Goal: Task Accomplishment & Management: Manage account settings

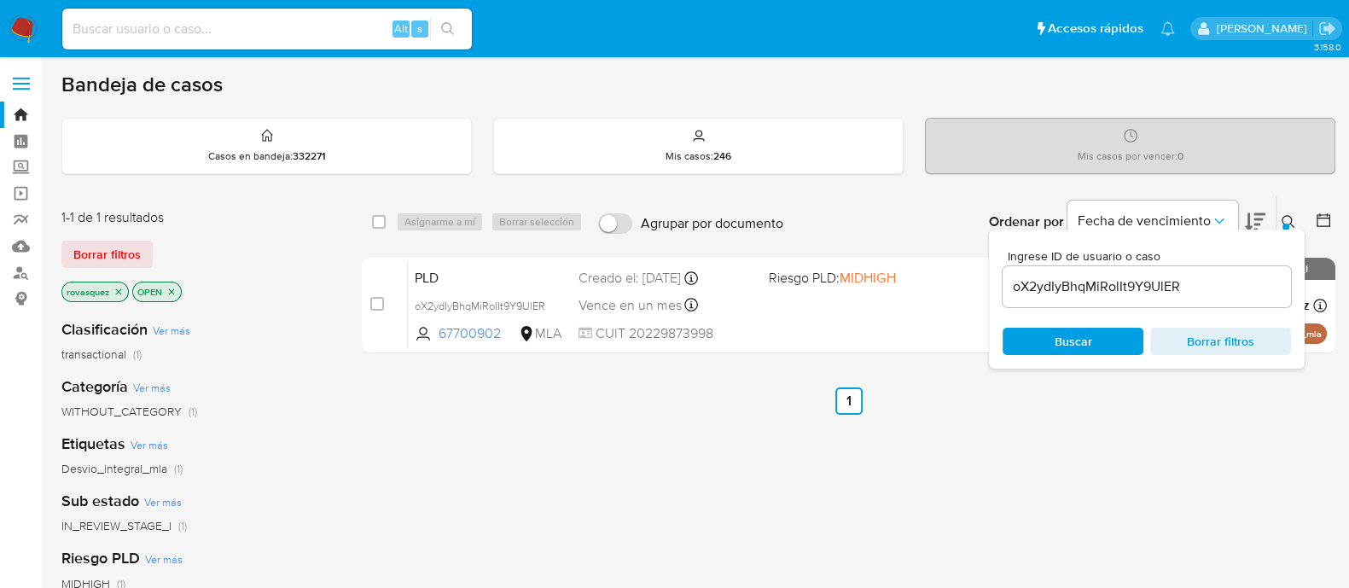
click at [1244, 484] on div "select-all-cases-checkbox Asignarme a mí Borrar selección Agrupar por documento…" at bounding box center [849, 581] width 974 height 773
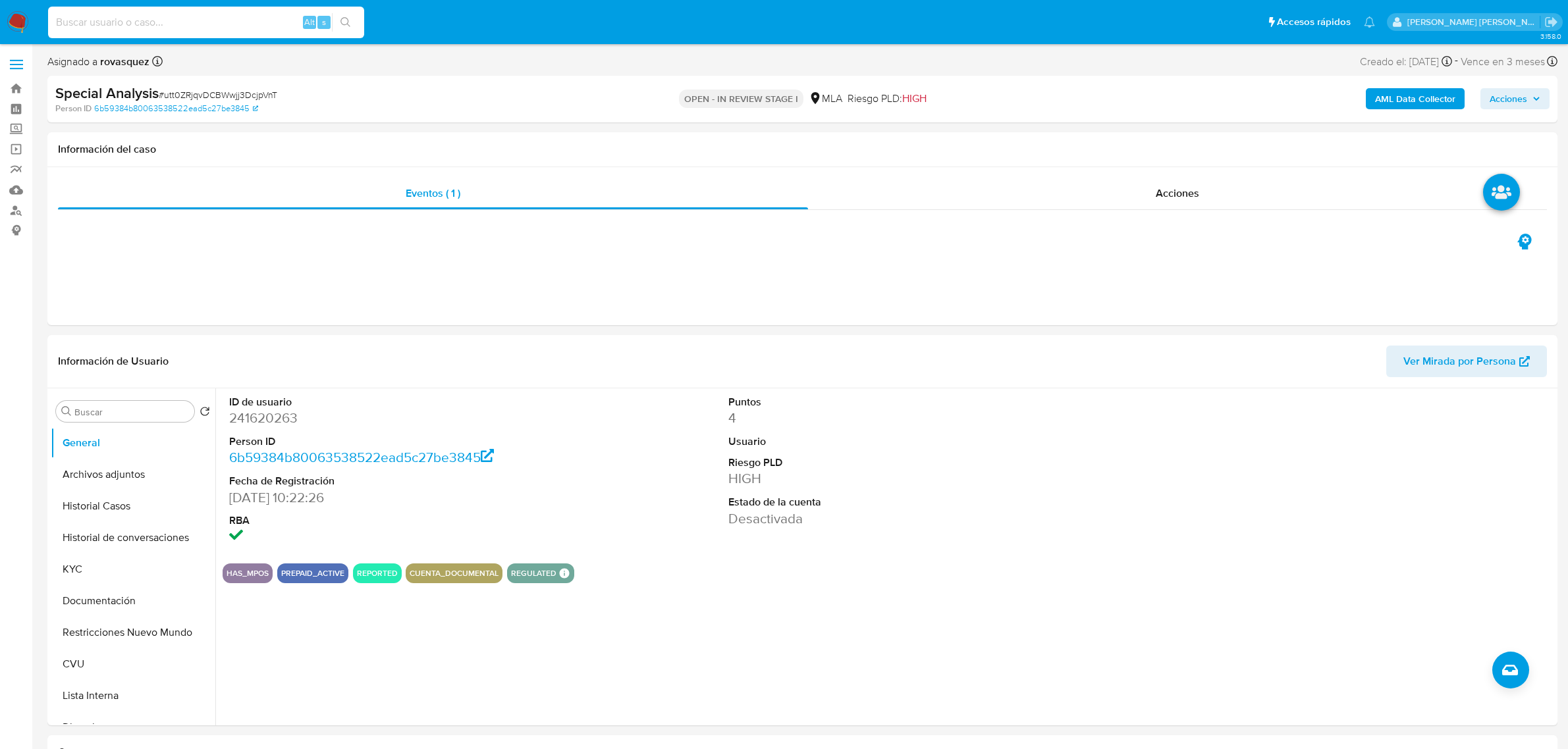
select select "10"
type input "275278778"
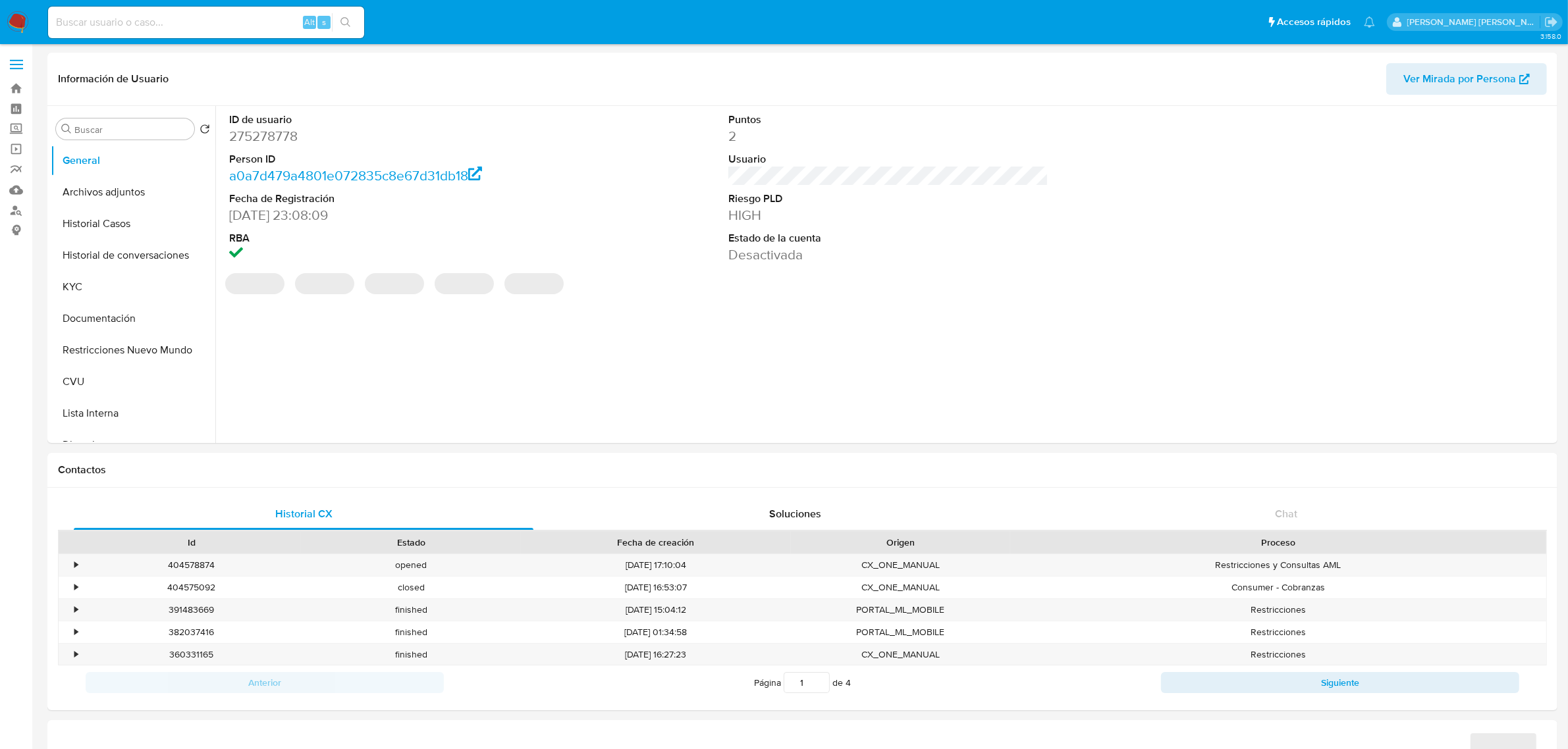
select select "10"
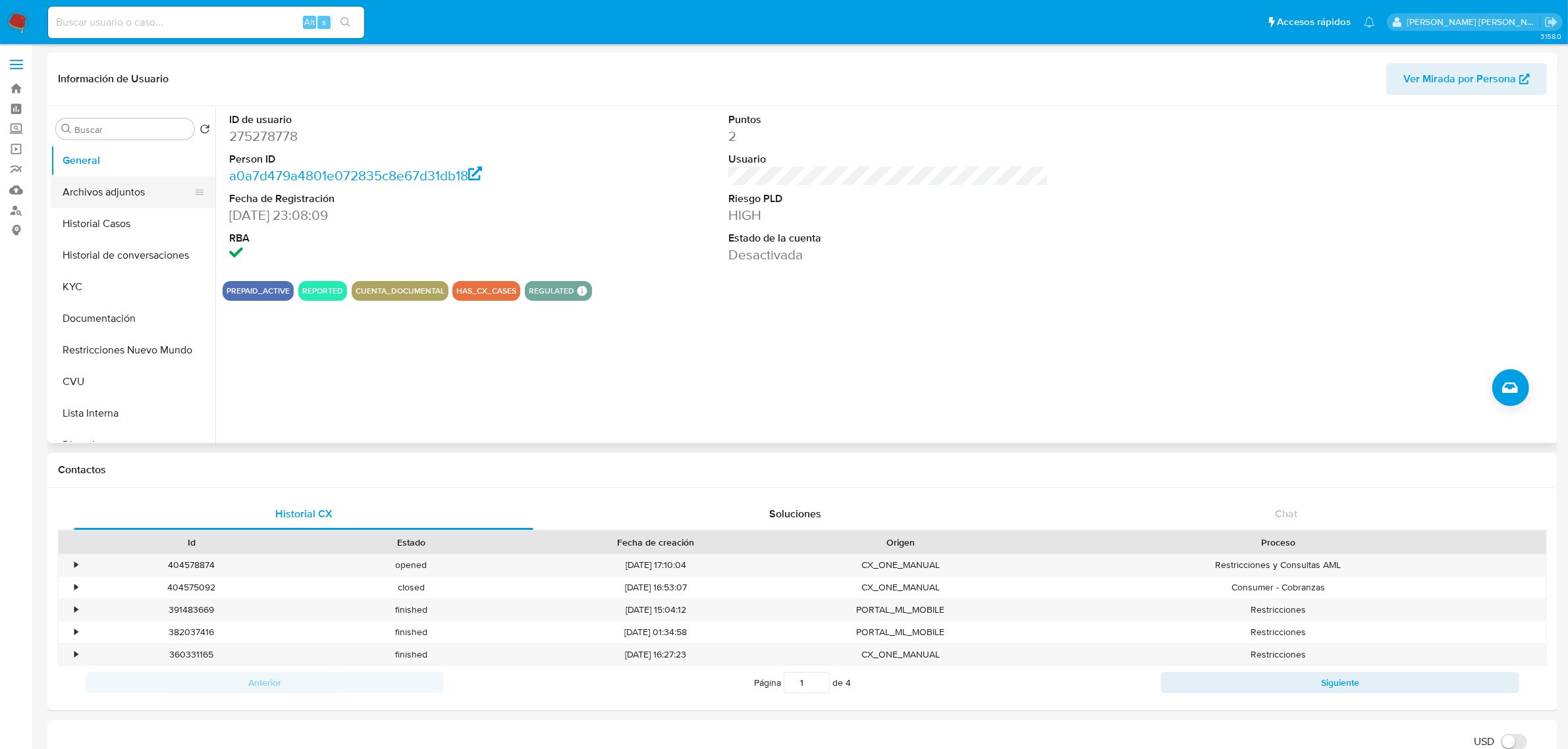
click at [114, 201] on button "Archivos adjuntos" at bounding box center [128, 192] width 154 height 32
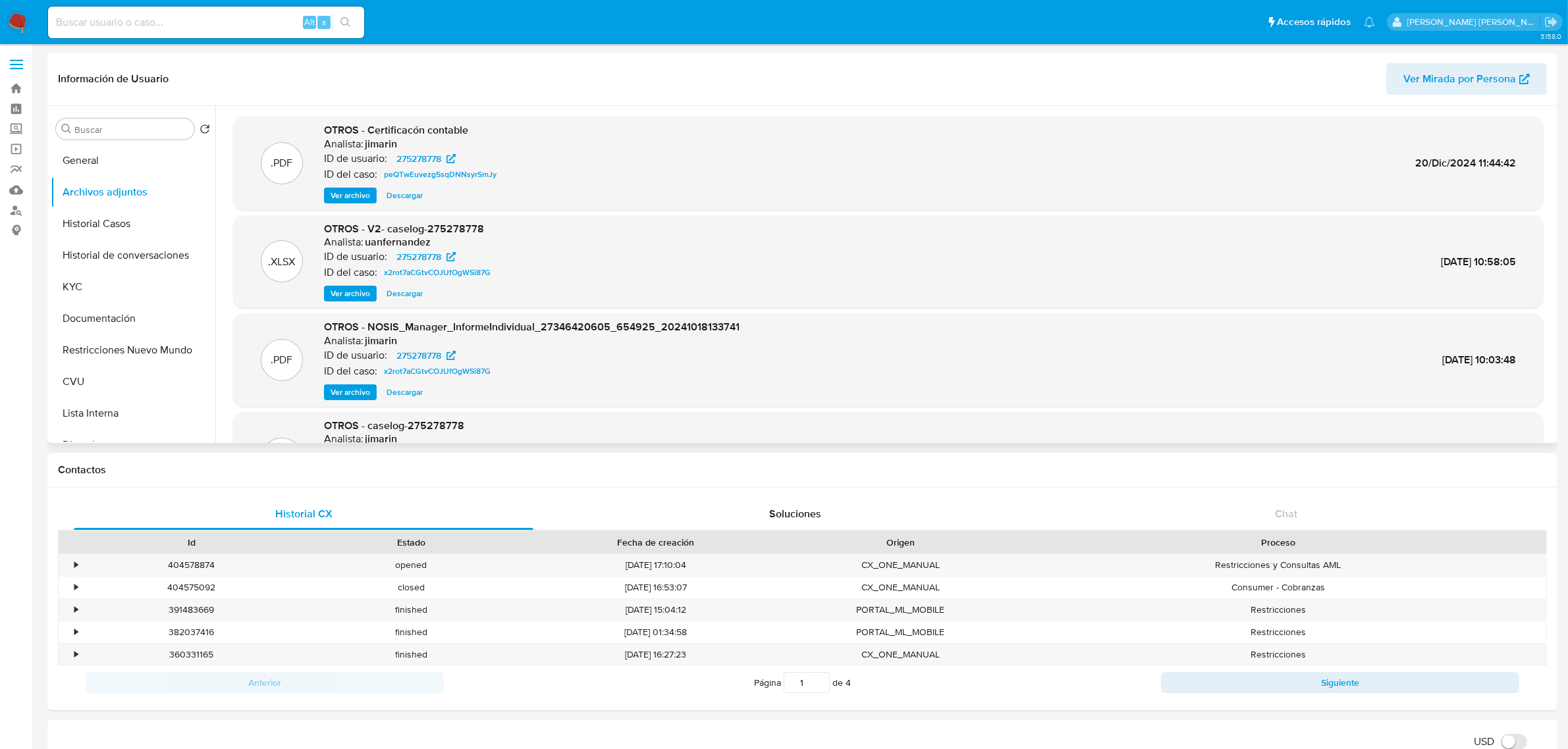
click at [363, 295] on span "Ver archivo" at bounding box center [350, 293] width 39 height 13
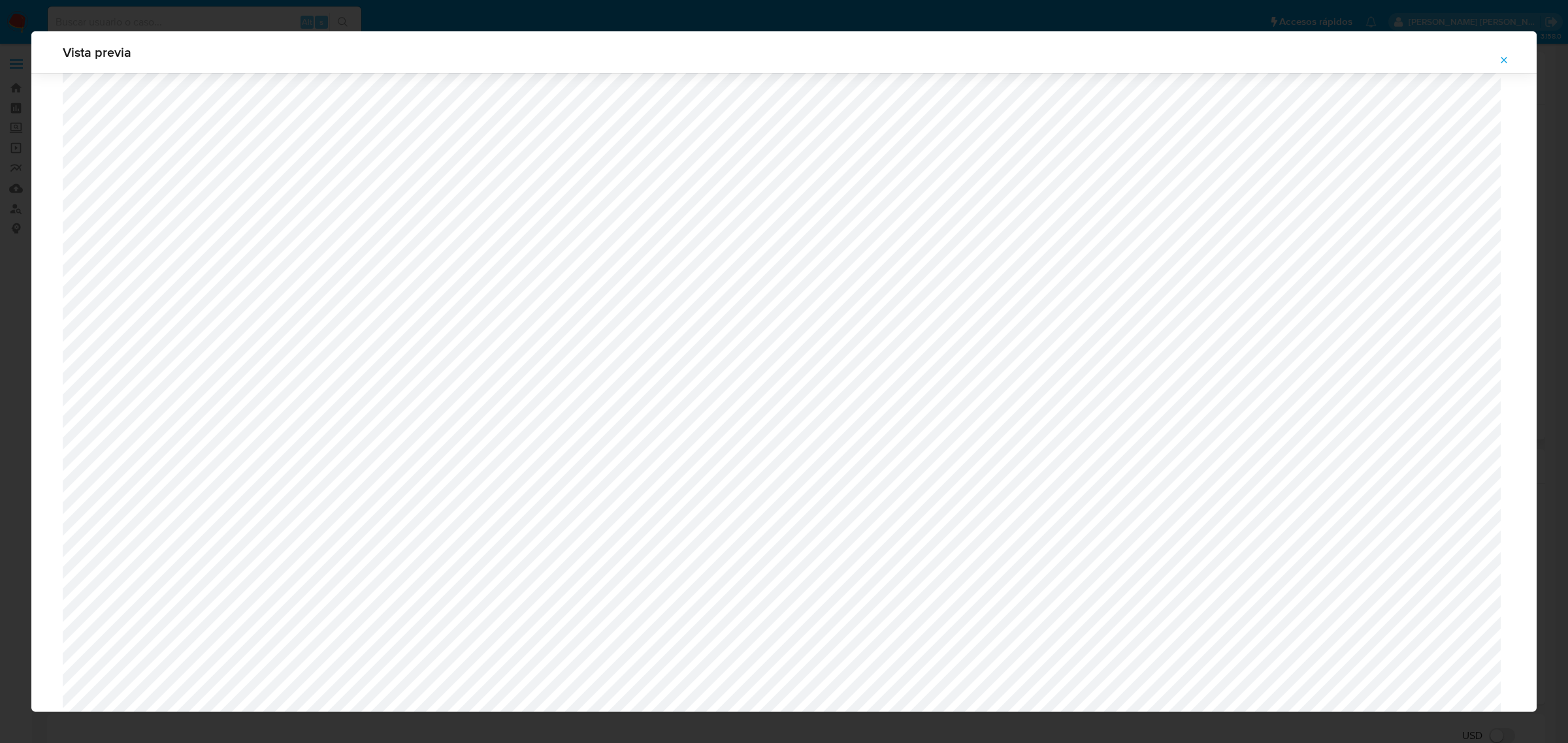
scroll to position [872, 0]
click at [1510, 59] on button "Attachment preview" at bounding box center [1504, 60] width 29 height 21
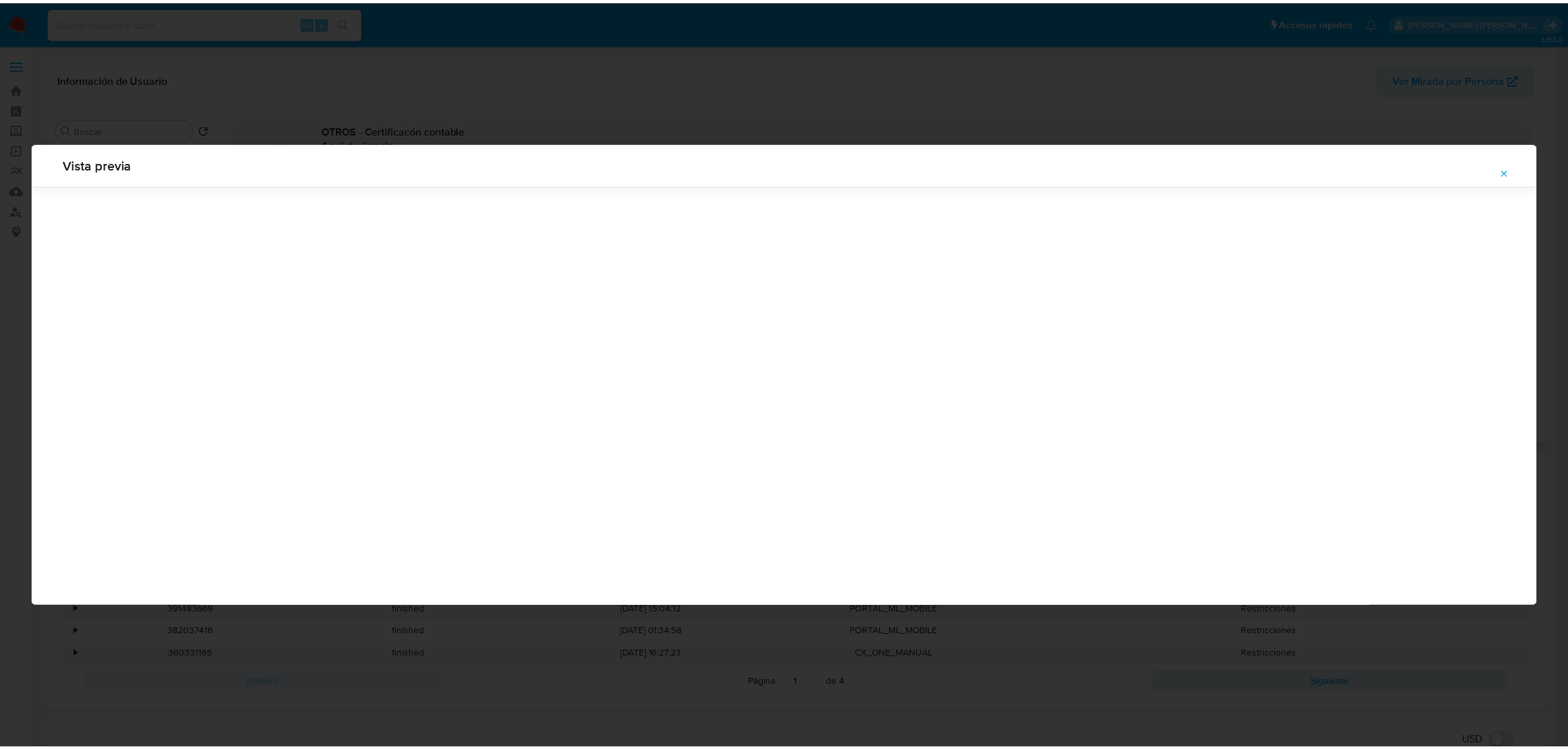
scroll to position [0, 0]
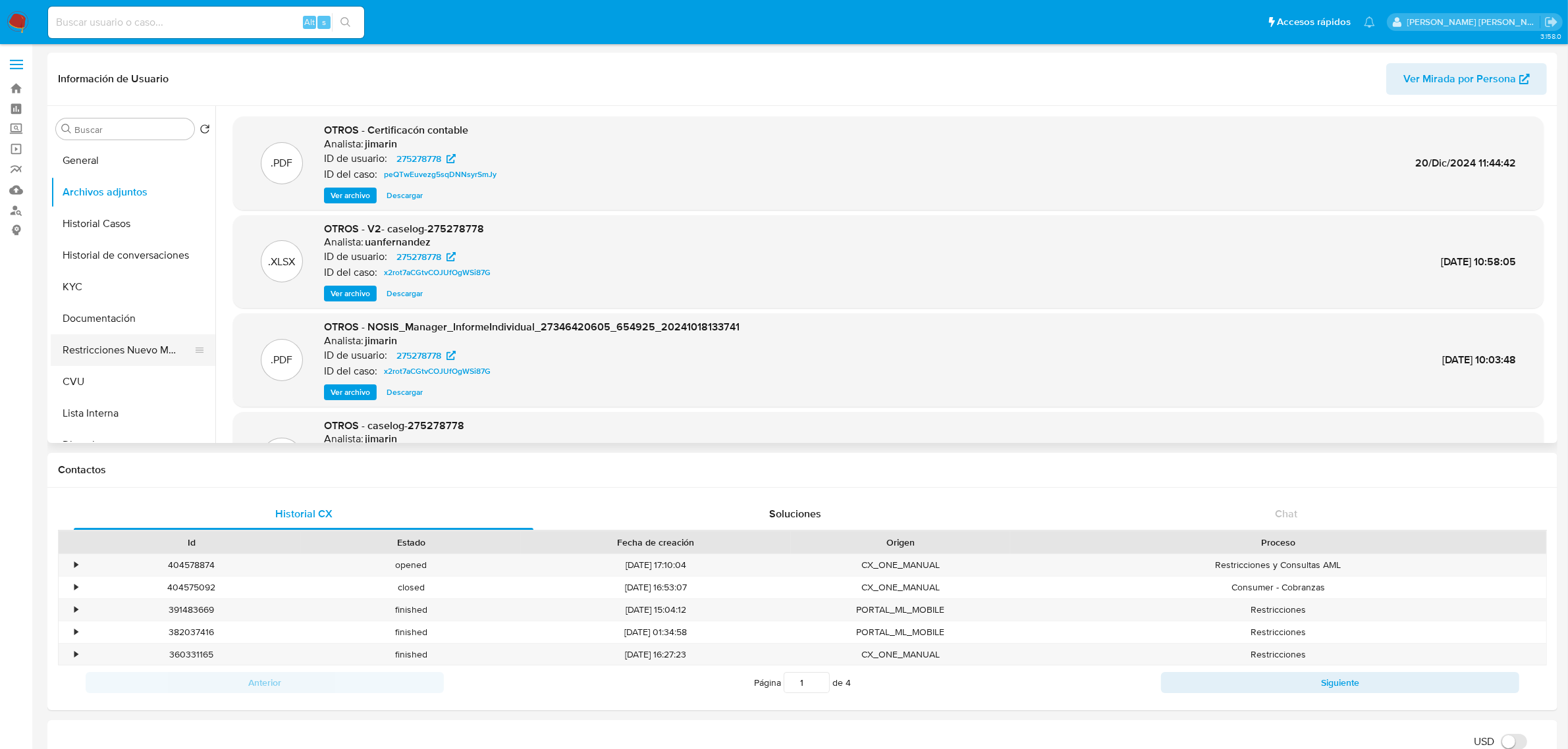
click at [100, 348] on button "Restricciones Nuevo Mundo" at bounding box center [128, 349] width 154 height 32
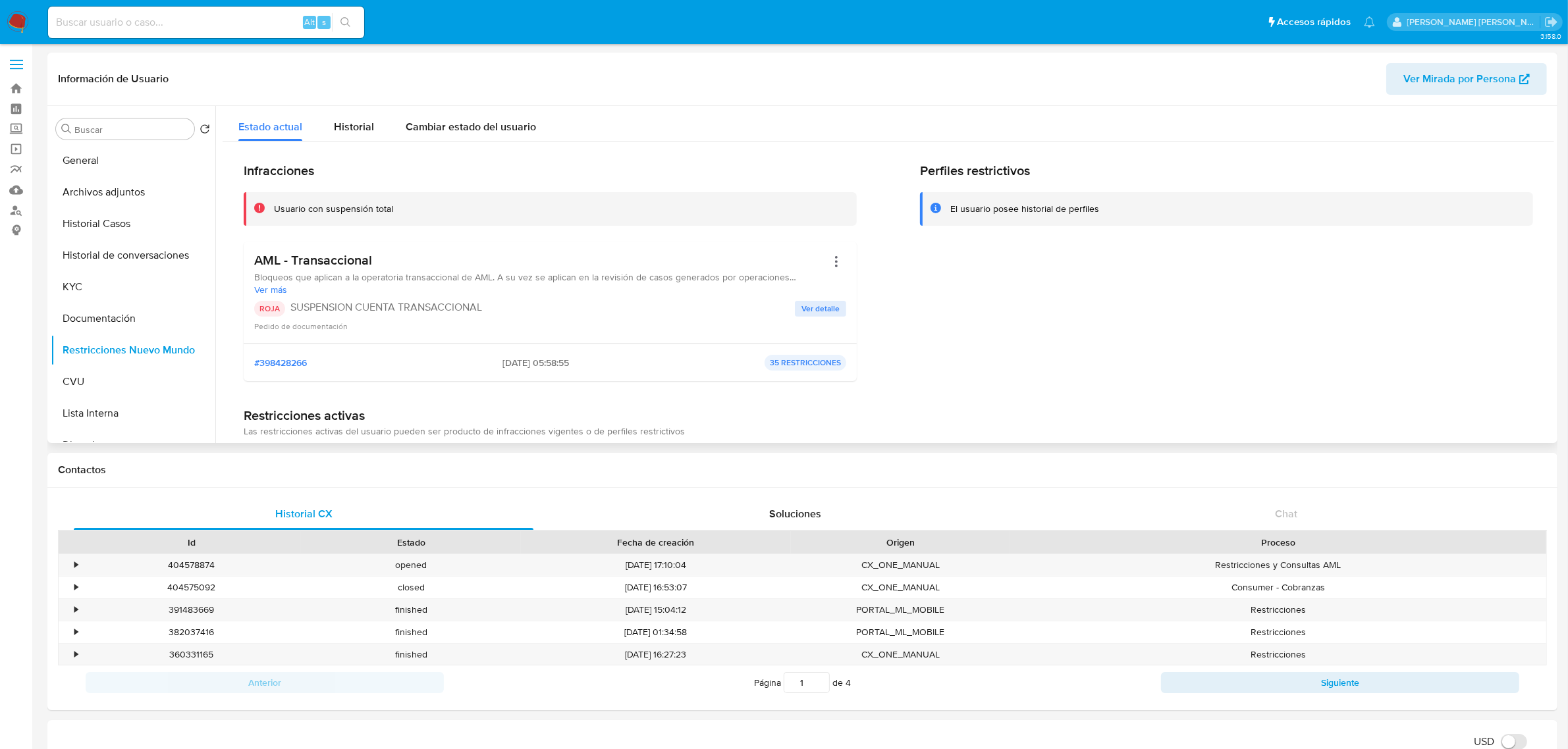
click at [815, 308] on span "Ver detalle" at bounding box center [819, 309] width 38 height 13
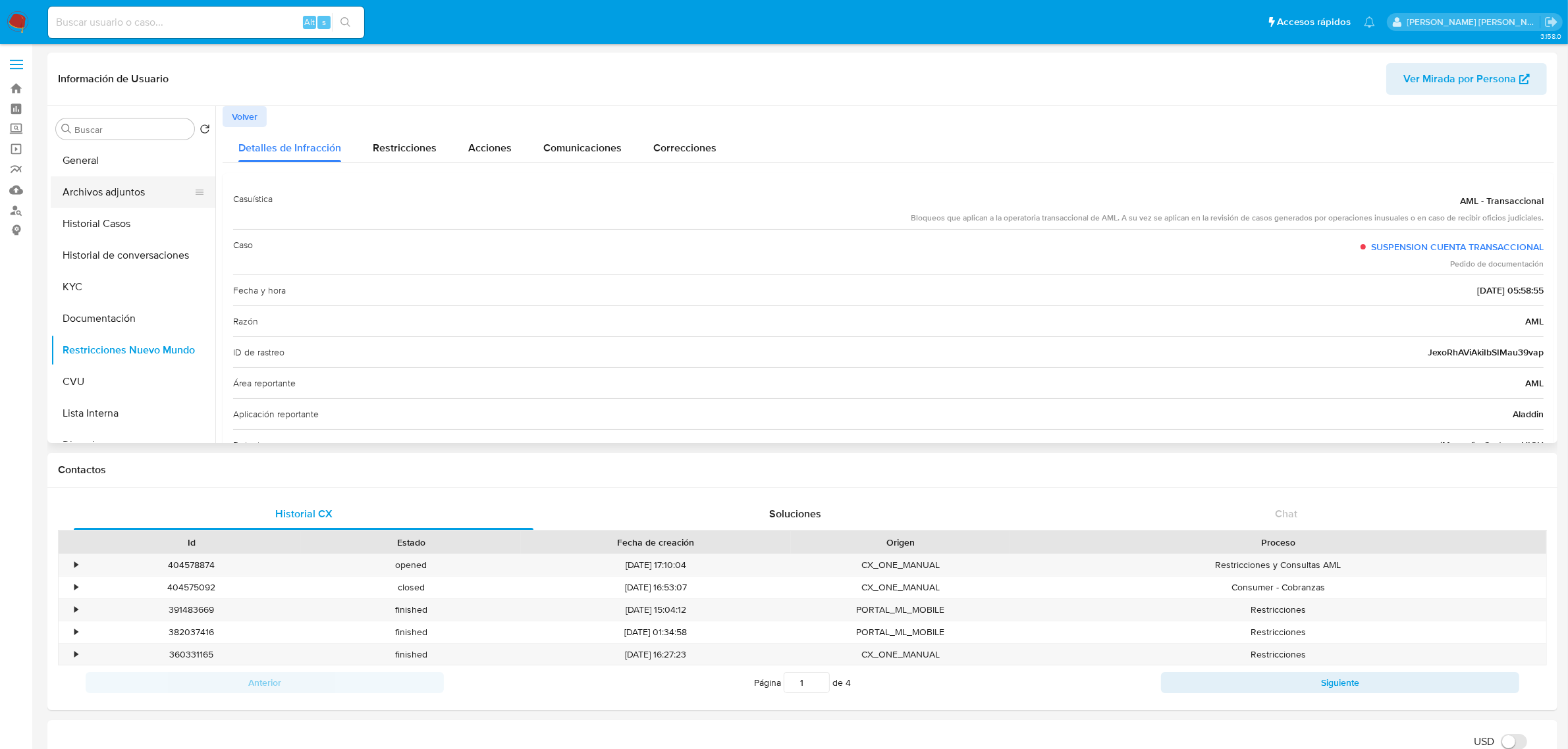
click at [117, 186] on button "Archivos adjuntos" at bounding box center [128, 192] width 154 height 32
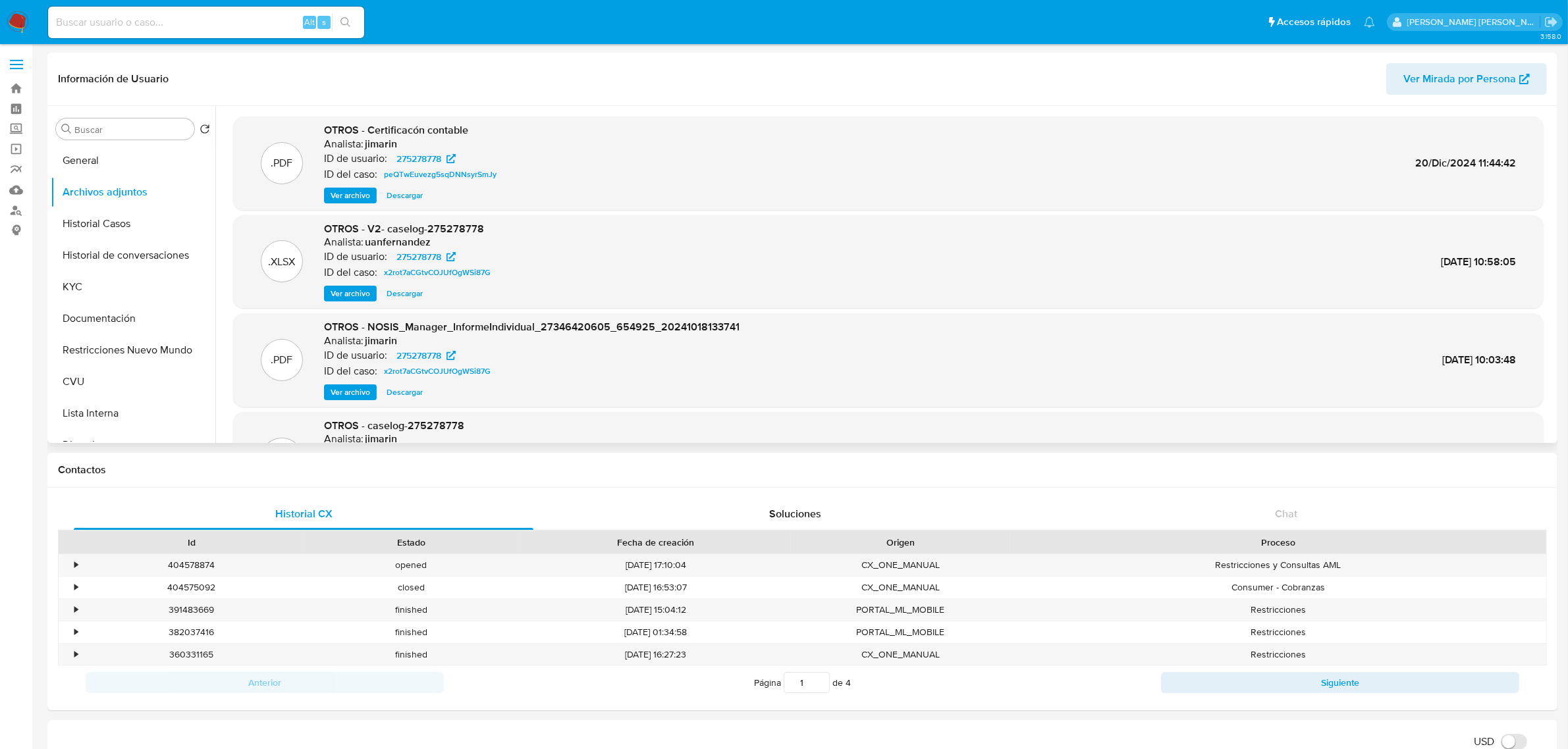
click at [357, 294] on span "Ver archivo" at bounding box center [350, 293] width 39 height 13
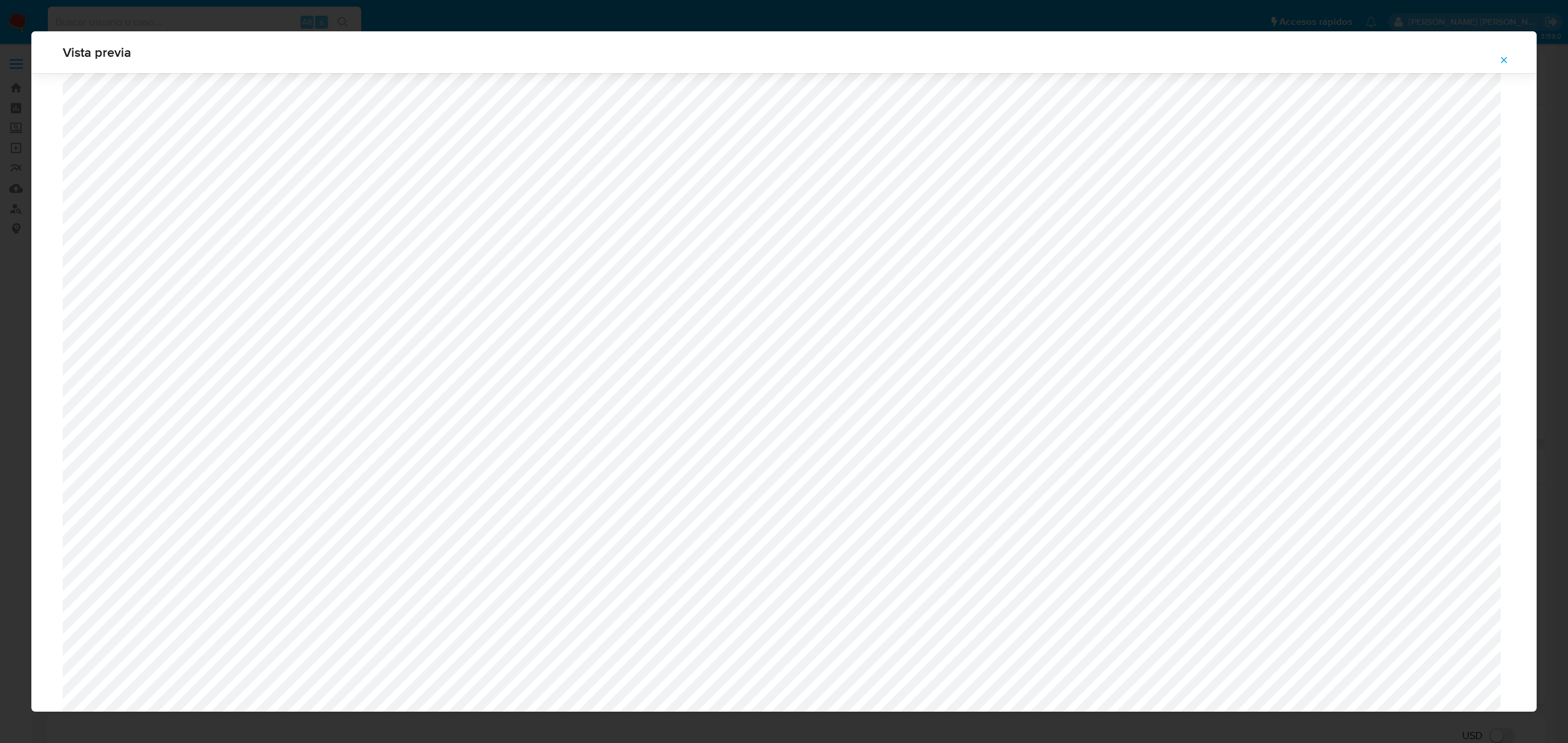
scroll to position [953, 0]
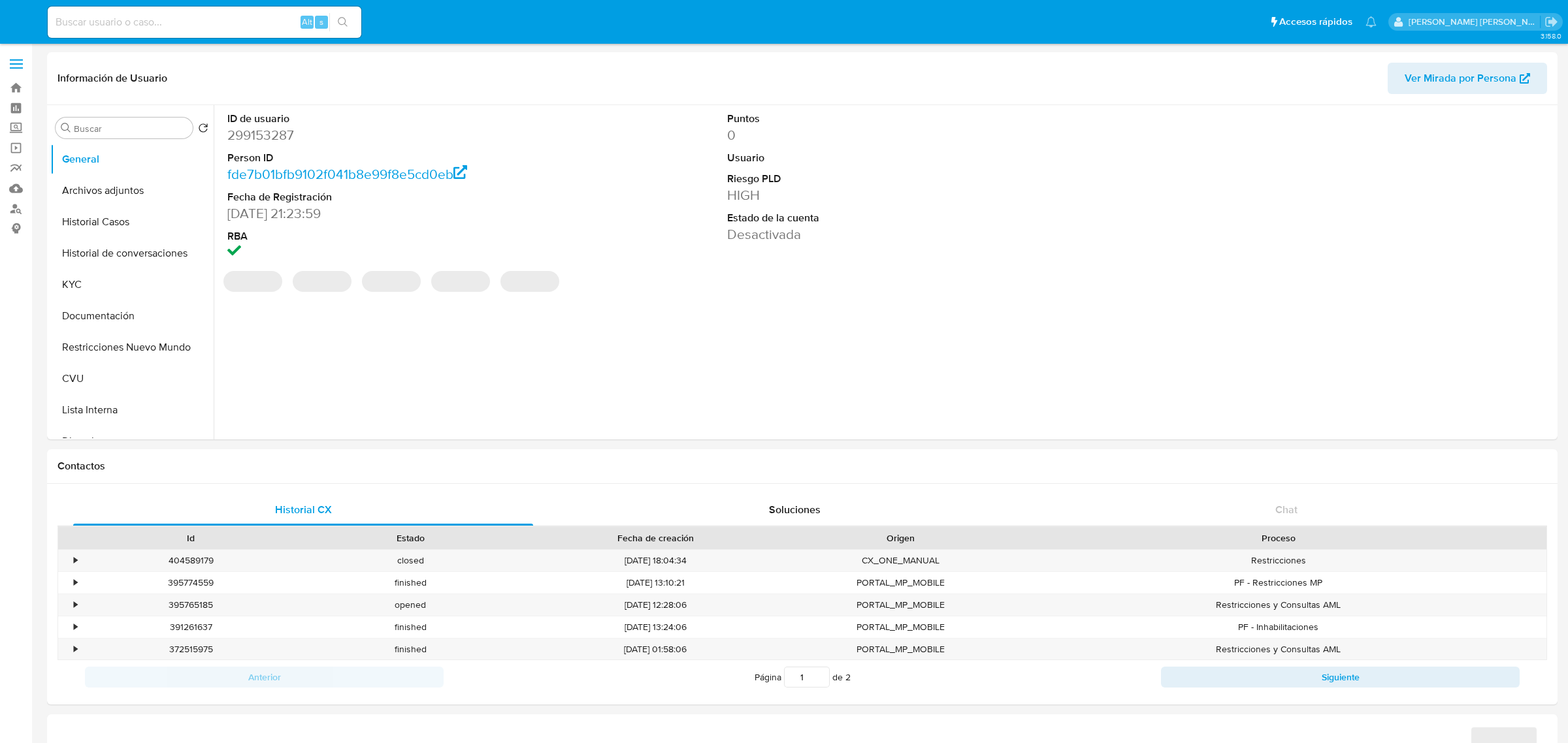
select select "10"
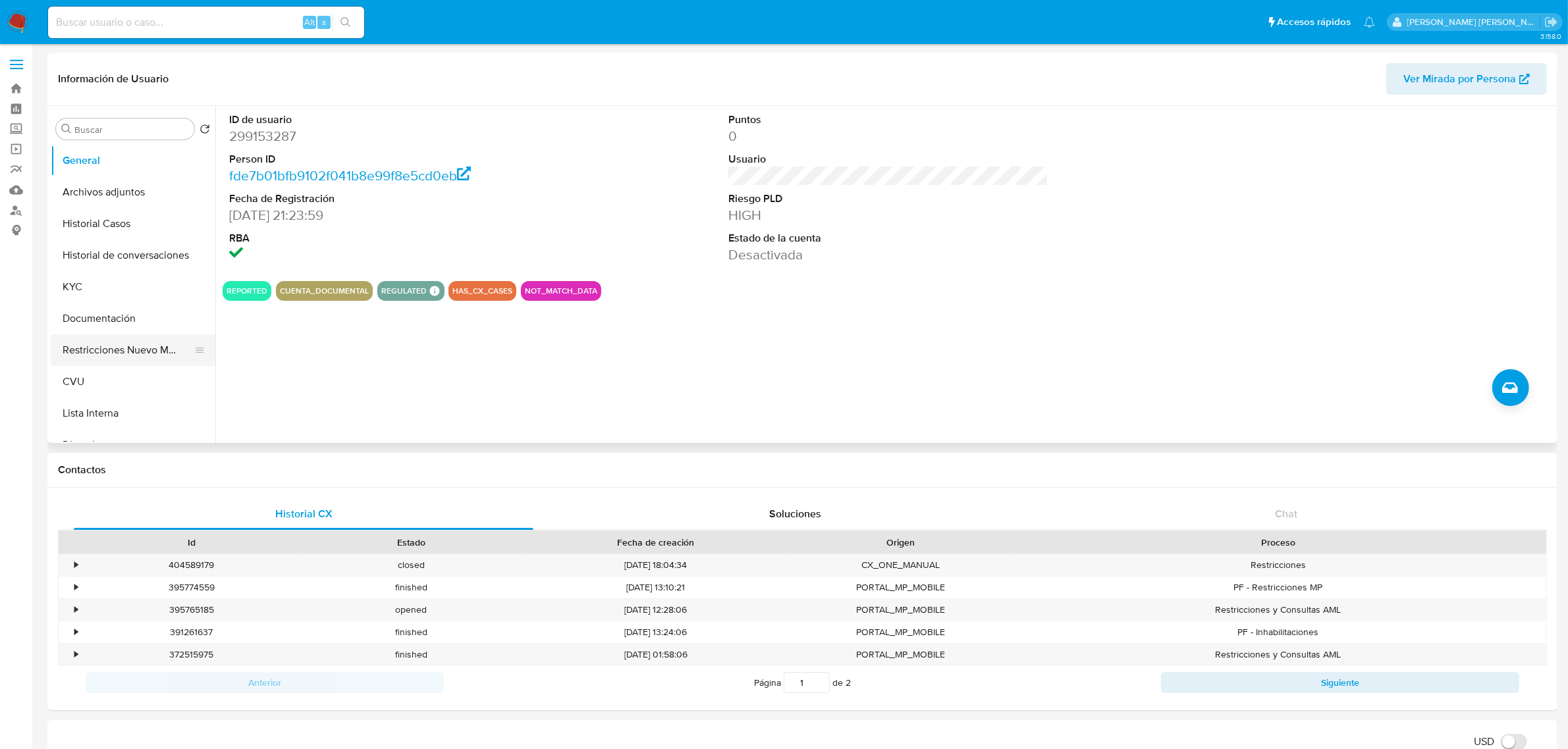
click at [120, 342] on button "Restricciones Nuevo Mundo" at bounding box center [128, 349] width 154 height 32
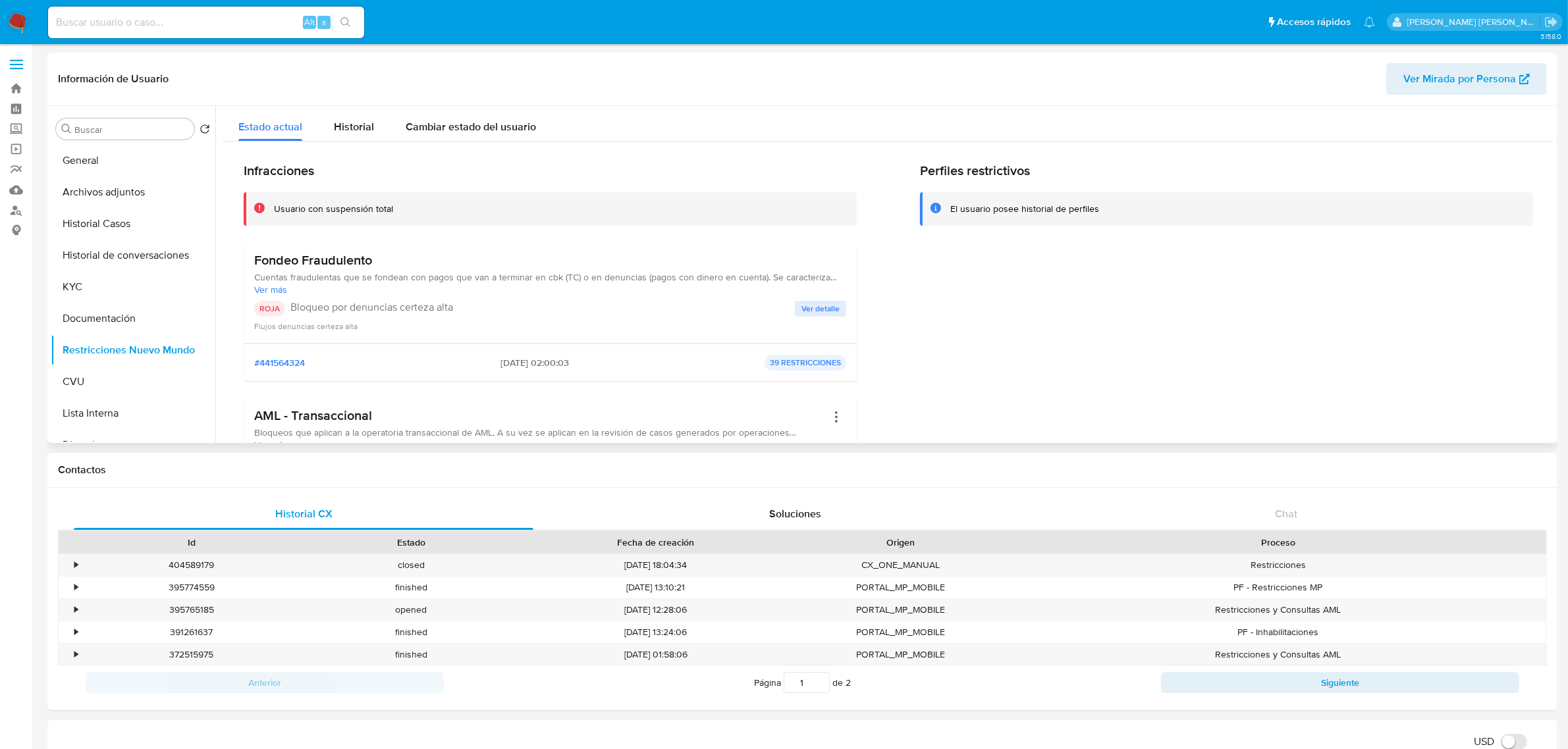
drag, startPoint x: 258, startPoint y: 258, endPoint x: 415, endPoint y: 258, distance: 157.0
click at [415, 258] on h3 "Fondeo Fraudulento" at bounding box center [549, 260] width 592 height 16
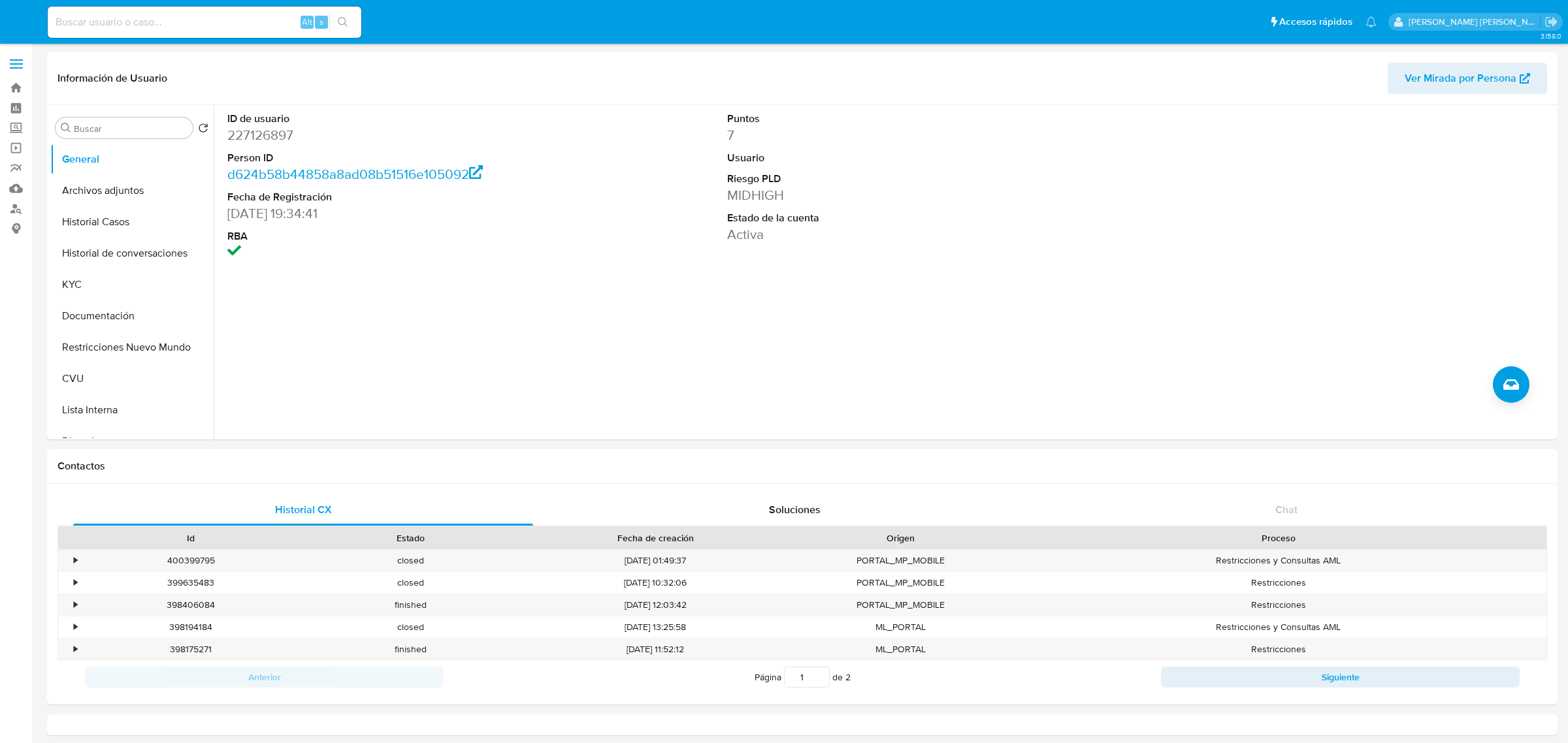
select select "10"
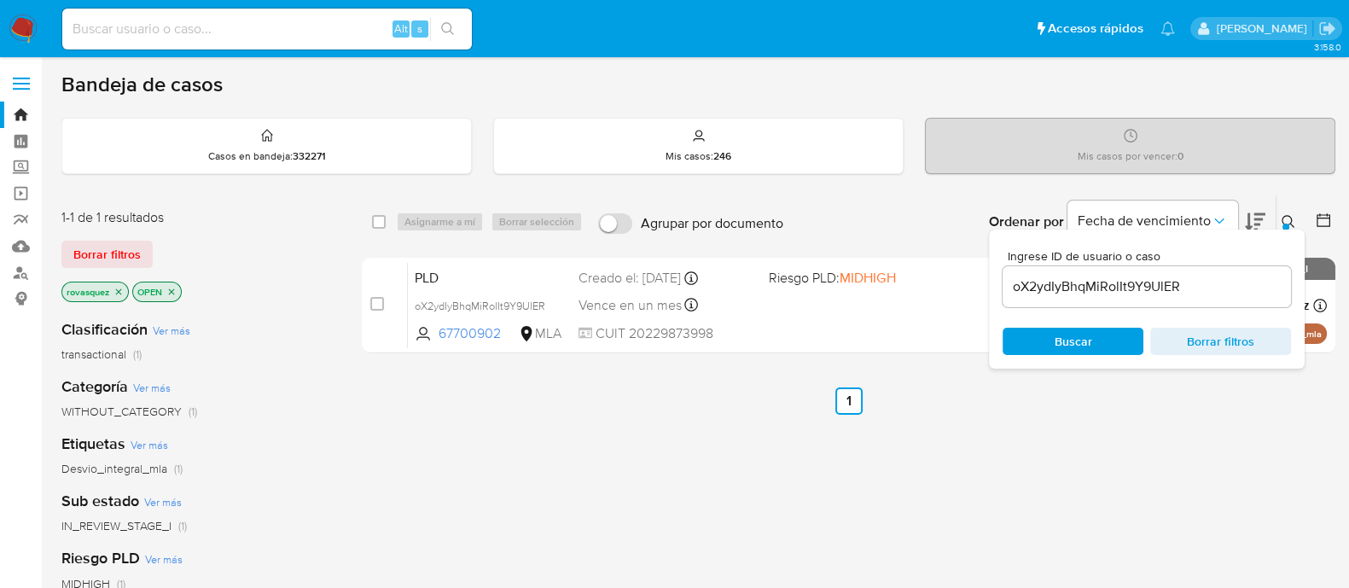
click at [1079, 294] on input "oX2ydIyBhqMiRolIt9Y9UlER" at bounding box center [1147, 287] width 288 height 22
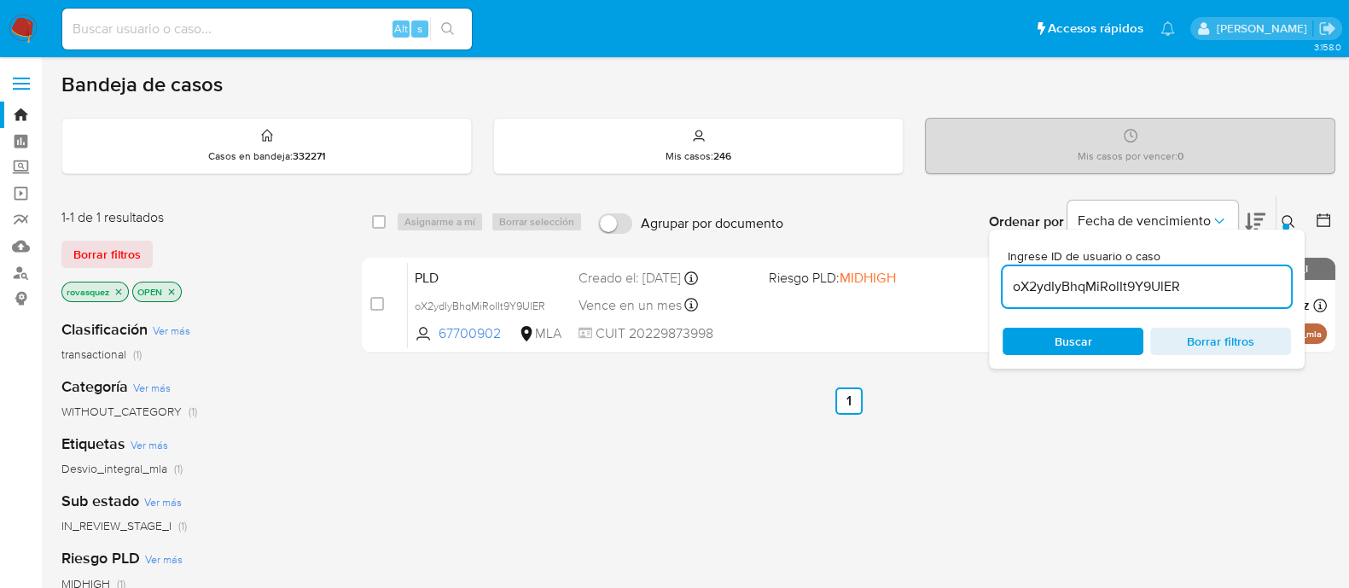
click at [1079, 294] on input "oX2ydIyBhqMiRolIt9Y9UlER" at bounding box center [1147, 287] width 288 height 22
paste input "EfHZPGdxQOndripeBKJlTF2g"
type input "EfHZPGdxQOndripeBKJlTF2g"
click at [1056, 342] on span "Buscar" at bounding box center [1074, 341] width 38 height 27
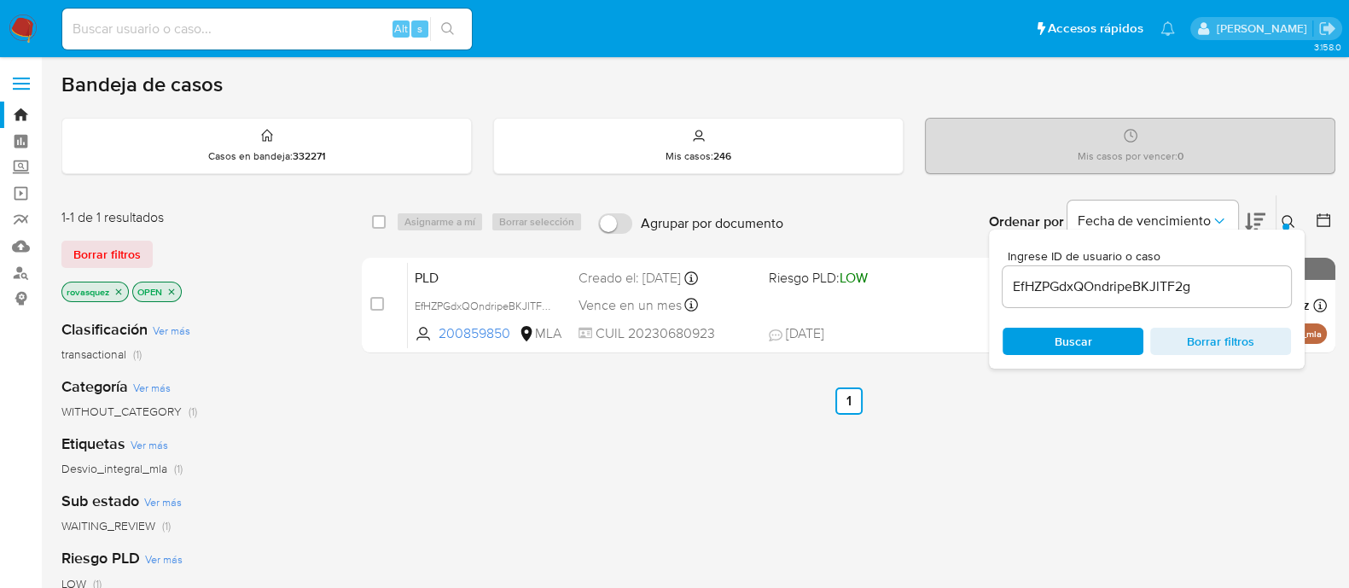
click at [379, 305] on input "checkbox" at bounding box center [377, 304] width 14 height 14
checkbox input "true"
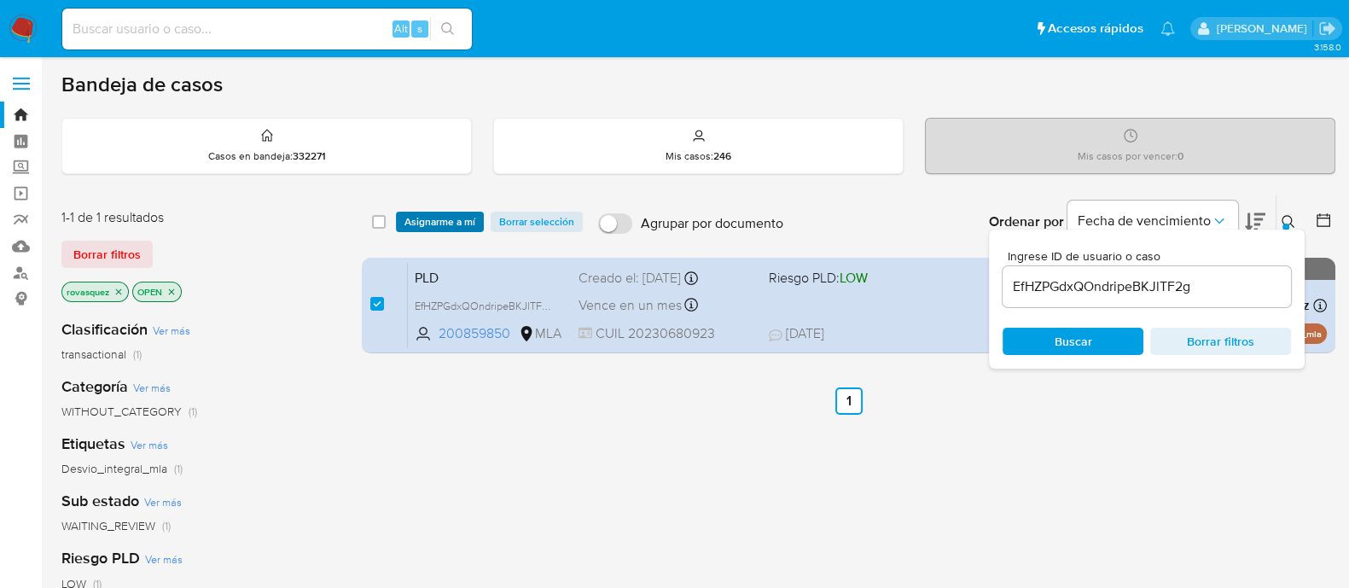
click at [443, 215] on span "Asignarme a mí" at bounding box center [439, 221] width 71 height 17
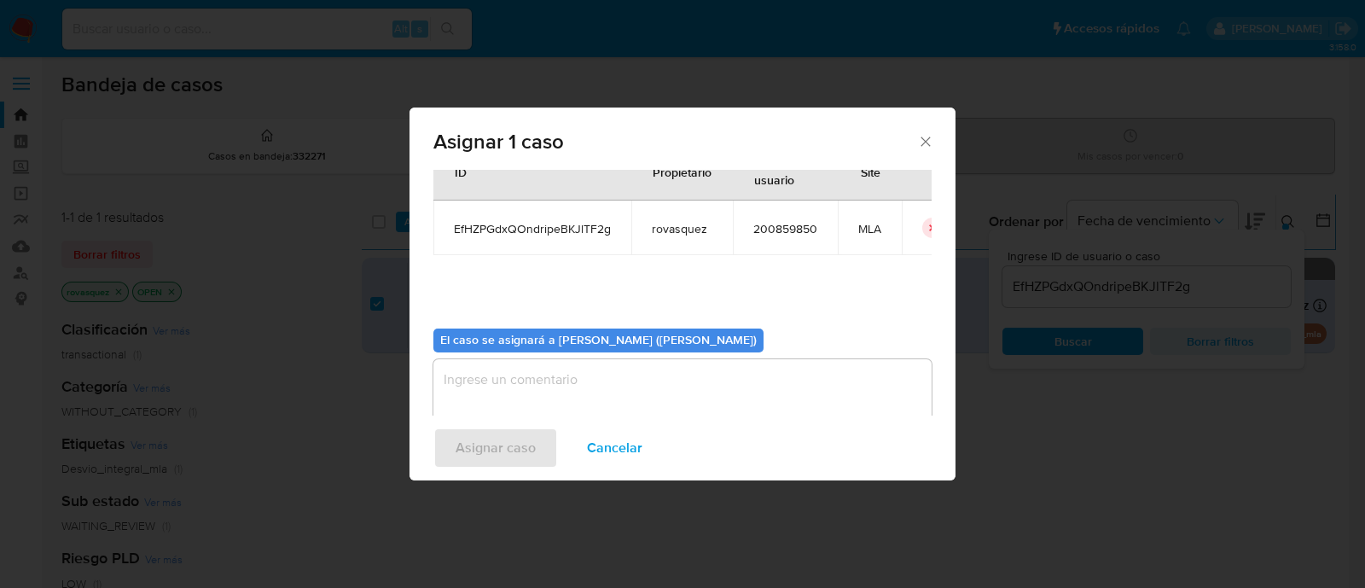
scroll to position [88, 0]
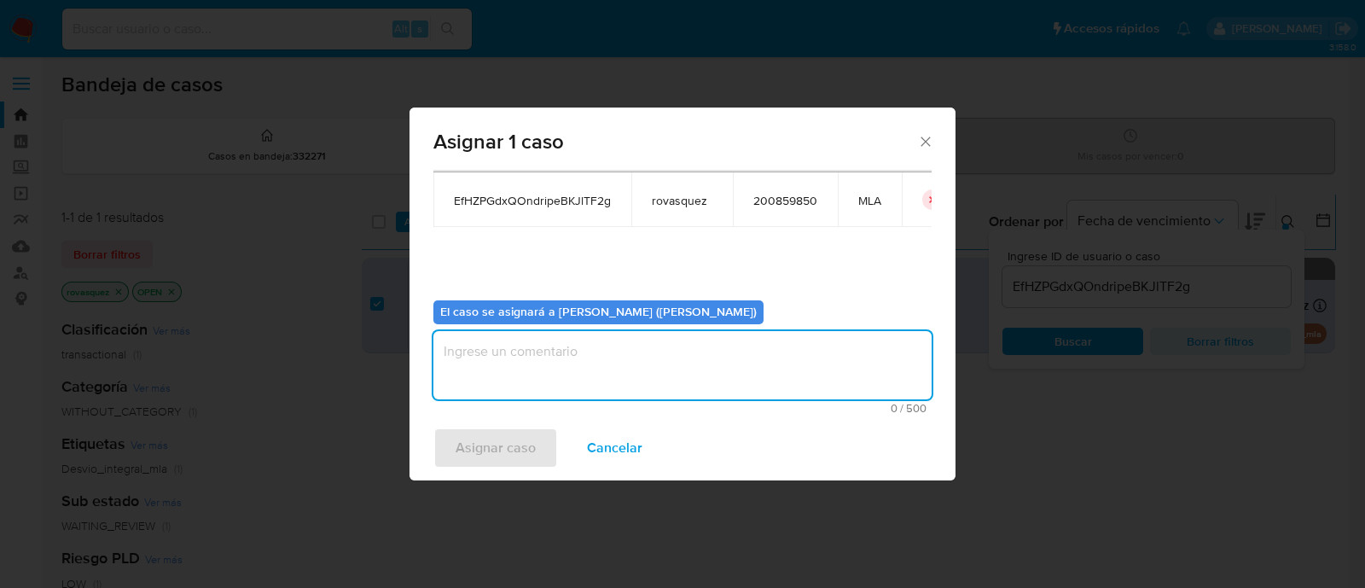
click at [513, 363] on textarea "assign-modal" at bounding box center [682, 365] width 498 height 68
type textarea "."
click at [491, 434] on span "Asignar caso" at bounding box center [496, 448] width 80 height 38
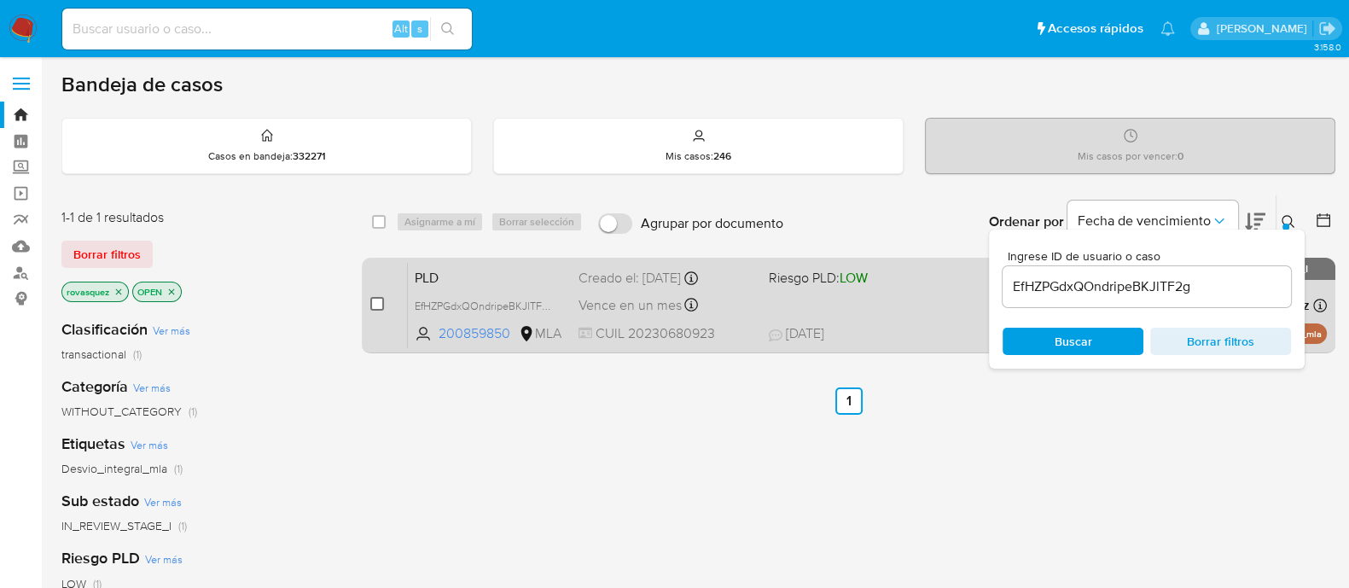
click at [377, 305] on input "checkbox" at bounding box center [377, 304] width 14 height 14
checkbox input "true"
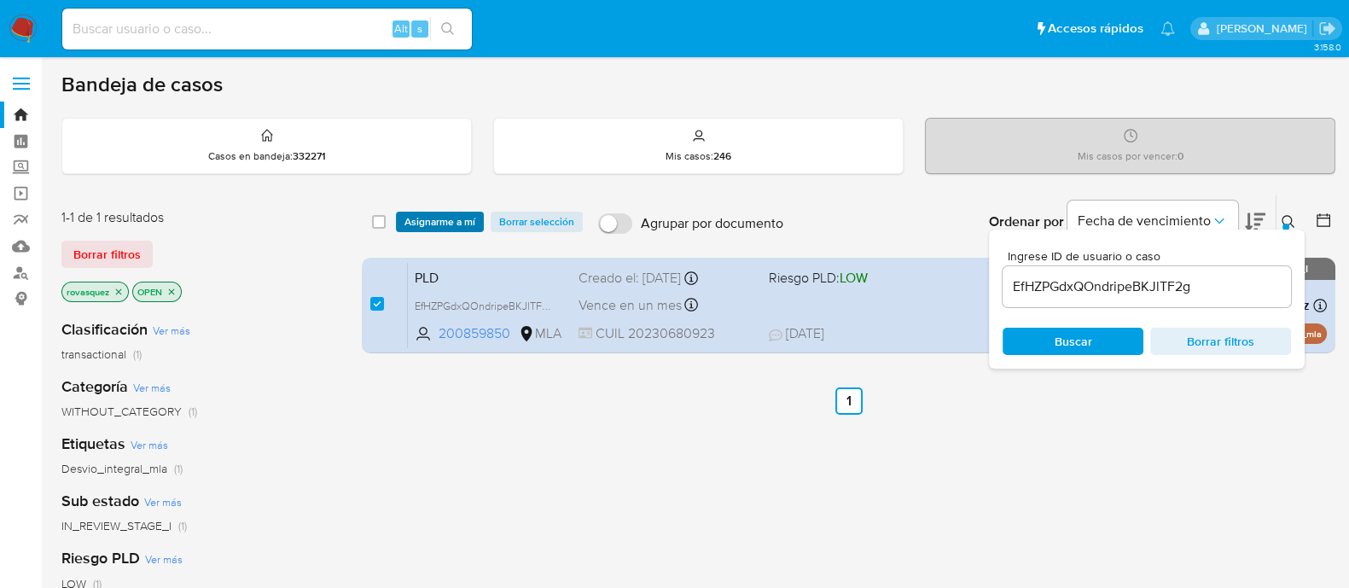
click at [439, 228] on span "Asignarme a mí" at bounding box center [439, 221] width 71 height 17
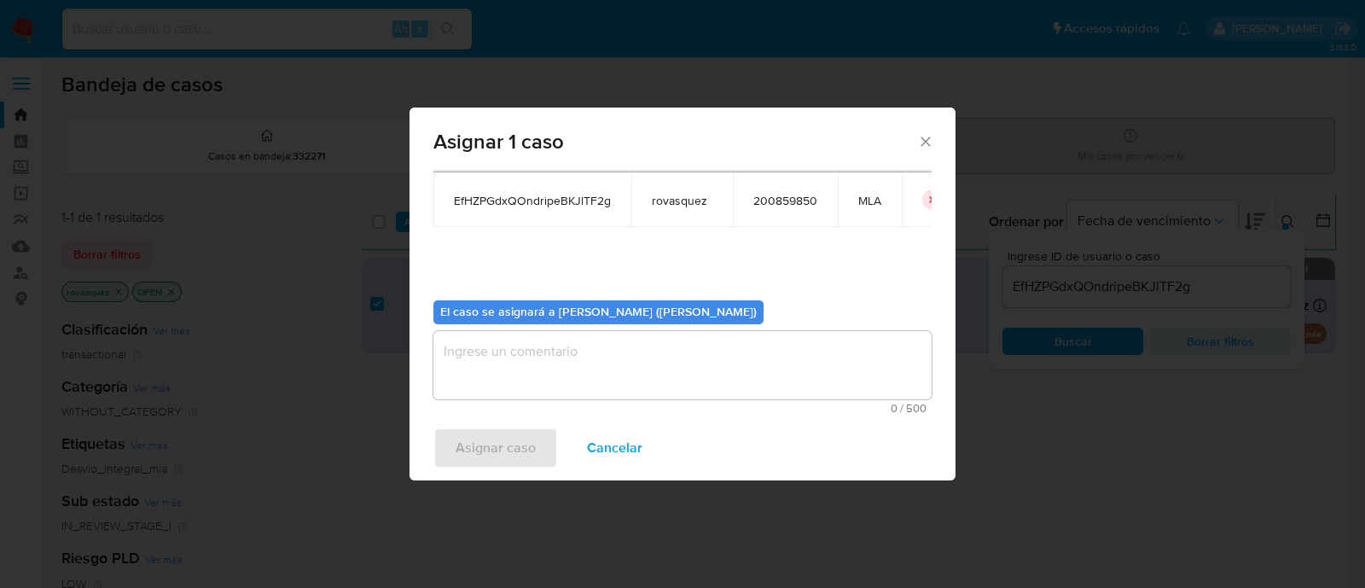
click at [576, 375] on textarea "assign-modal" at bounding box center [682, 365] width 498 height 68
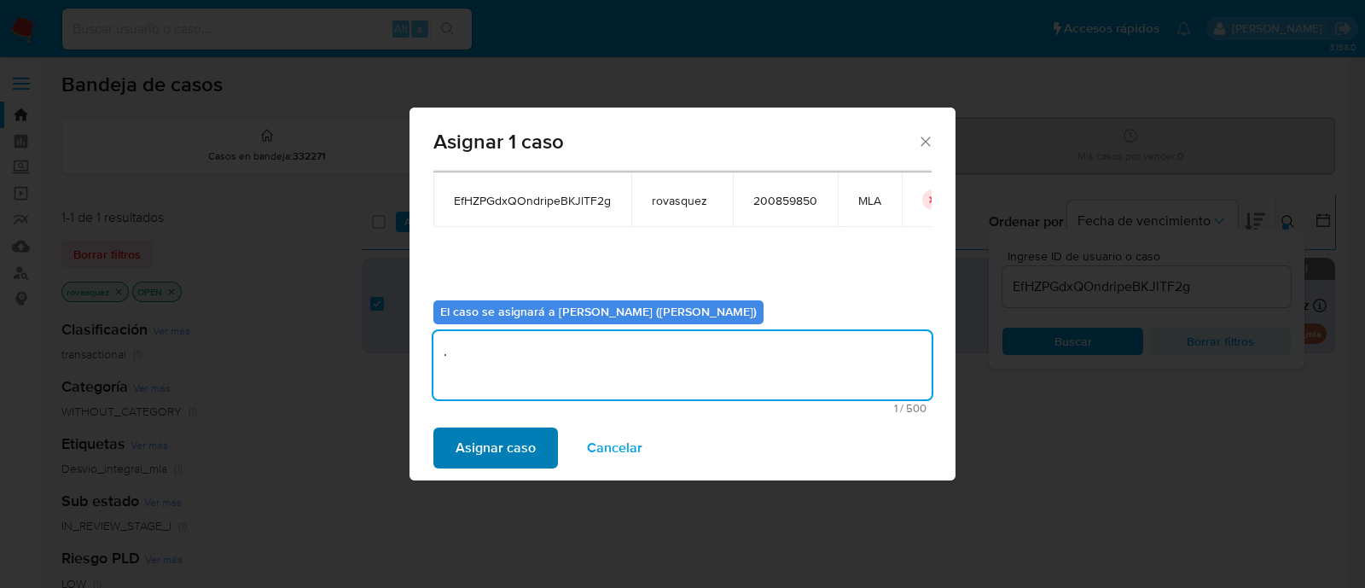
type textarea "."
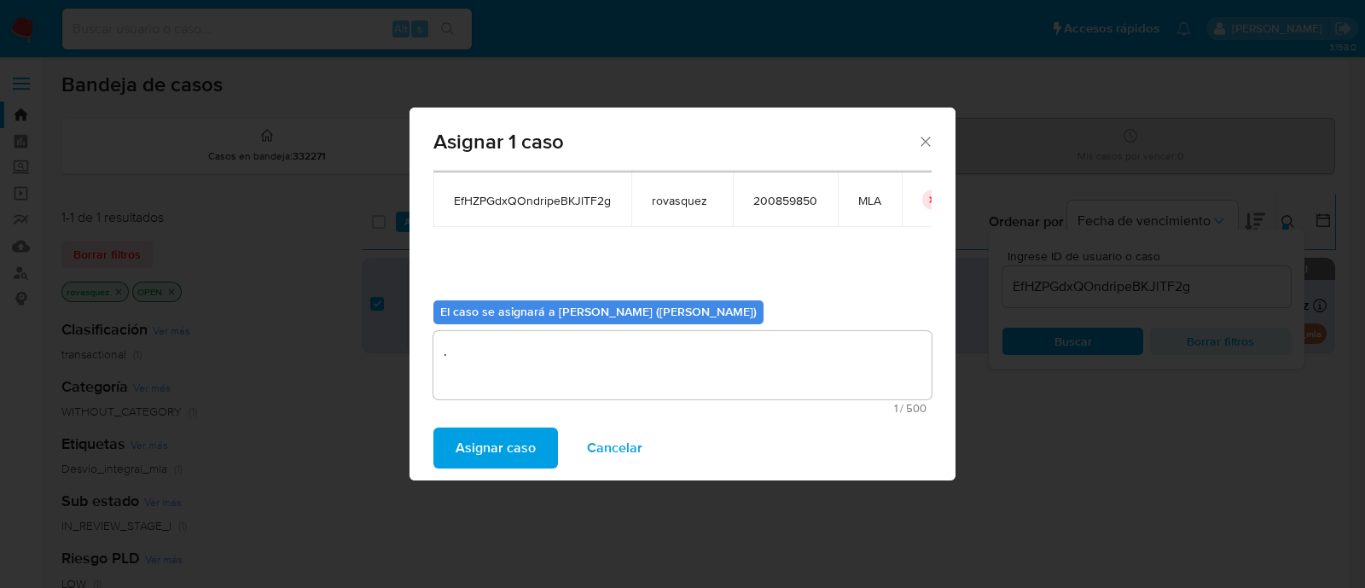
click at [513, 435] on span "Asignar caso" at bounding box center [496, 448] width 80 height 38
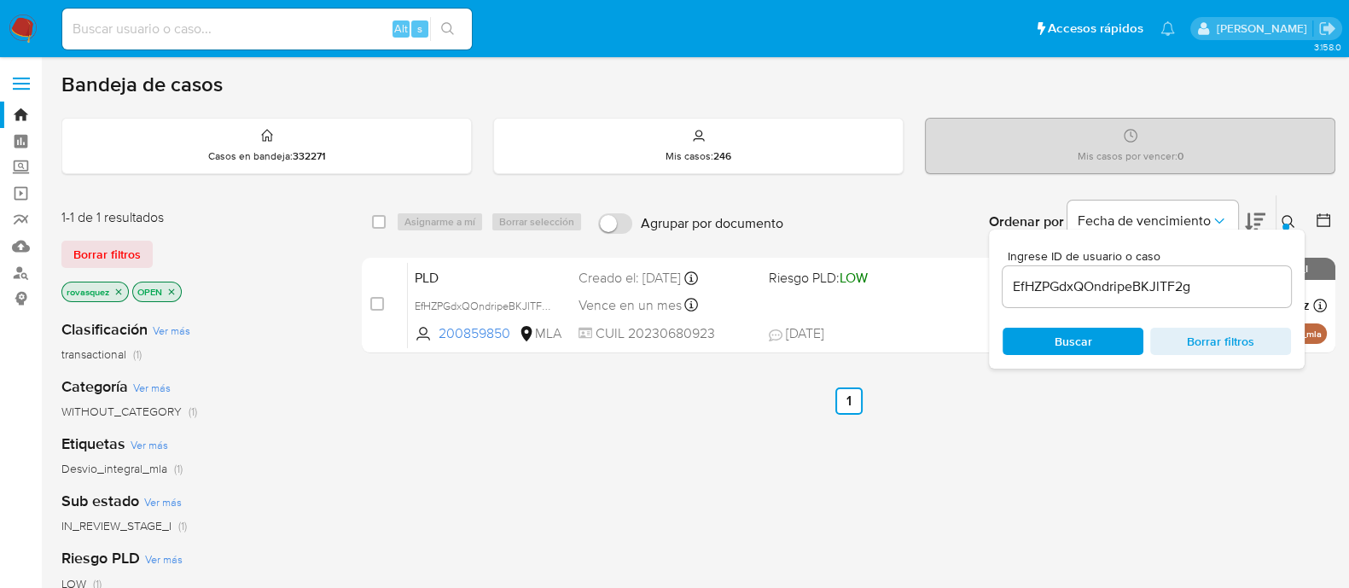
click at [1040, 283] on input "EfHZPGdxQOndripeBKJlTF2g" at bounding box center [1147, 287] width 288 height 22
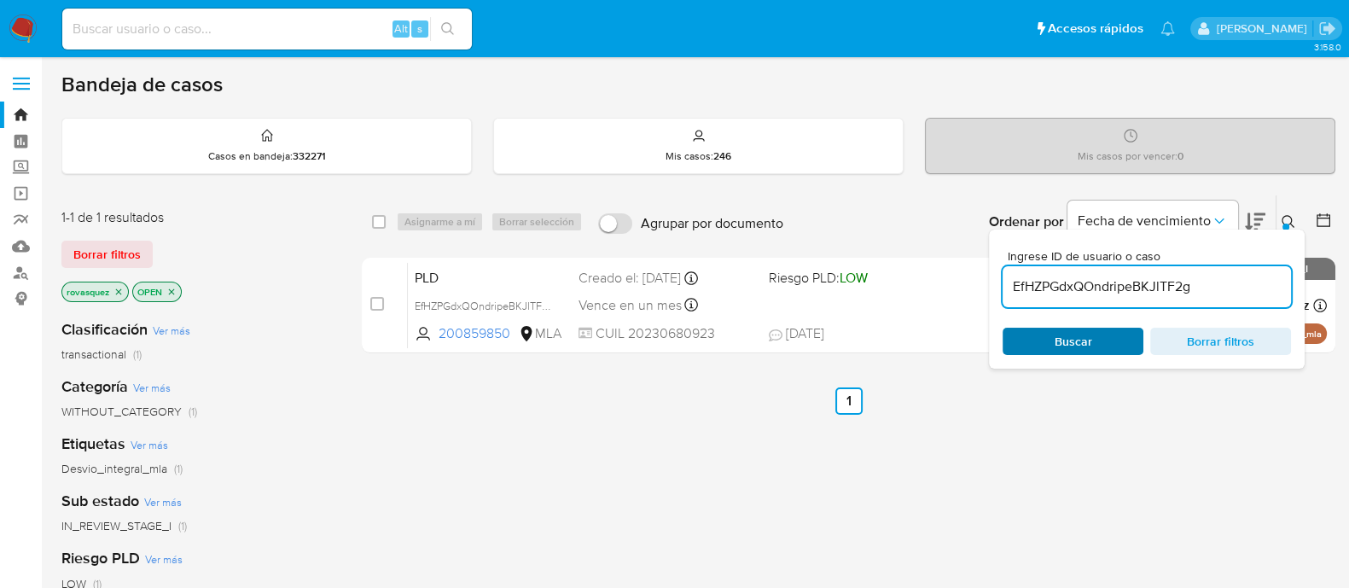
paste input "Pa3hxp8R4g7fQ6JztYZTlhgD"
type input "Pa3hxp8R4g7fQ6JztYZTlhgD"
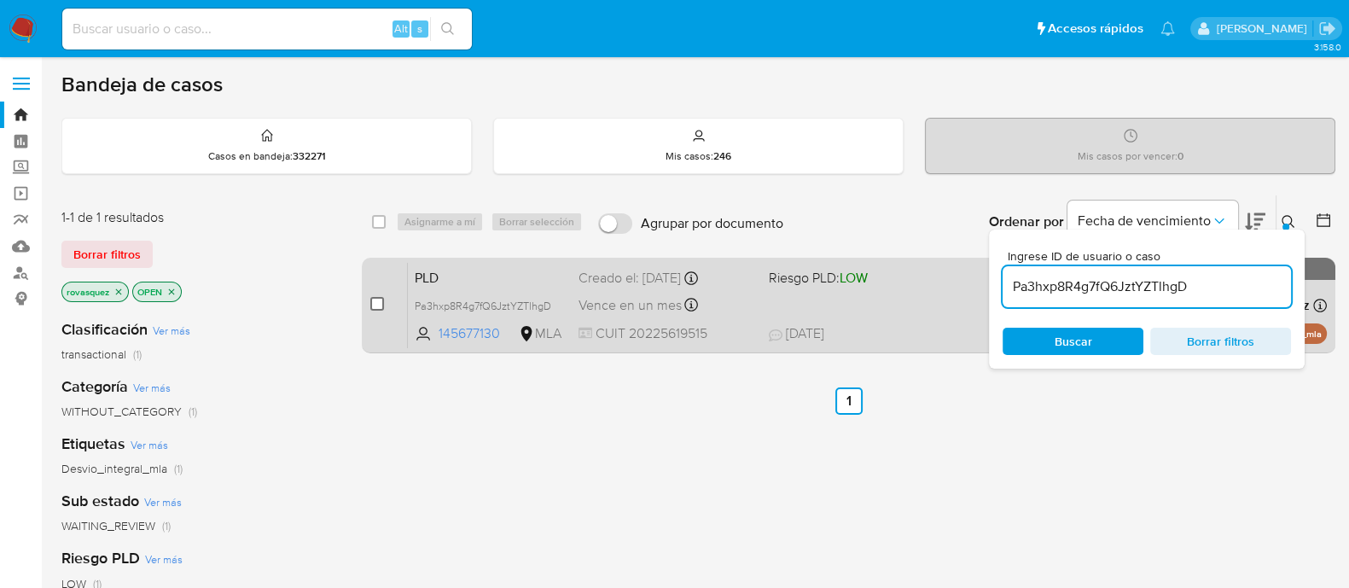
click at [379, 301] on input "checkbox" at bounding box center [377, 304] width 14 height 14
checkbox input "true"
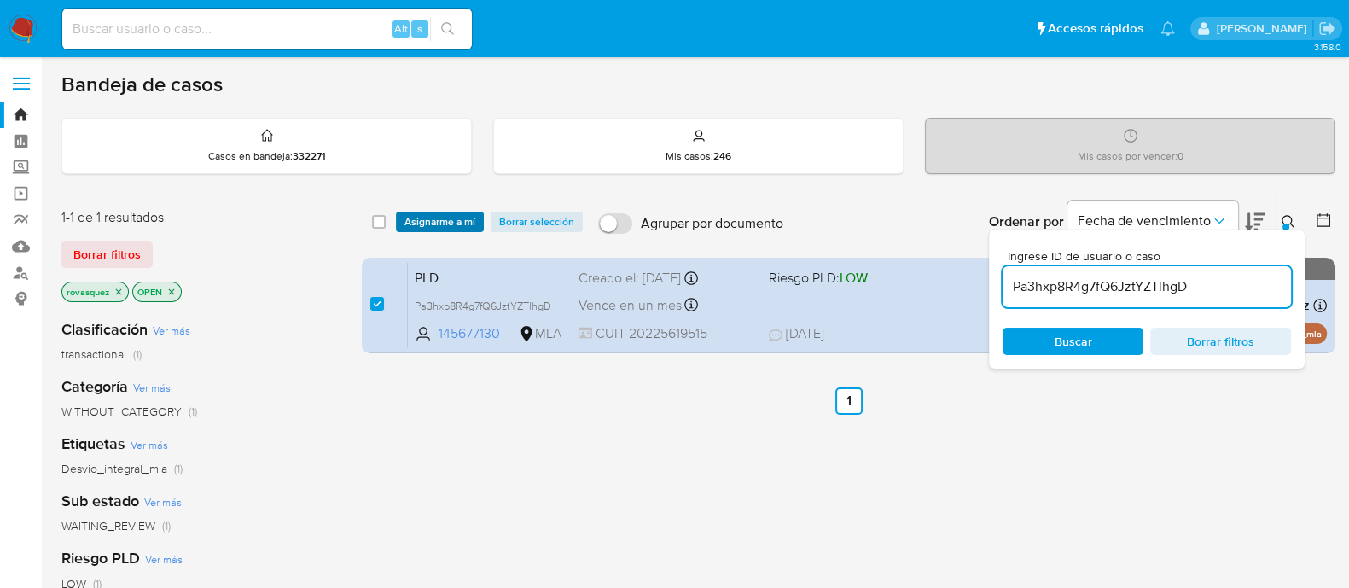
click at [444, 224] on span "Asignarme a mí" at bounding box center [439, 221] width 71 height 17
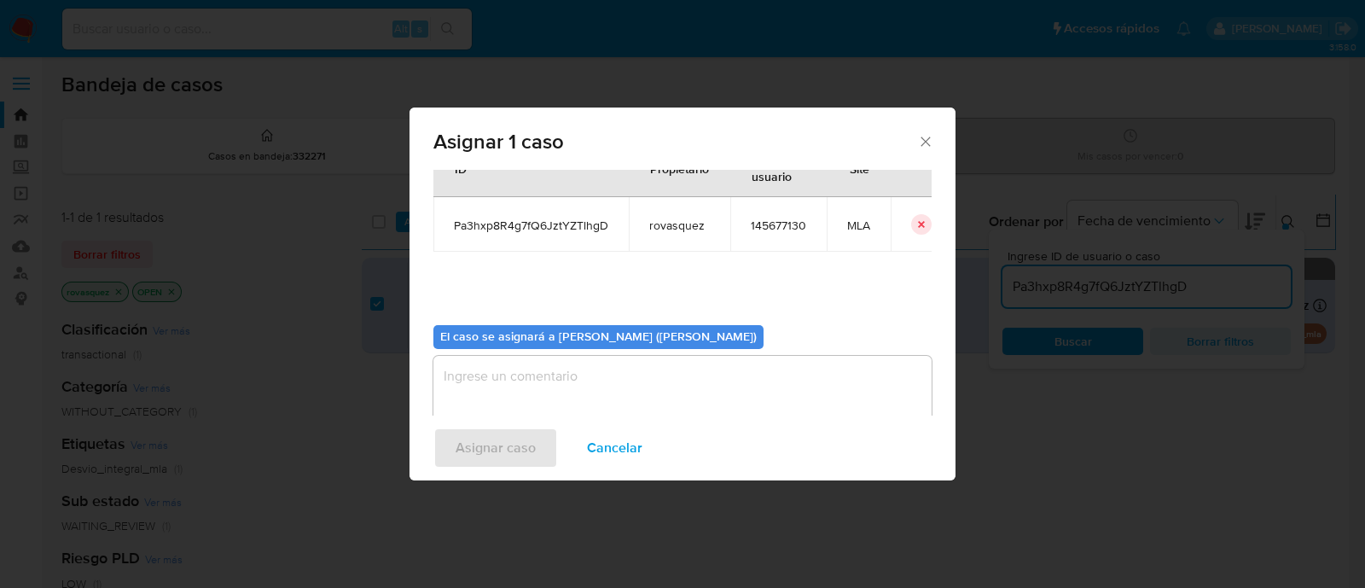
scroll to position [88, 0]
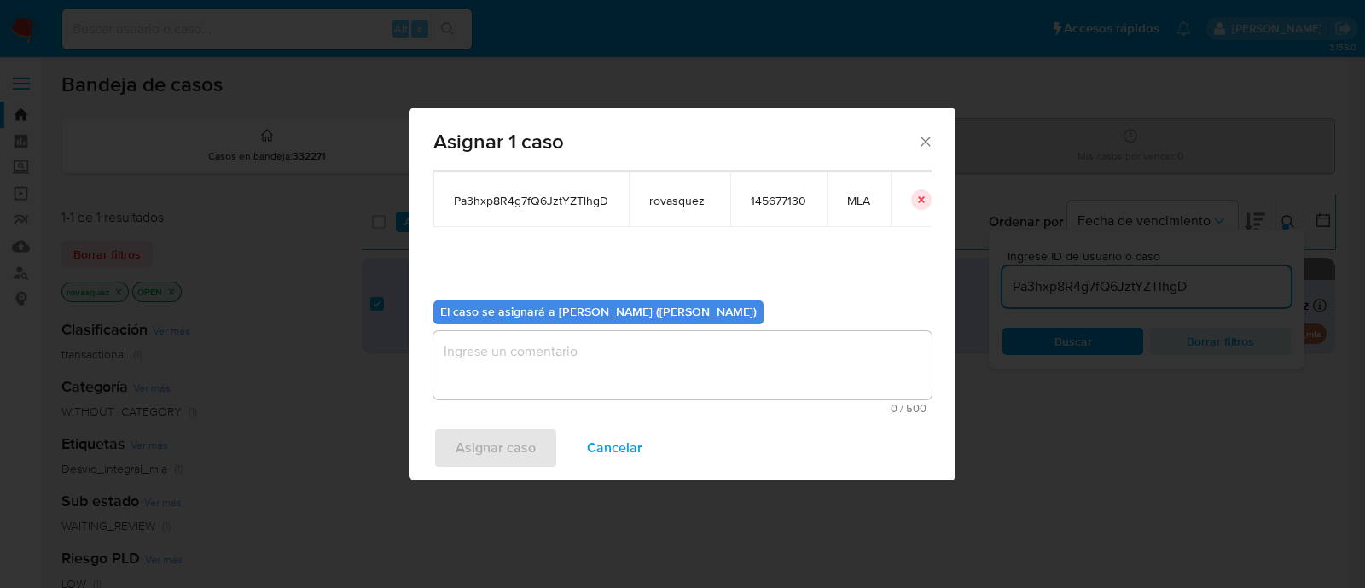
click at [579, 365] on textarea "assign-modal" at bounding box center [682, 365] width 498 height 68
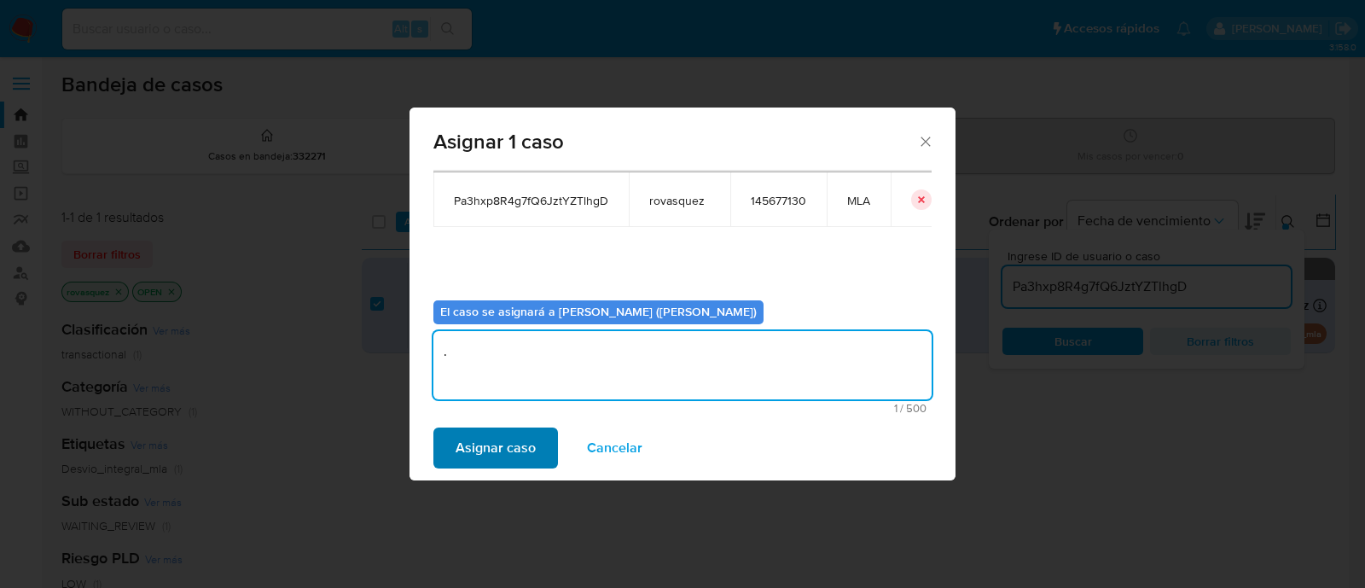
type textarea "."
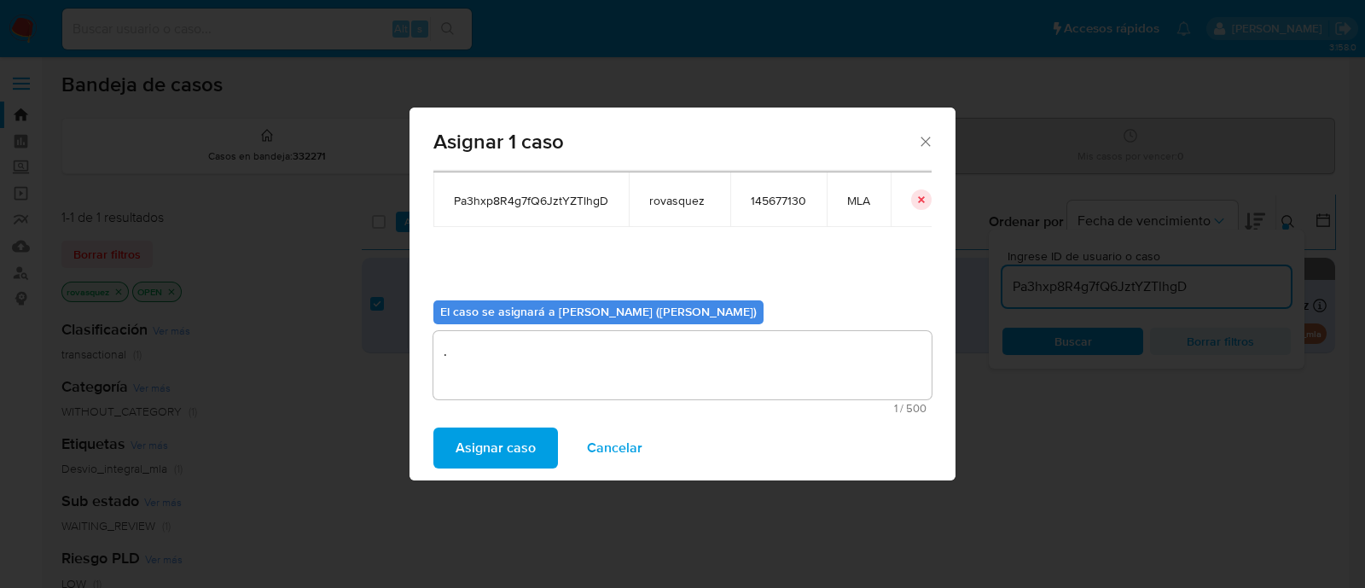
click at [525, 445] on span "Asignar caso" at bounding box center [496, 448] width 80 height 38
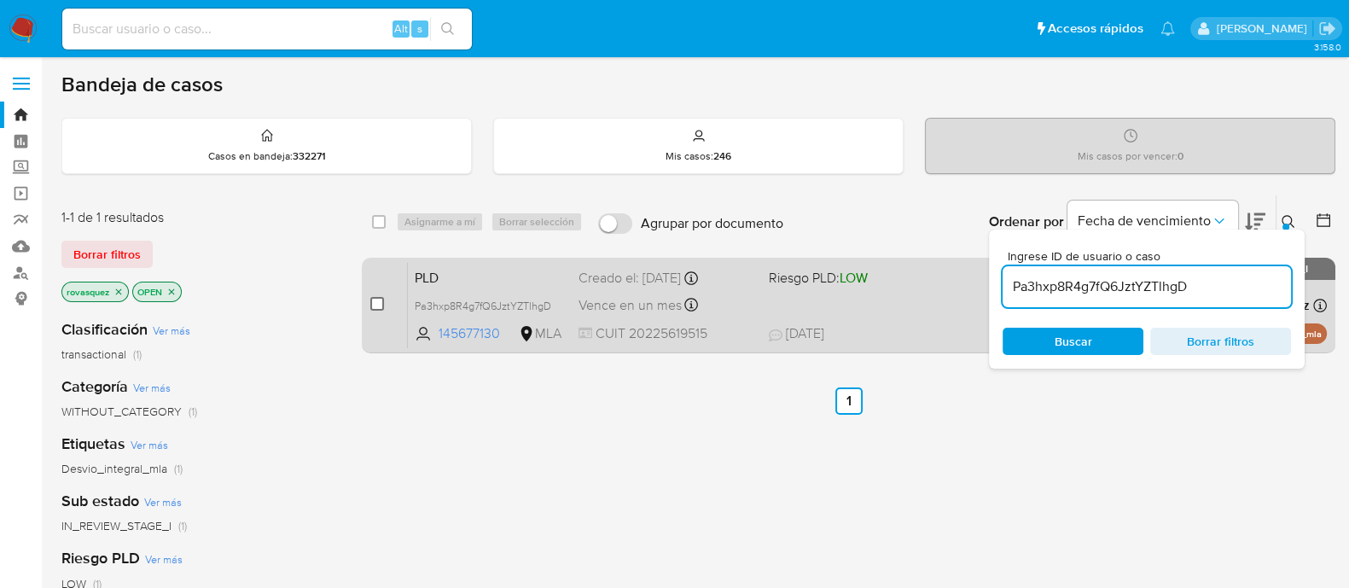
click at [378, 305] on input "checkbox" at bounding box center [377, 304] width 14 height 14
checkbox input "true"
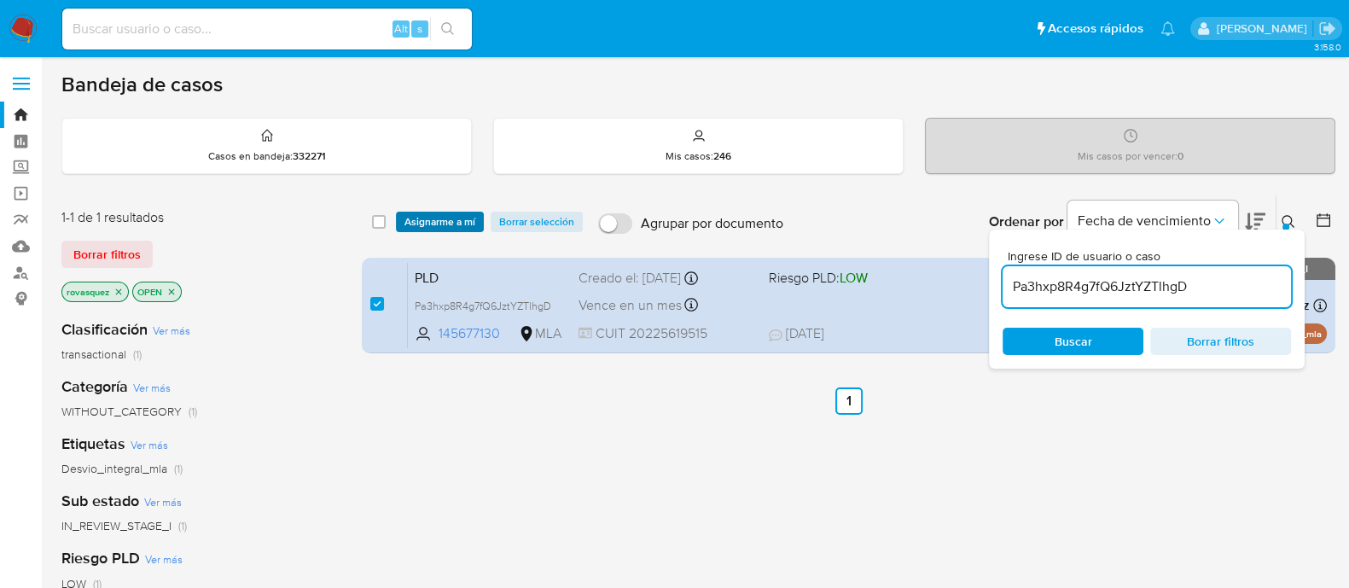
click at [439, 227] on span "Asignarme a mí" at bounding box center [439, 221] width 71 height 17
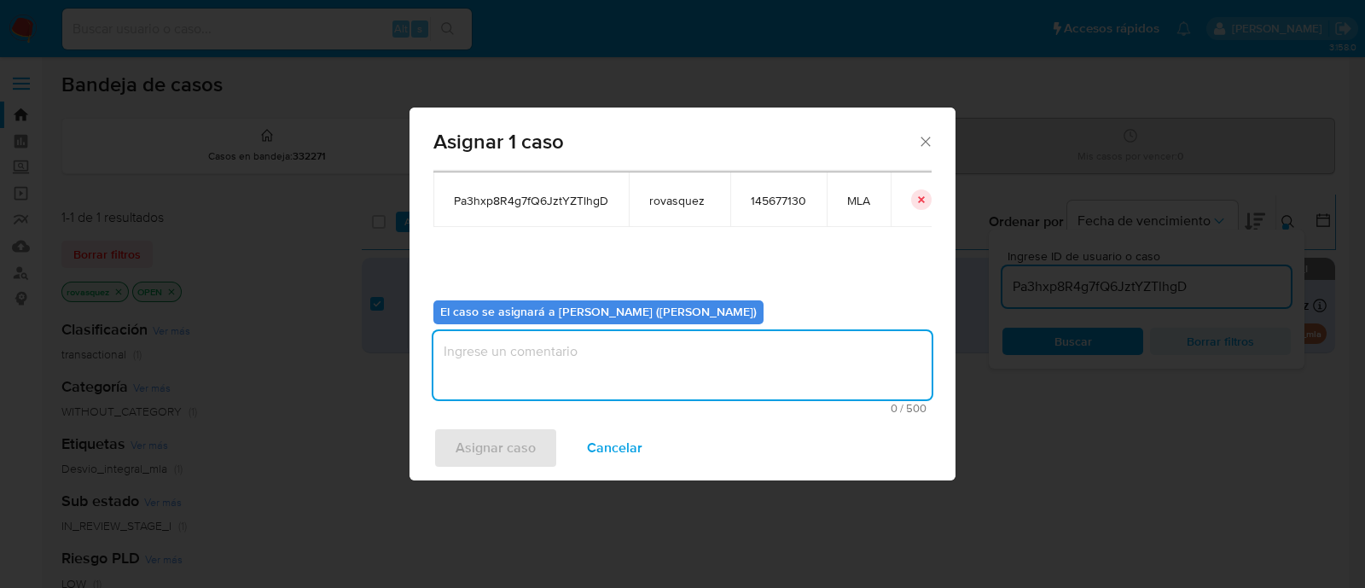
click at [597, 363] on textarea "assign-modal" at bounding box center [682, 365] width 498 height 68
type textarea "."
click at [512, 448] on span "Asignar caso" at bounding box center [496, 448] width 80 height 38
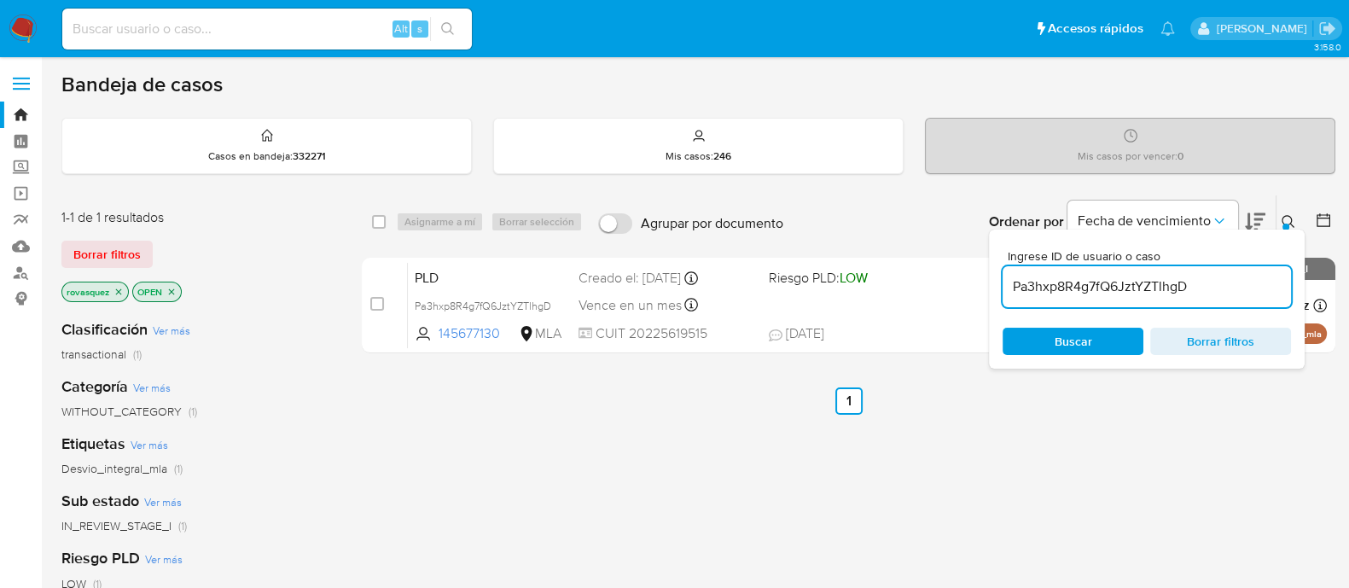
click at [857, 500] on div "select-all-cases-checkbox Asignarme a mí Borrar selección Agrupar por documento…" at bounding box center [849, 581] width 974 height 773
click at [1124, 286] on input "Pa3hxp8R4g7fQ6JztYZTlhgD" at bounding box center [1147, 287] width 288 height 22
paste input "IObmaPyvoGeR9aLOJ8v9idCO"
type input "IObmaPyvoGeR9aLOJ8v9idCO"
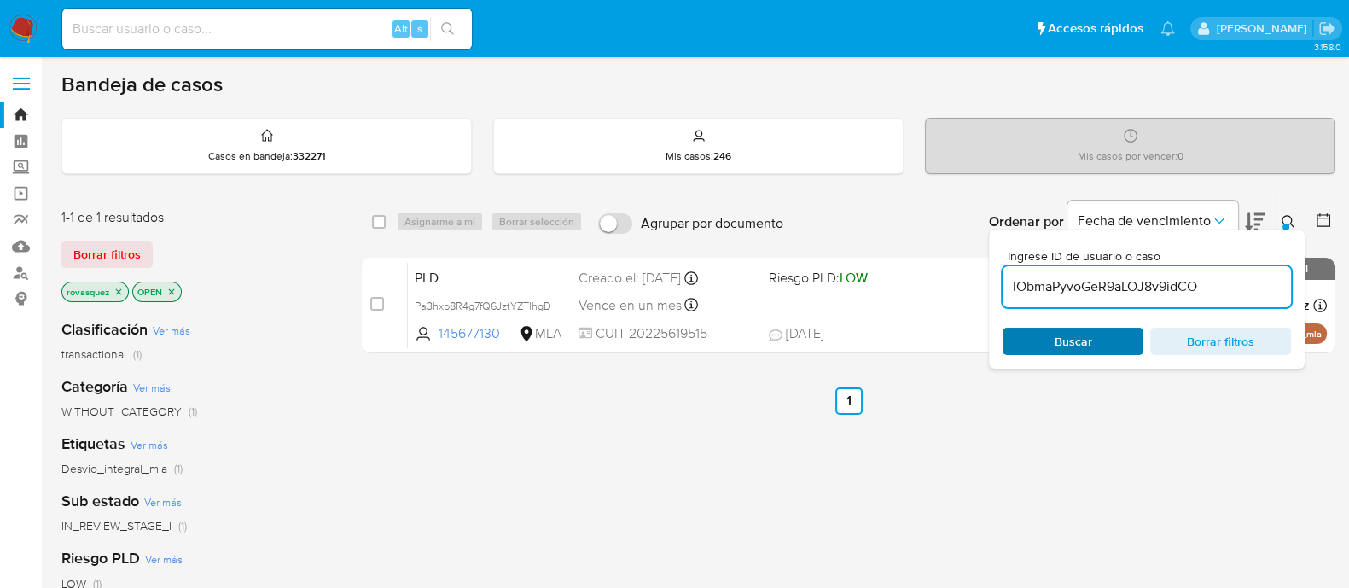
click at [1071, 343] on span "Buscar" at bounding box center [1074, 341] width 38 height 27
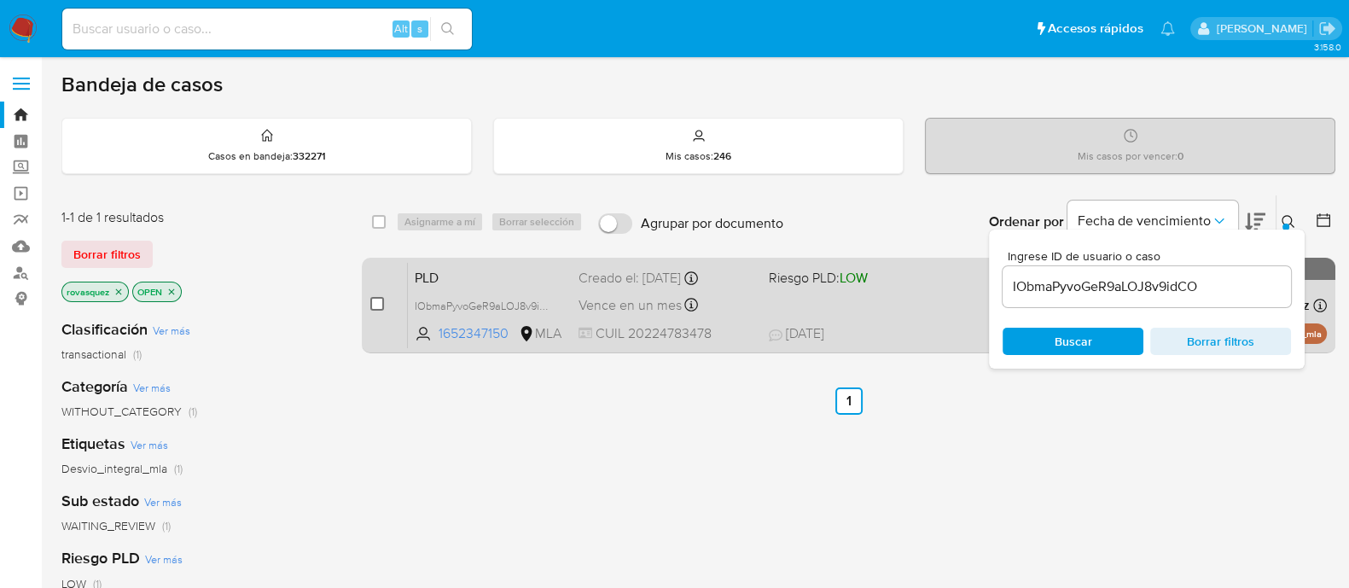
click at [375, 305] on input "checkbox" at bounding box center [377, 304] width 14 height 14
checkbox input "true"
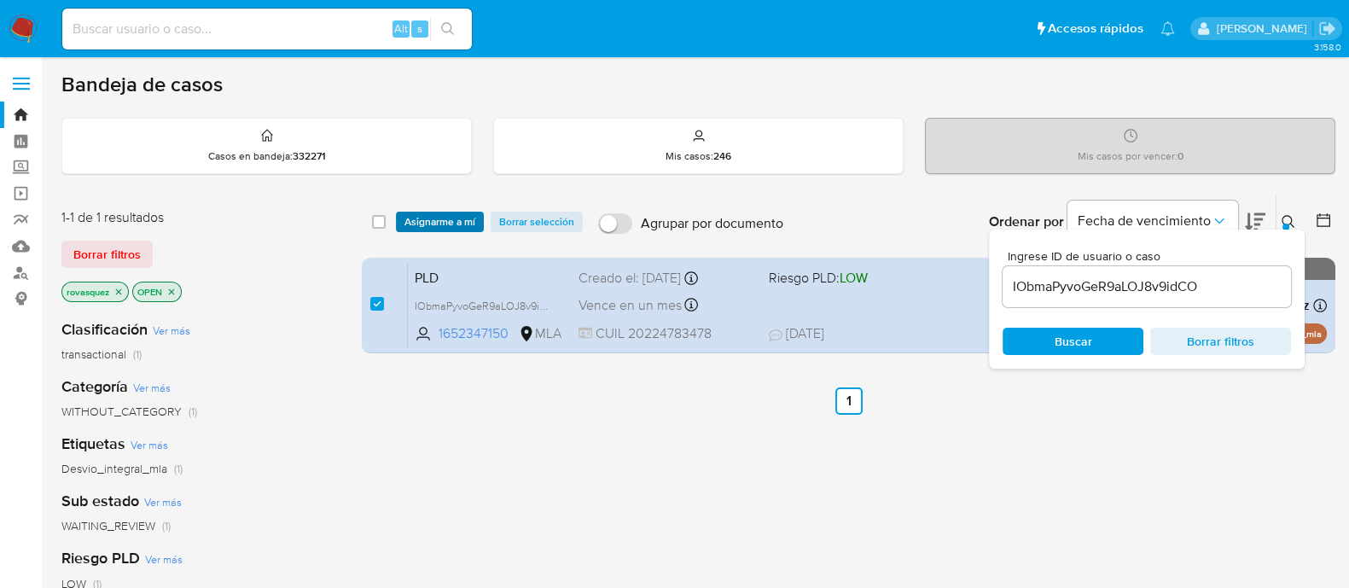
click at [447, 220] on span "Asignarme a mí" at bounding box center [439, 221] width 71 height 17
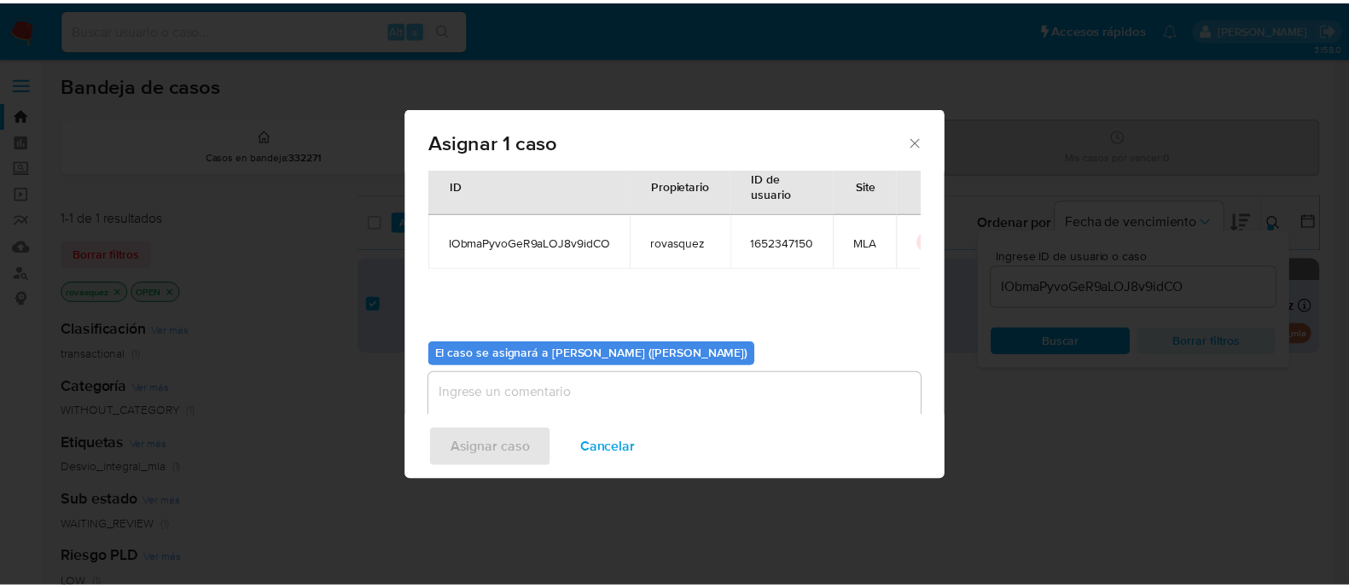
scroll to position [88, 0]
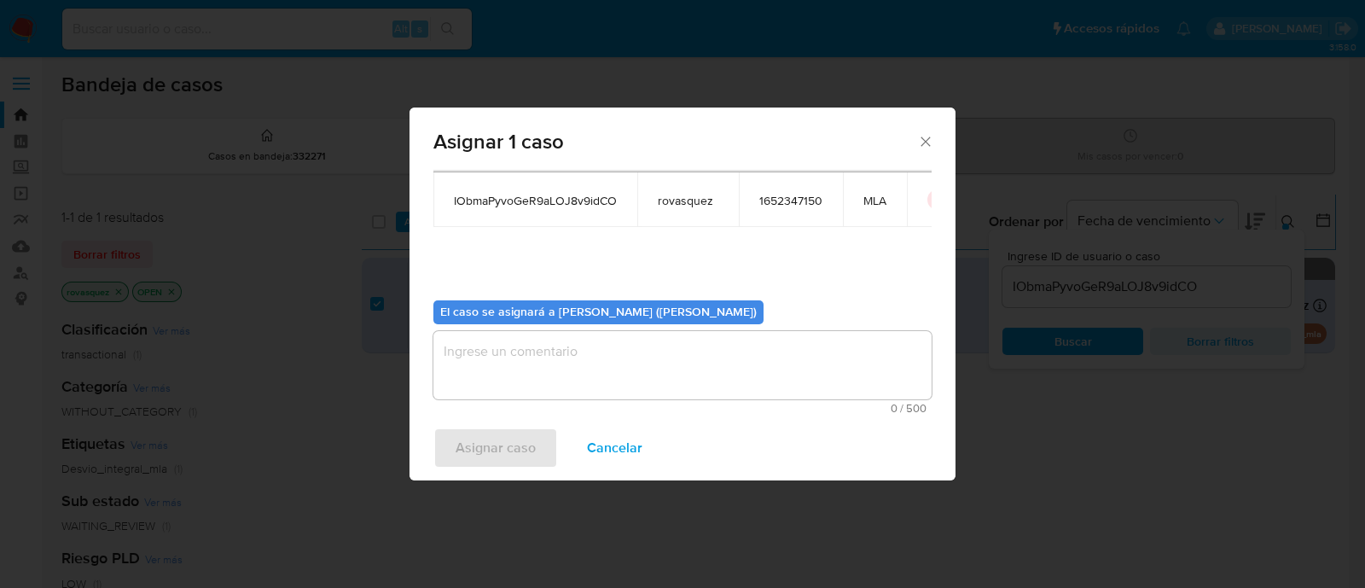
click at [577, 387] on textarea "assign-modal" at bounding box center [682, 365] width 498 height 68
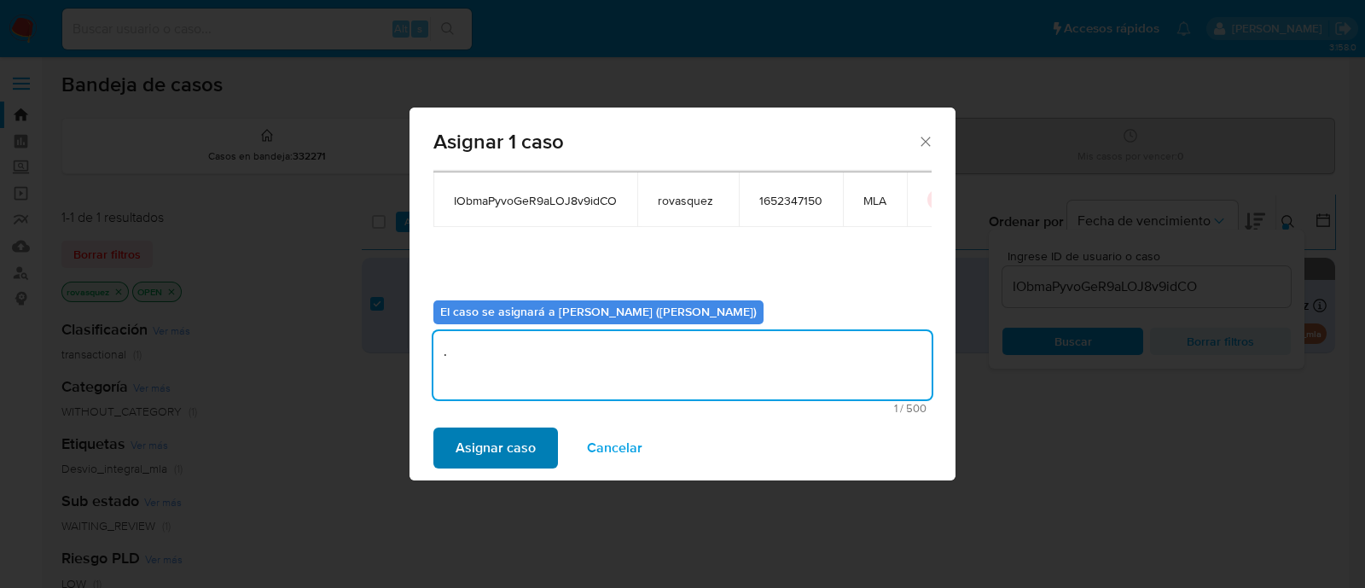
type textarea "."
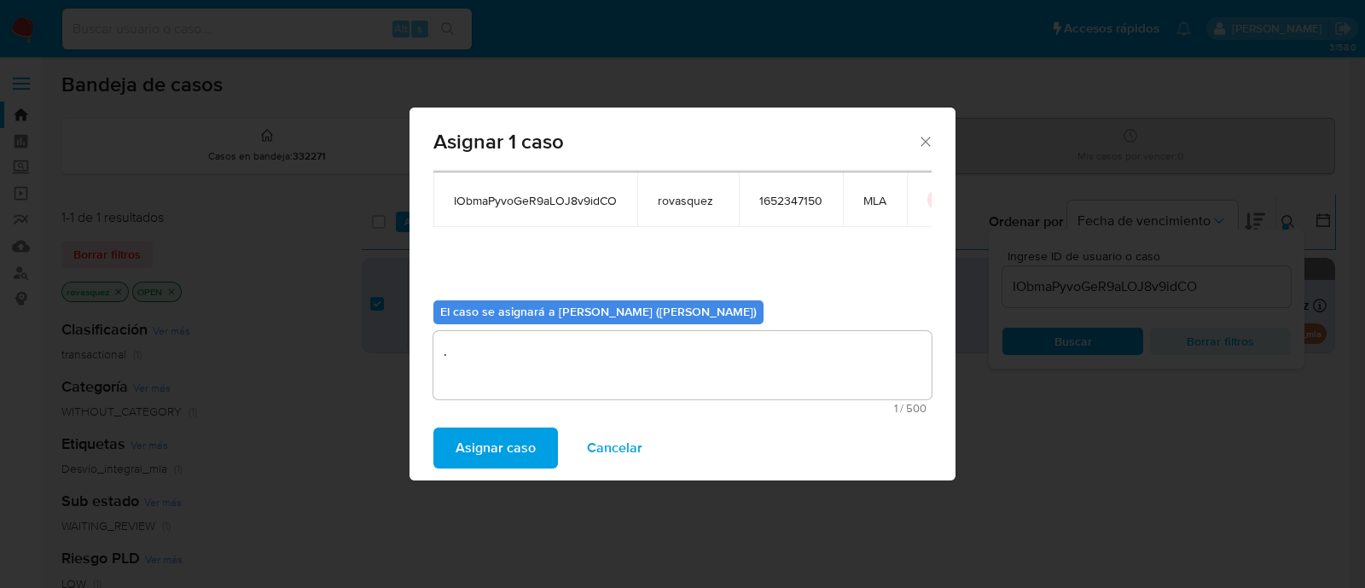
click at [499, 450] on span "Asignar caso" at bounding box center [496, 448] width 80 height 38
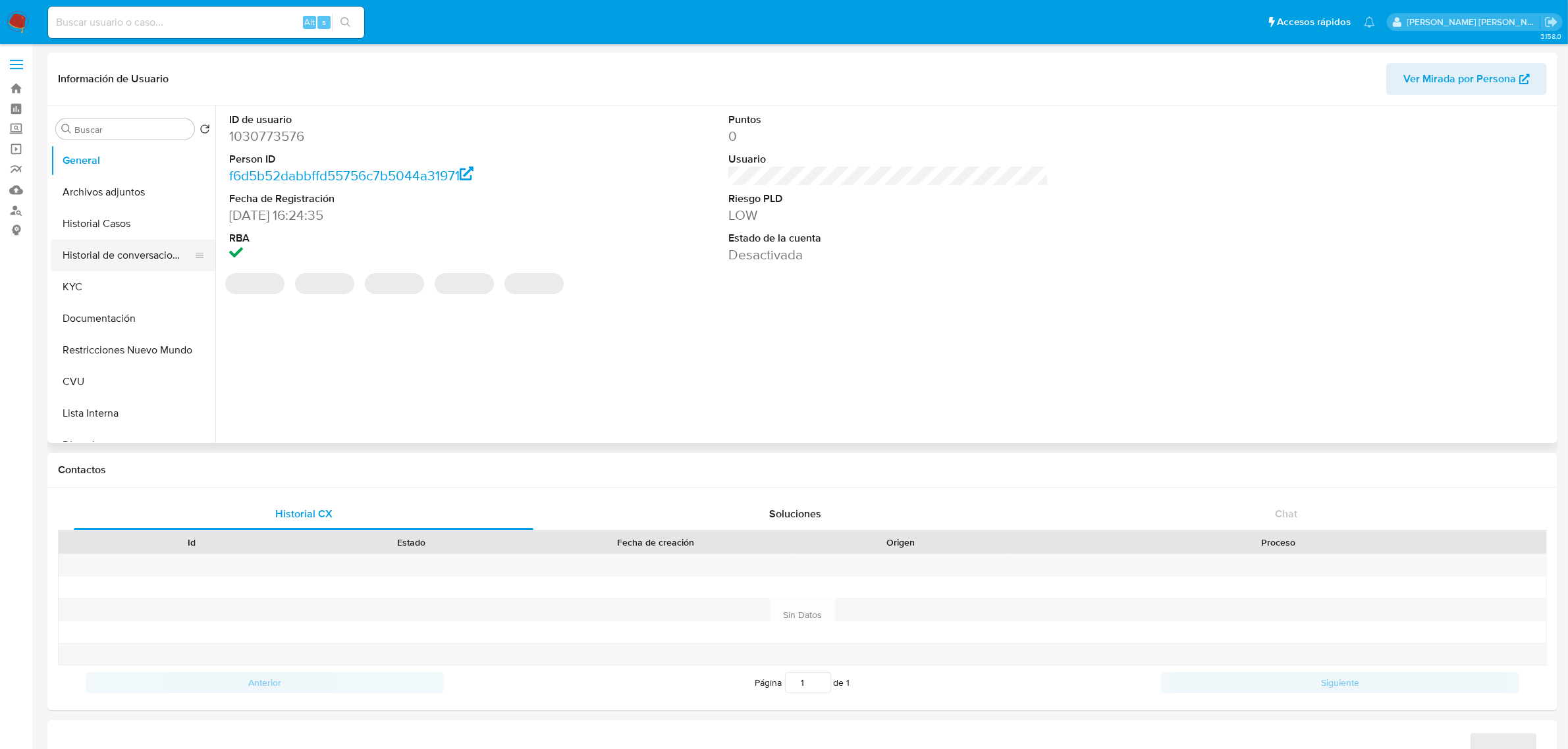
click at [142, 260] on button "Historial de conversaciones" at bounding box center [128, 255] width 154 height 32
select select "10"
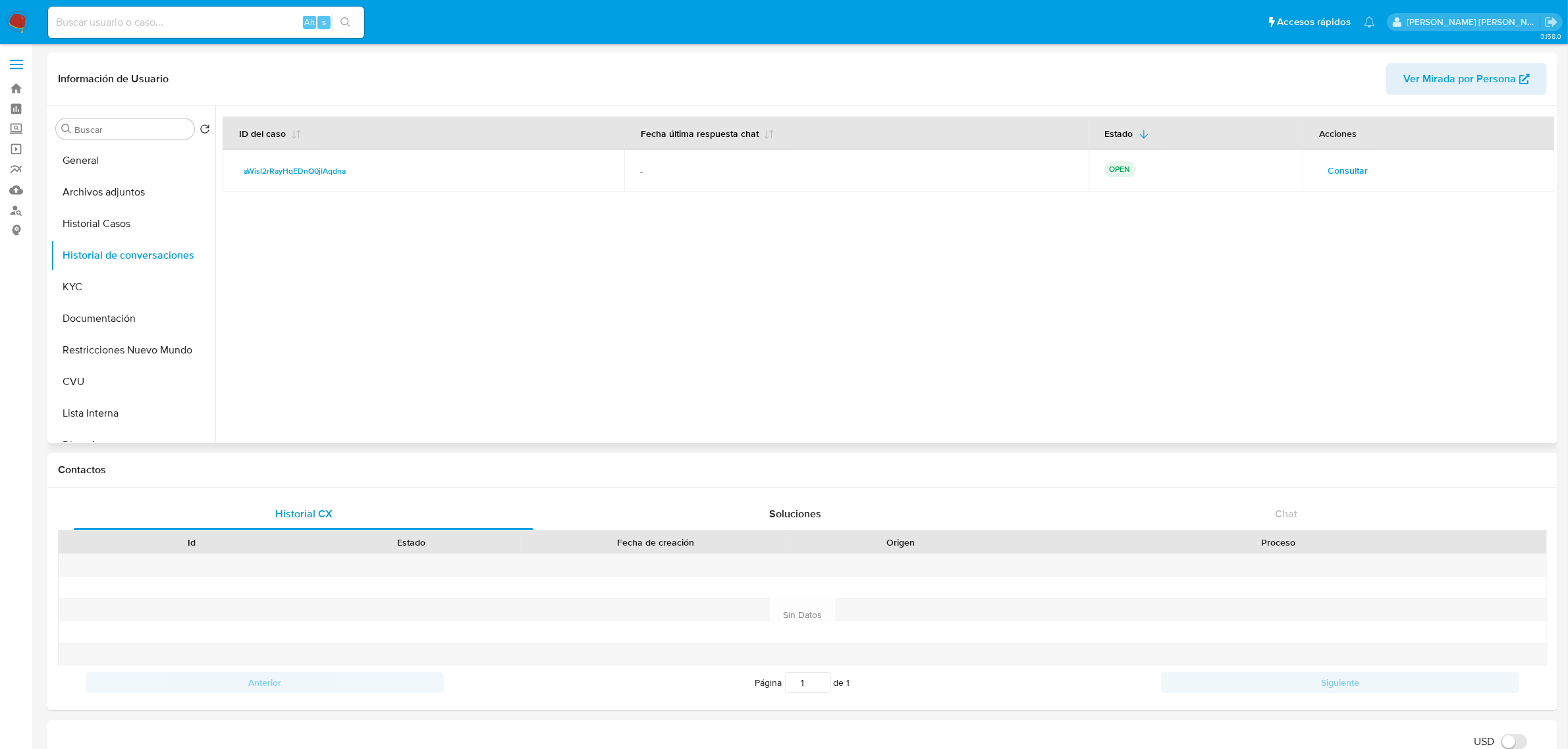
click at [1360, 171] on span "Consultar" at bounding box center [1347, 170] width 40 height 19
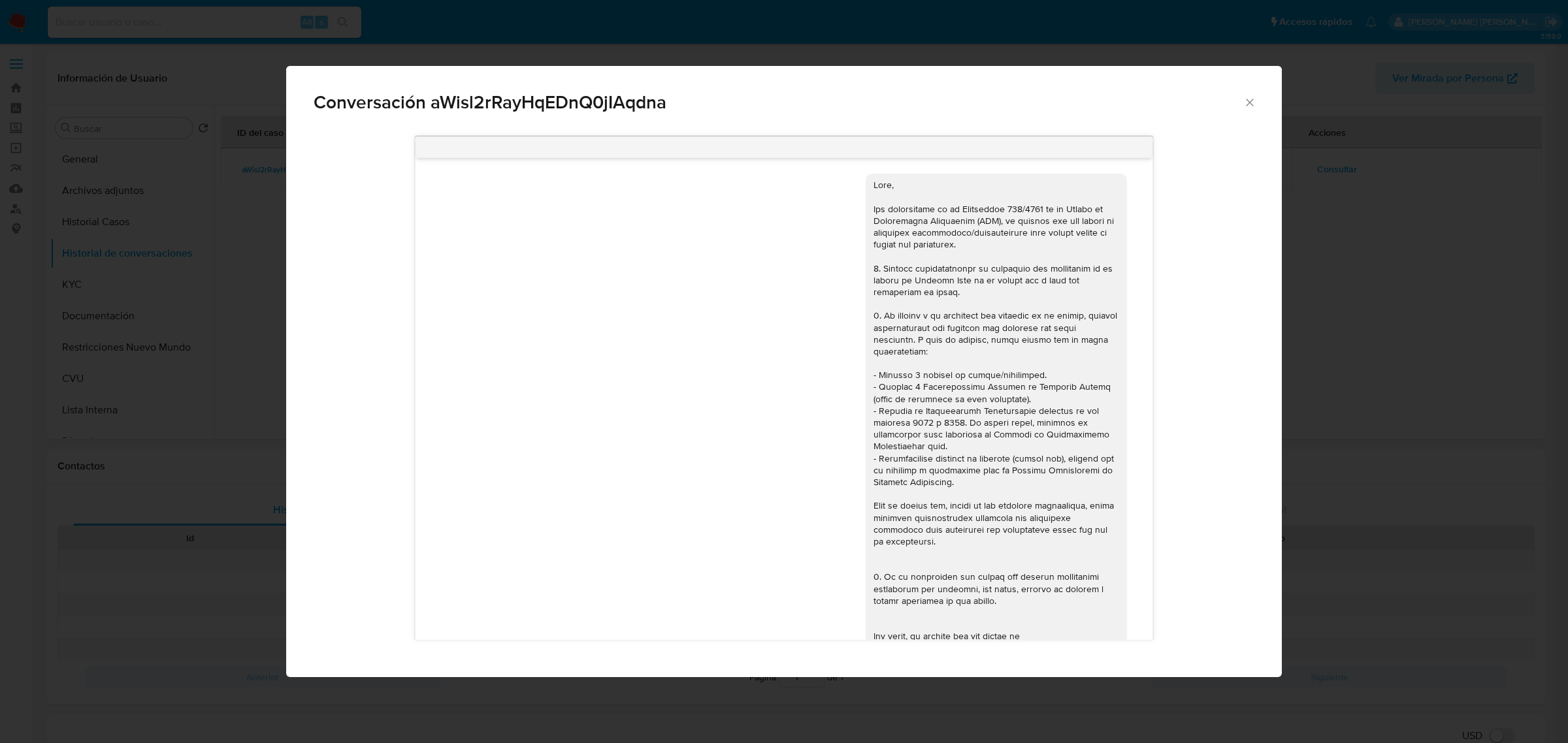
scroll to position [927, 0]
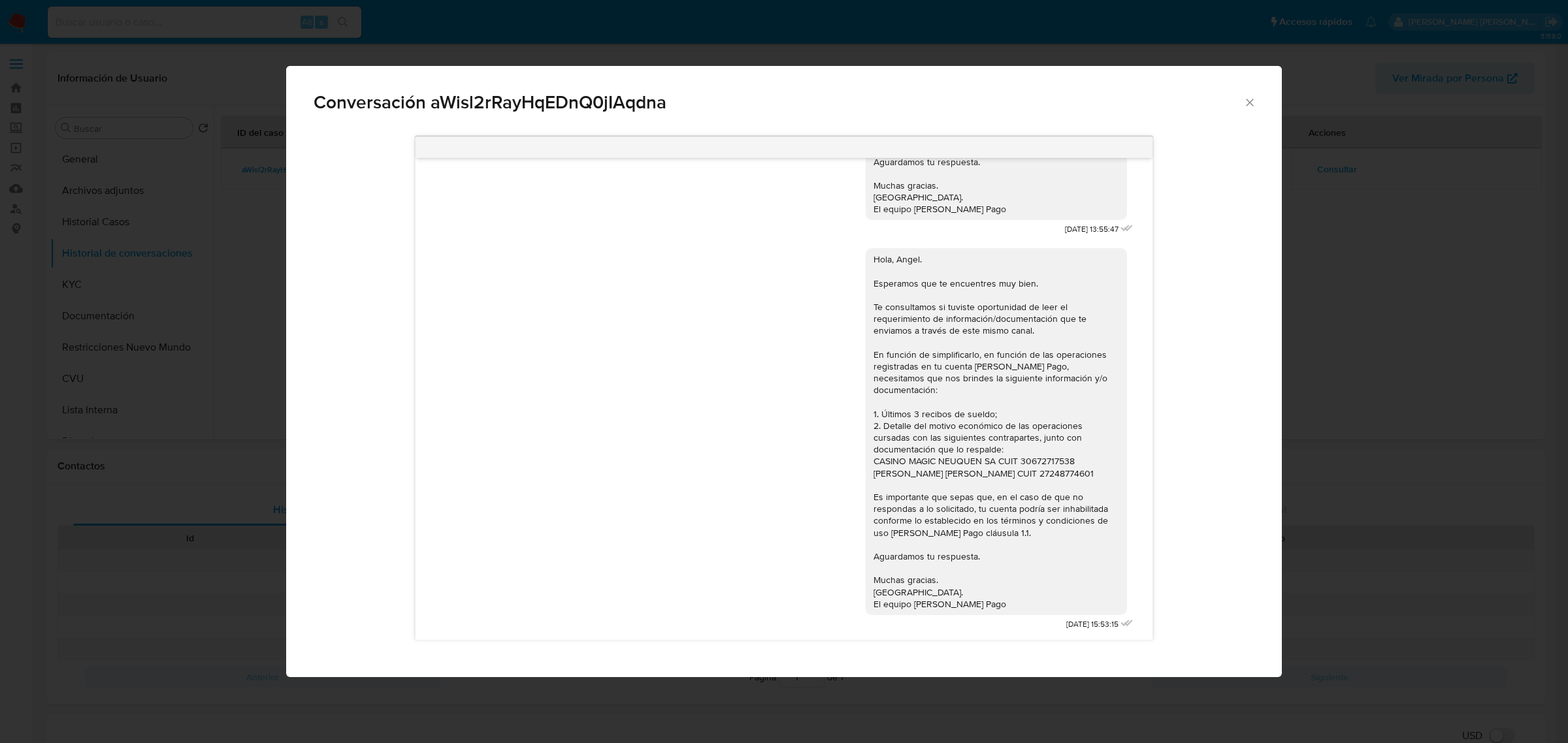
click at [263, 197] on div "Conversación aWisl2rRayHqEDnQ0jIAqdna 17/07/2025 20:08:31 Hola, Esperamos que t…" at bounding box center [784, 371] width 1568 height 743
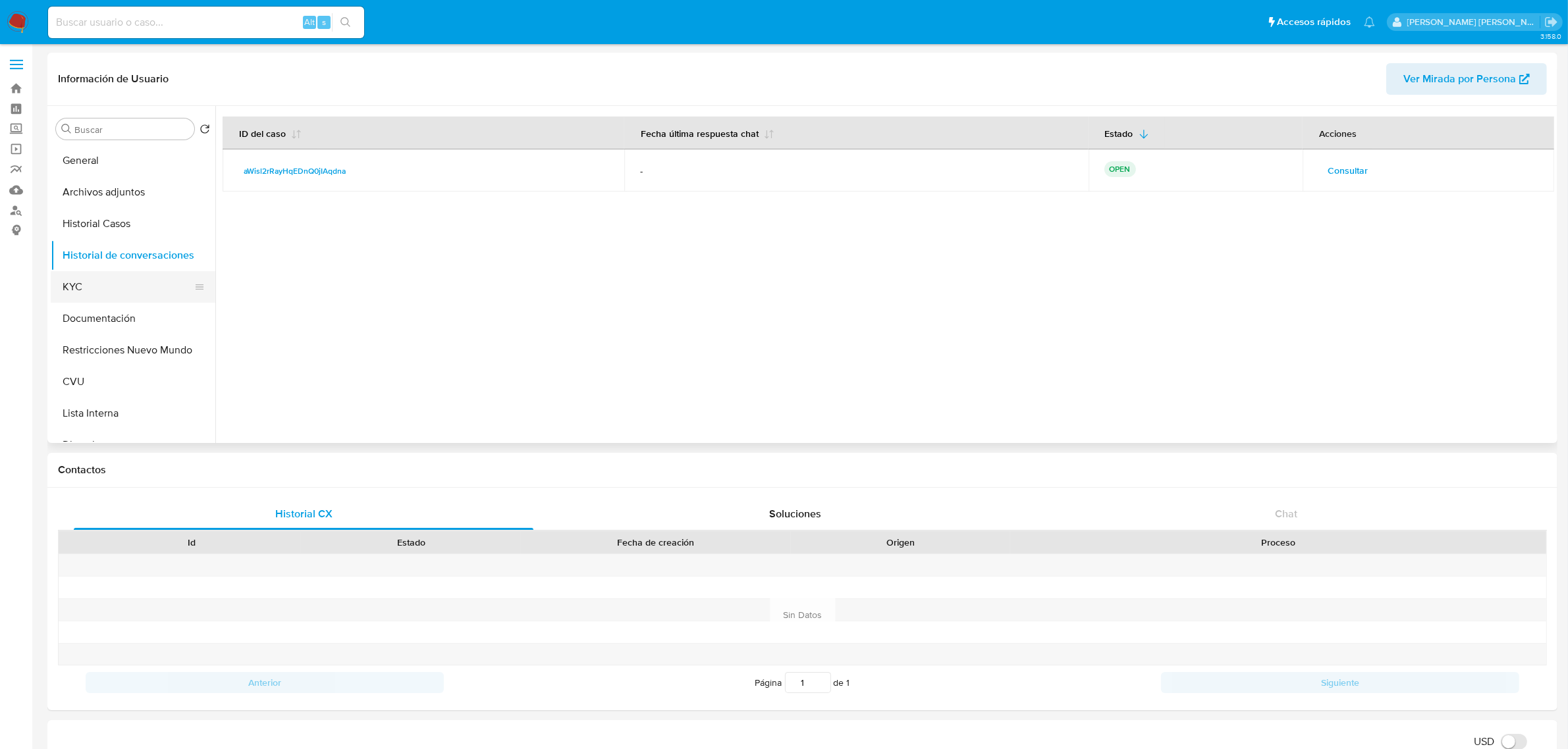
click at [148, 283] on button "KYC" at bounding box center [128, 287] width 154 height 32
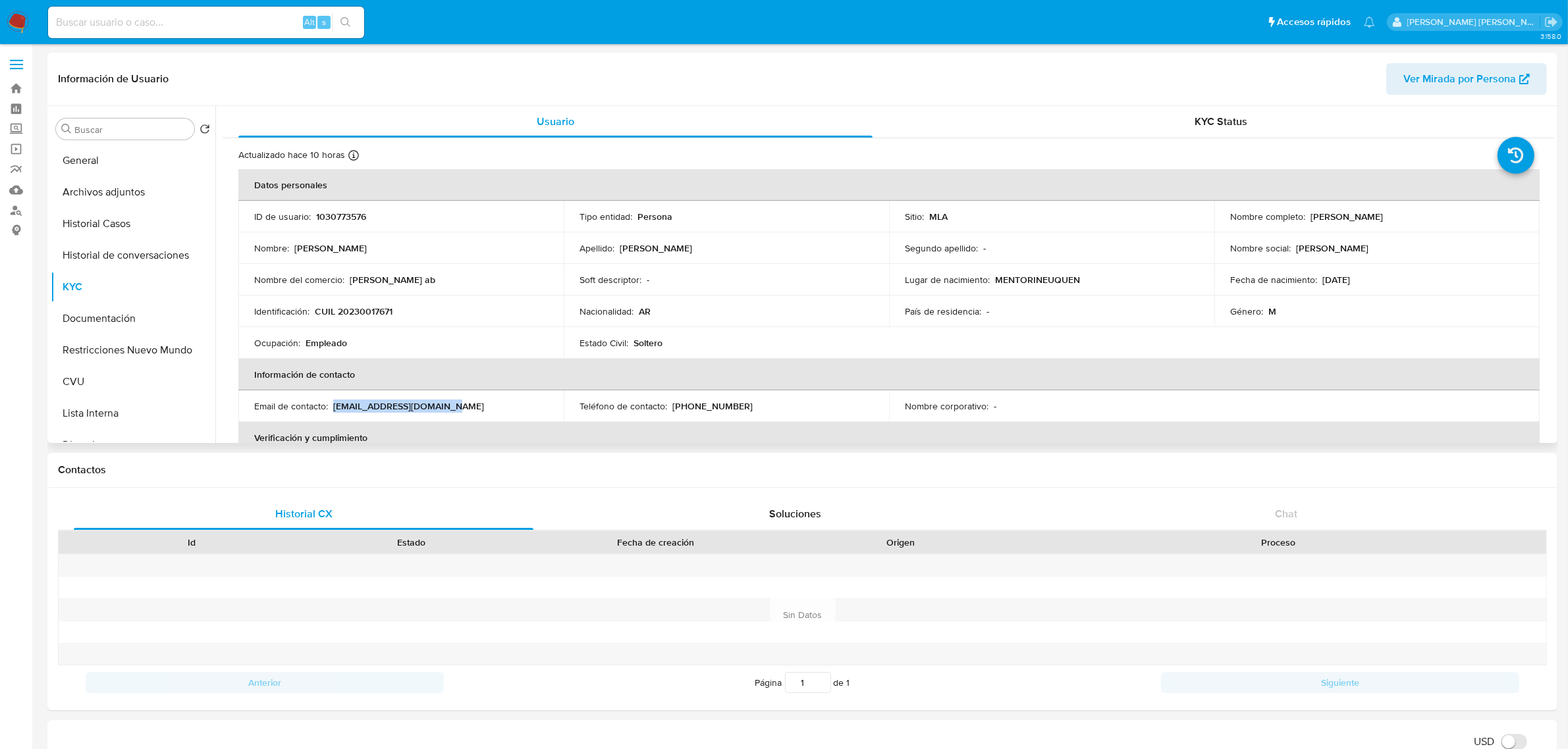
drag, startPoint x: 333, startPoint y: 405, endPoint x: 509, endPoint y: 403, distance: 176.0
click at [509, 403] on div "Email de contacto : prietoangel869@gmail.com" at bounding box center [400, 406] width 294 height 12
copy p "prietoangel869@gmail.com"
click at [150, 264] on button "Historial de conversaciones" at bounding box center [128, 255] width 154 height 32
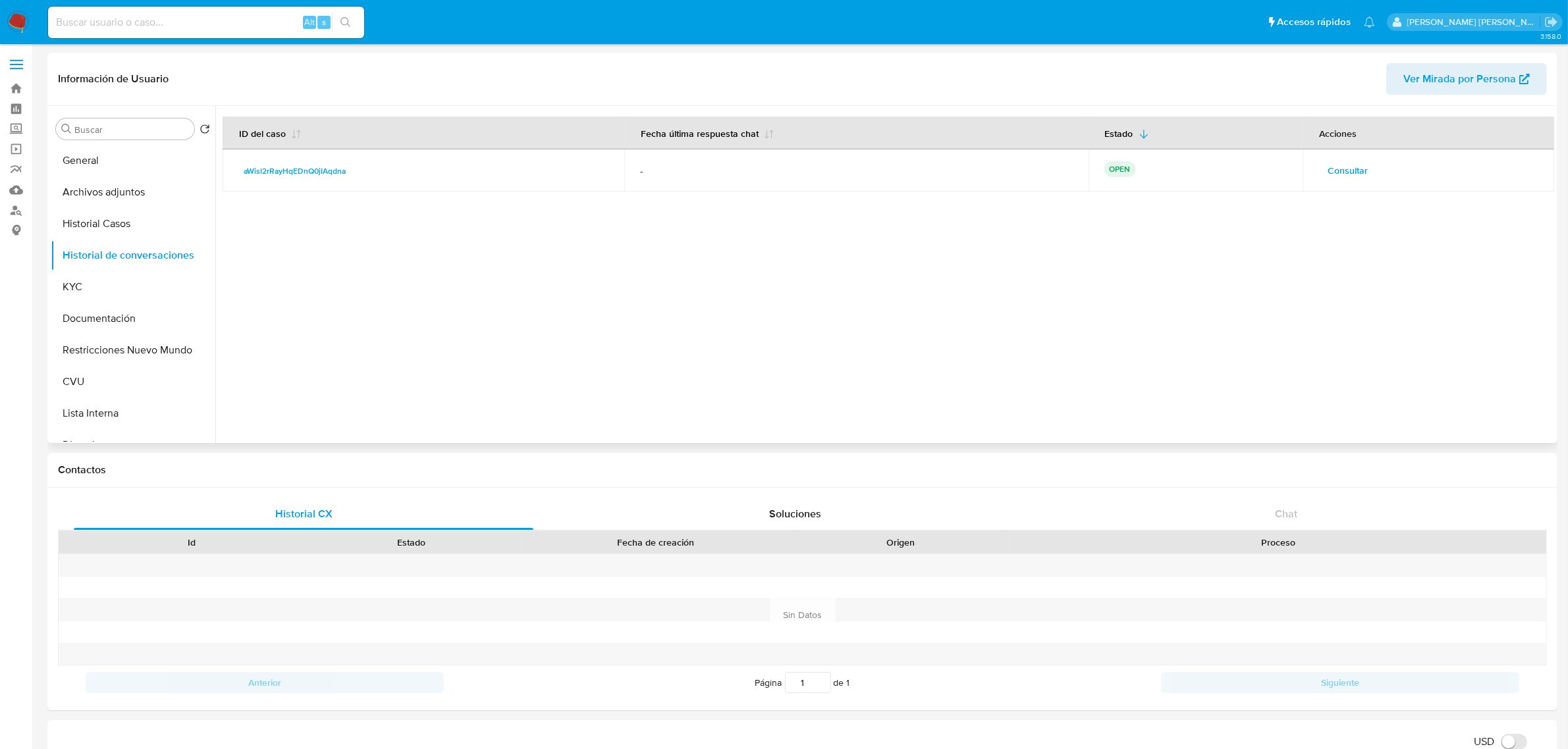
click at [1345, 175] on span "Consultar" at bounding box center [1347, 170] width 40 height 19
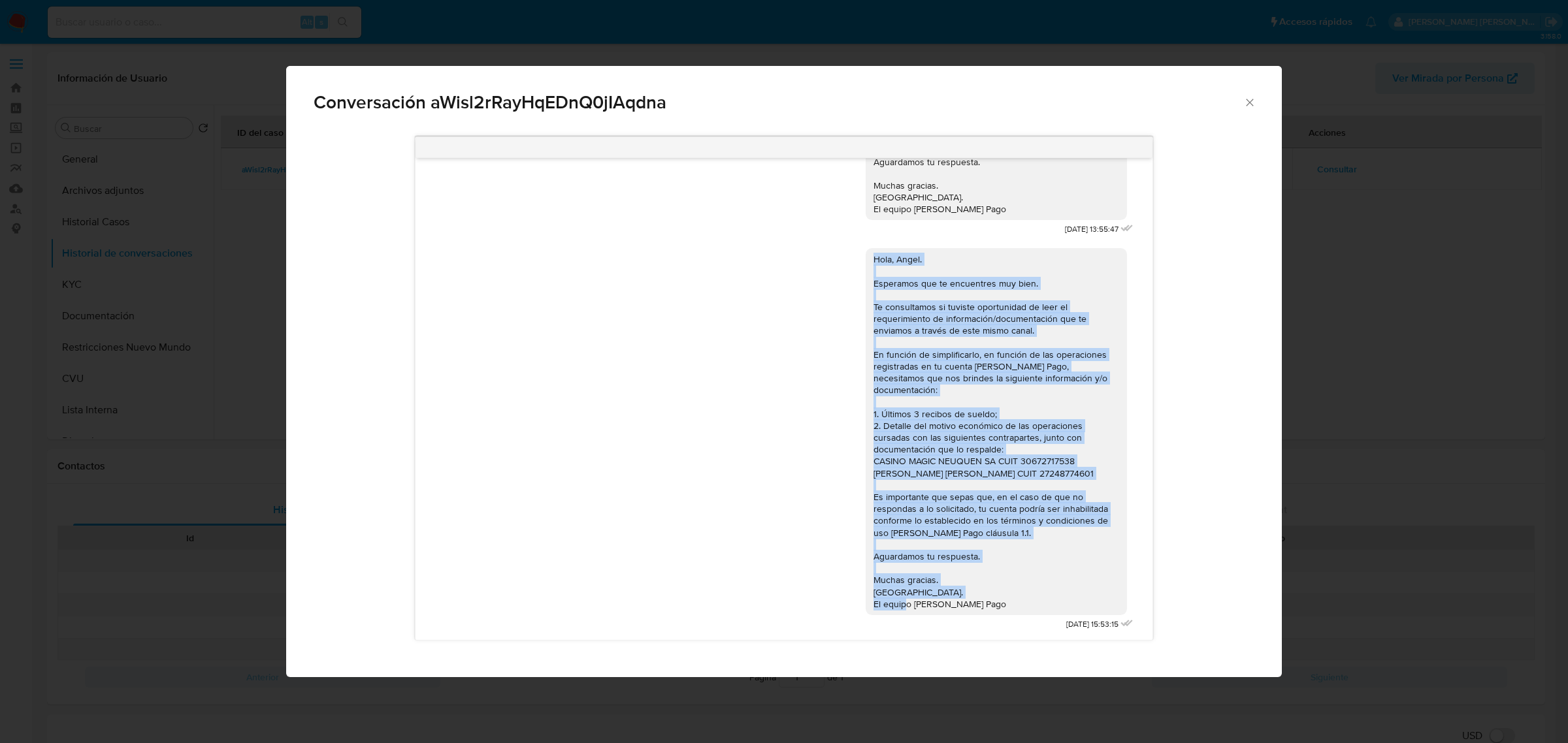
drag, startPoint x: 985, startPoint y: 611, endPoint x: 861, endPoint y: 269, distance: 363.8
click at [874, 269] on div "Hola, Angel. Esperamos que te encuentres muy bien. Te consultamos si tuviste op…" at bounding box center [996, 432] width 246 height 357
copy div "Hola, Angel. Esperamos que te encuentres muy bien. Te consultamos si tuviste op…"
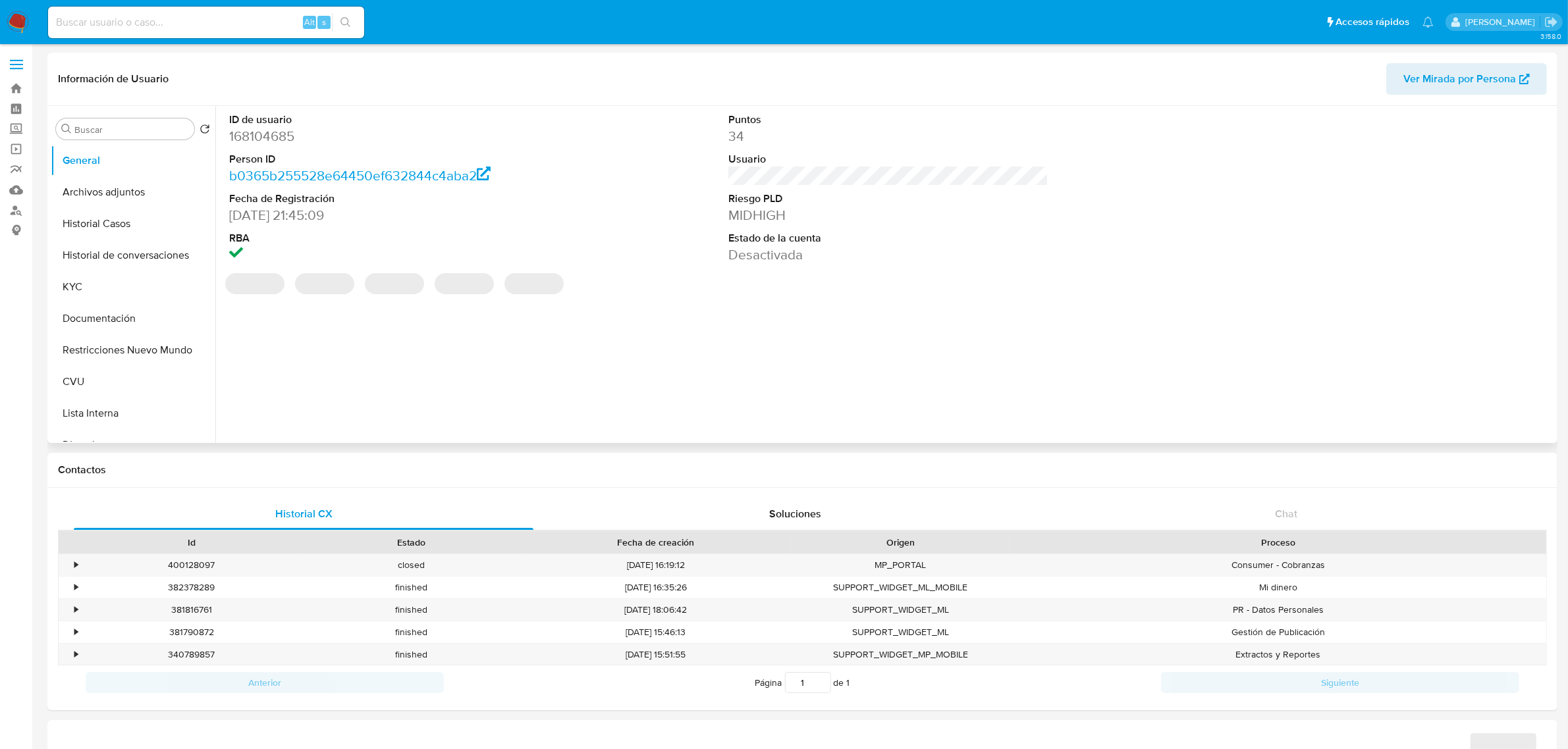
select select "10"
click at [107, 261] on button "Historial de conversaciones" at bounding box center [128, 255] width 154 height 32
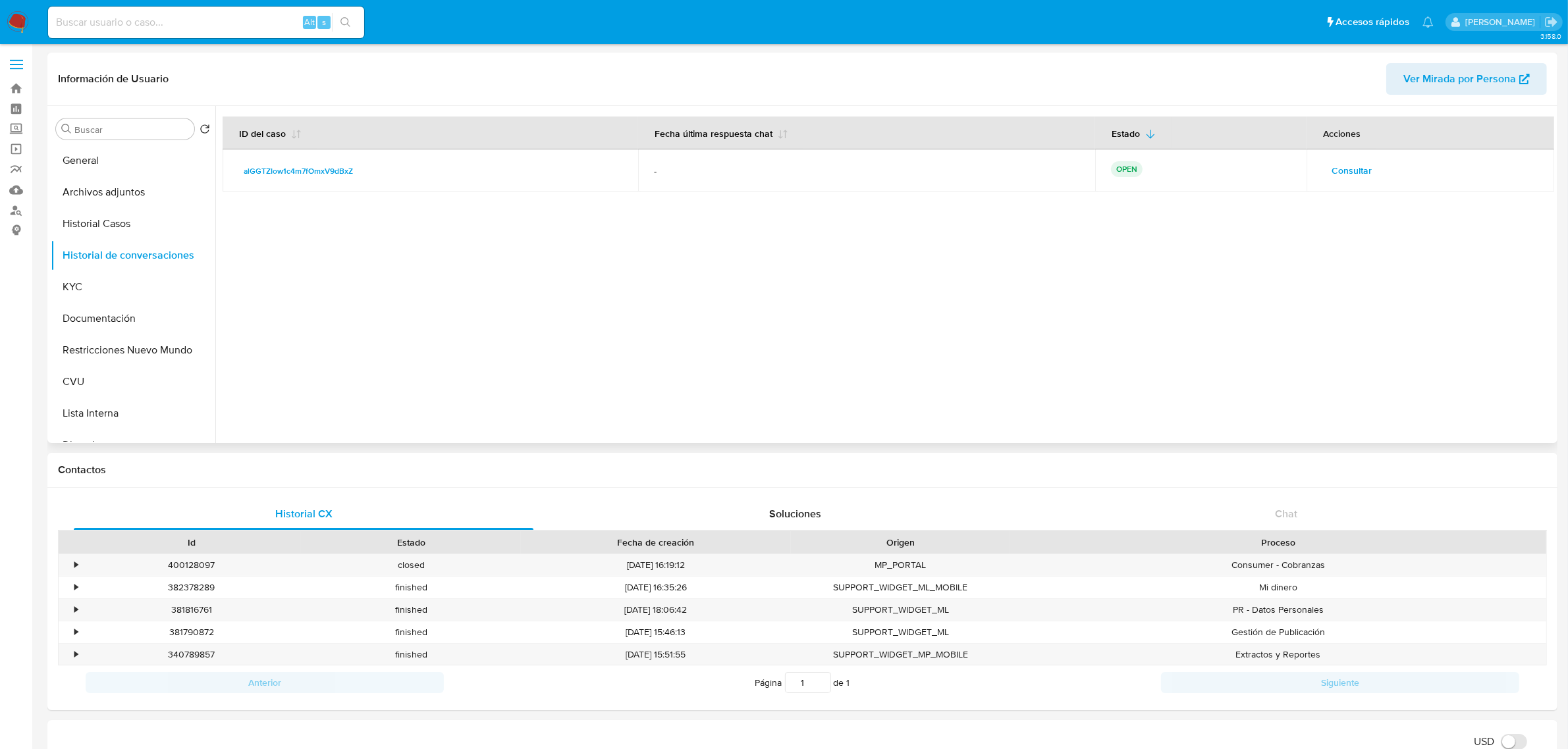
click at [1347, 170] on span "Consultar" at bounding box center [1351, 170] width 40 height 19
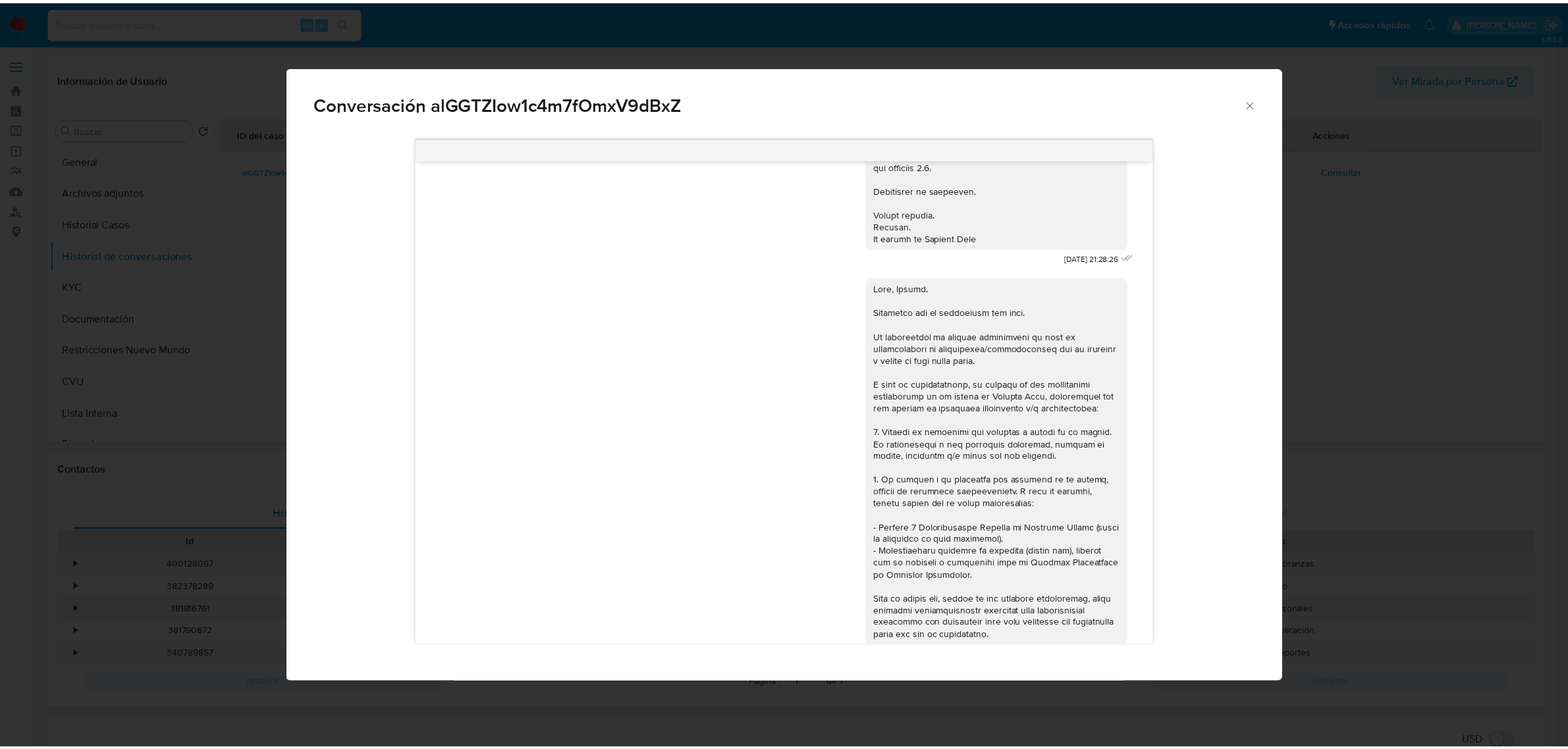
scroll to position [1741, 0]
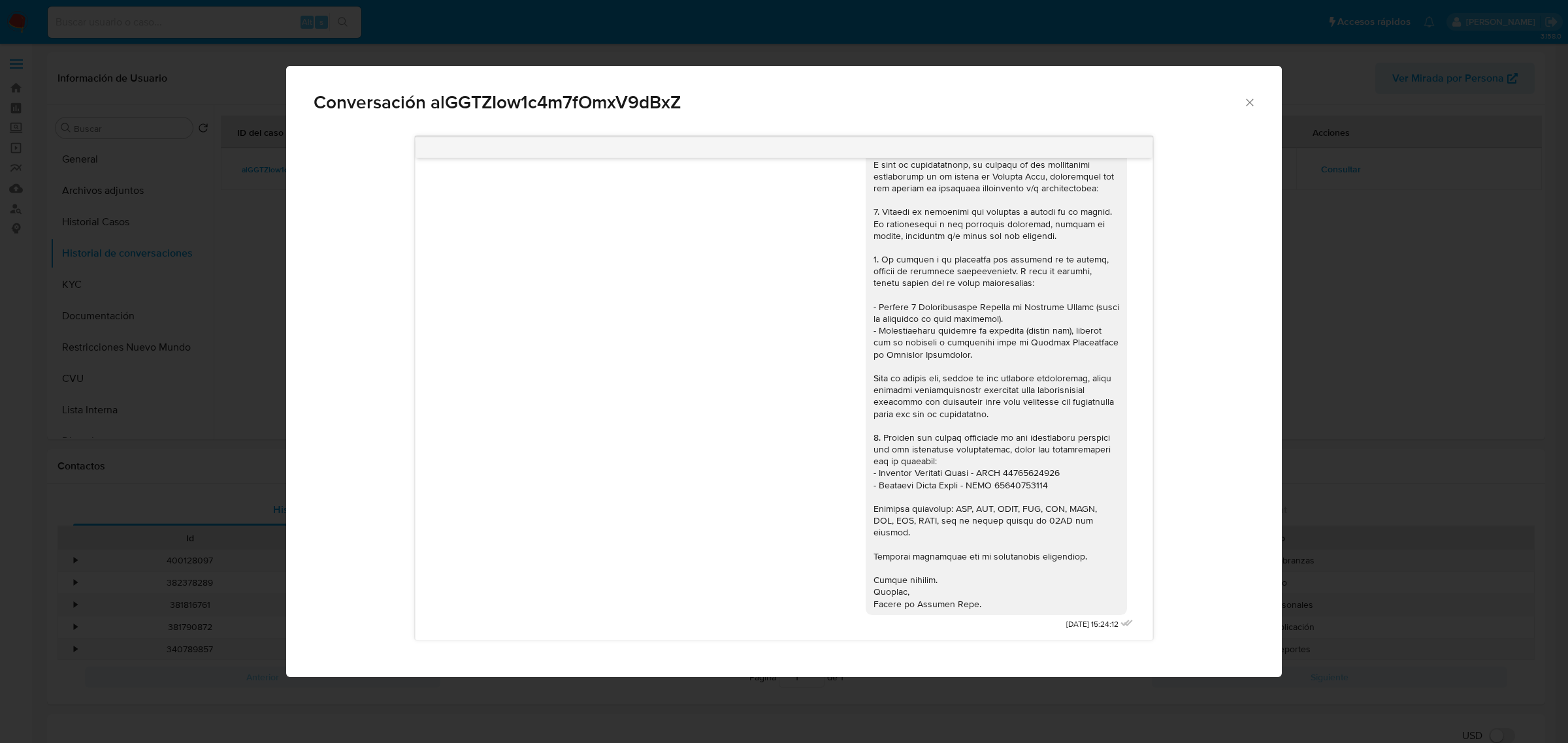
click at [1255, 101] on icon "Cerrar" at bounding box center [1250, 102] width 13 height 13
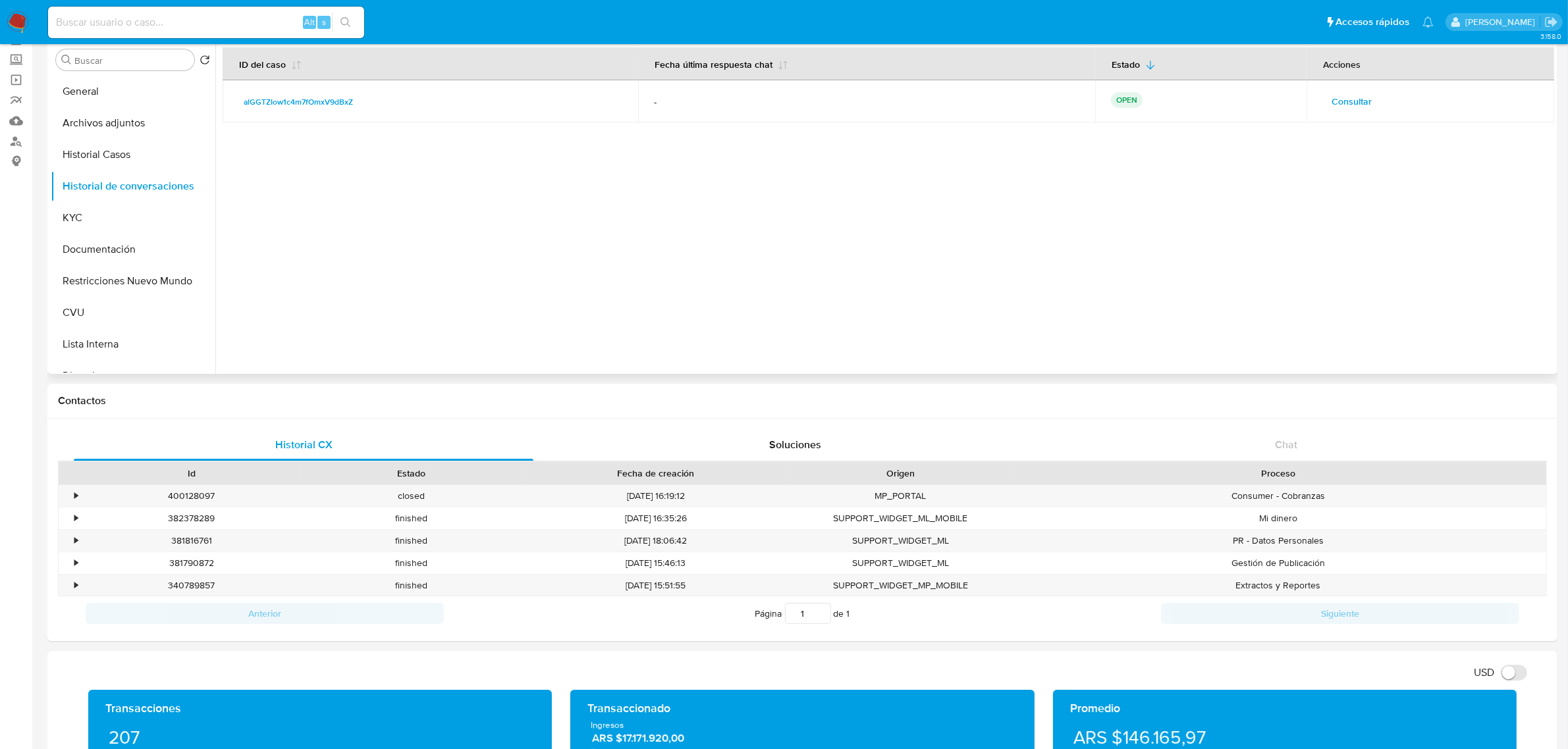
scroll to position [0, 0]
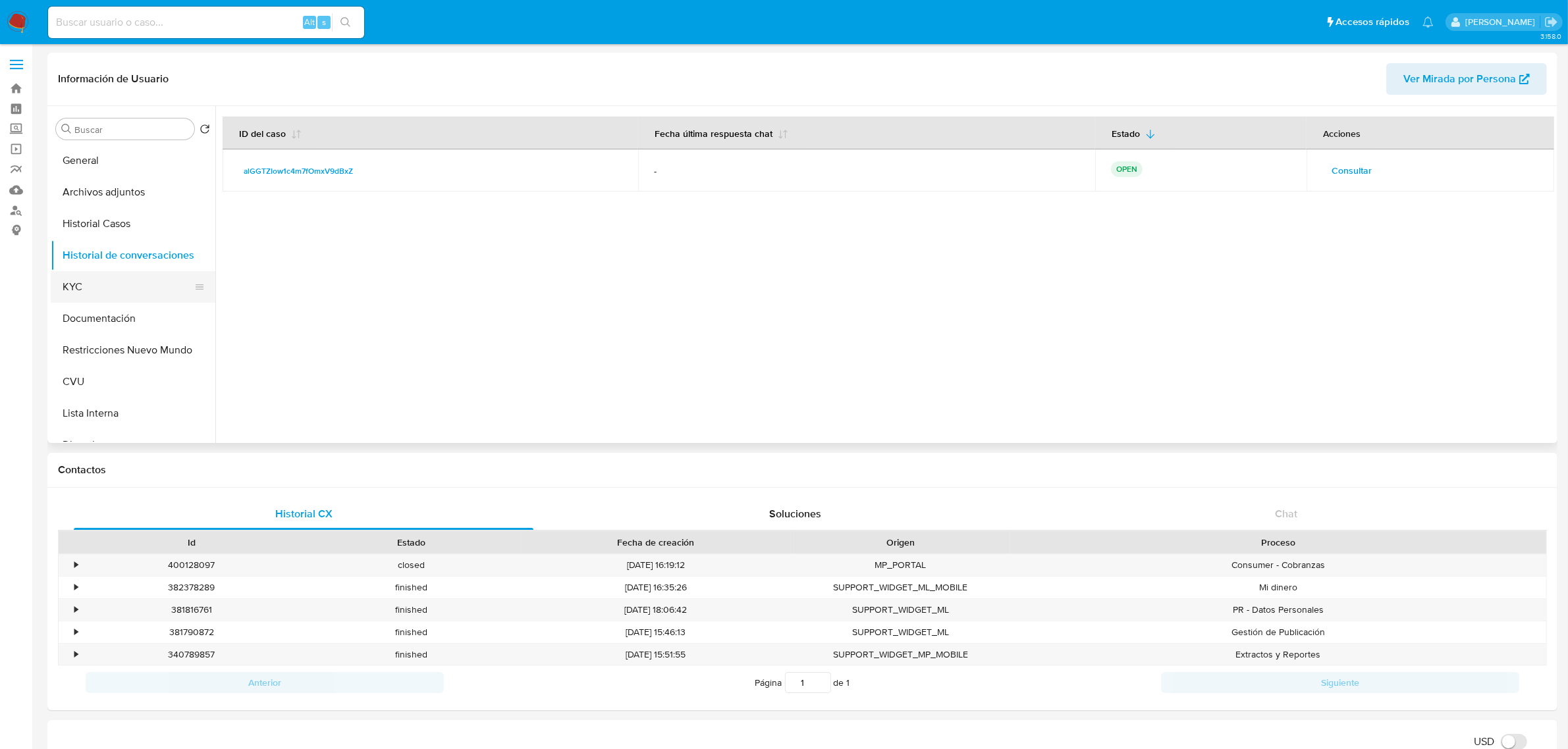
click at [110, 293] on button "KYC" at bounding box center [128, 287] width 154 height 32
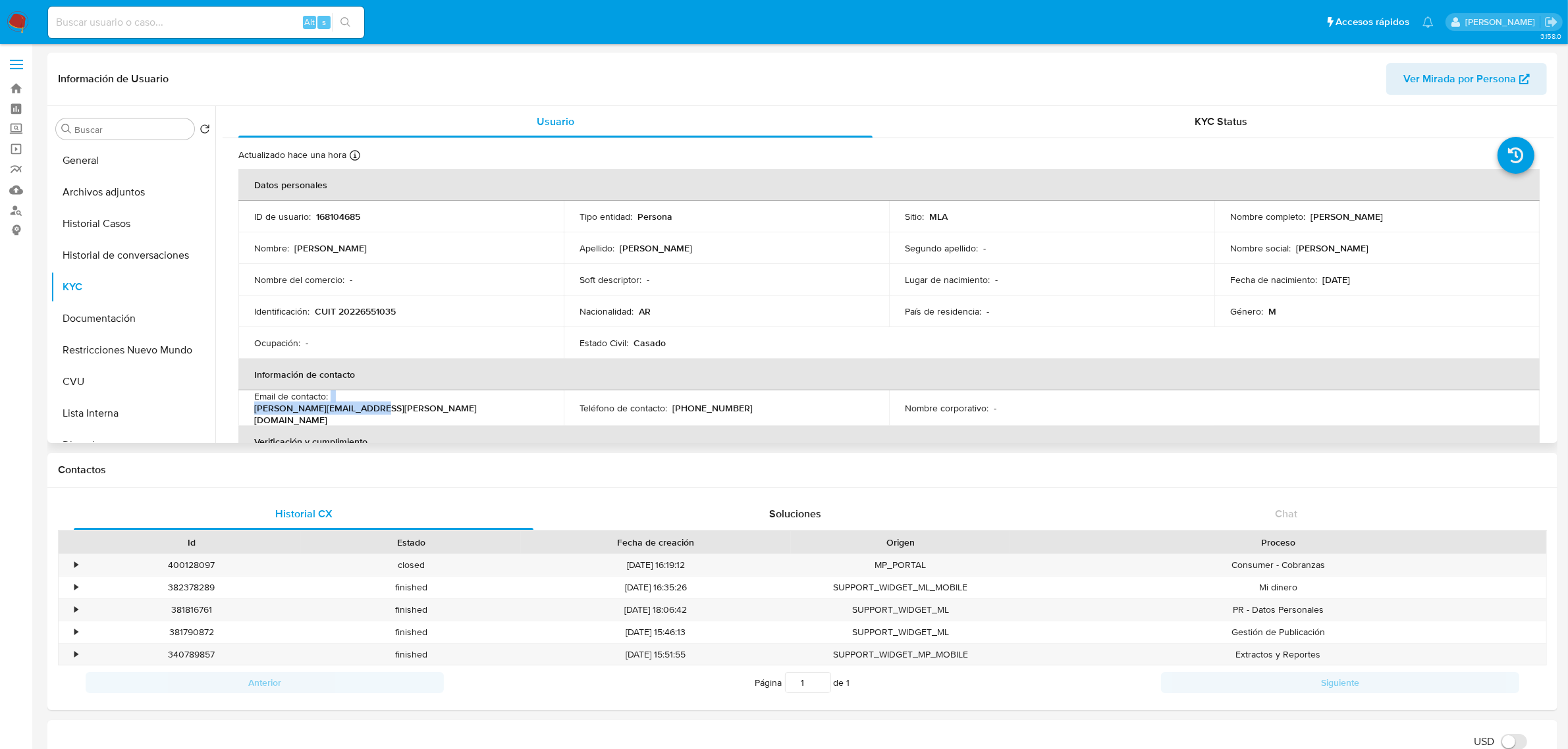
drag, startPoint x: 329, startPoint y: 408, endPoint x: 496, endPoint y: 420, distance: 167.4
click at [496, 420] on td "Email de contacto : [PERSON_NAME][EMAIL_ADDRESS][PERSON_NAME][DOMAIN_NAME]" at bounding box center [401, 408] width 326 height 35
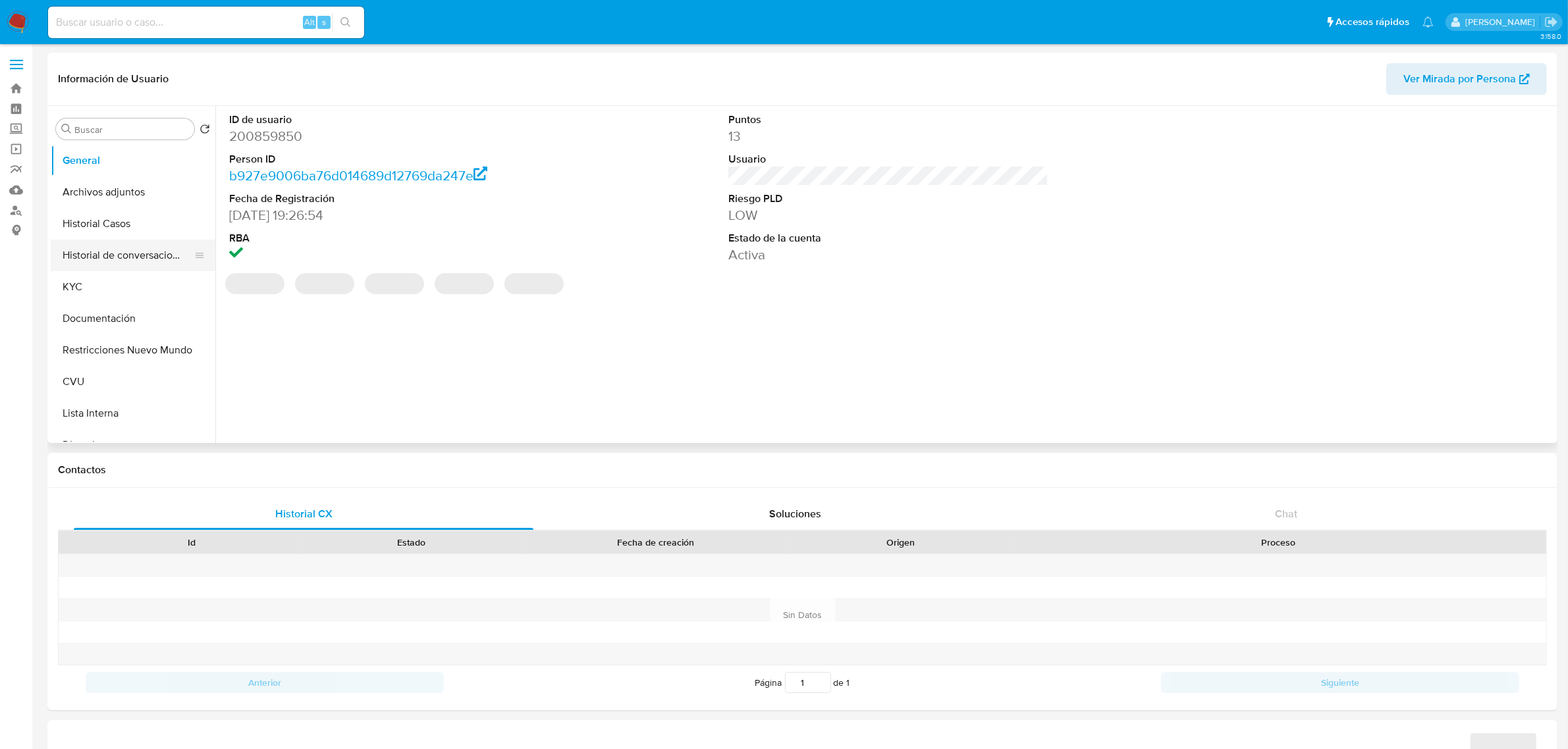
select select "10"
click at [119, 254] on button "Historial de conversaciones" at bounding box center [128, 255] width 154 height 32
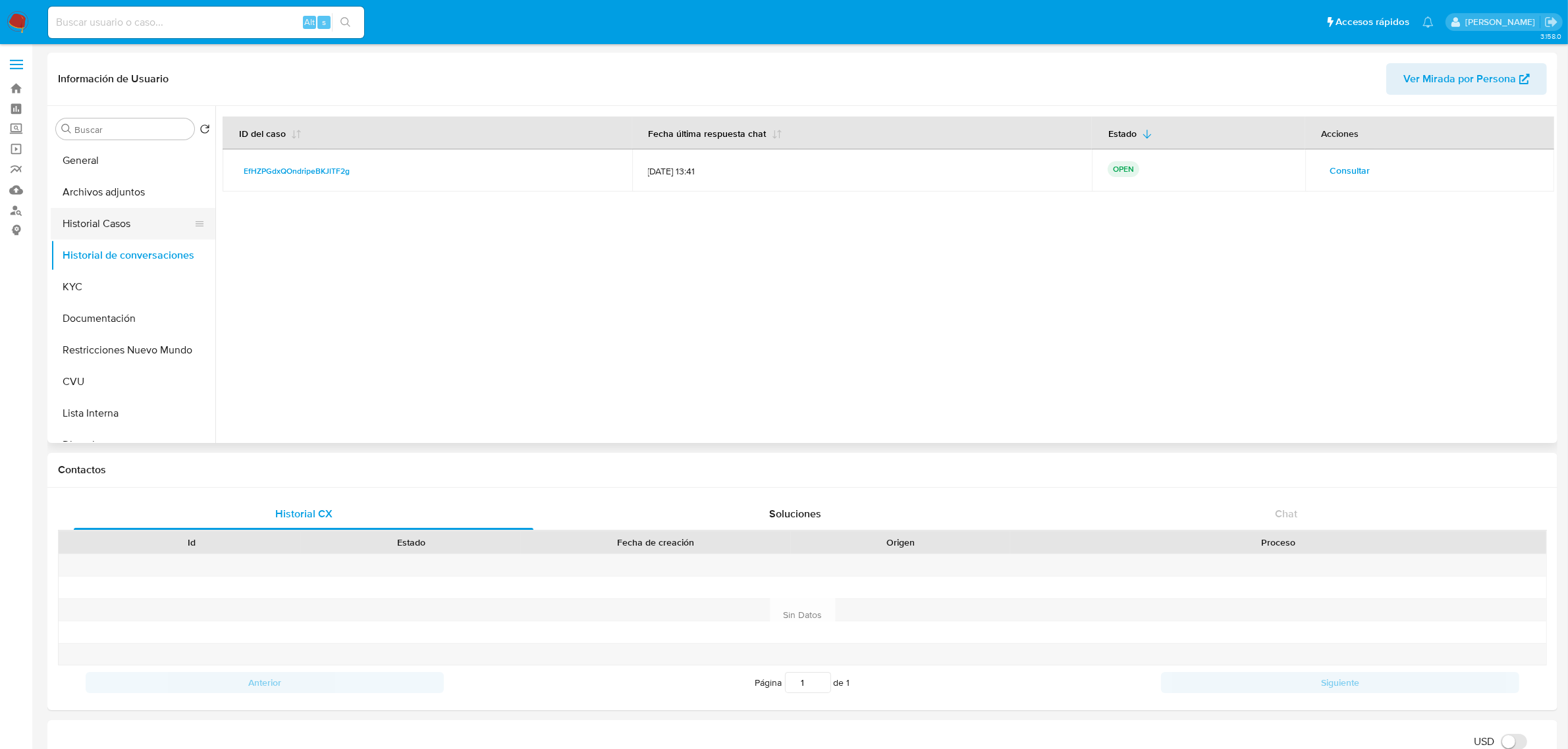
click at [92, 222] on button "Historial Casos" at bounding box center [128, 224] width 154 height 32
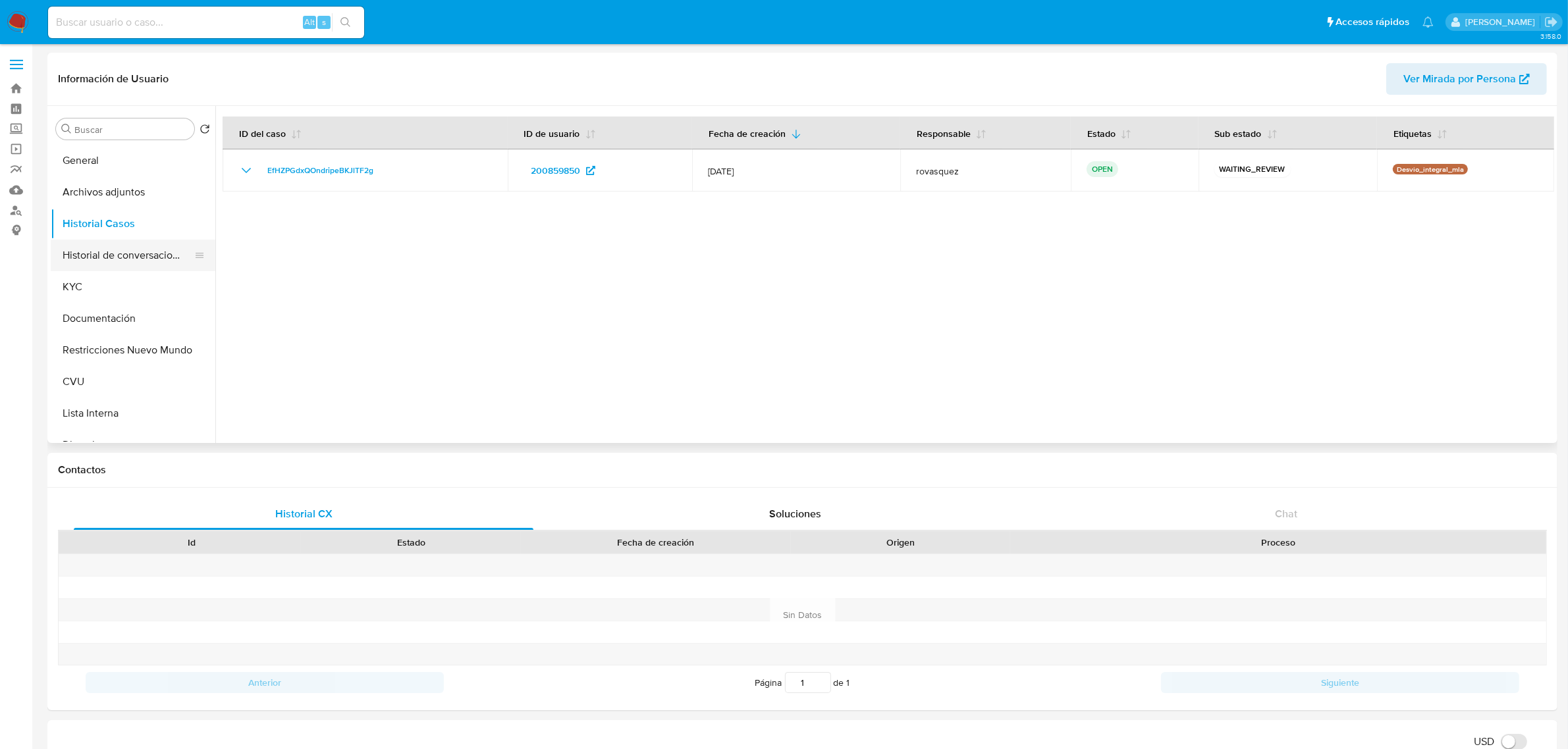
click at [83, 258] on button "Historial de conversaciones" at bounding box center [128, 255] width 154 height 32
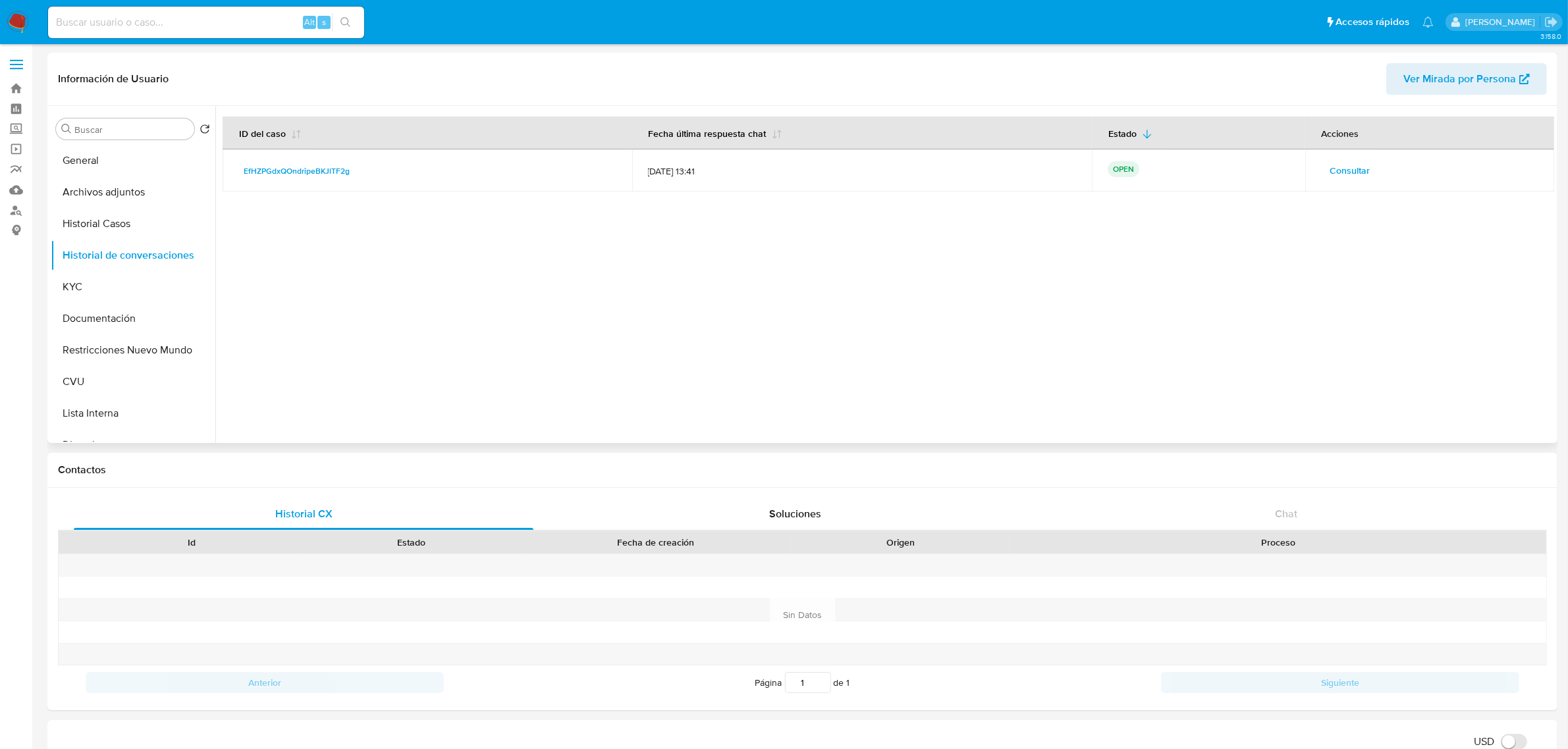
click at [1347, 167] on span "Consultar" at bounding box center [1350, 170] width 40 height 19
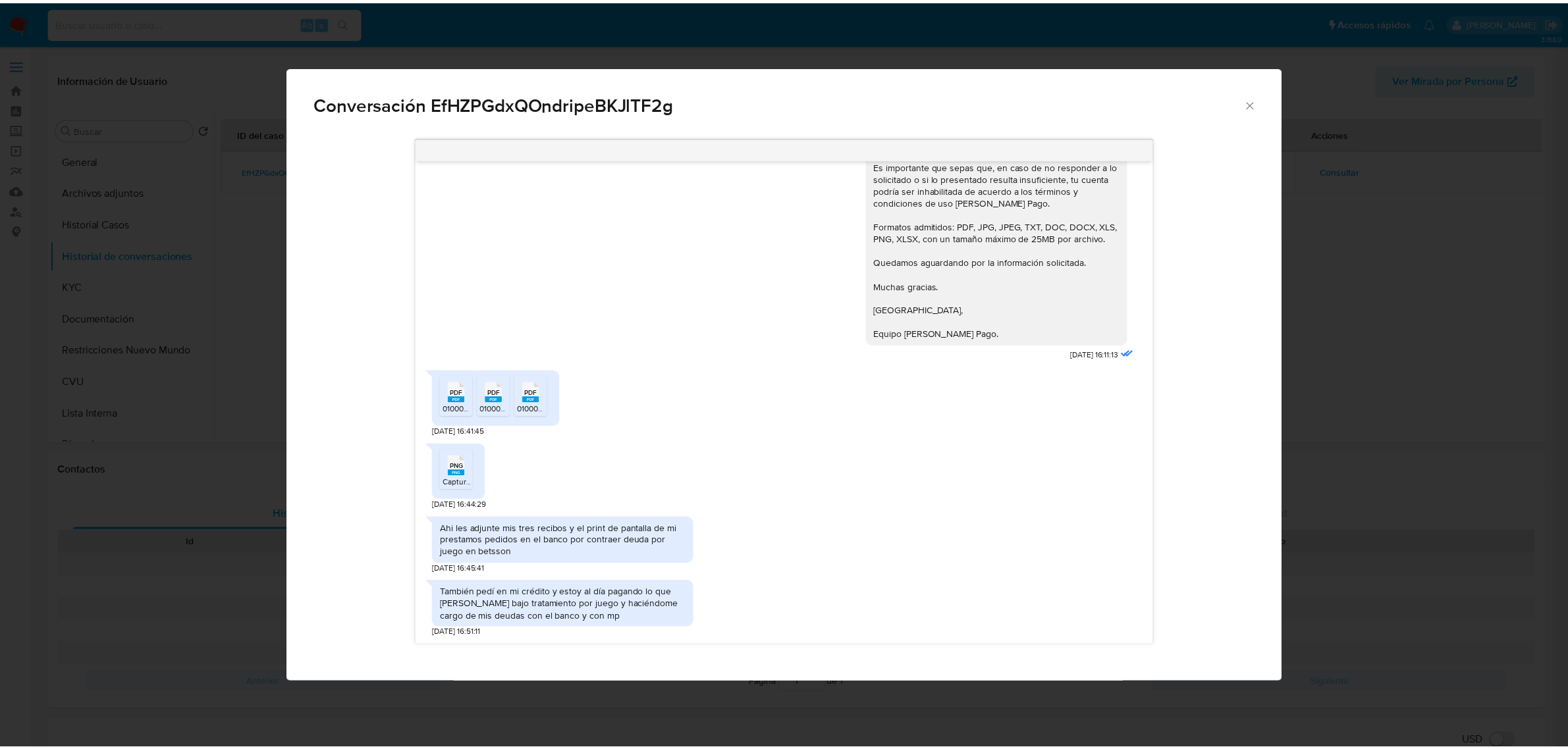
scroll to position [505, 0]
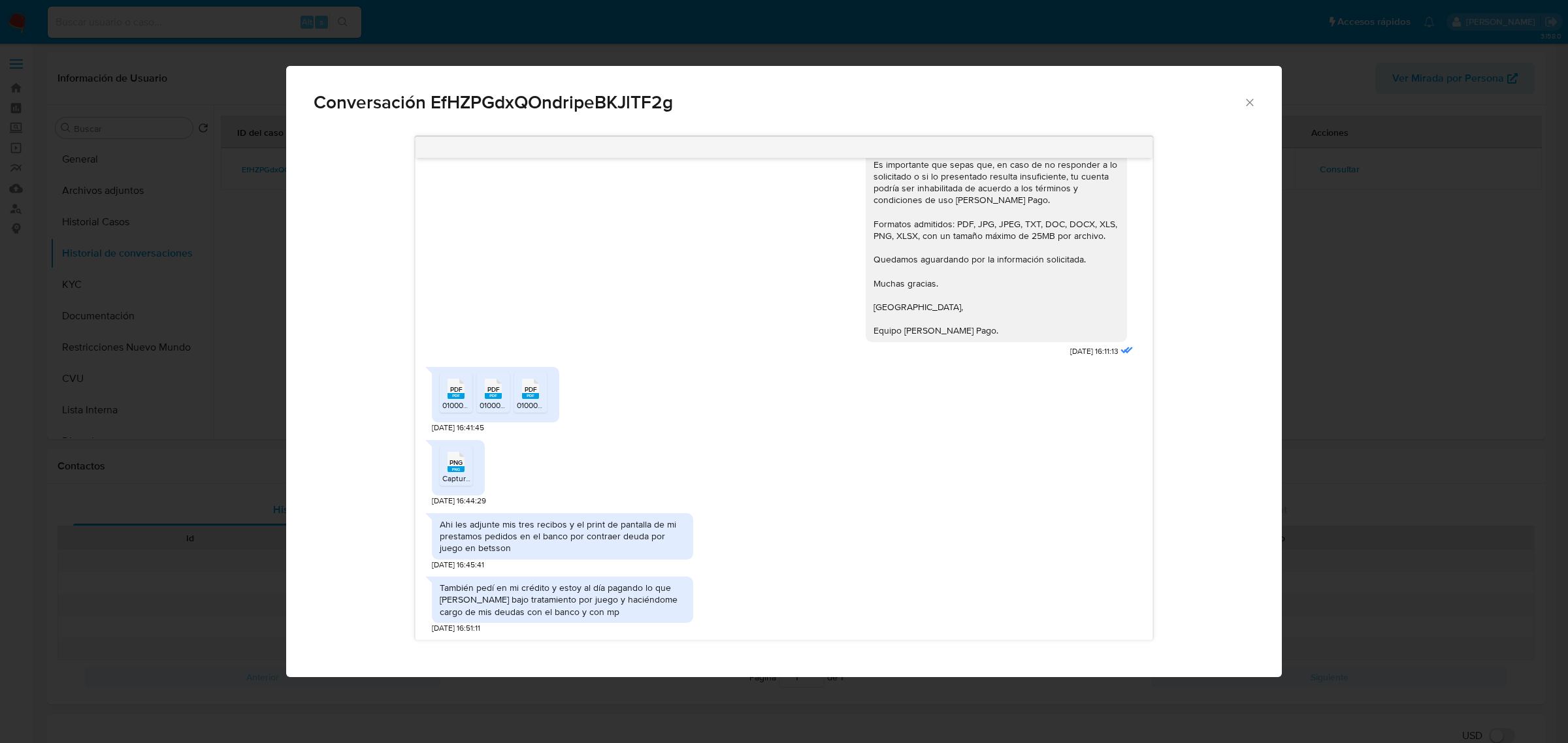
click at [454, 393] on rect "Comunicación" at bounding box center [456, 396] width 17 height 6
click at [500, 393] on rect "Comunicación" at bounding box center [493, 396] width 17 height 6
click at [530, 393] on rect "Comunicación" at bounding box center [531, 396] width 17 height 6
click at [456, 458] on span "PNG" at bounding box center [456, 462] width 13 height 8
click at [618, 101] on span "Conversación EfHZPGdxQOndripeBKJlTF2g" at bounding box center [779, 103] width 929 height 18
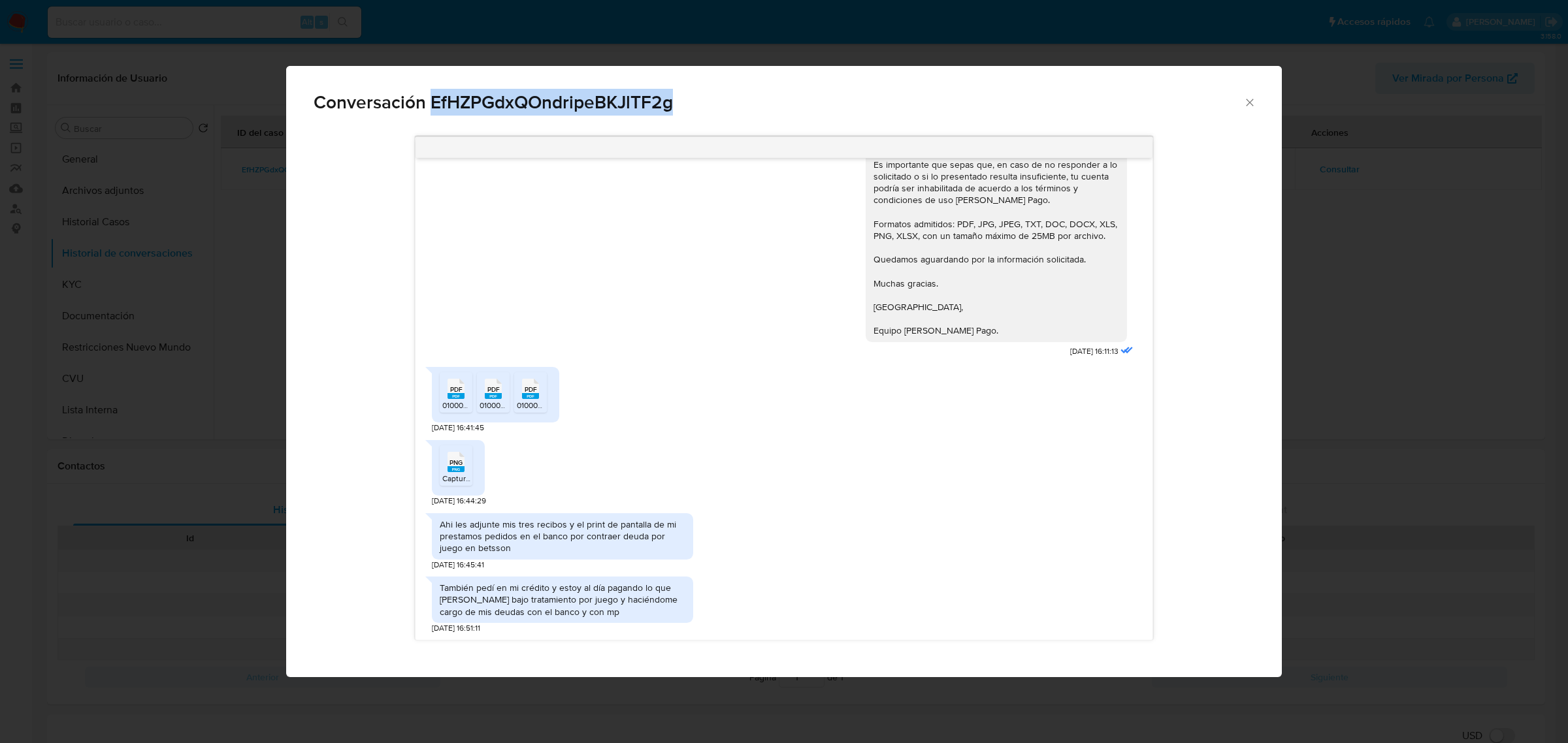
click at [618, 101] on span "Conversación EfHZPGdxQOndripeBKJlTF2g" at bounding box center [779, 103] width 929 height 18
copy span "EfHZPGdxQOndripeBKJlTF2g"
click at [1251, 99] on icon "Cerrar" at bounding box center [1250, 102] width 13 height 13
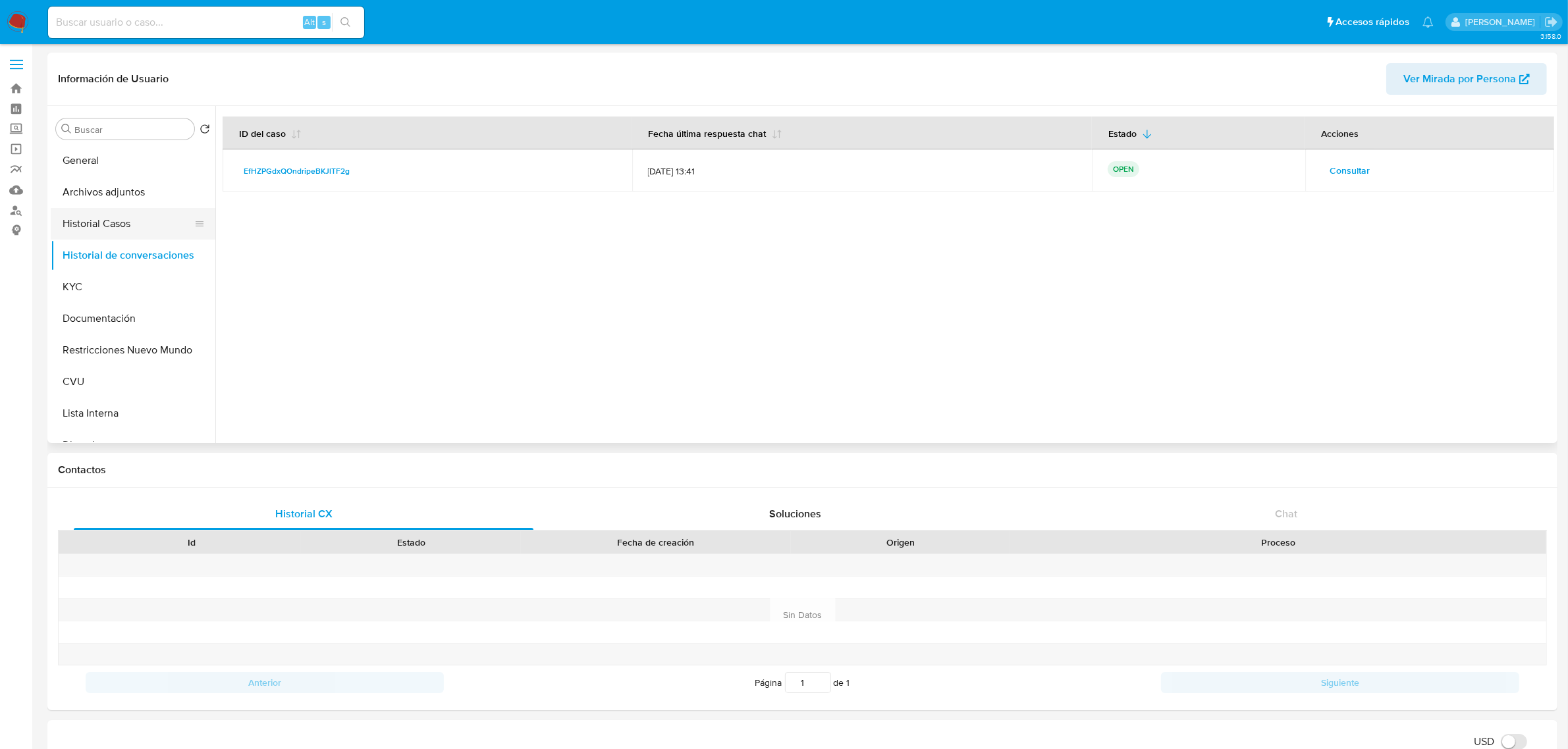
click at [119, 224] on button "Historial Casos" at bounding box center [128, 224] width 154 height 32
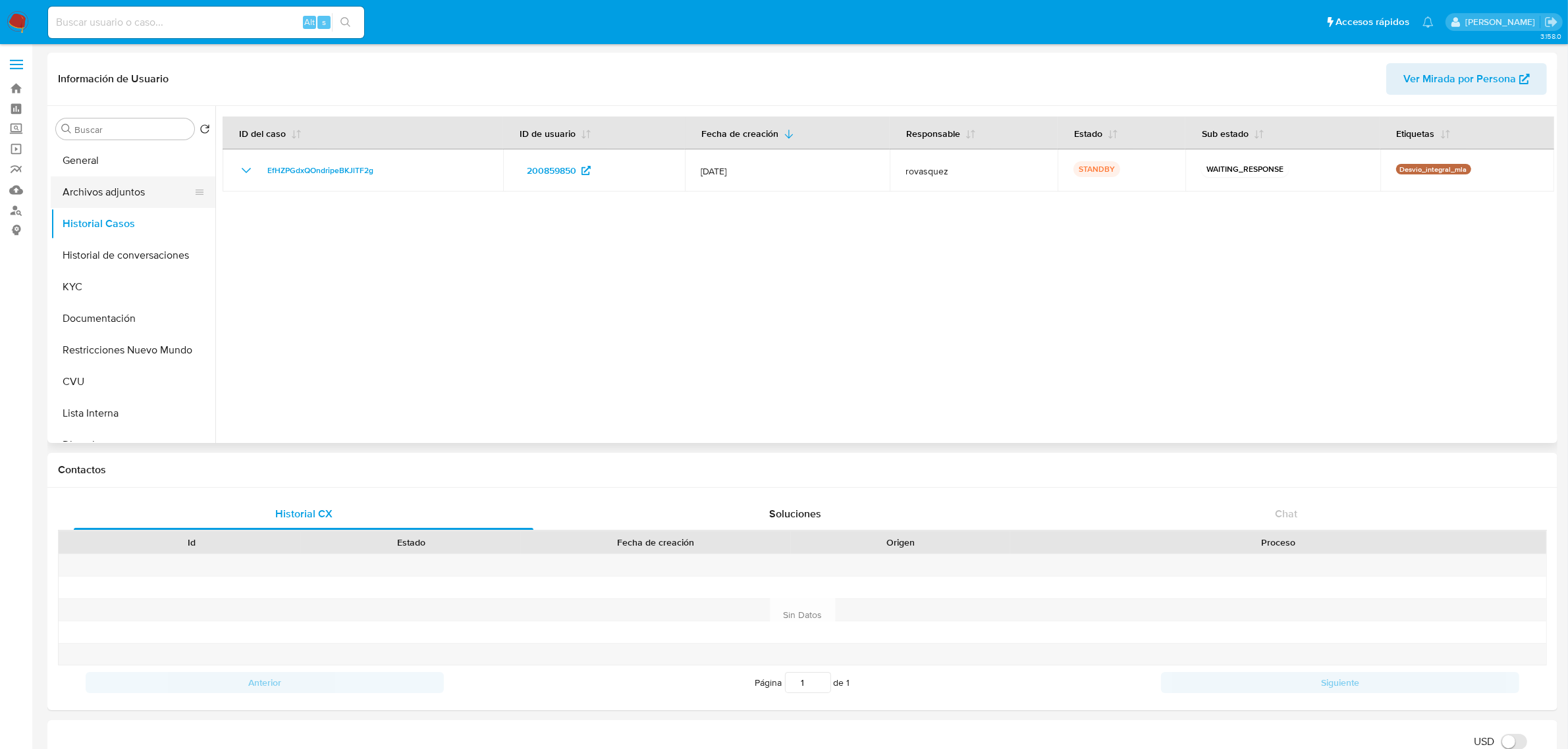
click at [125, 191] on button "Archivos adjuntos" at bounding box center [128, 192] width 154 height 32
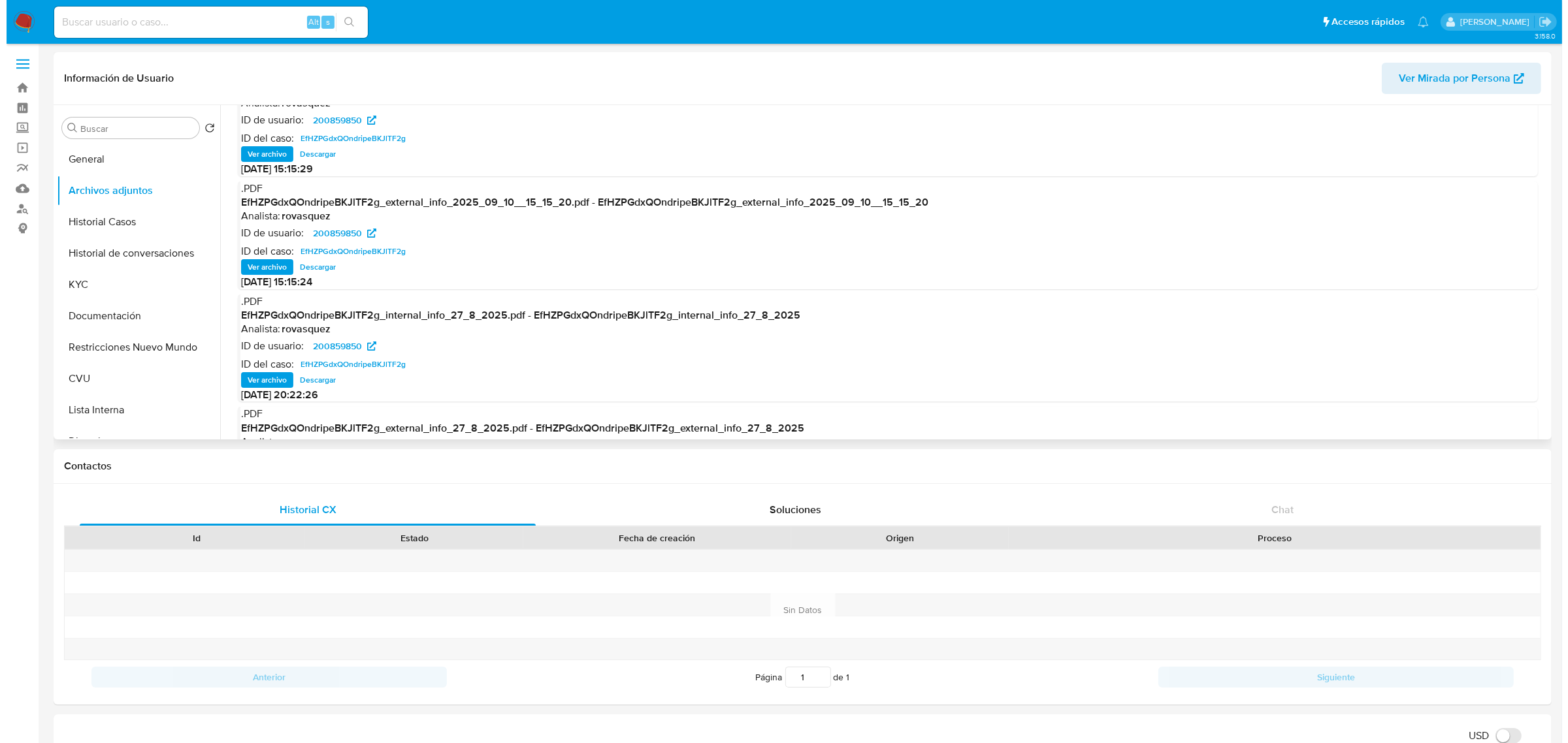
scroll to position [73, 0]
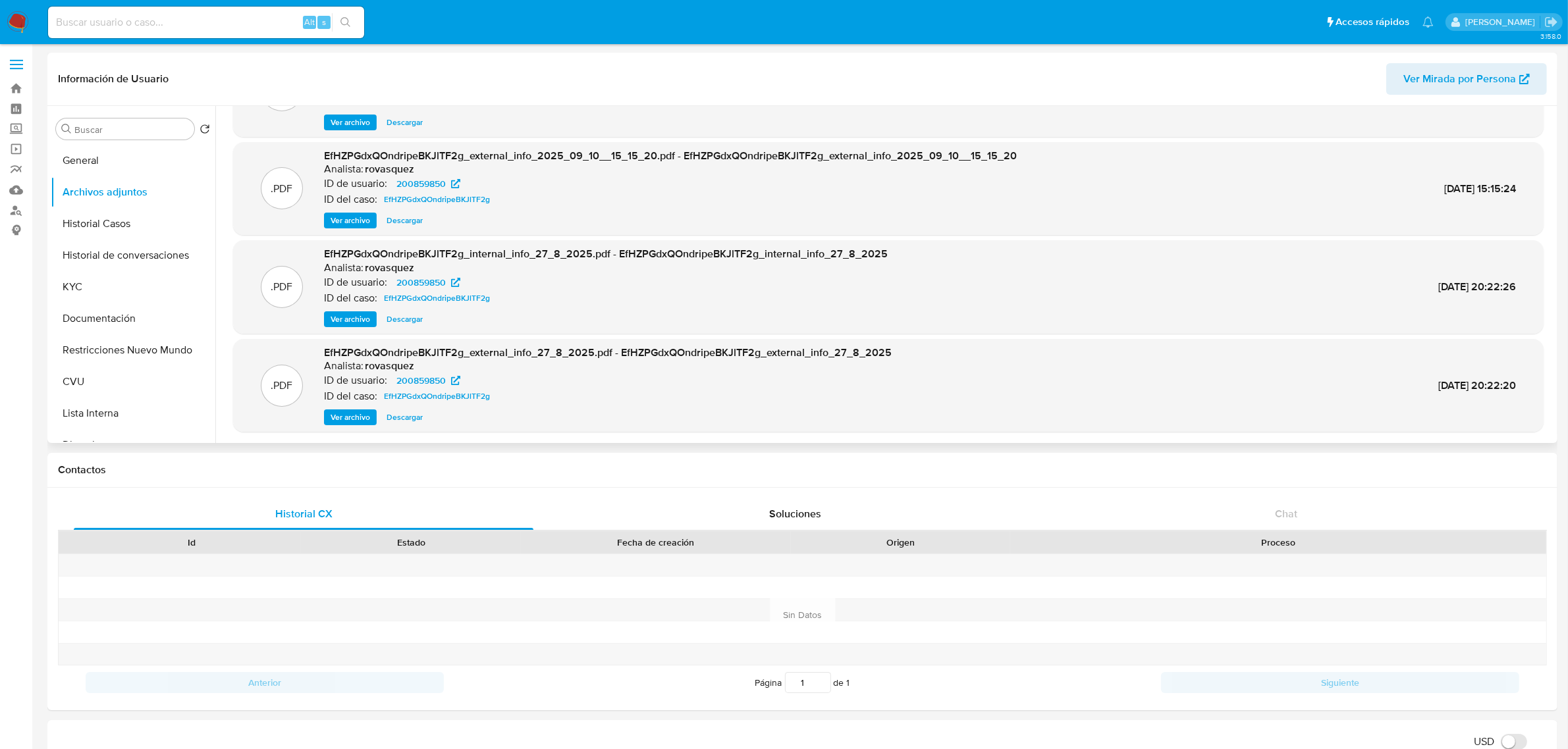
click at [346, 419] on span "Ver archivo" at bounding box center [350, 417] width 39 height 13
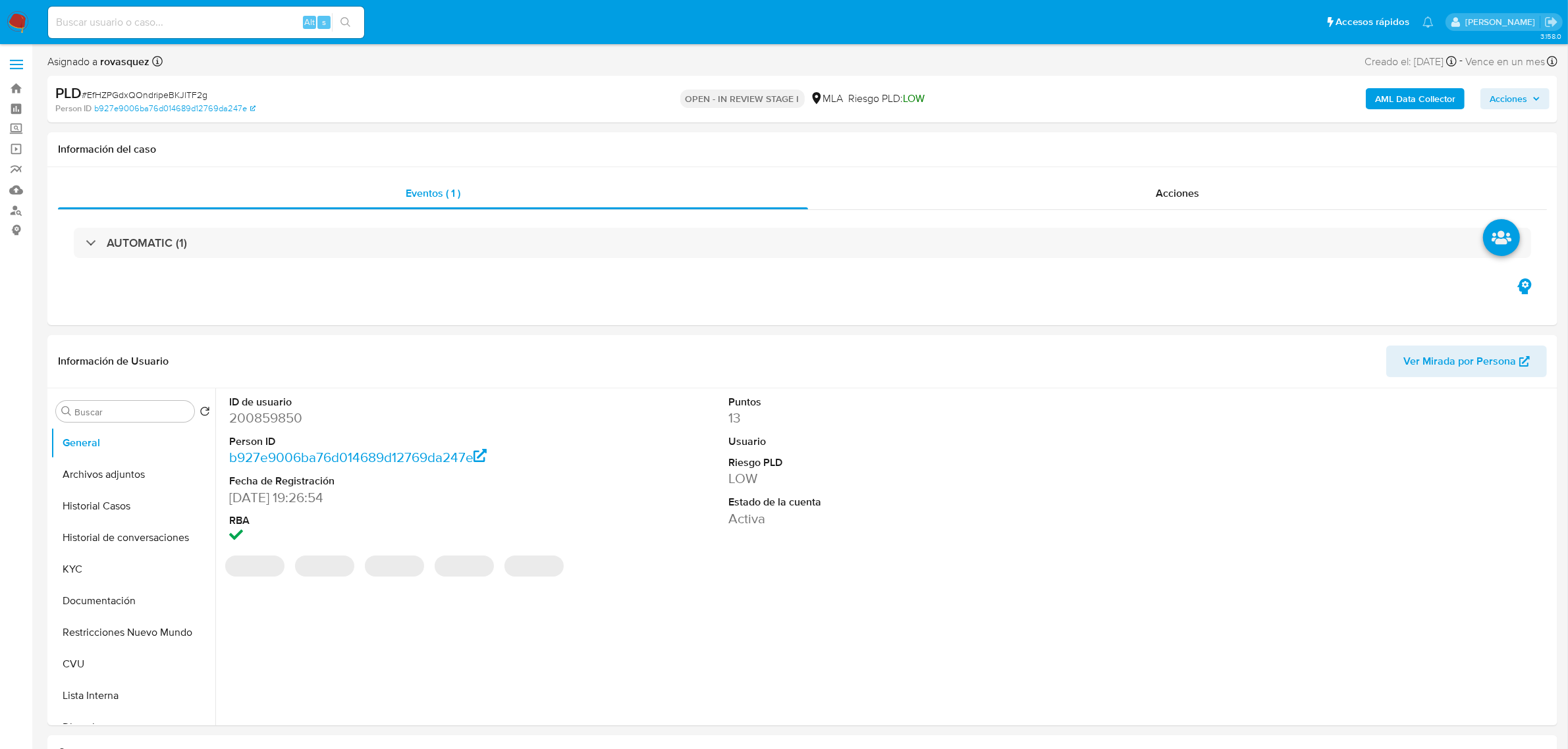
select select "10"
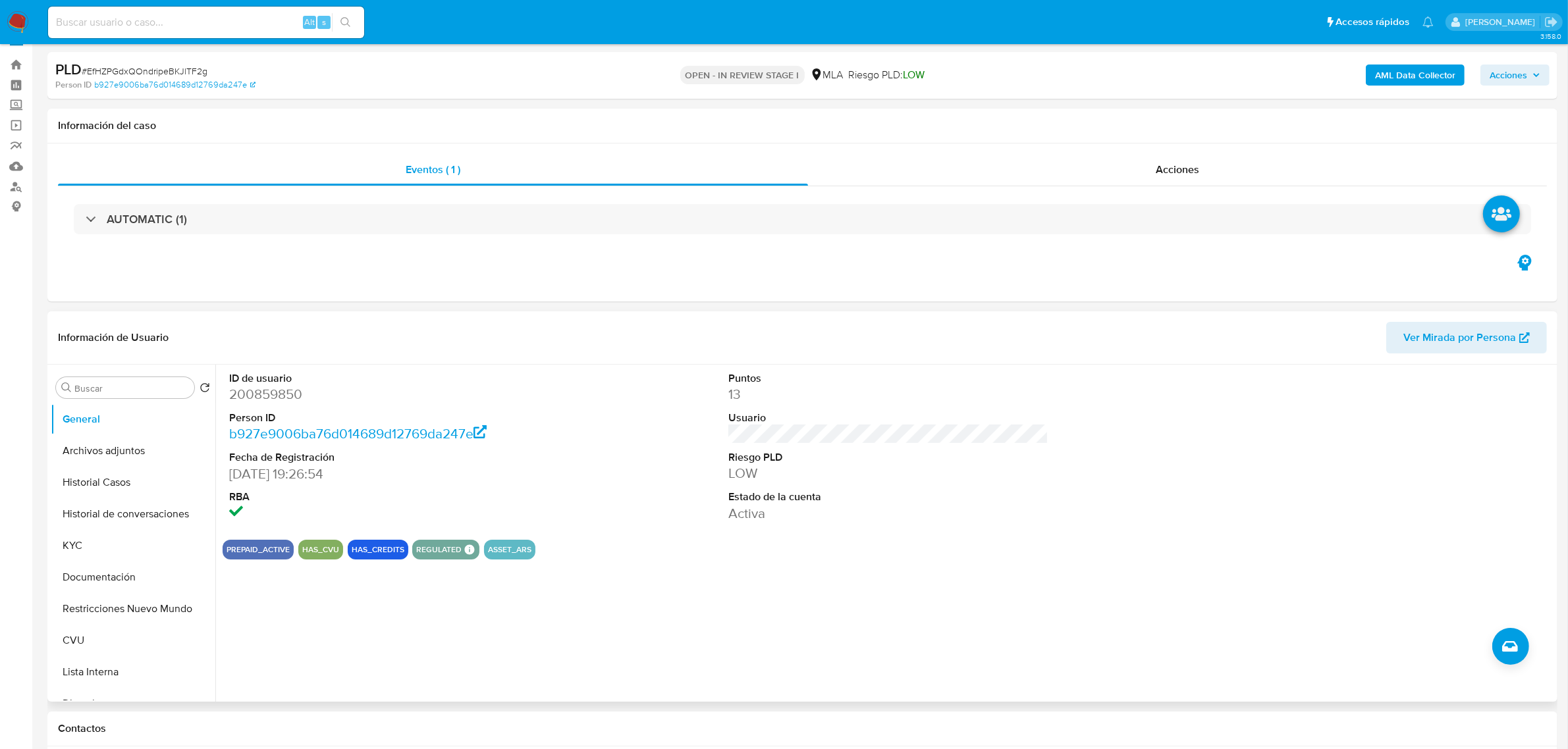
scroll to position [164, 0]
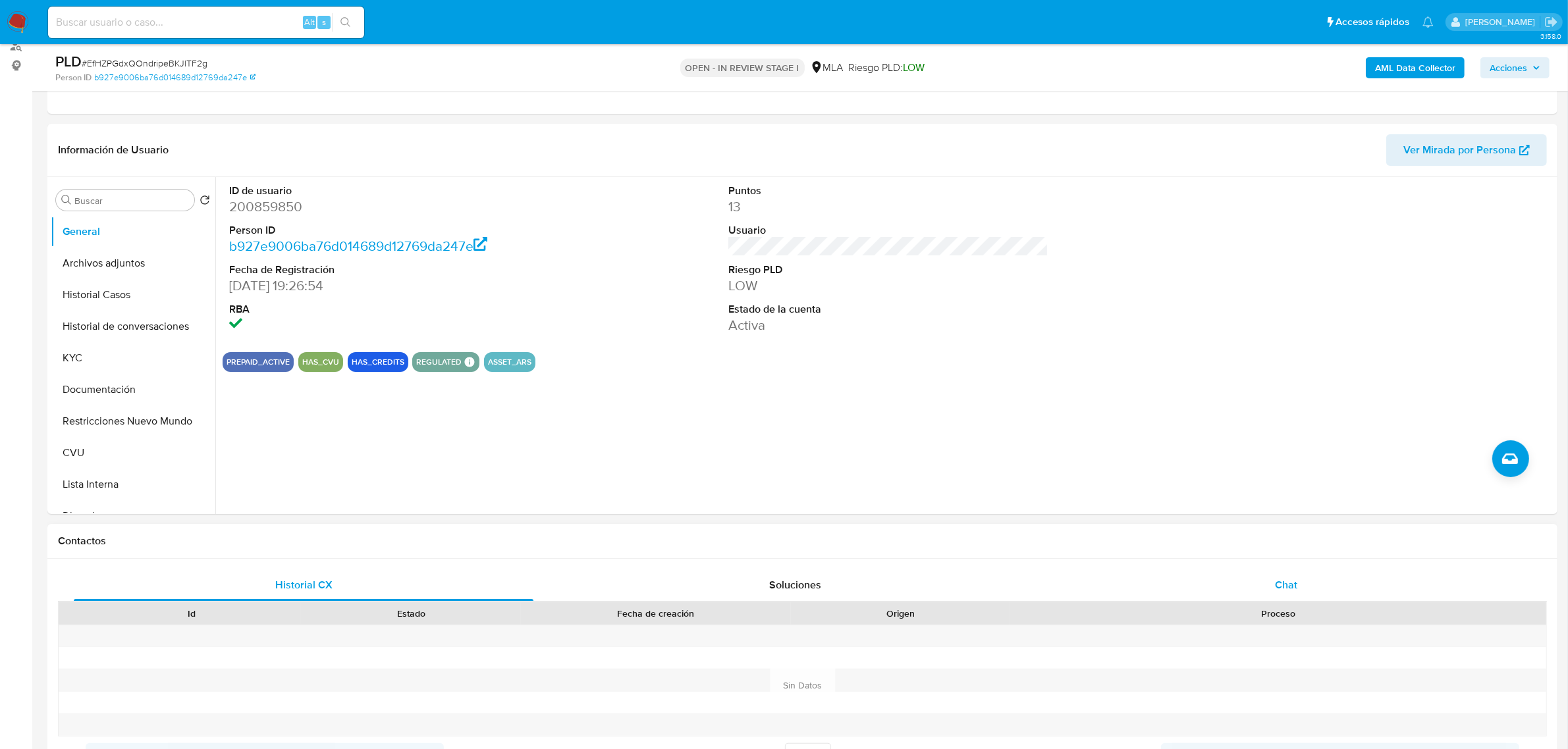
drag, startPoint x: 1313, startPoint y: 580, endPoint x: 1188, endPoint y: 569, distance: 125.5
click at [1313, 580] on div "Chat" at bounding box center [1286, 585] width 460 height 32
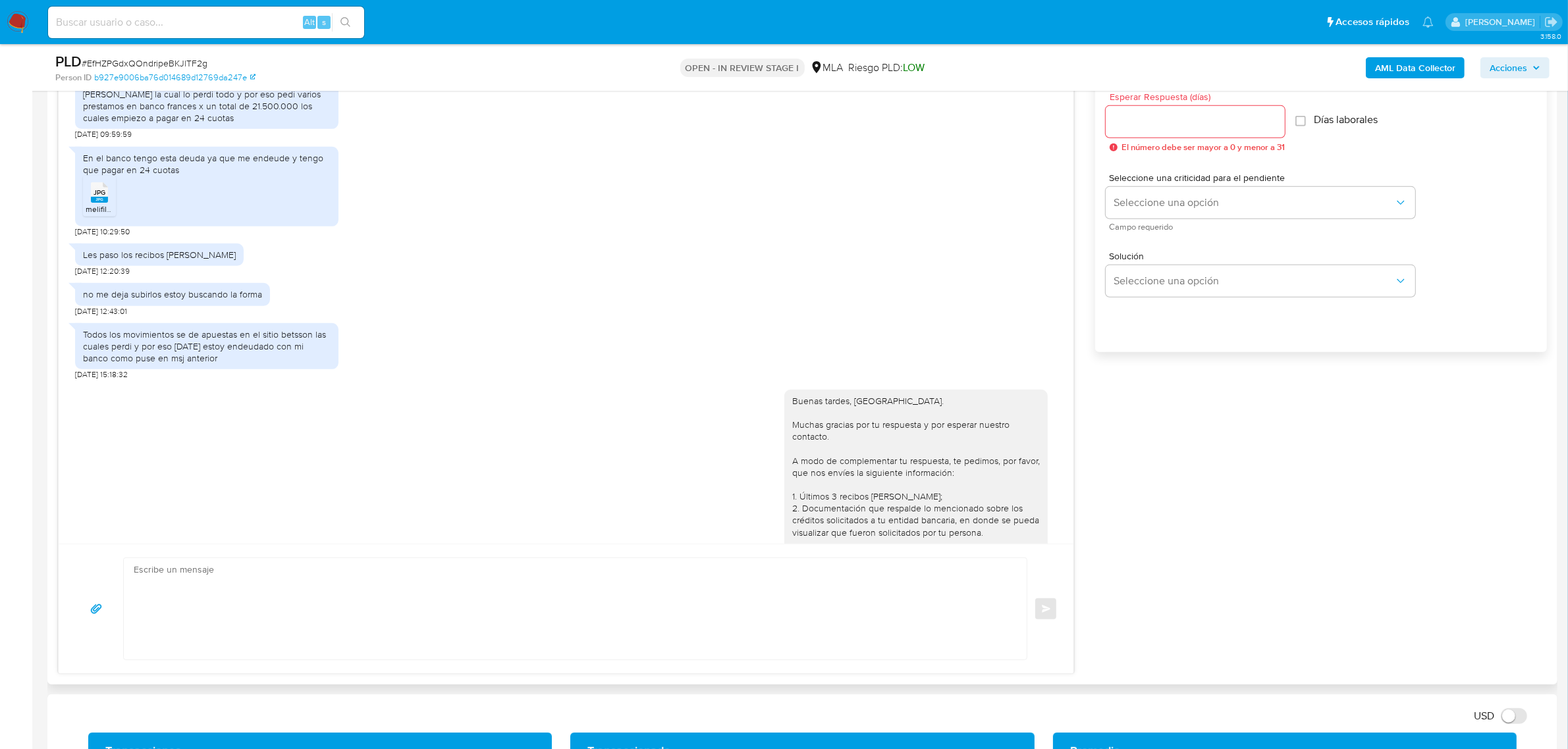
scroll to position [502, 0]
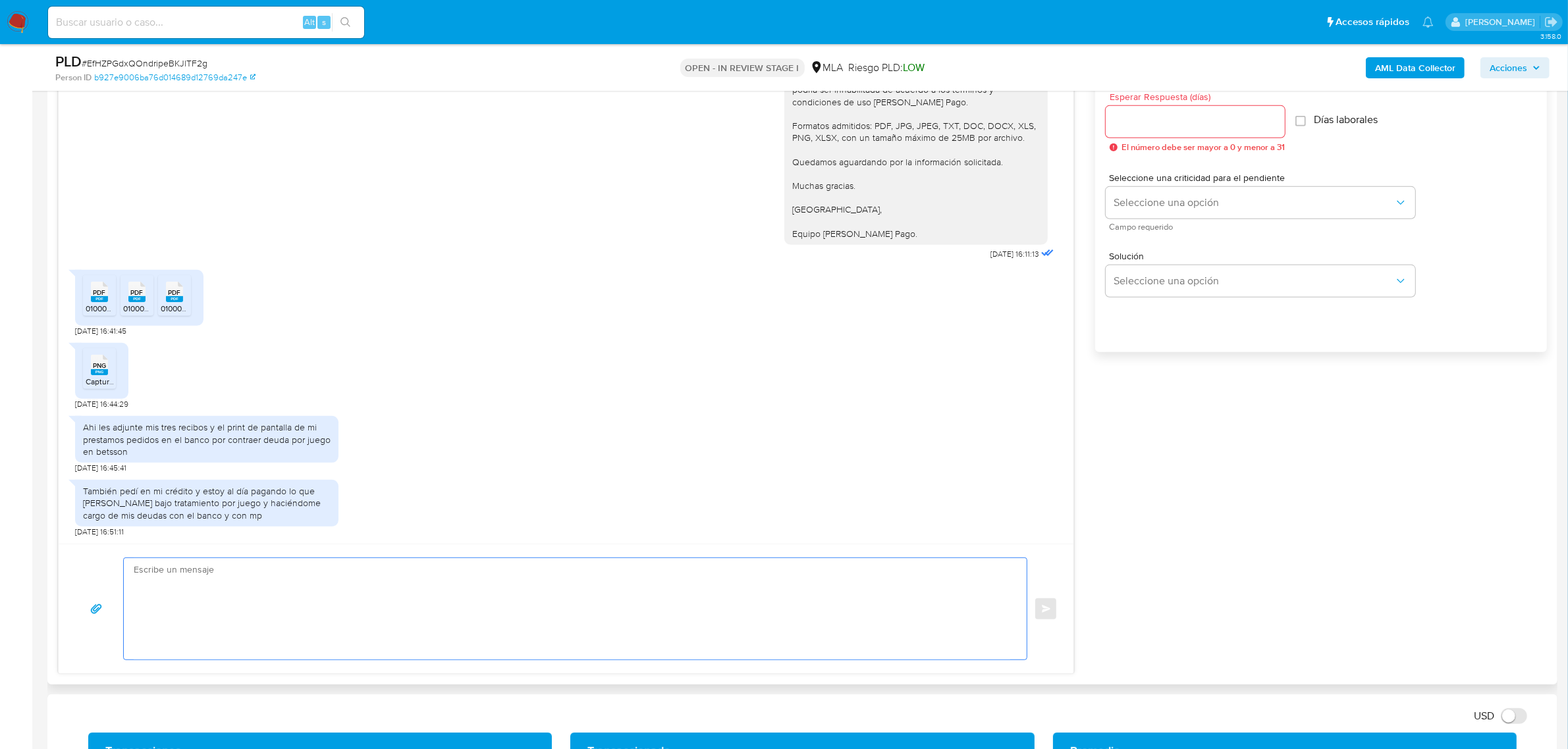
click at [235, 593] on textarea at bounding box center [572, 609] width 877 height 101
paste textarea "Hola, ¡Muchas gracias por tu respuesta! Confirmamos la recepción de la document…"
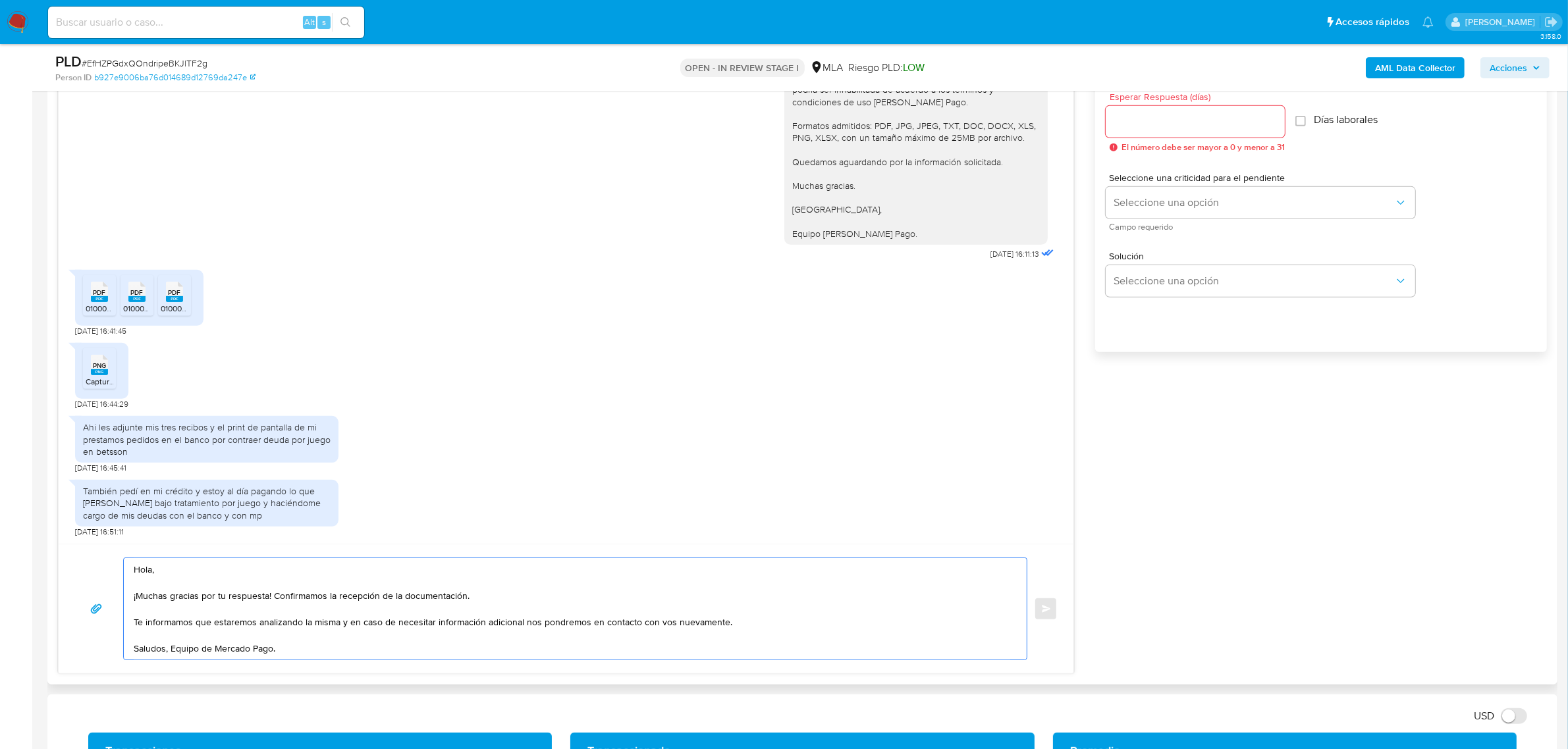
click at [170, 652] on textarea "Hola, ¡Muchas gracias por tu respuesta! Confirmamos la recepción de la document…" at bounding box center [572, 609] width 877 height 101
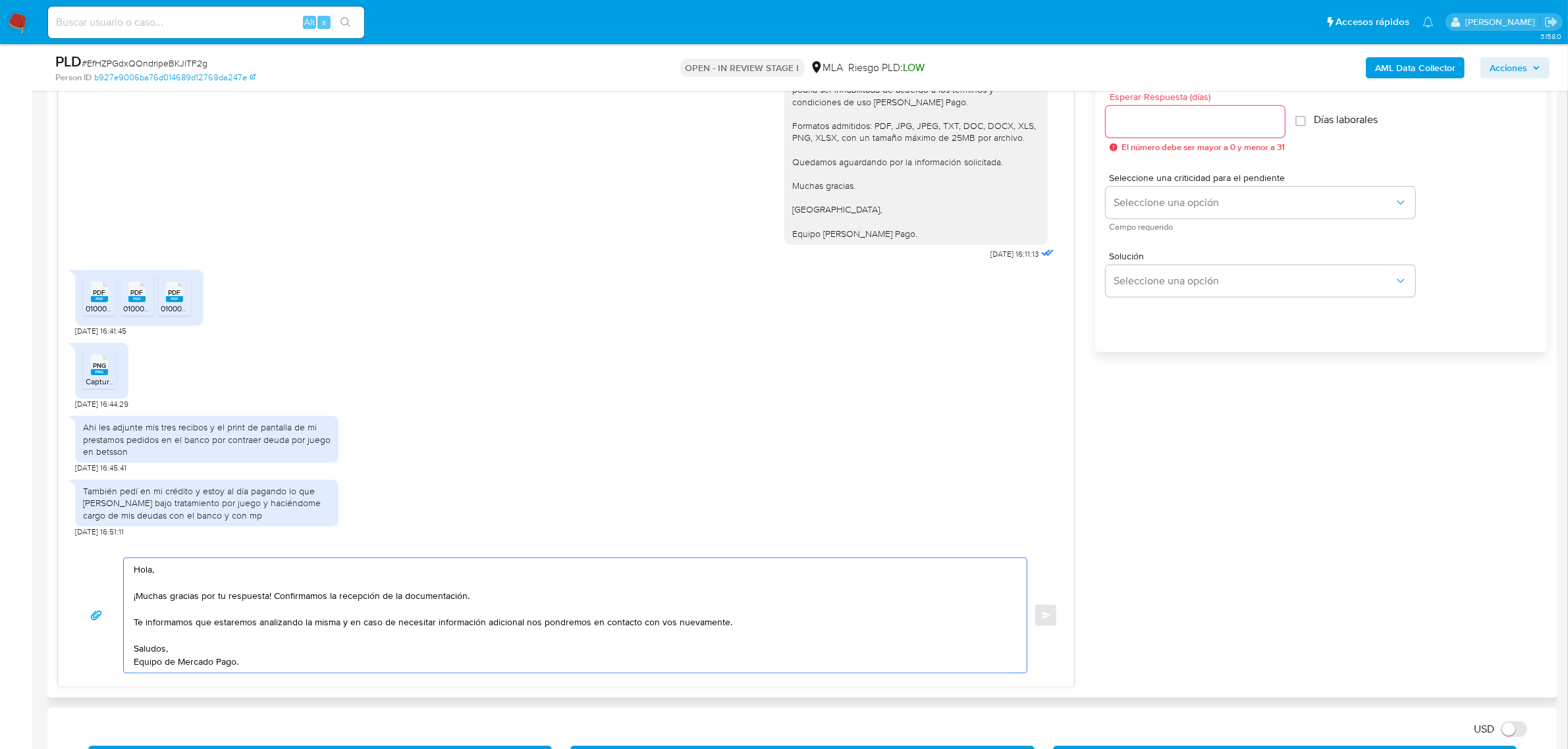
click at [173, 572] on textarea "Hola, ¡Muchas gracias por tu respuesta! Confirmamos la recepción de la document…" at bounding box center [572, 616] width 877 height 114
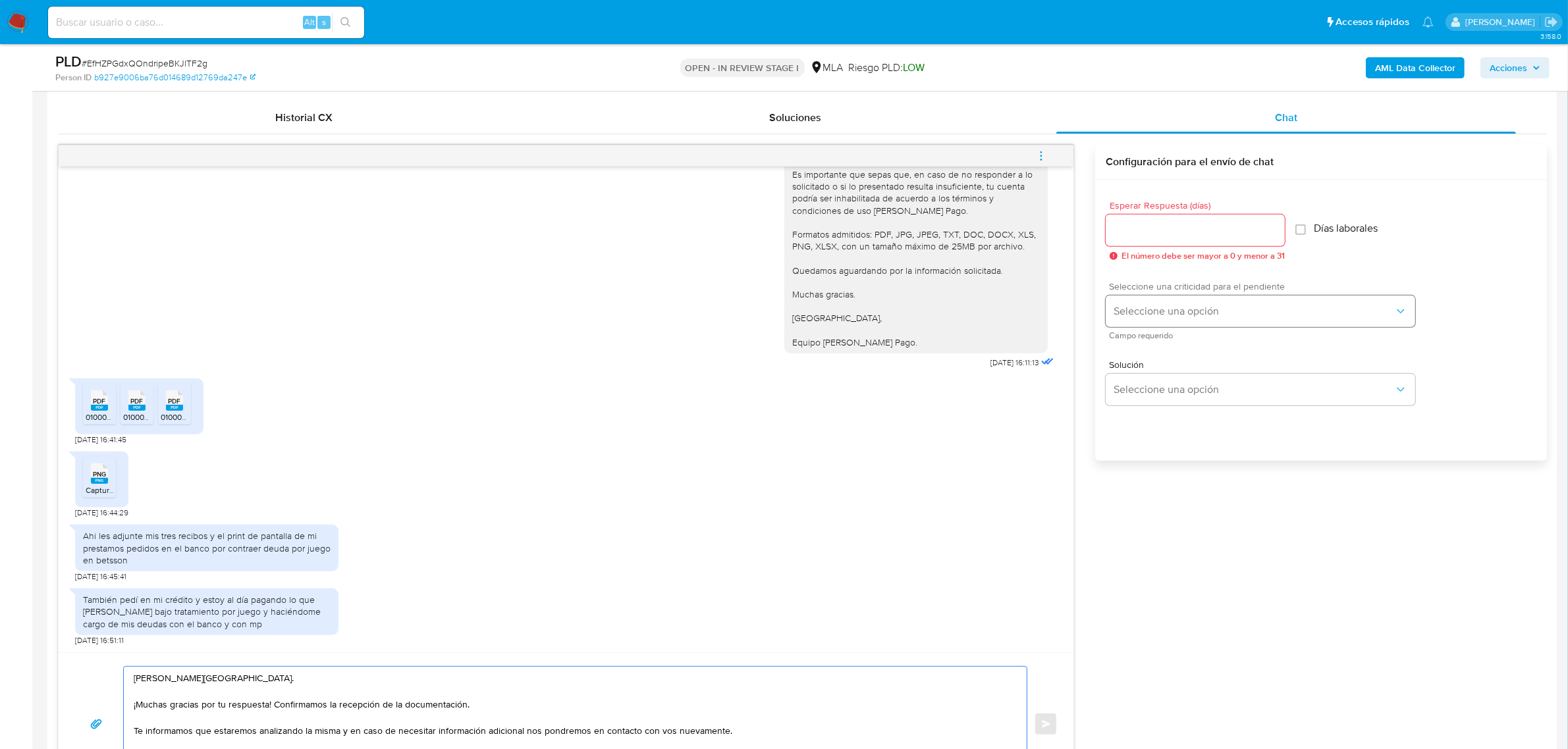
scroll to position [576, 0]
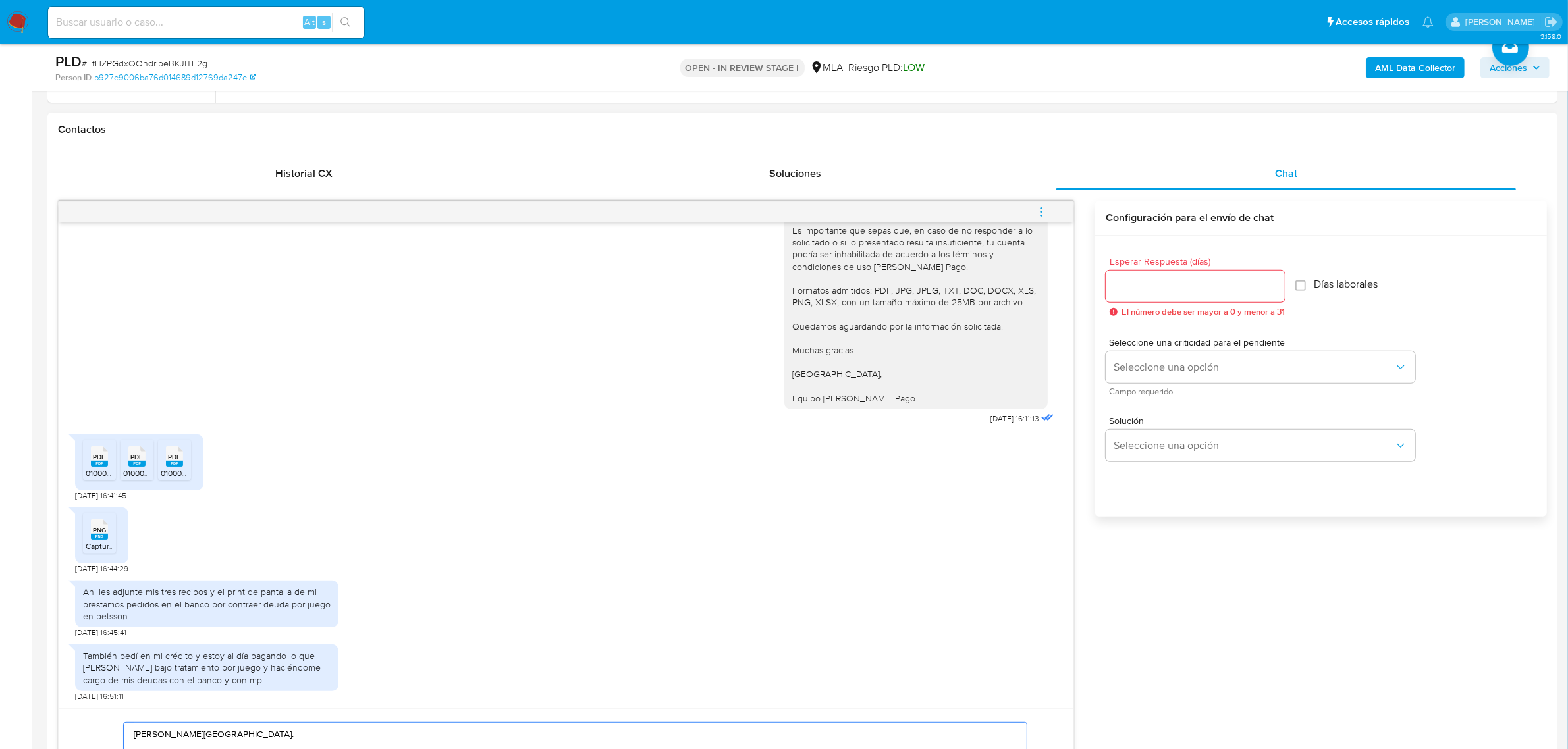
type textarea "[PERSON_NAME][GEOGRAPHIC_DATA]. ¡Muchas gracias por tu respuesta! Confirmamos l…"
click at [1133, 285] on input "Esperar Respuesta (días)" at bounding box center [1195, 286] width 179 height 17
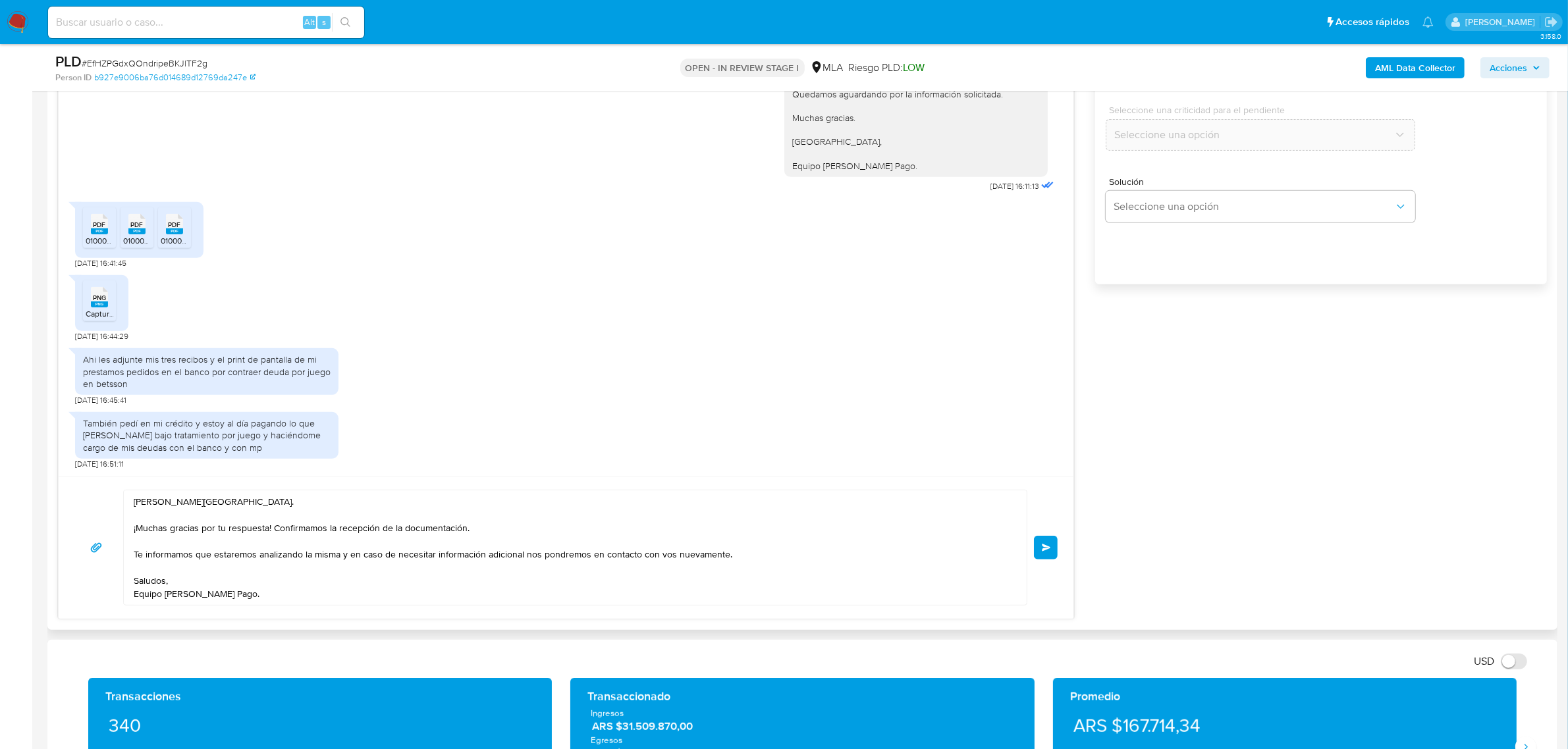
scroll to position [823, 0]
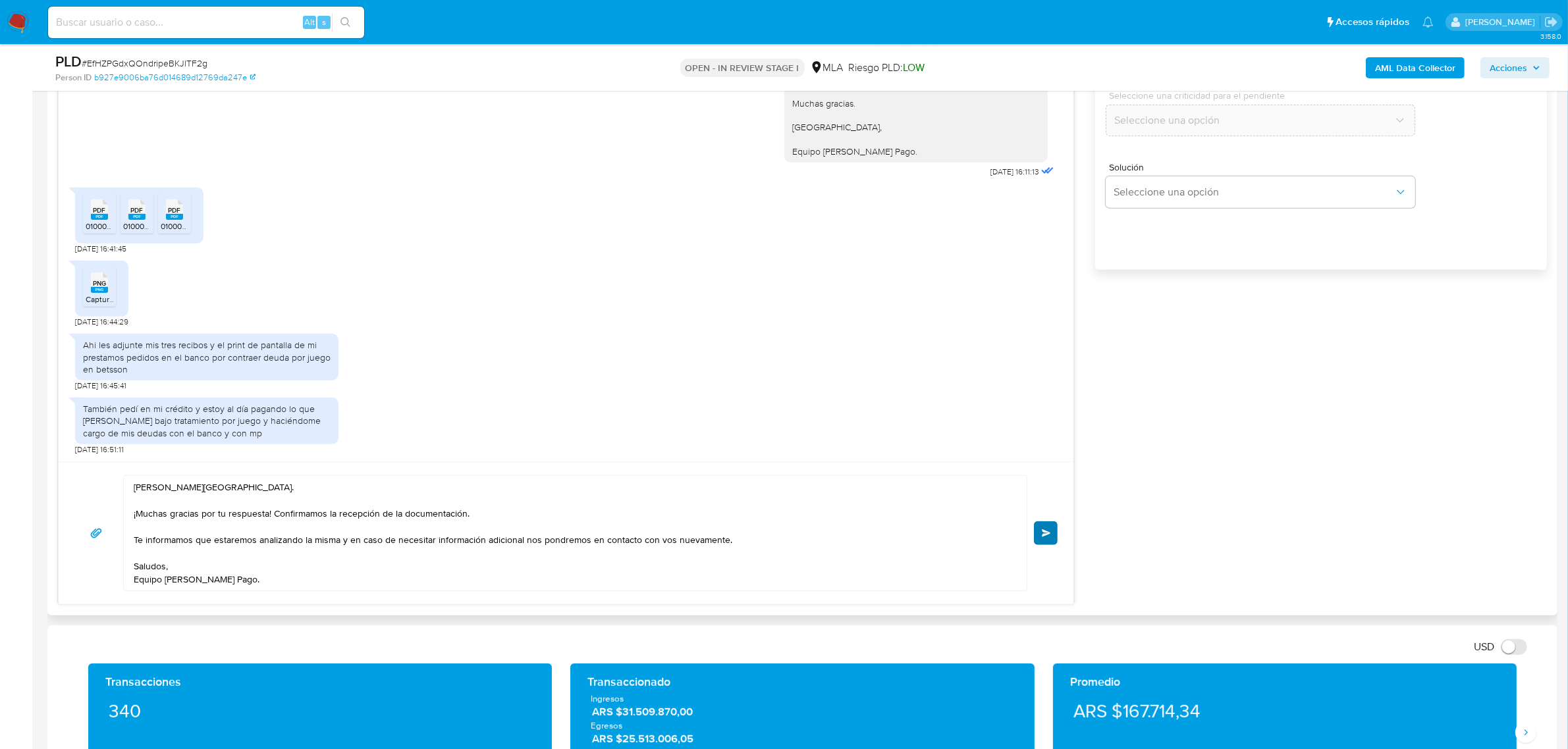
type input "0"
click at [1052, 531] on button "Enviar" at bounding box center [1046, 533] width 24 height 24
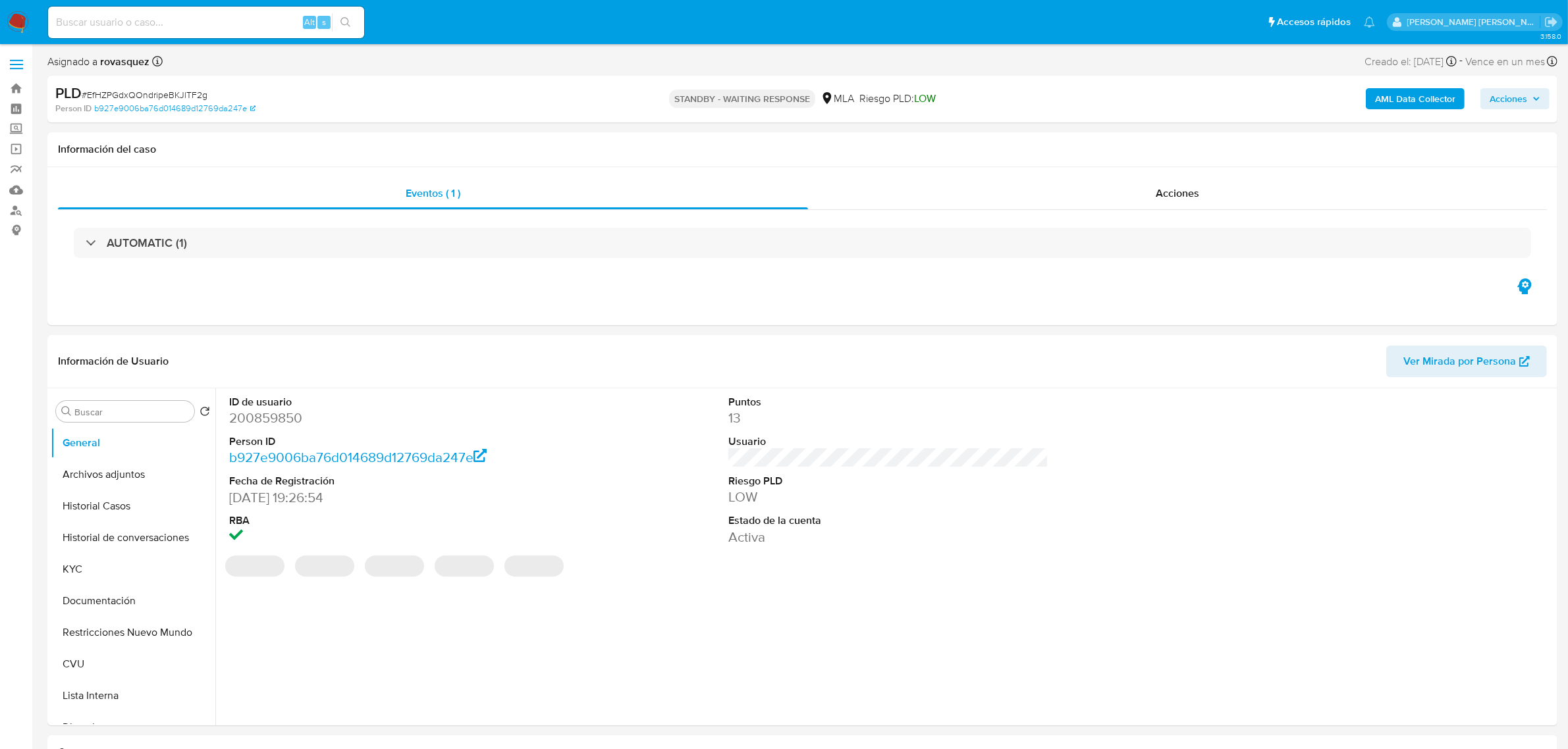
select select "10"
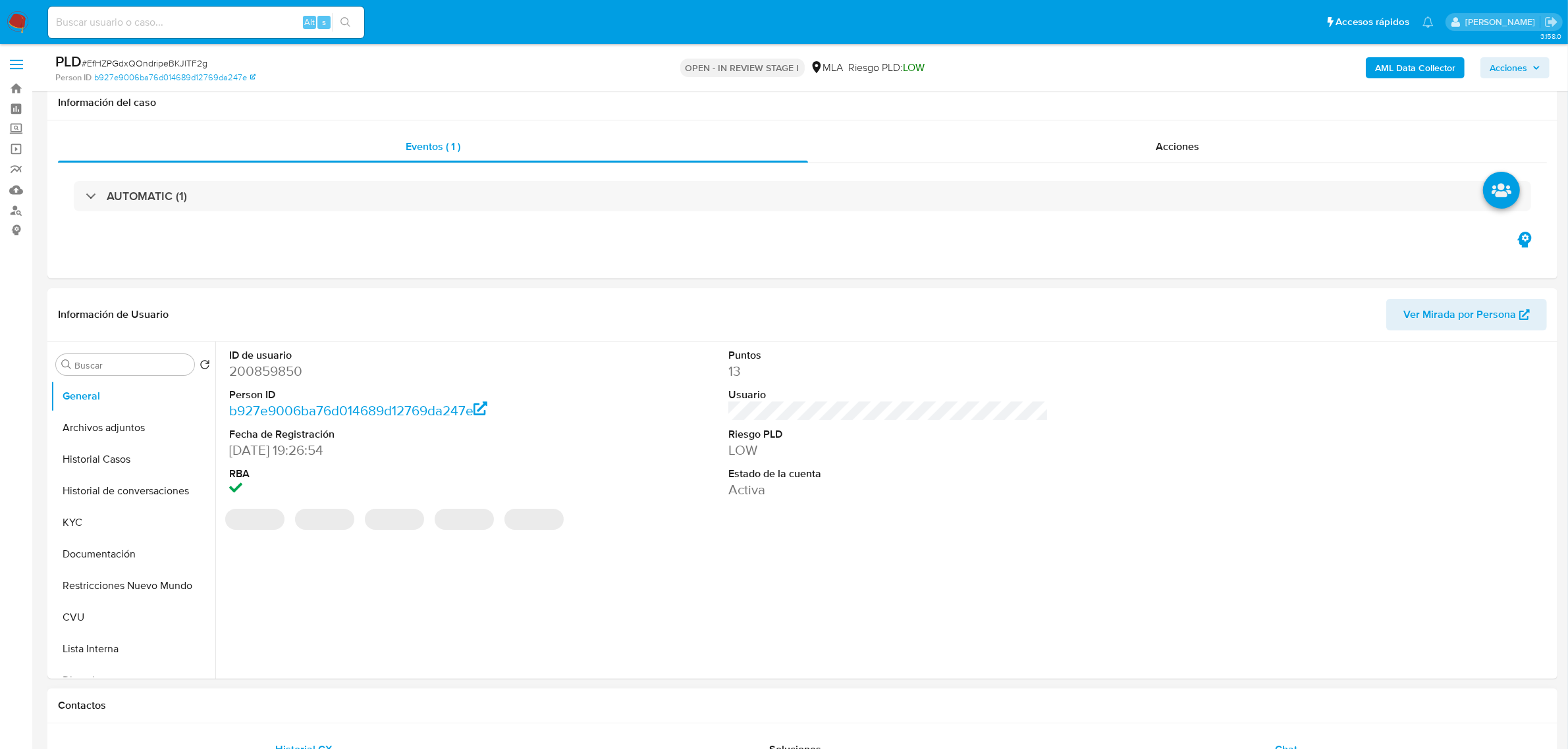
scroll to position [247, 0]
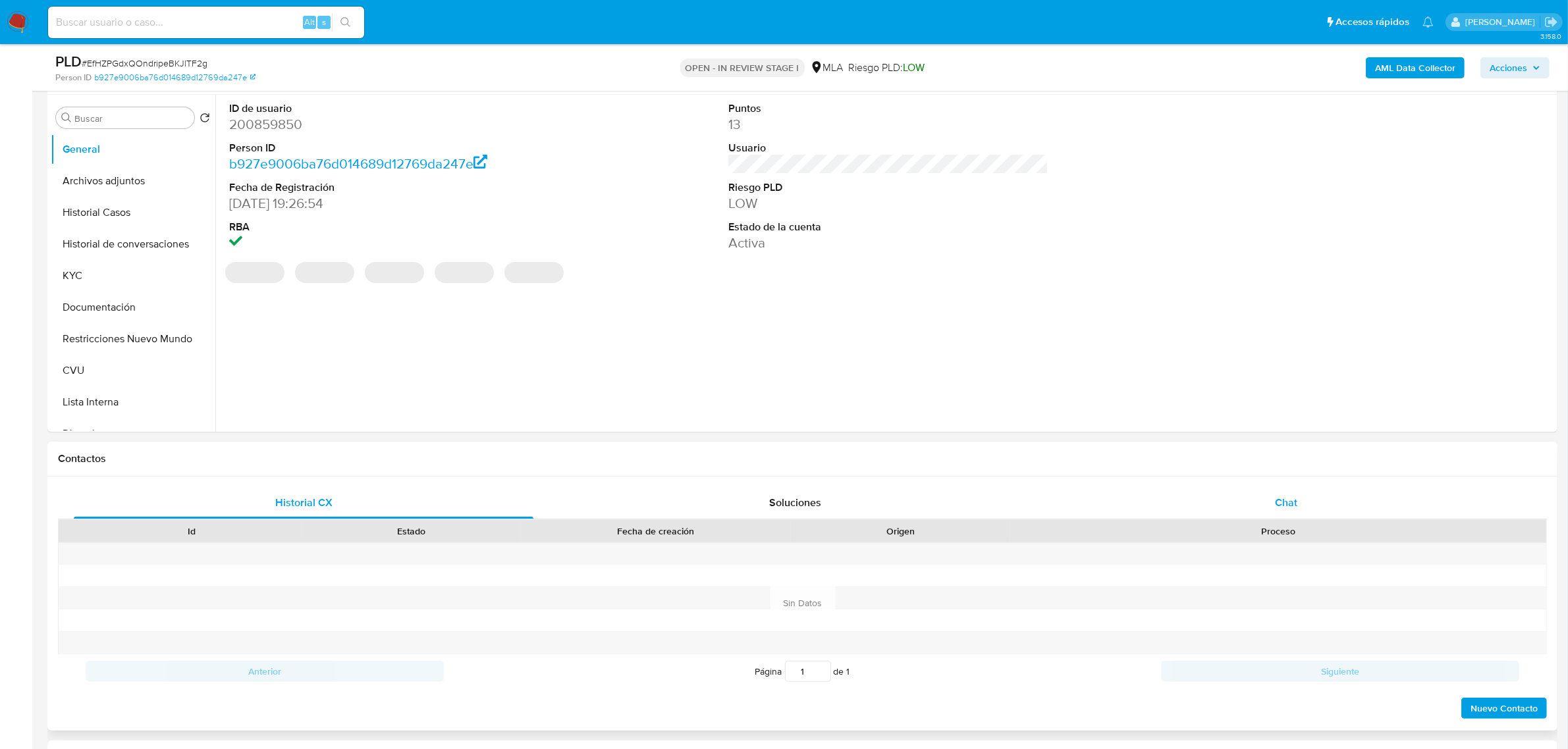
click at [1275, 504] on span "Chat" at bounding box center [1286, 503] width 22 height 15
select select "10"
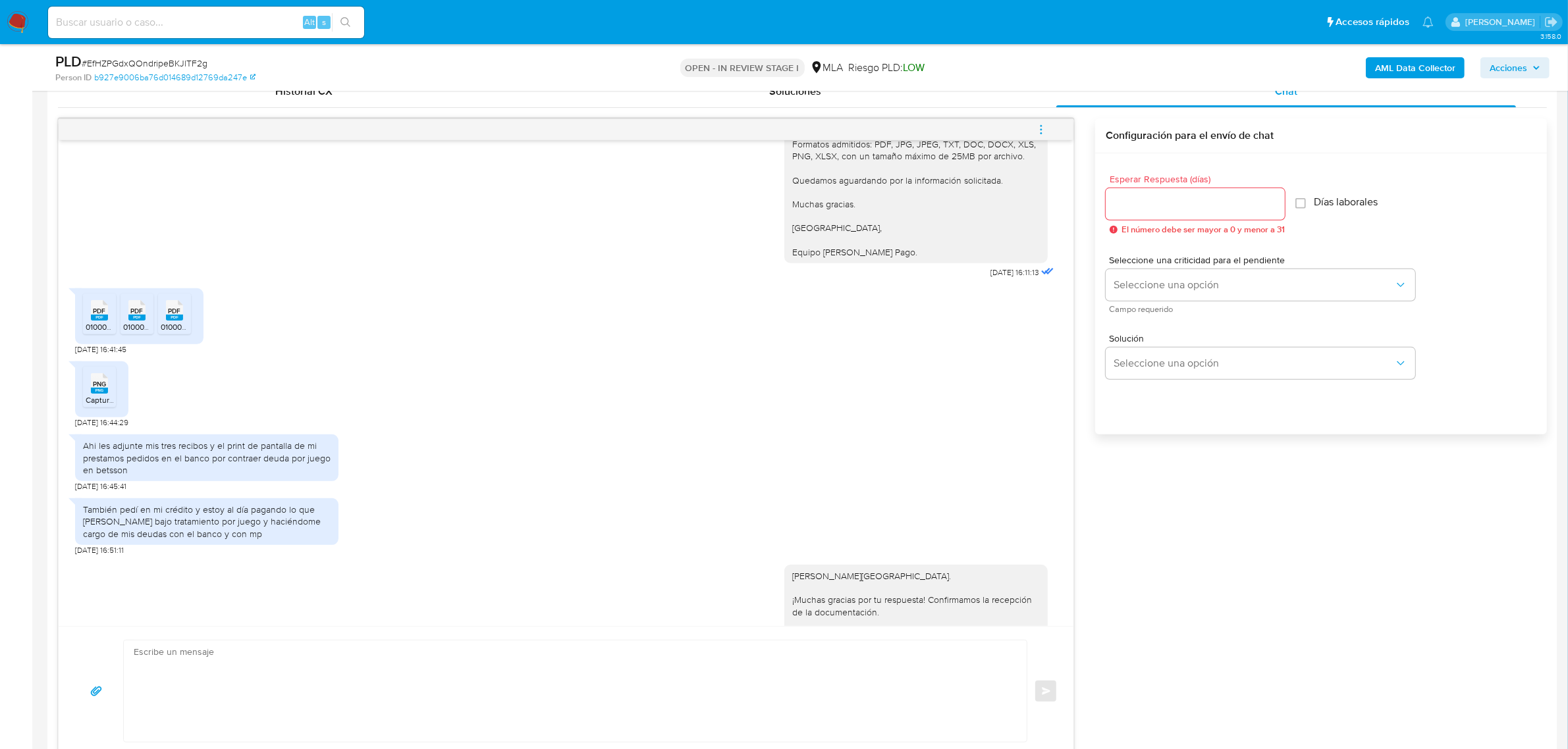
scroll to position [268, 0]
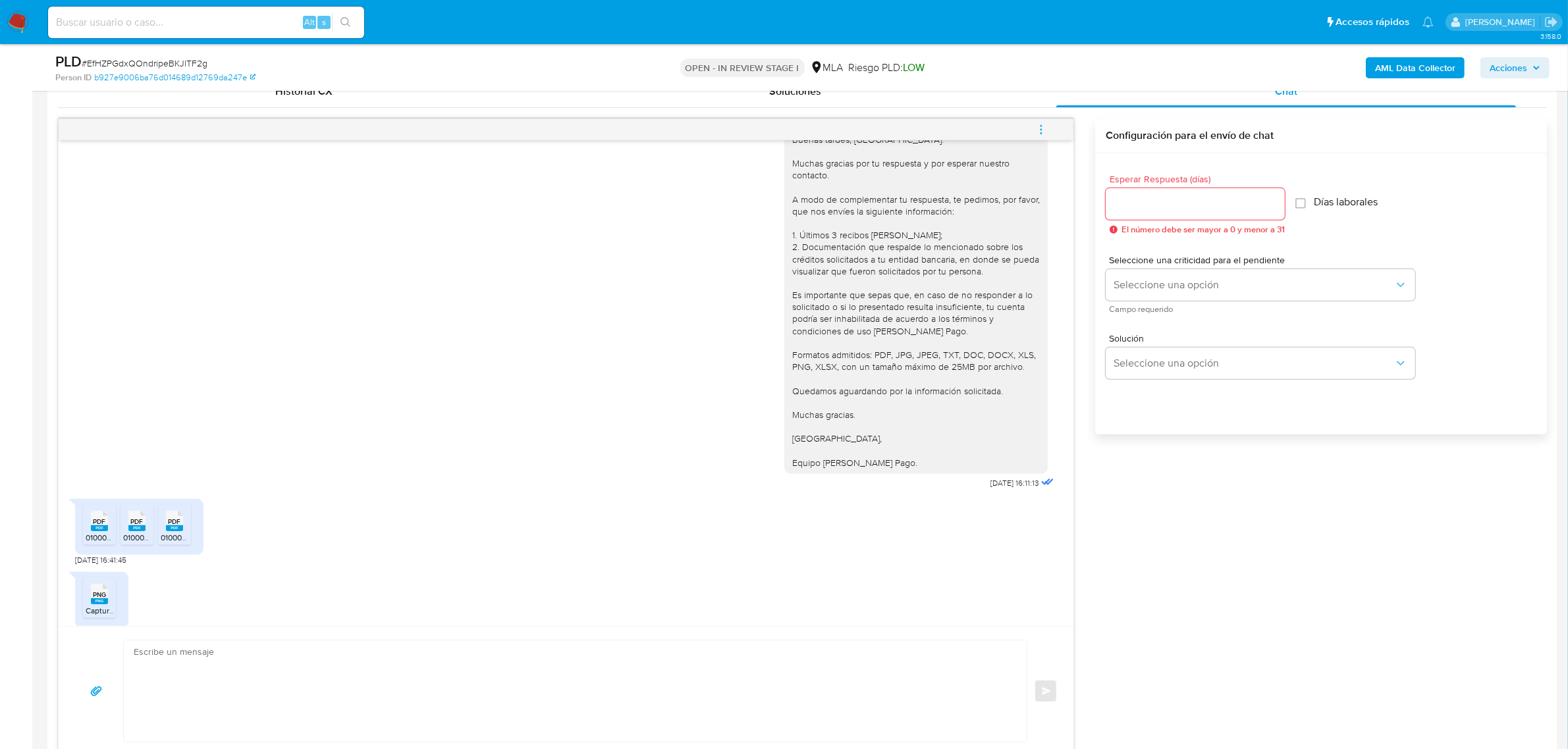
click at [1046, 130] on icon "menu-action" at bounding box center [1040, 129] width 12 height 12
click at [976, 106] on li "Cerrar conversación" at bounding box center [951, 105] width 135 height 24
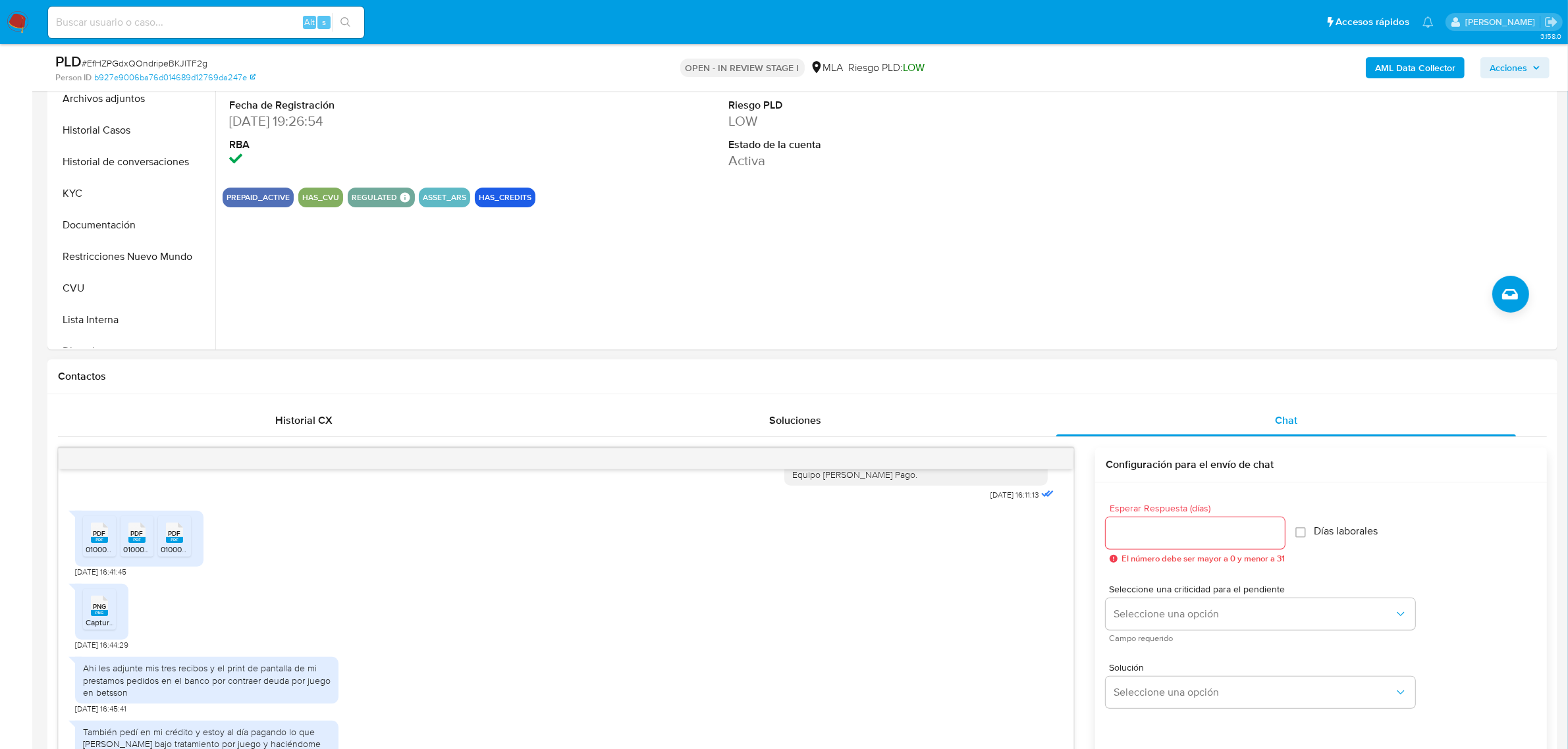
scroll to position [576, 0]
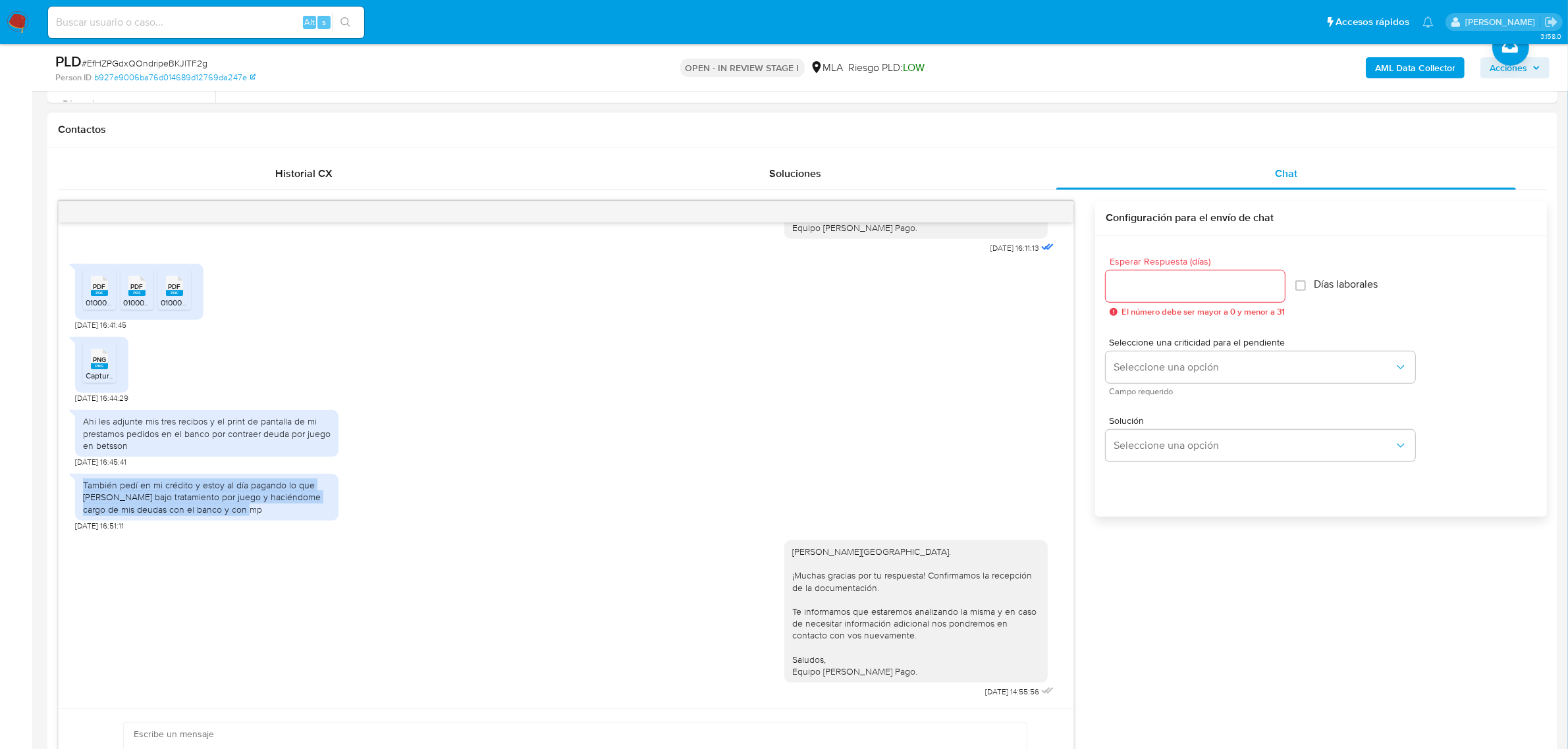
drag, startPoint x: 227, startPoint y: 512, endPoint x: 84, endPoint y: 471, distance: 148.8
click at [84, 479] on div "También pedí en mi crédito y estoy al día pagando lo que debo Estoy bajo tratam…" at bounding box center [207, 497] width 248 height 36
copy div "También pedí en mi crédito y estoy al día pagando lo que debo Estoy bajo tratam…"
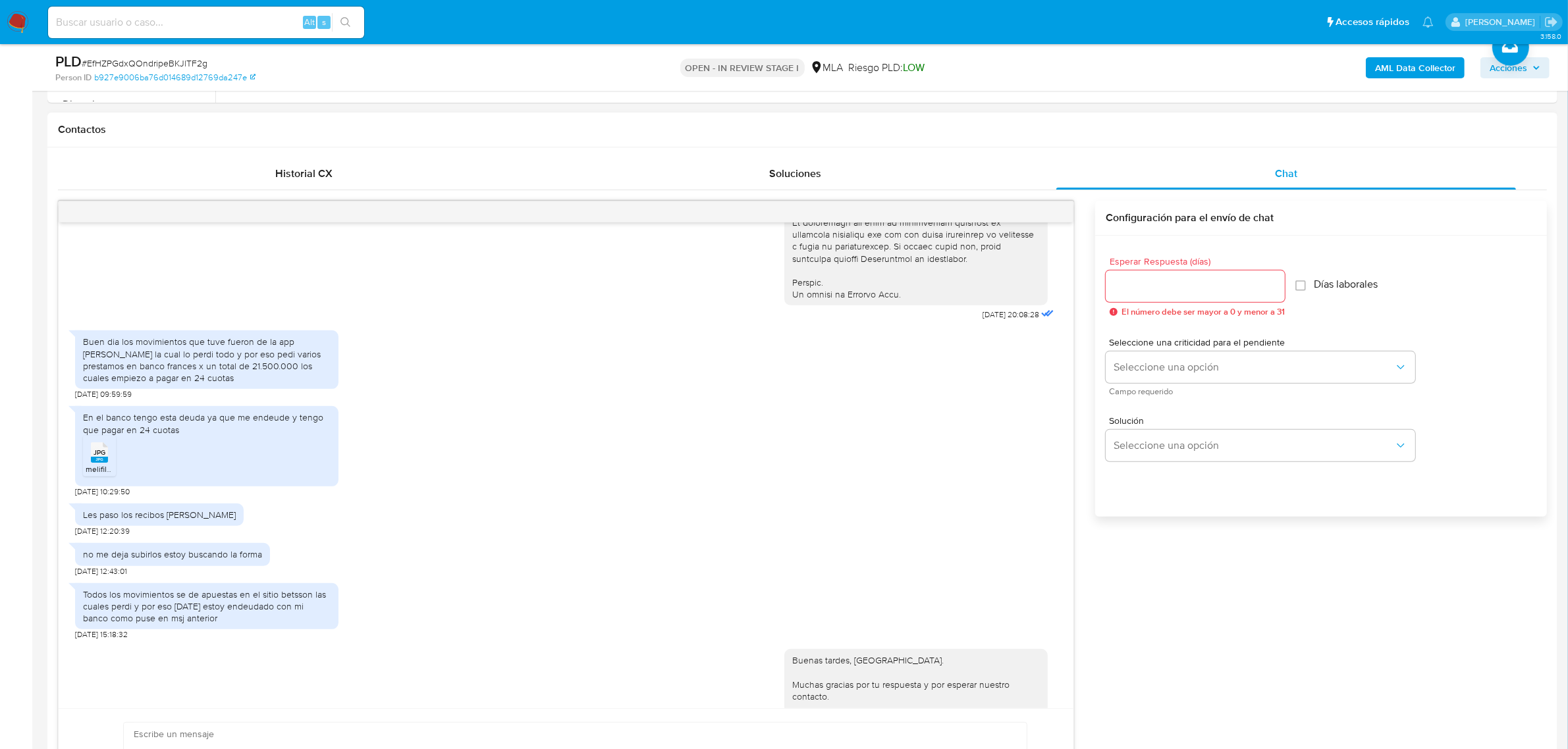
scroll to position [658, 0]
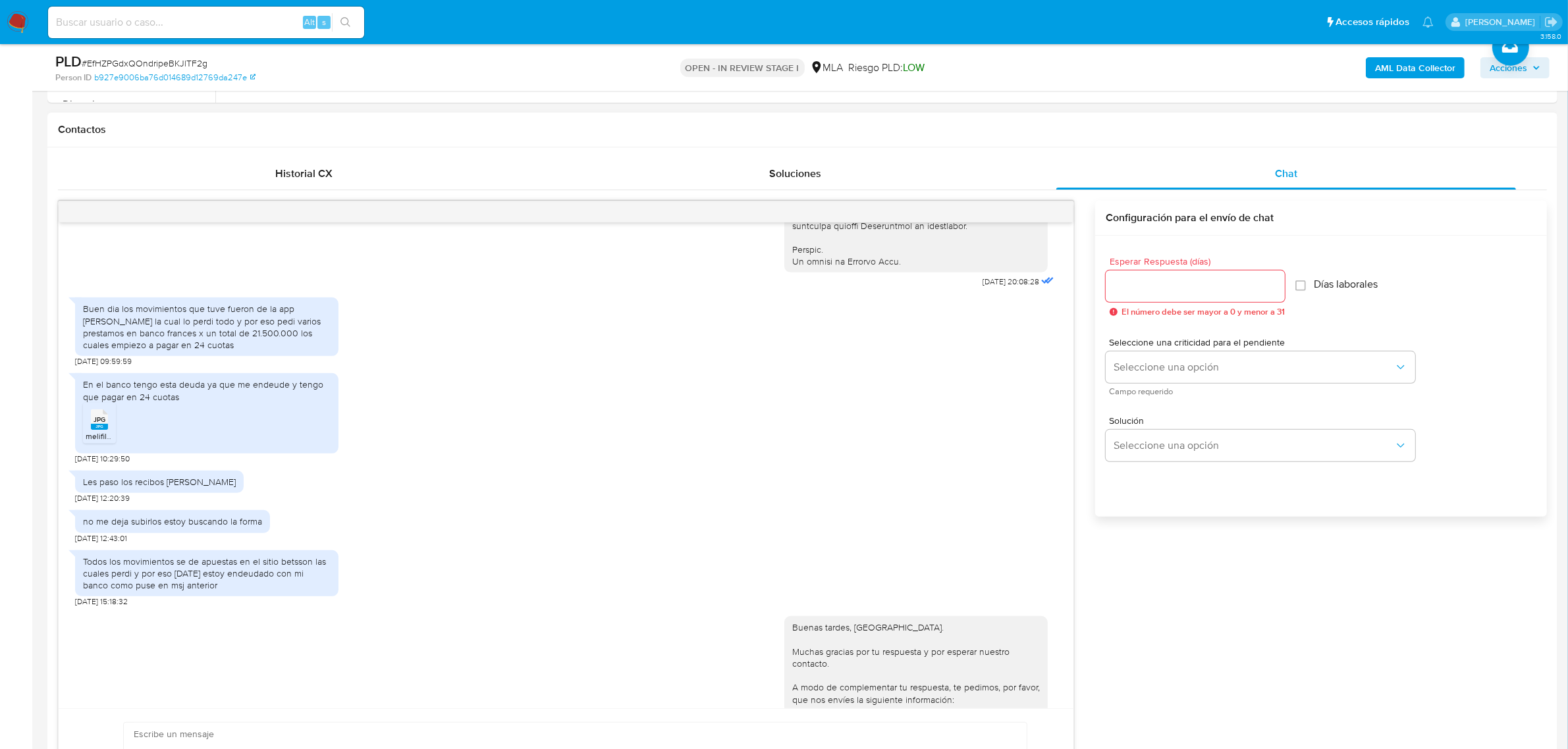
click at [208, 351] on div "Buen dia los movimientos que tuve fueron de la app betson la cual lo perdi todo…" at bounding box center [207, 326] width 248 height 48
copy div "Buen dia los movimientos que tuve fueron de la app betson la cual lo perdi todo…"
click at [163, 402] on div "En el banco tengo esta deuda ya que me endeude y tengo que pagar en 24 cuotas" at bounding box center [207, 390] width 248 height 24
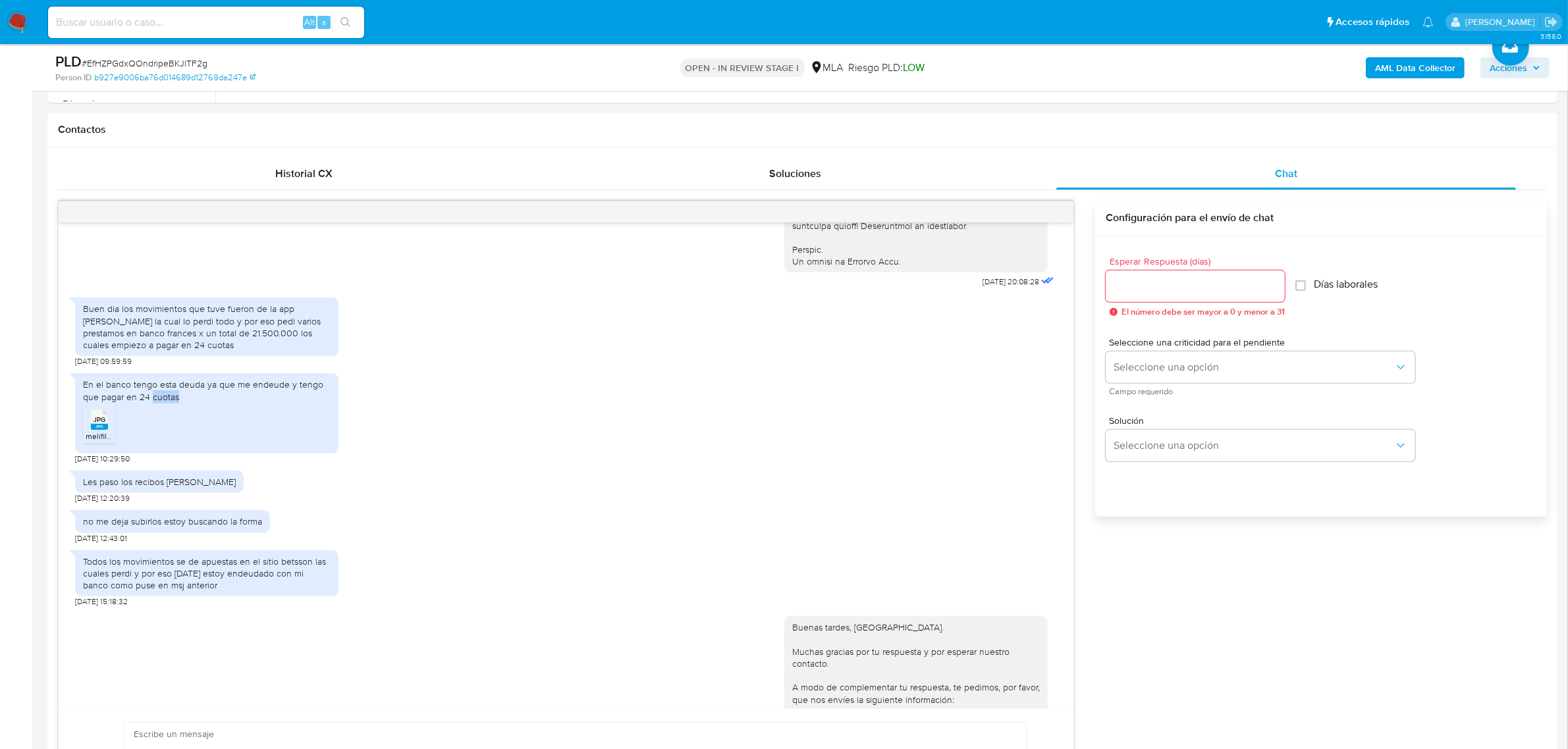
click at [163, 402] on div "En el banco tengo esta deuda ya que me endeude y tengo que pagar en 24 cuotas" at bounding box center [207, 390] width 248 height 24
copy div "En el banco tengo esta deuda ya que me endeude y tengo que pagar en 24 cuotas J…"
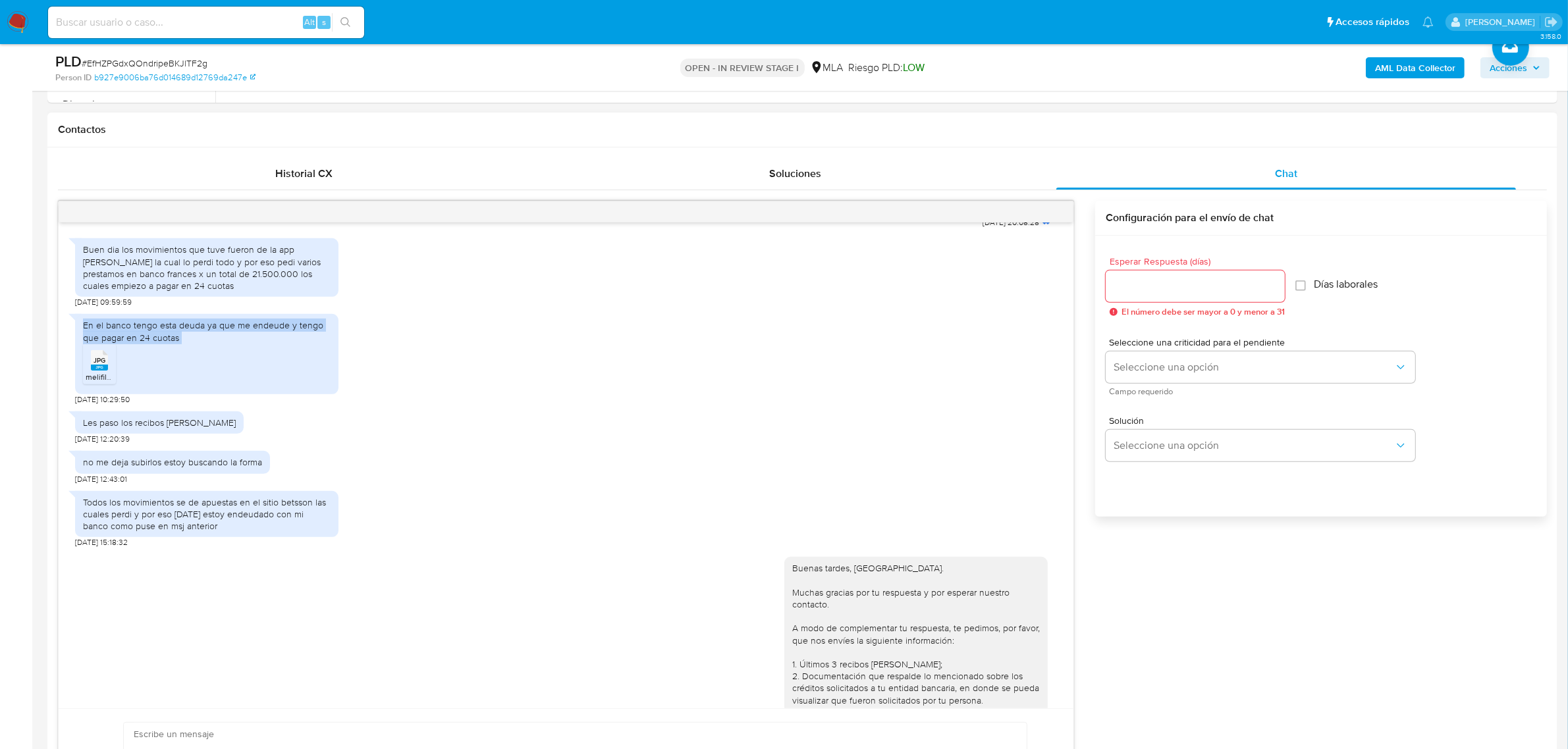
scroll to position [823, 0]
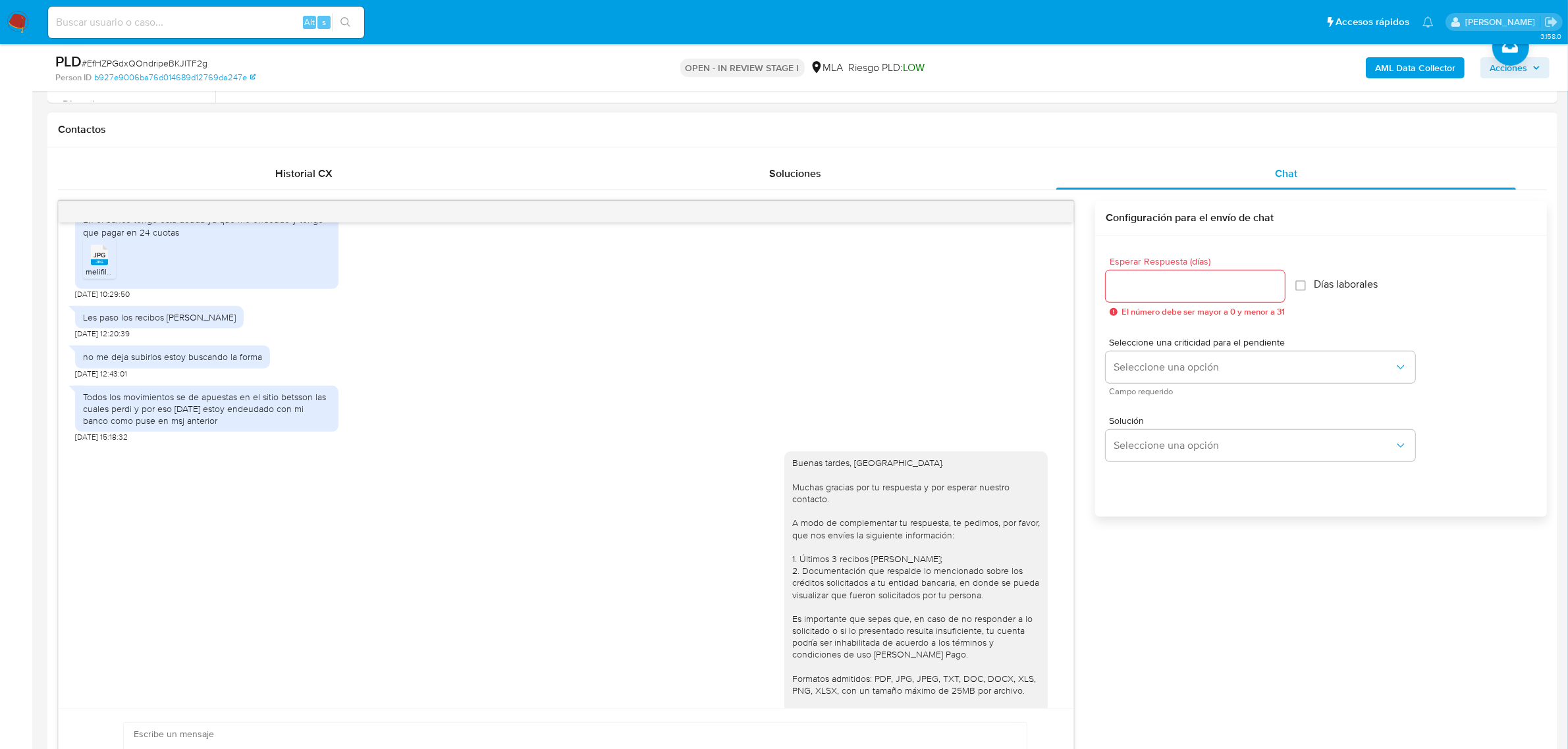
click at [181, 427] on div "Todos los movimientos se de apuestas en el sitio betsson las cuales perdi y por…" at bounding box center [207, 409] width 248 height 36
copy div "Todos los movimientos se de apuestas en el sitio betsson las cuales perdi y por…"
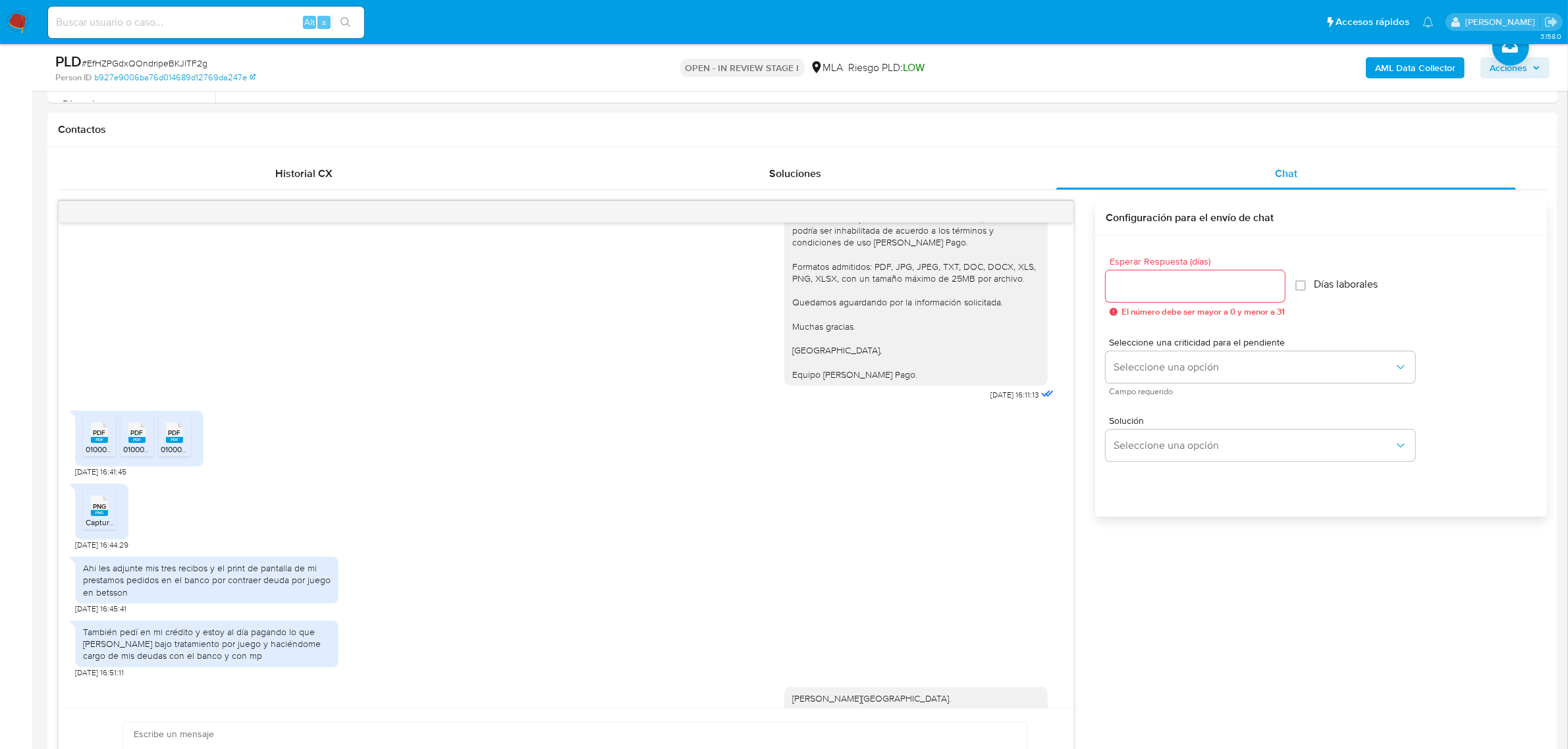
scroll to position [1419, 0]
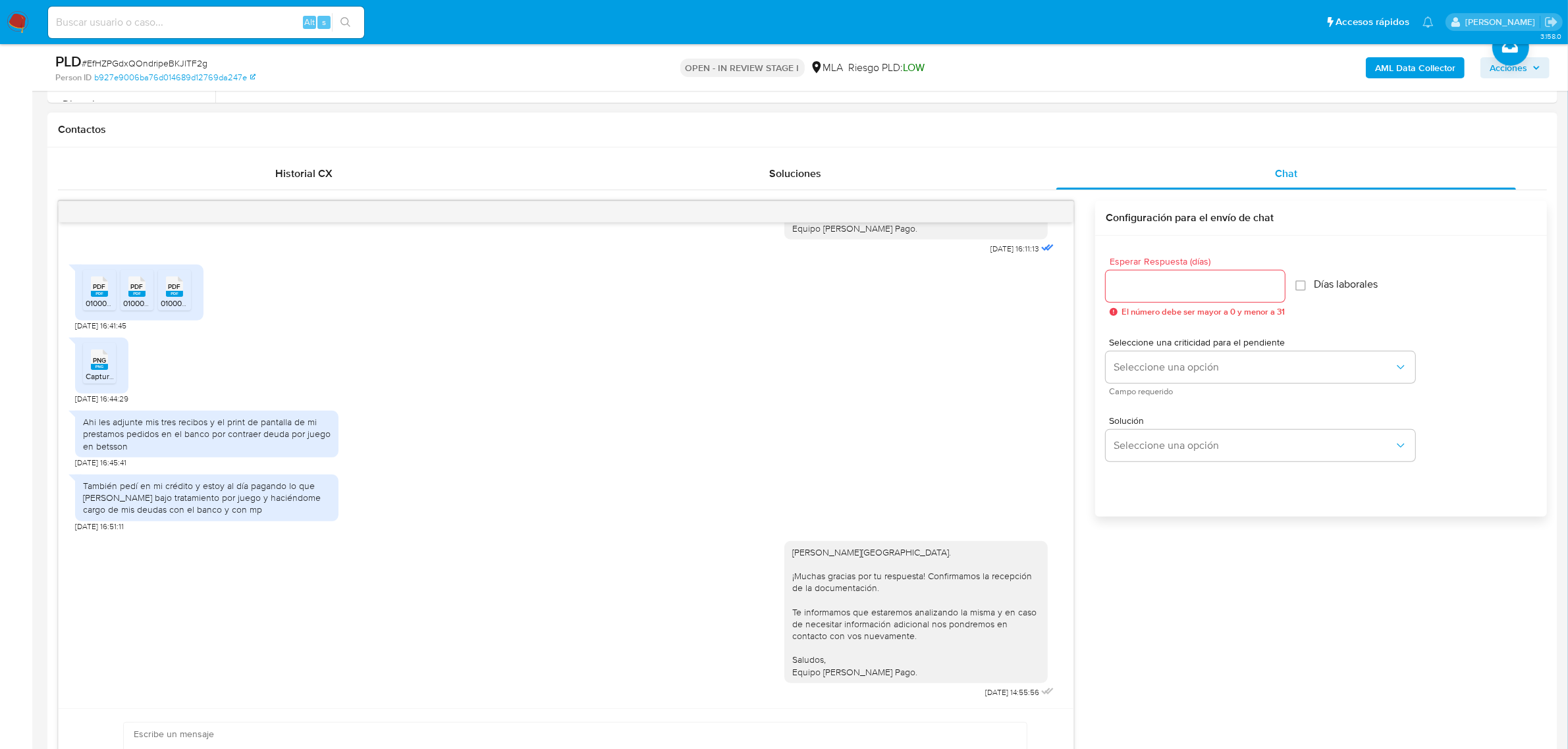
click at [163, 416] on div "Ahi les adjunte mis tres recibos y el print de pantalla de mi prestamos pedidos…" at bounding box center [207, 434] width 248 height 36
copy div "Ahi les adjunte mis tres recibos y el print de pantalla de mi prestamos pedidos…"
click at [202, 507] on div "También pedí en mi crédito y estoy al día pagando lo que debo Estoy bajo tratam…" at bounding box center [207, 498] width 248 height 36
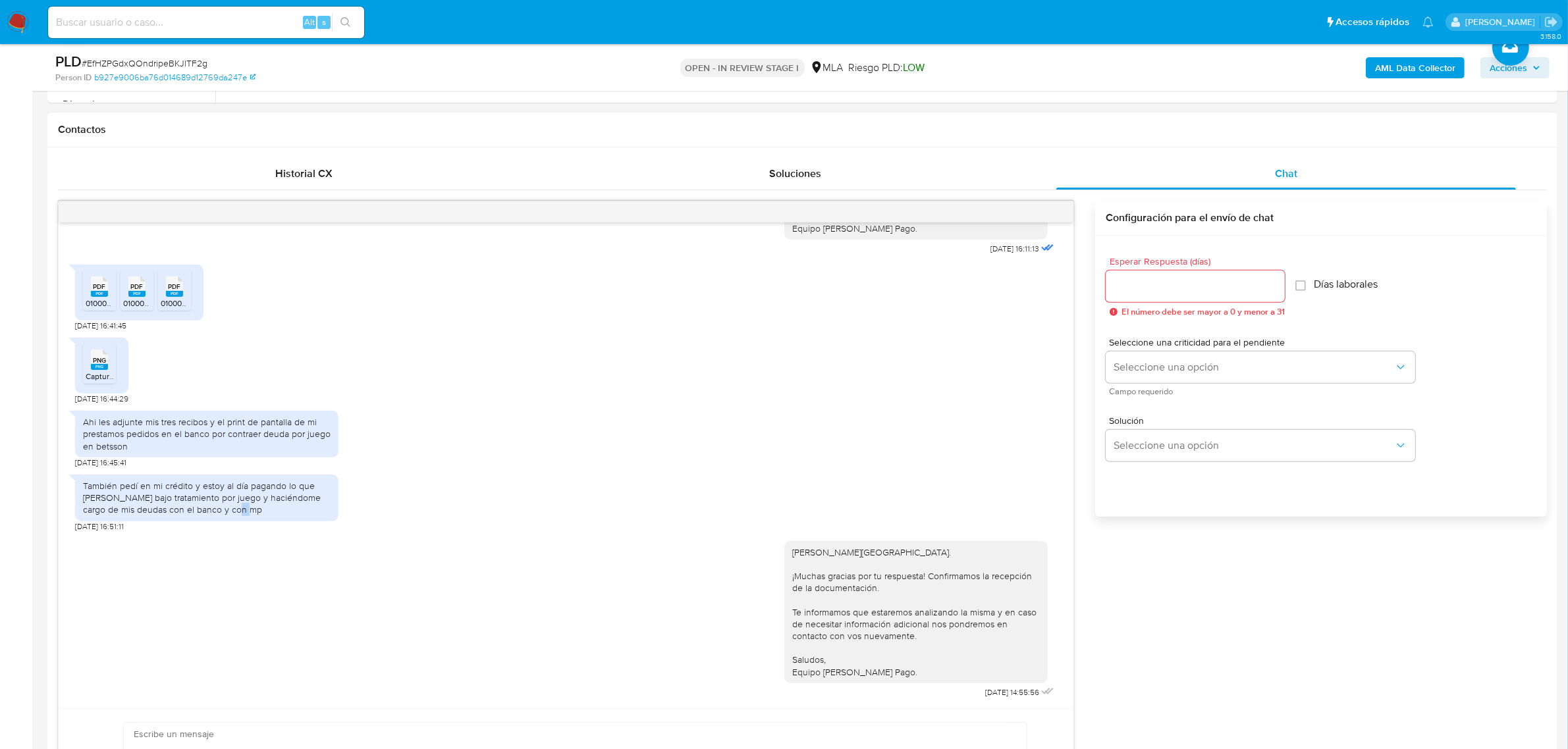
click at [202, 507] on div "También pedí en mi crédito y estoy al día pagando lo que debo Estoy bajo tratam…" at bounding box center [207, 498] width 248 height 36
click at [211, 512] on div "También pedí en mi crédito y estoy al día pagando lo que debo Estoy bajo tratam…" at bounding box center [207, 498] width 248 height 36
drag, startPoint x: 235, startPoint y: 514, endPoint x: 67, endPoint y: 476, distance: 172.2
click at [67, 476] on div "17/07/2025 20:08:28 Buen dia los movimientos que tuve fueron de la app betson l…" at bounding box center [566, 465] width 1015 height 486
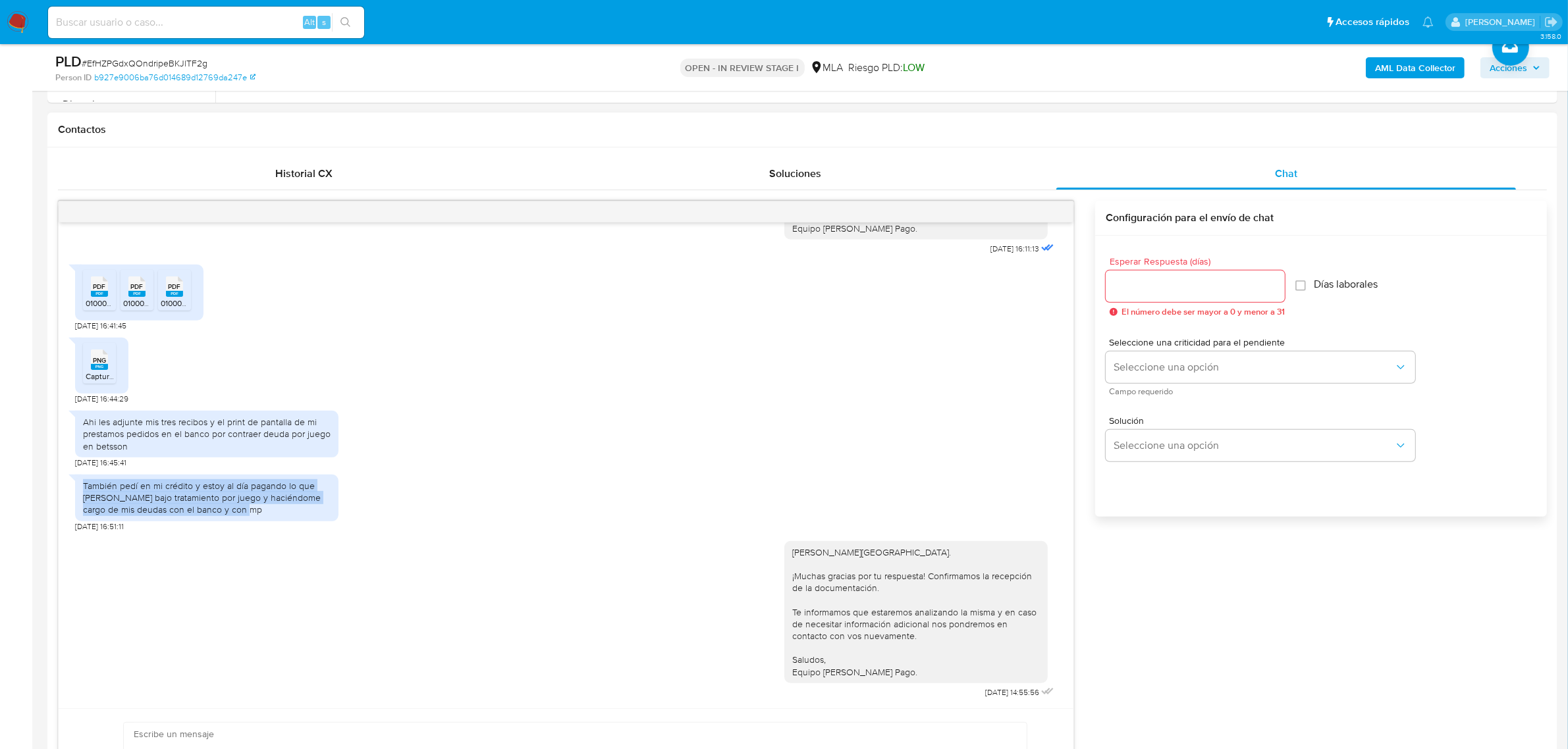
copy div "También pedí en mi crédito y estoy al día pagando lo que debo Estoy bajo tratam…"
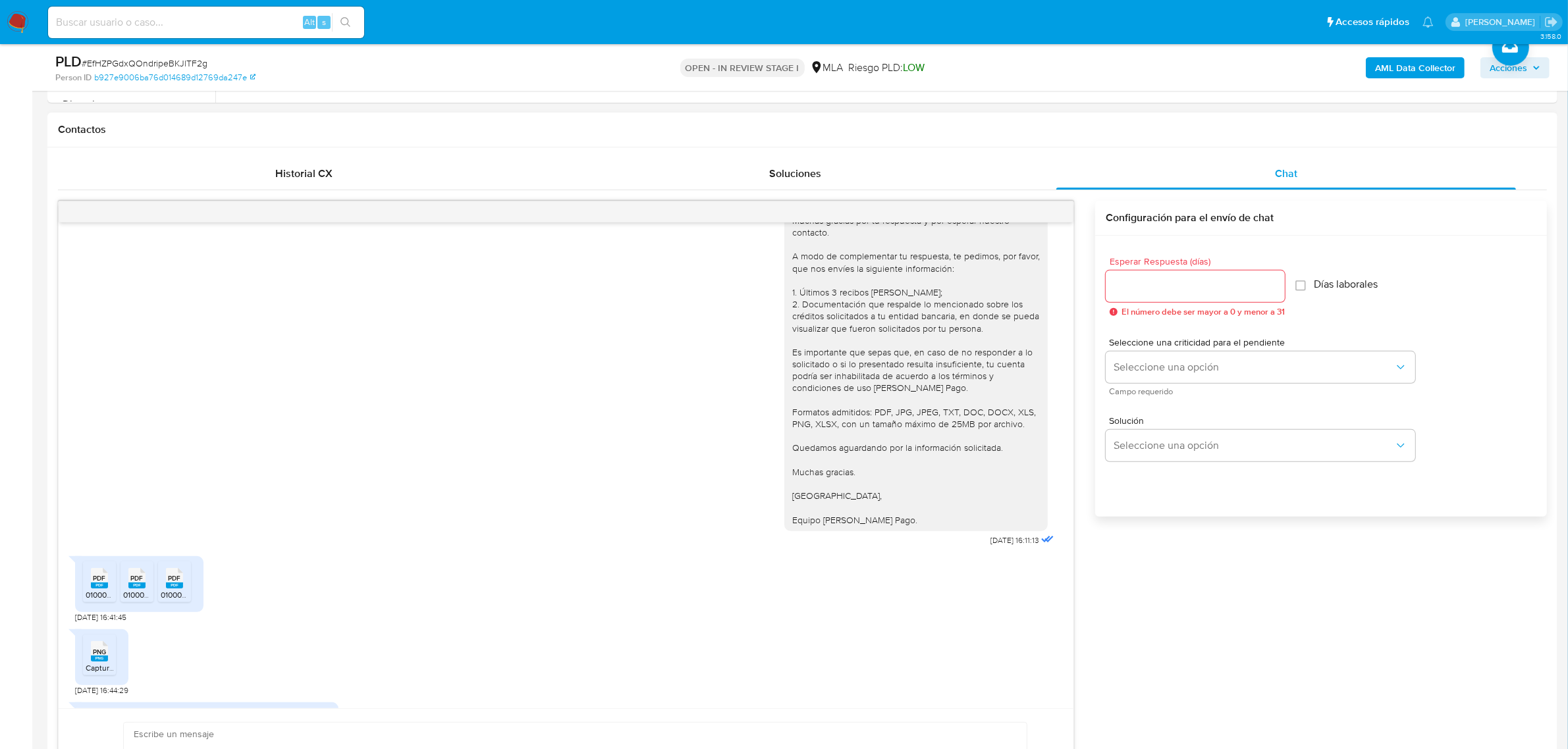
scroll to position [842, 0]
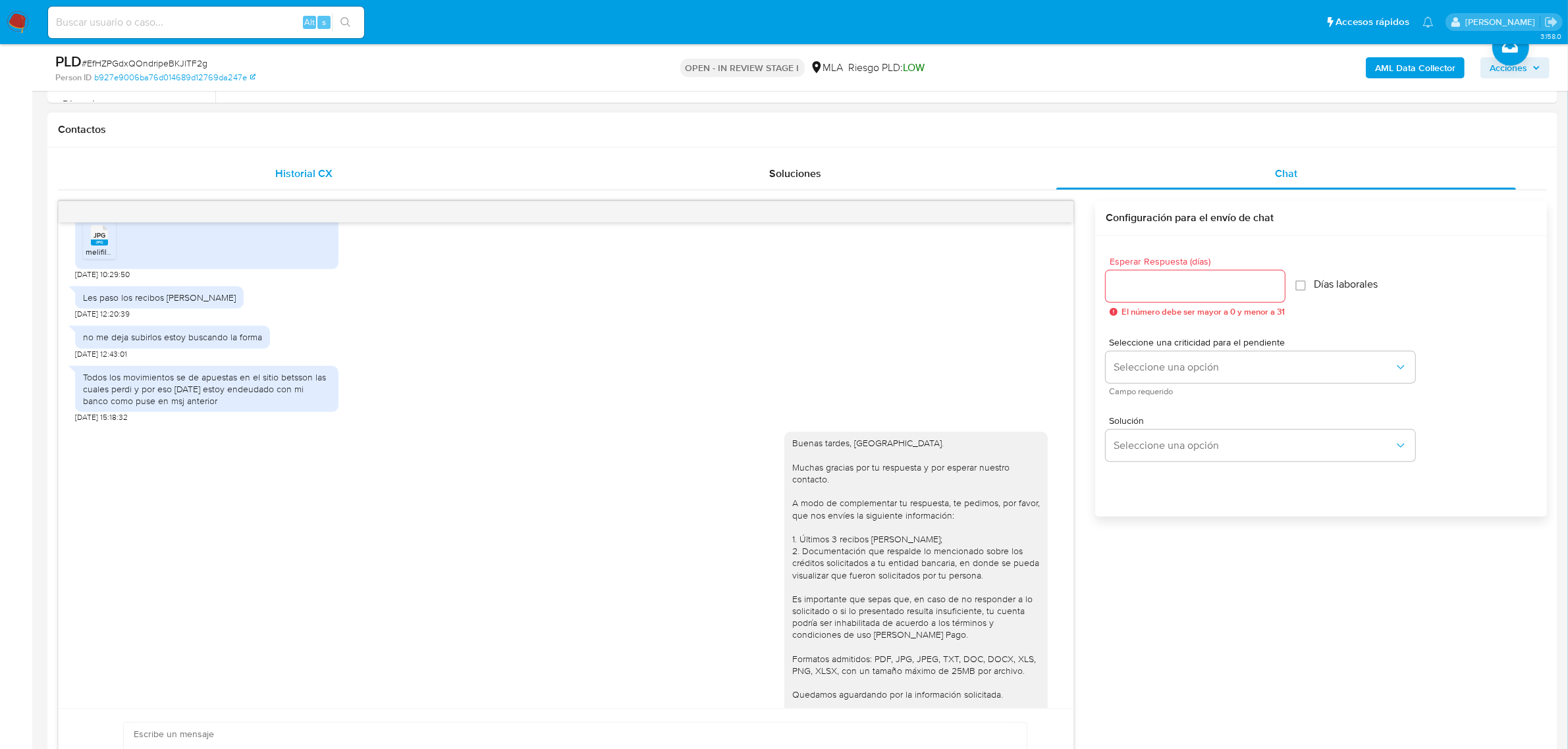
click at [414, 168] on div "Historial CX" at bounding box center [304, 174] width 460 height 32
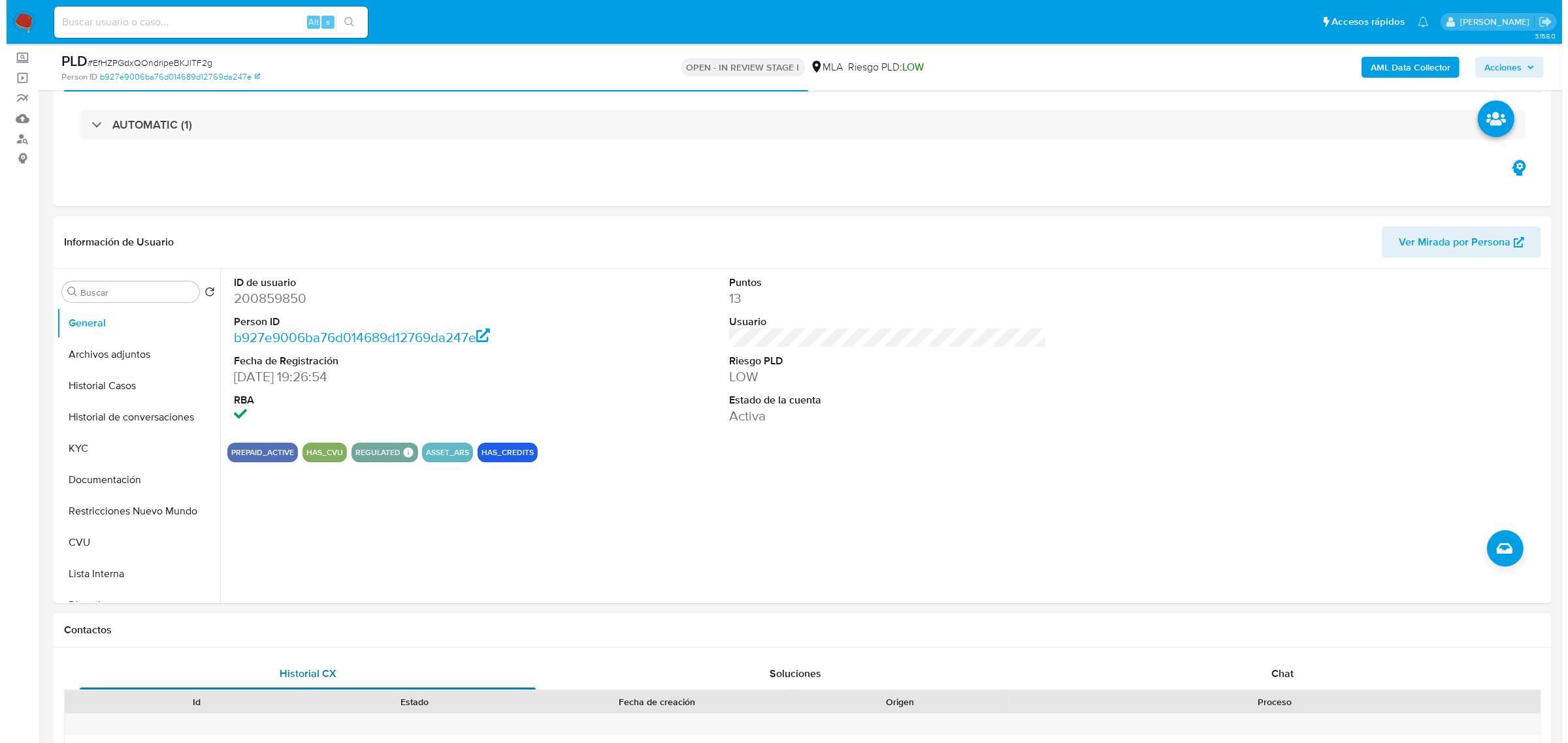
scroll to position [0, 0]
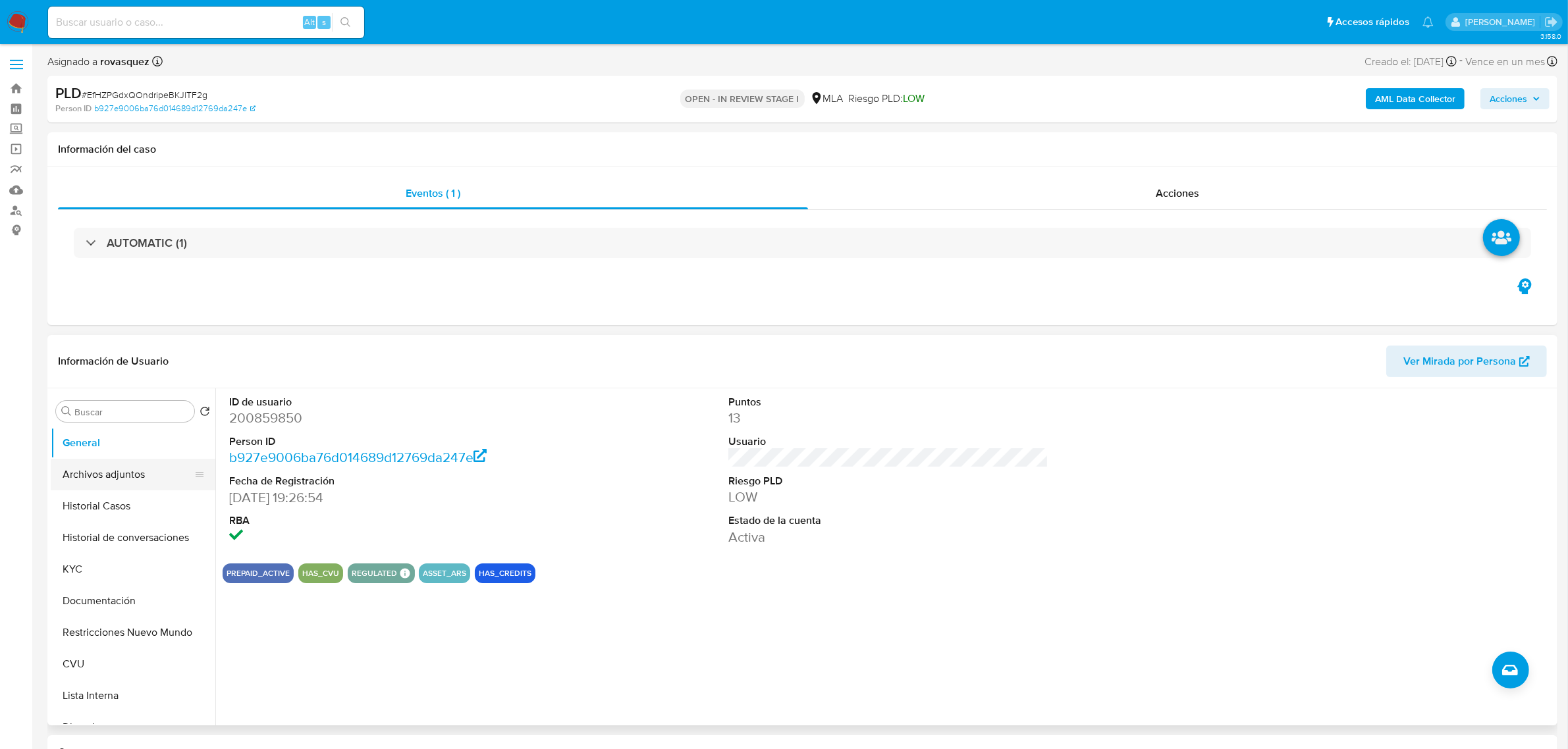
click at [133, 481] on button "Archivos adjuntos" at bounding box center [128, 474] width 154 height 32
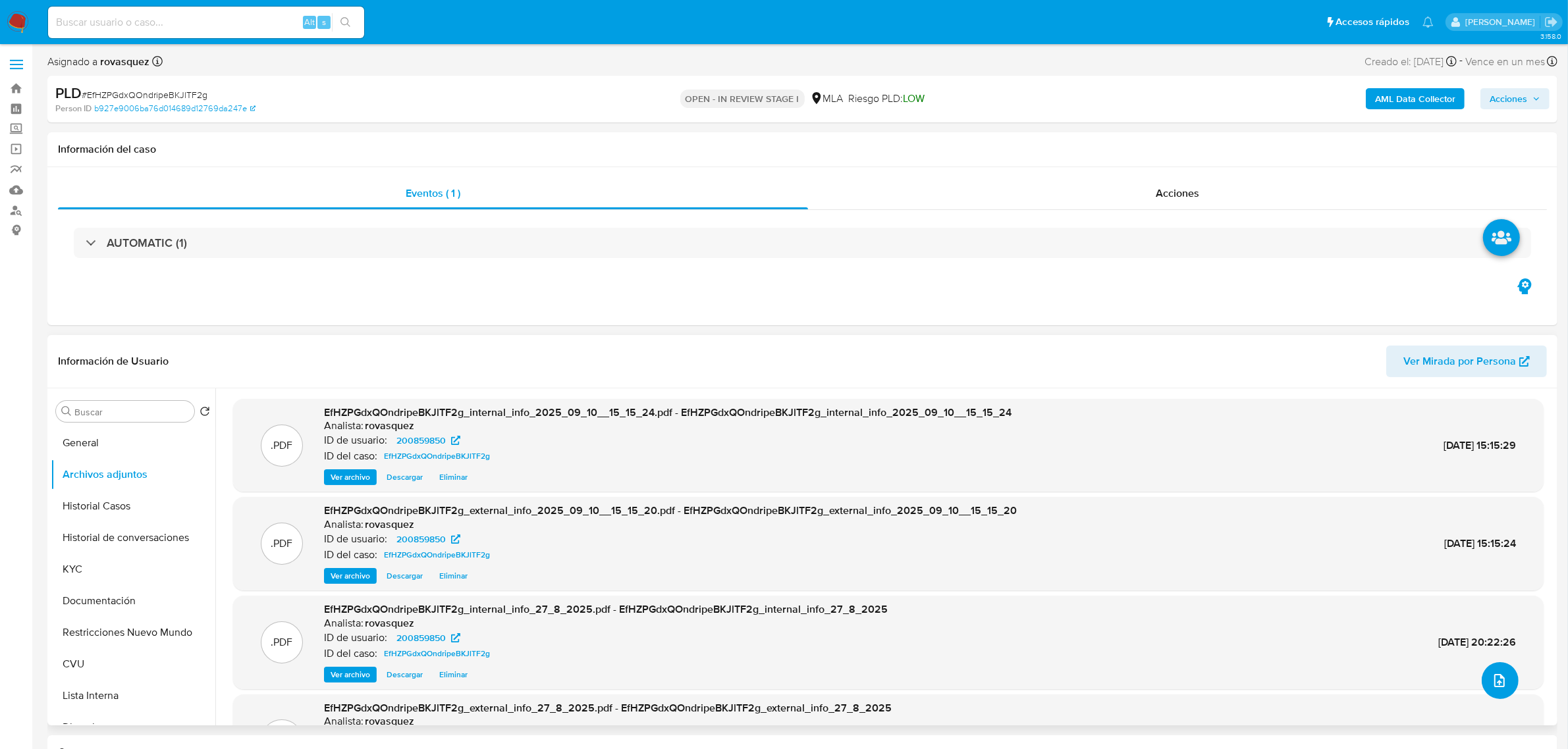
click at [1492, 680] on icon "upload-file" at bounding box center [1499, 680] width 15 height 15
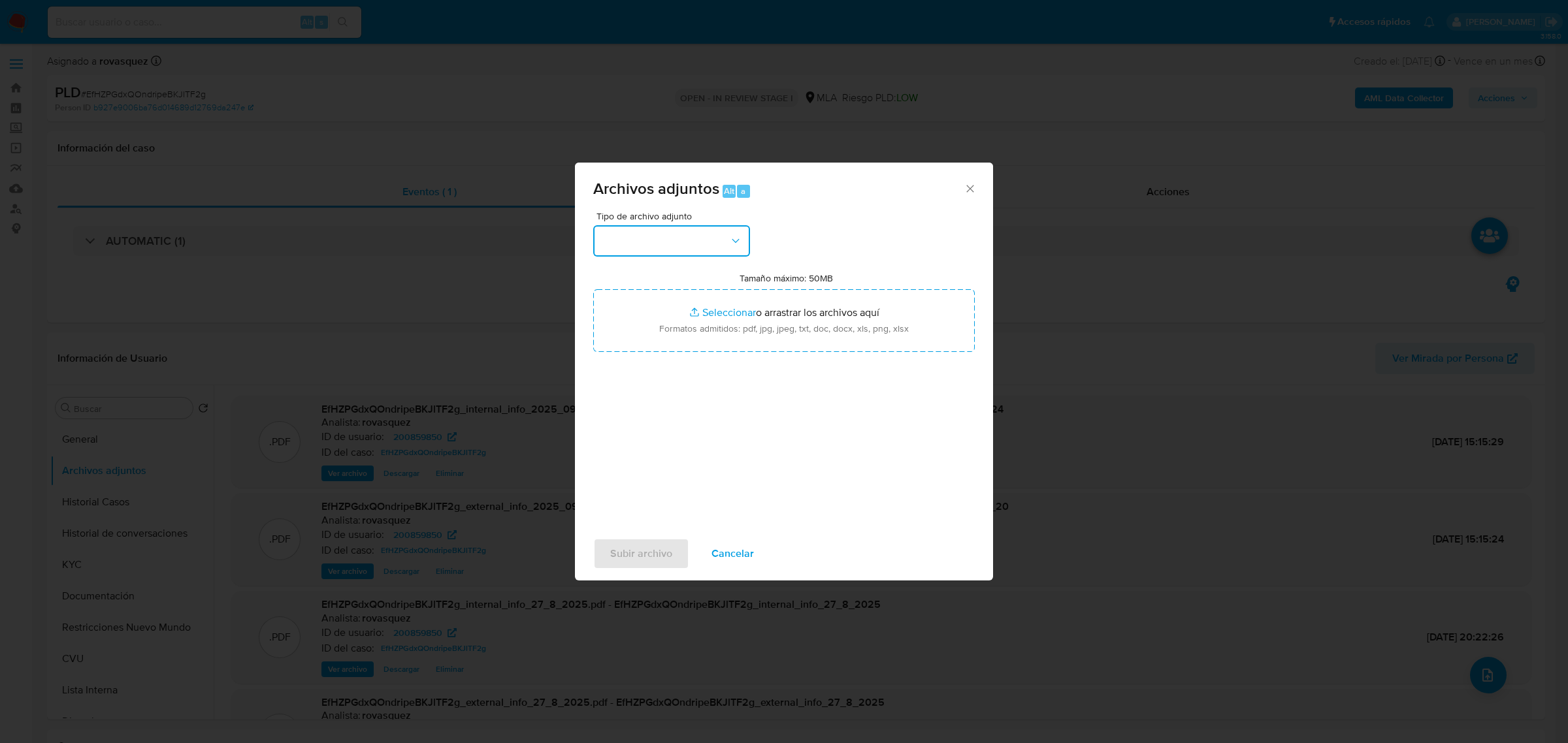
click at [660, 238] on button "button" at bounding box center [671, 240] width 157 height 31
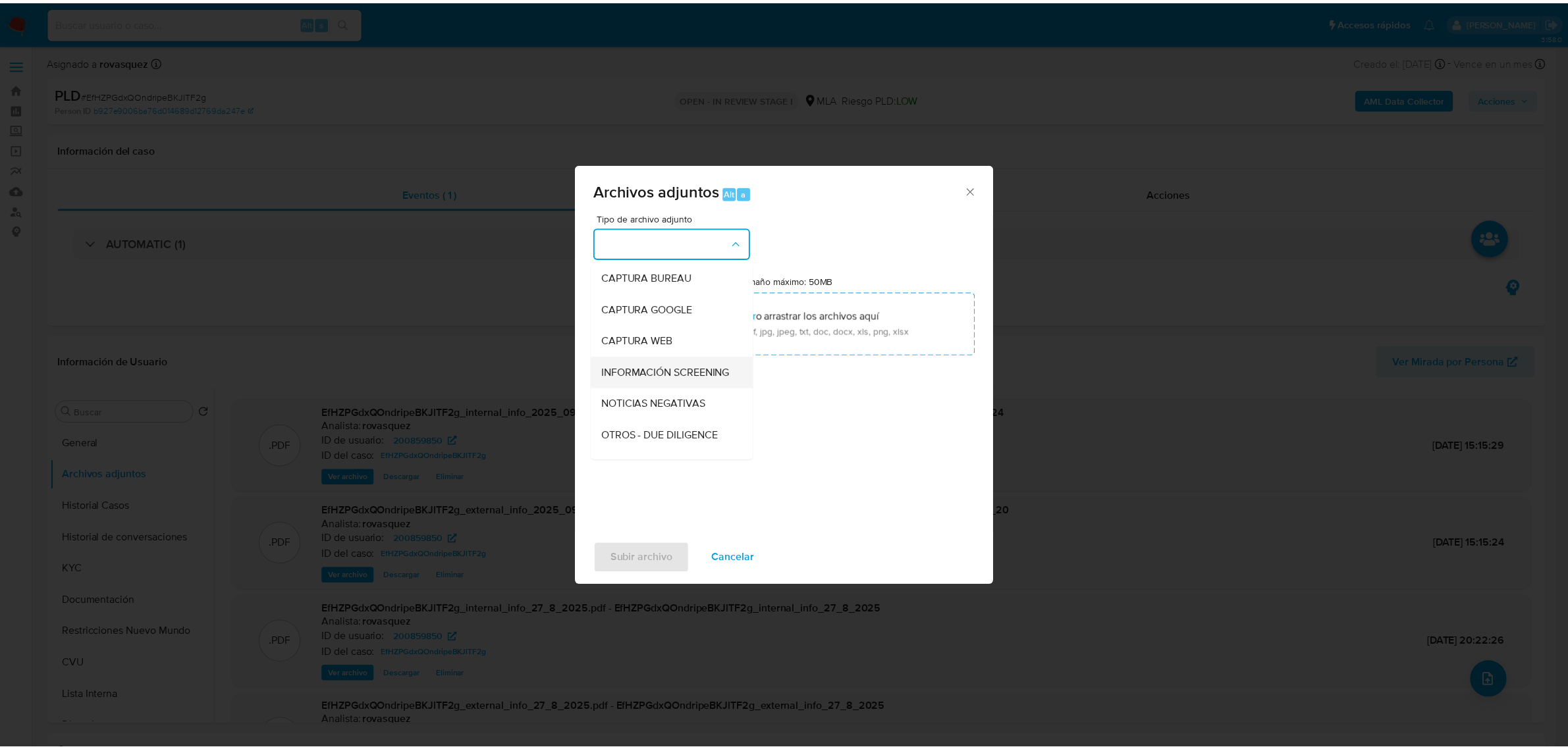
scroll to position [164, 0]
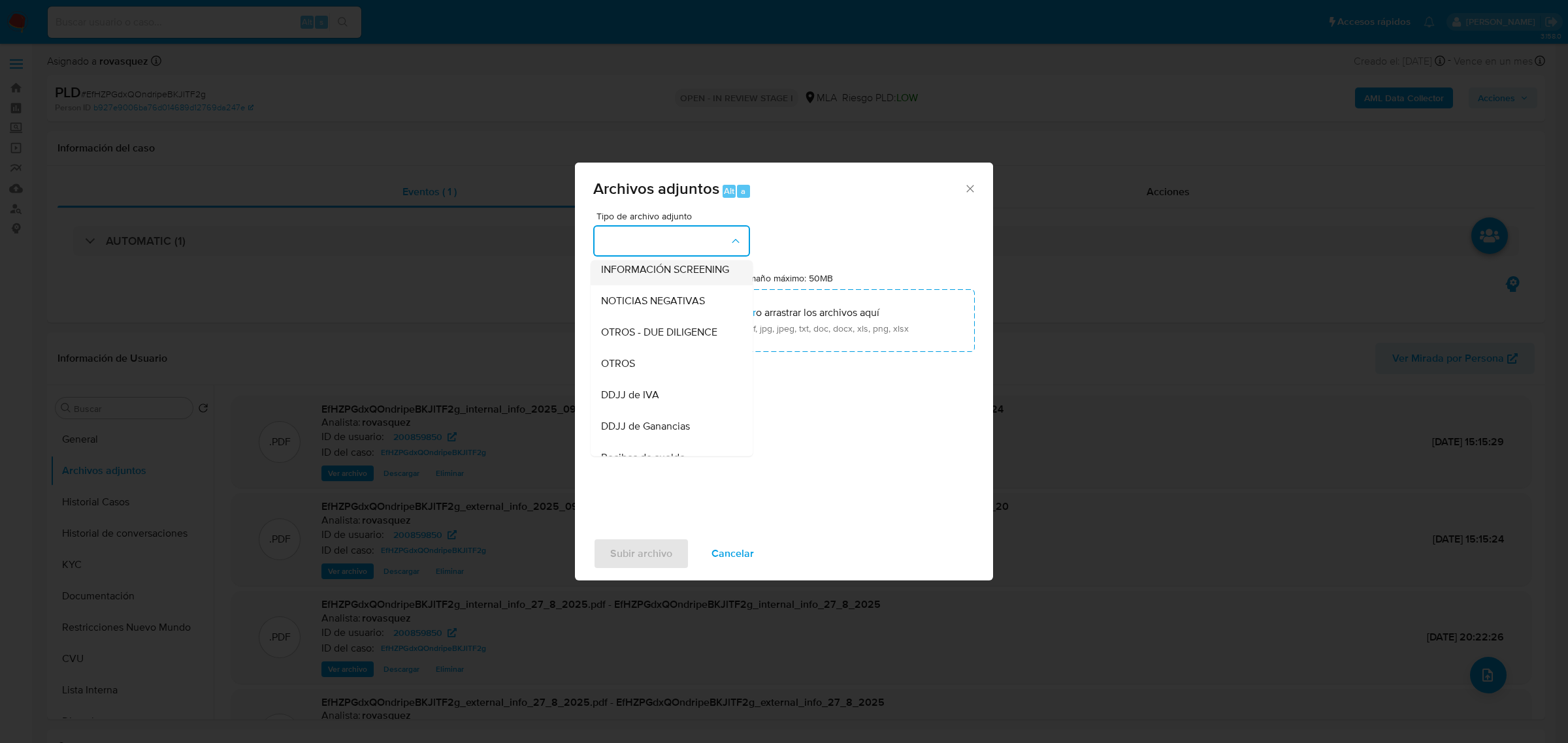
click at [648, 370] on div "OTROS" at bounding box center [668, 363] width 133 height 31
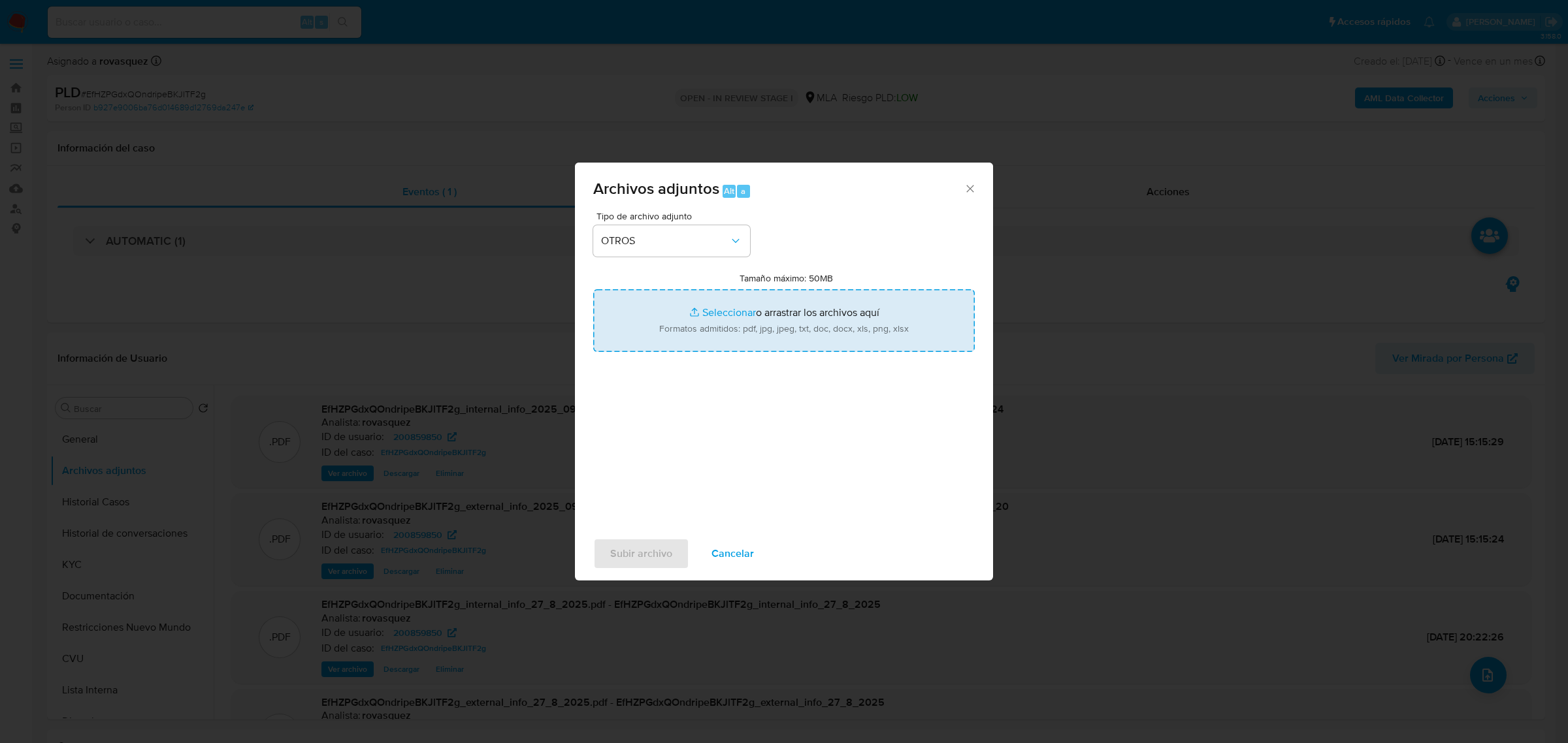
click at [730, 314] on input "Tamaño máximo: 50MB Seleccionar archivos" at bounding box center [784, 321] width 381 height 63
type input "C:\fakepath\Caselog EfHZPGdxQOndripeBKJlTF2g_2025_09_10_14_50_56.docx"
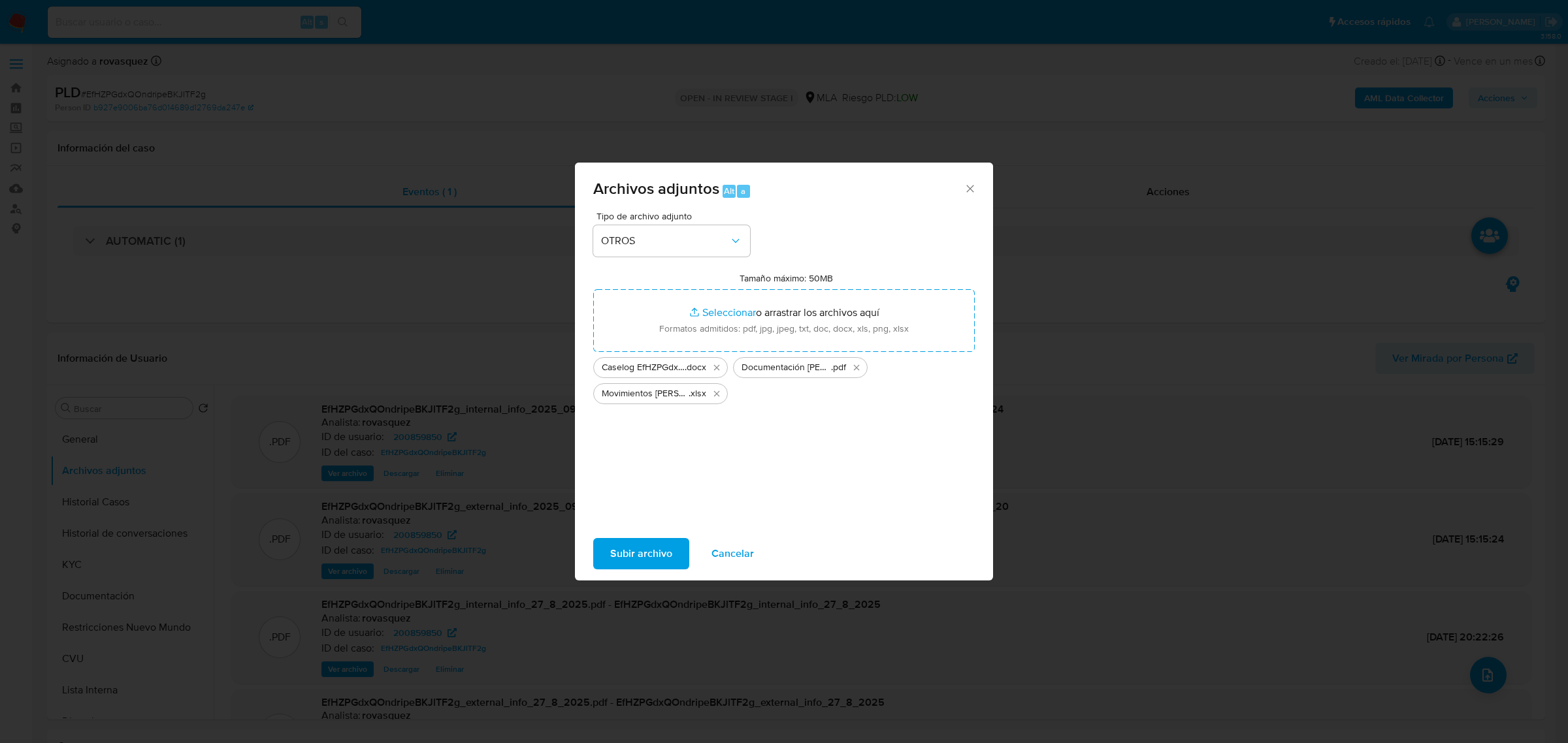
click at [627, 540] on span "Subir archivo" at bounding box center [641, 554] width 62 height 29
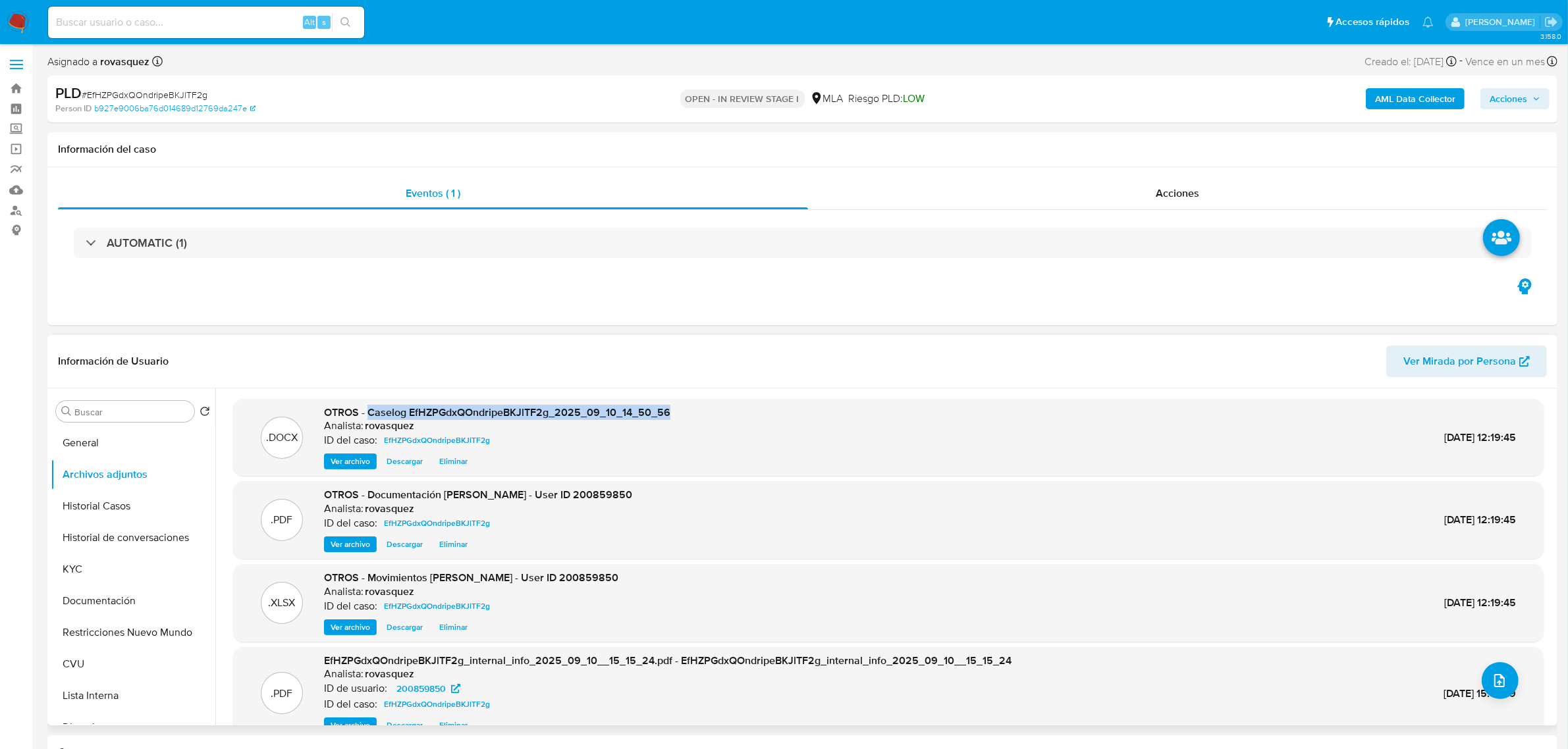
drag, startPoint x: 369, startPoint y: 413, endPoint x: 666, endPoint y: 411, distance: 297.0
click at [666, 411] on span "OTROS - Caselog EfHZPGdxQOndripeBKJlTF2g_2025_09_10_14_50_56" at bounding box center [497, 413] width 346 height 15
copy span "Caselog EfHZPGdxQOndripeBKJlTF2g_2025_09_10_14_50_56"
click at [1522, 97] on span "Acciones" at bounding box center [1508, 98] width 38 height 21
click at [1164, 142] on span "Resolución del caso" at bounding box center [1141, 140] width 94 height 15
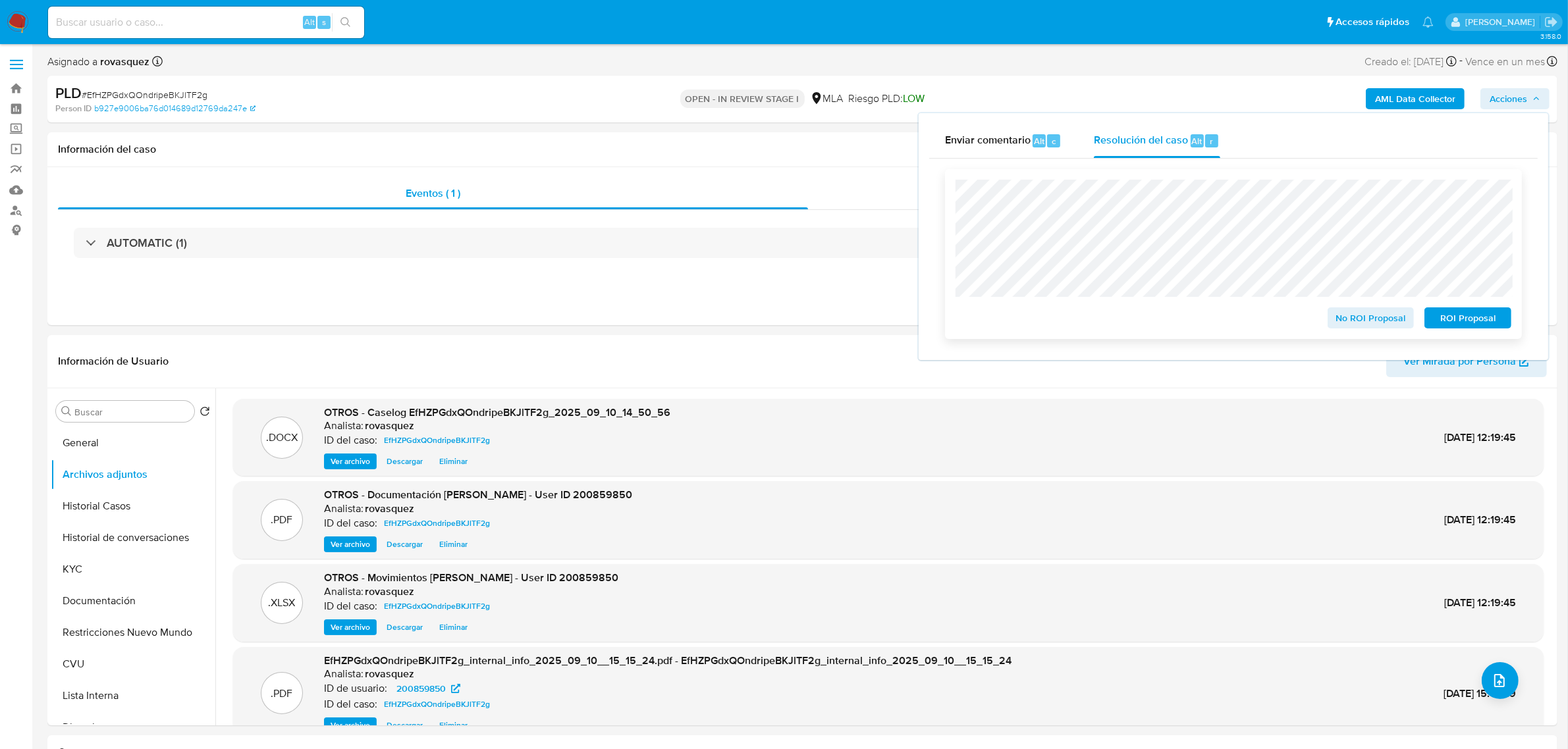
click at [1394, 323] on span "No ROI Proposal" at bounding box center [1370, 318] width 69 height 19
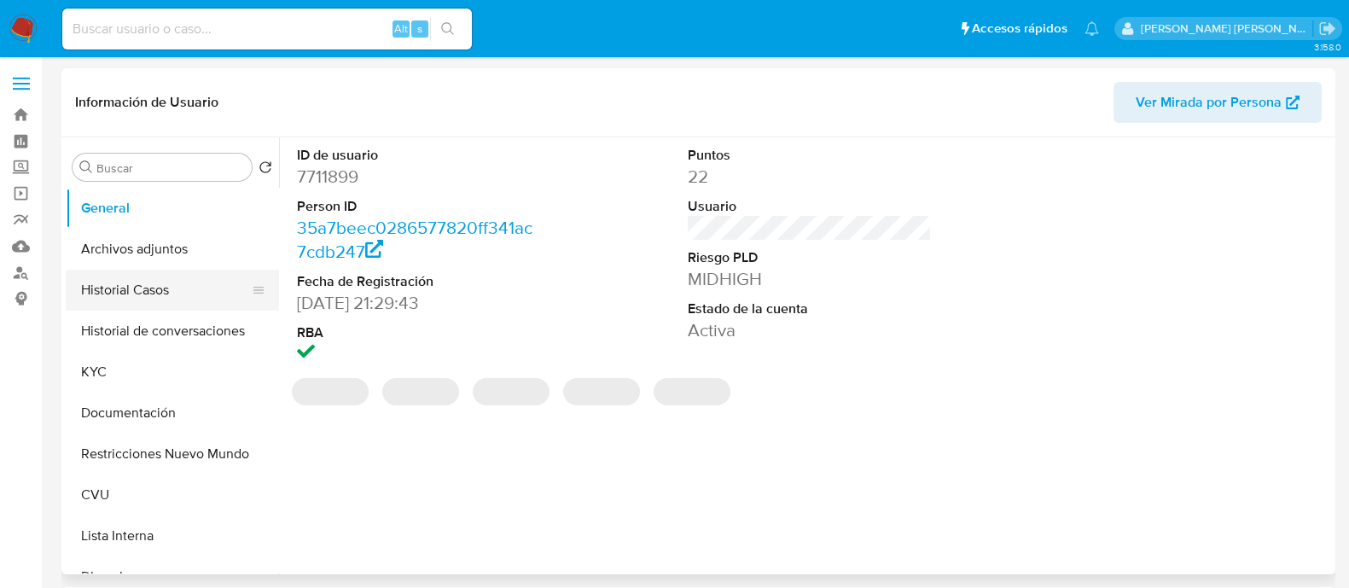
select select "10"
click at [154, 288] on button "Historial Casos" at bounding box center [166, 290] width 200 height 41
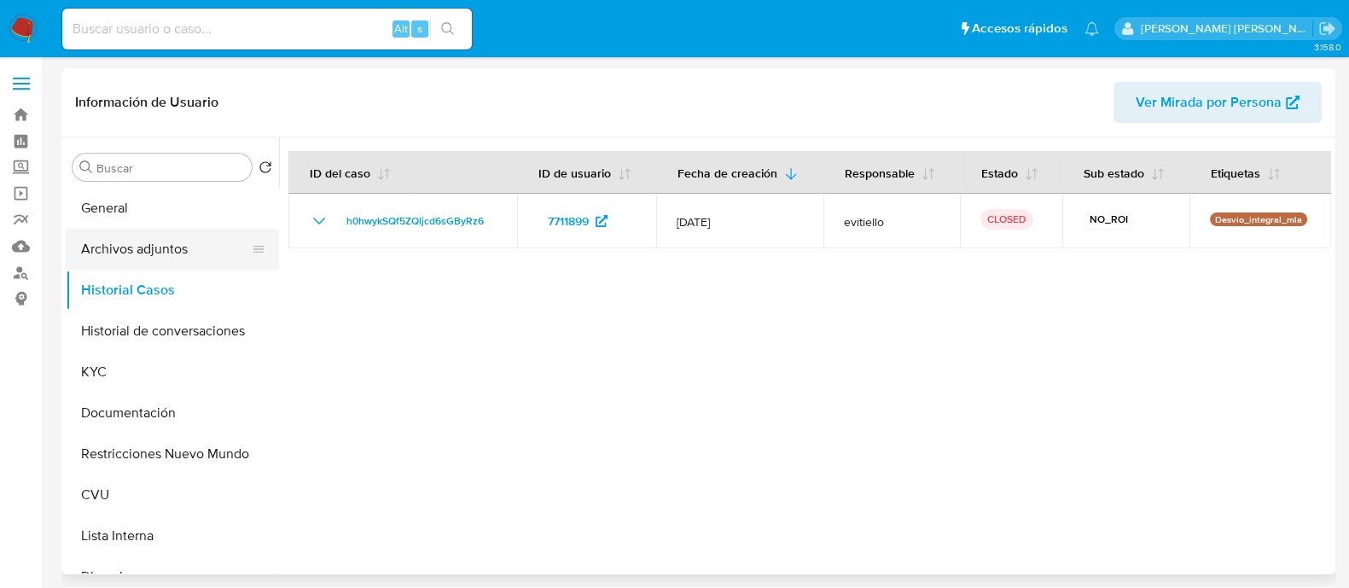
click at [175, 248] on button "Archivos adjuntos" at bounding box center [166, 249] width 200 height 41
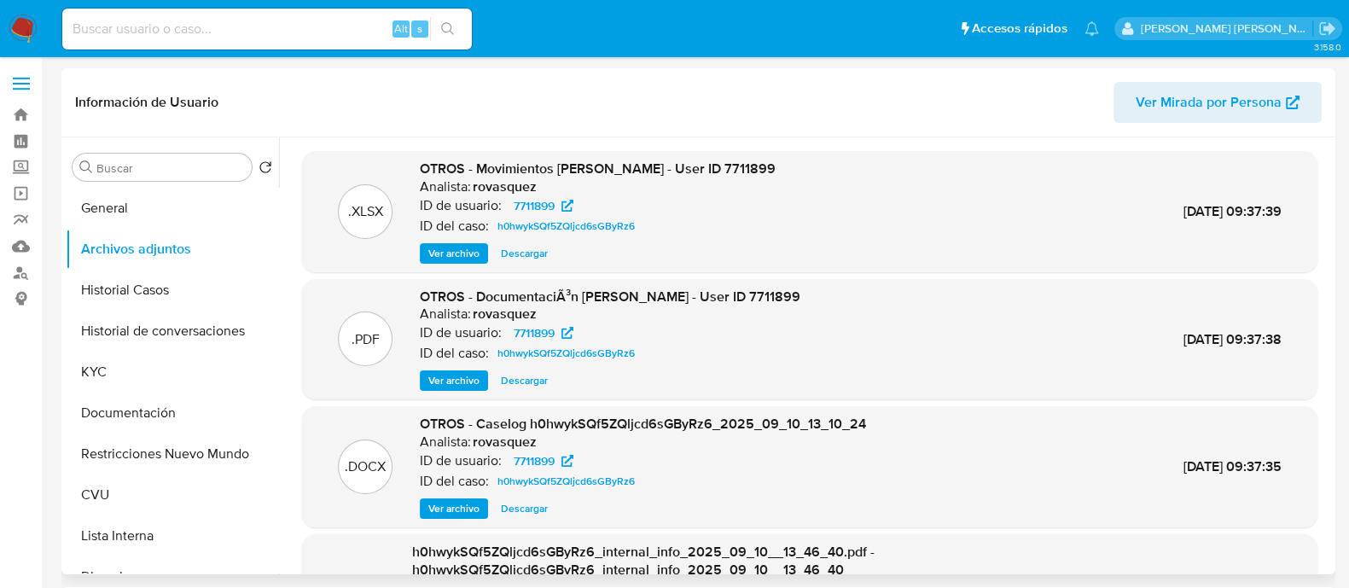
click at [462, 378] on span "Ver archivo" at bounding box center [453, 380] width 51 height 17
click at [451, 508] on span "Ver archivo" at bounding box center [453, 508] width 51 height 17
click at [152, 278] on button "Historial Casos" at bounding box center [166, 290] width 200 height 41
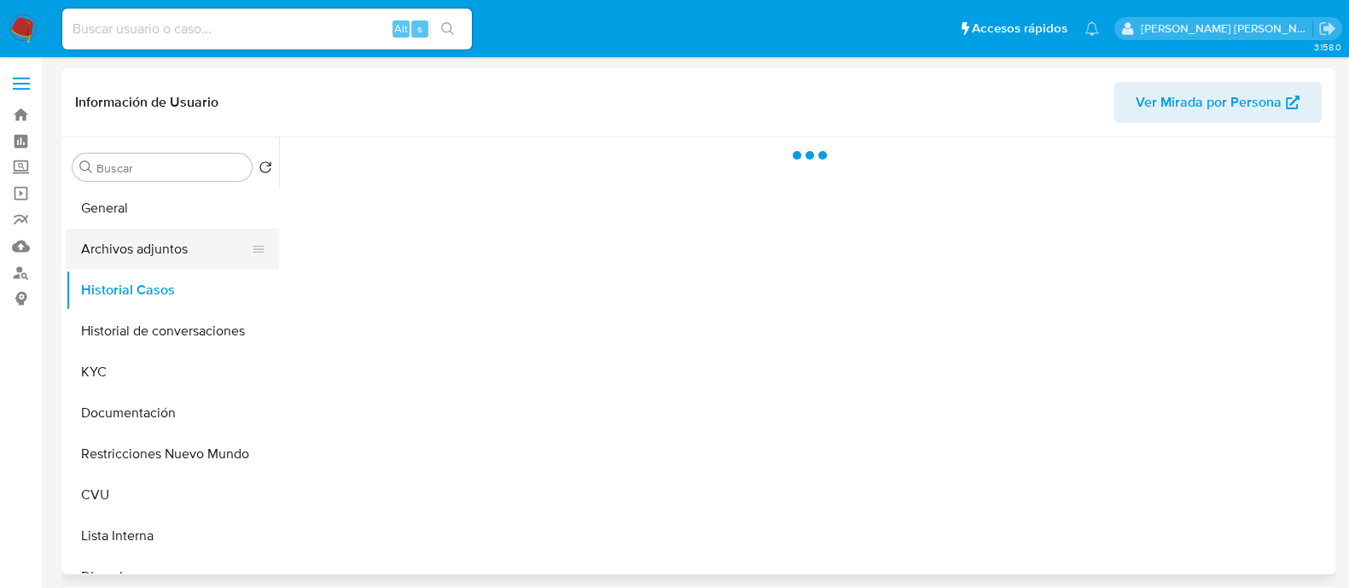
click at [163, 253] on button "Archivos adjuntos" at bounding box center [166, 249] width 200 height 41
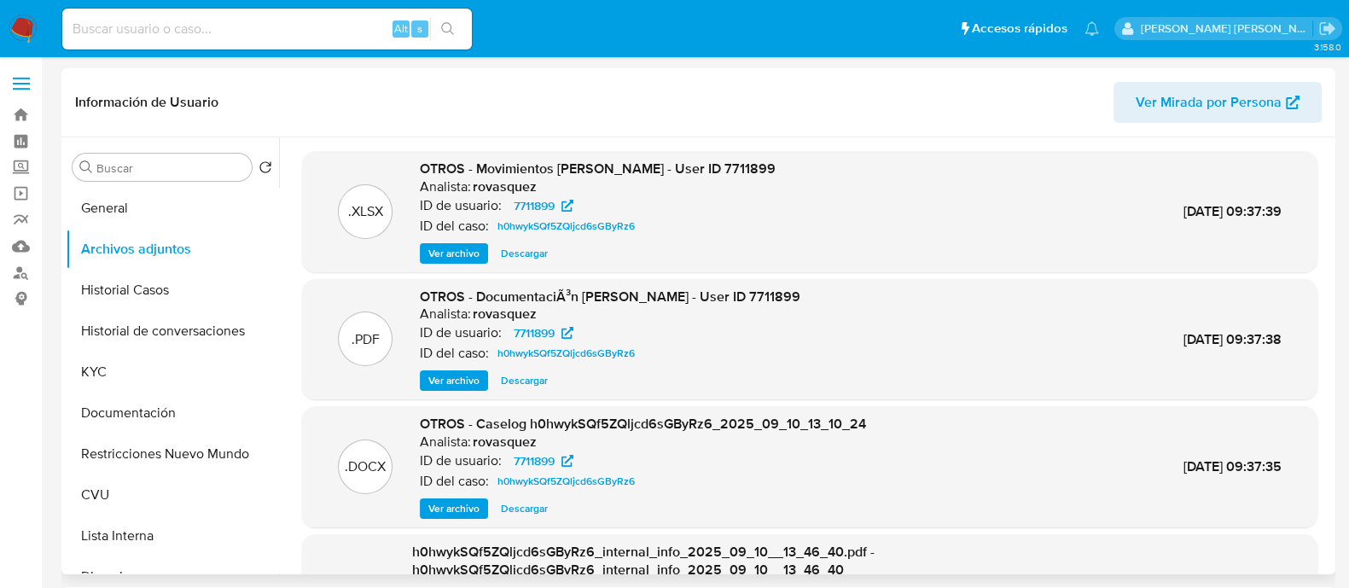
click at [460, 508] on span "Ver archivo" at bounding box center [453, 508] width 51 height 17
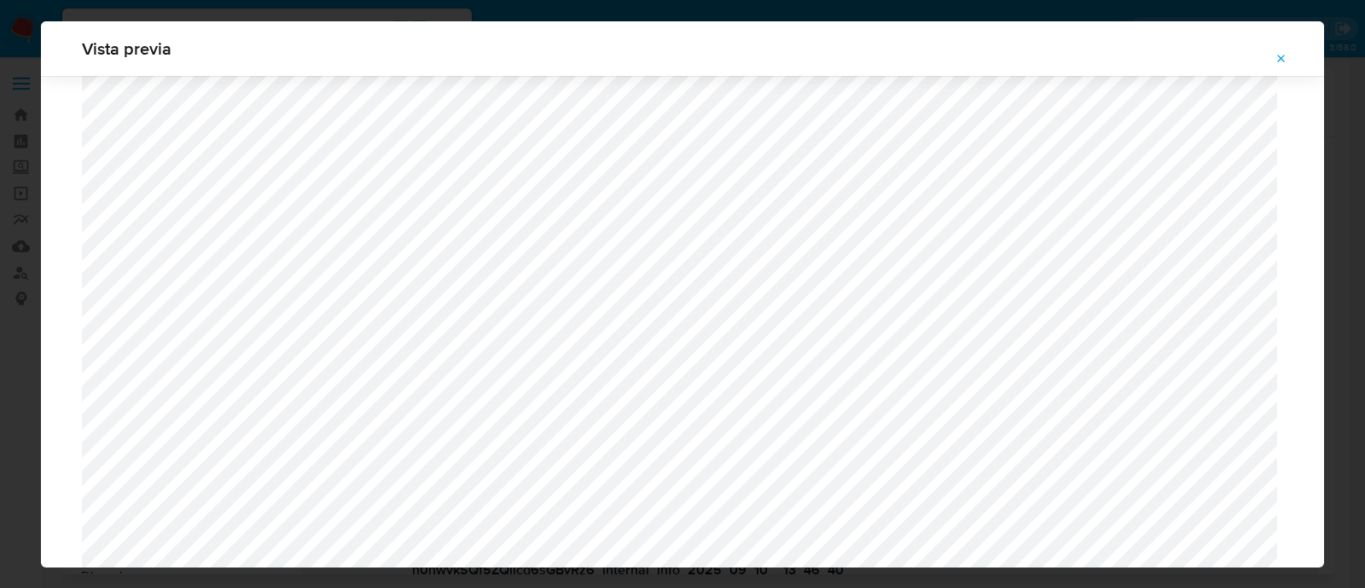
scroll to position [1565, 0]
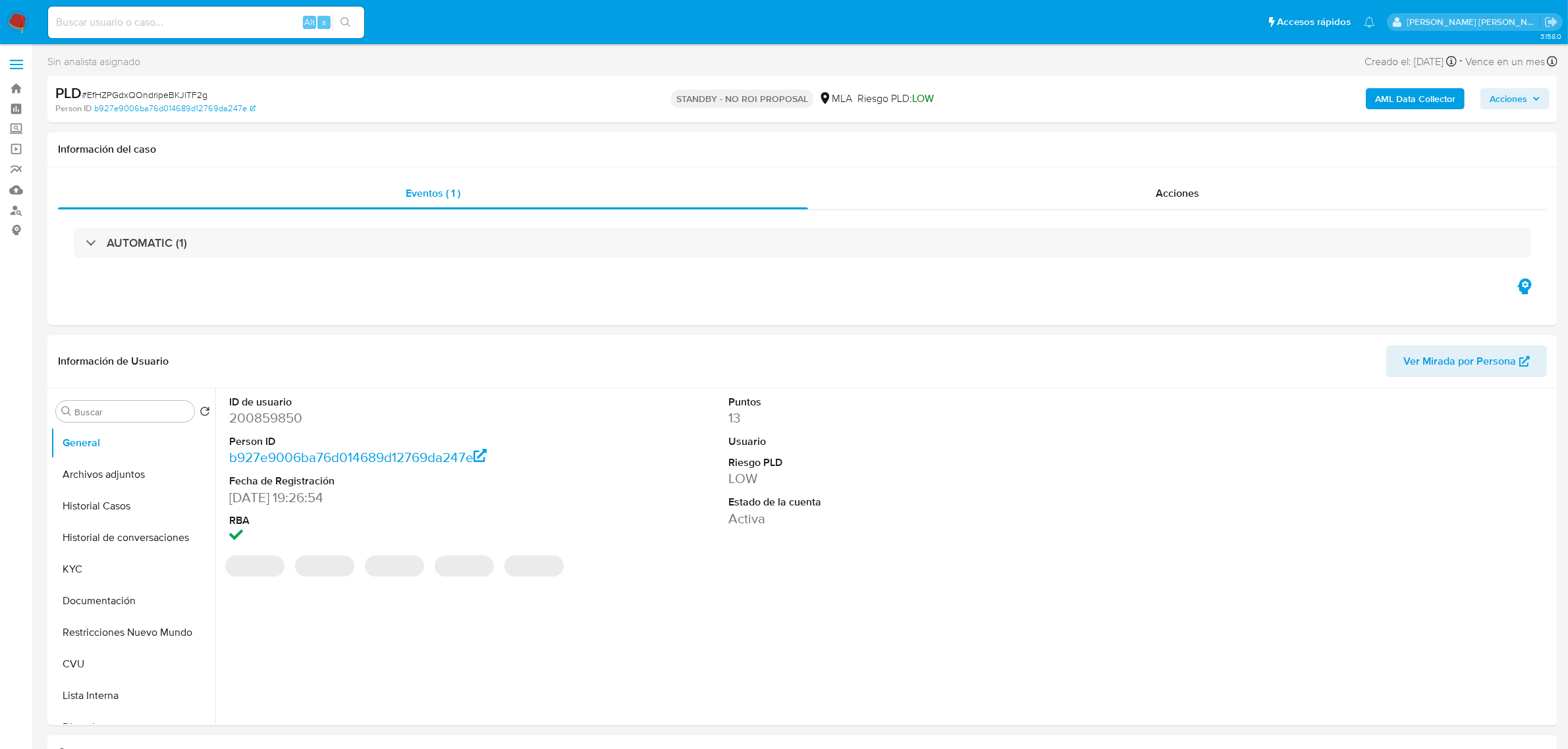
select select "10"
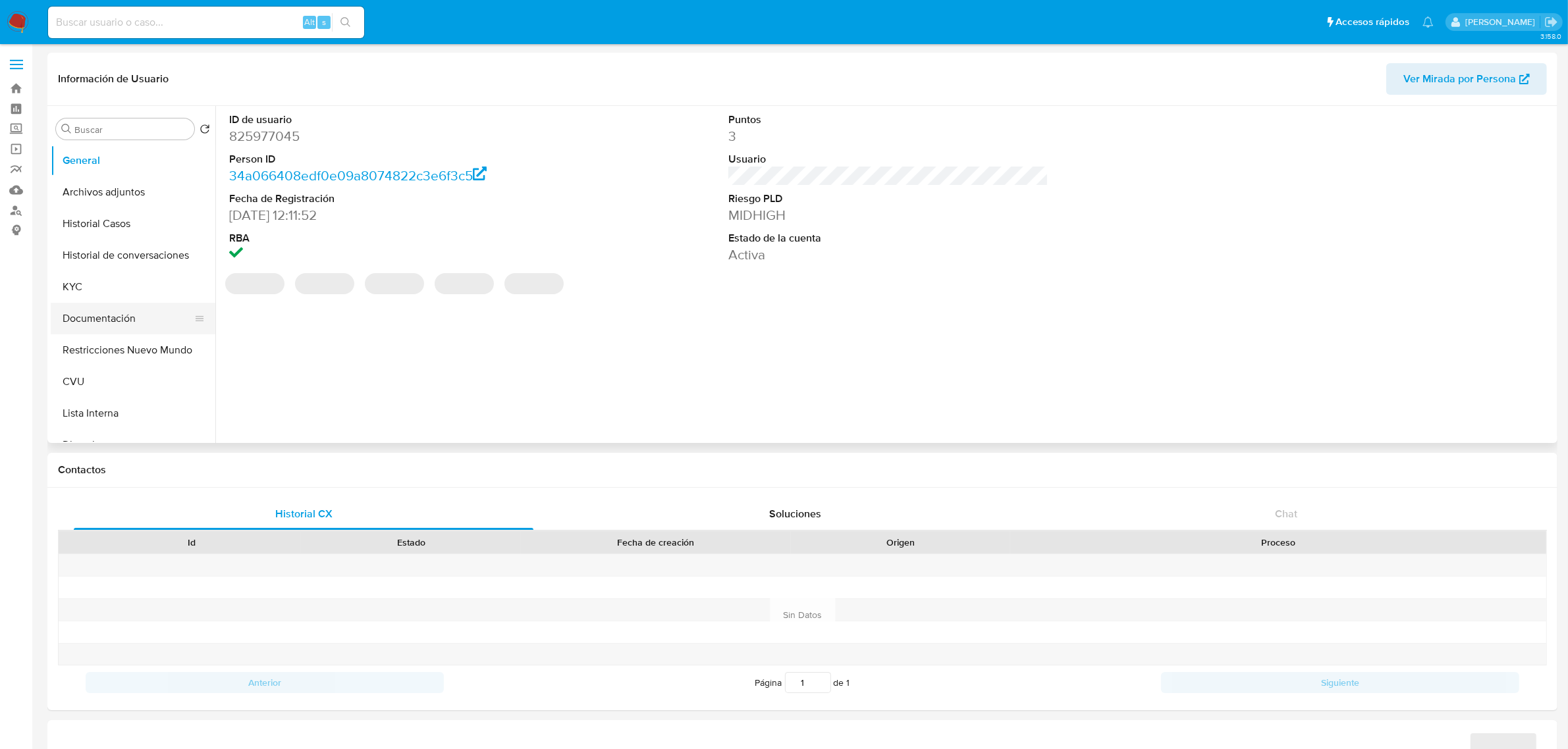
select select "10"
click at [140, 264] on button "Historial de conversaciones" at bounding box center [128, 255] width 154 height 32
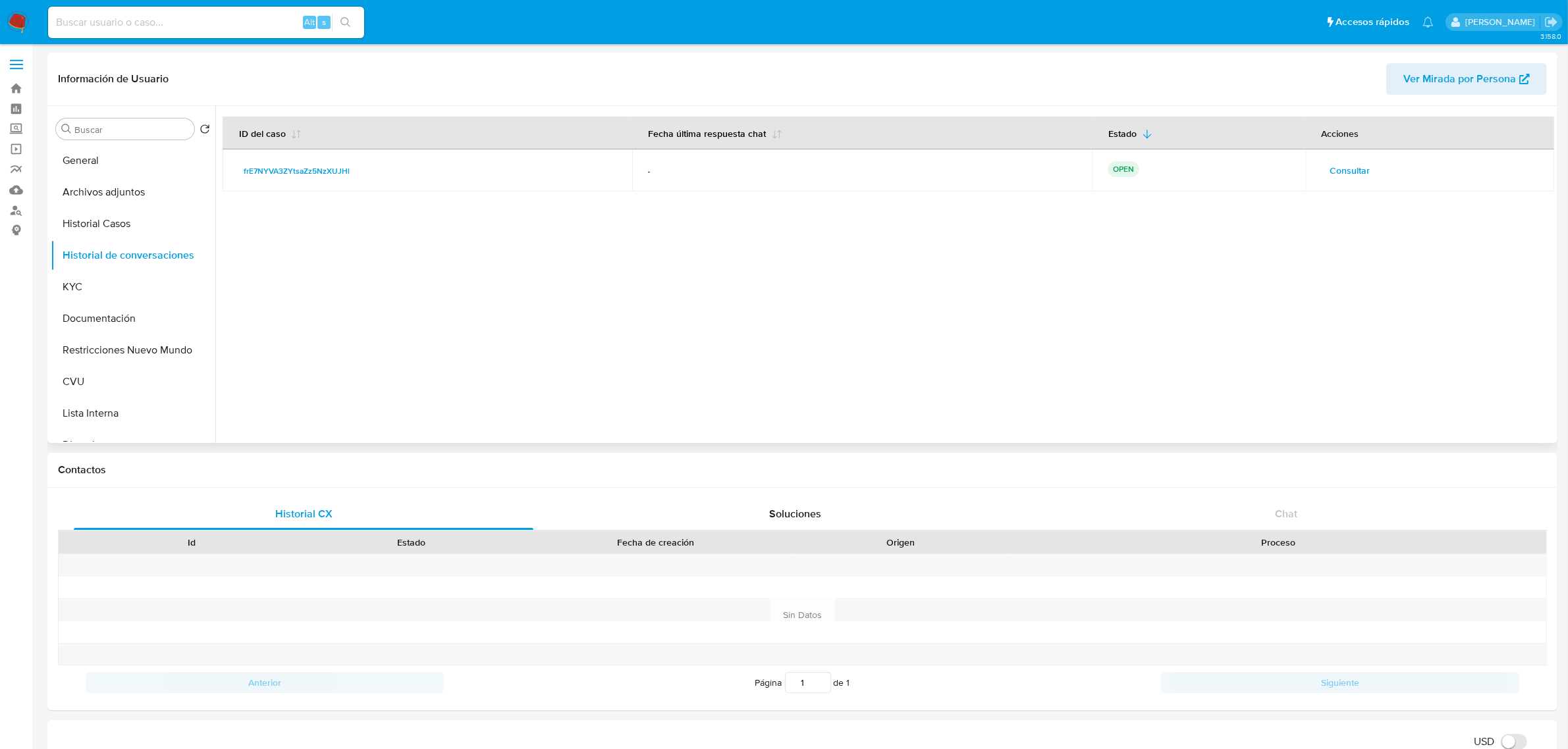
click at [1344, 179] on span "Consultar" at bounding box center [1350, 170] width 40 height 19
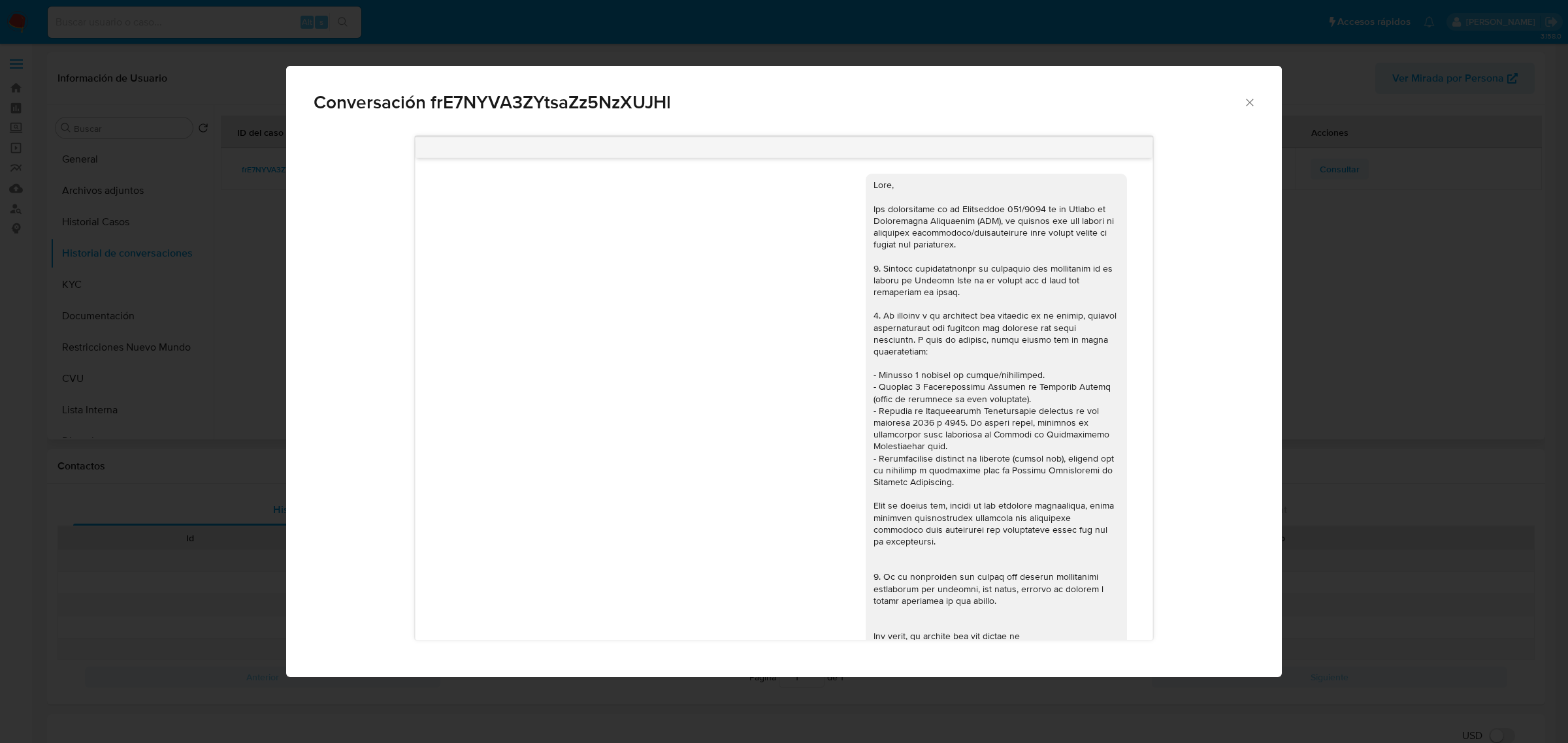
scroll to position [916, 0]
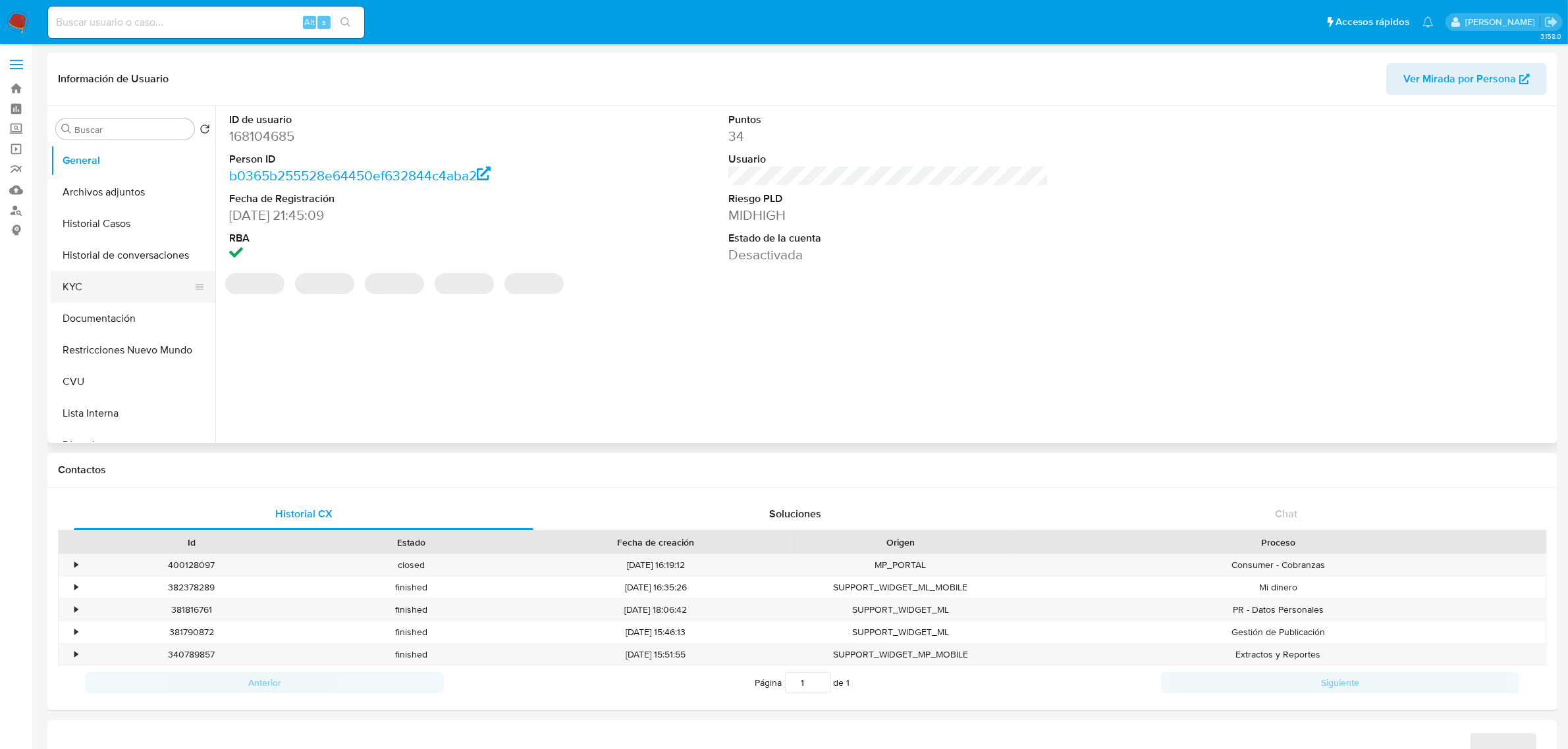
select select "10"
click at [125, 214] on button "Historial Casos" at bounding box center [128, 224] width 154 height 32
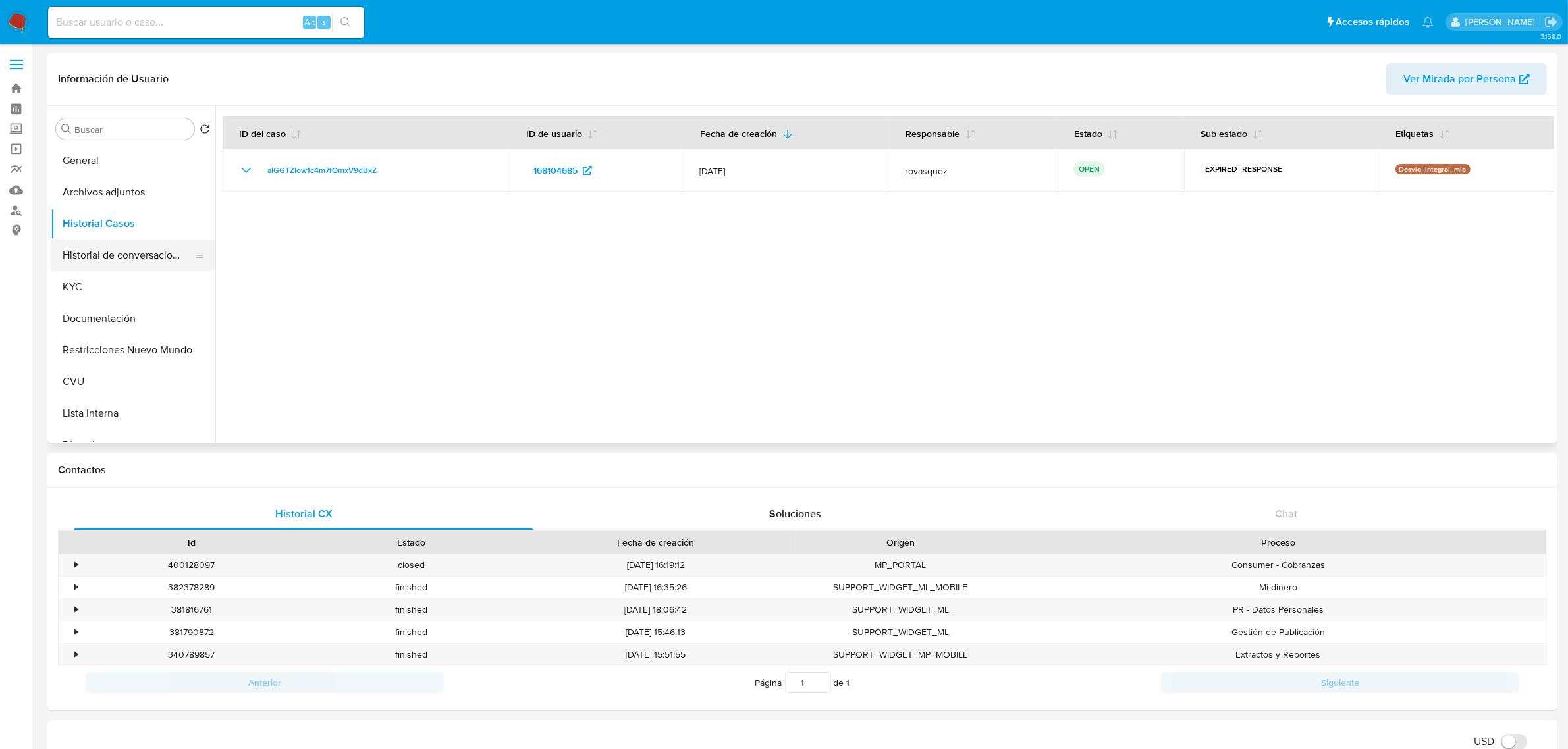
click at [138, 257] on button "Historial de conversaciones" at bounding box center [128, 255] width 154 height 32
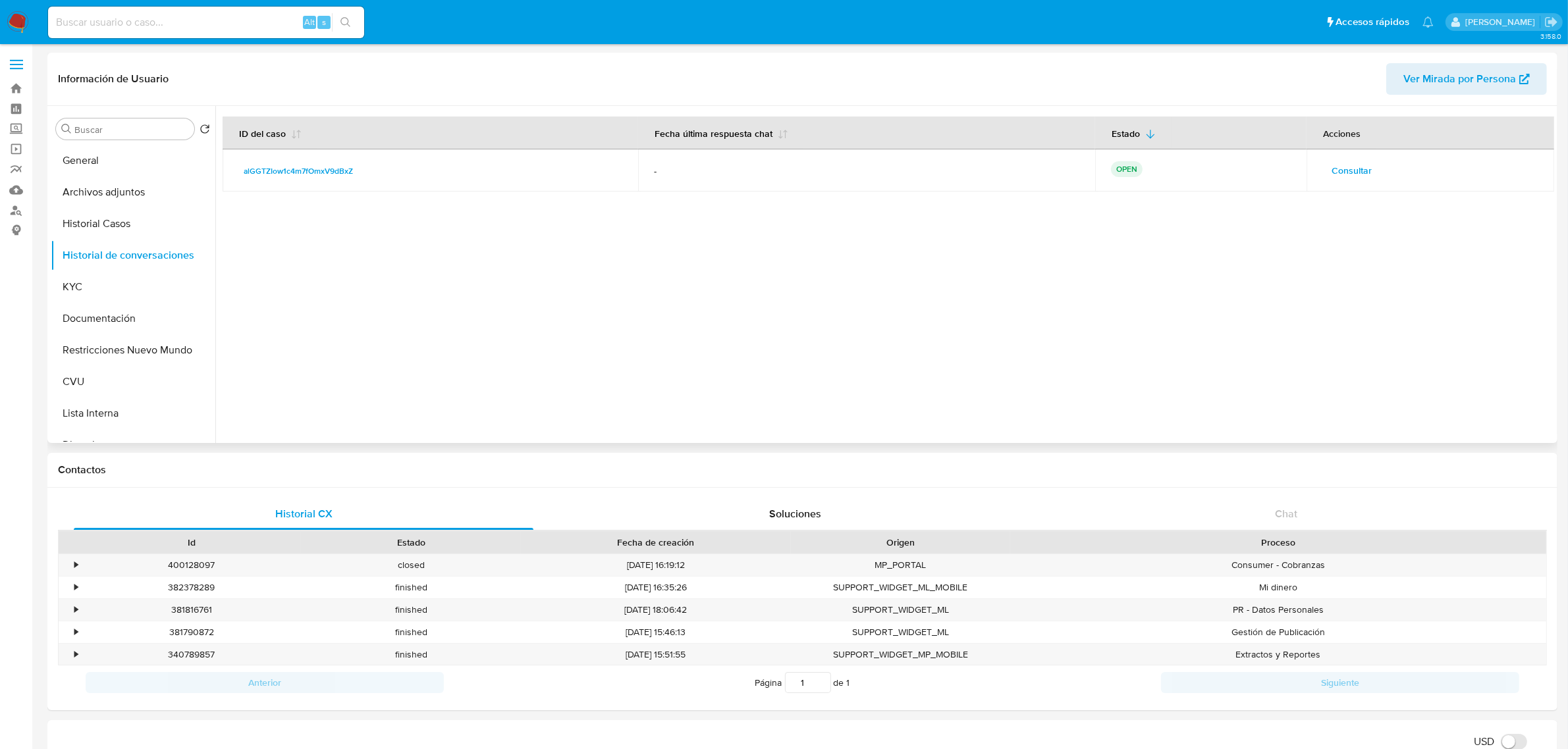
click at [1353, 176] on span "Consultar" at bounding box center [1351, 170] width 40 height 19
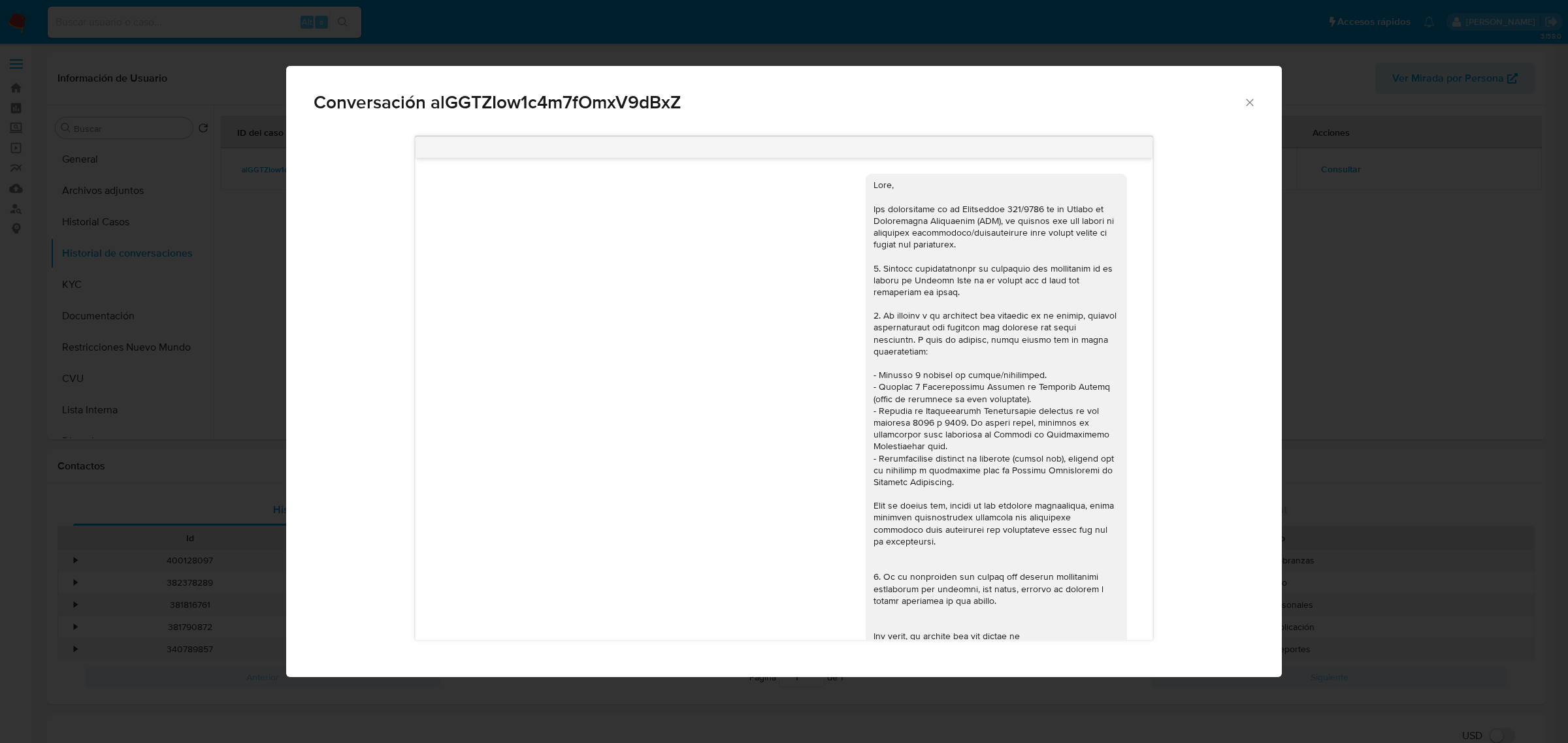
scroll to position [1727, 0]
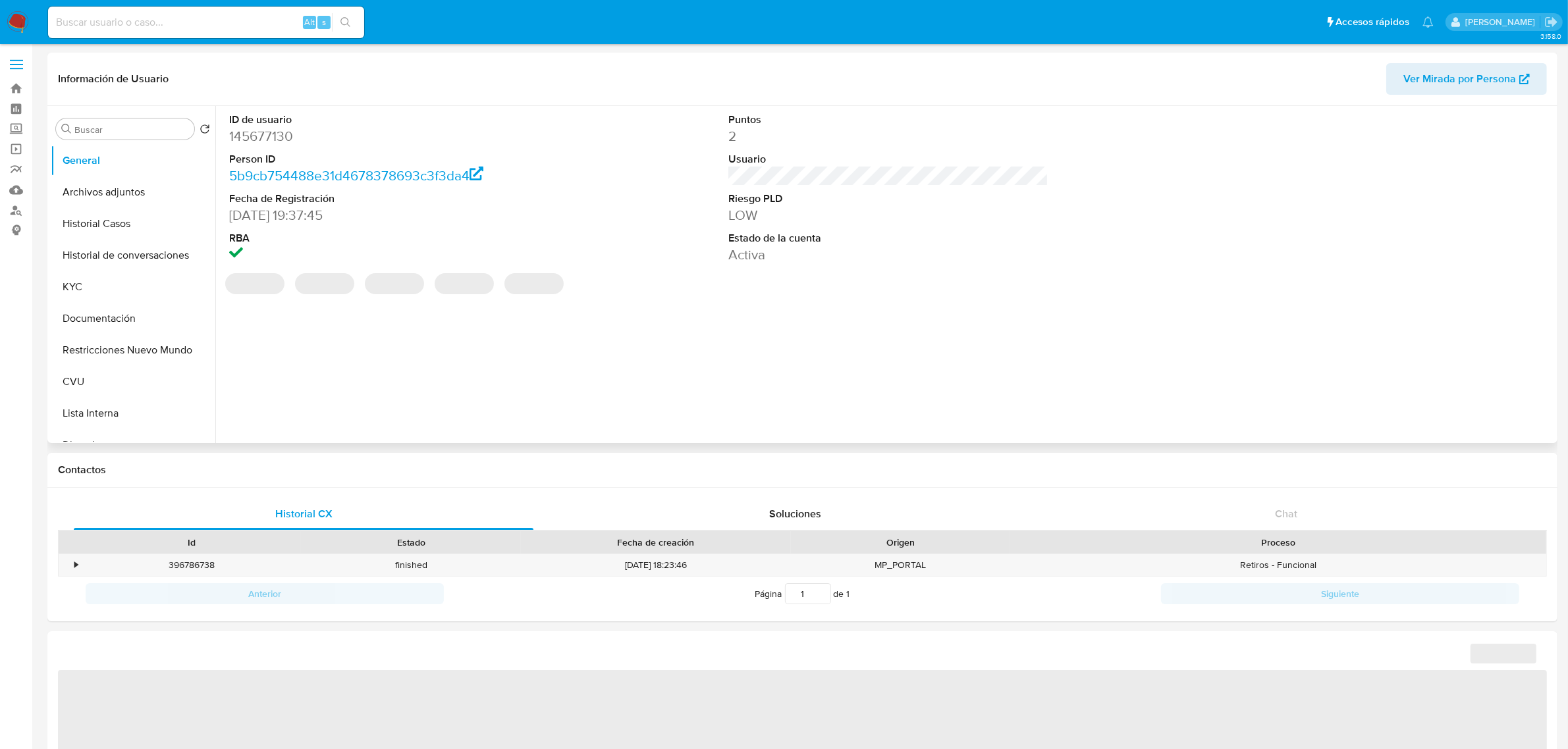
select select "10"
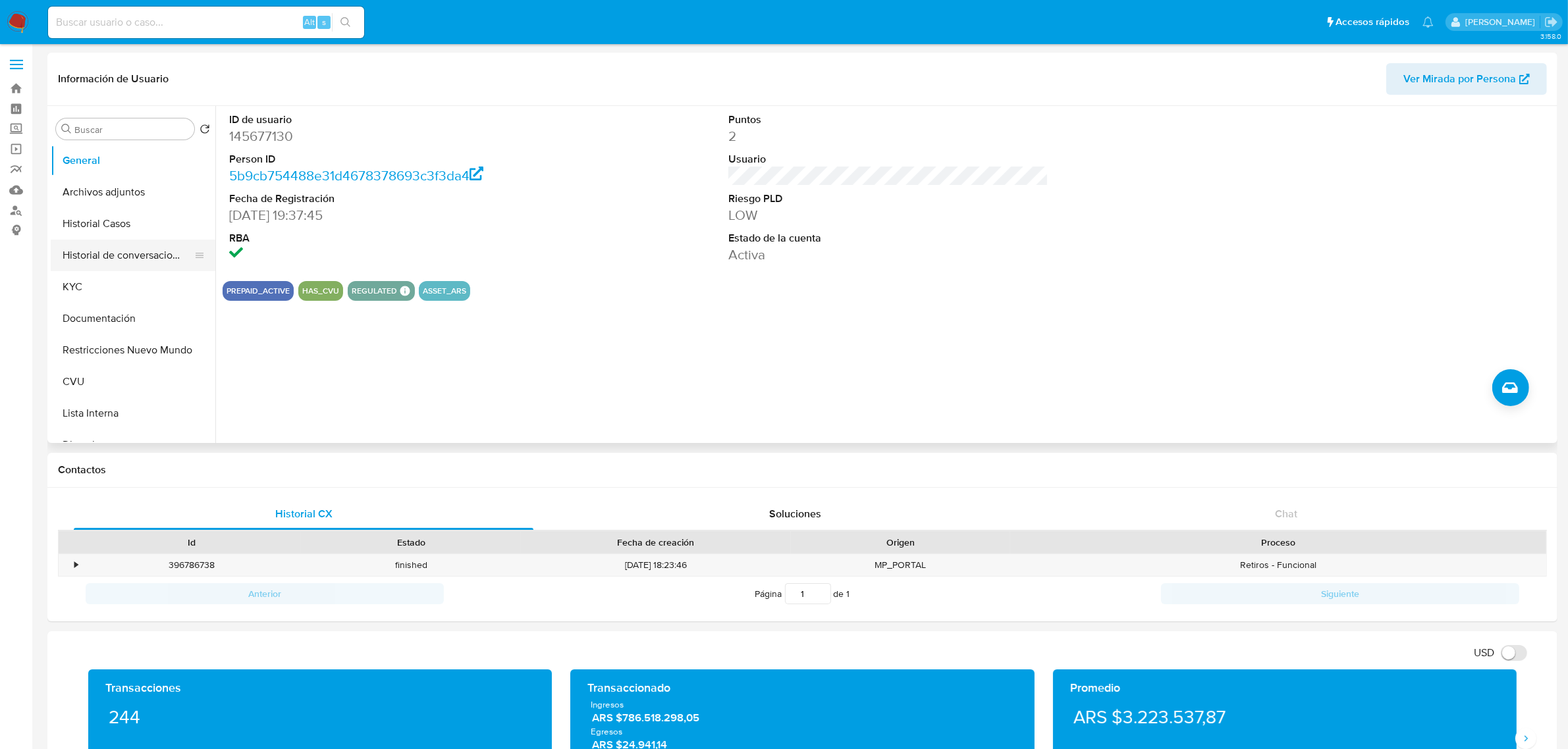
click at [114, 258] on button "Historial de conversaciones" at bounding box center [128, 255] width 154 height 32
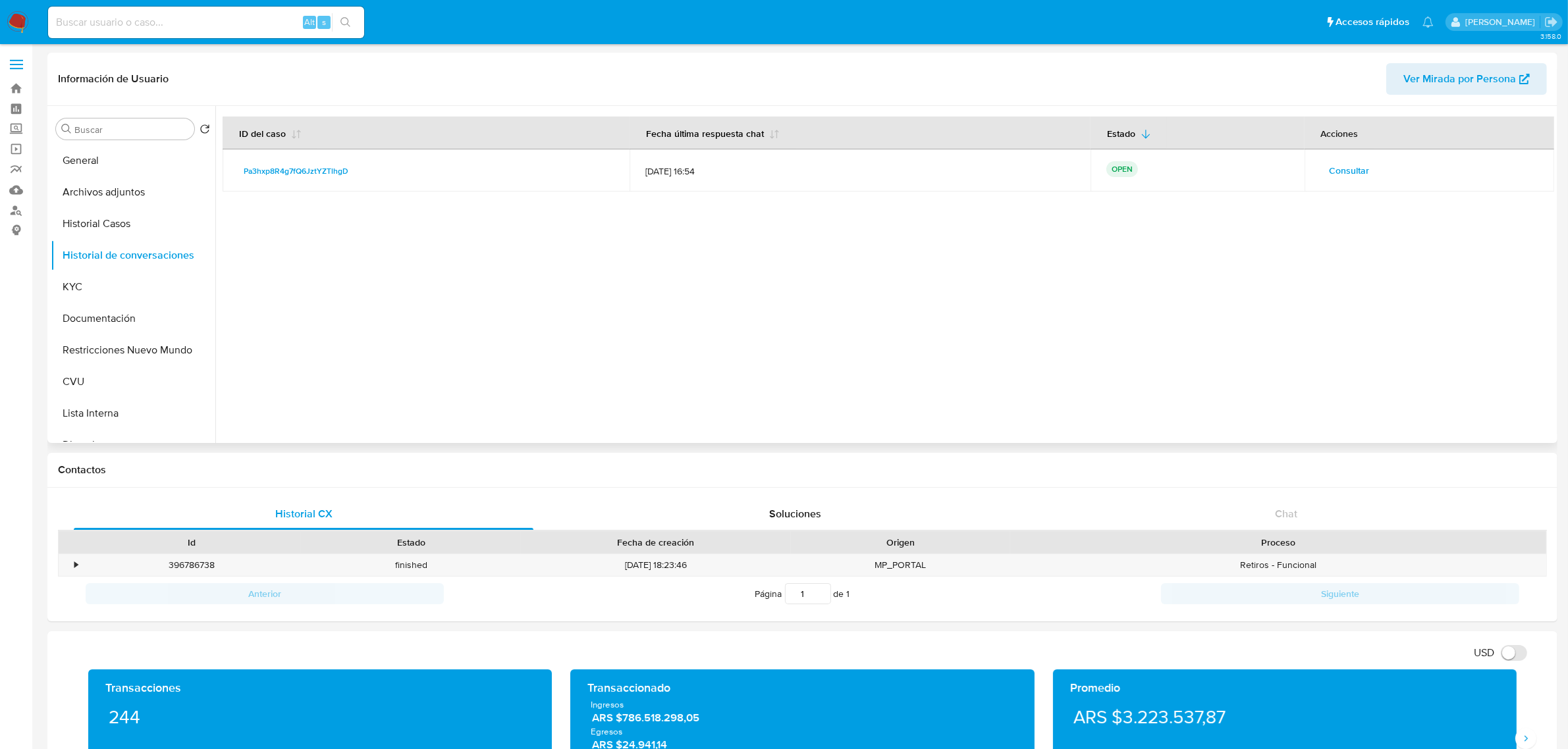
click at [1348, 168] on span "Consultar" at bounding box center [1350, 170] width 40 height 19
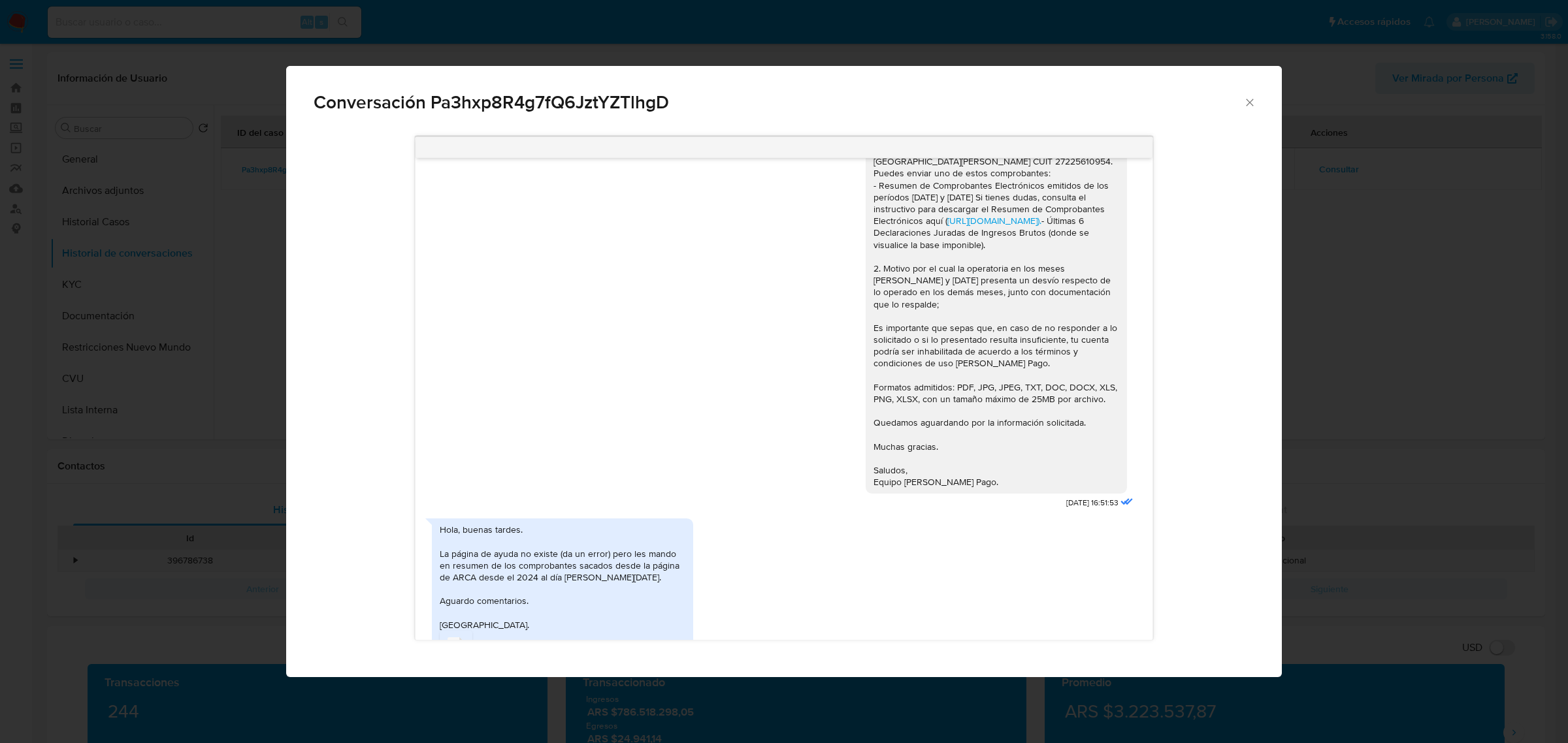
scroll to position [1601, 0]
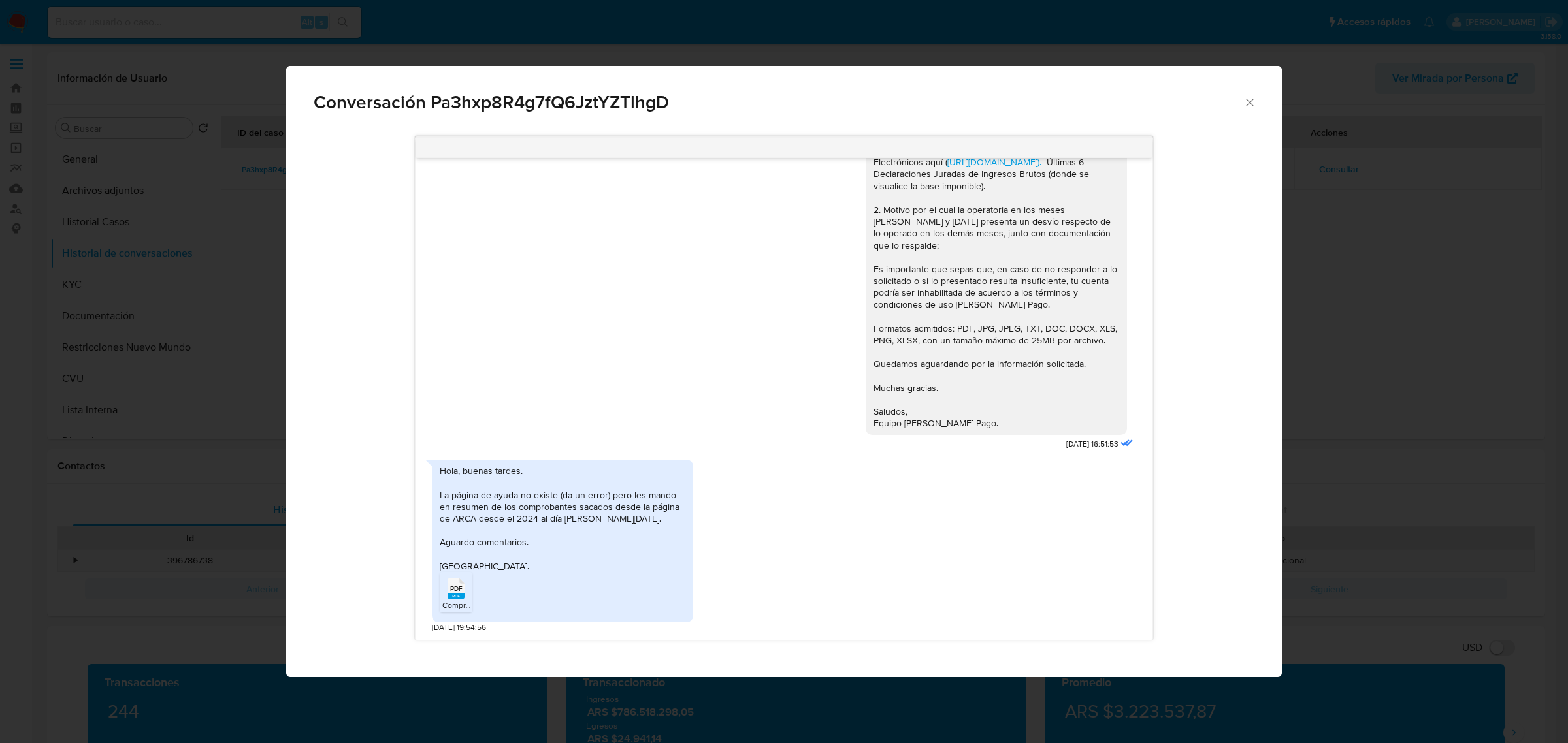
click at [458, 598] on rect "Comunicación" at bounding box center [456, 596] width 17 height 6
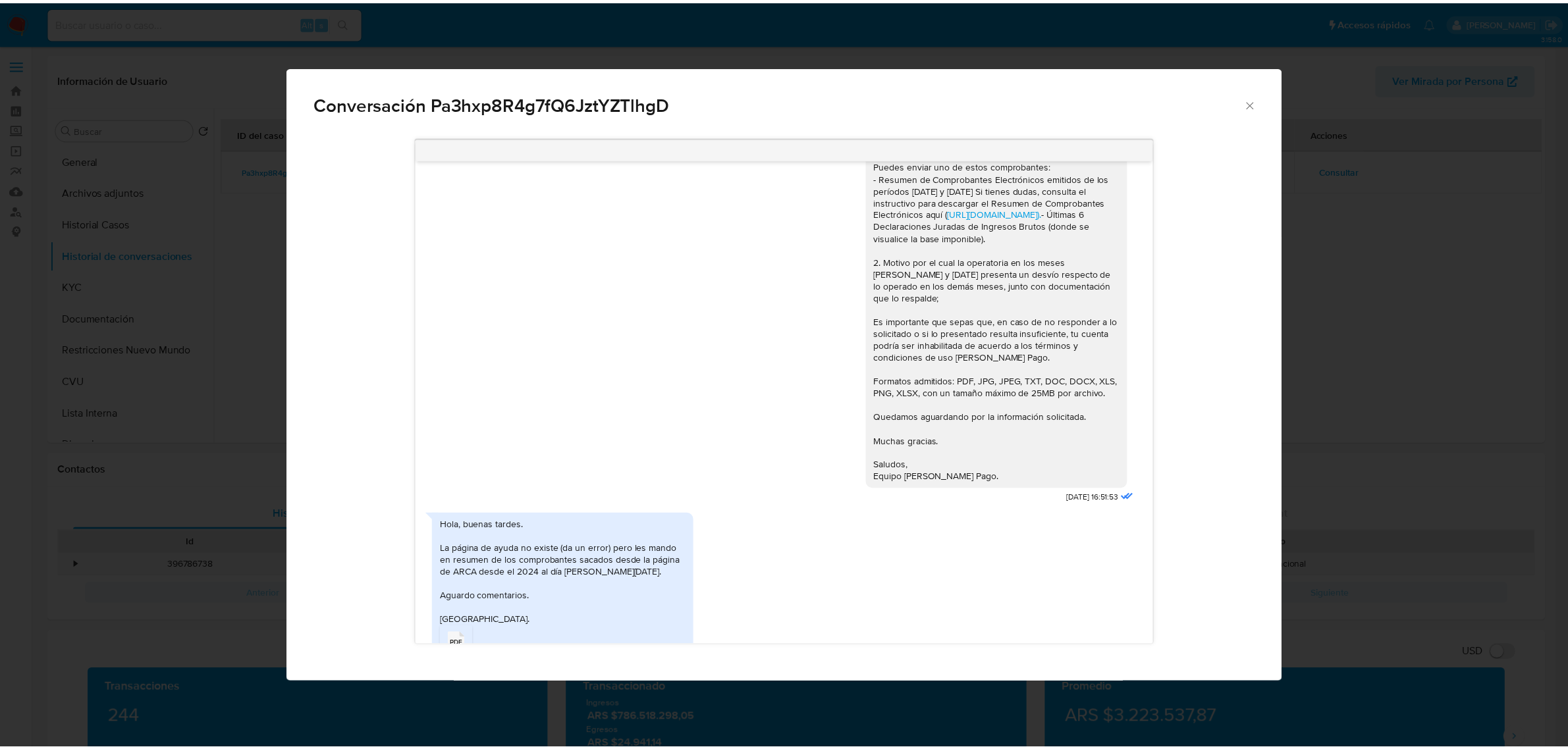
scroll to position [1532, 0]
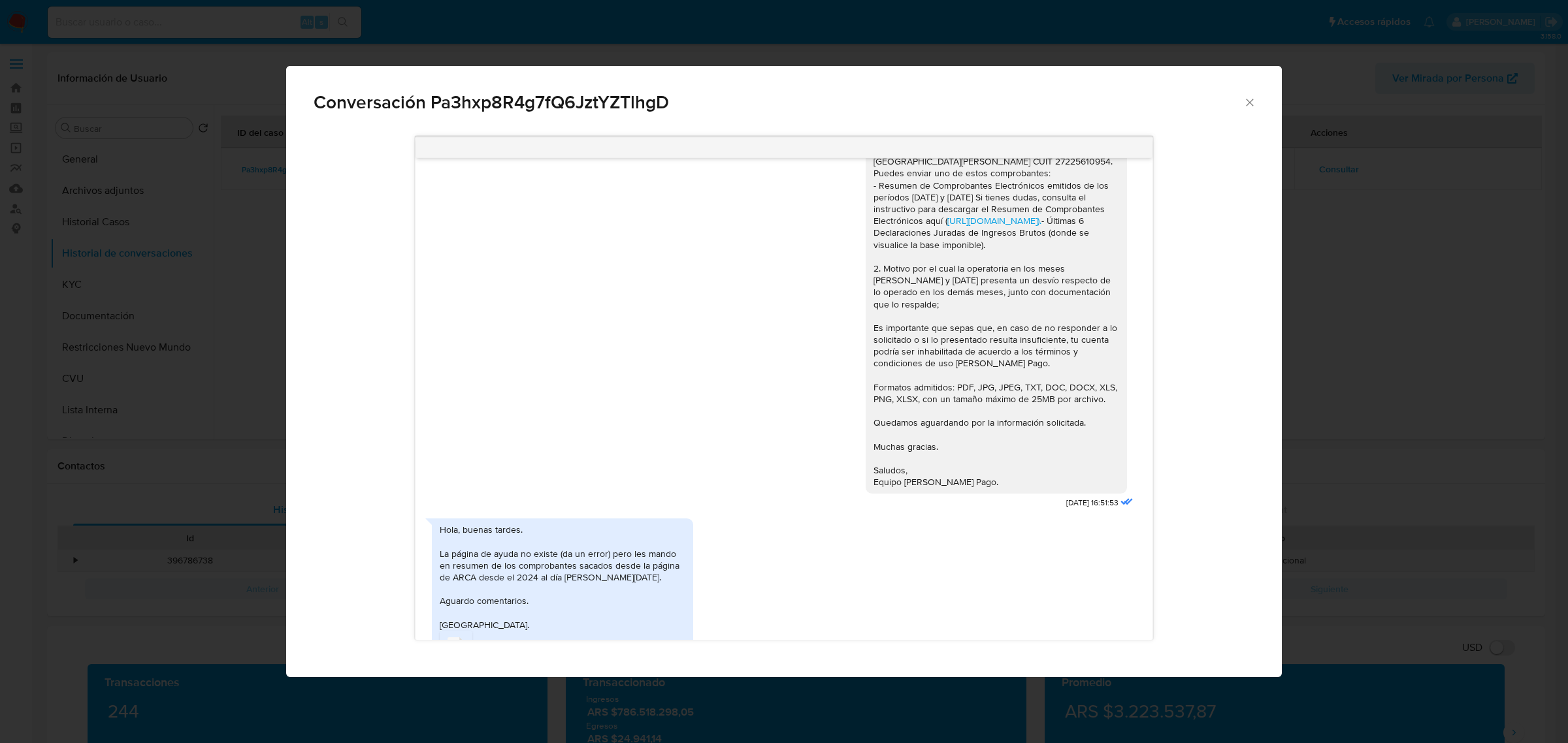
click at [518, 100] on span "Conversación Pa3hxp8R4g7fQ6JztYZTlhgD" at bounding box center [779, 103] width 929 height 18
copy span "Pa3hxp8R4g7fQ6JztYZTlhgD"
click at [1254, 99] on icon "Cerrar" at bounding box center [1250, 102] width 13 height 13
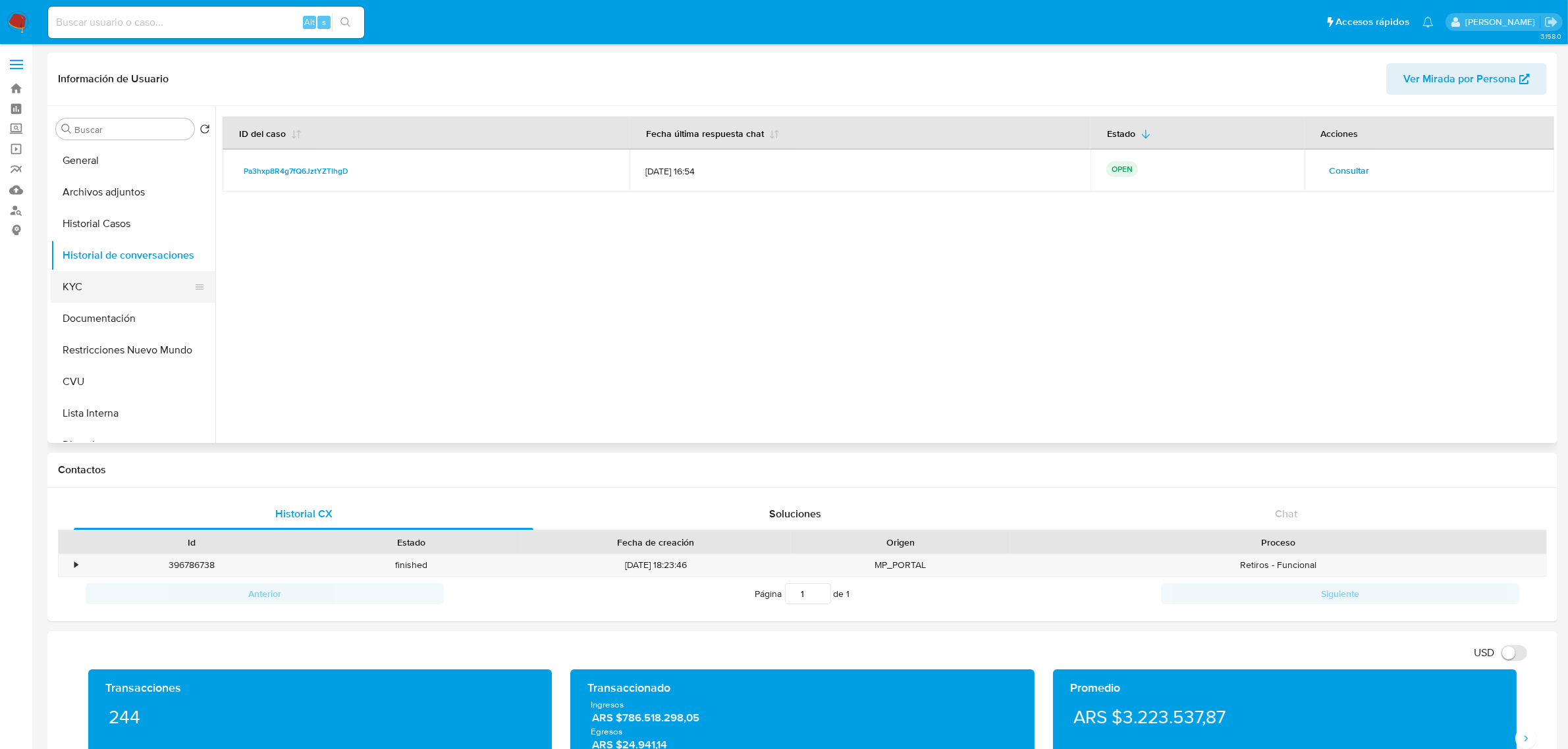
click at [69, 294] on button "KYC" at bounding box center [128, 287] width 154 height 32
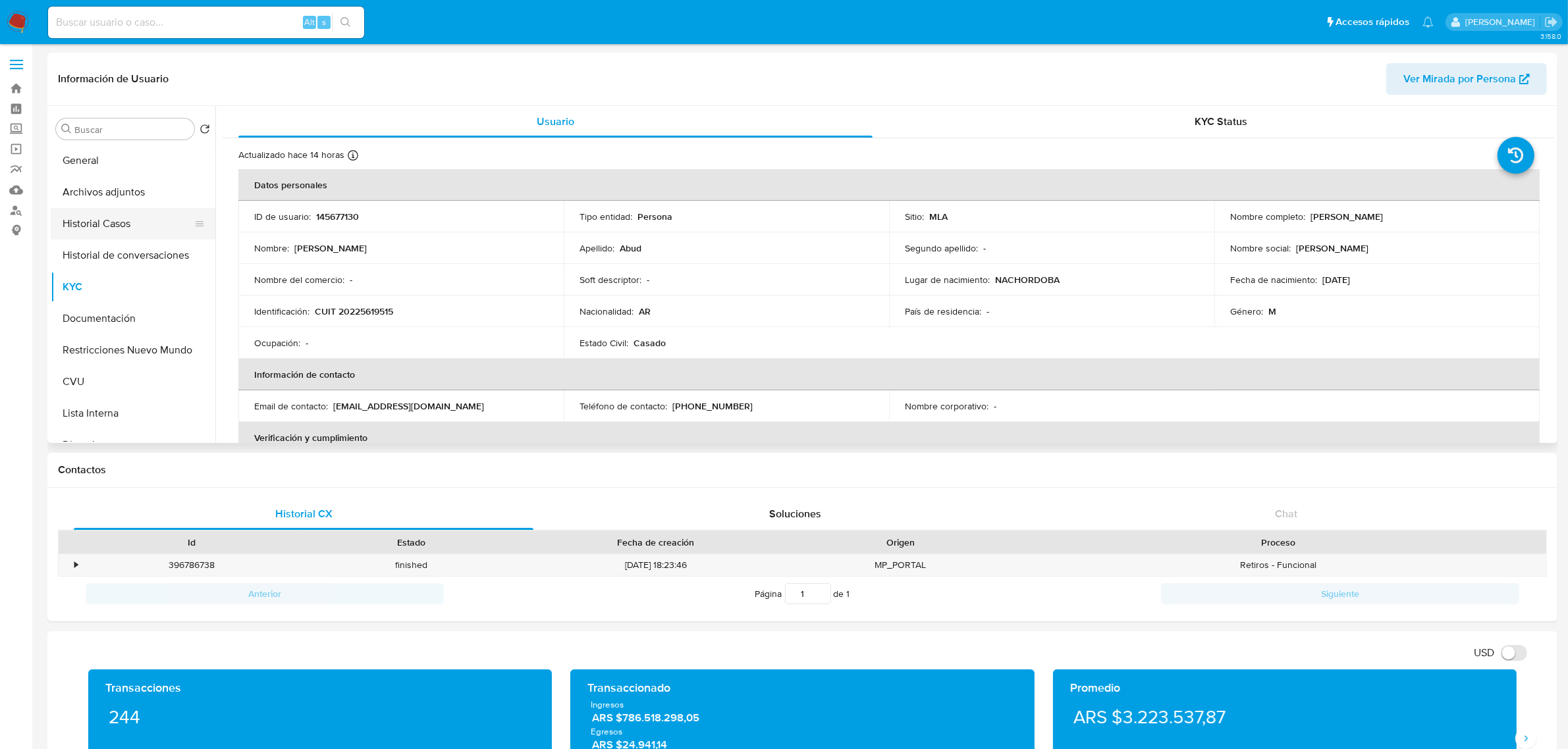
click at [123, 221] on button "Historial Casos" at bounding box center [128, 224] width 154 height 32
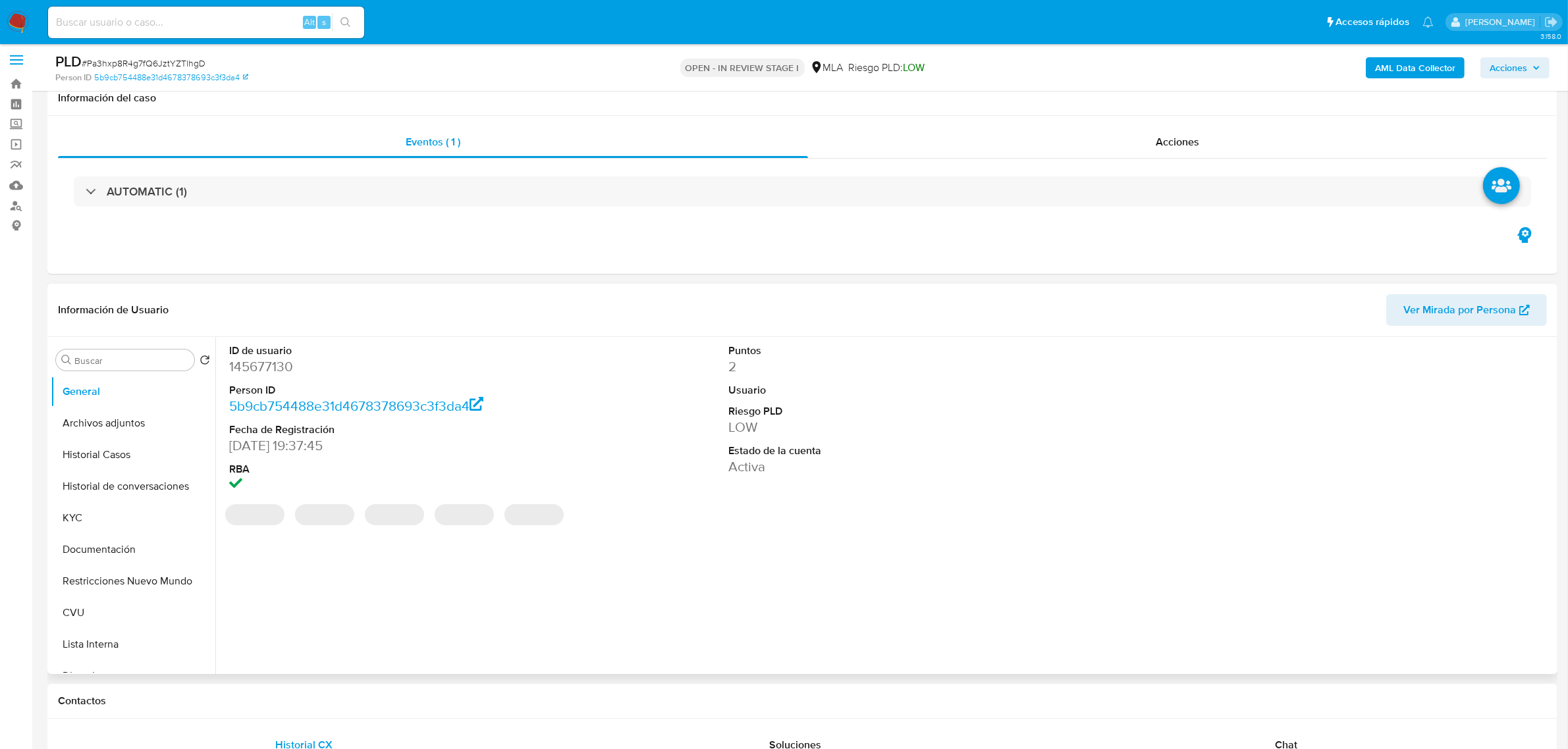
scroll to position [247, 0]
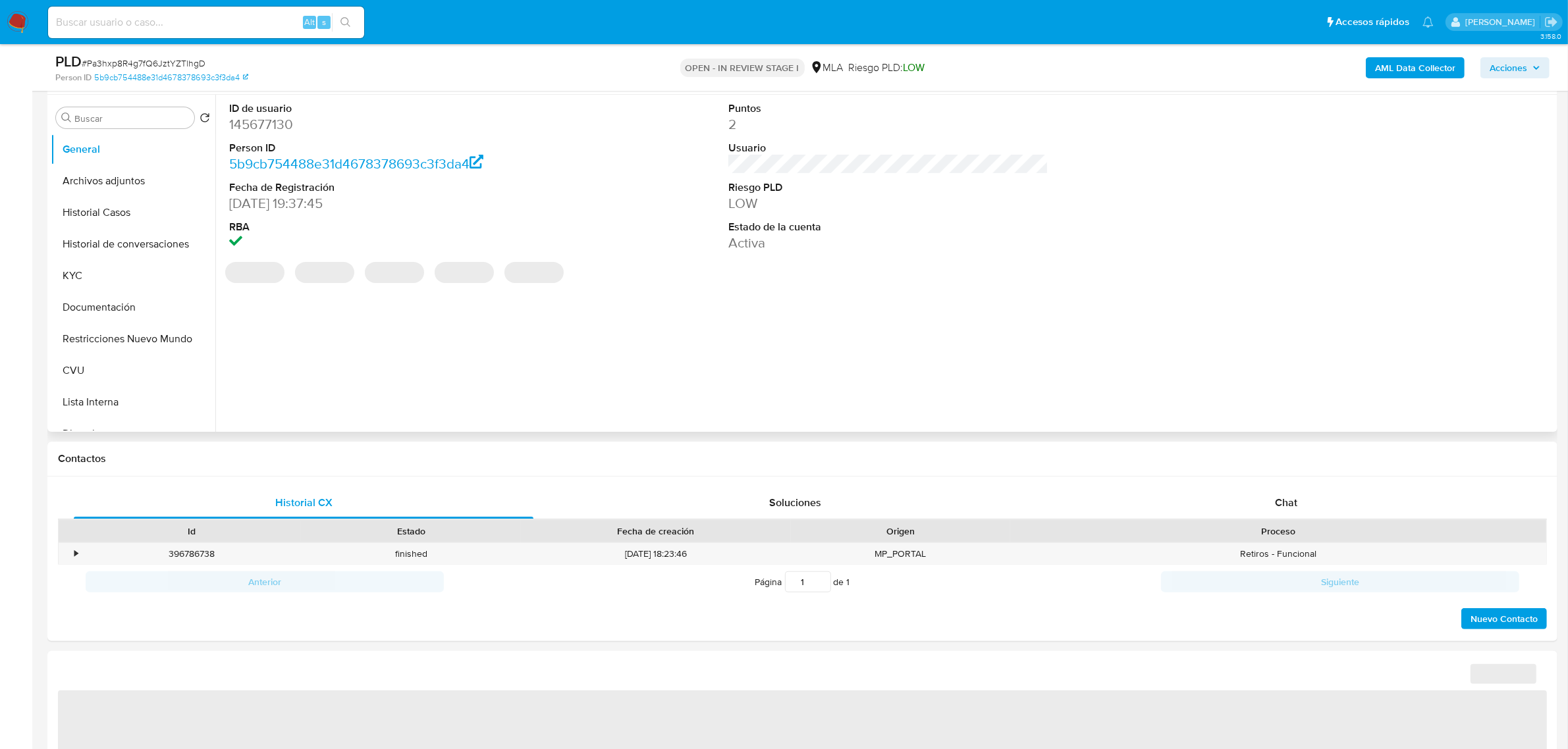
select select "10"
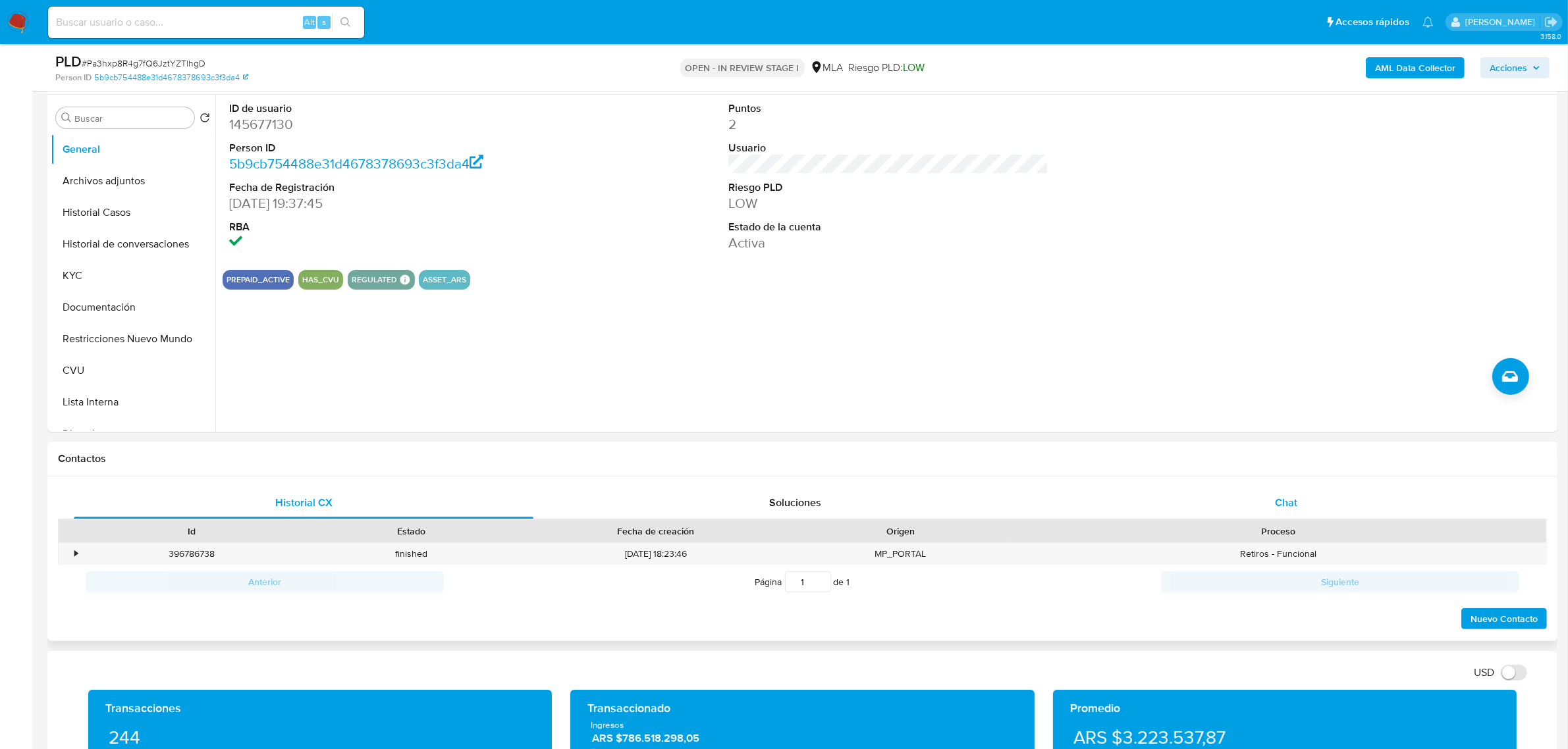
click at [1285, 508] on span "Chat" at bounding box center [1286, 503] width 22 height 15
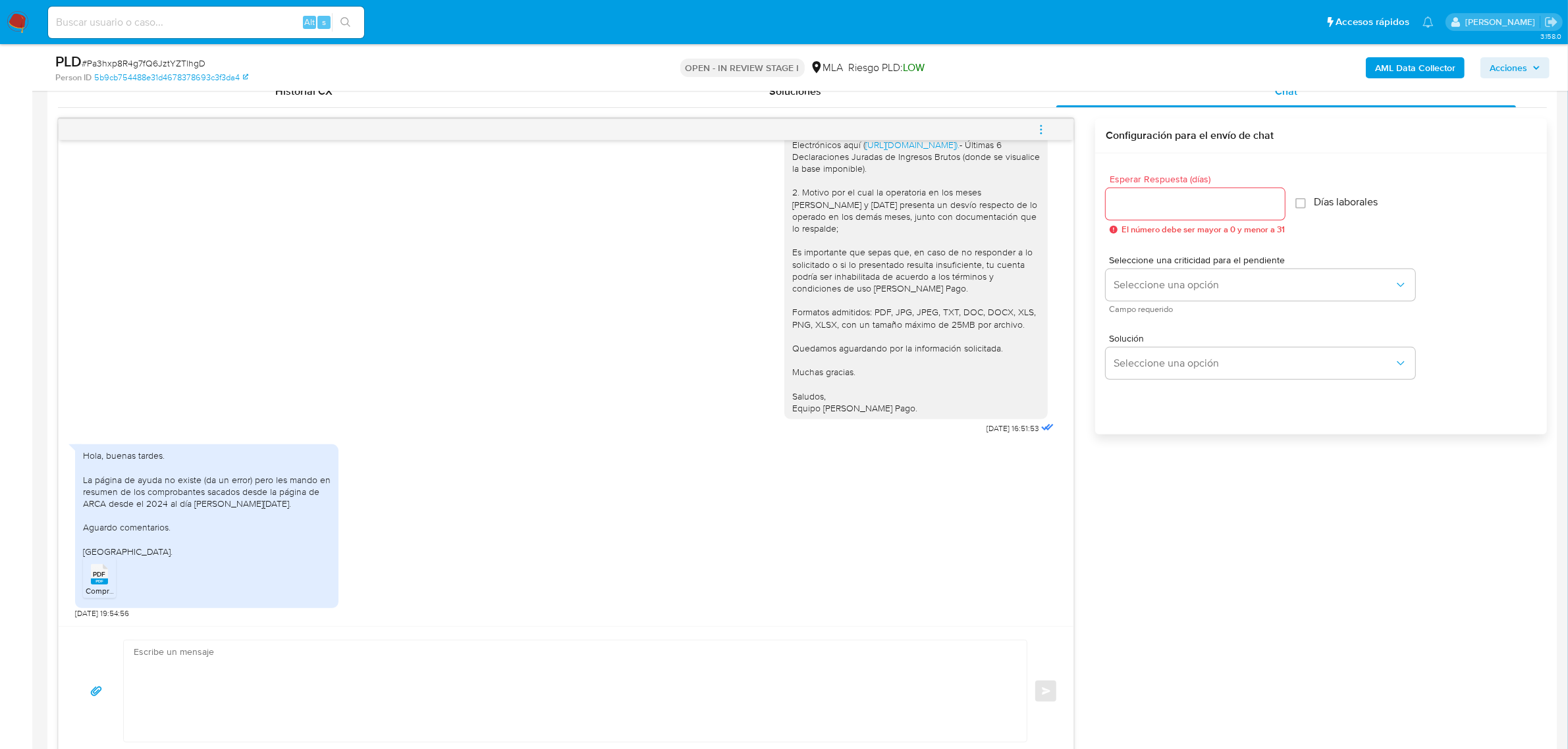
scroll to position [741, 0]
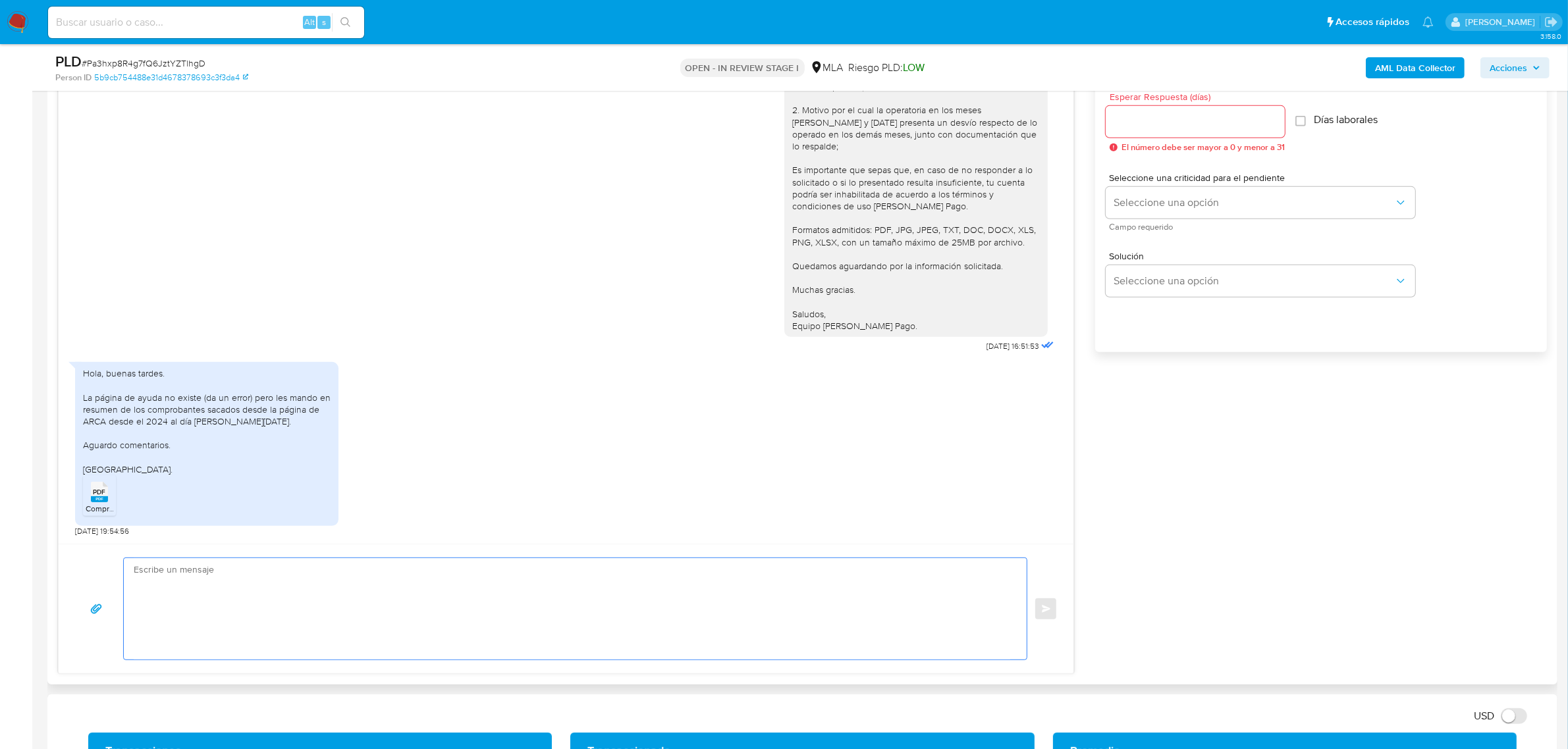
click at [196, 595] on textarea at bounding box center [572, 609] width 877 height 101
click at [363, 590] on textarea at bounding box center [572, 609] width 877 height 101
click at [460, 622] on textarea at bounding box center [572, 609] width 877 height 101
click at [285, 623] on textarea at bounding box center [572, 609] width 877 height 101
paste textarea "Hola, ¡Muchas gracias por tu respuesta! Confirmamos la recepción de la document…"
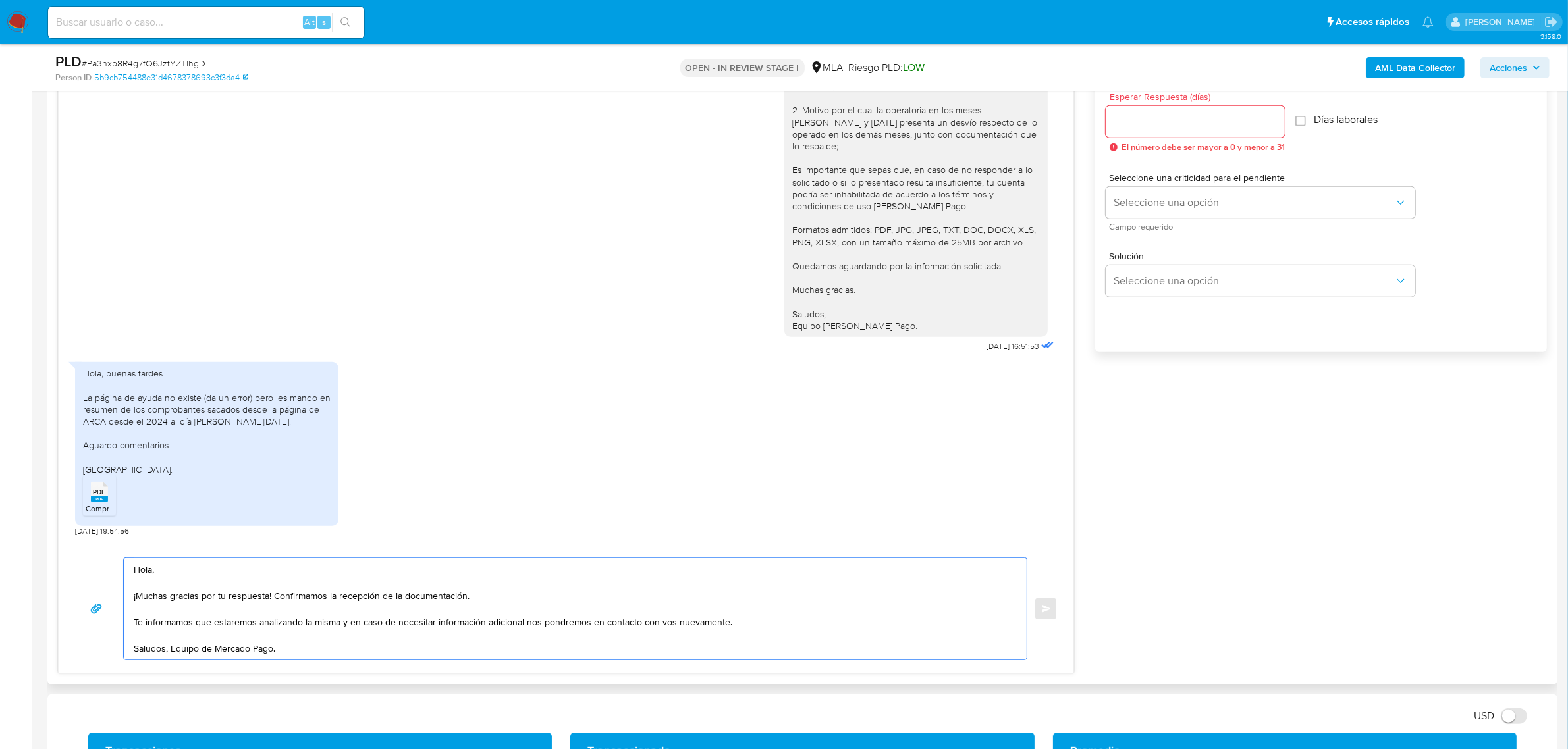
click at [173, 653] on textarea "Hola, ¡Muchas gracias por tu respuesta! Confirmamos la recepción de la document…" at bounding box center [572, 609] width 877 height 101
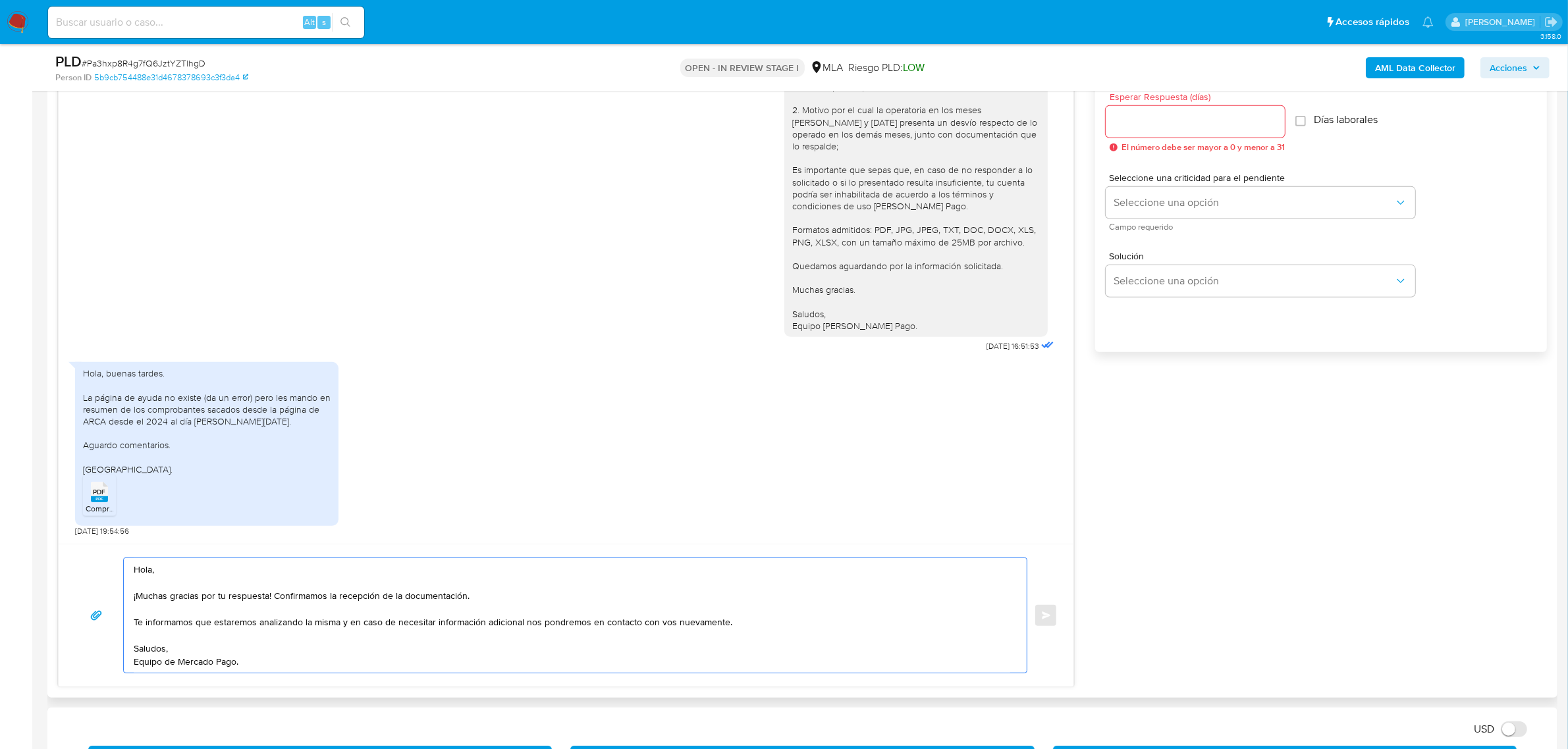
click at [175, 568] on textarea "Hola, ¡Muchas gracias por tu respuesta! Confirmamos la recepción de la document…" at bounding box center [572, 616] width 877 height 114
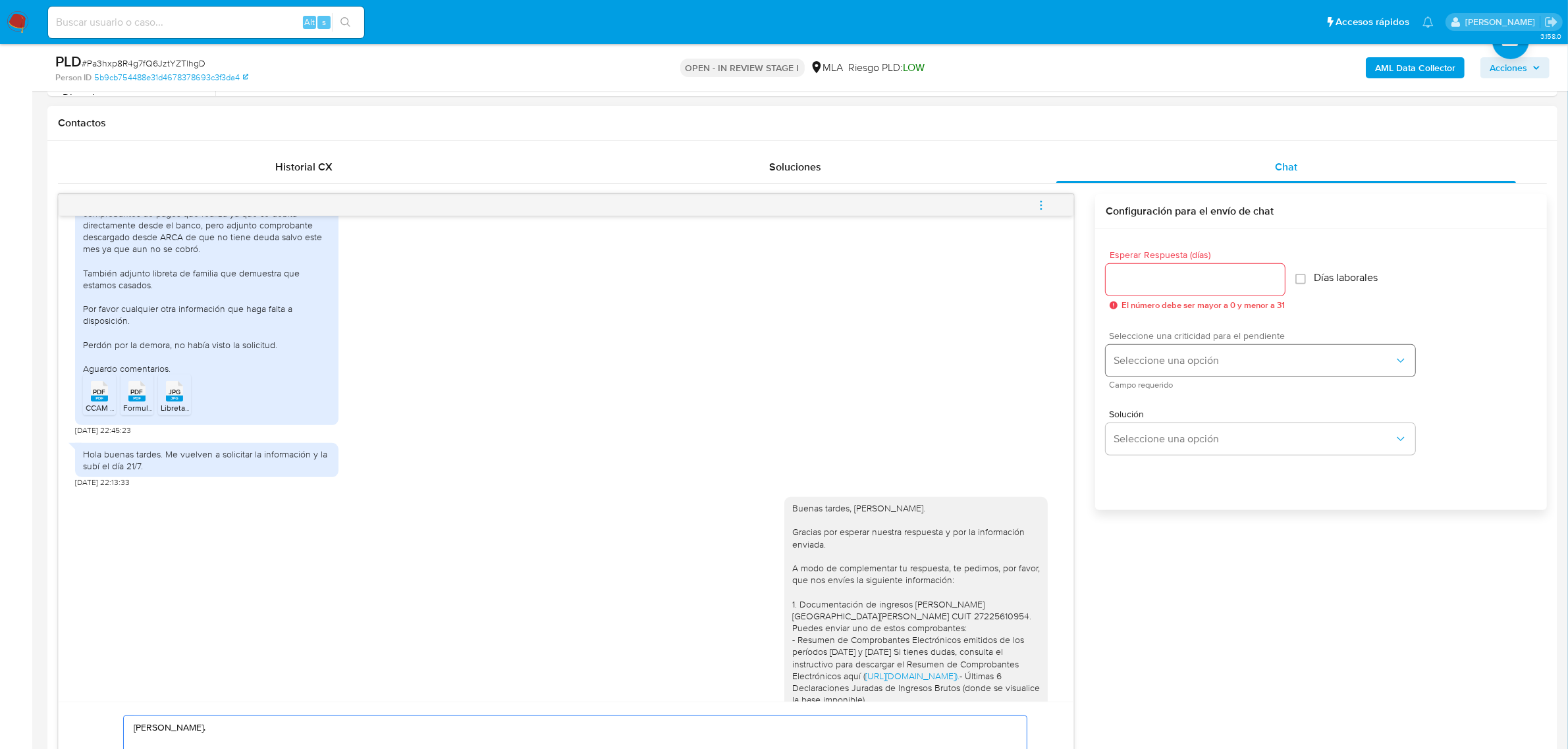
scroll to position [576, 0]
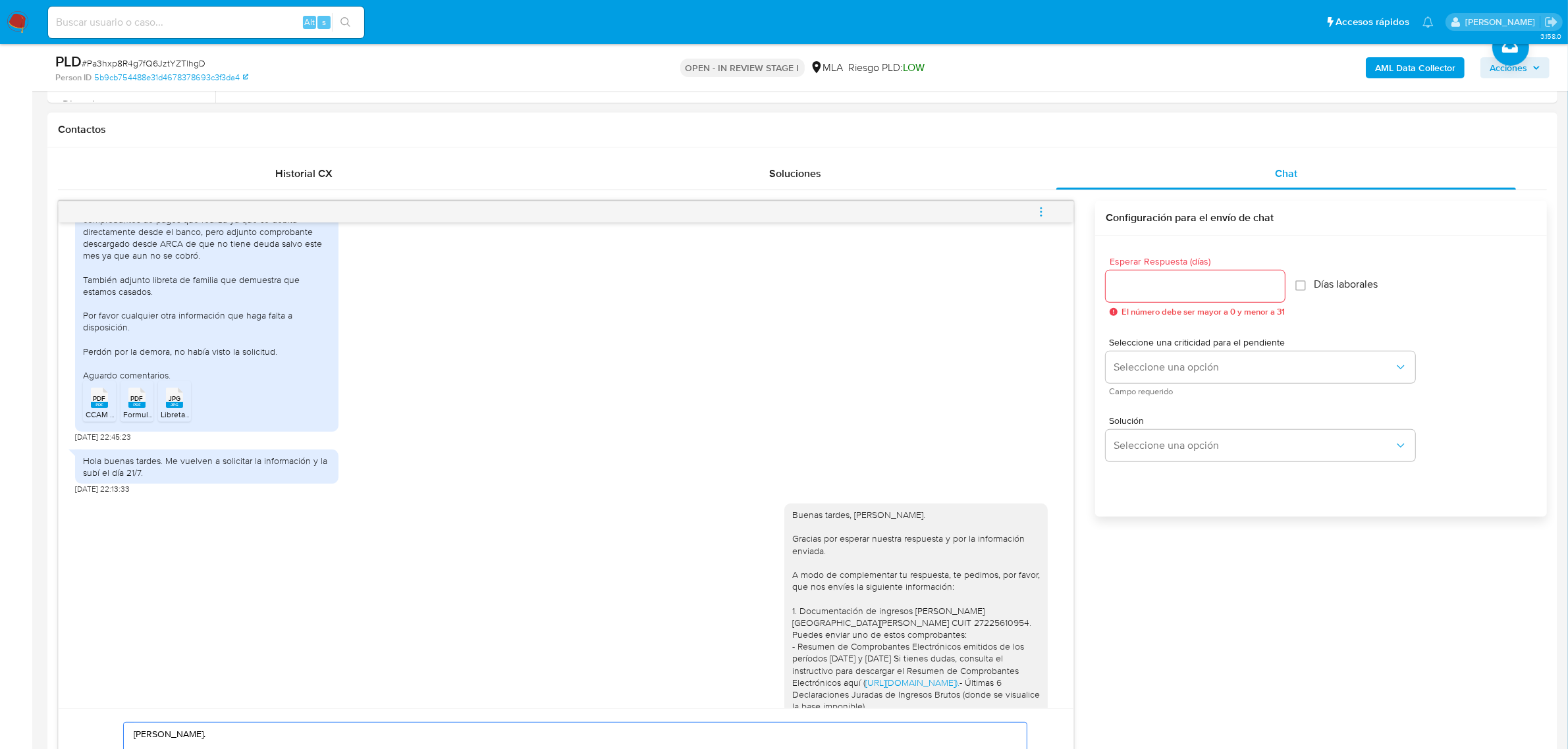
type textarea "Hola, Gaston. ¡Muchas gracias por tu respuesta! Confirmamos la recepción de la …"
click at [1139, 281] on input "Esperar Respuesta (días)" at bounding box center [1195, 286] width 179 height 17
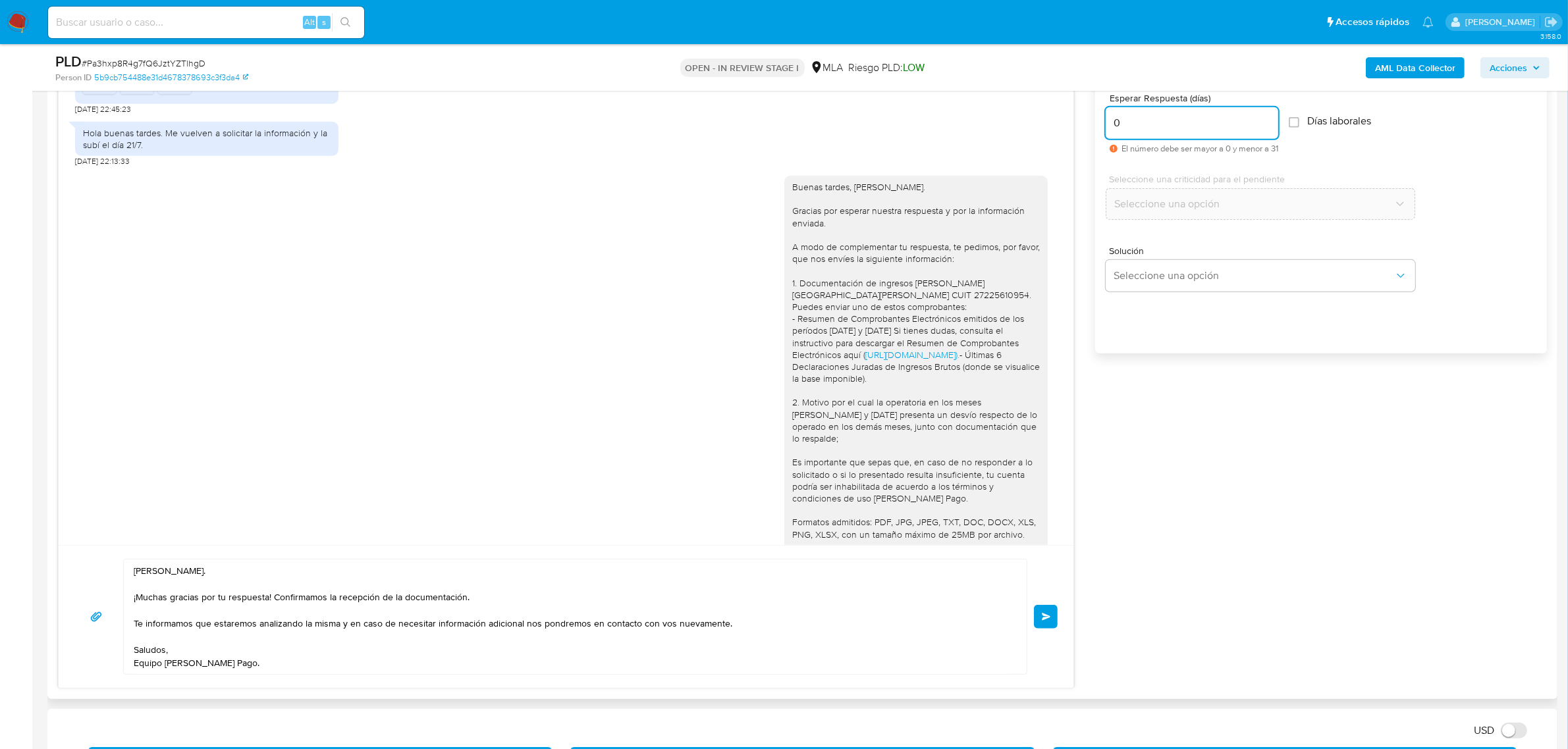
scroll to position [741, 0]
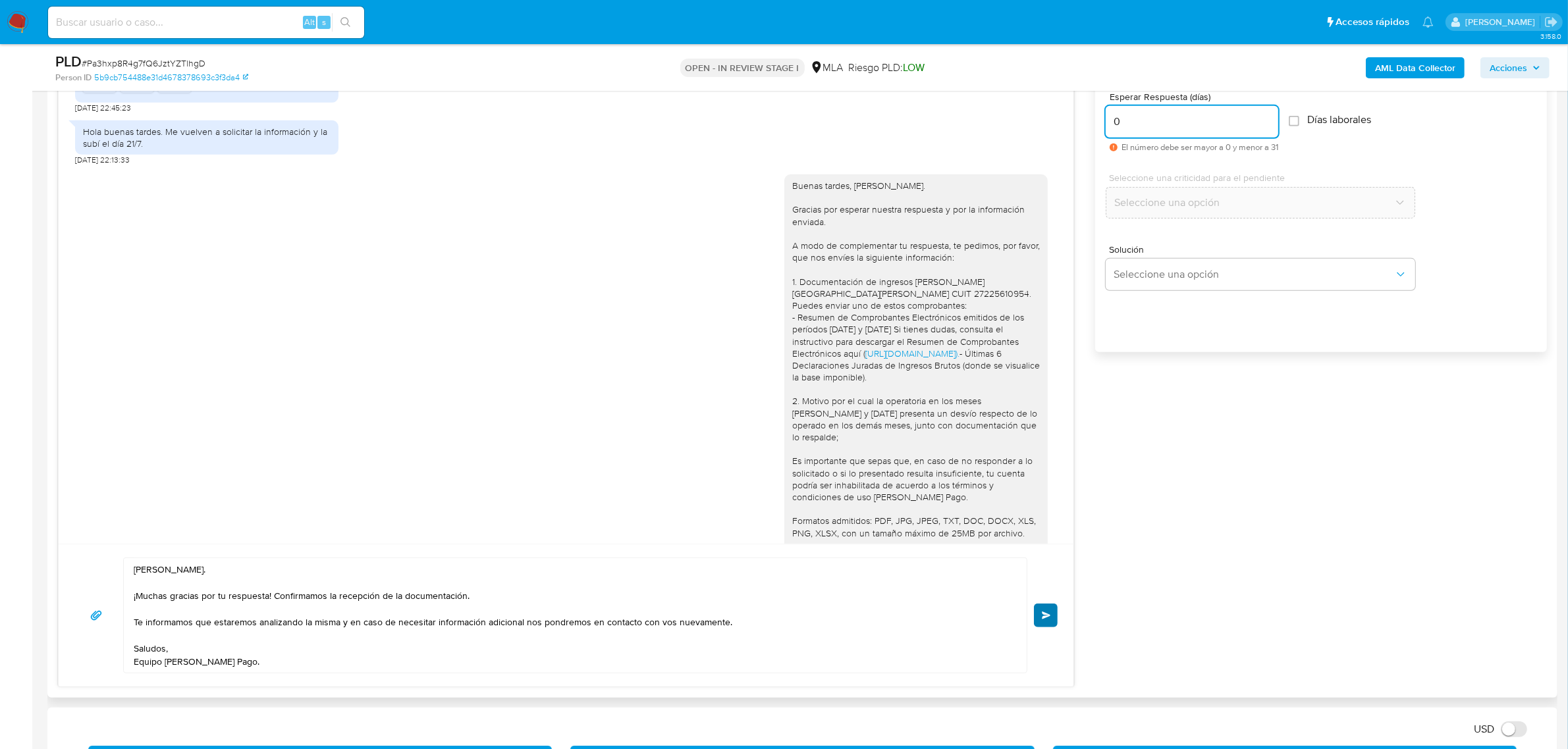
type input "0"
click at [1040, 619] on button "Enviar" at bounding box center [1046, 615] width 24 height 24
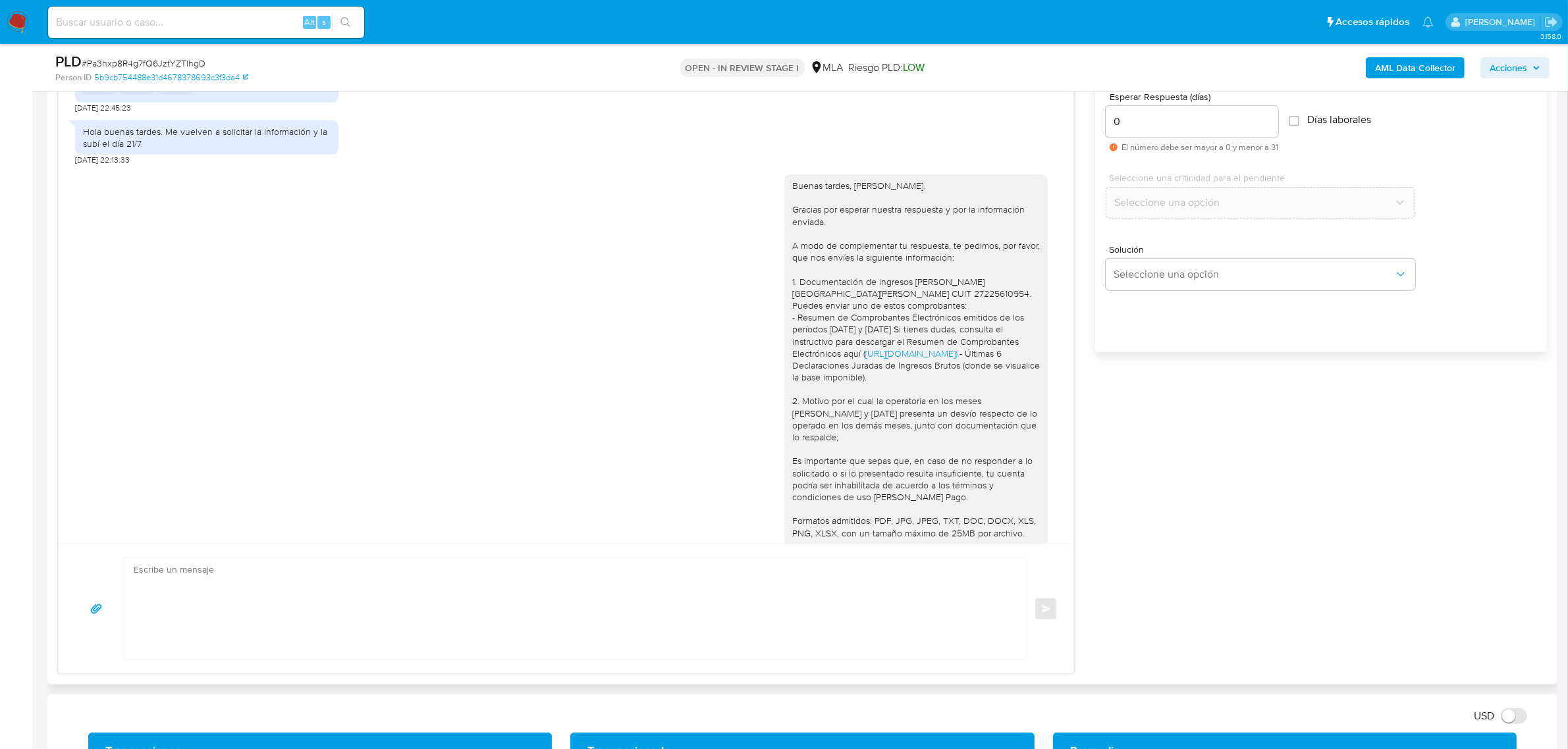
scroll to position [1773, 0]
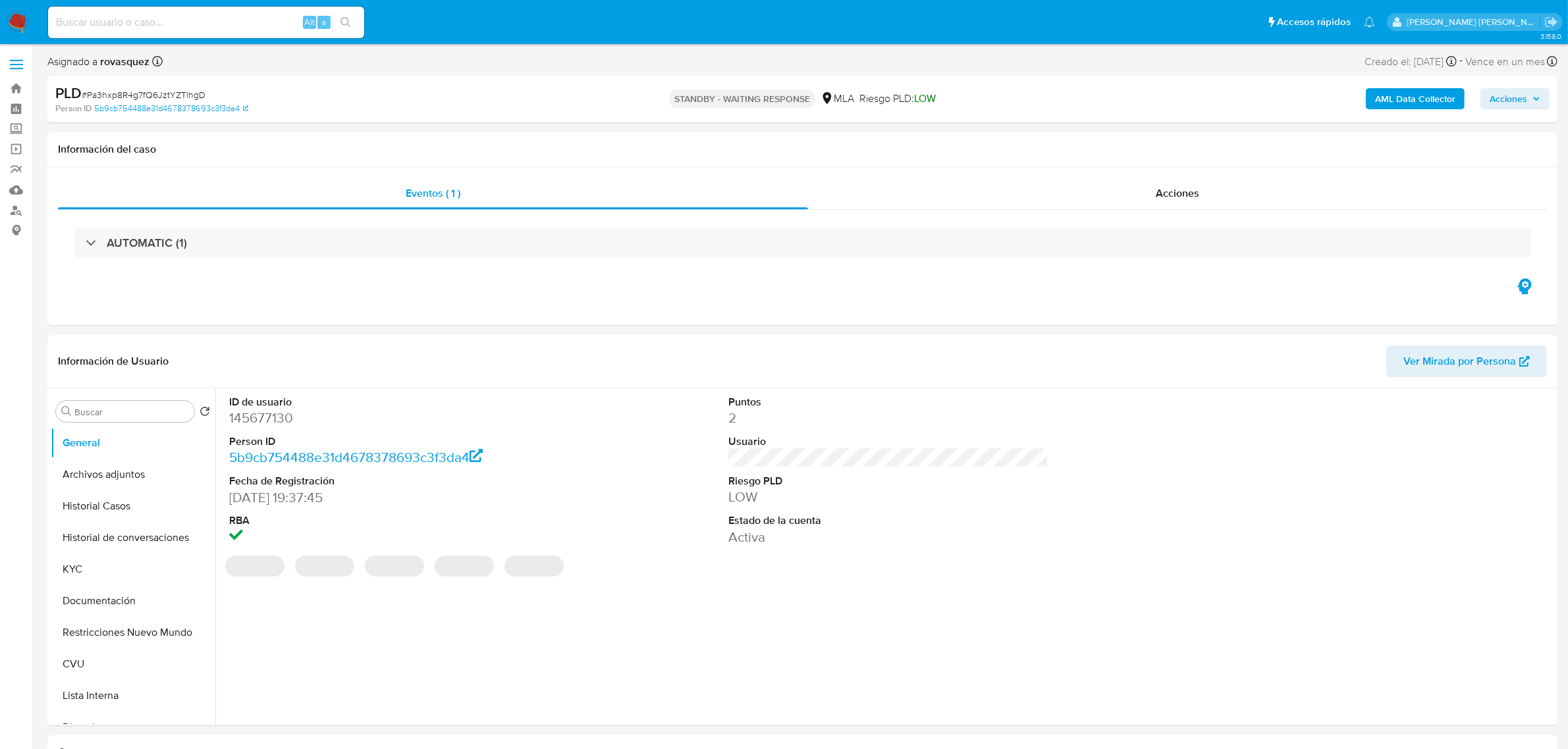
select select "10"
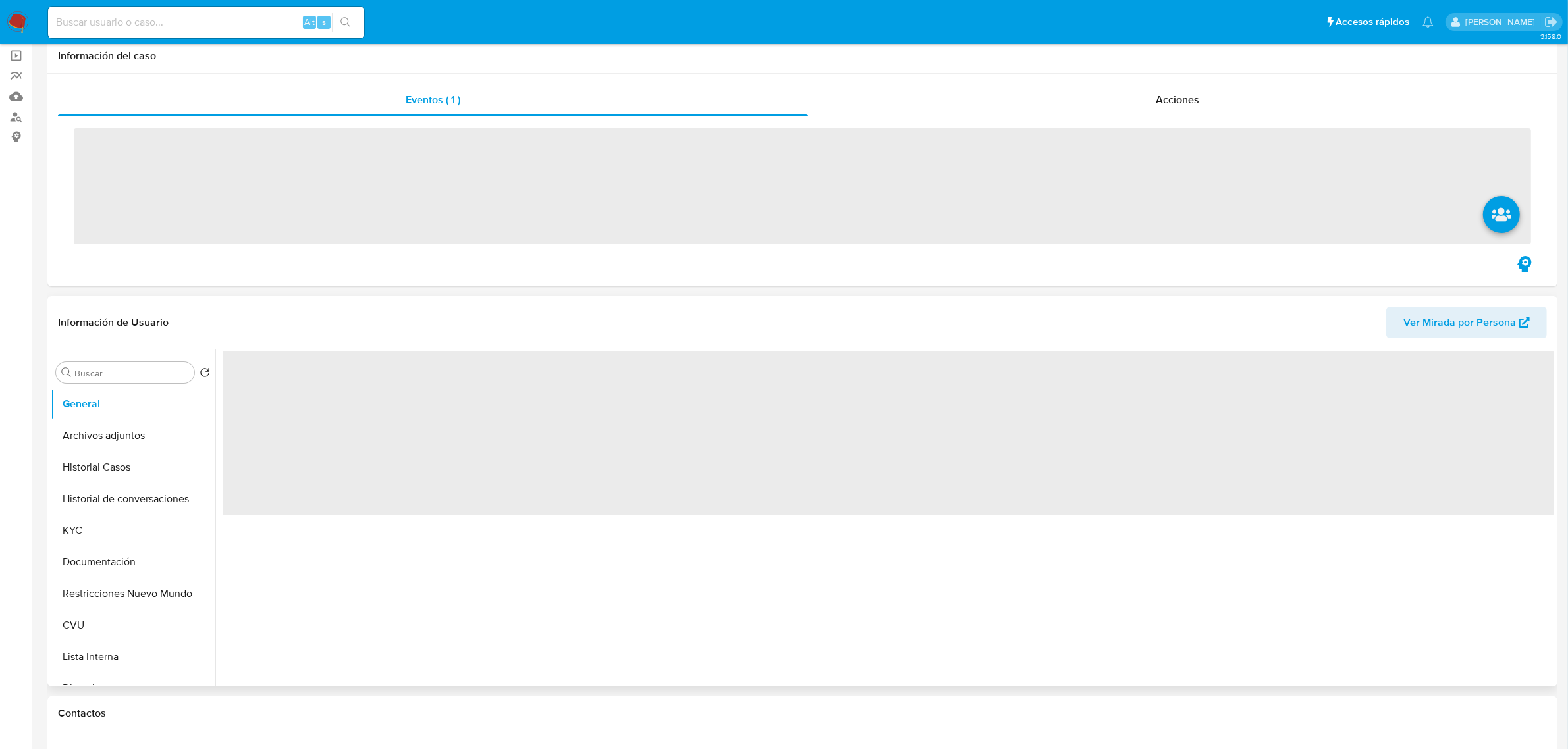
scroll to position [247, 0]
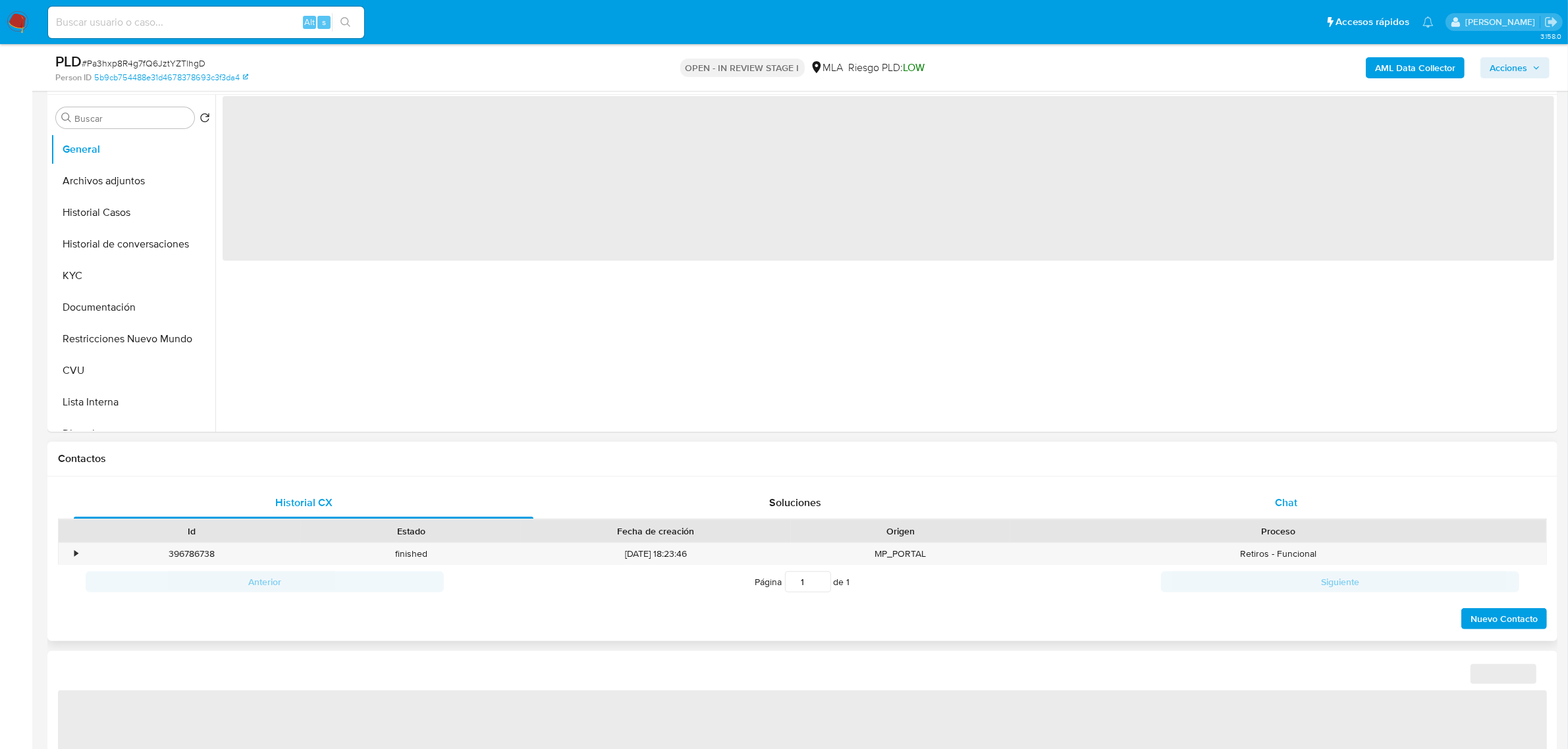
drag, startPoint x: 1281, startPoint y: 501, endPoint x: 1064, endPoint y: 502, distance: 217.0
click at [1279, 501] on span "Chat" at bounding box center [1286, 503] width 22 height 15
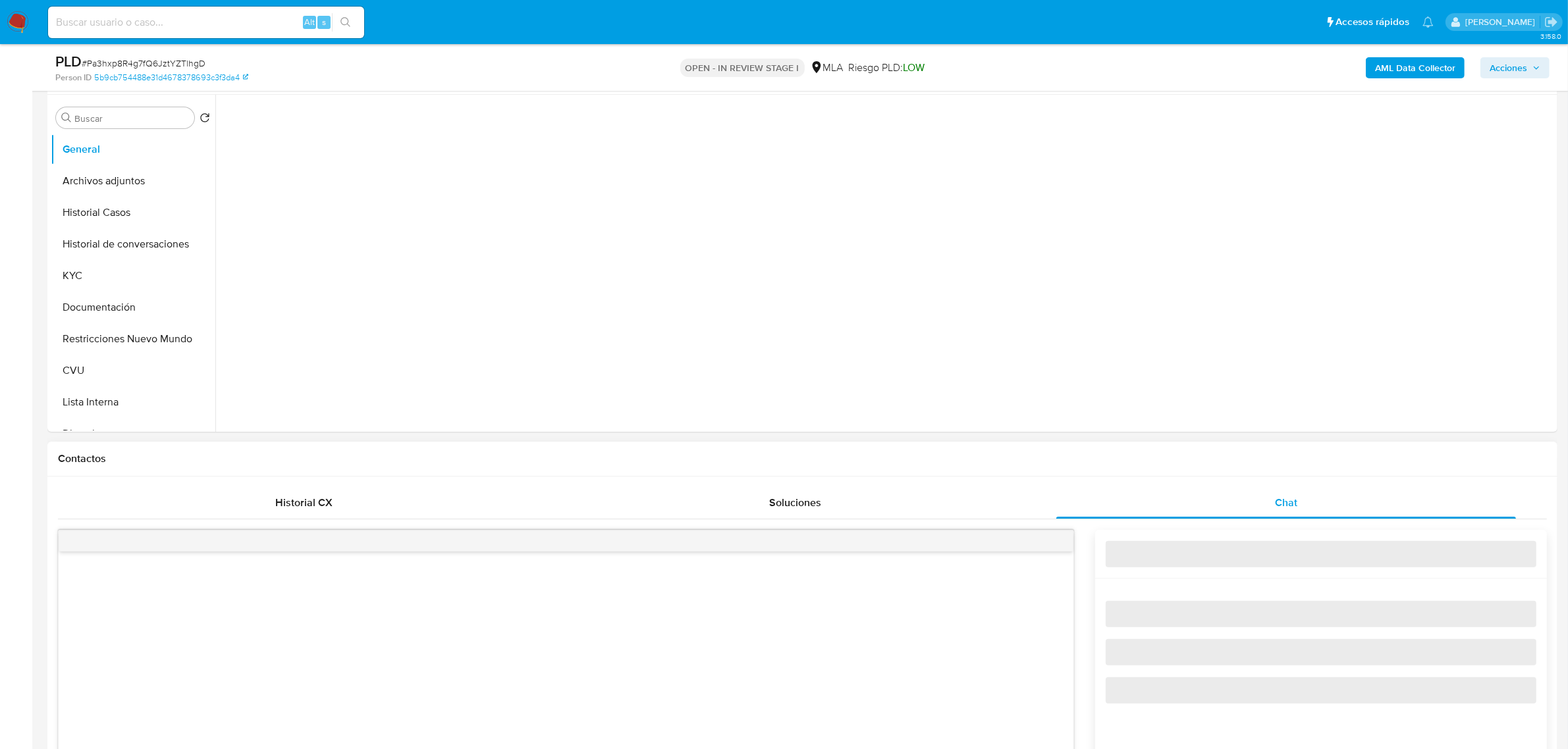
select select "10"
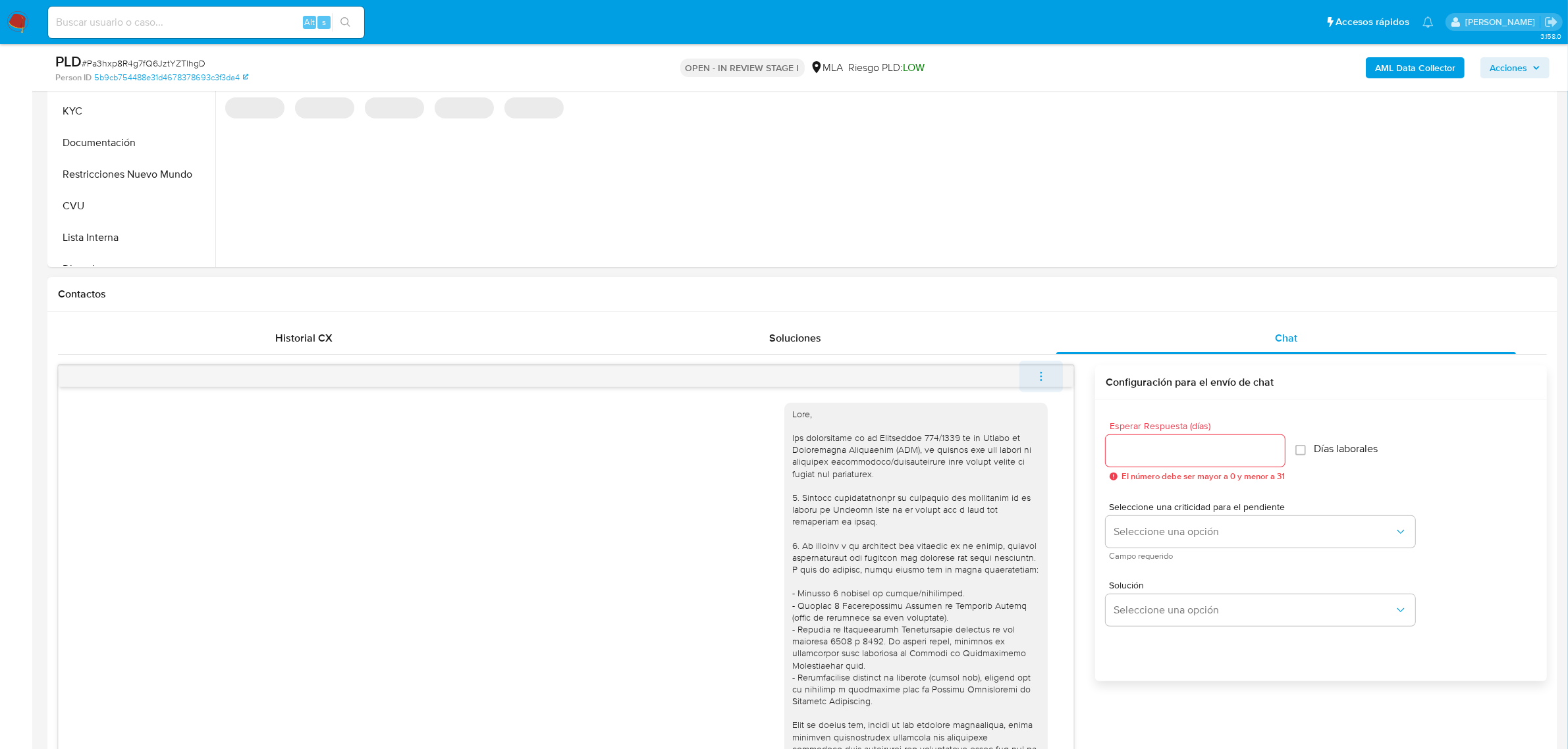
scroll to position [1773, 0]
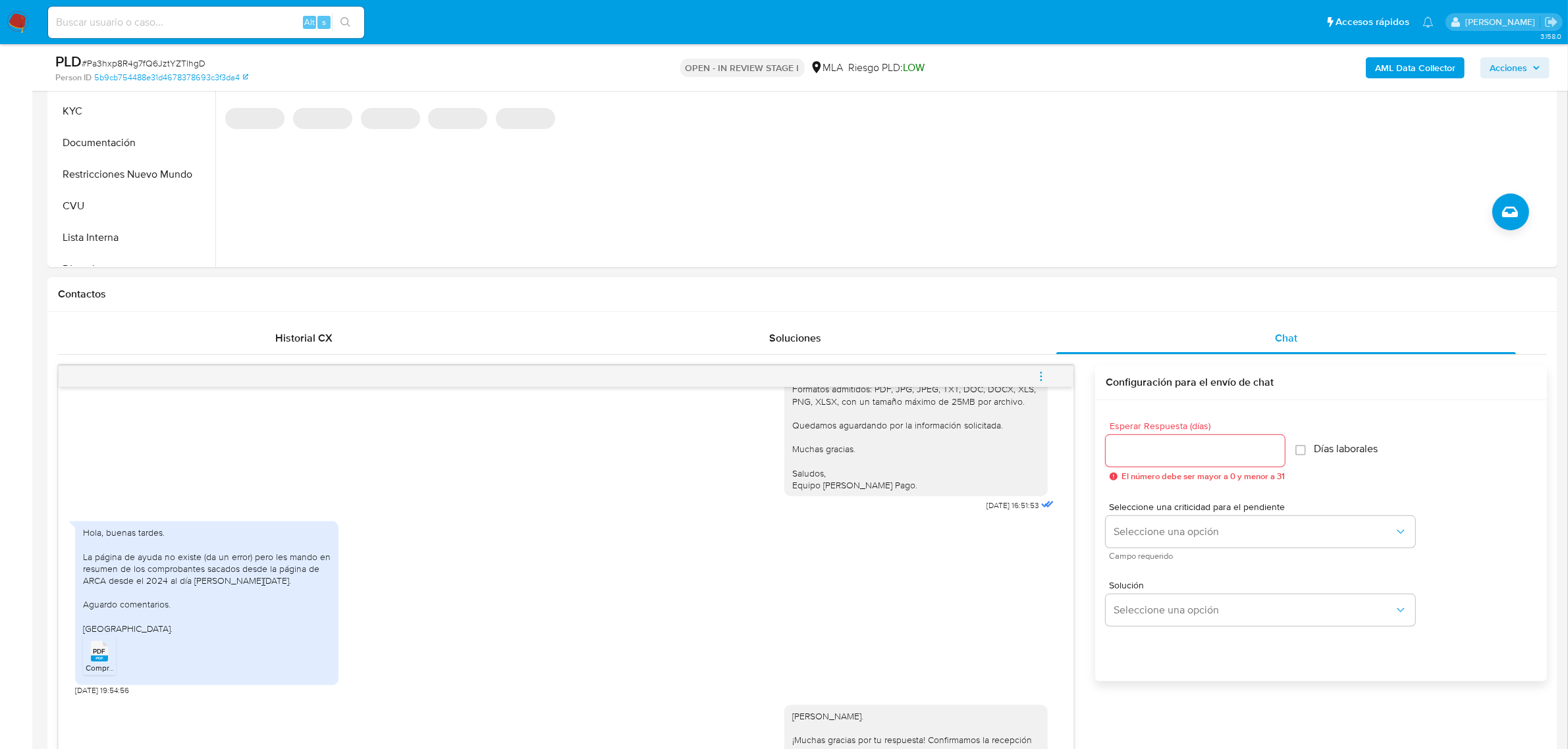
click at [1039, 379] on icon "menu-action" at bounding box center [1040, 376] width 12 height 12
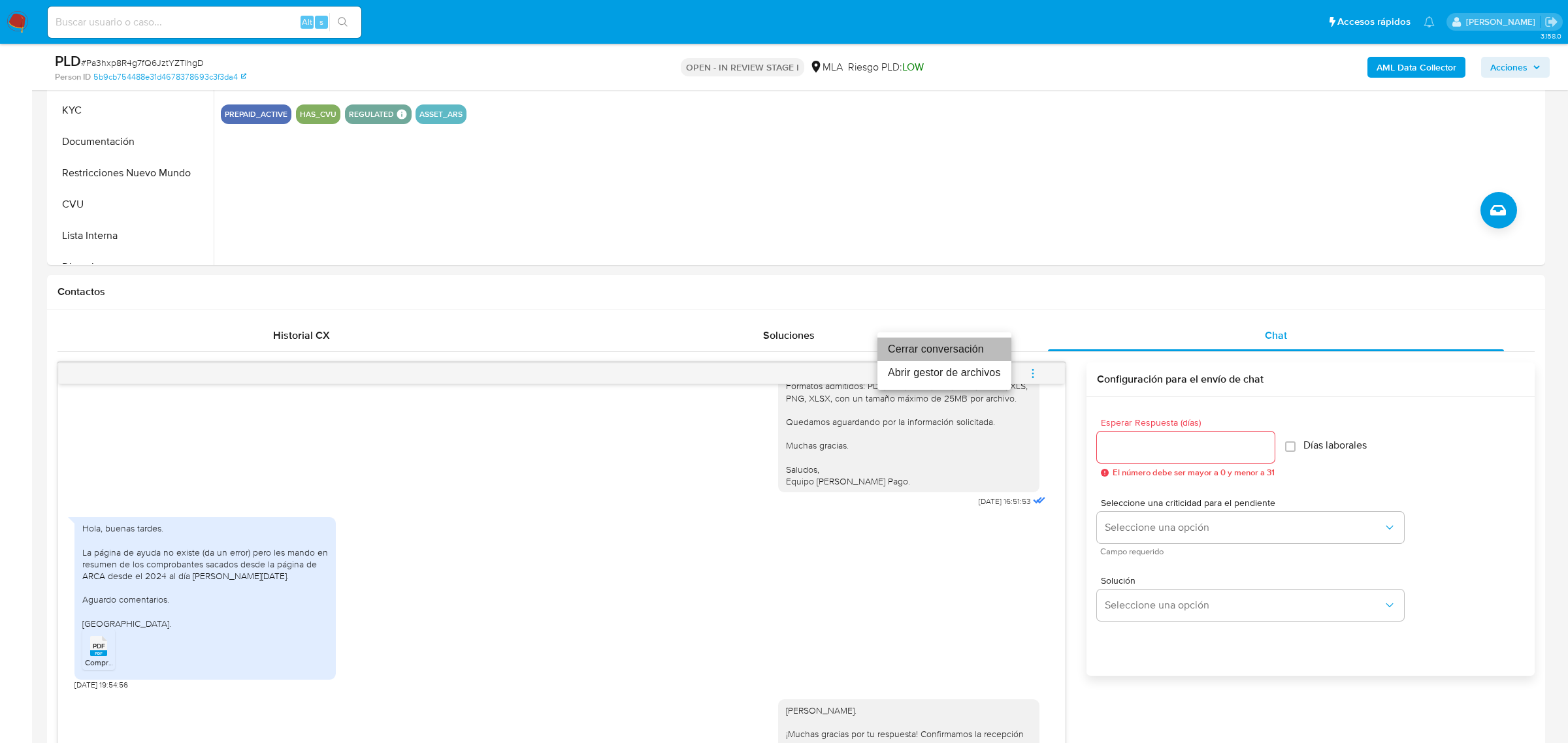
click at [975, 353] on li "Cerrar conversación" at bounding box center [944, 349] width 134 height 24
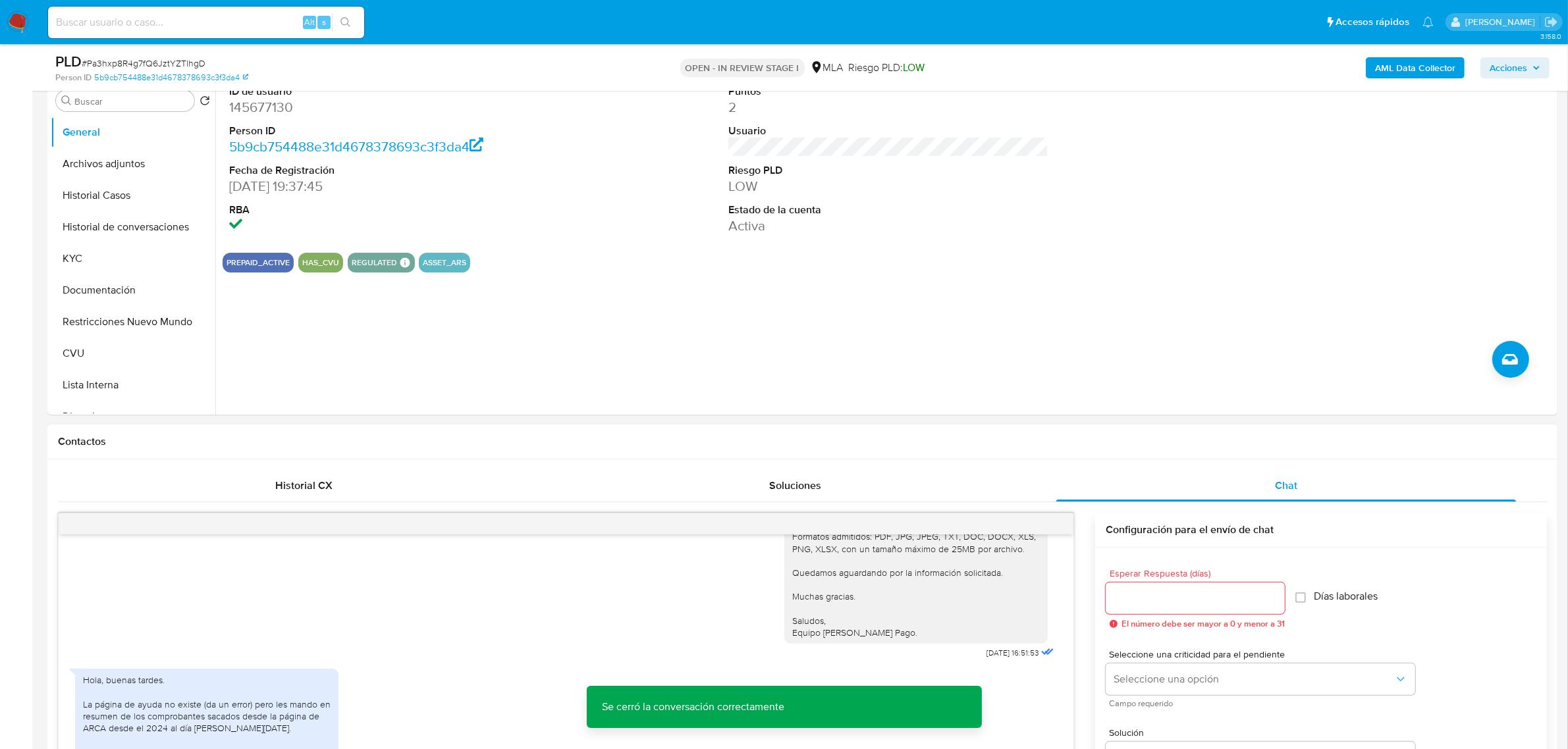
scroll to position [247, 0]
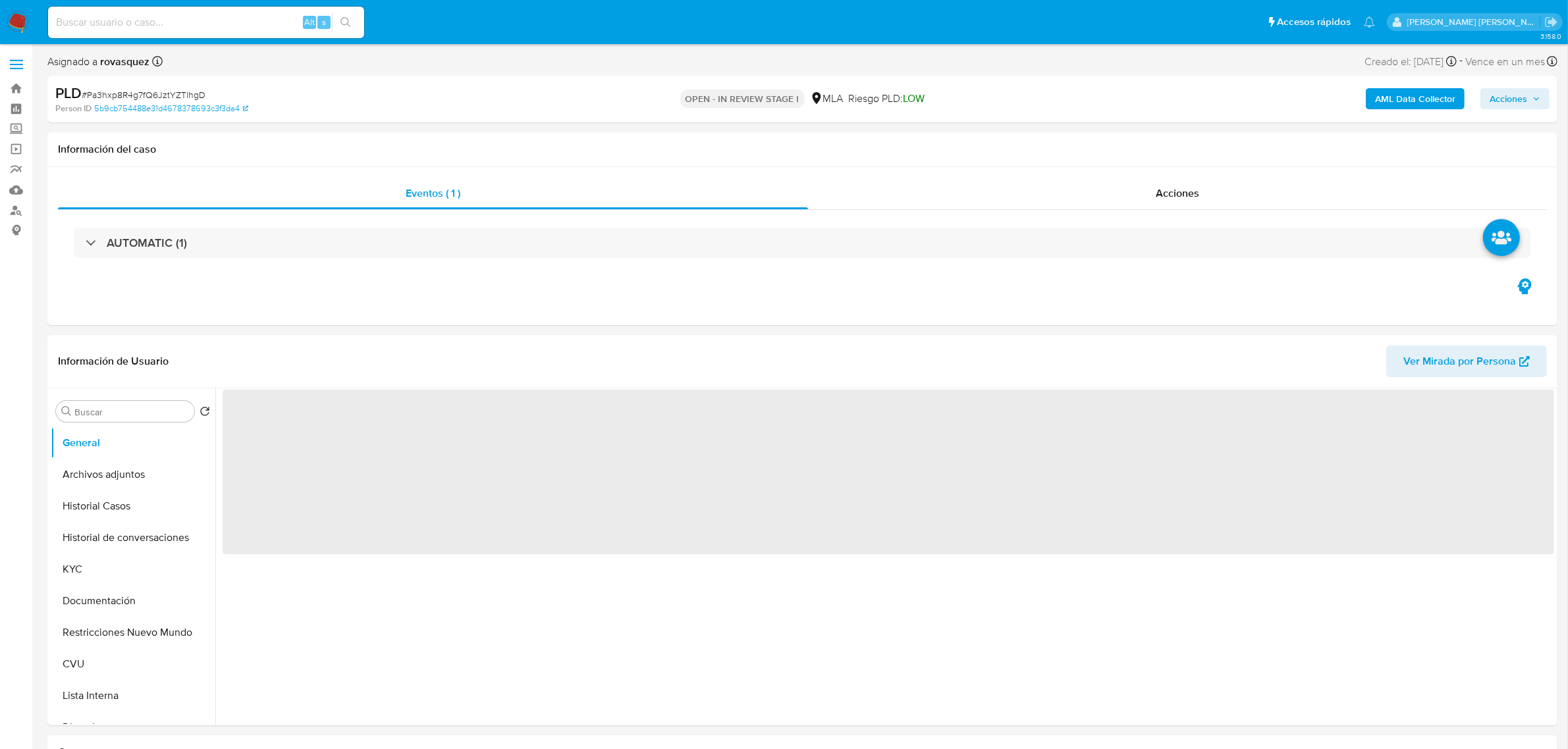
select select "10"
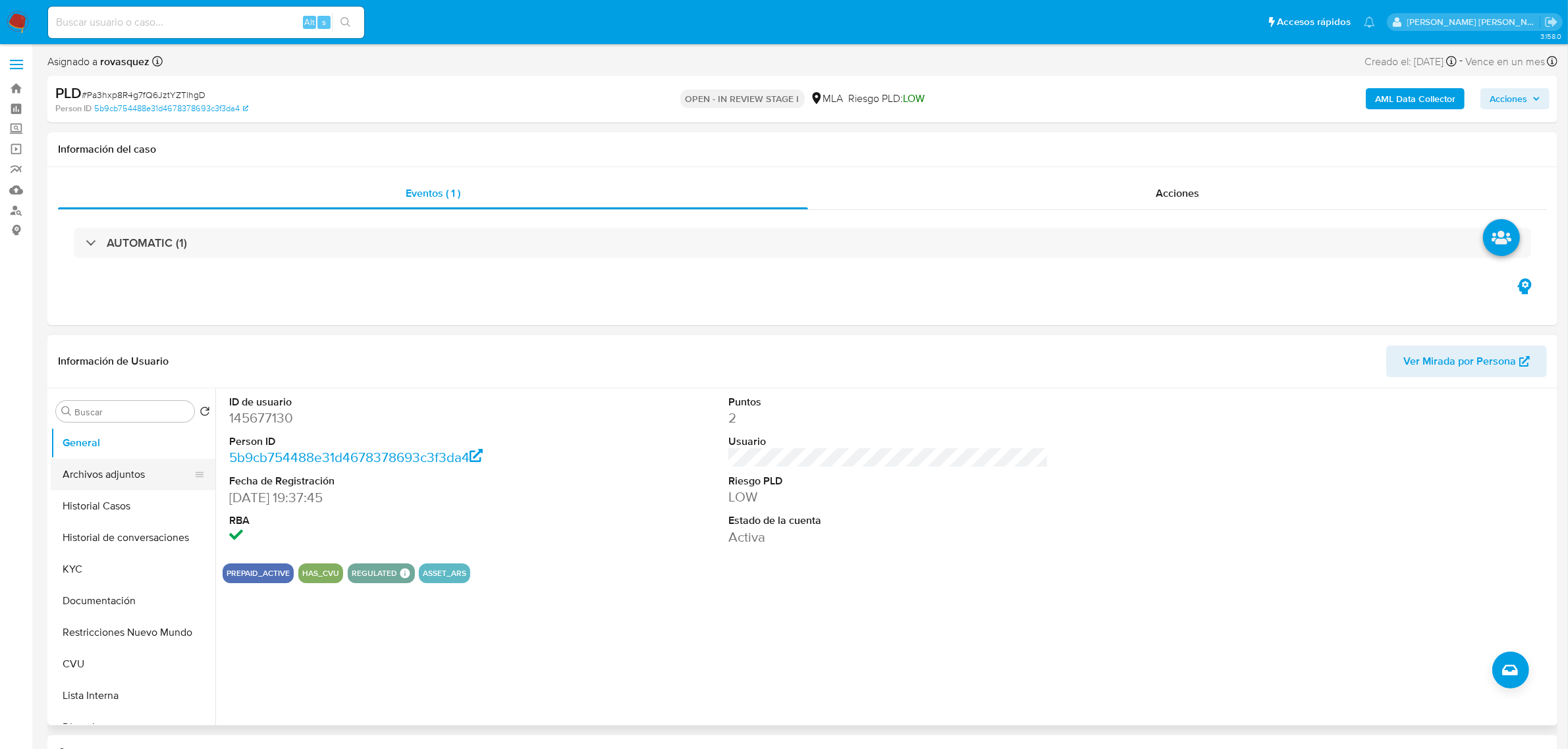
click at [113, 479] on button "Archivos adjuntos" at bounding box center [128, 474] width 154 height 32
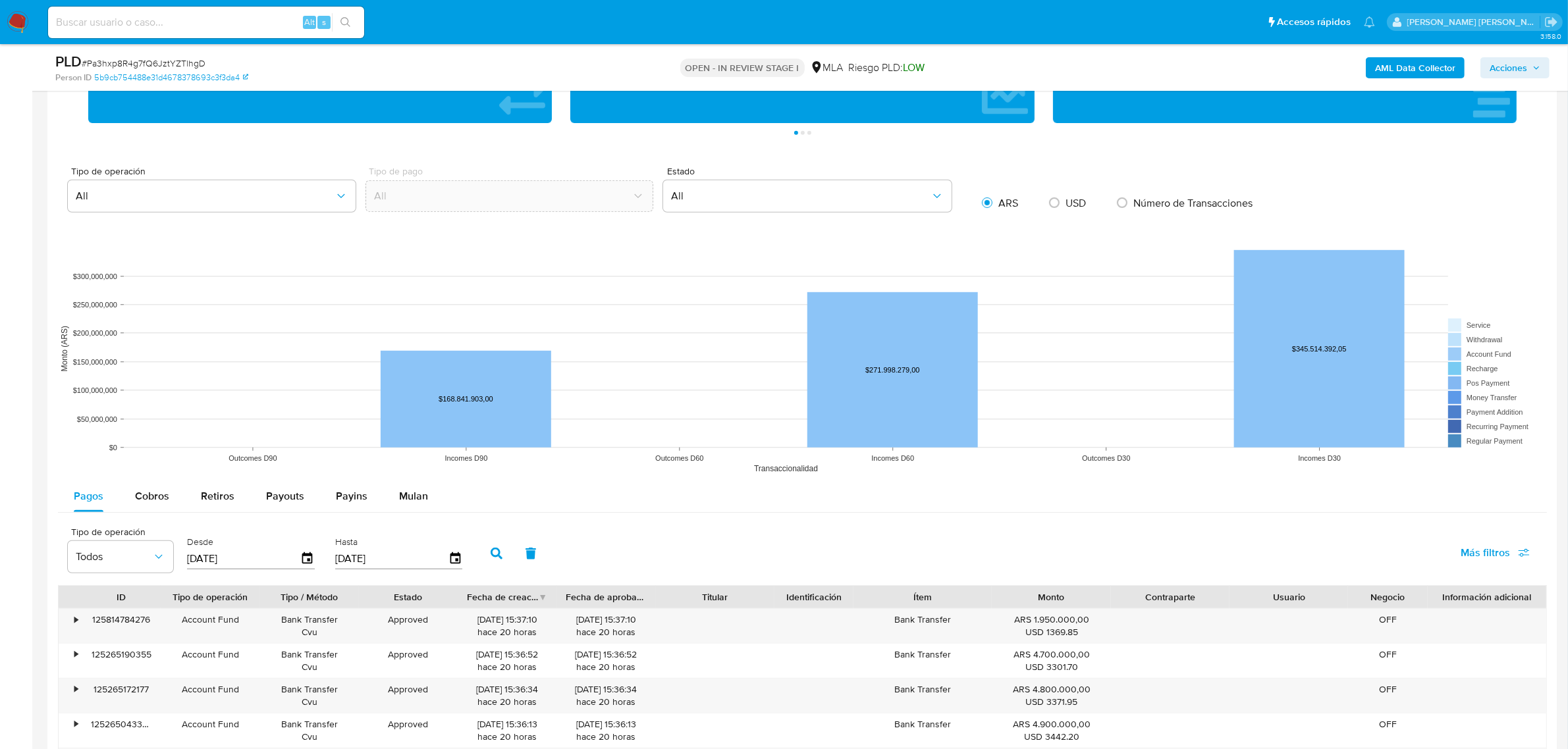
scroll to position [1152, 0]
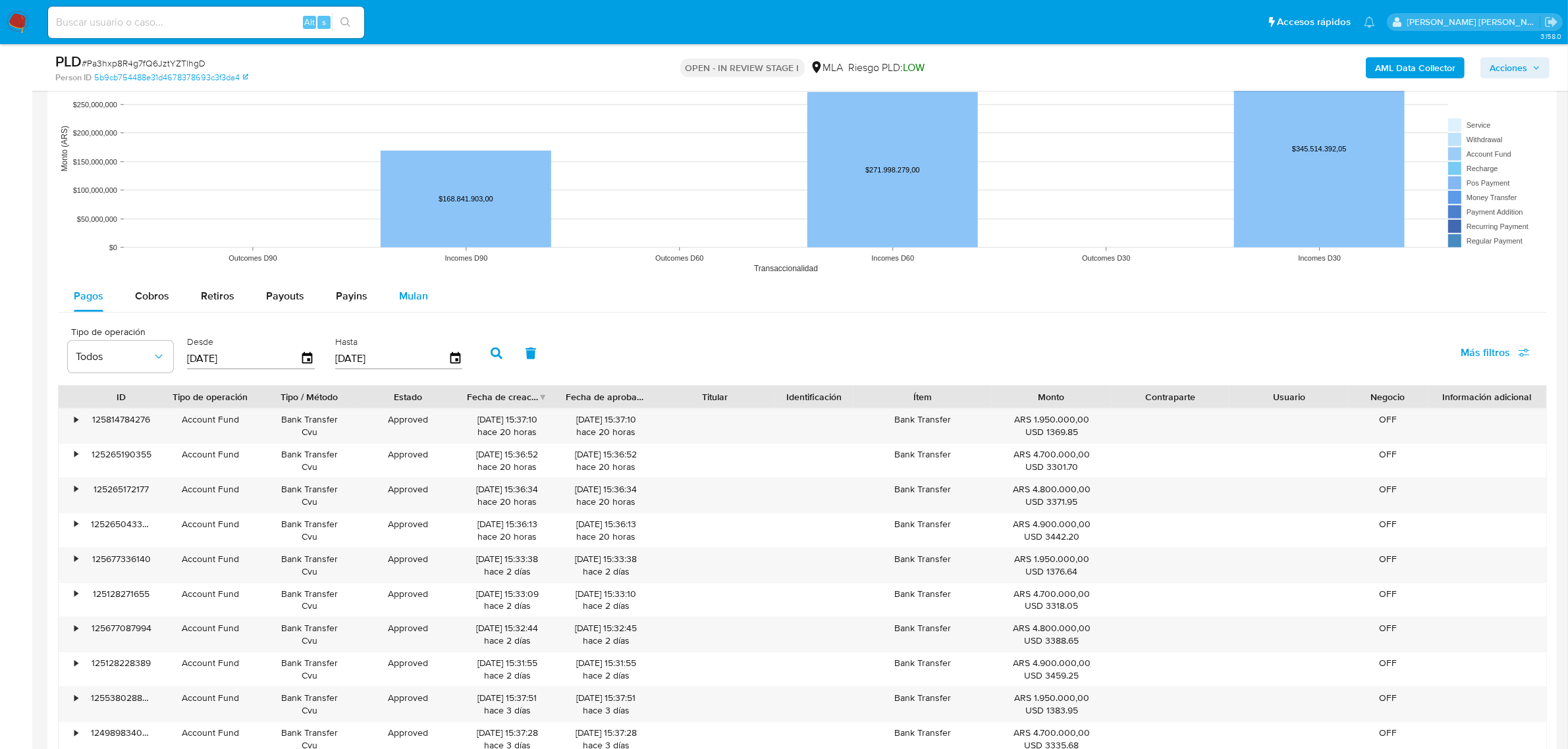
click at [416, 300] on span "Mulan" at bounding box center [414, 296] width 29 height 15
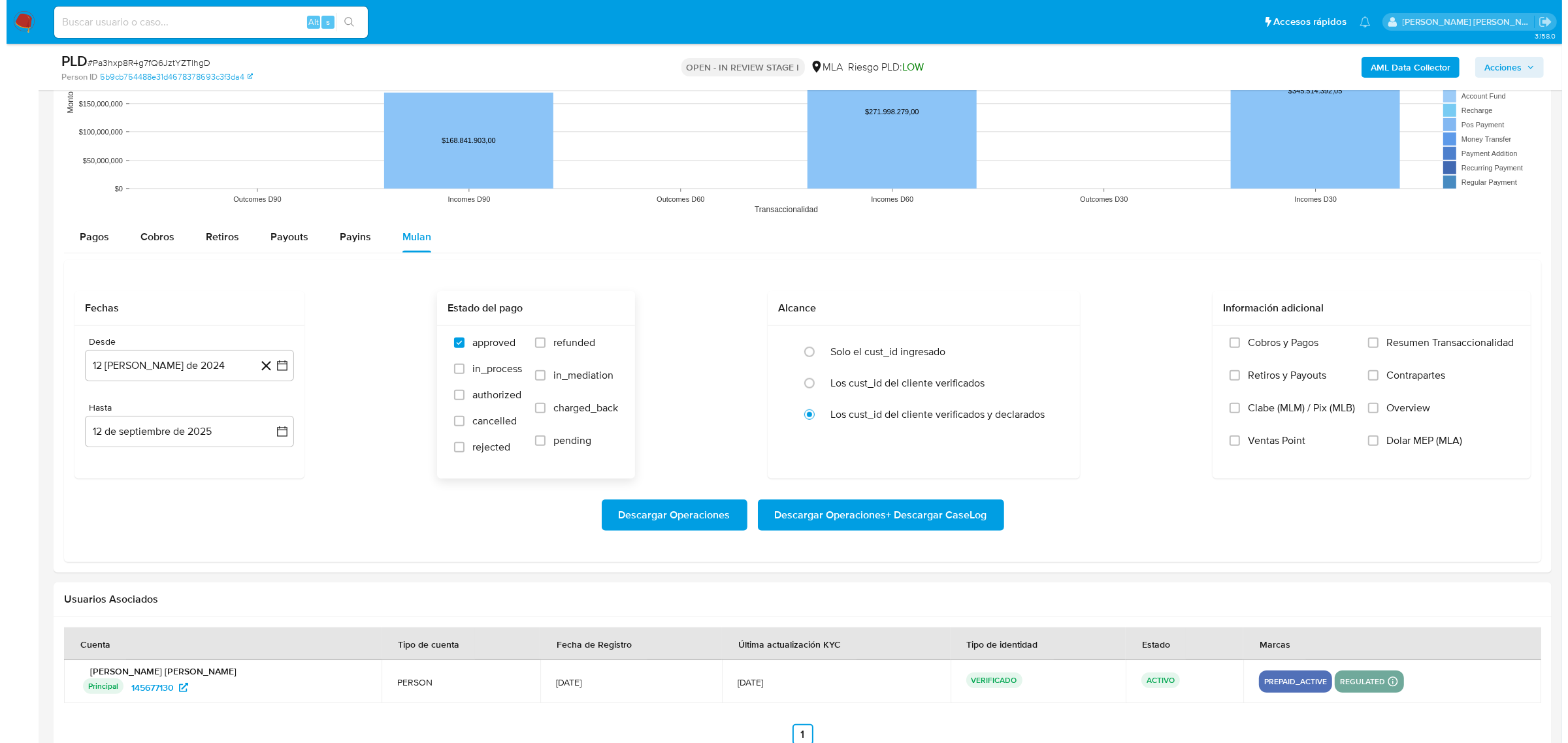
scroll to position [1306, 0]
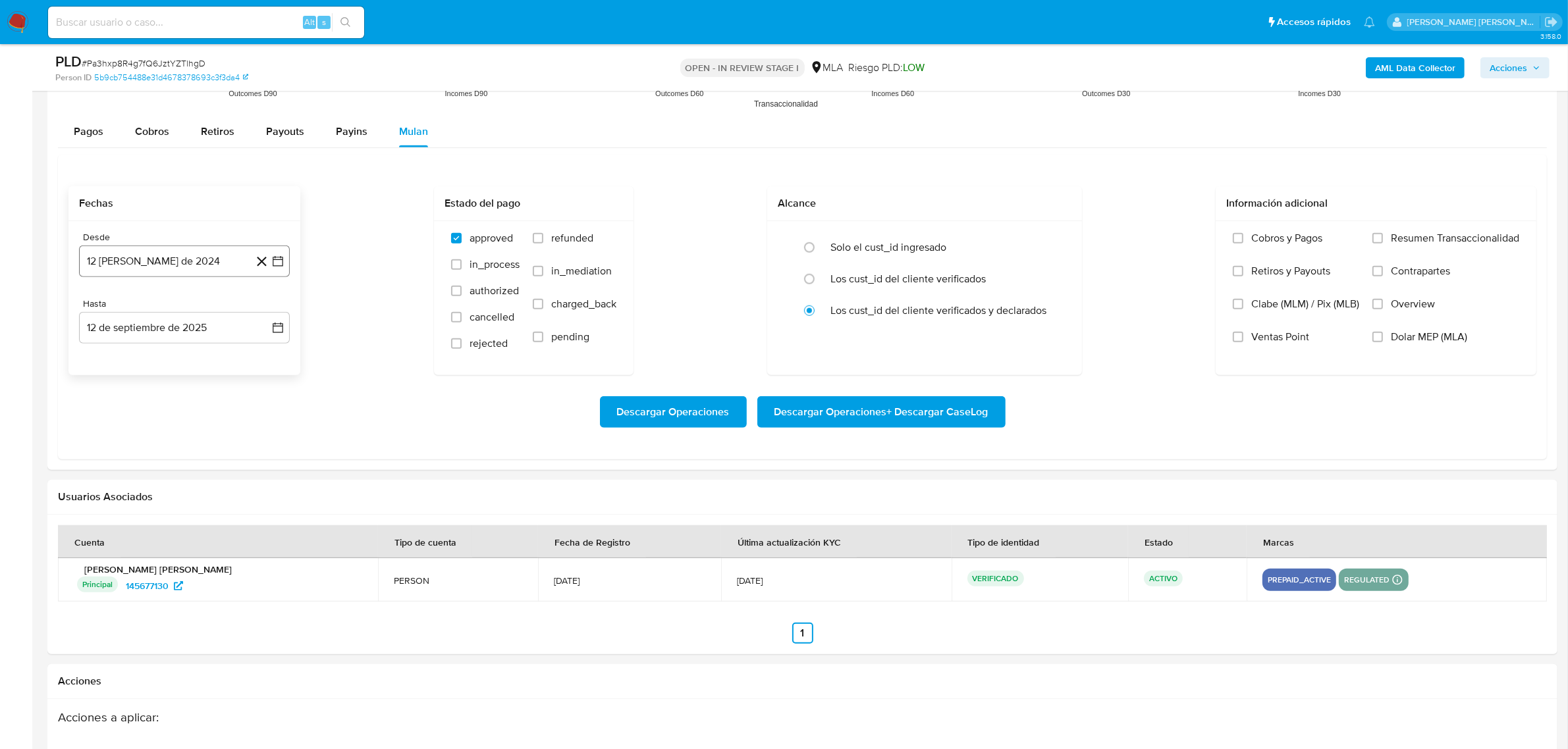
click at [272, 264] on icon "button" at bounding box center [278, 261] width 13 height 13
click at [270, 313] on icon "Mes siguiente" at bounding box center [265, 309] width 15 height 15
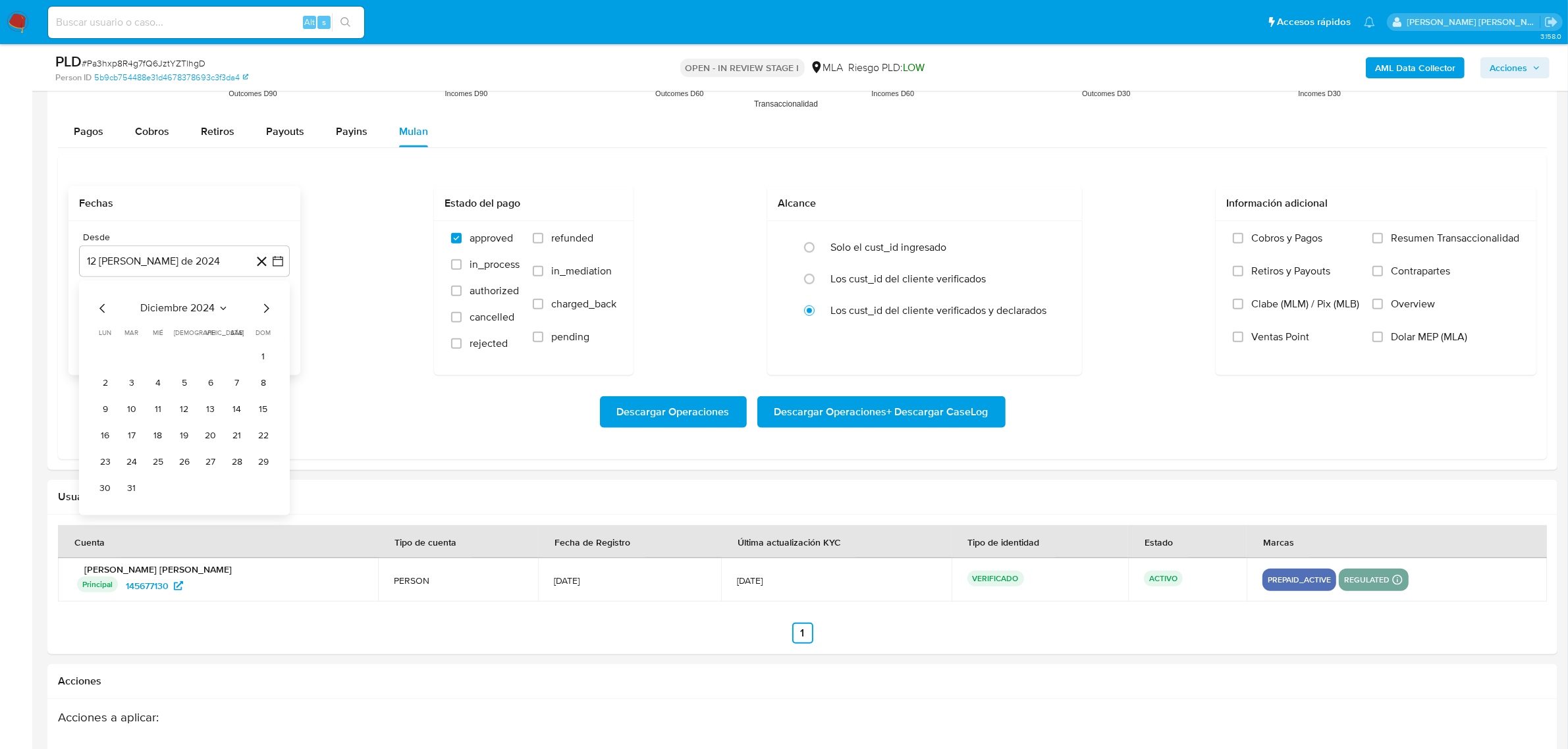
click at [270, 313] on icon "Mes siguiente" at bounding box center [265, 309] width 15 height 15
click at [262, 312] on icon "Mes siguiente" at bounding box center [265, 309] width 15 height 15
click at [242, 356] on button "1" at bounding box center [237, 357] width 21 height 21
click at [245, 338] on button "12 de septiembre de 2025" at bounding box center [184, 327] width 211 height 32
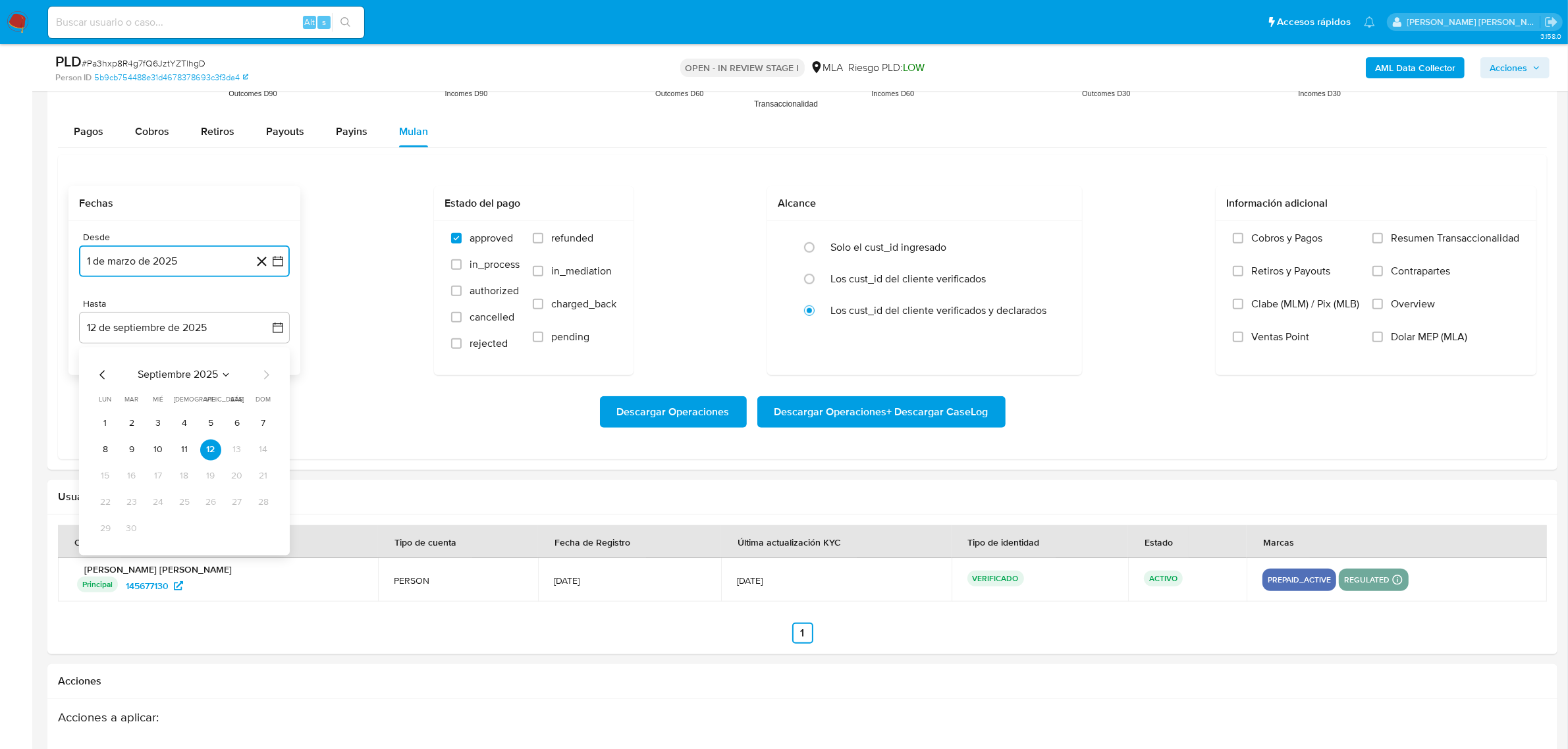
click at [106, 382] on icon "Mes anterior" at bounding box center [103, 375] width 15 height 15
click at [262, 527] on button "31" at bounding box center [263, 528] width 21 height 21
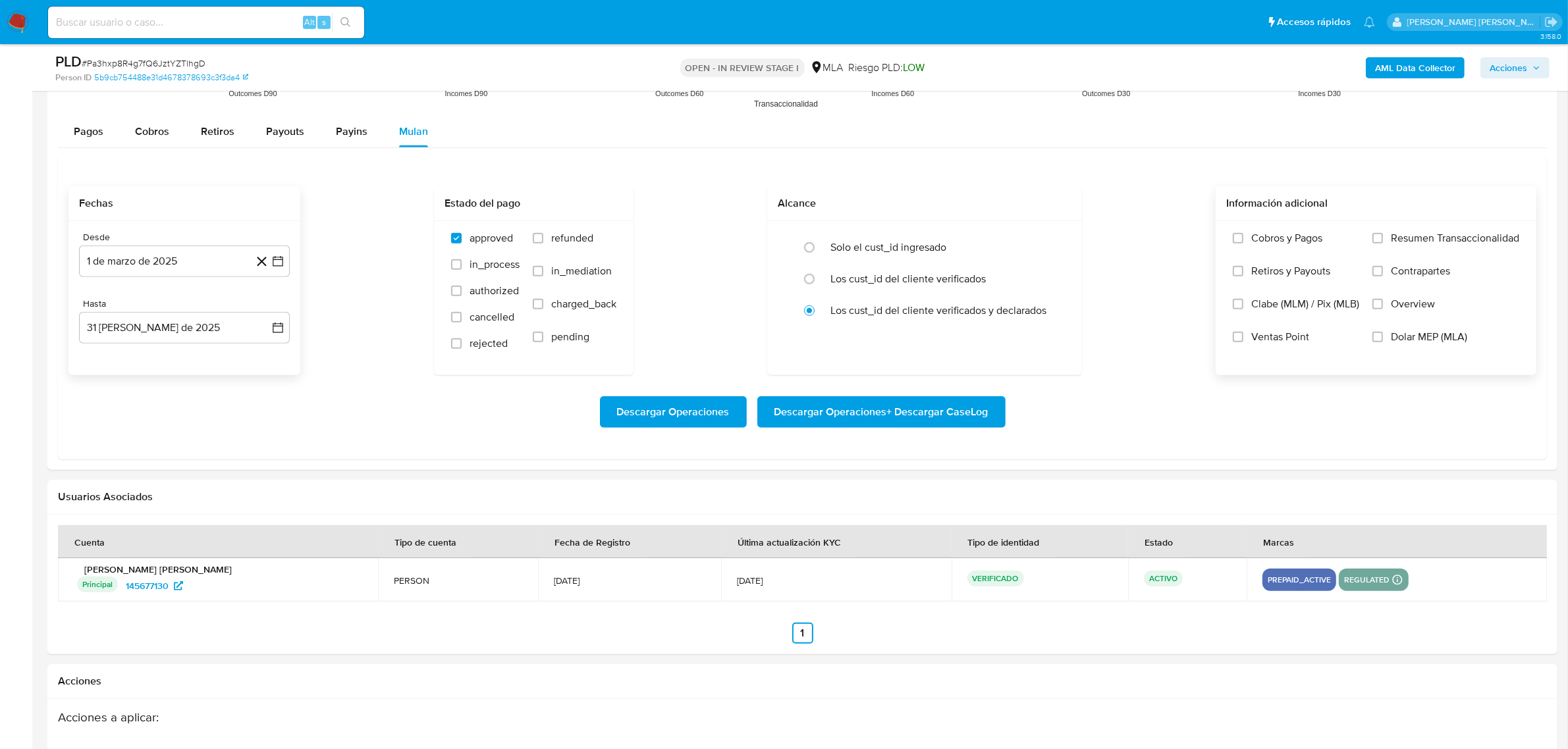
click at [1407, 339] on span "Dolar MEP (MLA)" at bounding box center [1428, 336] width 76 height 13
click at [1383, 339] on input "Dolar MEP (MLA)" at bounding box center [1377, 337] width 11 height 11
click at [953, 417] on span "Descargar Operaciones + Descargar CaseLog" at bounding box center [880, 412] width 214 height 29
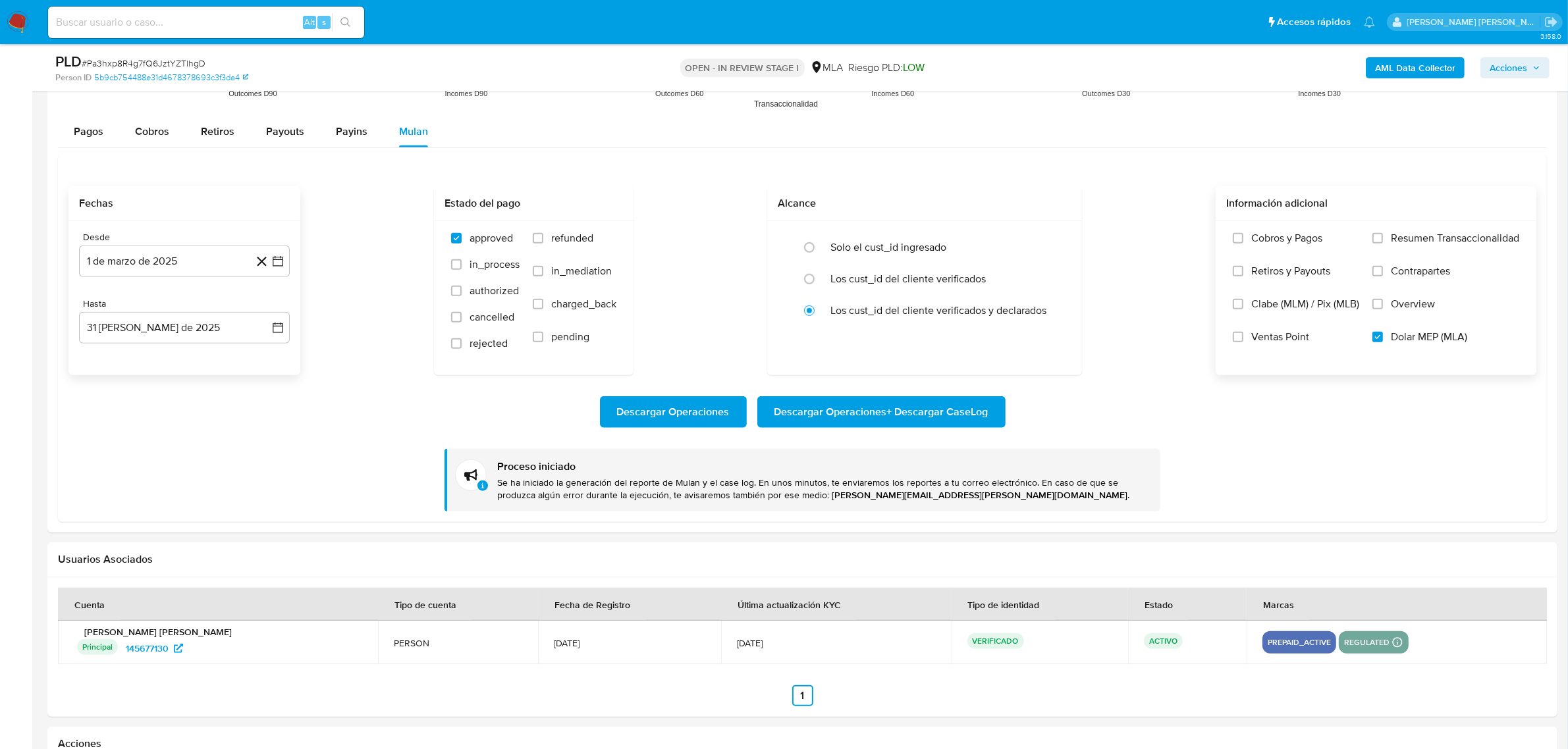
click at [1423, 66] on b "AML Data Collector" at bounding box center [1415, 67] width 80 height 21
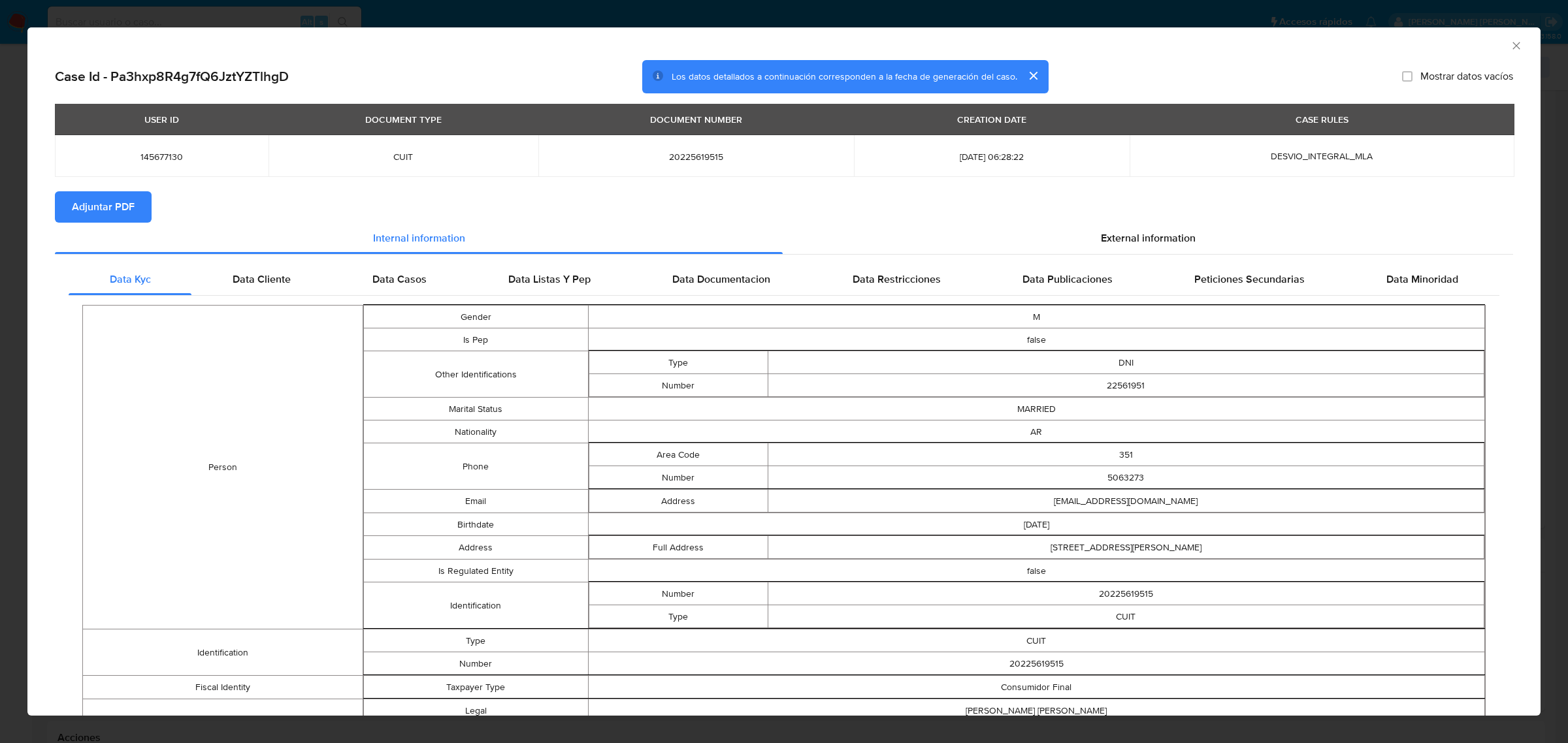
click at [126, 207] on span "Adjuntar PDF" at bounding box center [103, 207] width 63 height 29
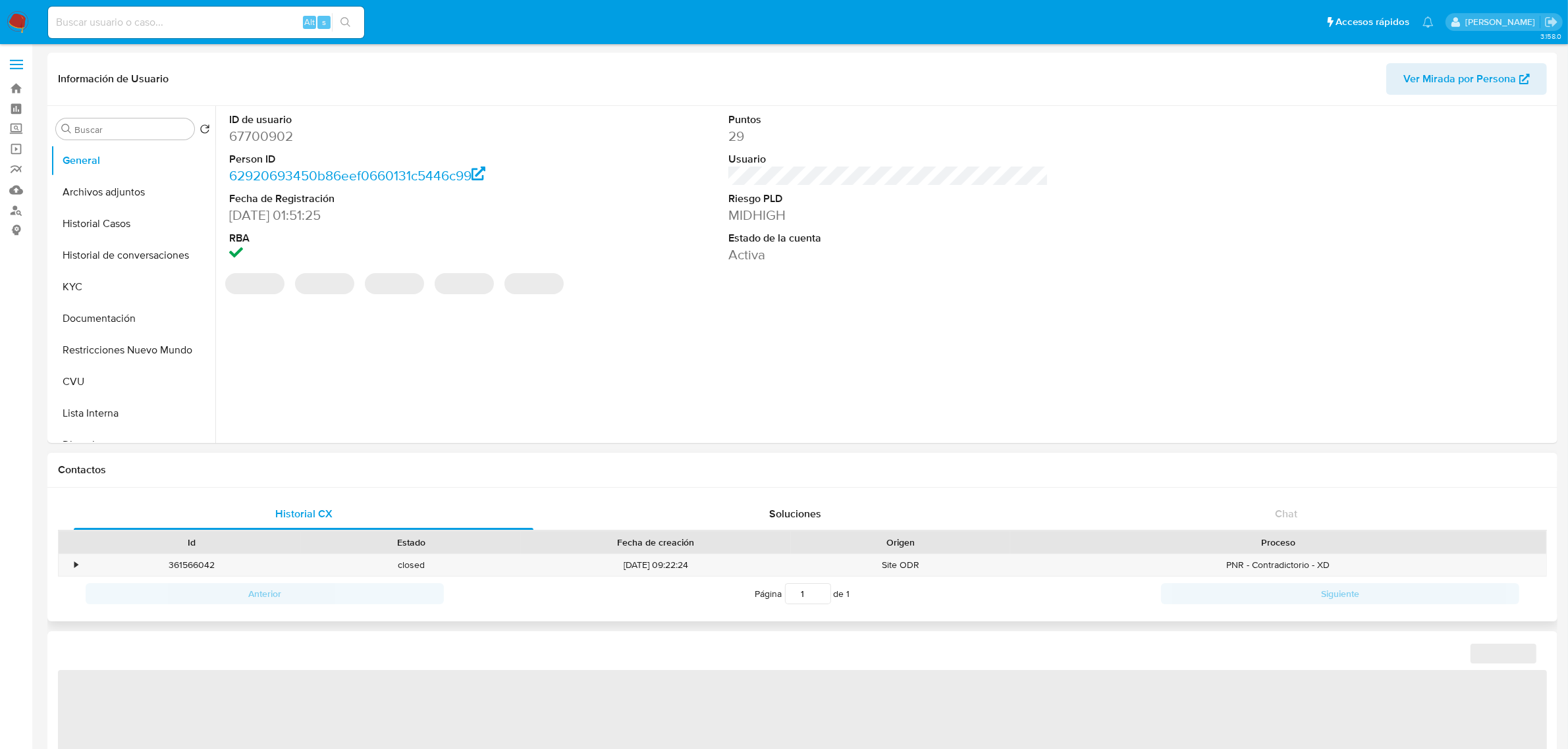
select select "10"
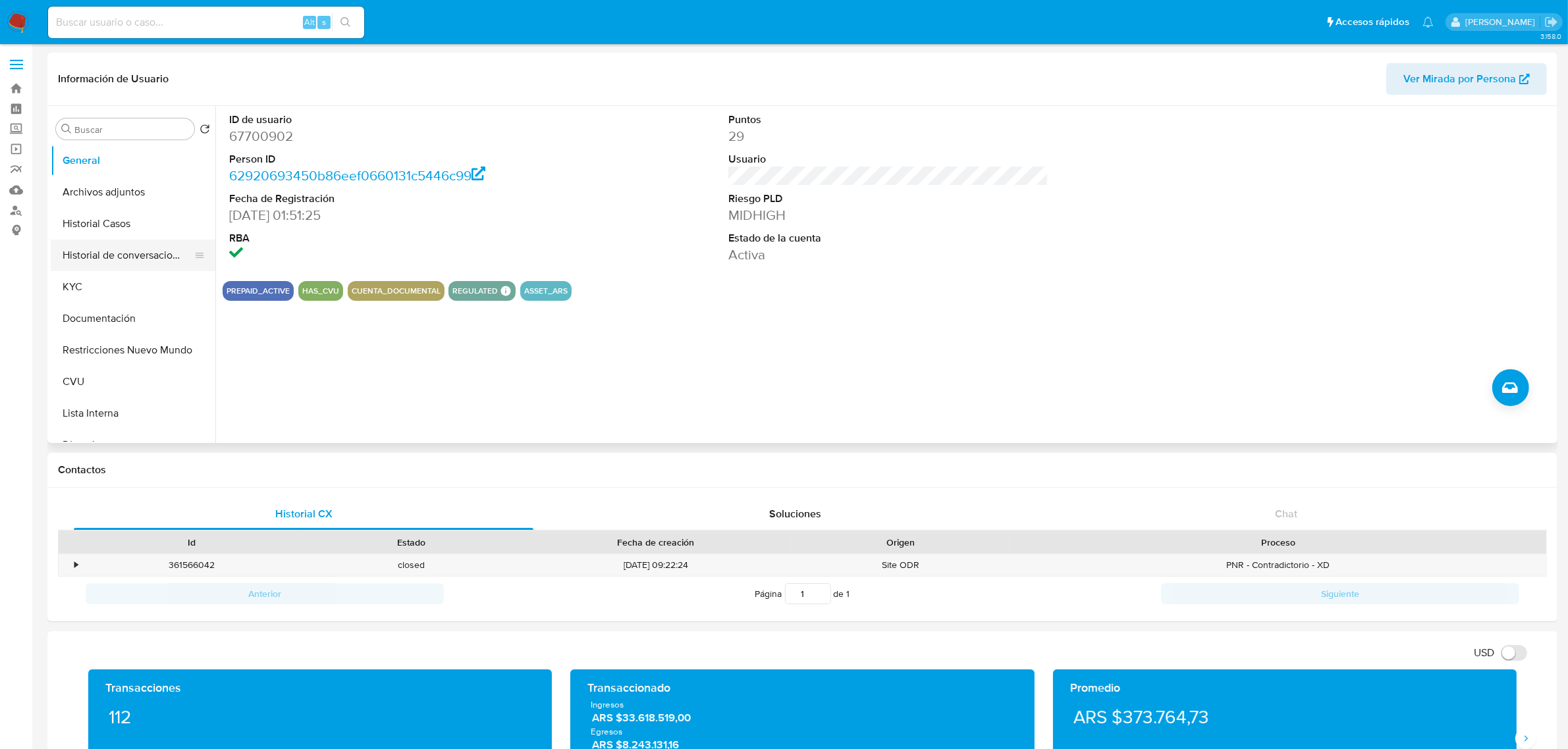
click at [110, 258] on button "Historial de conversaciones" at bounding box center [128, 255] width 154 height 32
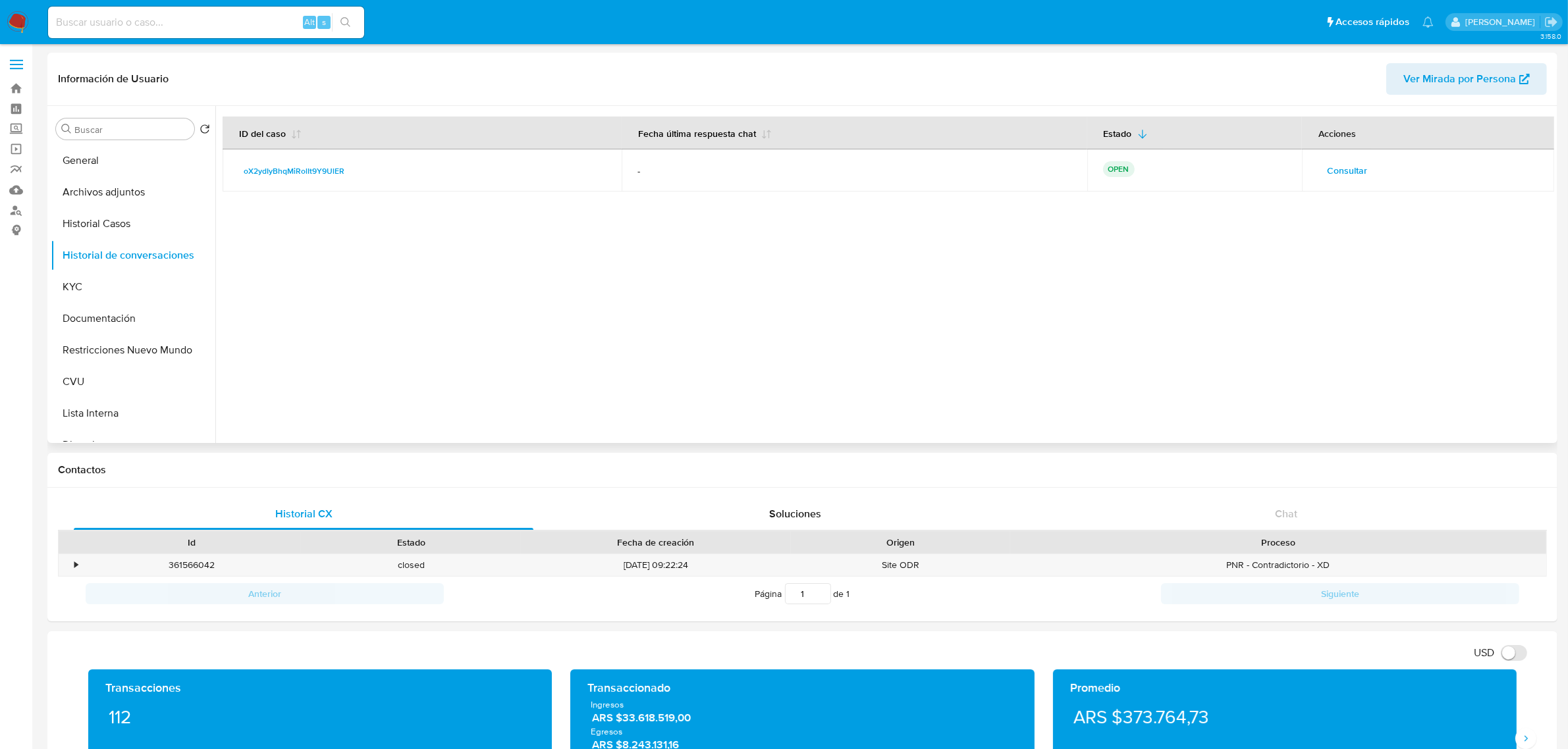
click at [1357, 180] on span "Consultar" at bounding box center [1347, 170] width 40 height 19
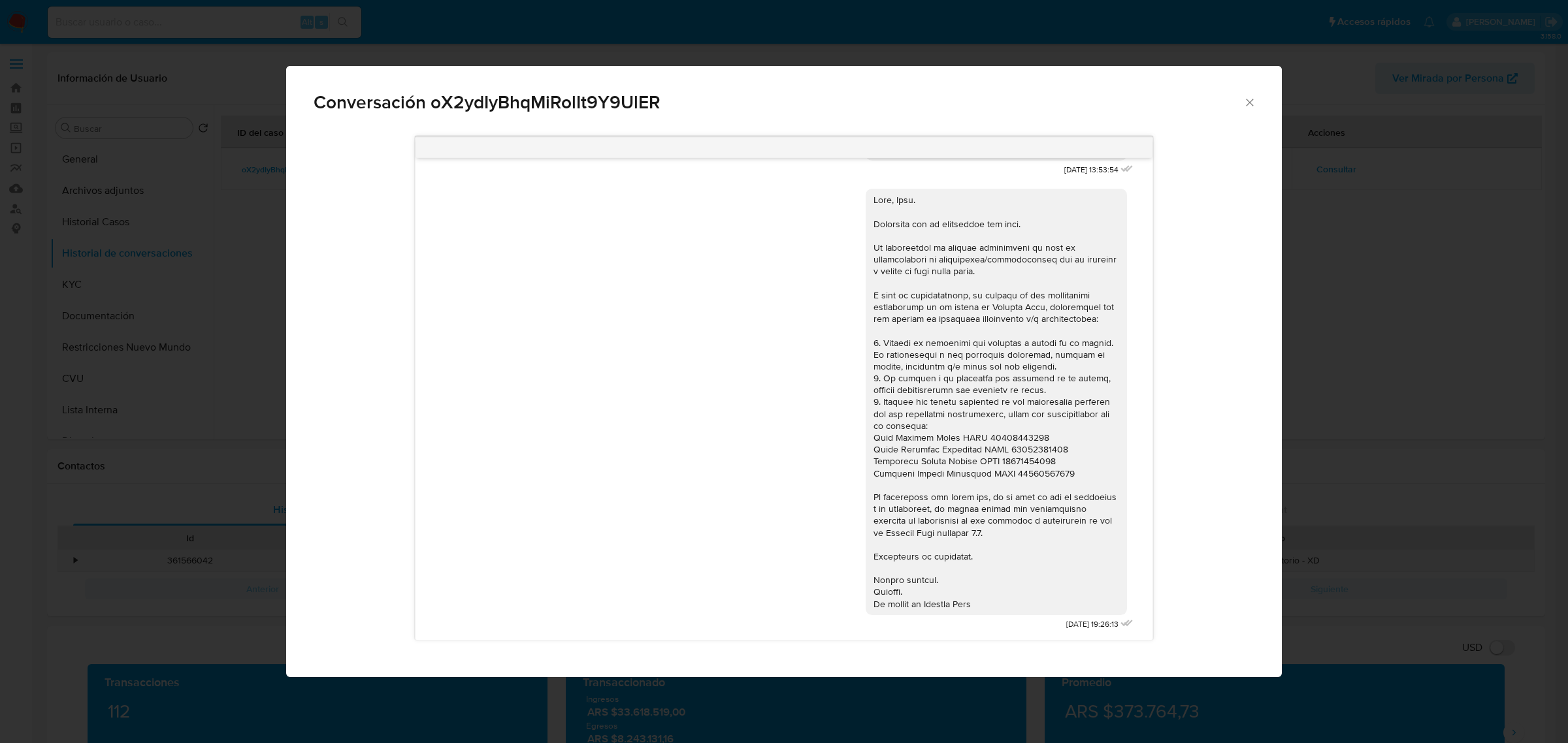
scroll to position [918, 0]
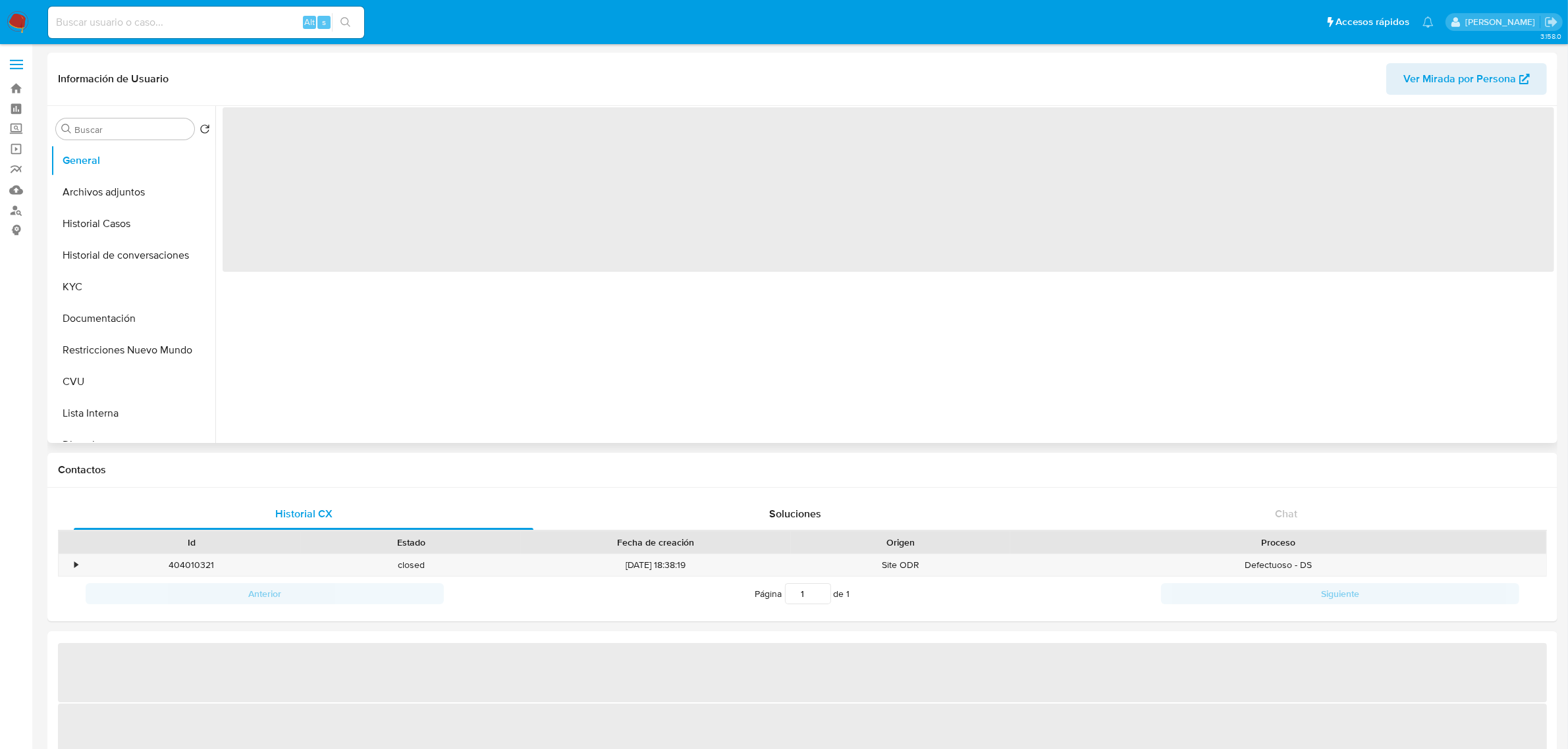
click at [123, 261] on button "Historial de conversaciones" at bounding box center [133, 255] width 164 height 32
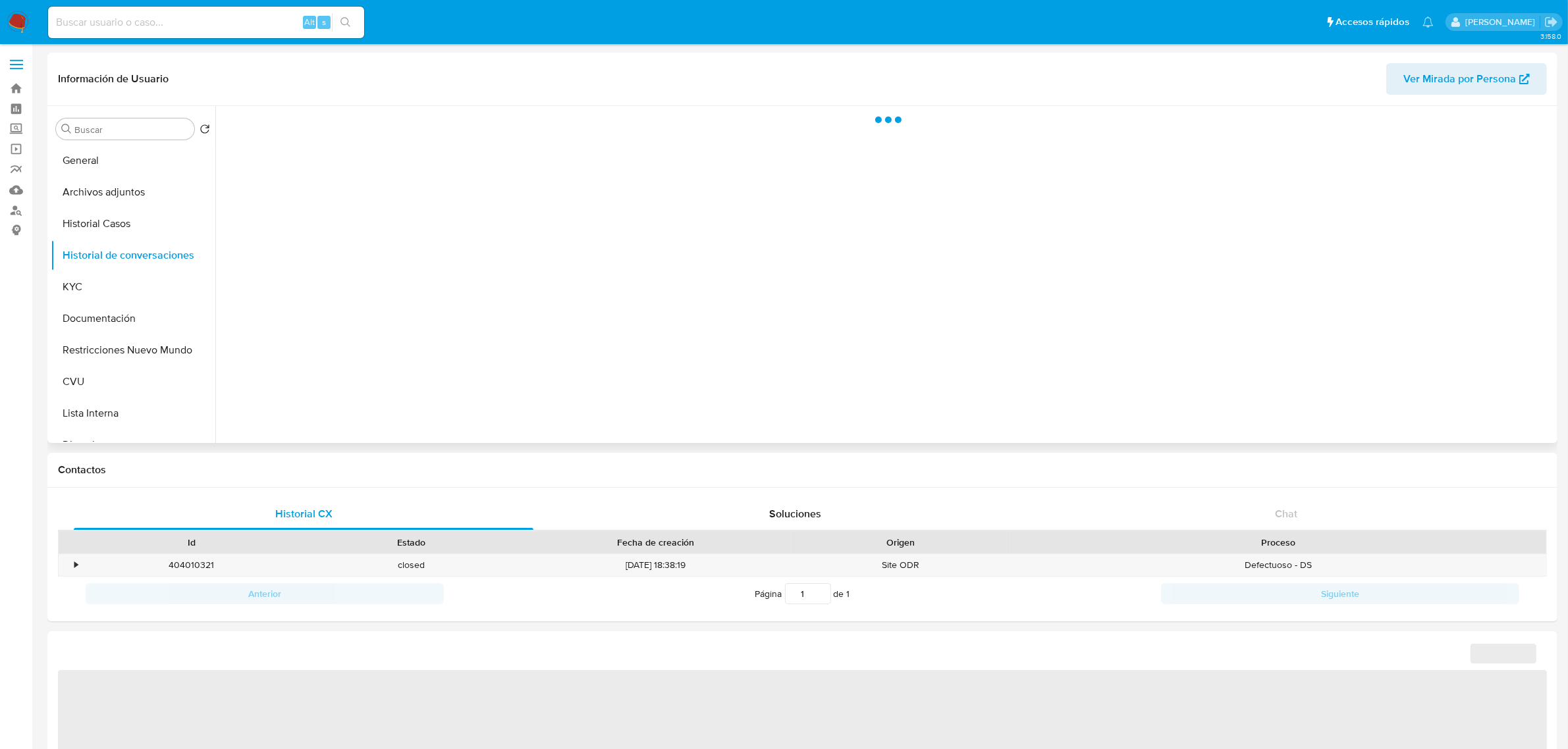
select select "10"
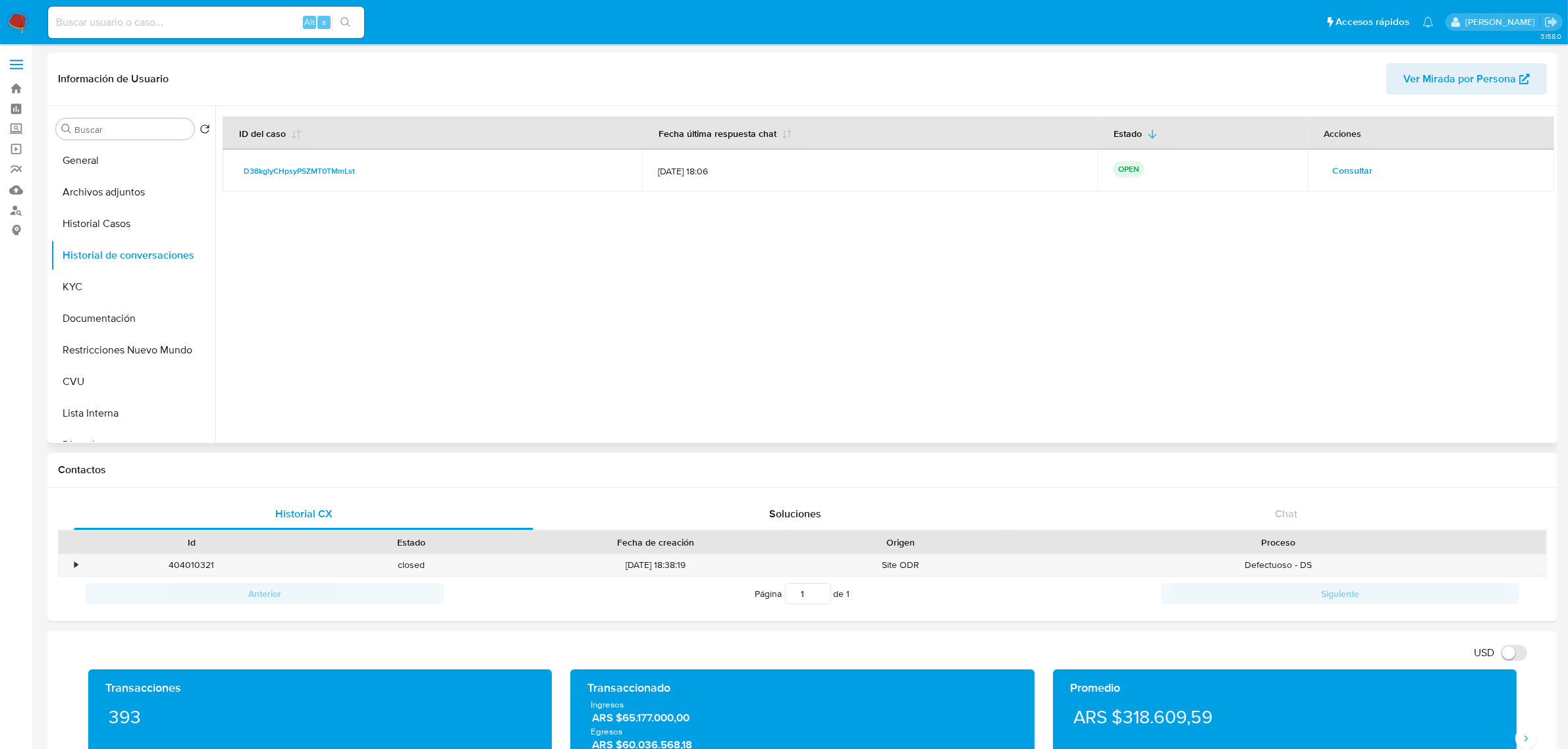
click at [1333, 170] on span "Consultar" at bounding box center [1353, 170] width 40 height 19
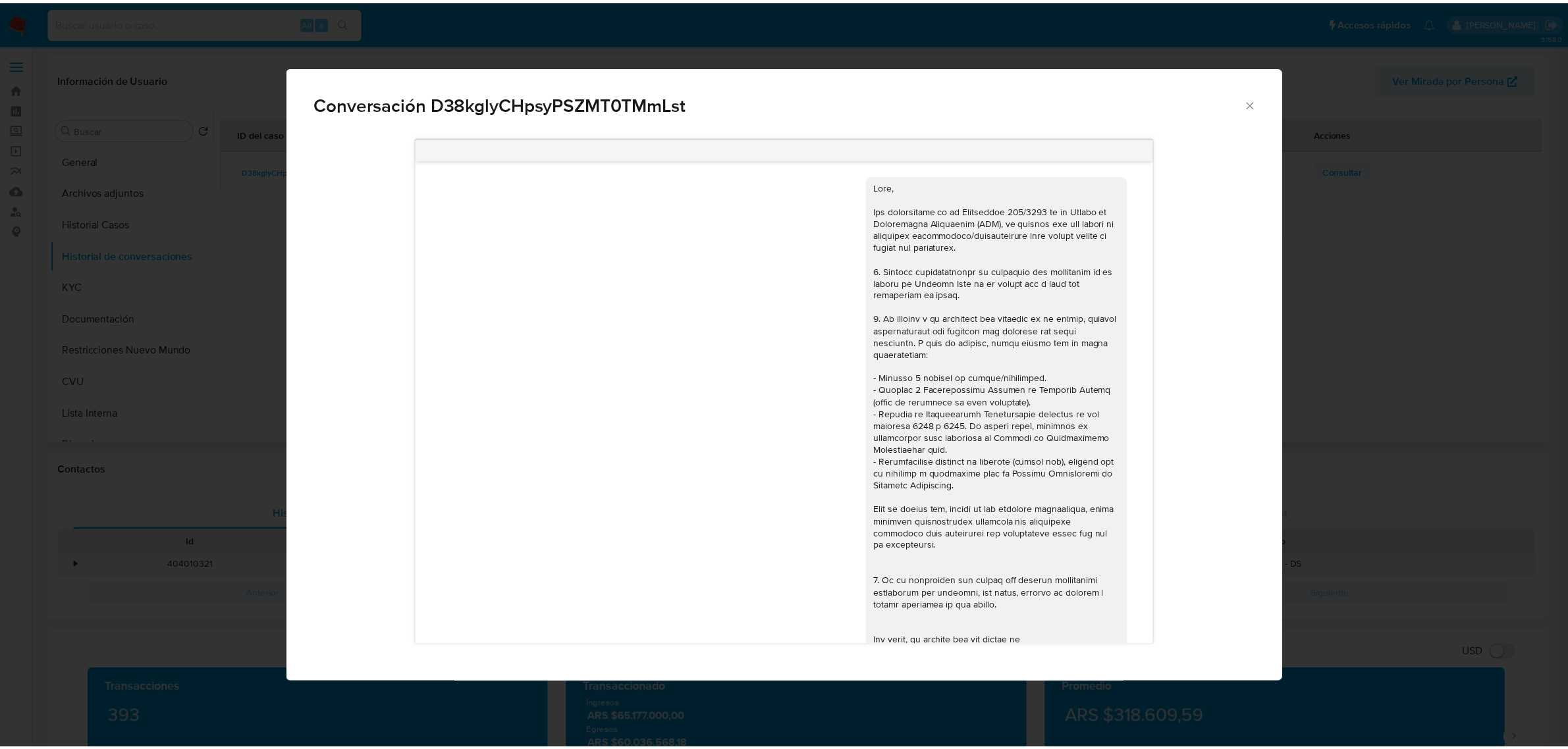
scroll to position [1513, 0]
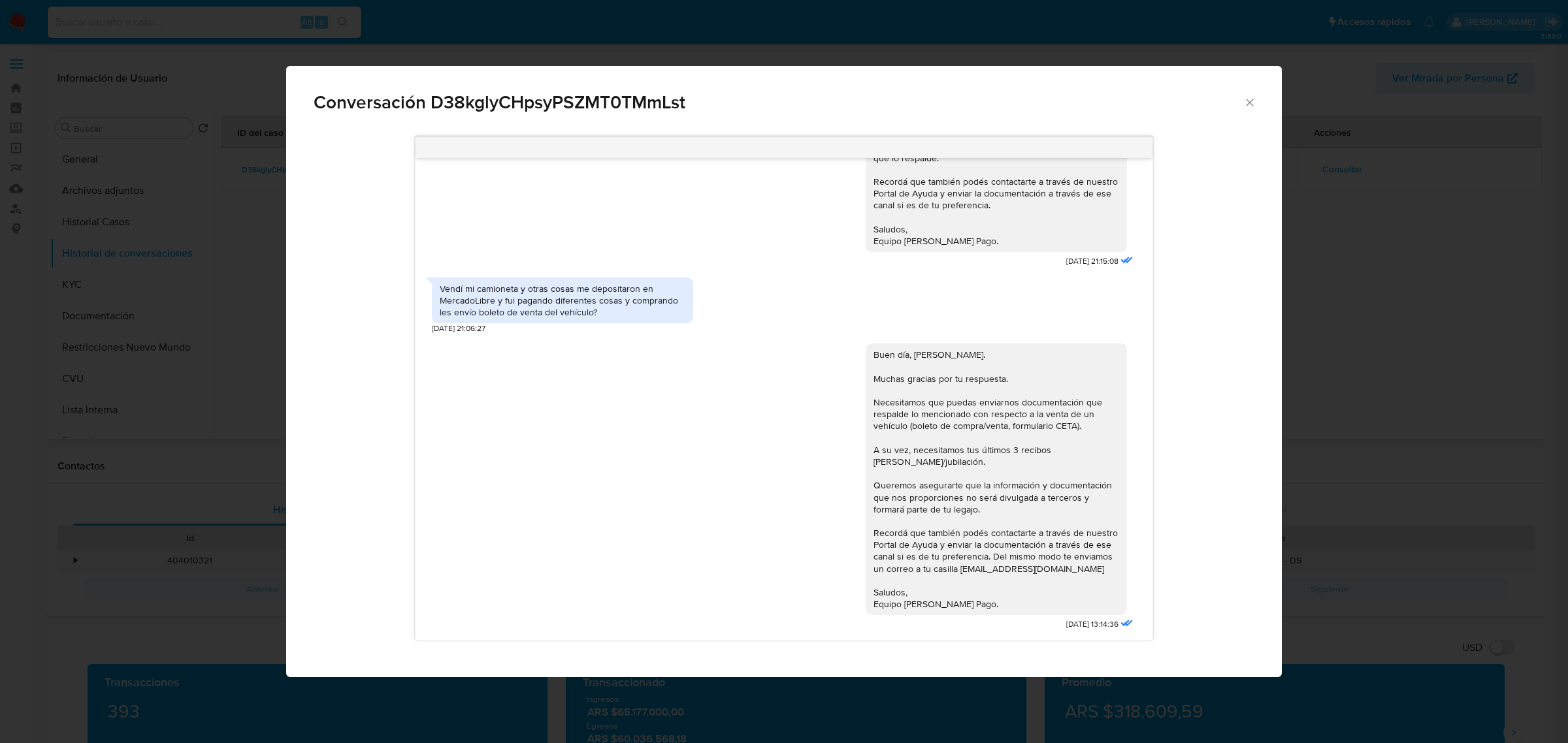
click at [1346, 253] on div "Conversación D38kglyCHpsyPSZMT0TMmLst [DATE] 20:08:36 Ya realice el trámite [DA…" at bounding box center [784, 371] width 1568 height 743
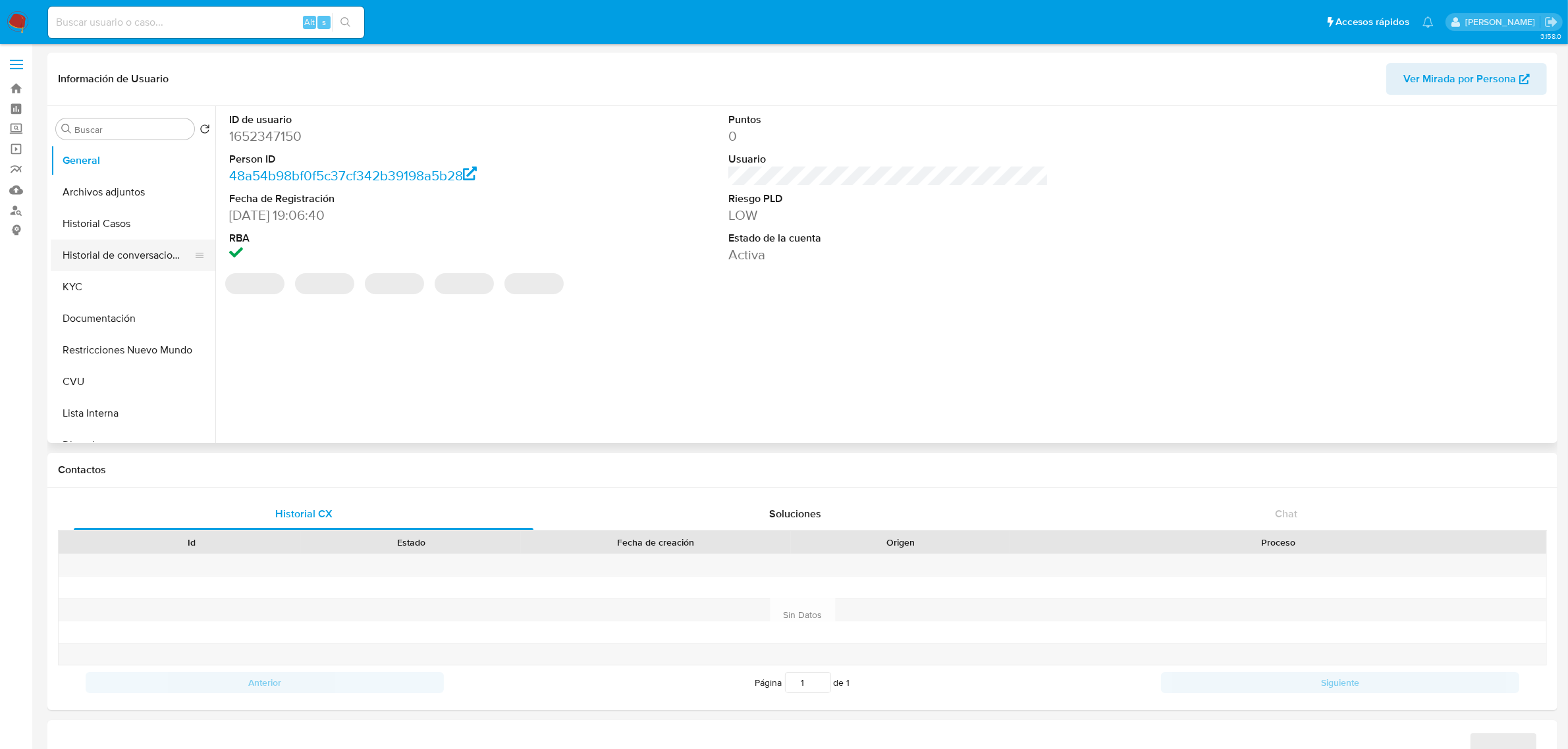
select select "10"
click at [104, 261] on button "Historial de conversaciones" at bounding box center [128, 255] width 154 height 32
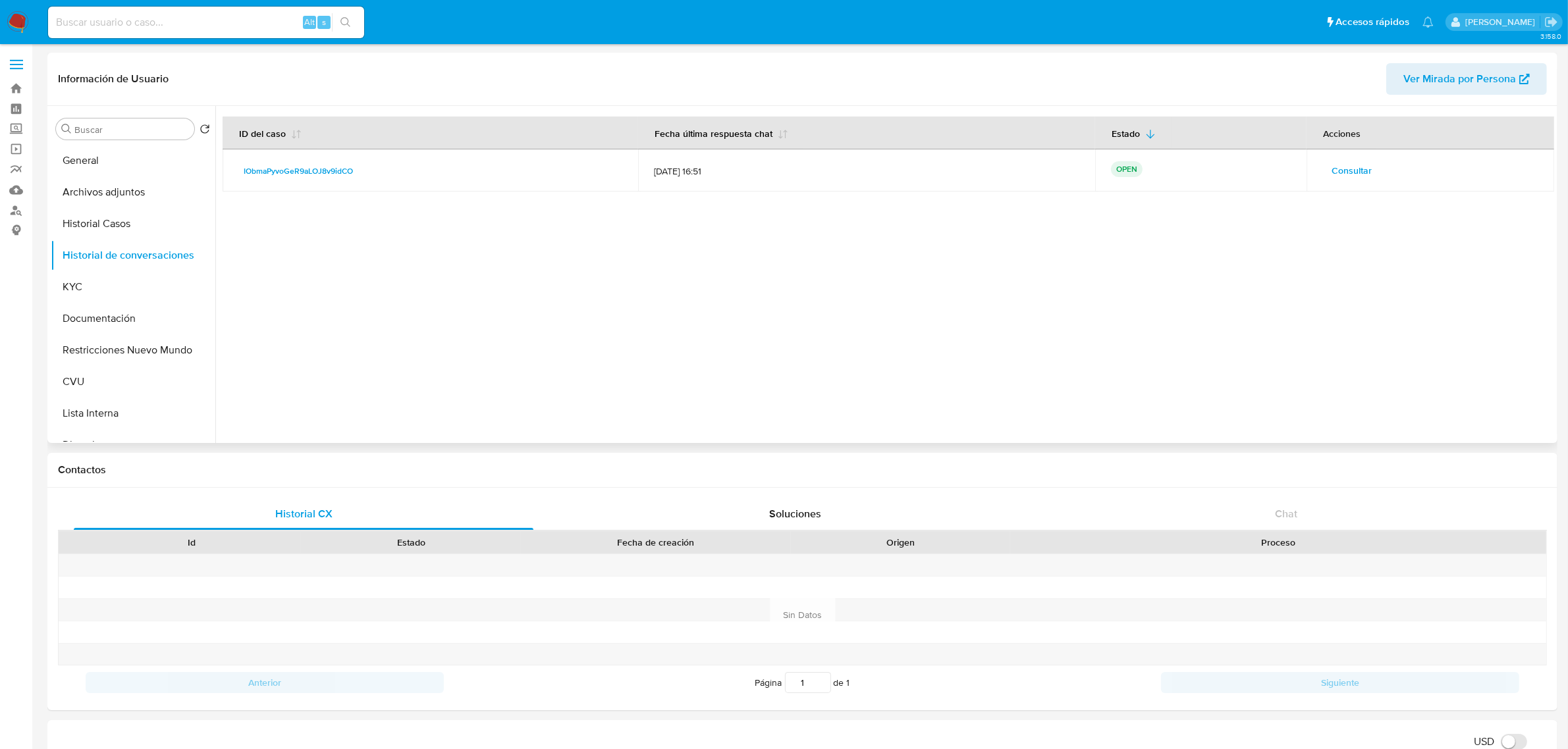
click at [1360, 173] on span "Consultar" at bounding box center [1351, 170] width 40 height 19
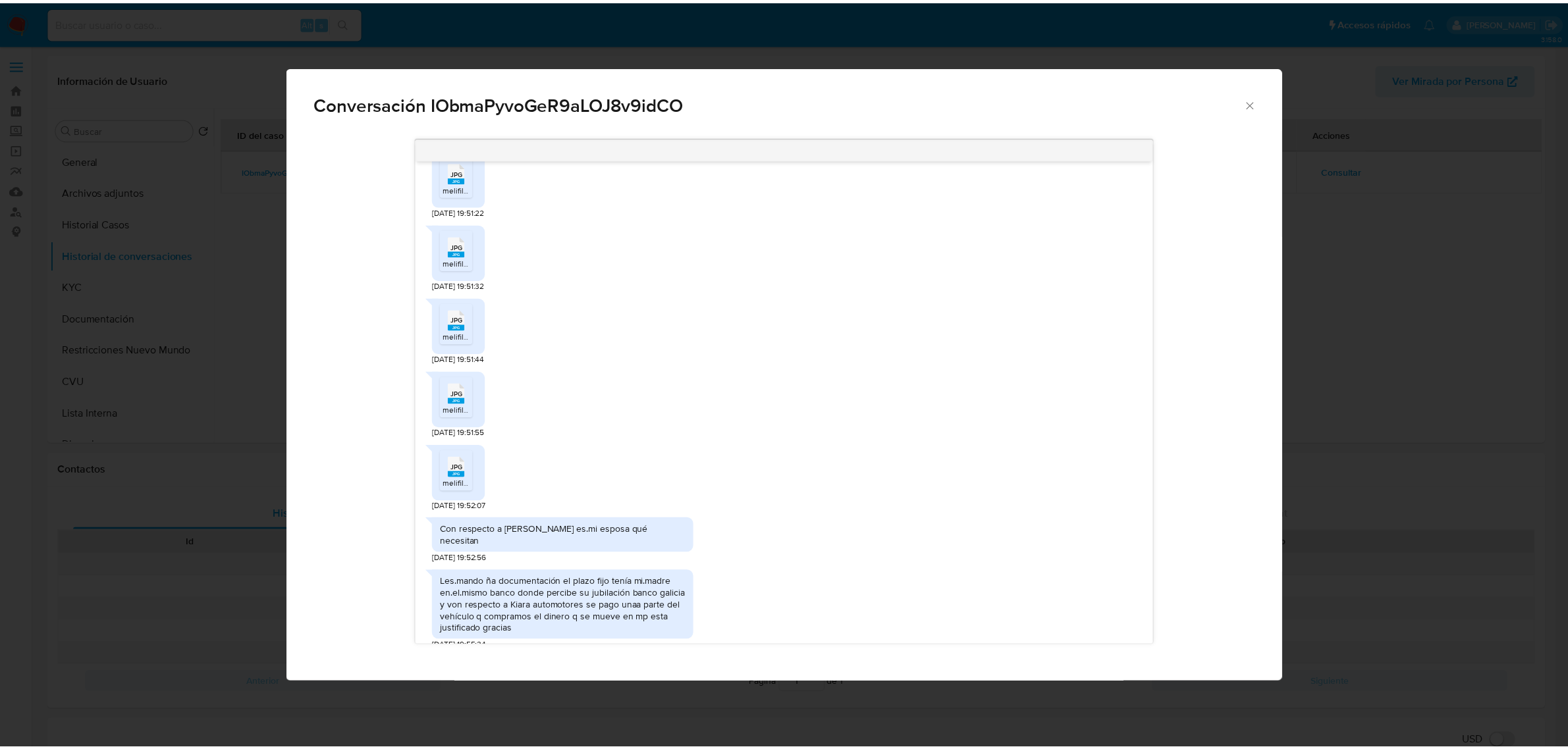
scroll to position [466, 0]
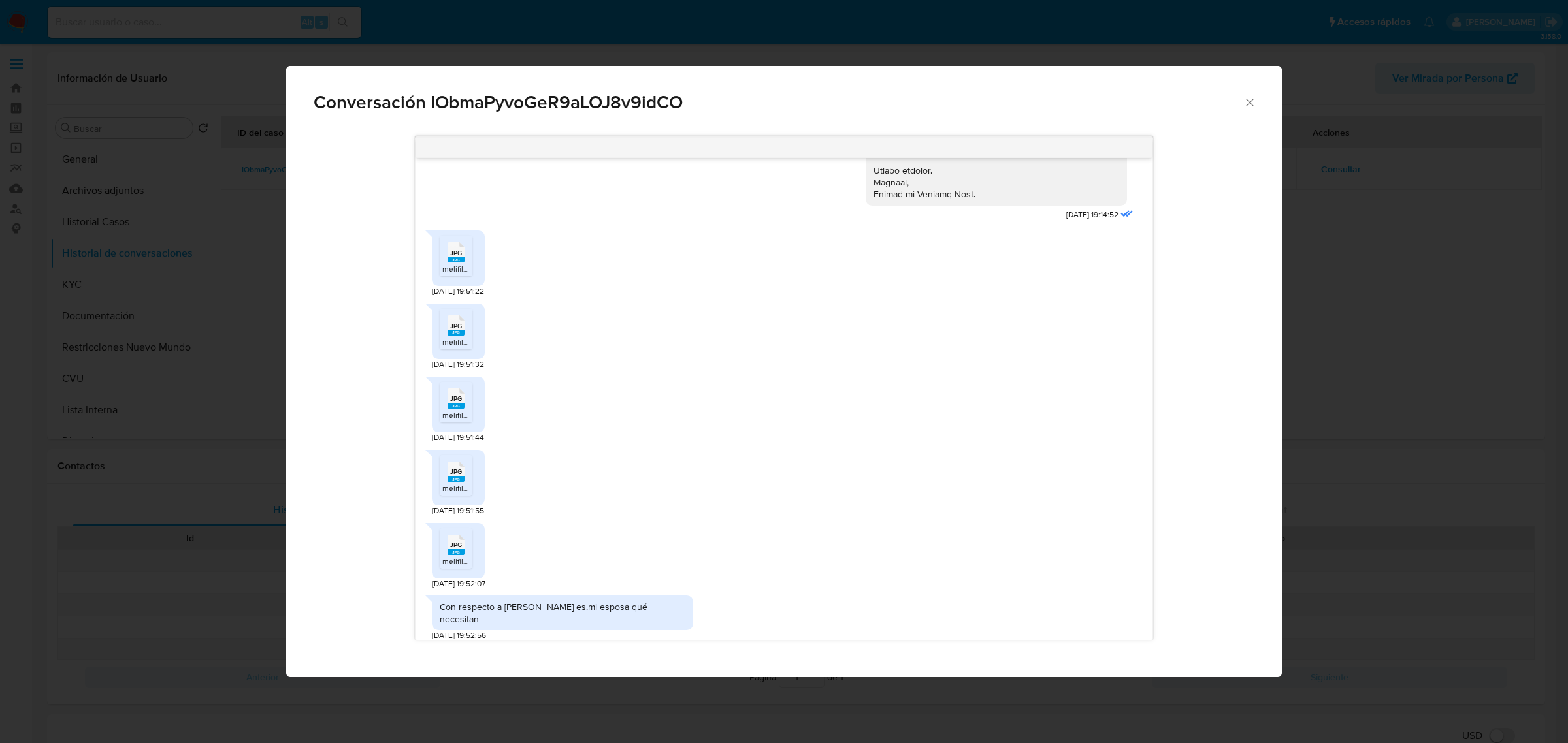
click at [461, 256] on span "JPG" at bounding box center [456, 253] width 11 height 8
click at [456, 336] on icon "JPG" at bounding box center [456, 325] width 17 height 23
click at [456, 402] on span "JPG" at bounding box center [456, 398] width 11 height 8
click at [452, 474] on span "JPG" at bounding box center [456, 471] width 11 height 8
click at [456, 543] on span "JPG" at bounding box center [456, 544] width 11 height 8
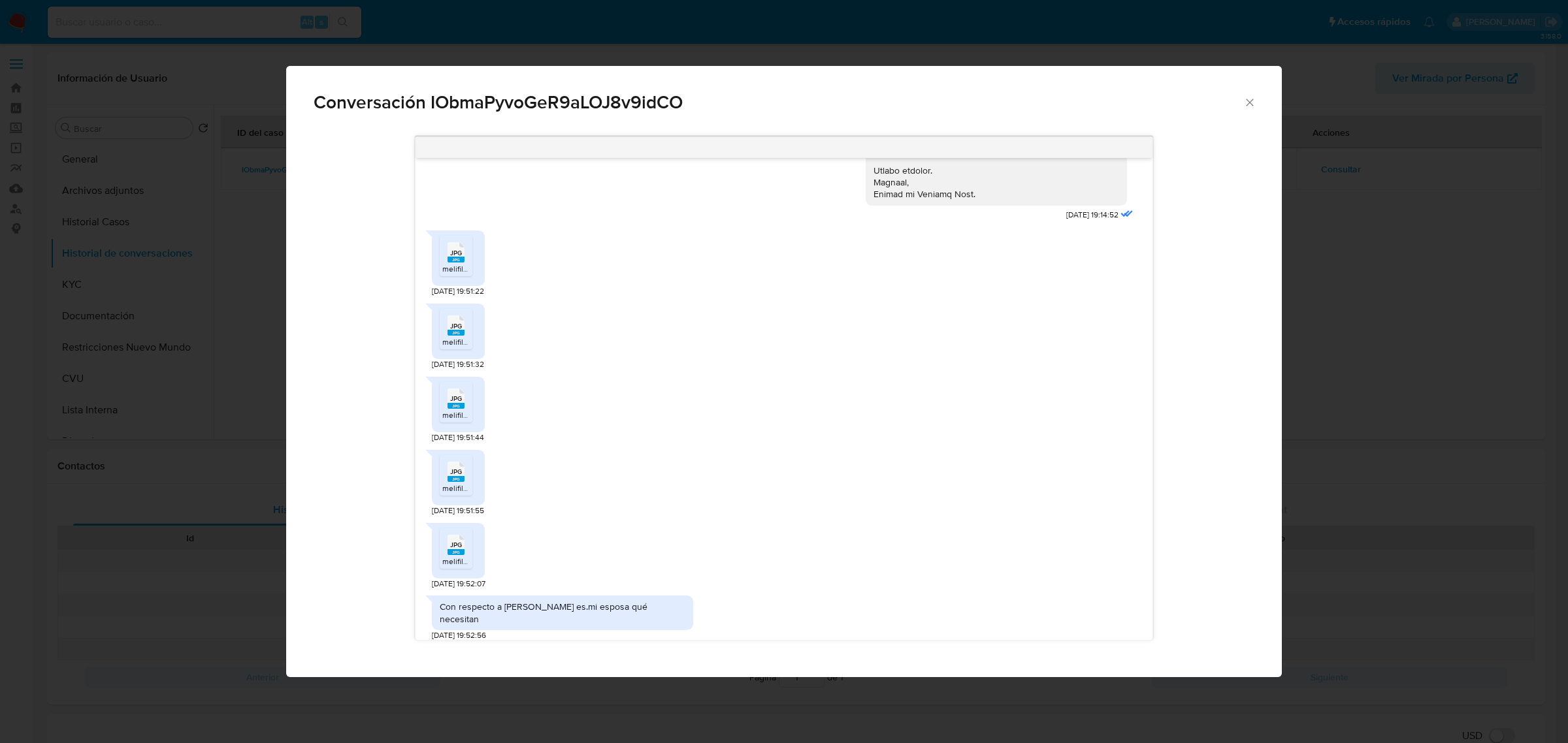
click at [589, 98] on span "Conversación IObmaPyvoGeR9aLOJ8v9idCO" at bounding box center [779, 103] width 929 height 18
copy span "IObmaPyvoGeR9aLOJ8v9idCO"
click at [1255, 99] on icon "Cerrar" at bounding box center [1250, 102] width 13 height 13
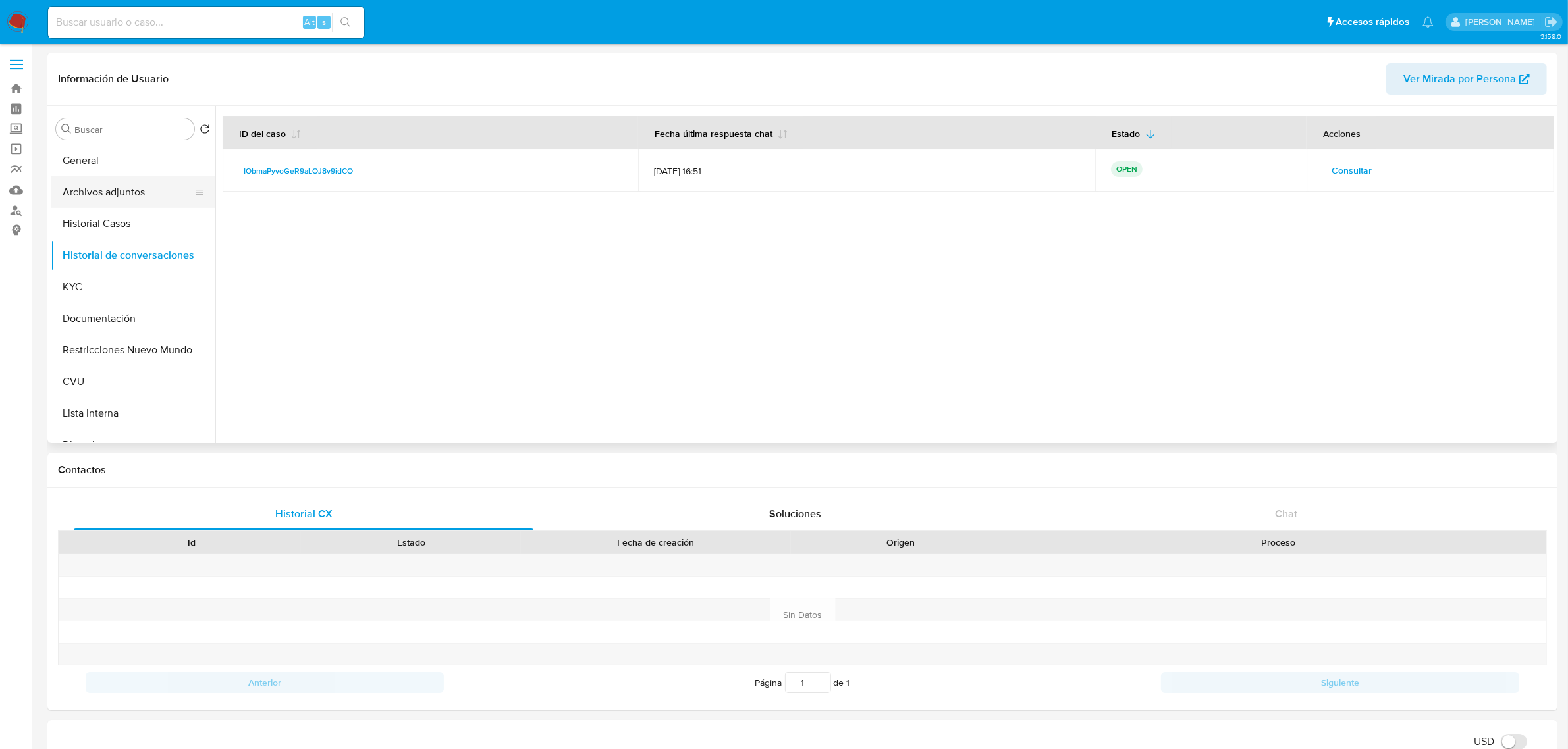
click at [117, 189] on button "Archivos adjuntos" at bounding box center [128, 192] width 154 height 32
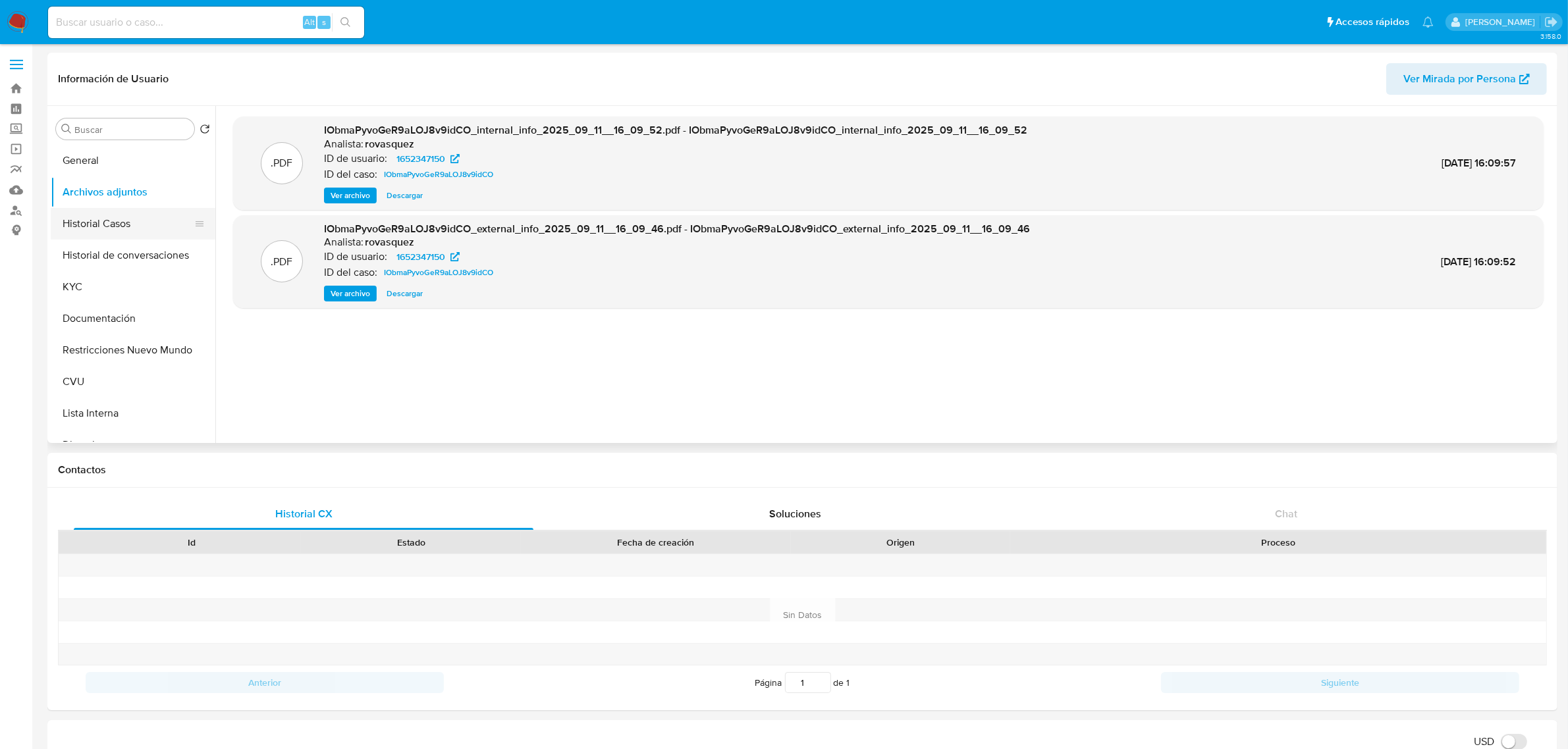
click at [112, 221] on button "Historial Casos" at bounding box center [128, 224] width 154 height 32
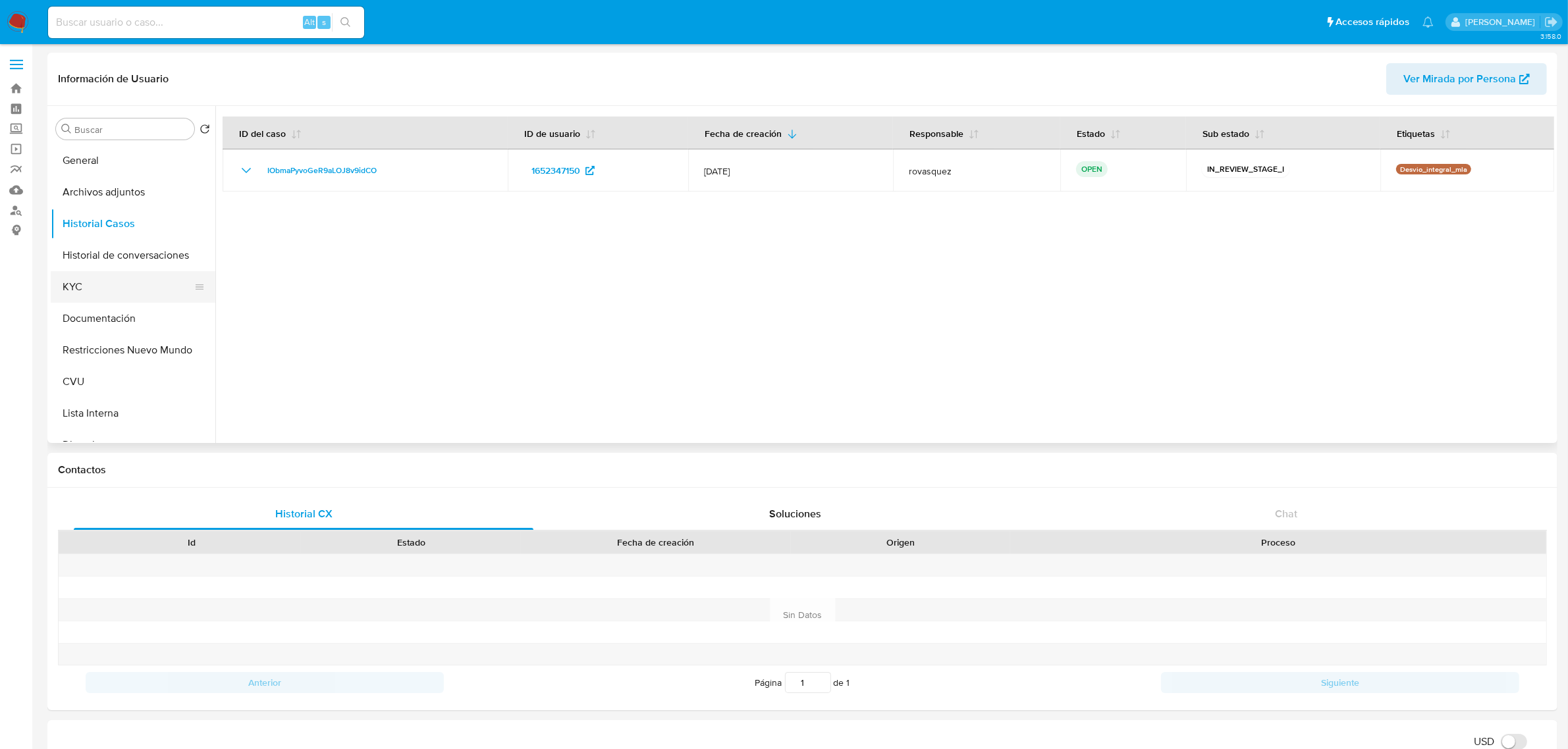
click at [106, 299] on button "KYC" at bounding box center [128, 287] width 154 height 32
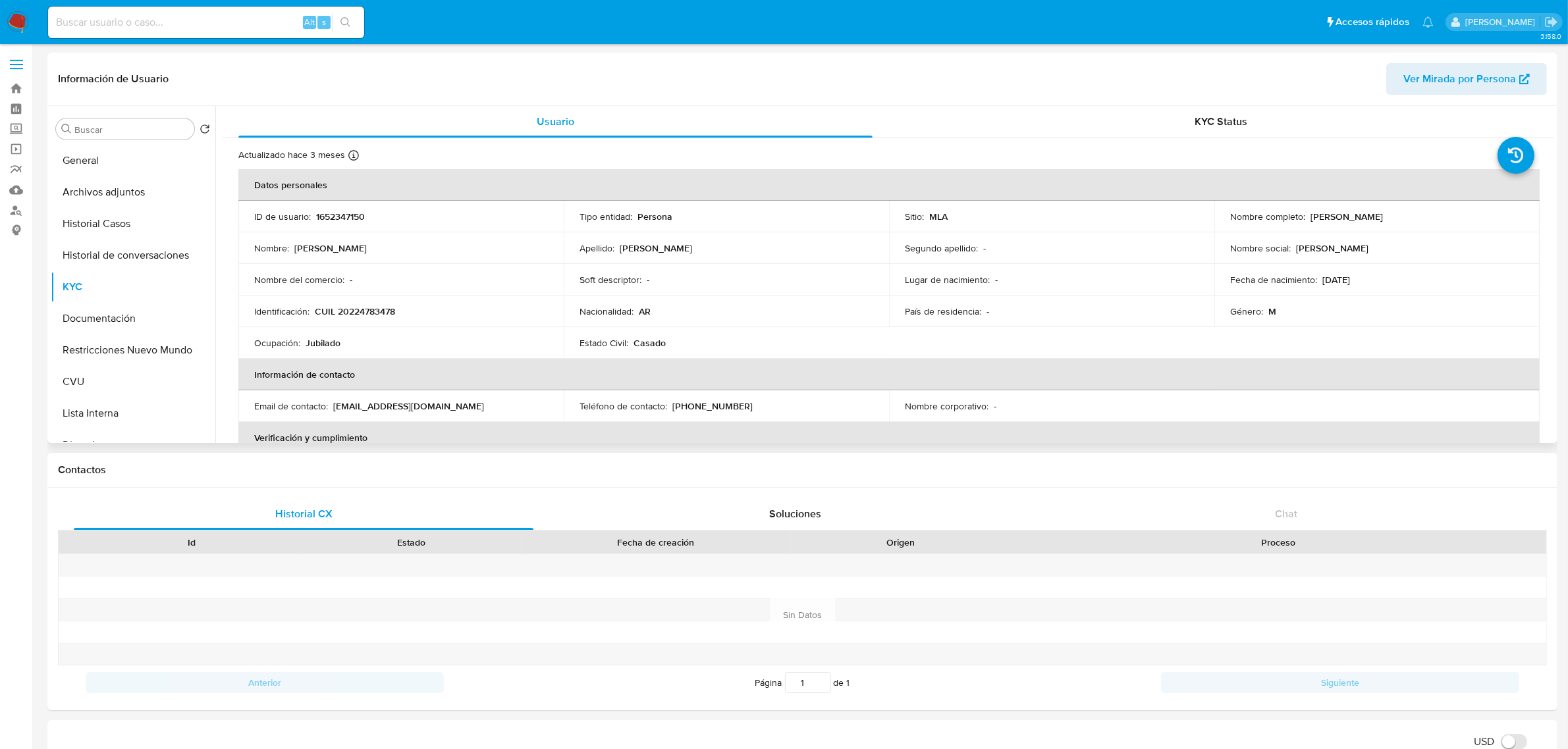
click at [360, 309] on p "CUIL 20224783478" at bounding box center [355, 311] width 80 height 12
copy p "20224783478"
drag, startPoint x: 1307, startPoint y: 216, endPoint x: 1402, endPoint y: 219, distance: 95.0
click at [1402, 219] on div "Nombre completo : Julio Alberto Aguirre" at bounding box center [1377, 216] width 294 height 12
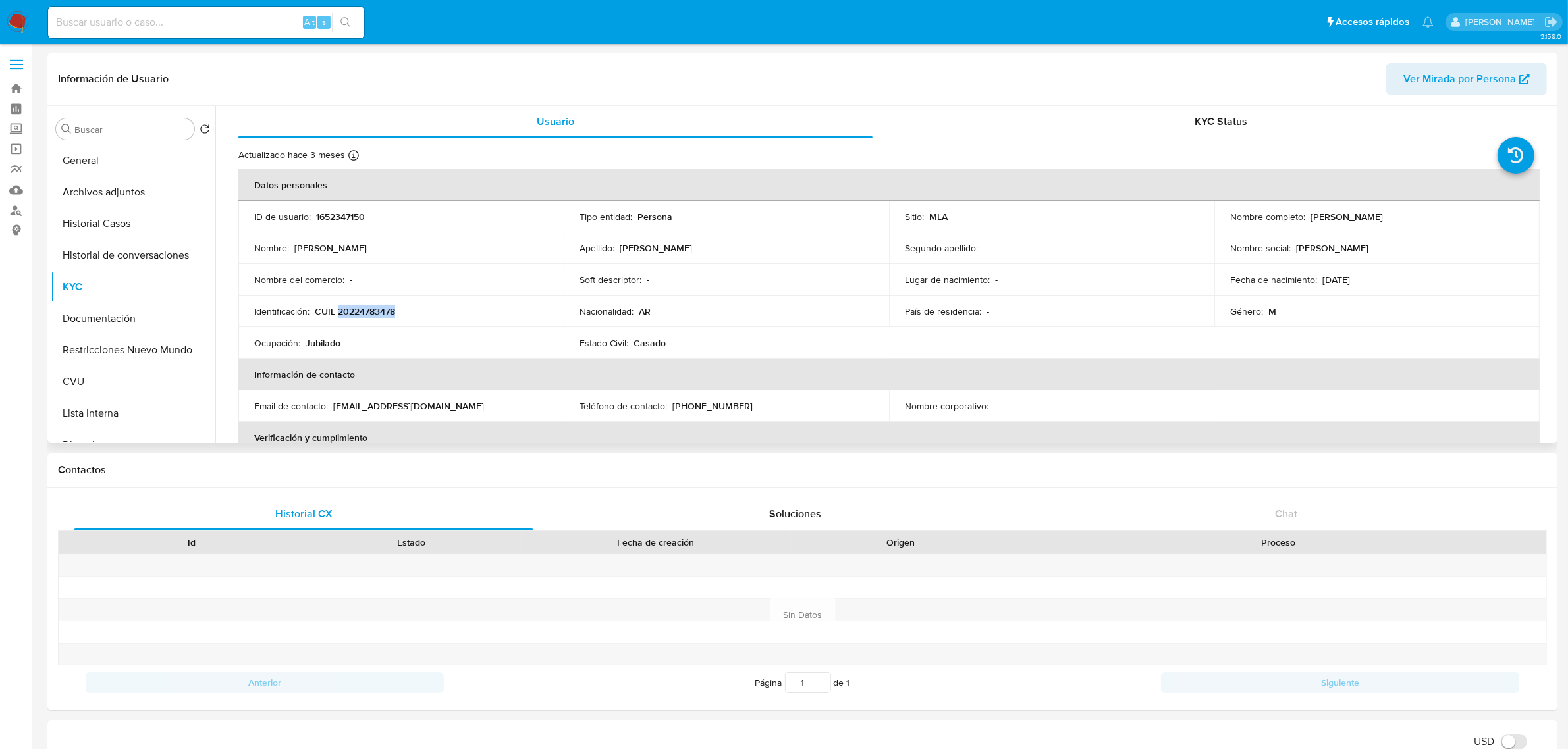
copy p "[PERSON_NAME]"
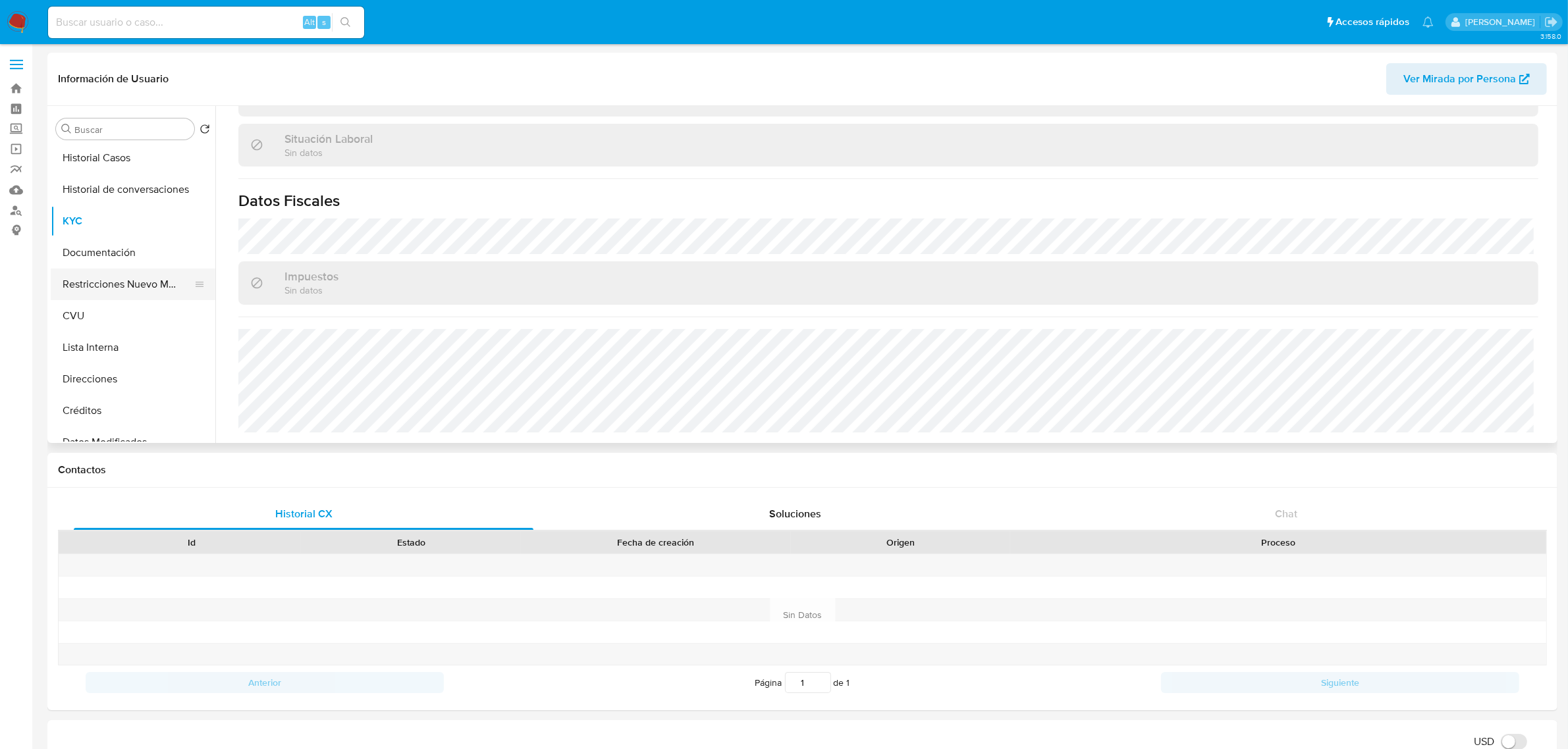
scroll to position [164, 0]
click at [117, 286] on button "Direcciones" at bounding box center [128, 280] width 154 height 32
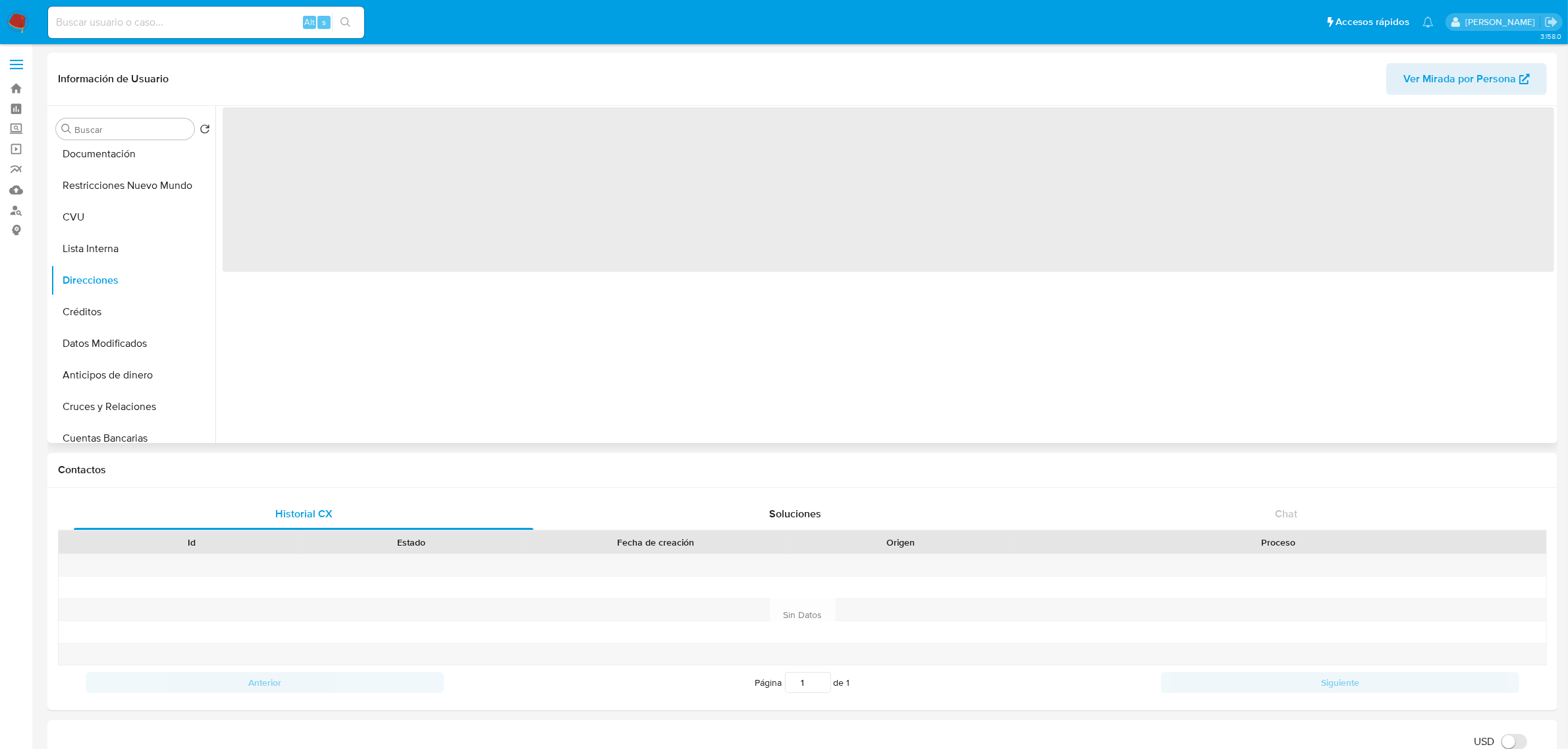
scroll to position [0, 0]
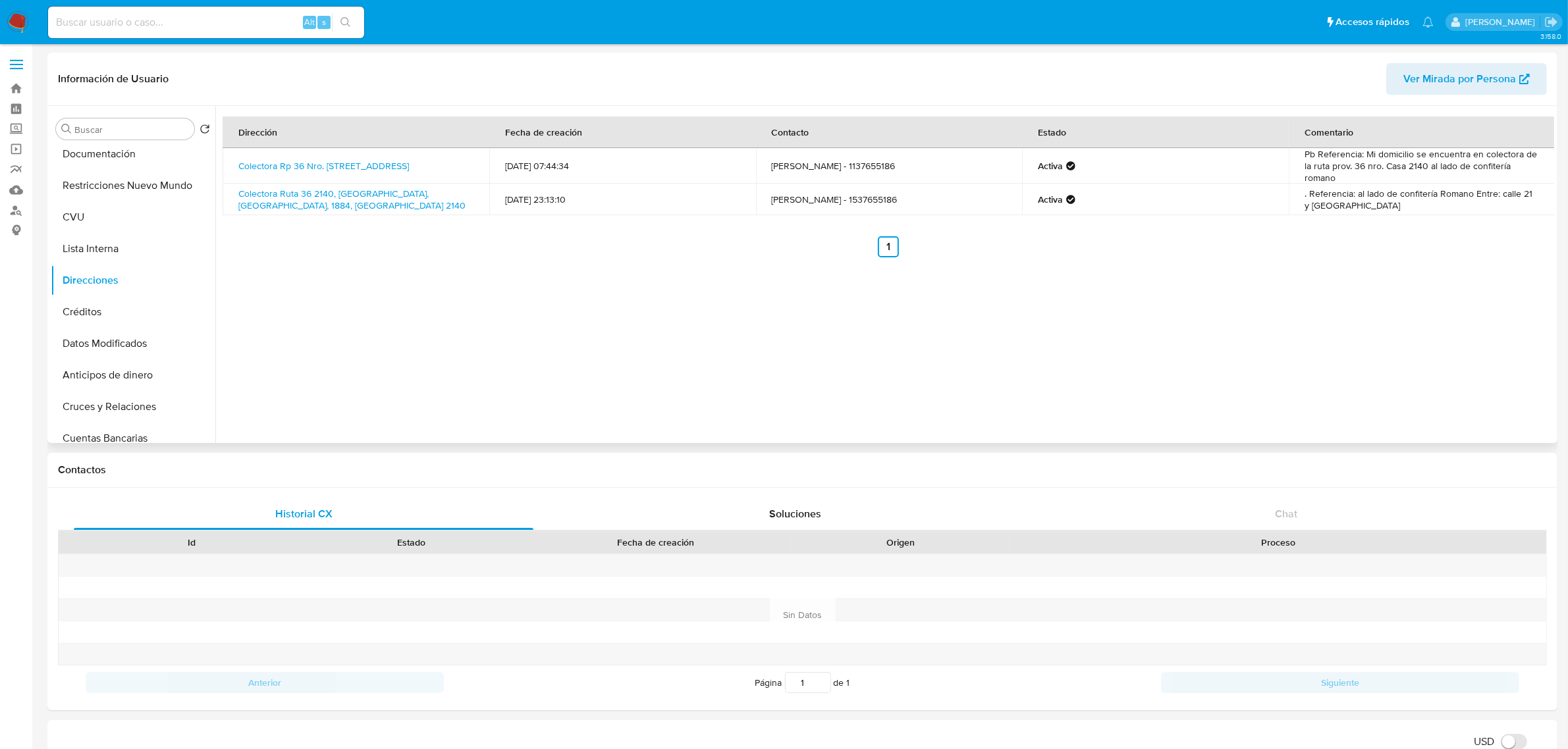
click at [438, 255] on ul "Anterior 1 Siguiente" at bounding box center [887, 246] width 1331 height 21
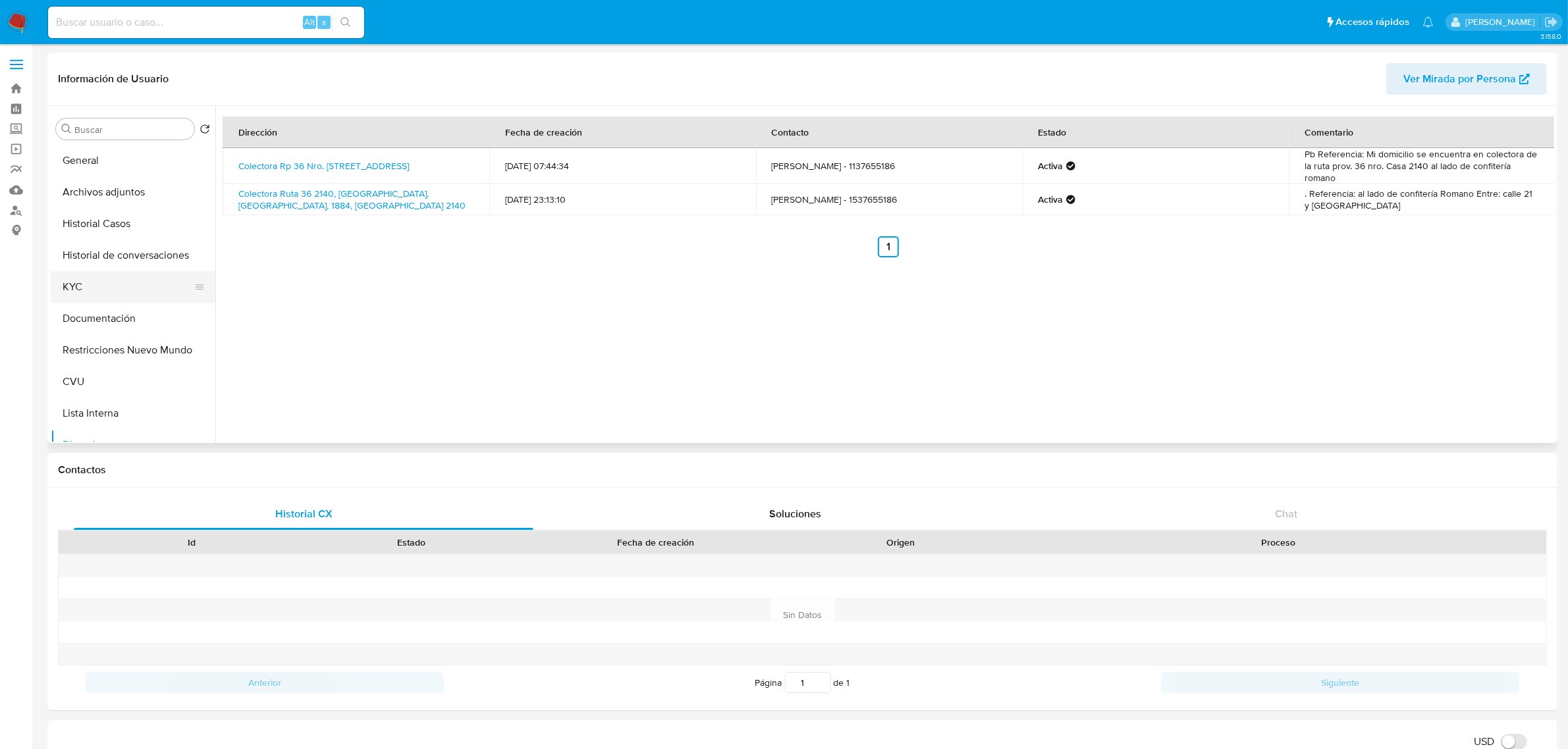
click at [125, 275] on button "KYC" at bounding box center [128, 287] width 154 height 32
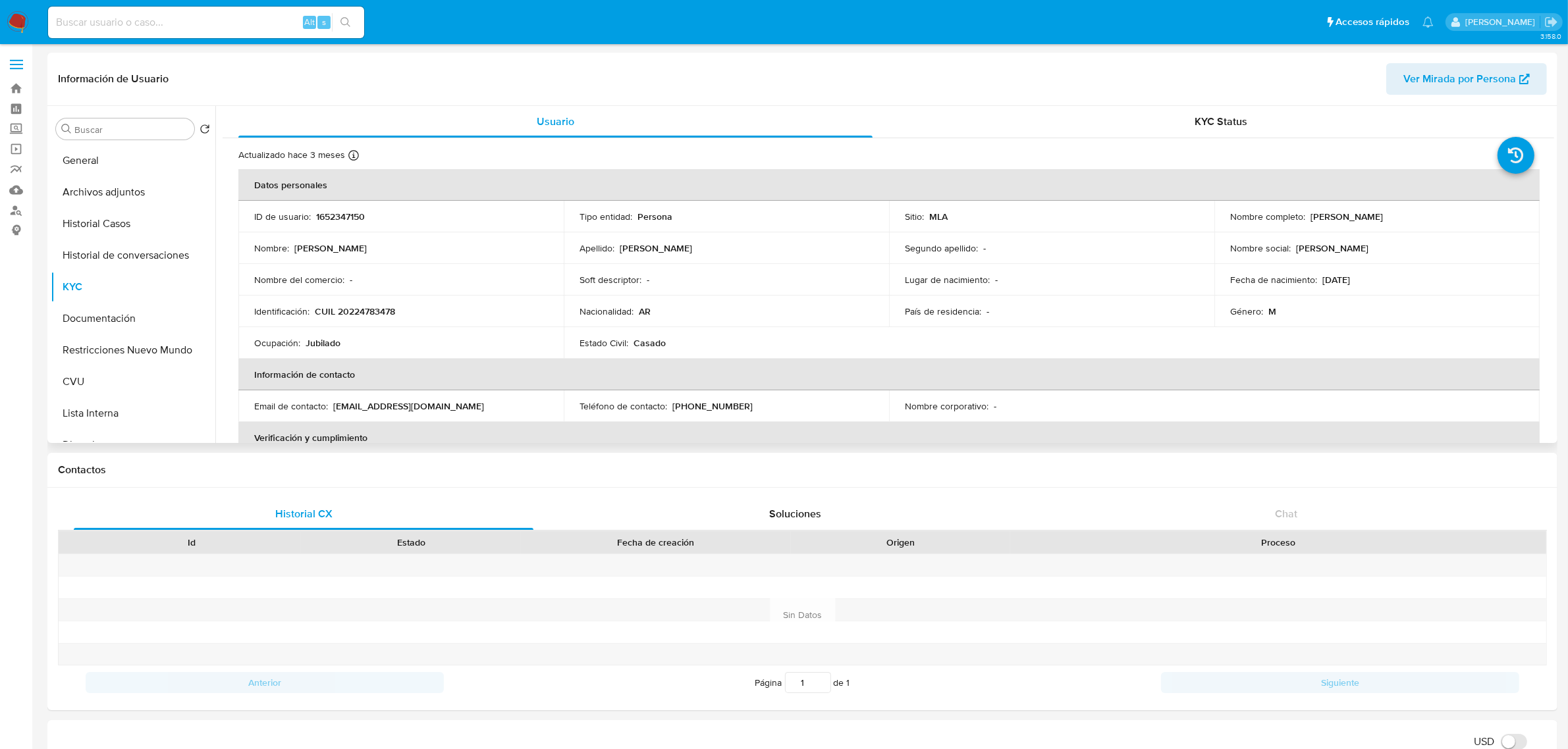
click at [363, 311] on p "CUIL 20224783478" at bounding box center [355, 311] width 80 height 12
click at [360, 315] on p "CUIL 20224783478" at bounding box center [355, 311] width 80 height 12
copy p "20224783478"
click at [942, 287] on td "Lugar de nacimiento : -" at bounding box center [1052, 279] width 326 height 32
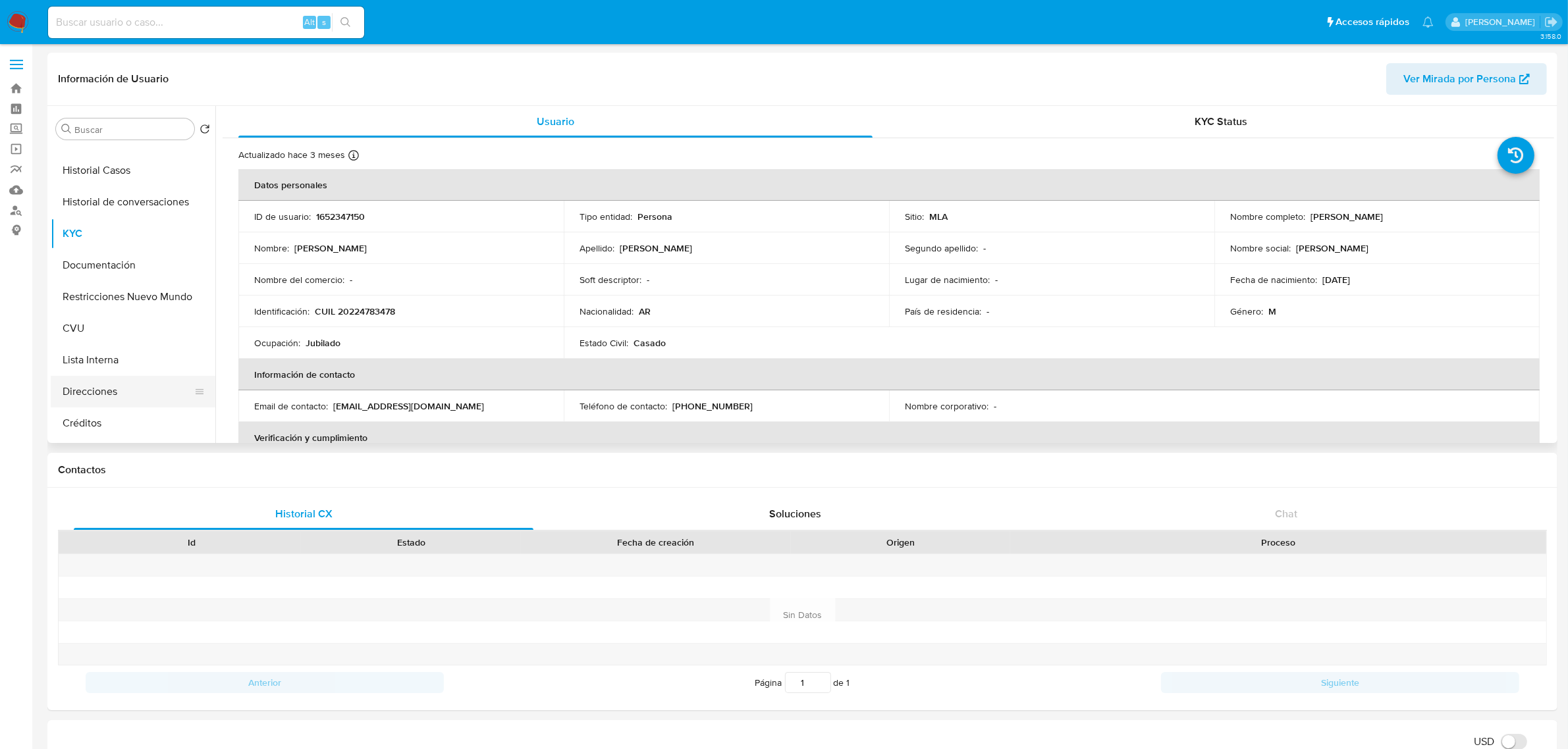
scroll to position [83, 0]
click at [101, 366] on button "Direcciones" at bounding box center [128, 363] width 154 height 32
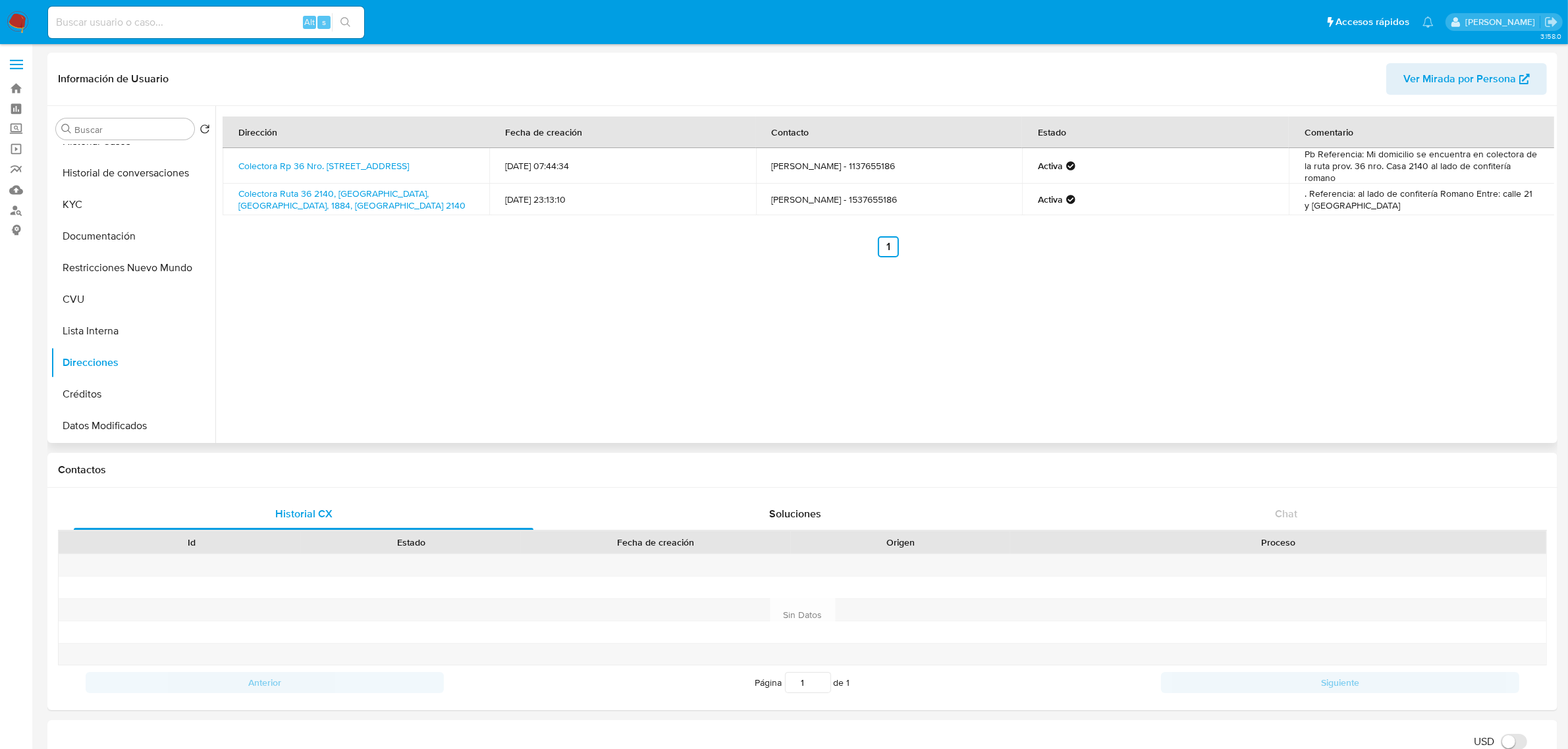
drag, startPoint x: 393, startPoint y: 176, endPoint x: 231, endPoint y: 161, distance: 162.7
click at [231, 161] on td "Colectora Rp 36 Nro. 2140 E21 Y 21a 2140, Berazategui, Buenos Aires, 1884, Arge…" at bounding box center [356, 166] width 267 height 35
copy link "Colectora Rp 36 Nro. 2140 E21 Y 21a 2140, Berazategui, Buenos Aires, 1884, Arge…"
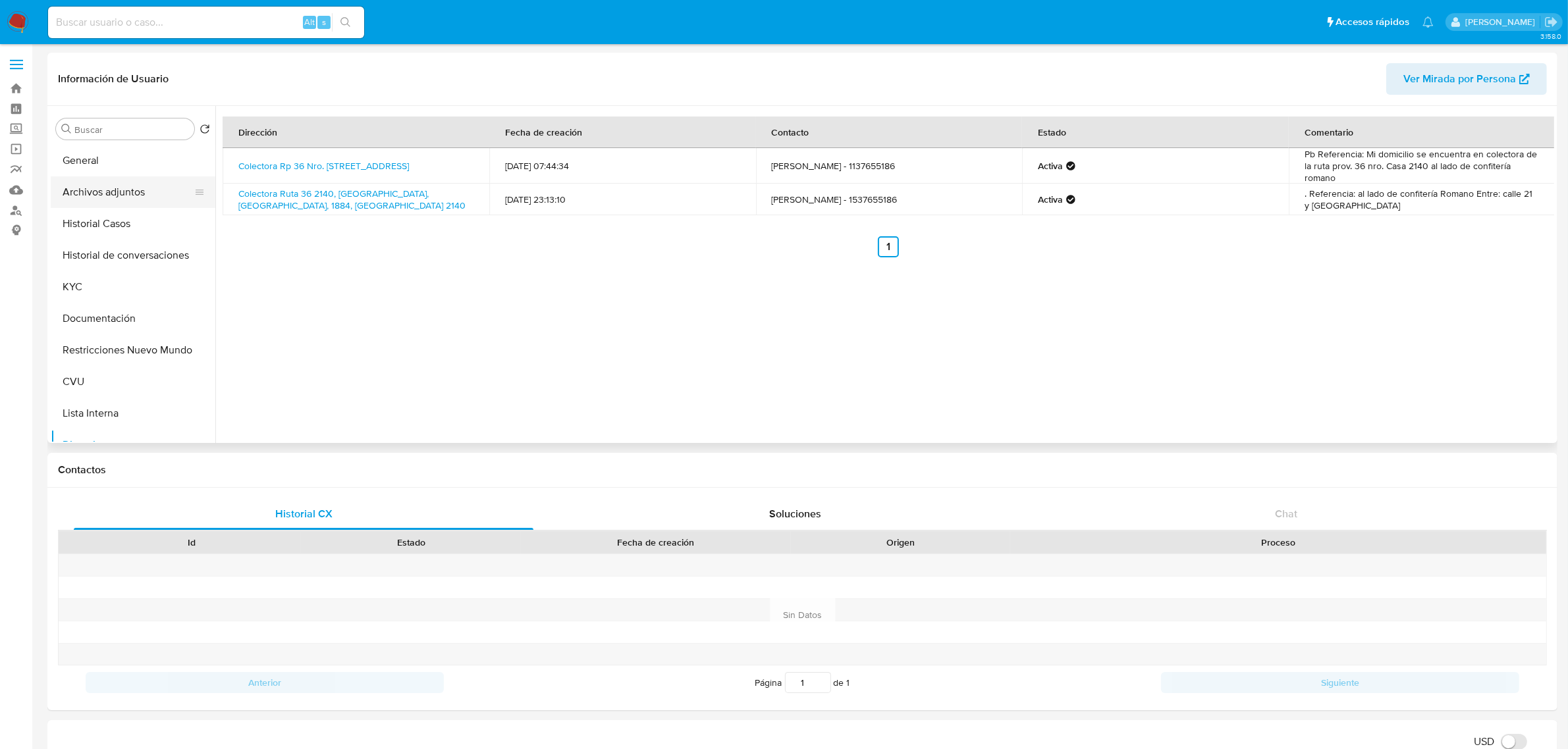
click at [133, 189] on button "Archivos adjuntos" at bounding box center [128, 192] width 154 height 32
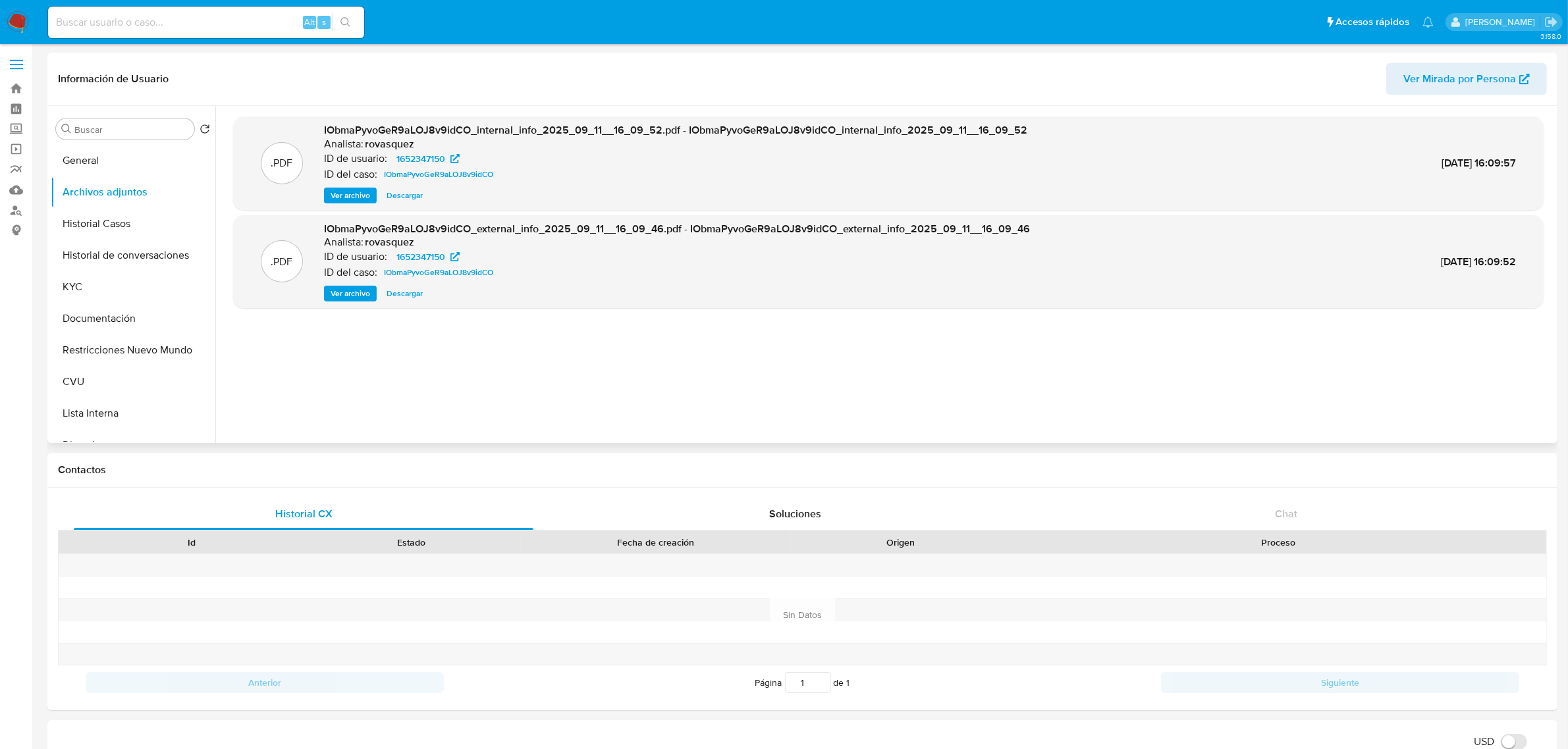
click at [346, 299] on span "Ver archivo" at bounding box center [350, 293] width 39 height 13
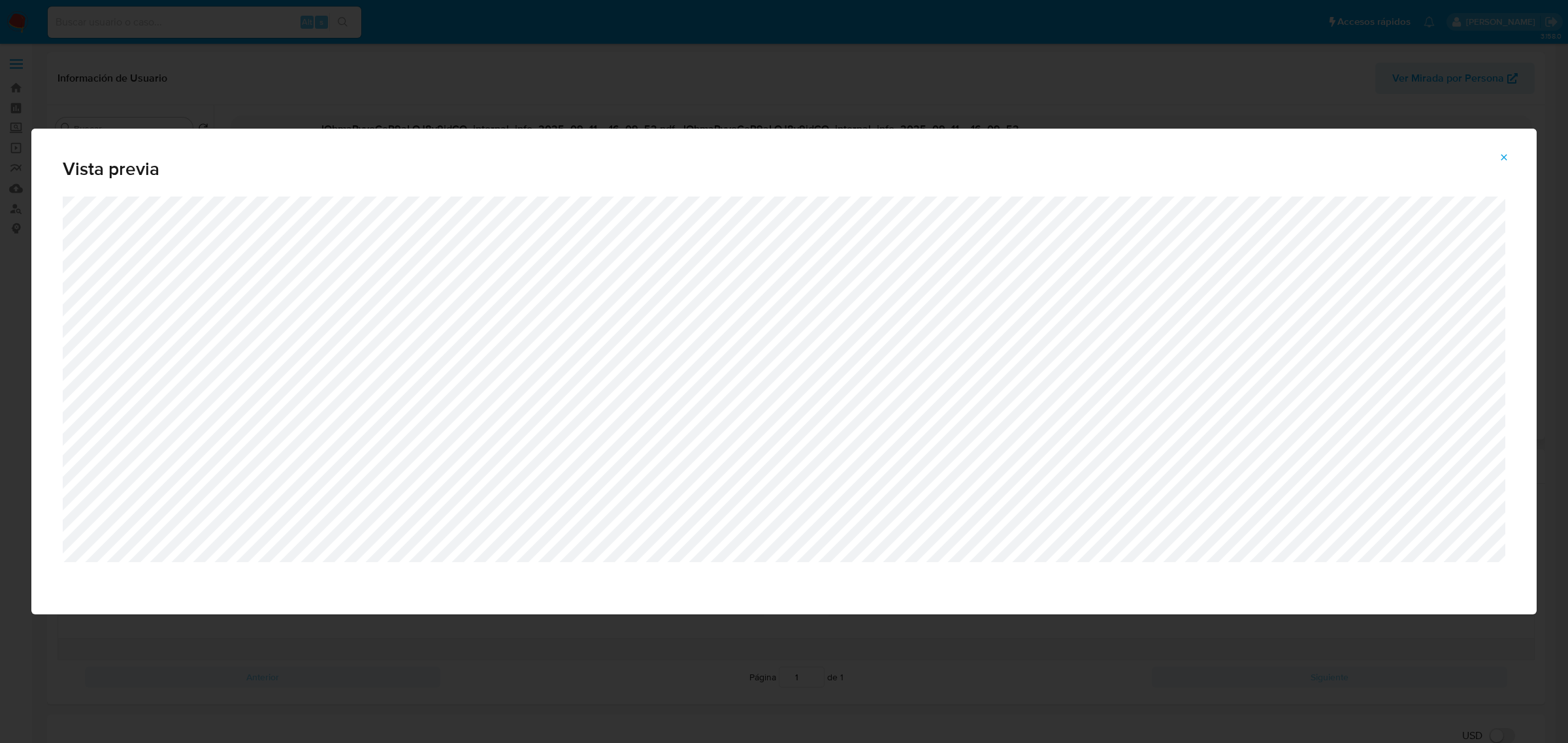
click at [1507, 158] on icon "Attachment preview" at bounding box center [1504, 158] width 11 height 11
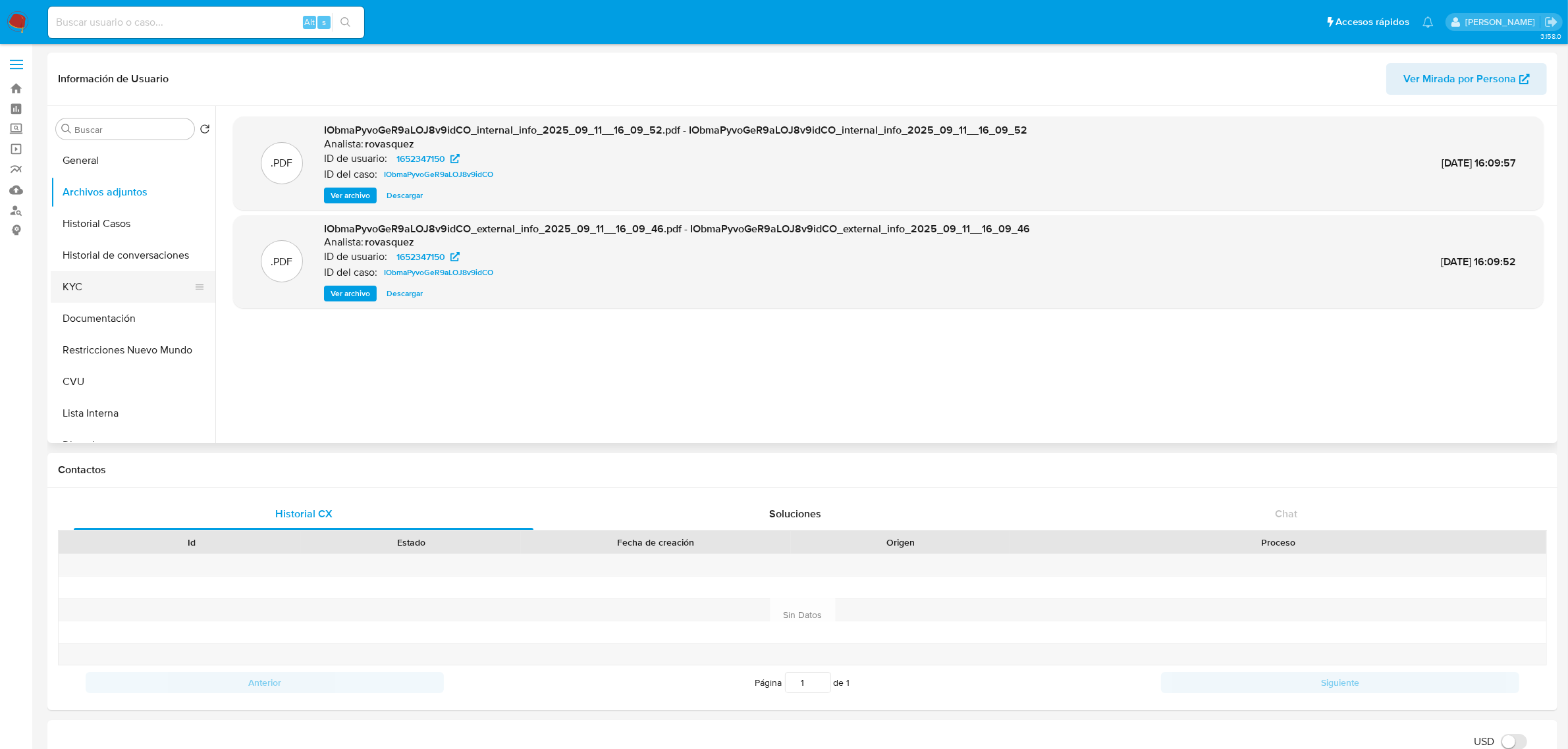
click at [94, 277] on button "KYC" at bounding box center [128, 287] width 154 height 32
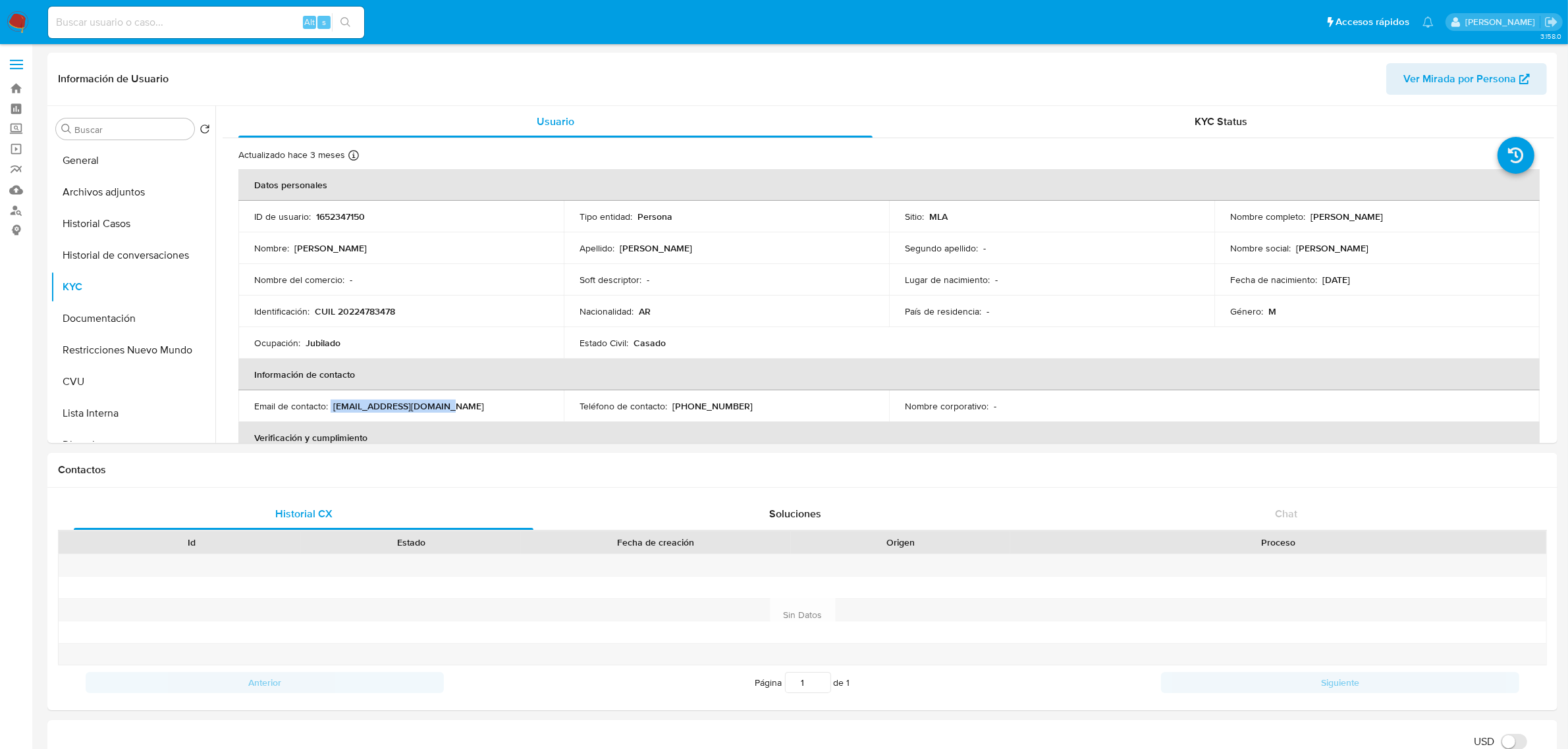
drag, startPoint x: 330, startPoint y: 402, endPoint x: 442, endPoint y: 409, distance: 112.2
click at [442, 409] on div "Email de contacto : juliann2727@outlook.com" at bounding box center [400, 406] width 294 height 12
copy div "juliann2727@outlook.com"
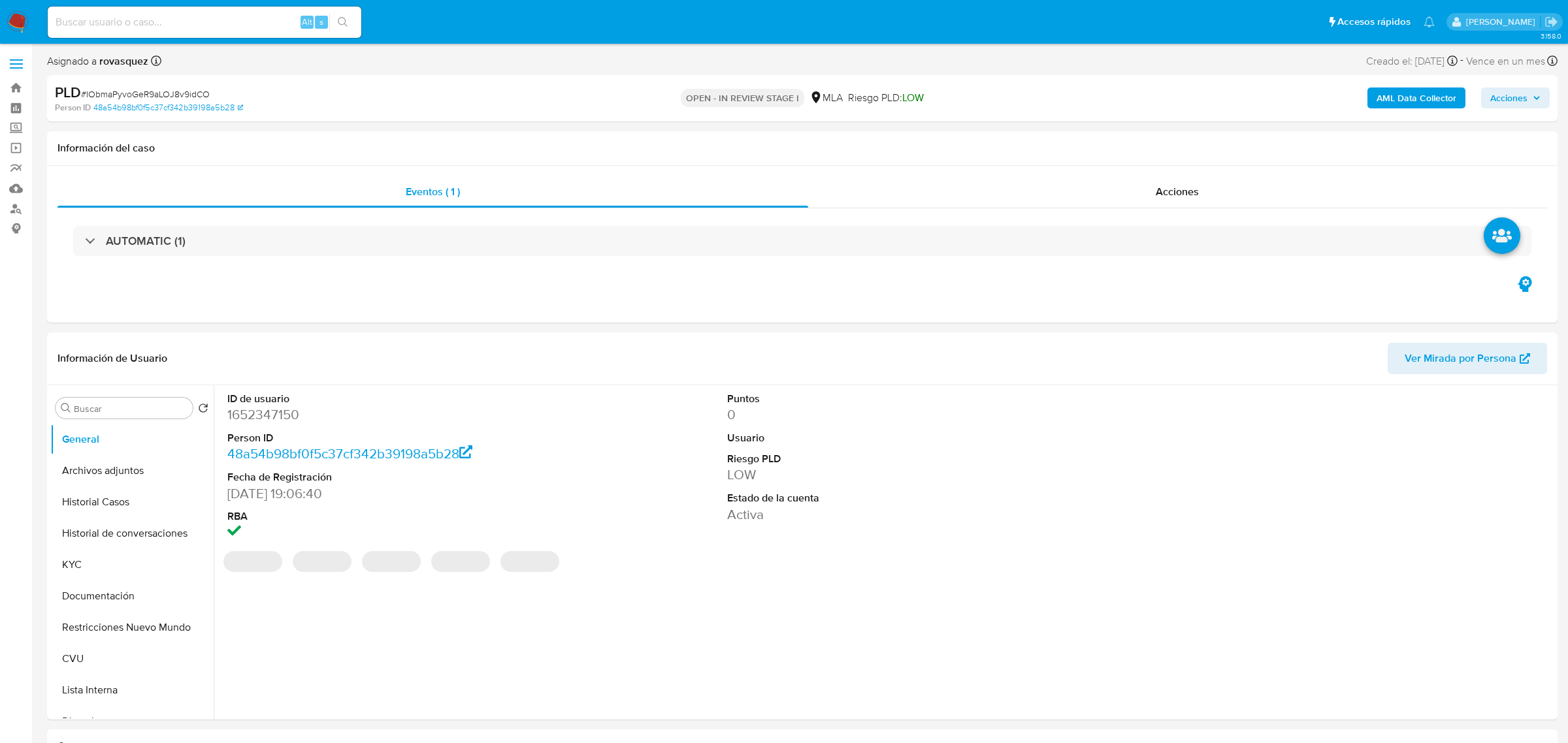
select select "10"
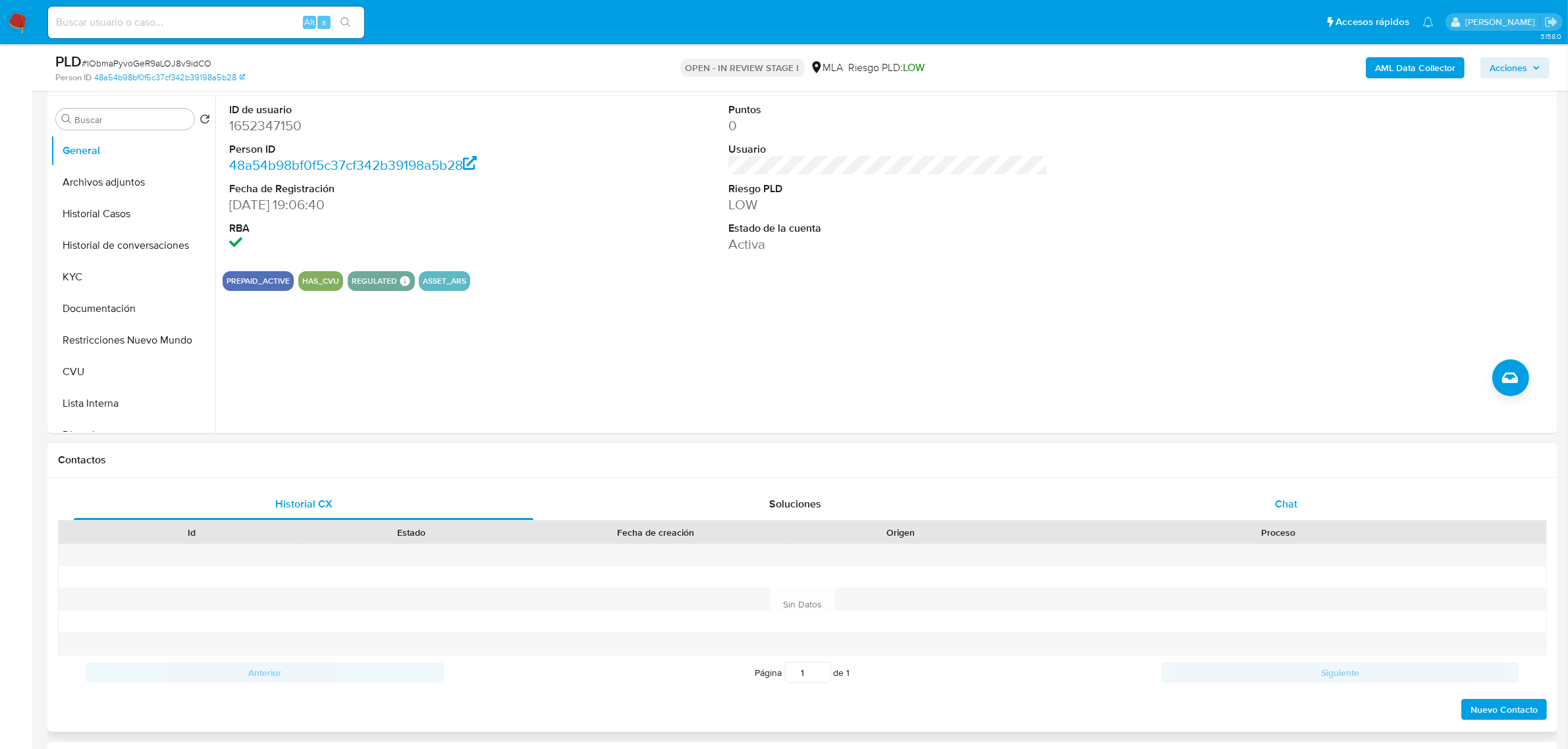
scroll to position [247, 0]
click at [1289, 501] on span "Chat" at bounding box center [1286, 503] width 22 height 15
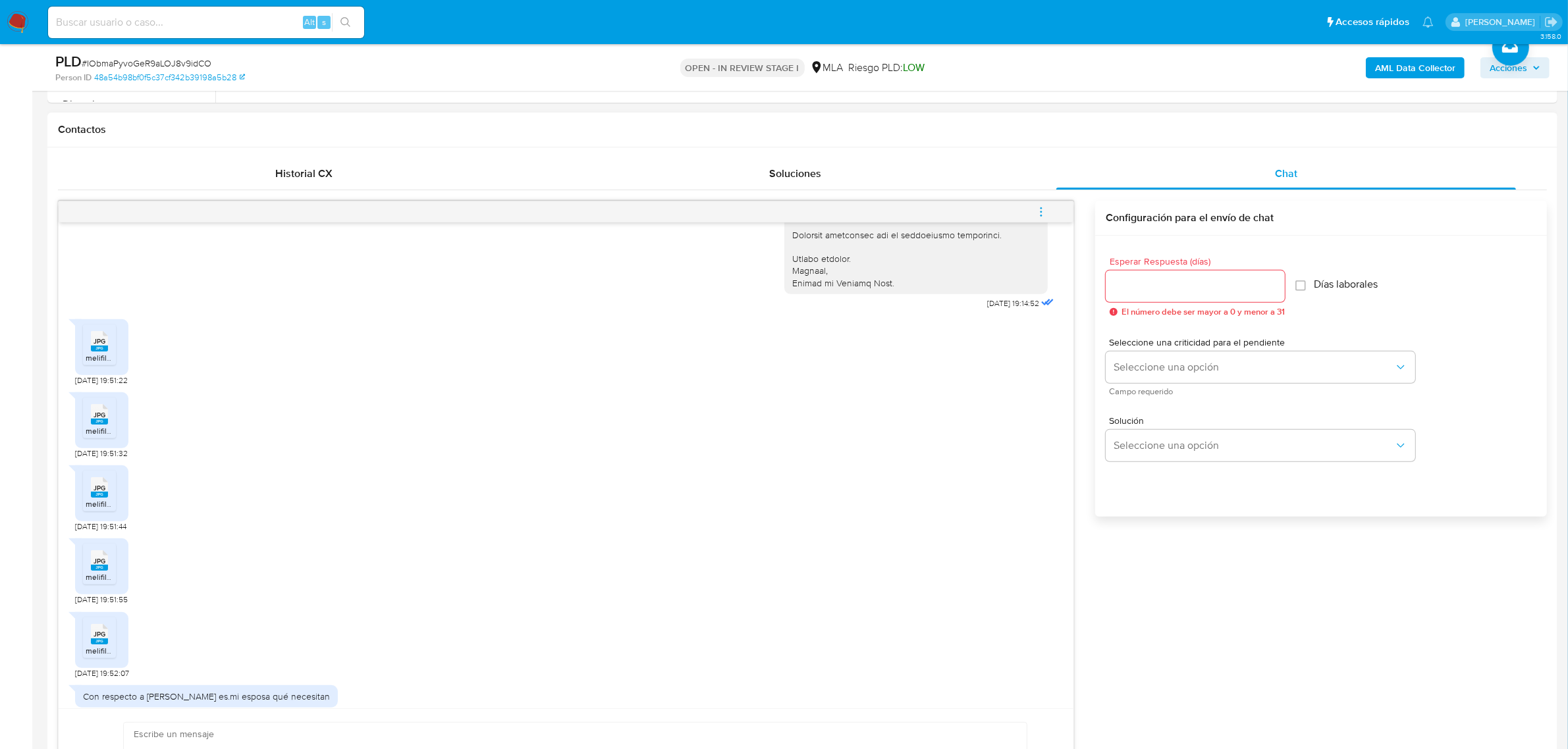
scroll to position [463, 0]
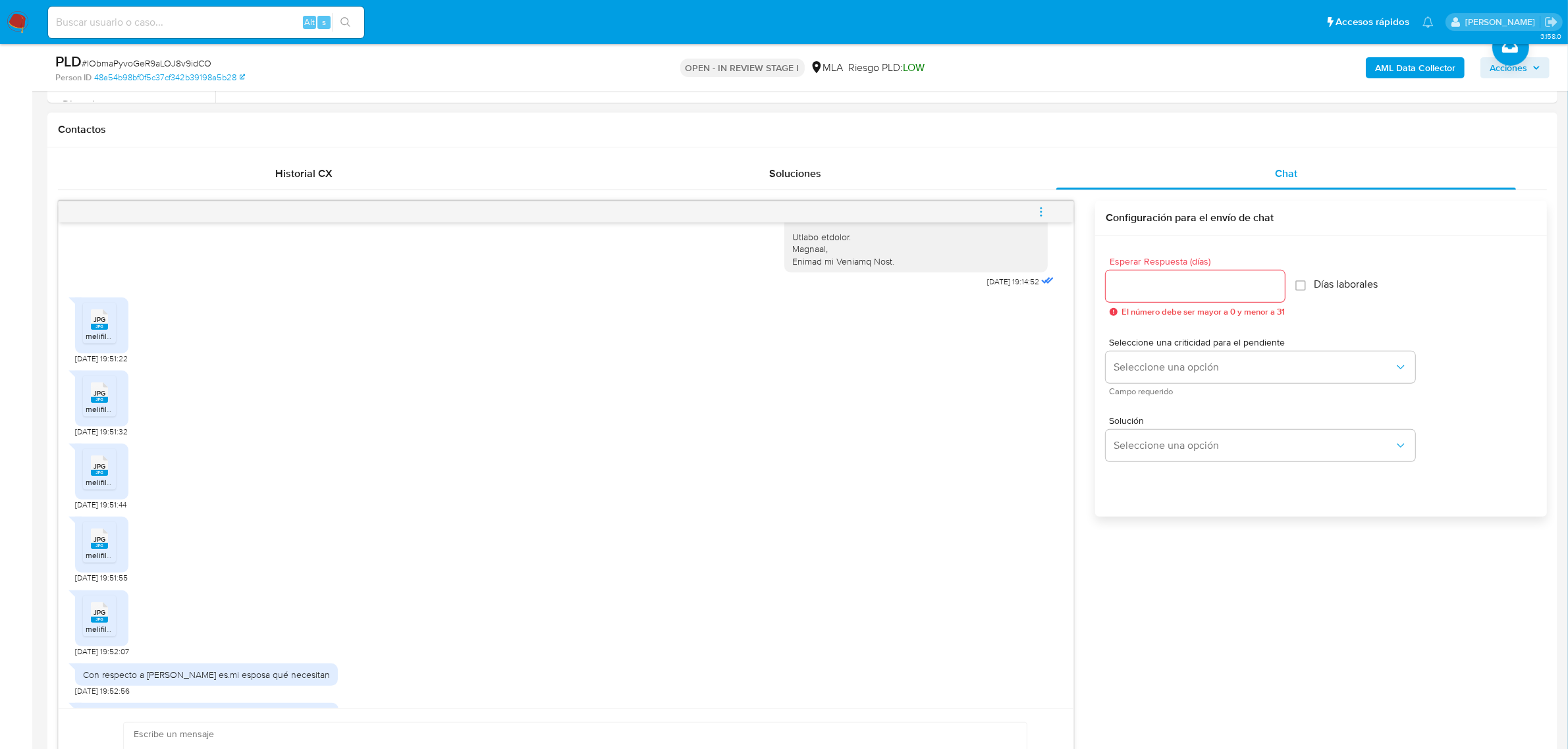
click at [350, 548] on div "JPG JPG melifile3073263270706383412.jpg [DATE] 19:51:55" at bounding box center [566, 546] width 982 height 73
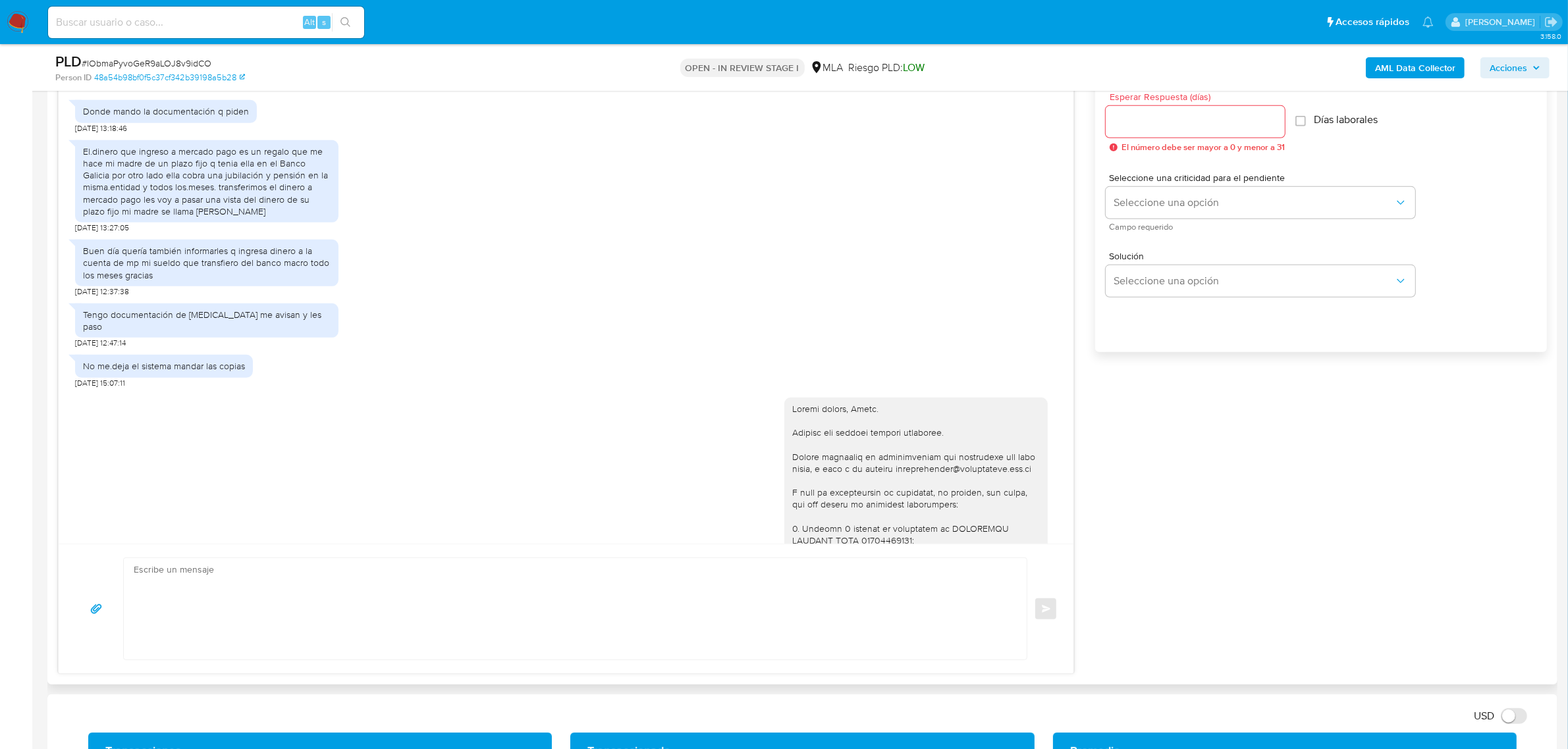
scroll to position [671, 0]
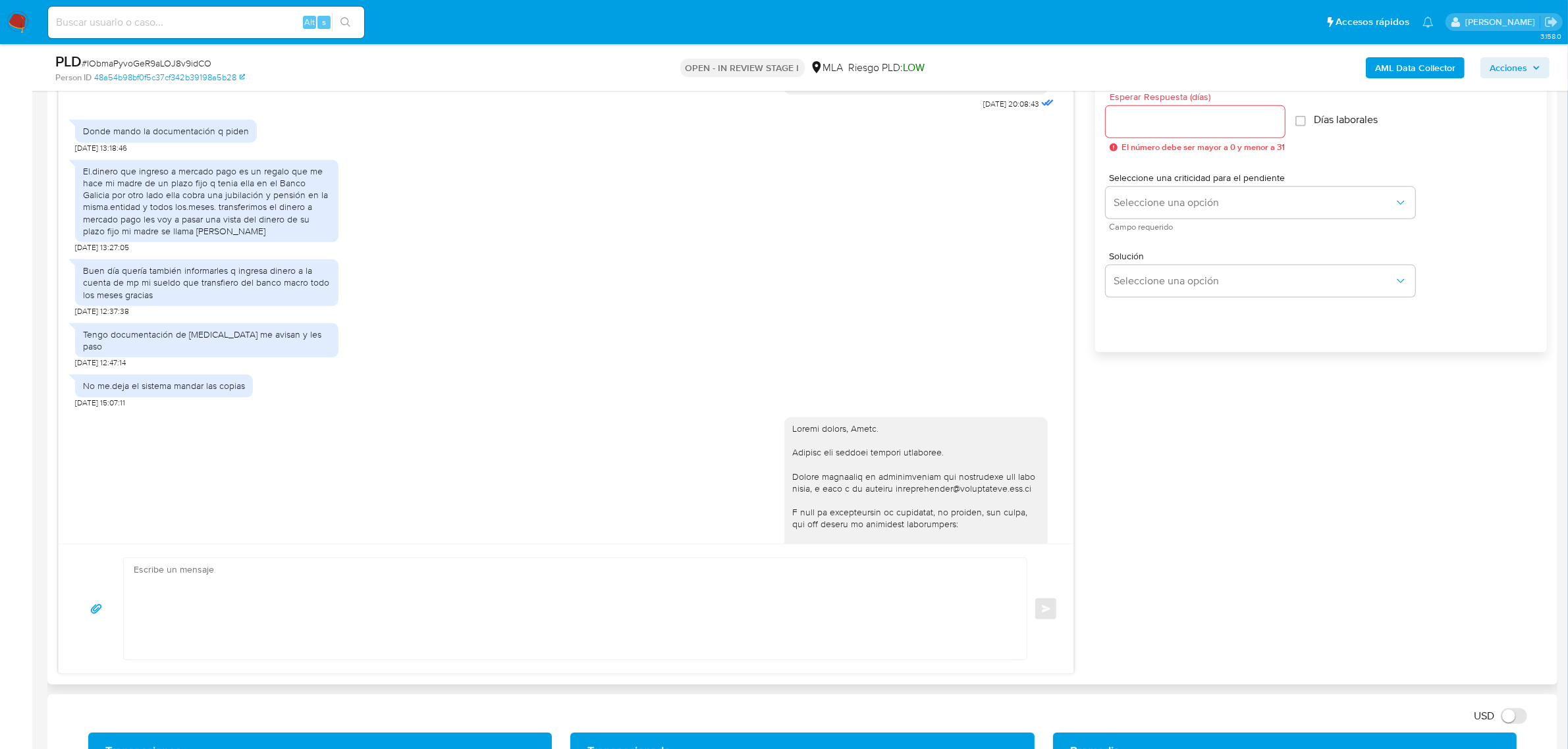
click at [149, 137] on div "Donde mando la documentación q piden" at bounding box center [166, 130] width 166 height 12
click at [157, 207] on div "El.dinero que ingreso a mercado pago es un regalo que me hace mi madre de un pl…" at bounding box center [207, 201] width 248 height 72
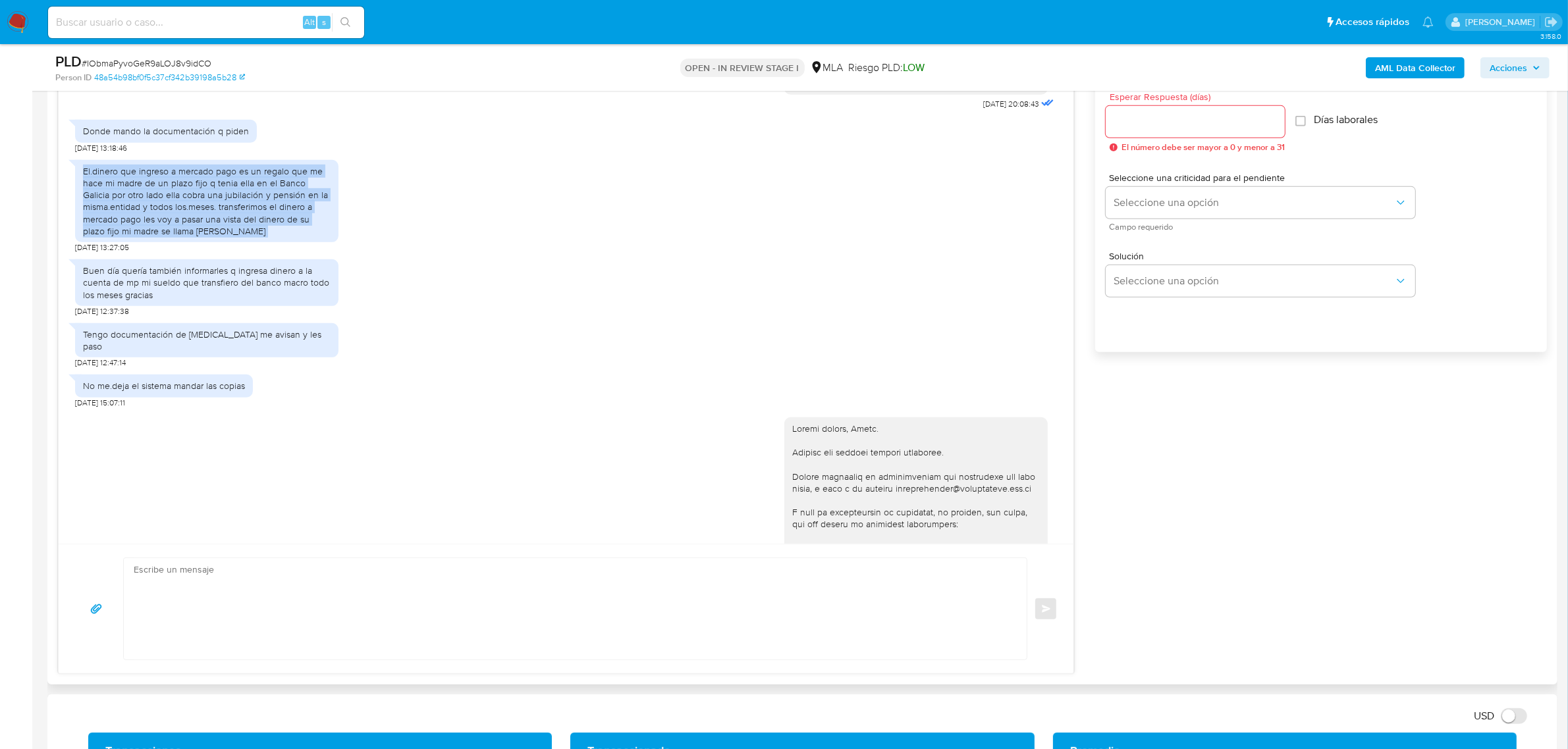
click at [157, 207] on div "El.dinero que ingreso a mercado pago es un regalo que me hace mi madre de un pl…" at bounding box center [207, 201] width 248 height 72
copy div "El.dinero que ingreso a mercado pago es un regalo que me hace mi madre de un pl…"
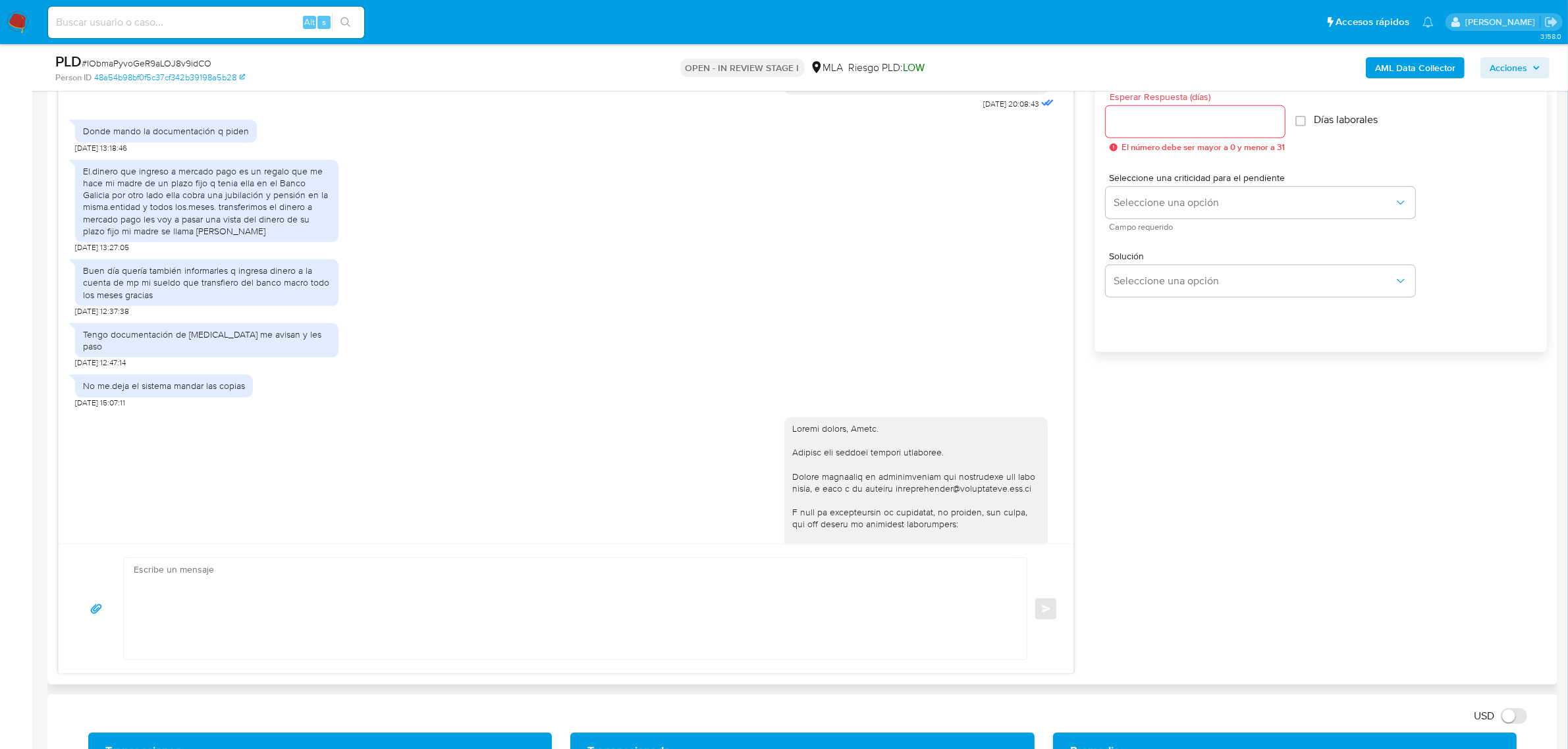
click at [155, 301] on div "Buen día quería también informarles q ingresa dinero a la cuenta de mp mi sueld…" at bounding box center [207, 282] width 248 height 36
copy div "Buen día quería también informarles q ingresa dinero a la cuenta de mp mi sueld…"
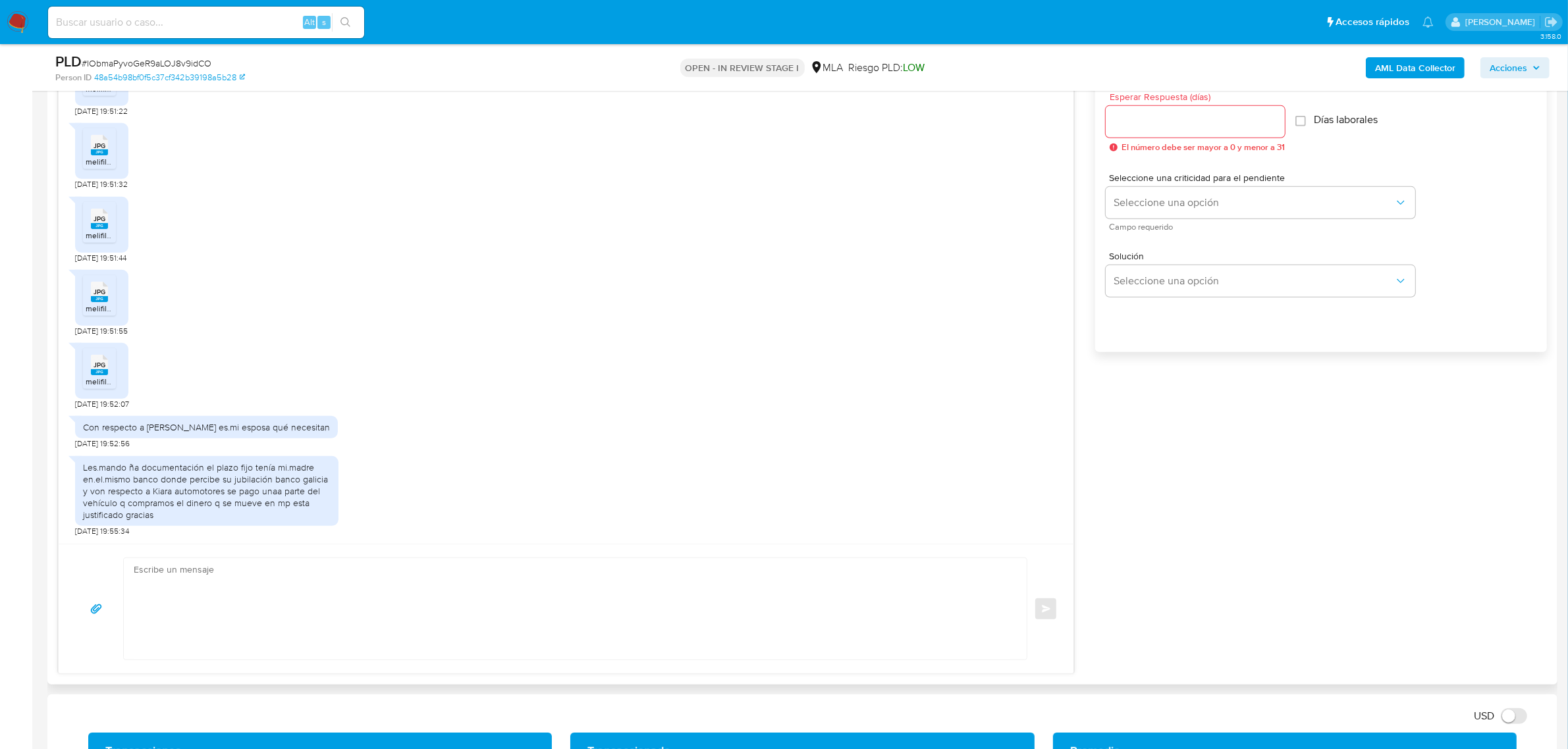
scroll to position [1494, 0]
click at [168, 486] on div "Les.mando ña documentación el plazo fijo tenía mi.madre en.el.mismo banco donde…" at bounding box center [207, 491] width 248 height 60
copy div "Les.mando ña documentación el plazo fijo tenía mi.madre en.el.mismo banco donde…"
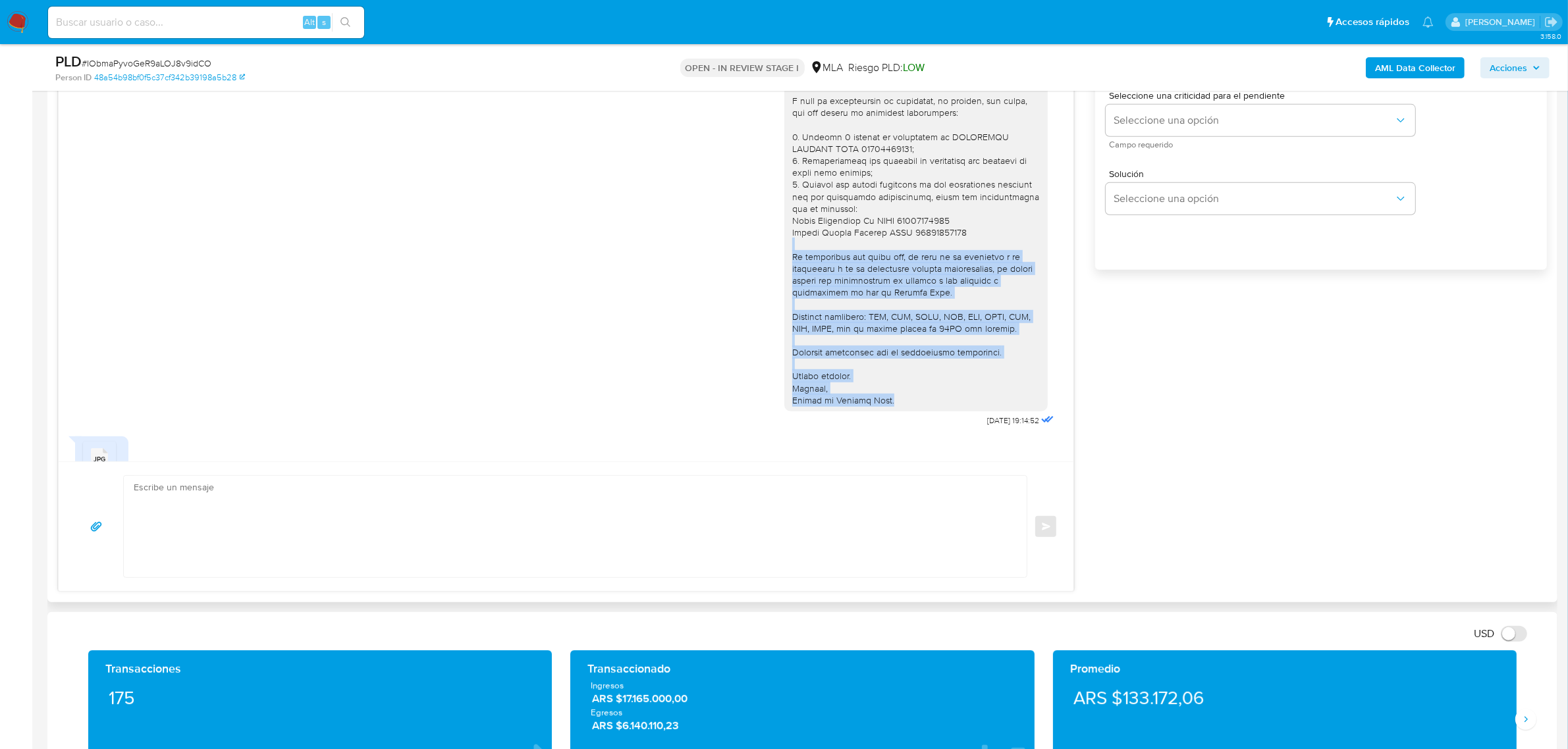
scroll to position [918, 0]
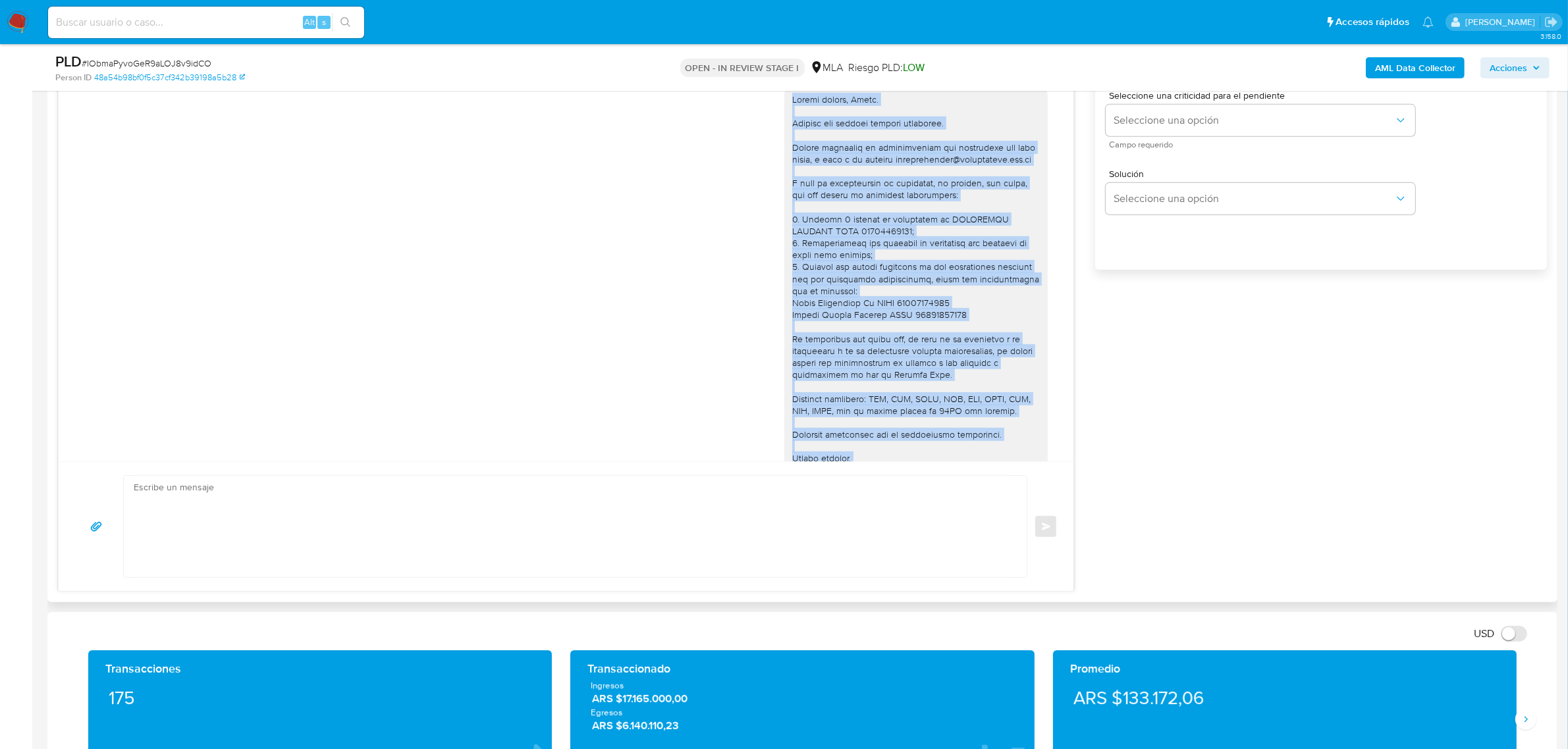
drag, startPoint x: 882, startPoint y: 427, endPoint x: 779, endPoint y: 116, distance: 327.6
click at [792, 116] on div at bounding box center [915, 291] width 248 height 395
copy div "Buenas tardes, Julio. Gracias por esperar nuestra respuesta. Puedes enviarnos l…"
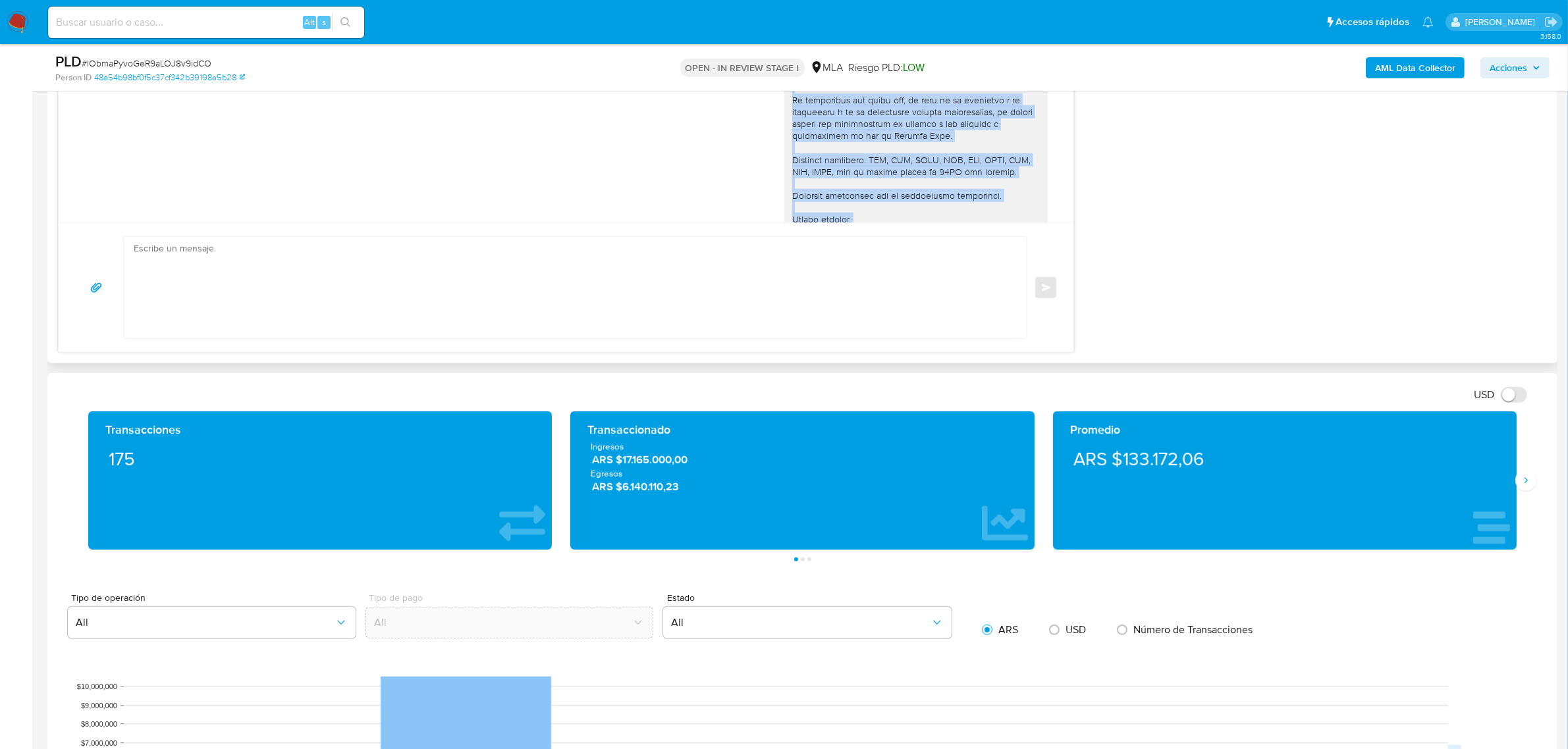
scroll to position [1070, 0]
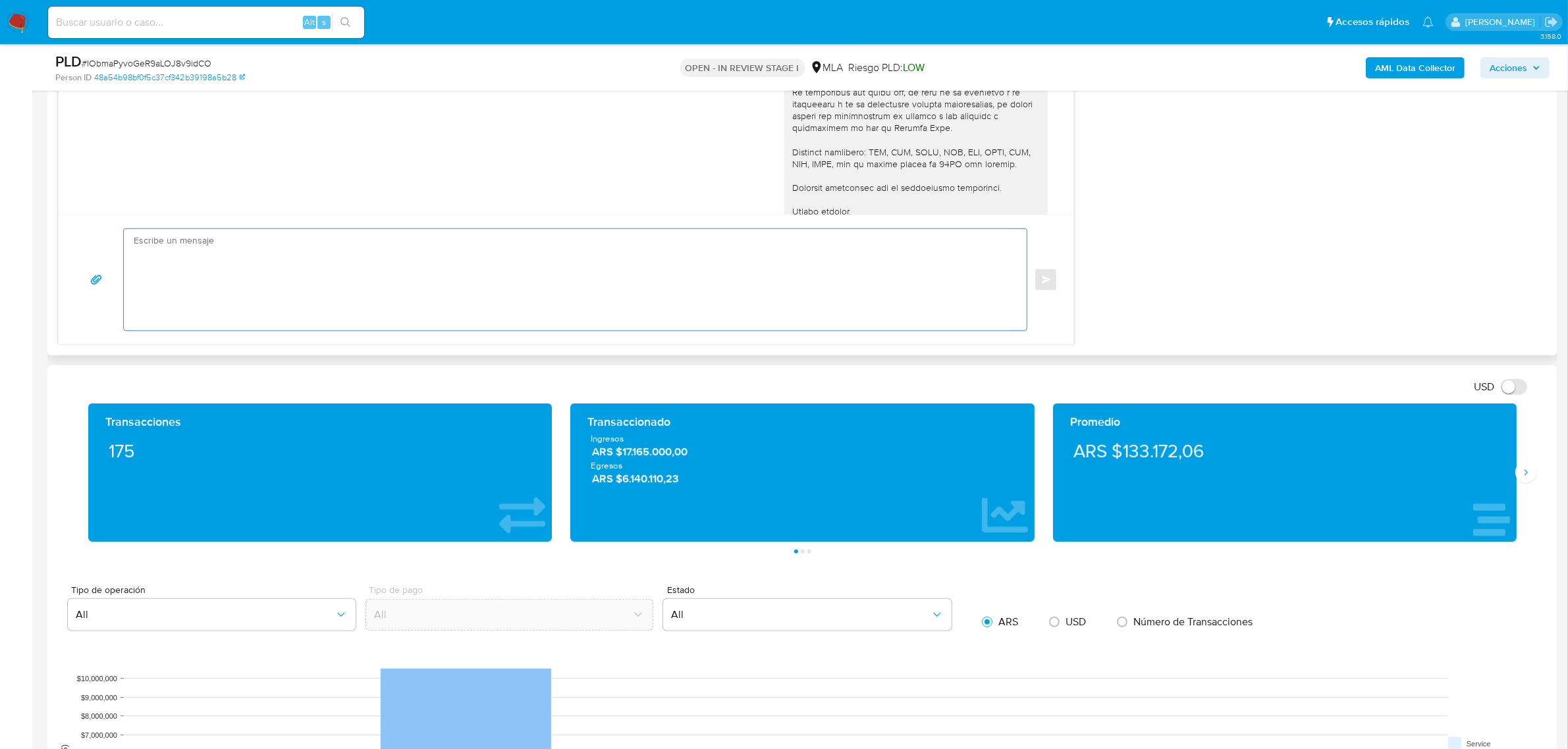
click at [468, 281] on textarea at bounding box center [572, 279] width 877 height 101
paste textarea "Buenas tardes, Julio. Gracias por esperar nuestra respuesta. Puedes enviarnos l…"
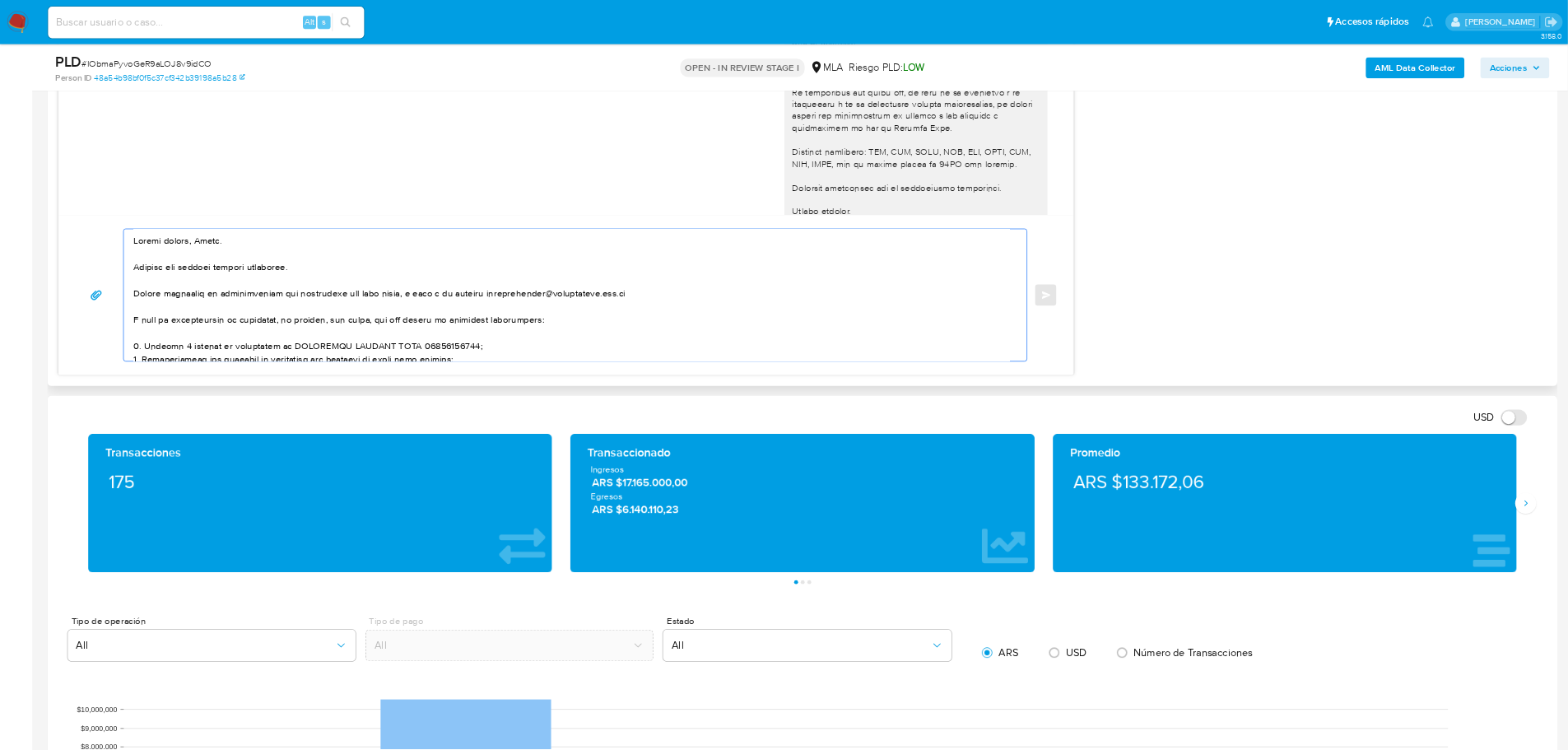
scroll to position [0, 0]
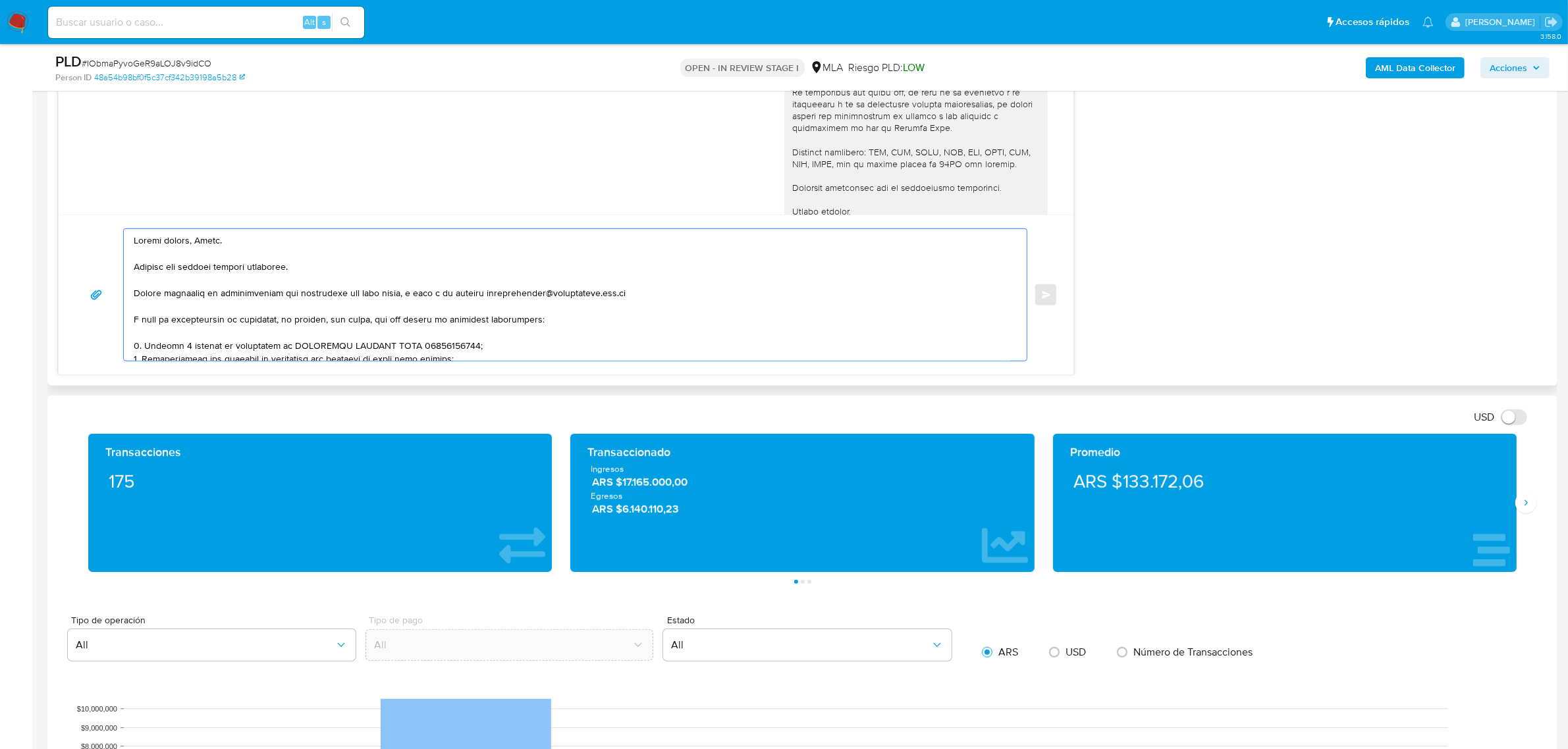
click at [180, 242] on textarea at bounding box center [572, 295] width 877 height 132
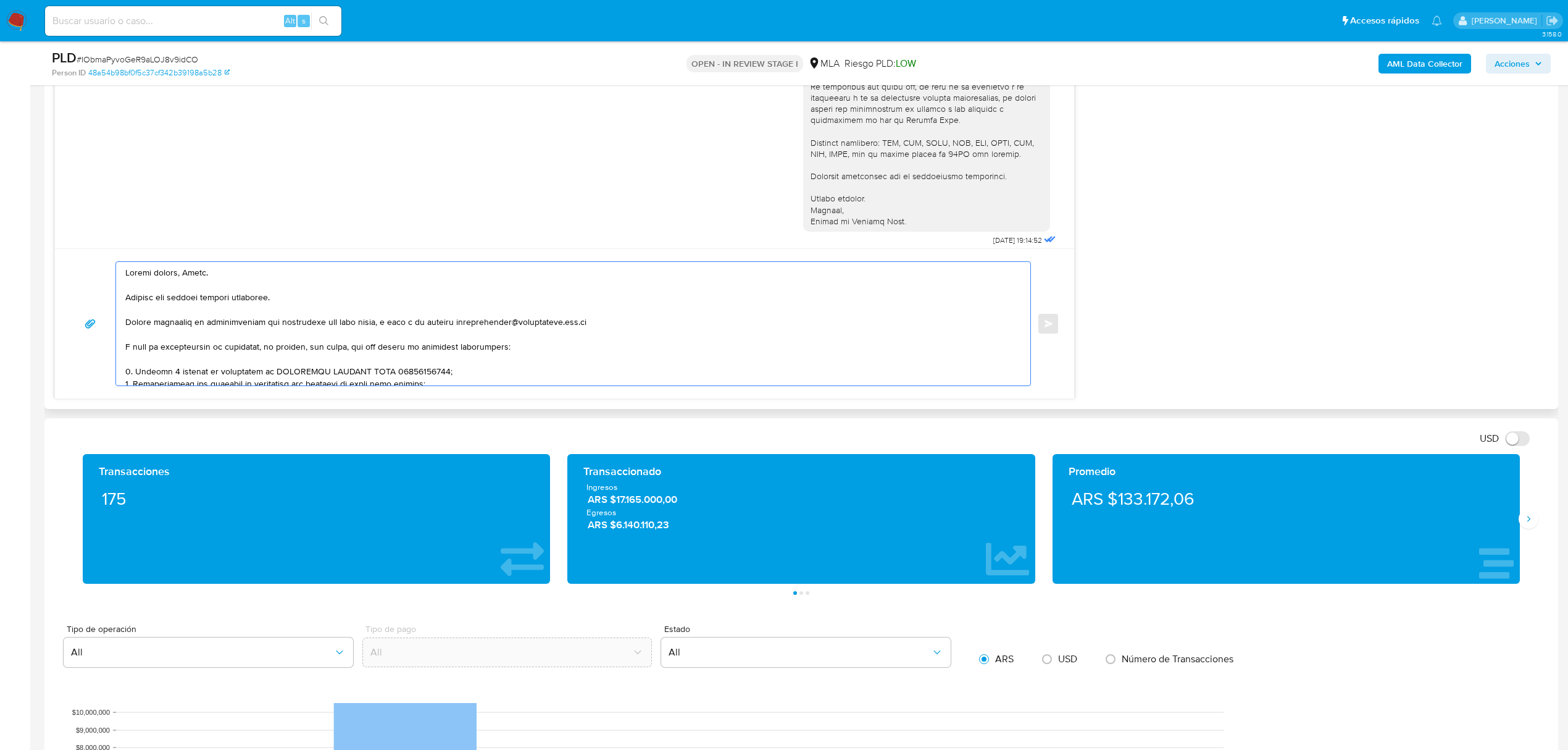
scroll to position [862, 0]
click at [166, 279] on textarea at bounding box center [570, 324] width 890 height 124
drag, startPoint x: 187, startPoint y: 274, endPoint x: 127, endPoint y: 276, distance: 60.0
click at [127, 276] on textarea at bounding box center [570, 324] width 890 height 124
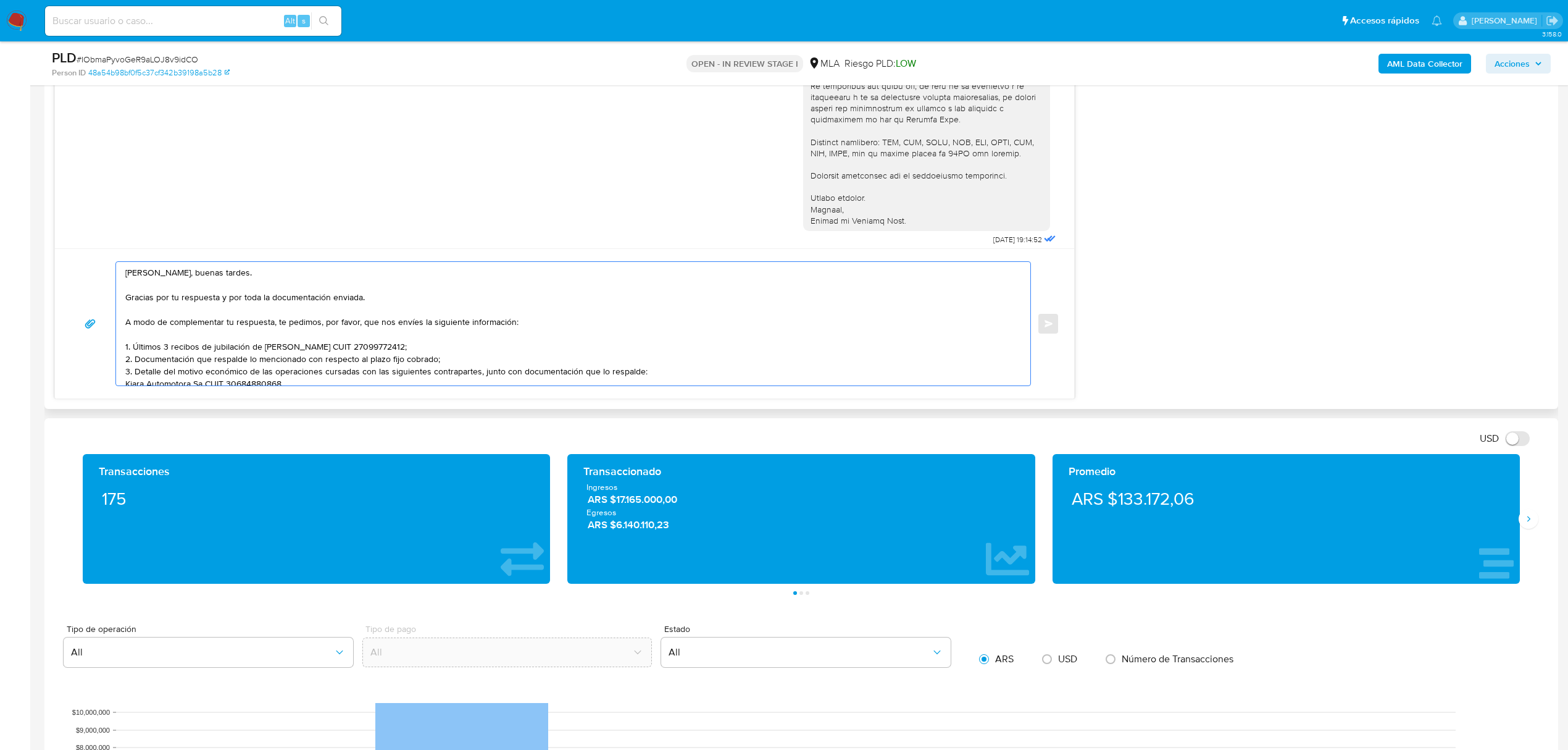
drag, startPoint x: 227, startPoint y: 322, endPoint x: 271, endPoint y: 322, distance: 44.0
click at [271, 322] on textarea "Julio, buenas tardes. Gracias por tu respuesta y por toda la documentación envi…" at bounding box center [570, 324] width 890 height 124
click at [135, 349] on textarea "Julio, buenas tardes. Gracias por tu respuesta y por toda la documentación envi…" at bounding box center [570, 324] width 890 height 124
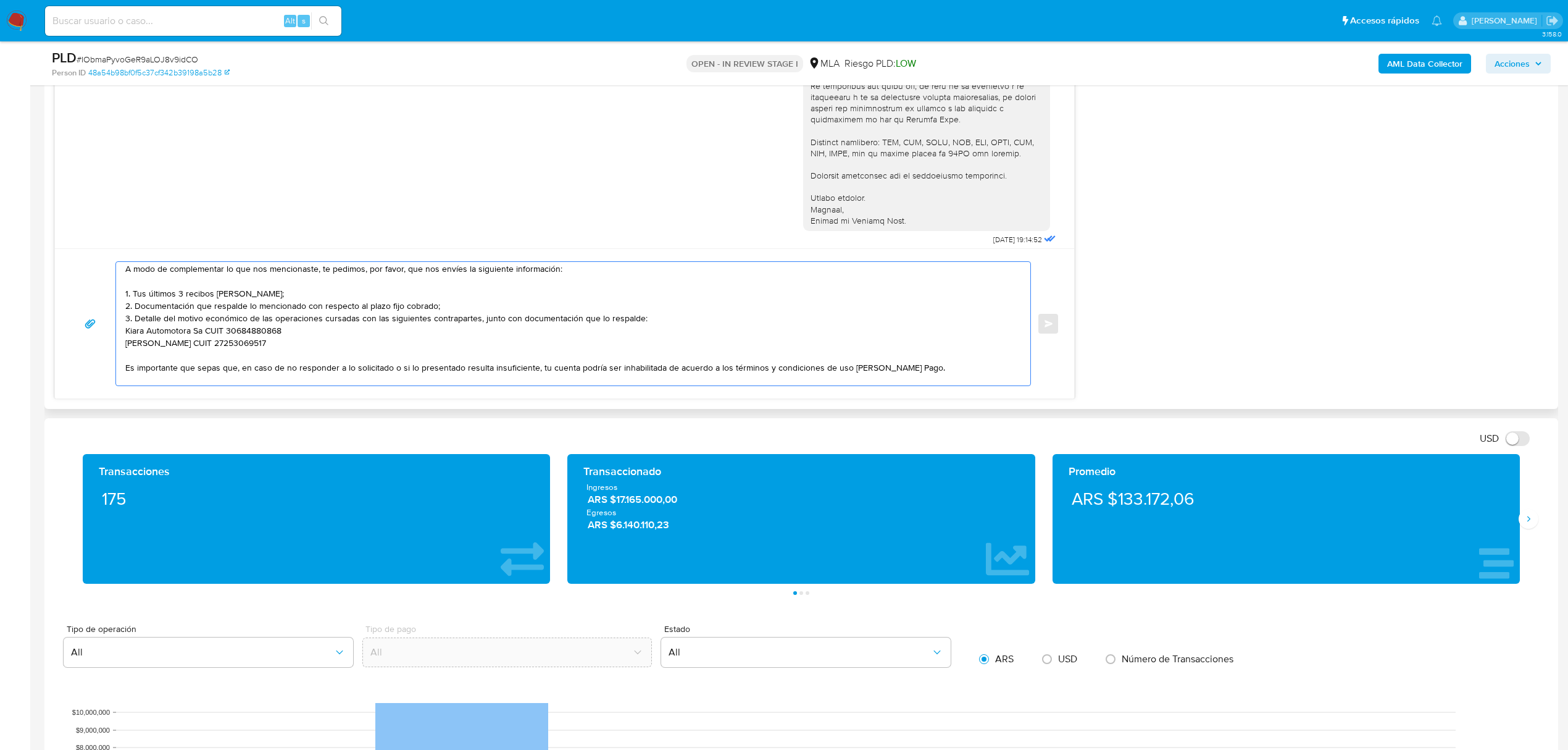
scroll to position [82, 0]
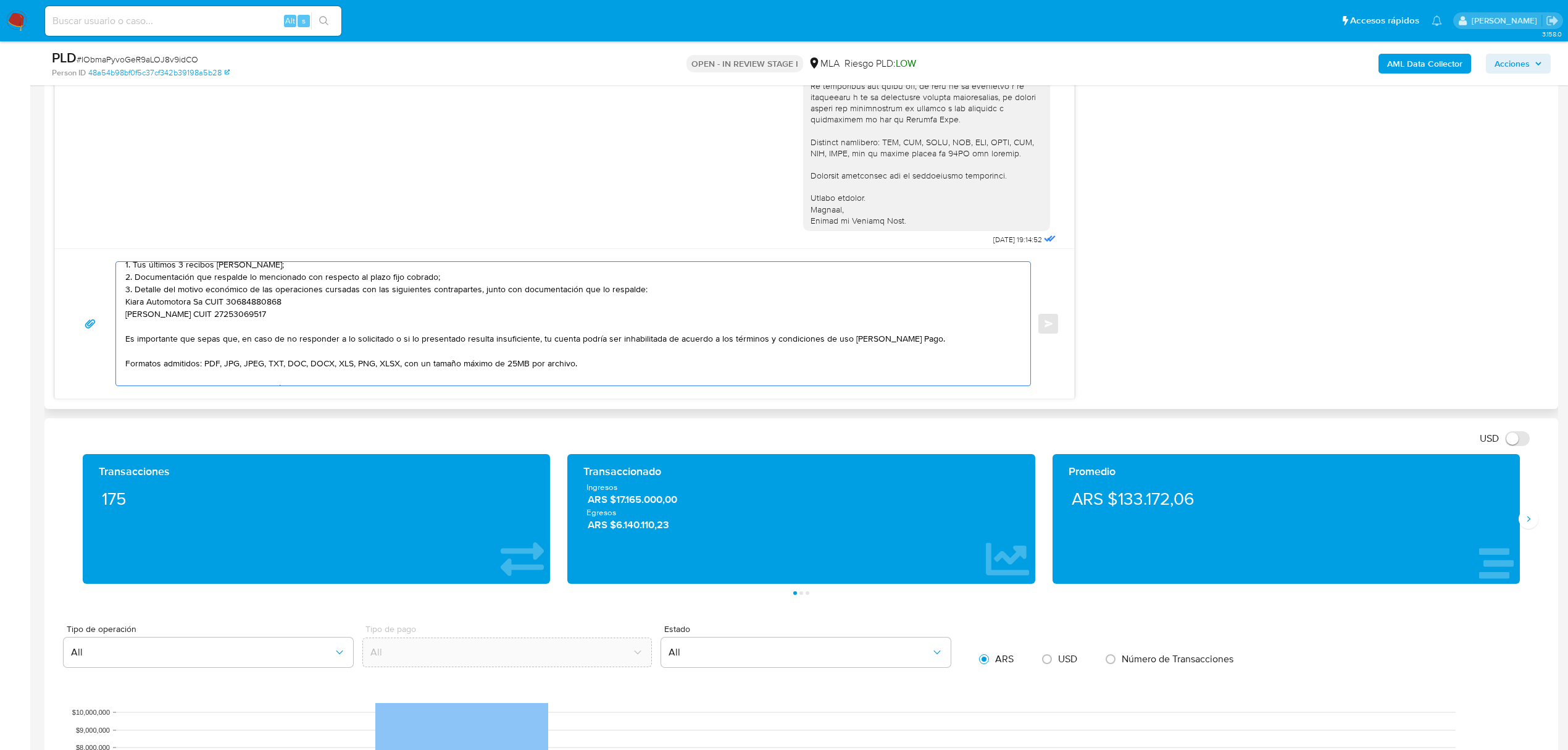
drag, startPoint x: 292, startPoint y: 309, endPoint x: 124, endPoint y: 294, distance: 168.7
click at [124, 294] on div "Julio, buenas tardes. Gracias por tu respuesta y por toda la documentación envi…" at bounding box center [569, 324] width 908 height 124
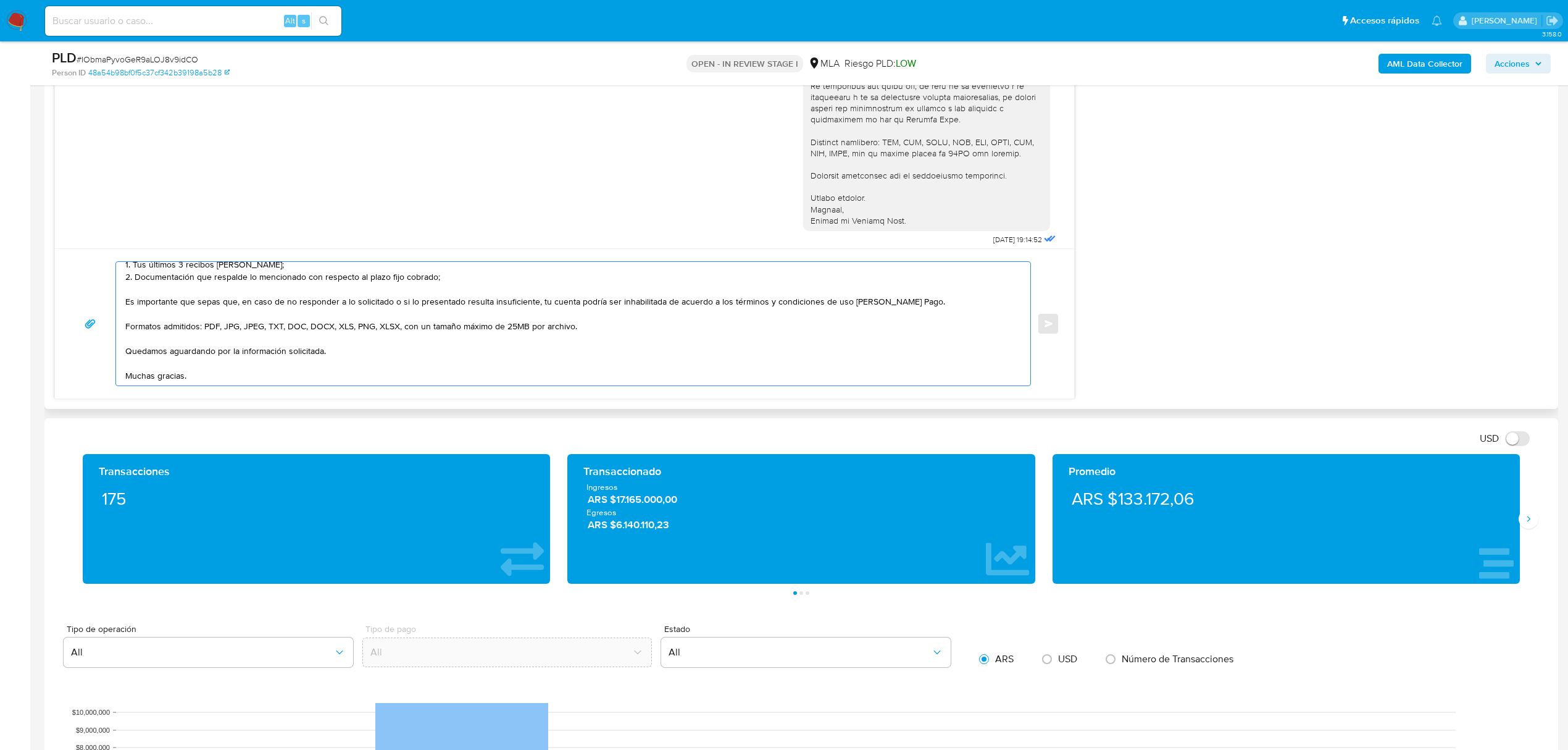
scroll to position [0, 0]
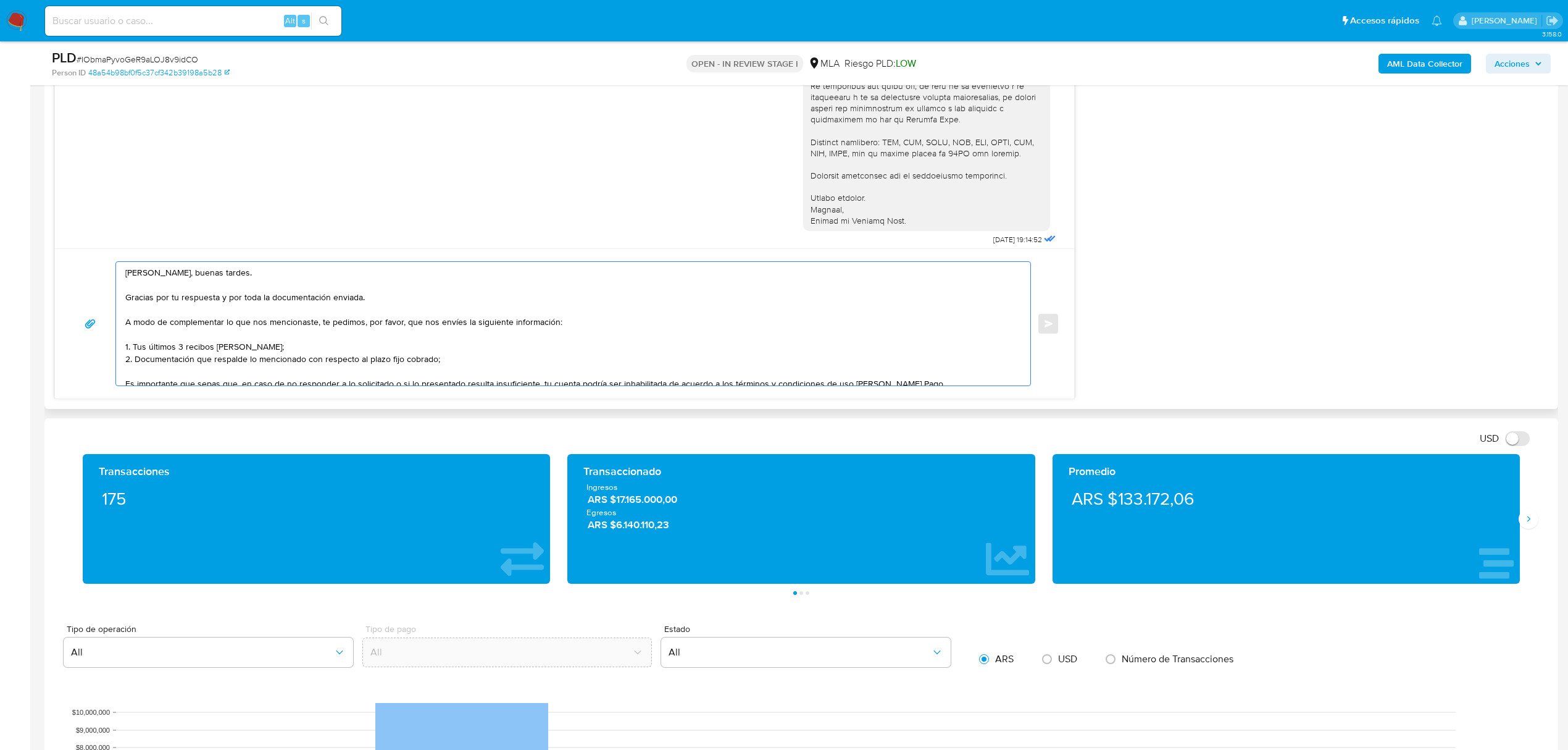
click at [183, 362] on textarea "Julio, buenas tardes. Gracias por tu respuesta y por toda la documentación envi…" at bounding box center [570, 324] width 890 height 124
click at [194, 359] on textarea "Julio, buenas tardes. Gracias por tu respuesta y por toda la documentación envi…" at bounding box center [570, 324] width 890 height 124
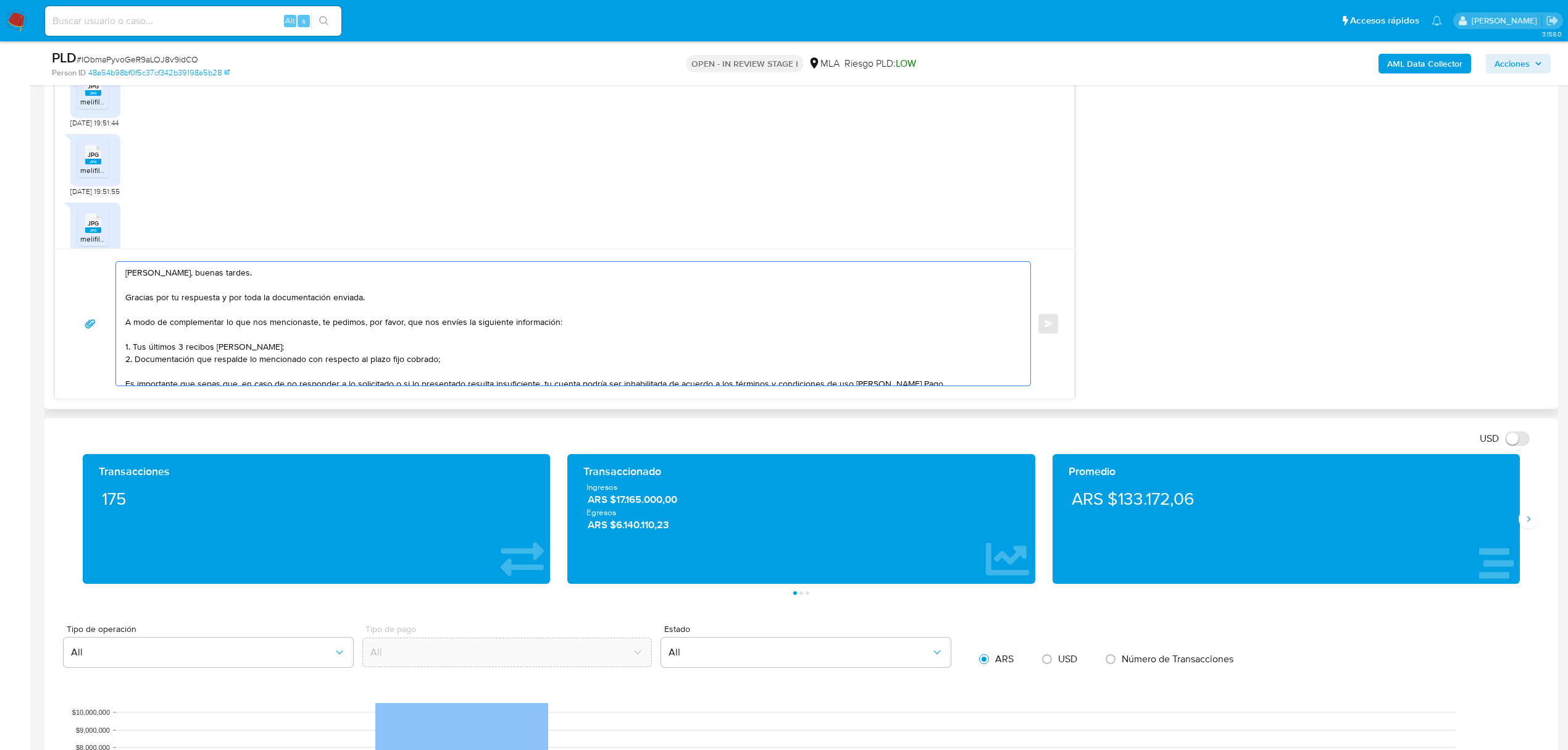
scroll to position [1271, 0]
click at [89, 151] on rect at bounding box center [93, 148] width 16 height 6
click at [102, 175] on span "melifile3073263270706383412.jpg" at bounding box center [137, 170] width 115 height 11
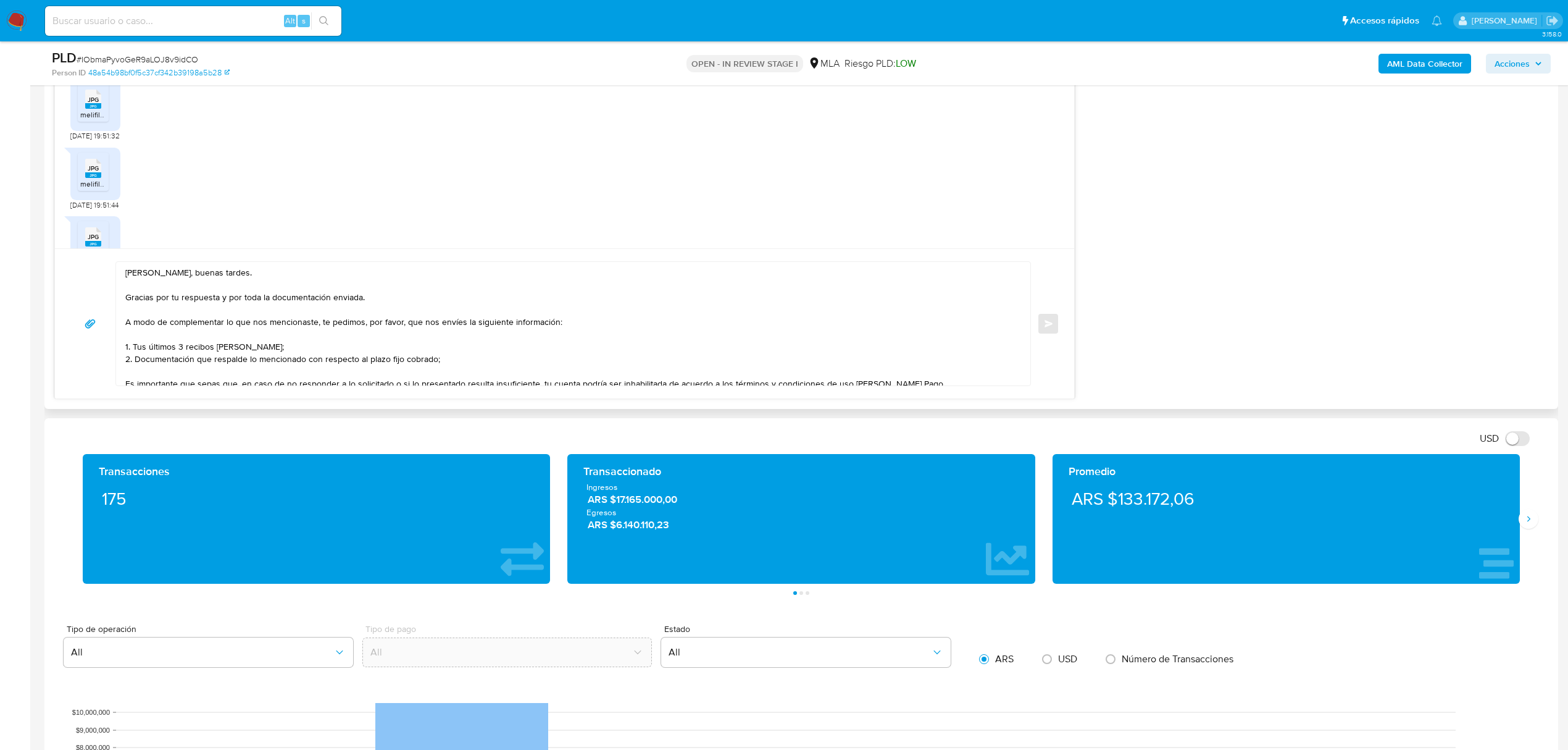
click at [136, 363] on textarea "Julio, buenas tardes. Gracias por tu respuesta y por toda la documentación envi…" at bounding box center [570, 324] width 890 height 124
click at [216, 362] on textarea "Julio, buenas tardes. Gracias por tu respuesta y por toda la documentación envi…" at bounding box center [570, 324] width 890 height 124
click at [0, 0] on lt-em "mencionado" at bounding box center [0, 0] width 0 height 0
click at [334, 361] on textarea "Julio, buenas tardes. Gracias por tu respuesta y por toda la documentación envi…" at bounding box center [570, 324] width 890 height 124
click at [331, 360] on textarea "Julio, buenas tardes. Gracias por tu respuesta y por toda la documentación envi…" at bounding box center [570, 324] width 890 height 124
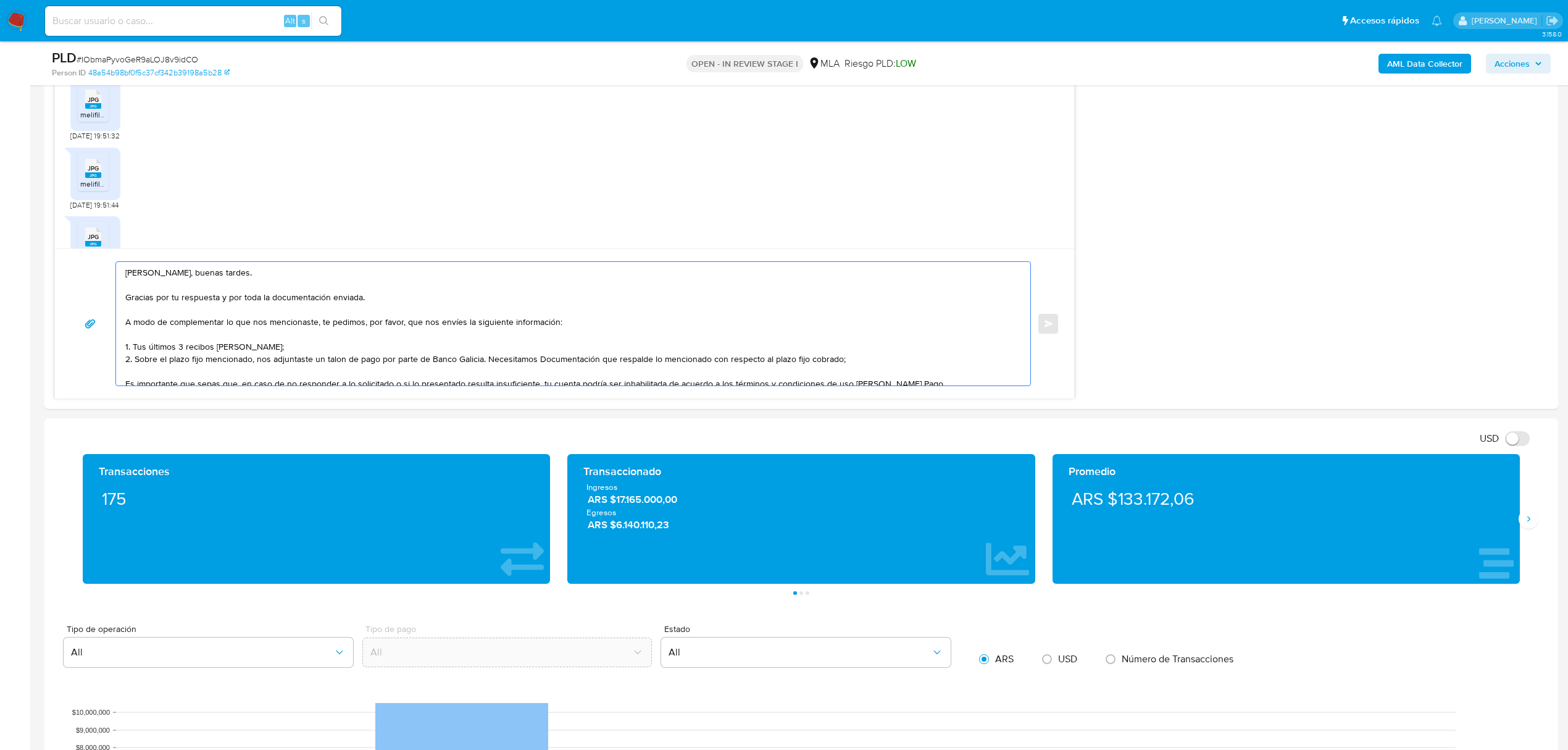
click at [0, 0] on lt-span "talón" at bounding box center [0, 0] width 0 height 0
click at [480, 361] on textarea "Julio, buenas tardes. Gracias por tu respuesta y por toda la documentación envi…" at bounding box center [570, 324] width 890 height 124
paste textarea "demuestra que se realizó una transacción de una suma importante de dinero en la…"
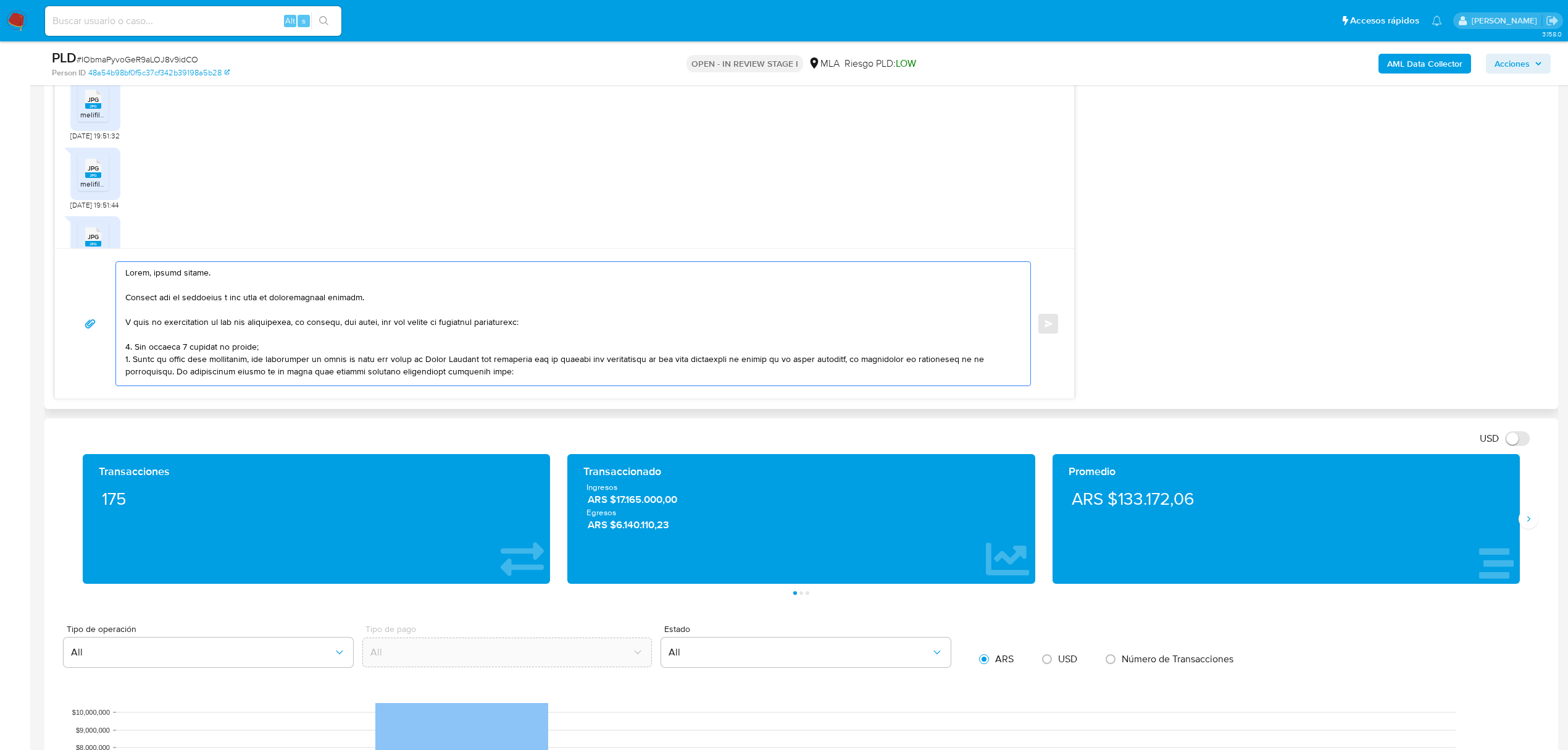
scroll to position [91, 0]
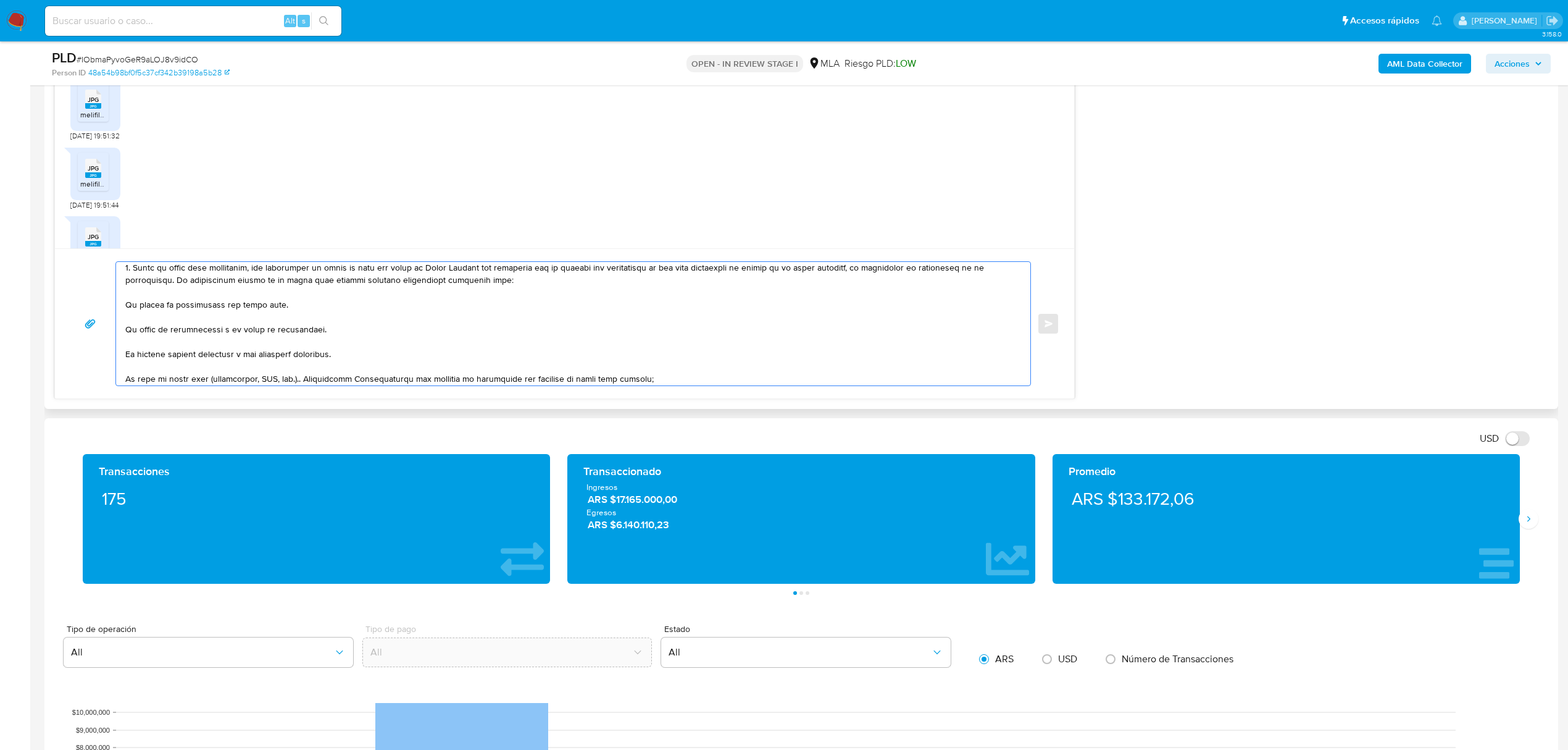
click at [563, 273] on textarea at bounding box center [570, 324] width 890 height 124
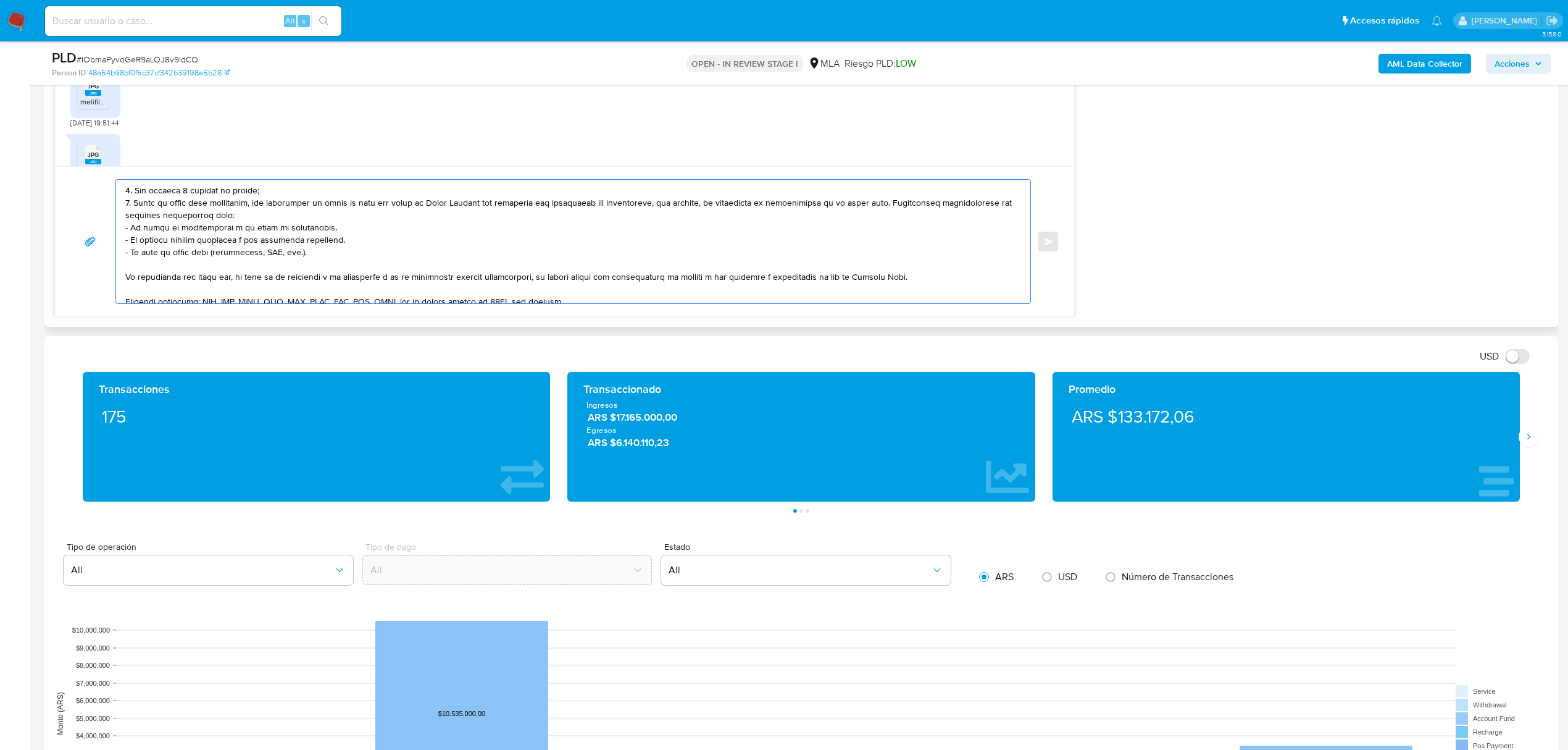
scroll to position [0, 0]
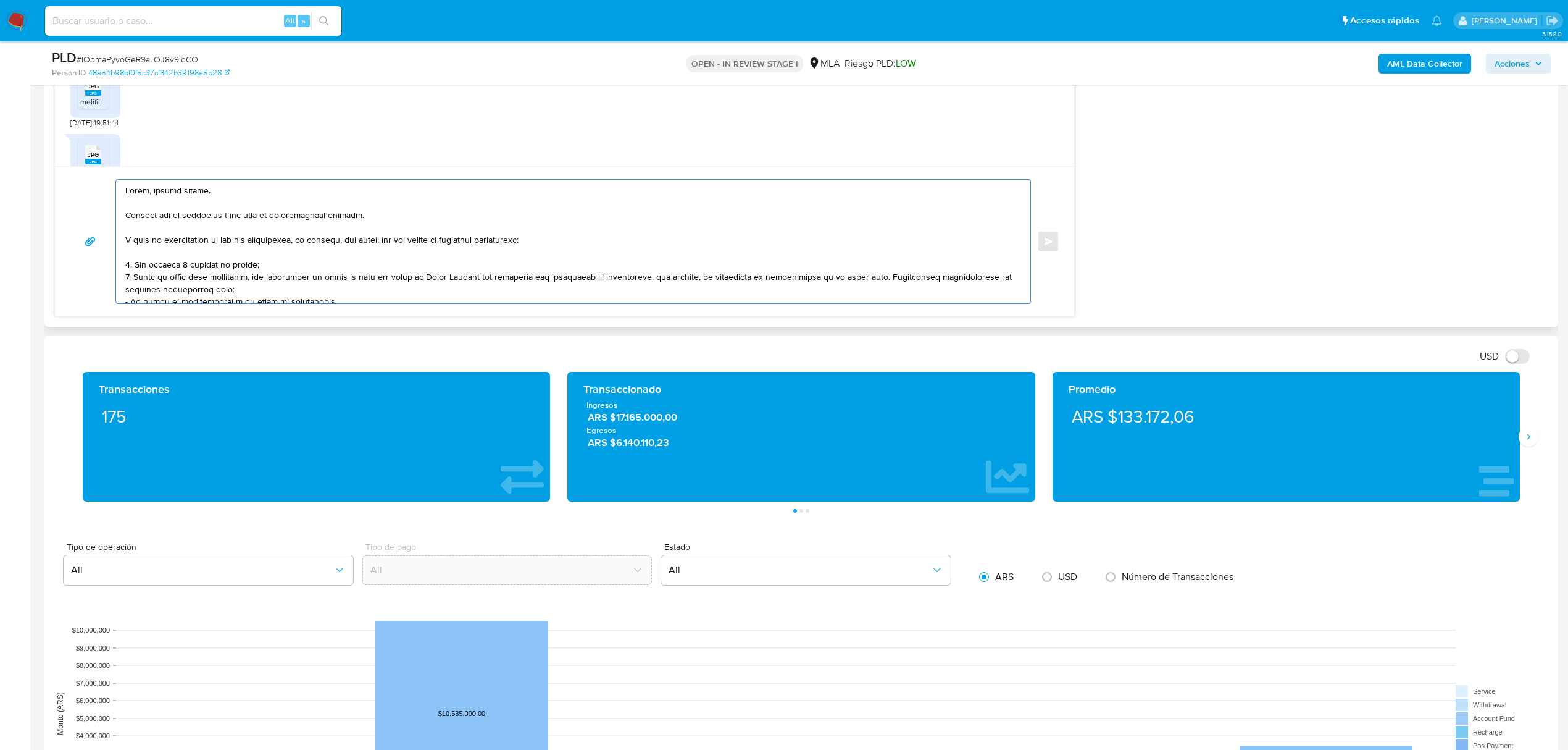
click at [252, 267] on textarea at bounding box center [570, 241] width 890 height 124
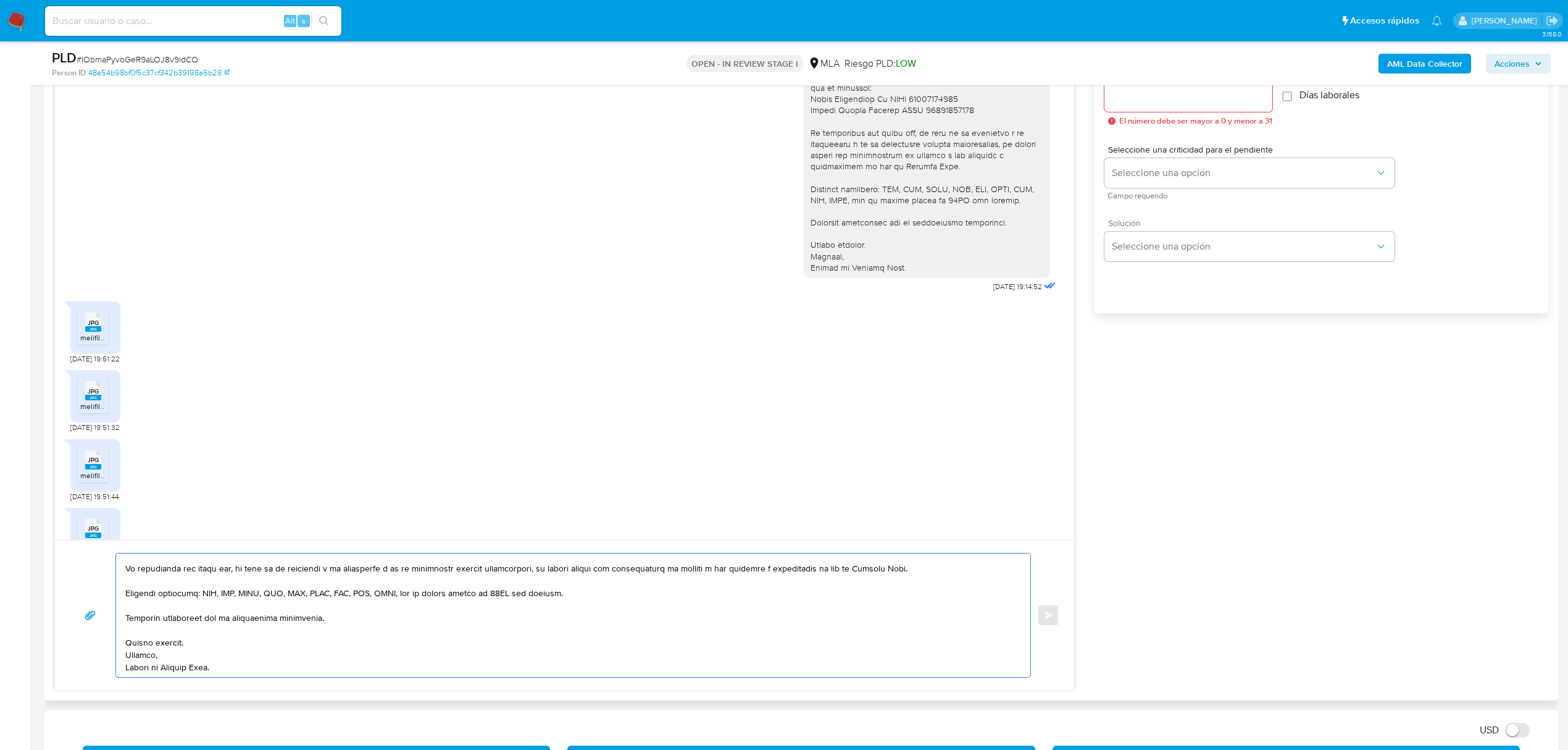
scroll to position [675, 0]
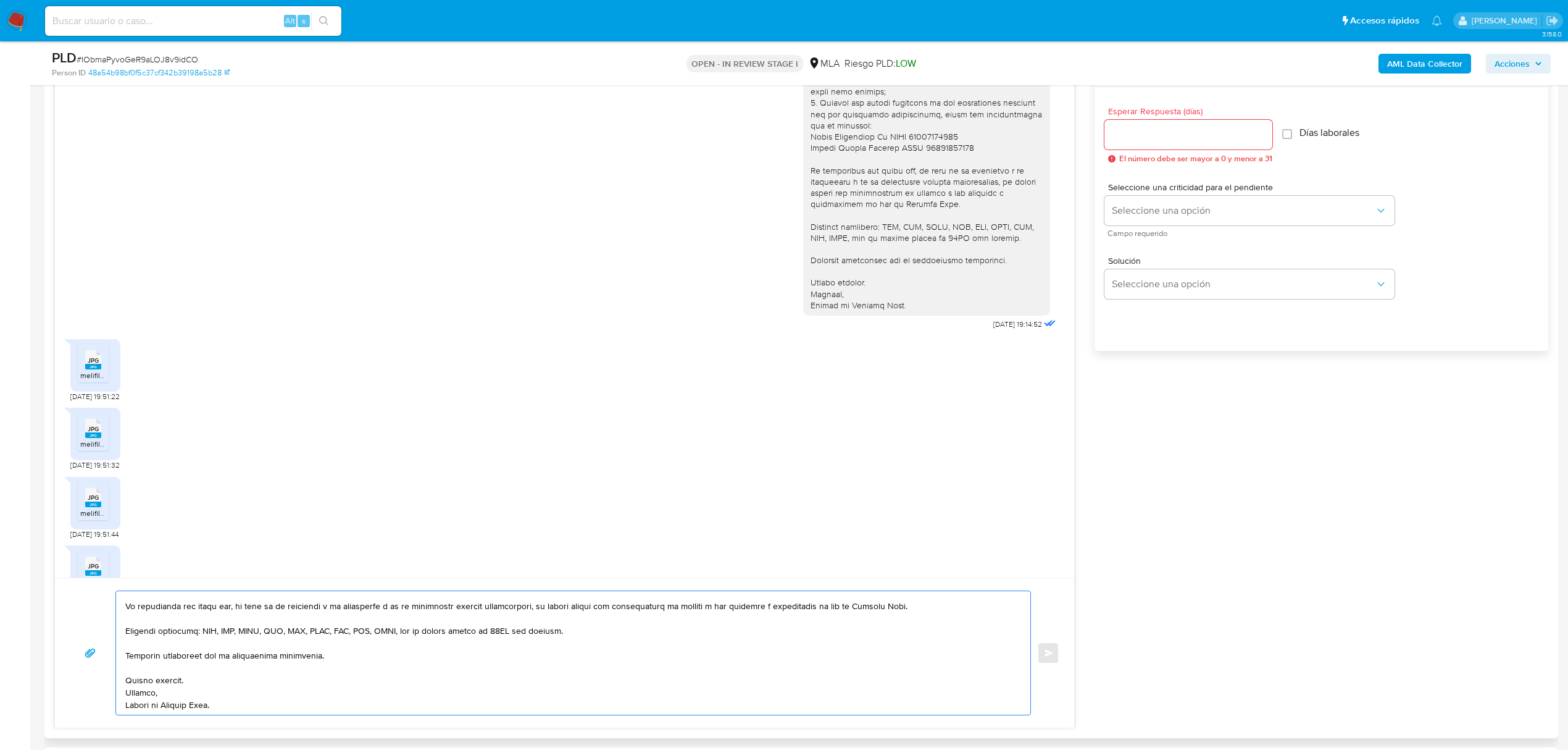
type textarea "Julio, buenas tardes. Gracias por tu respuesta y por toda la documentación envi…"
click at [1131, 135] on input "Esperar Respuesta (días)" at bounding box center [1188, 135] width 168 height 16
type input "1"
click at [1114, 216] on span "Seleccione una opción" at bounding box center [1243, 210] width 263 height 12
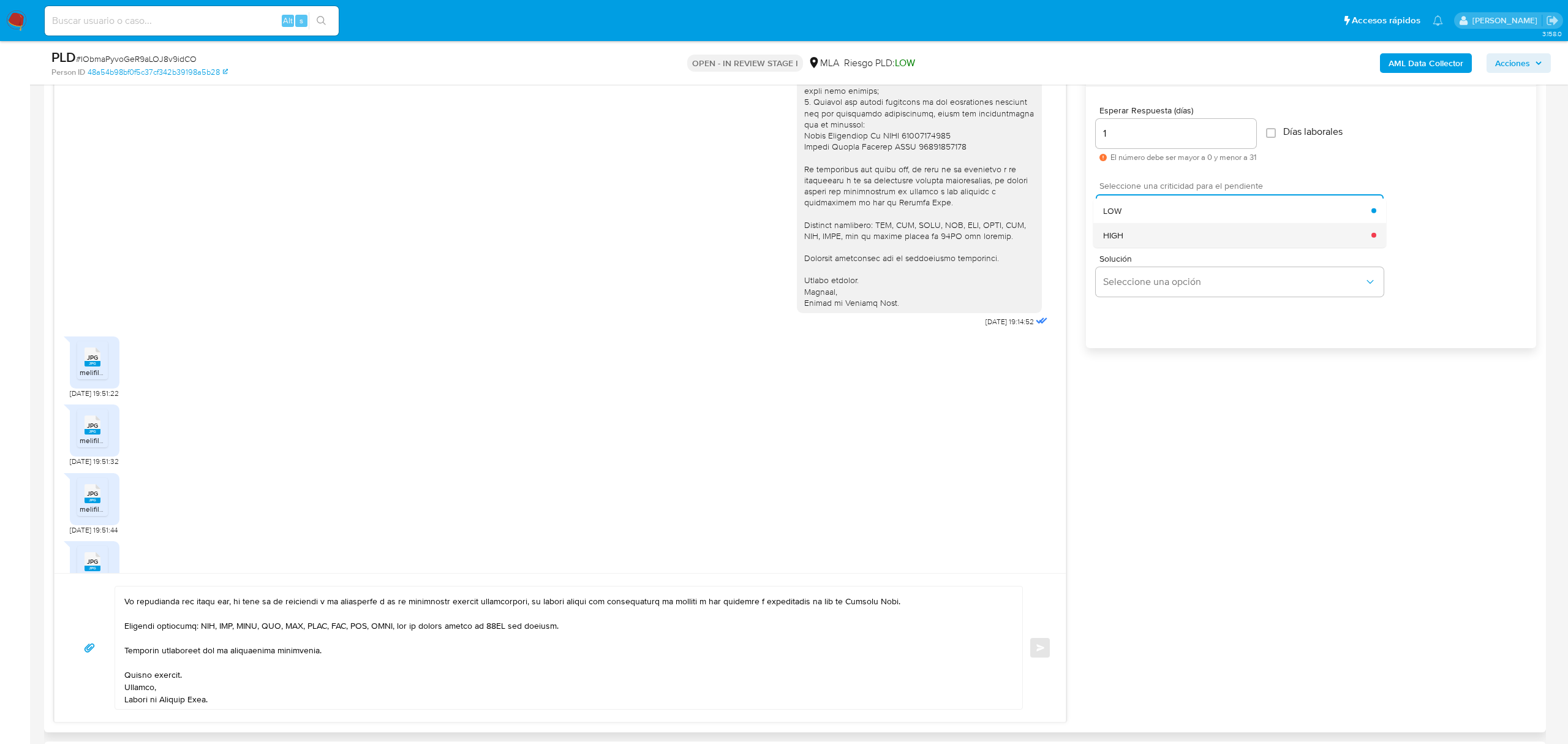
click at [1137, 243] on div "HIGH" at bounding box center [1238, 235] width 269 height 24
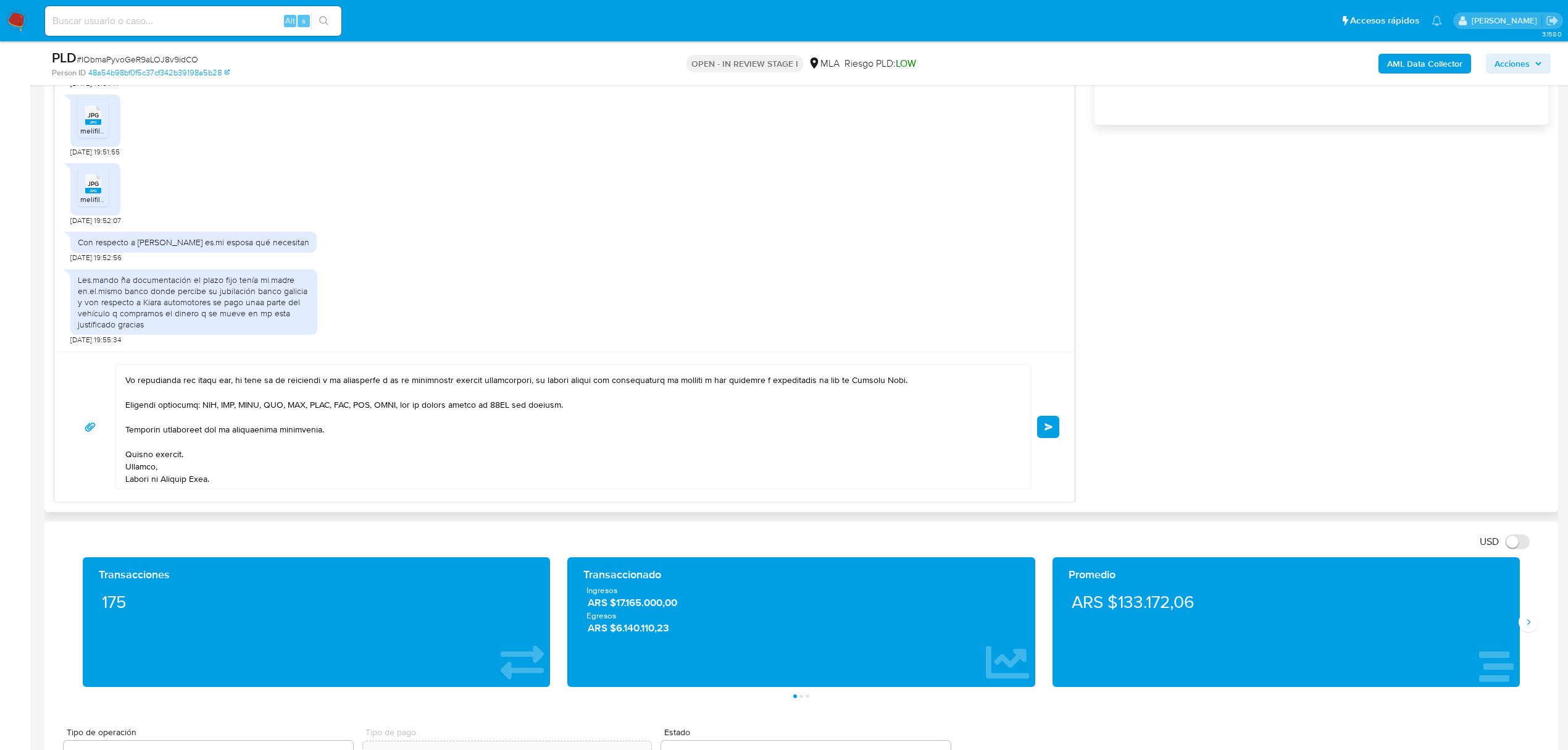
scroll to position [922, 0]
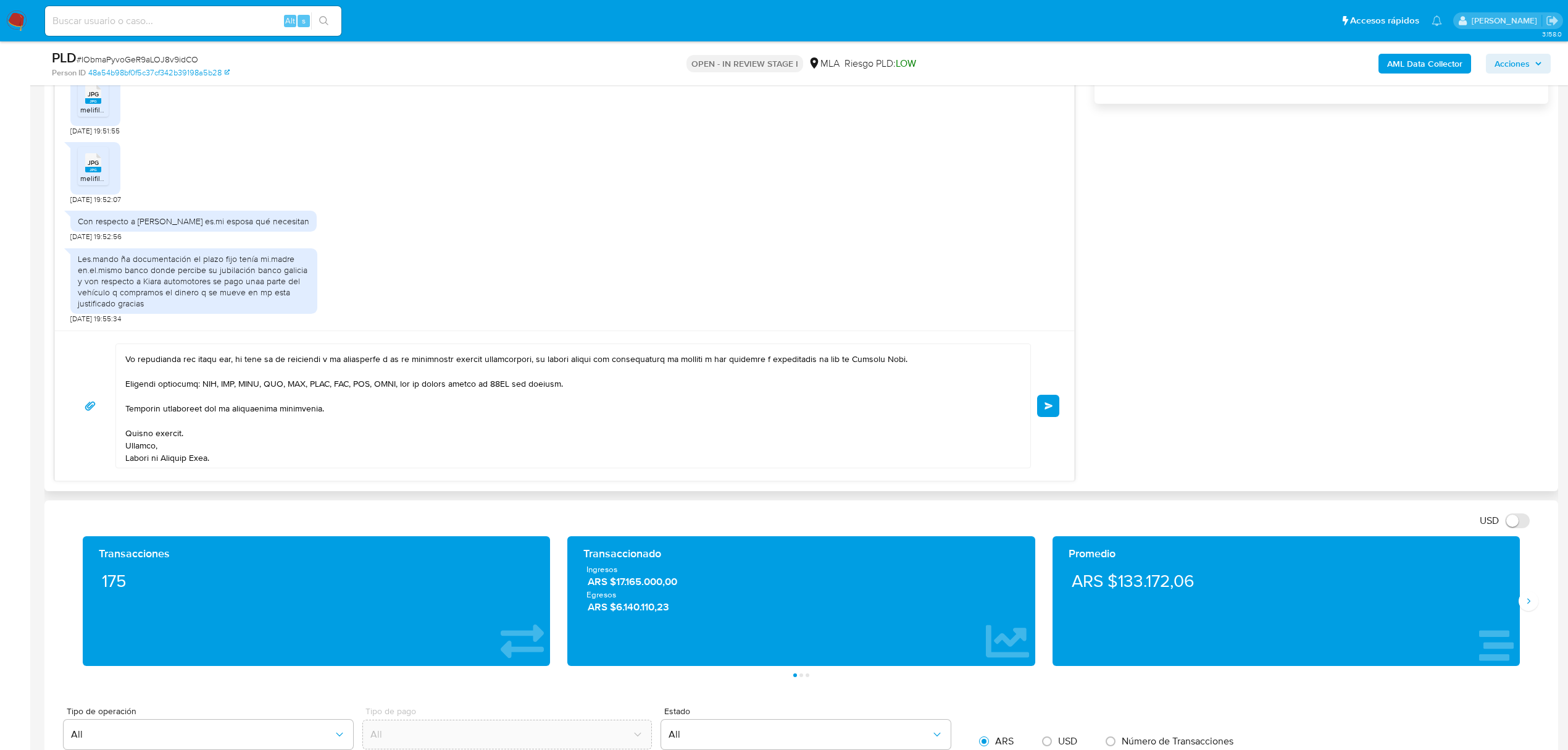
click at [1052, 406] on span "Enviar" at bounding box center [1049, 405] width 9 height 7
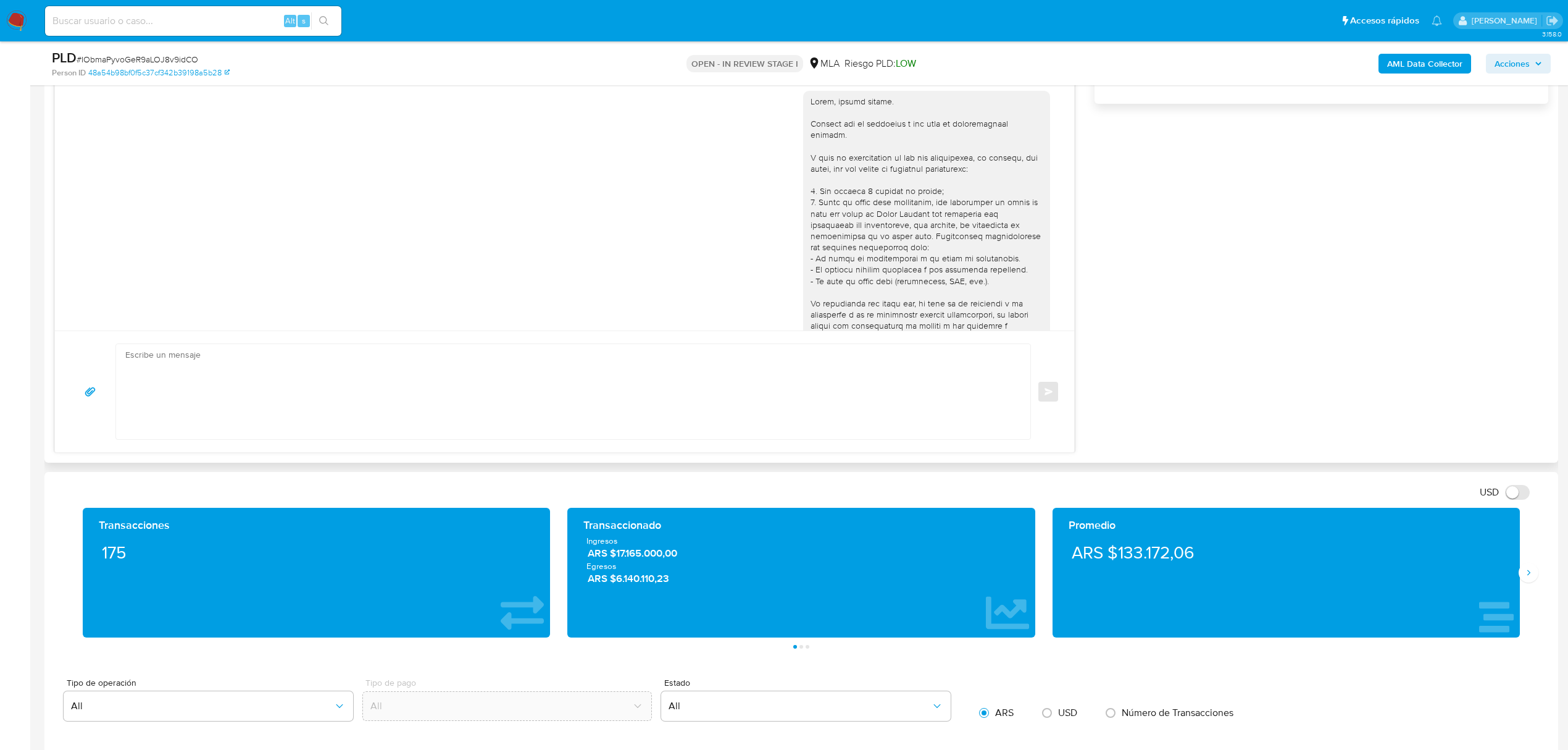
scroll to position [1572, 0]
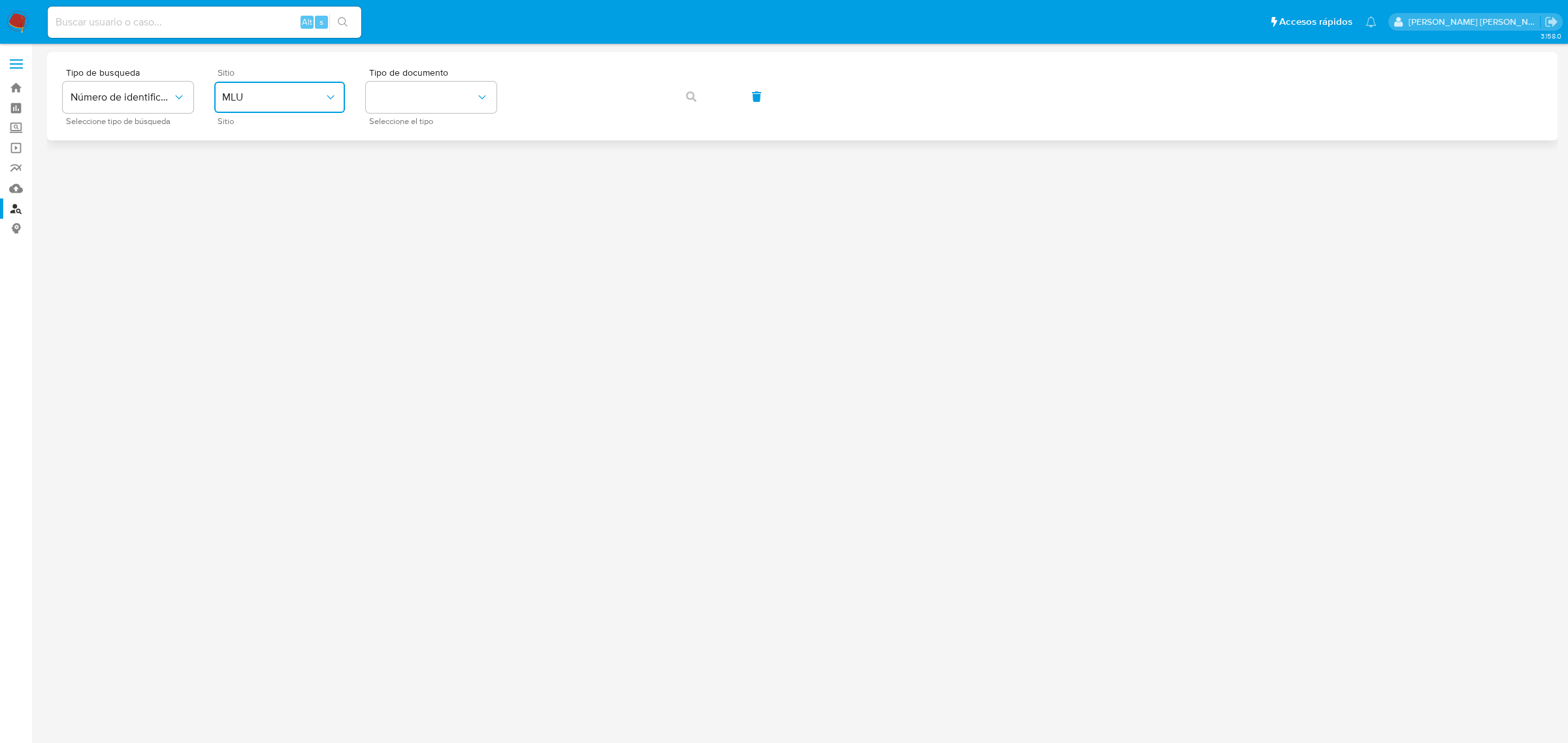
click at [278, 102] on span "MLU" at bounding box center [273, 97] width 102 height 13
click at [274, 167] on div "MLA" at bounding box center [276, 164] width 107 height 31
click at [423, 93] on button "identificationType" at bounding box center [431, 97] width 131 height 31
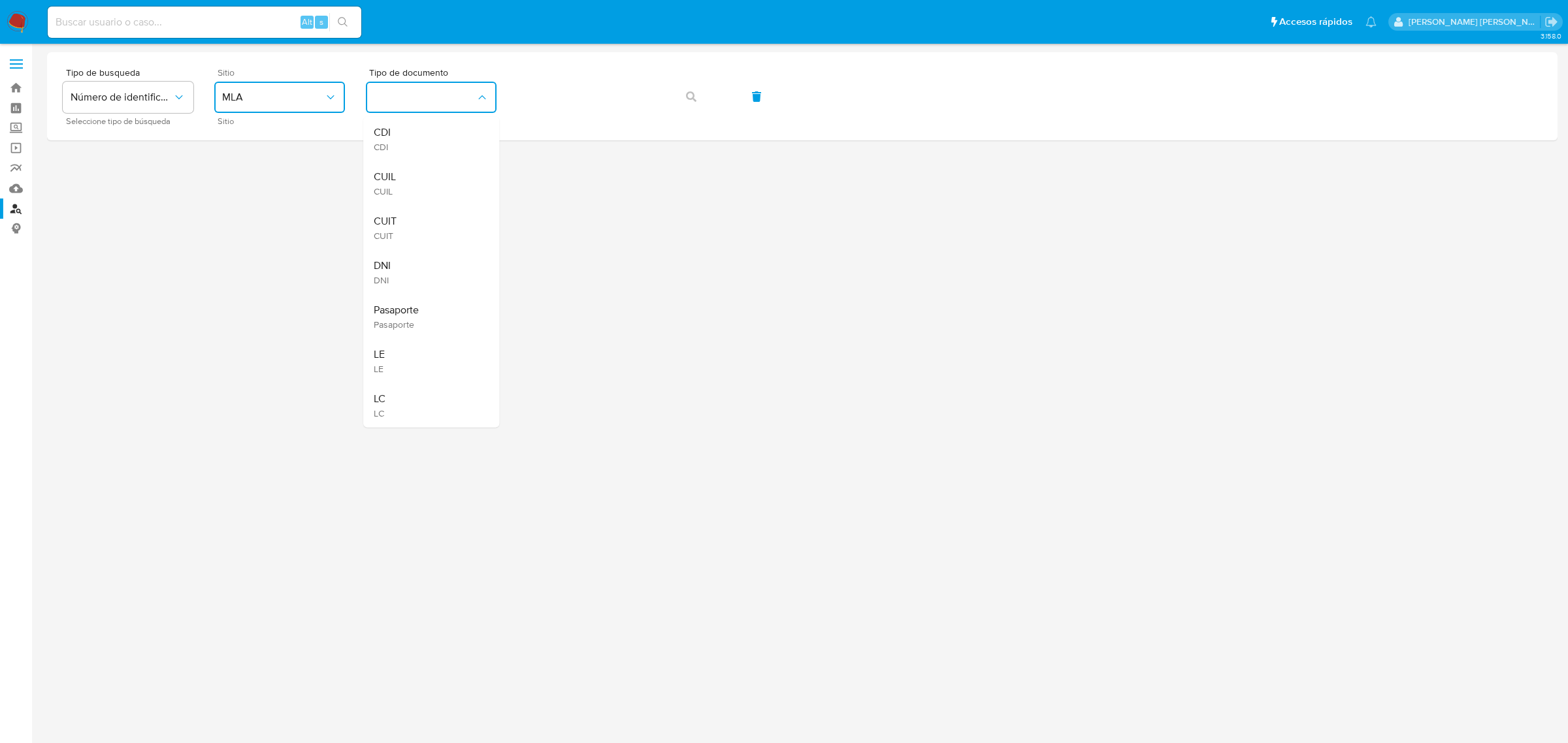
click at [423, 184] on div "CUIL CUIL" at bounding box center [427, 184] width 107 height 44
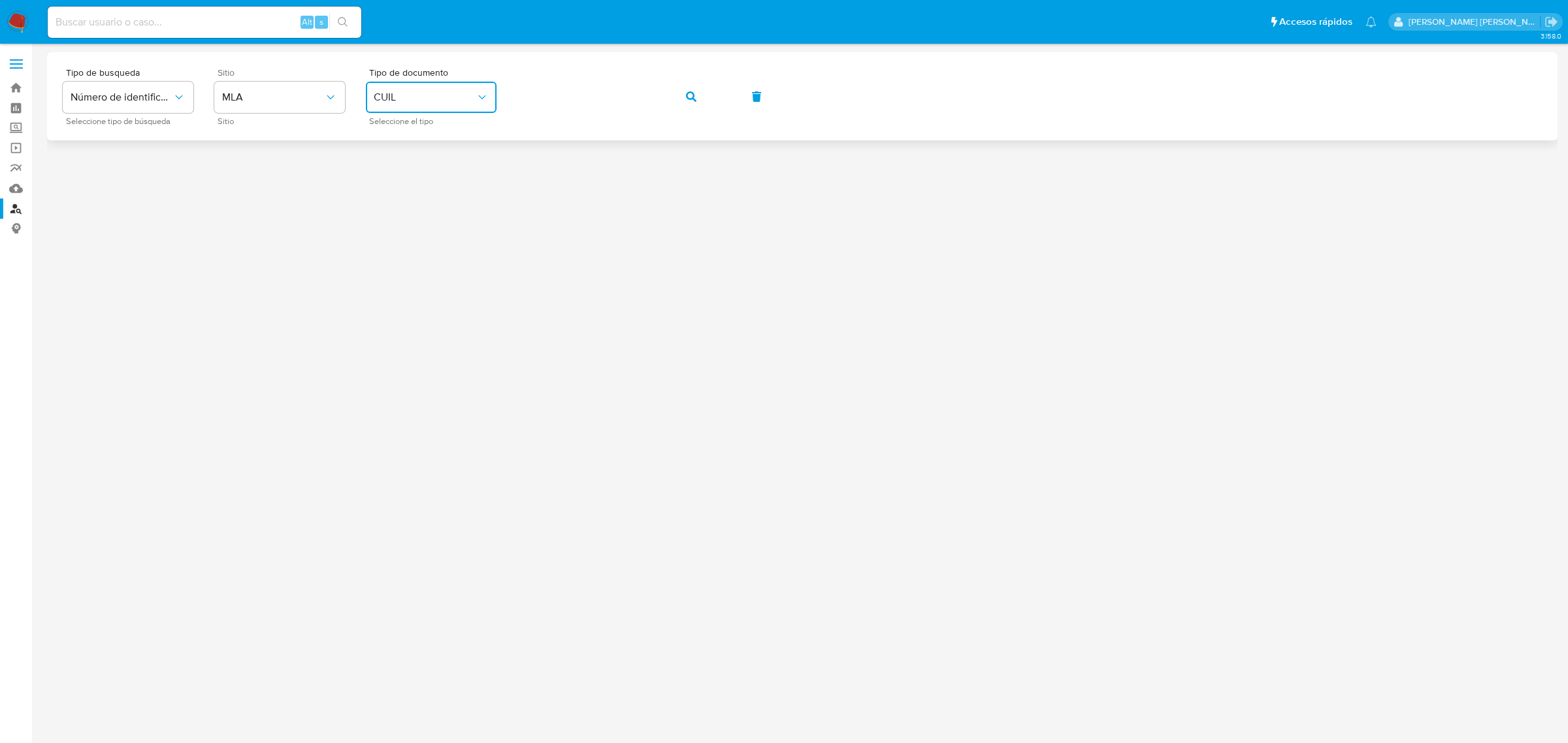
click at [688, 95] on icon "button" at bounding box center [691, 96] width 11 height 11
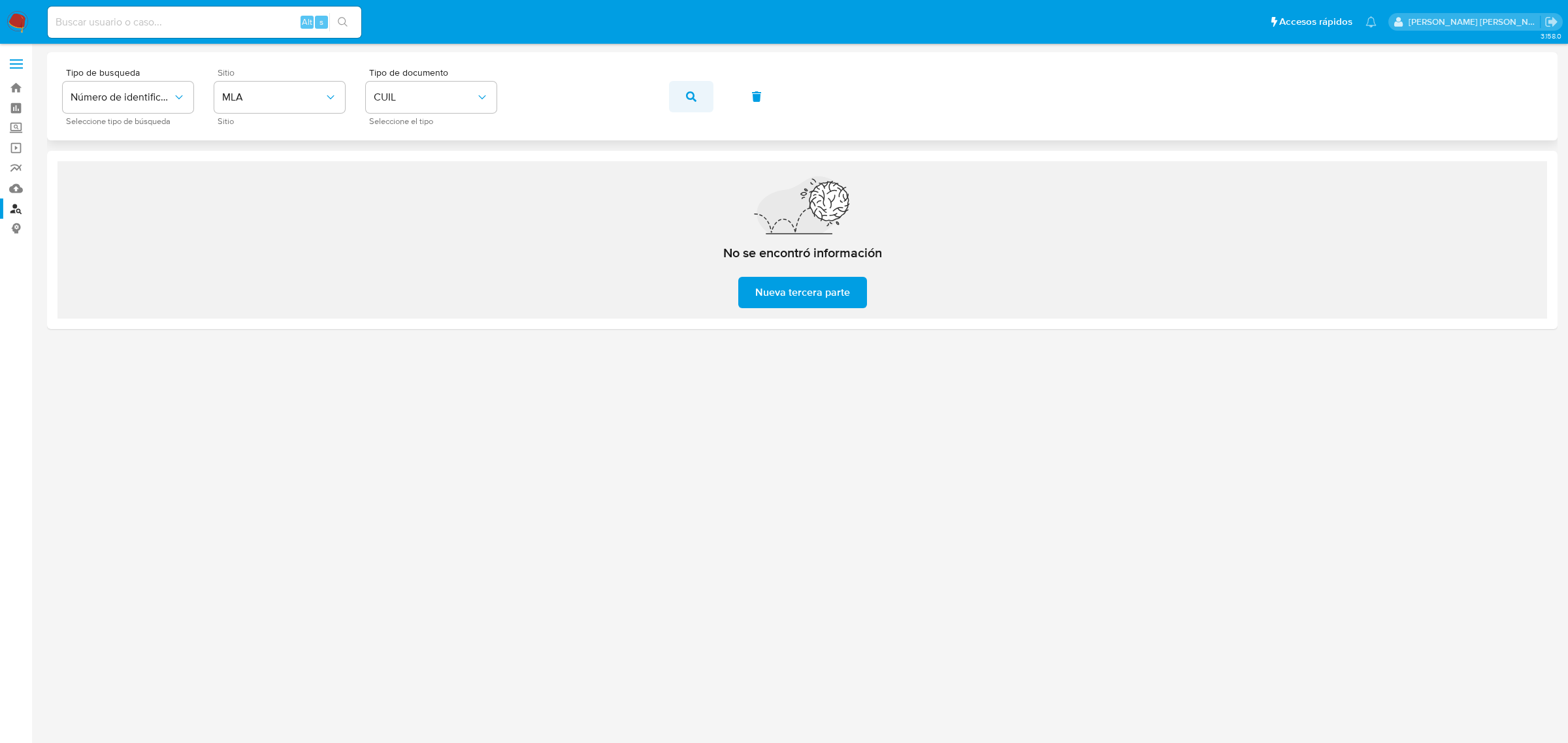
click at [677, 99] on button "button" at bounding box center [691, 96] width 44 height 31
click at [696, 98] on icon "button" at bounding box center [691, 96] width 11 height 11
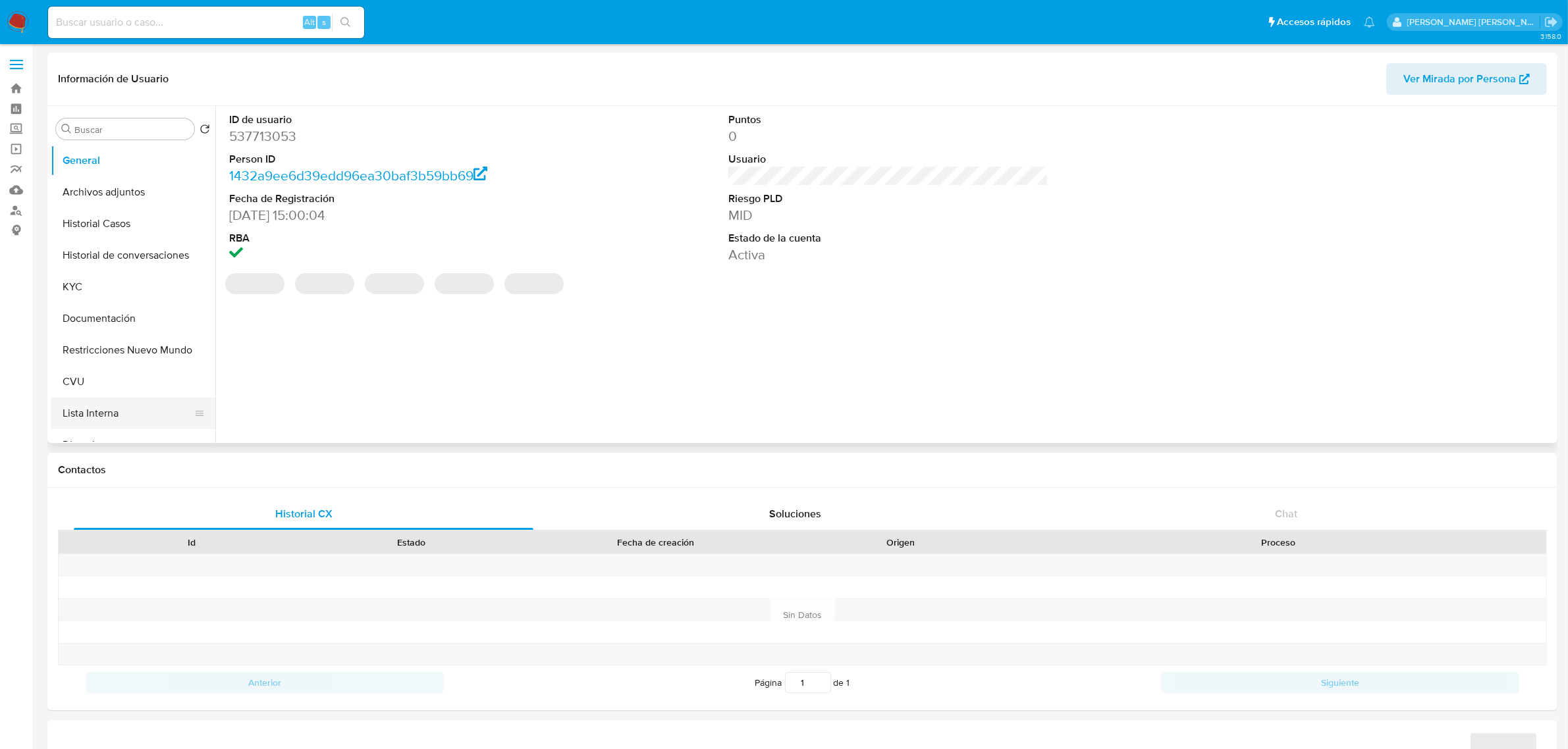
select select "10"
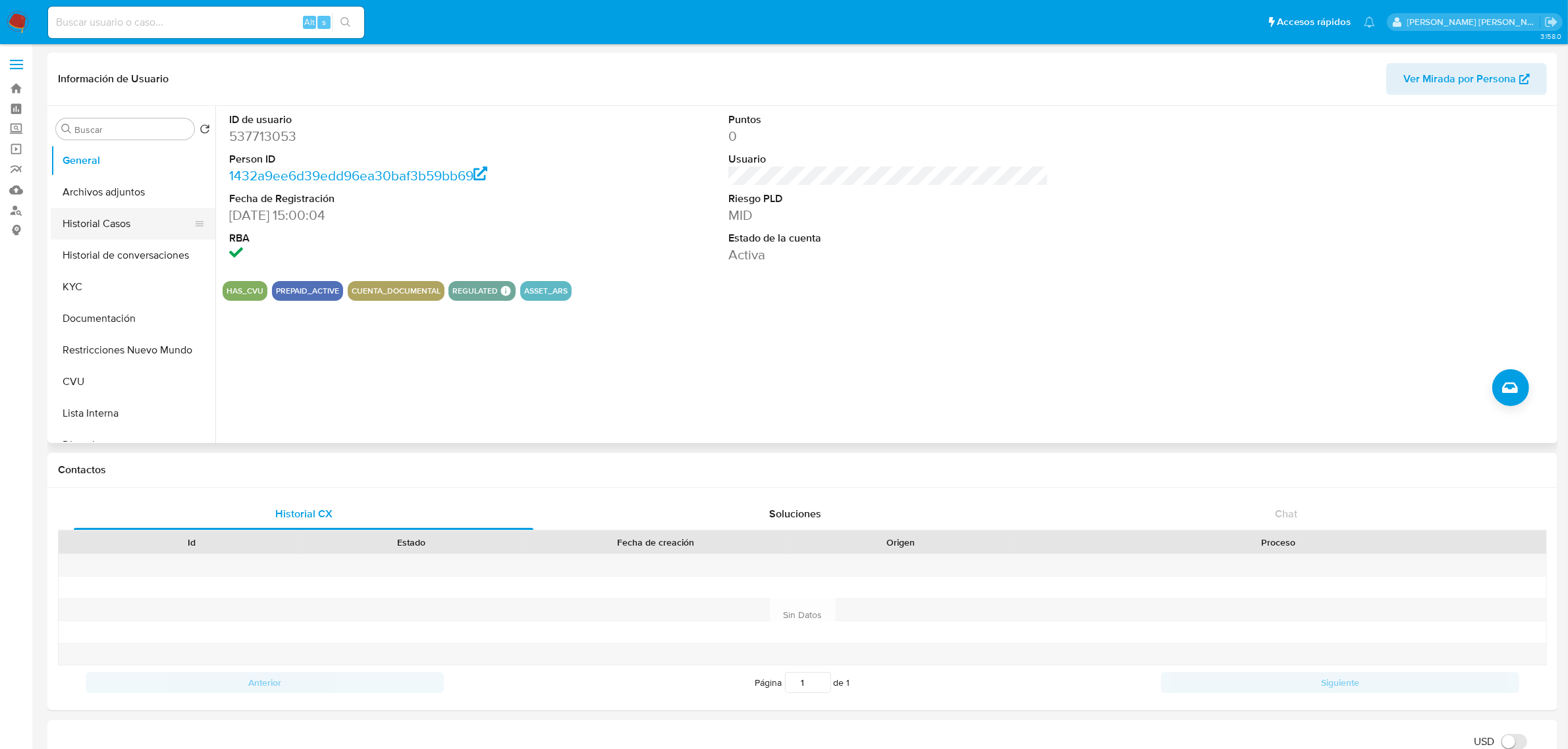
click at [116, 226] on button "Historial Casos" at bounding box center [128, 224] width 154 height 32
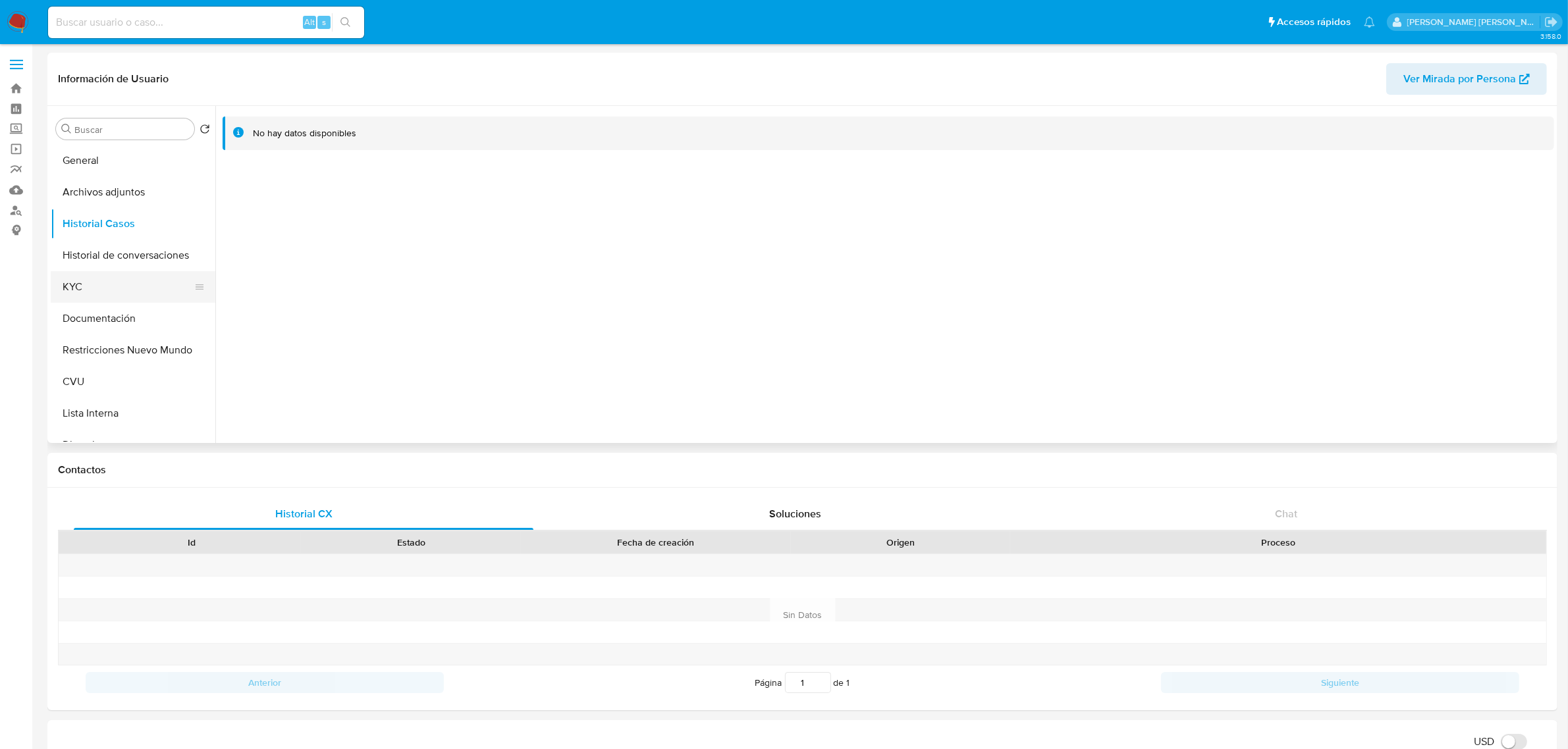
click at [143, 290] on button "KYC" at bounding box center [128, 287] width 154 height 32
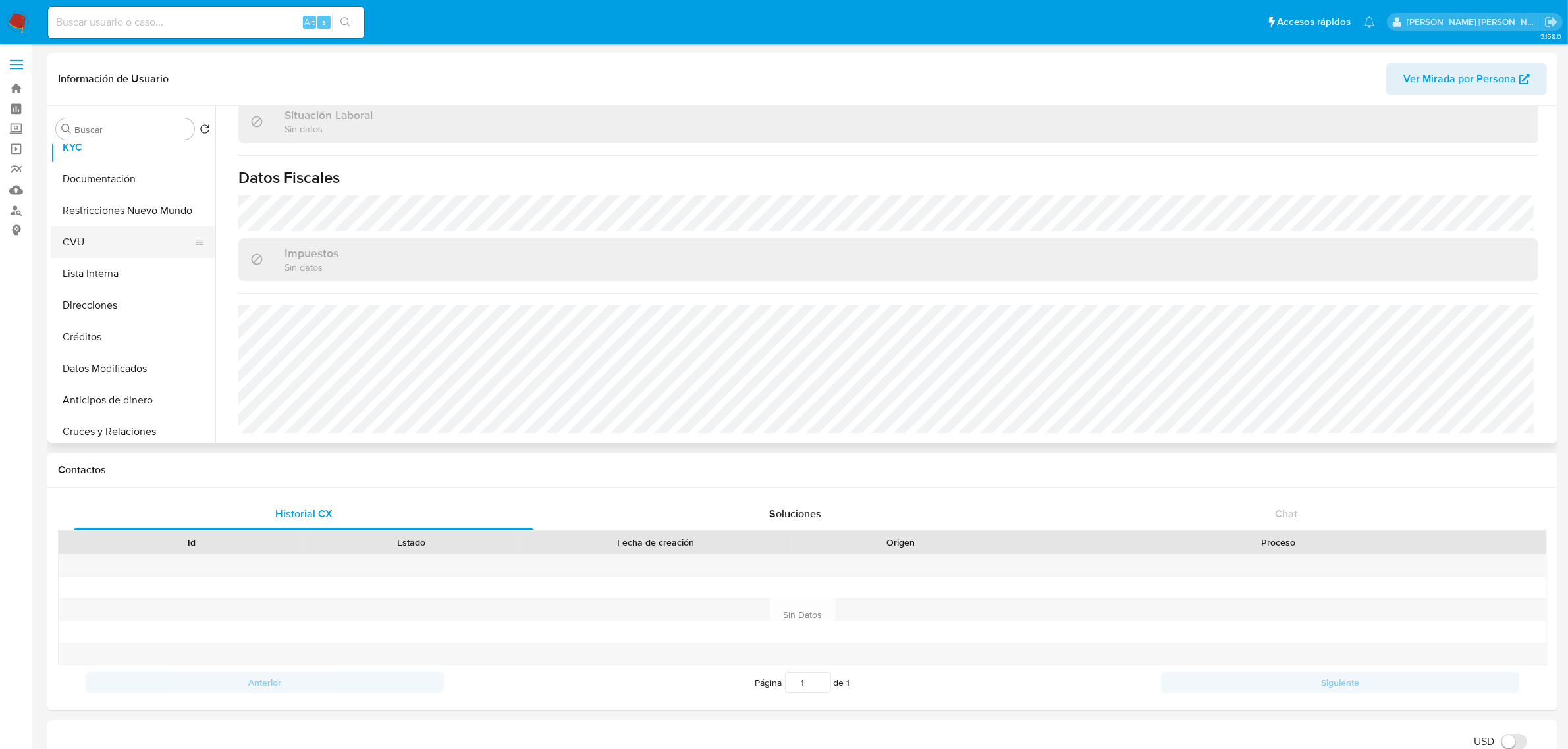
scroll to position [164, 0]
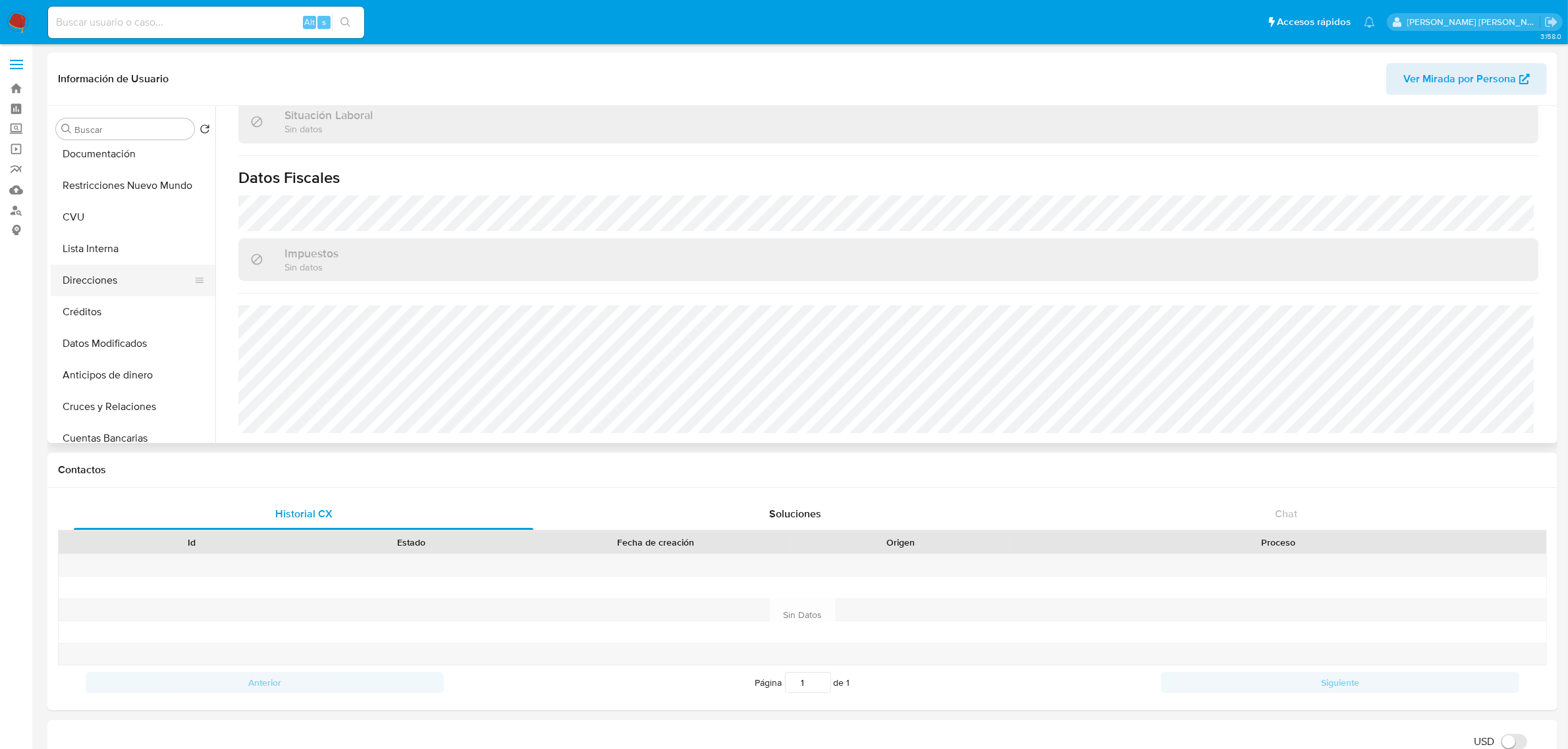
click at [123, 285] on button "Direcciones" at bounding box center [128, 280] width 154 height 32
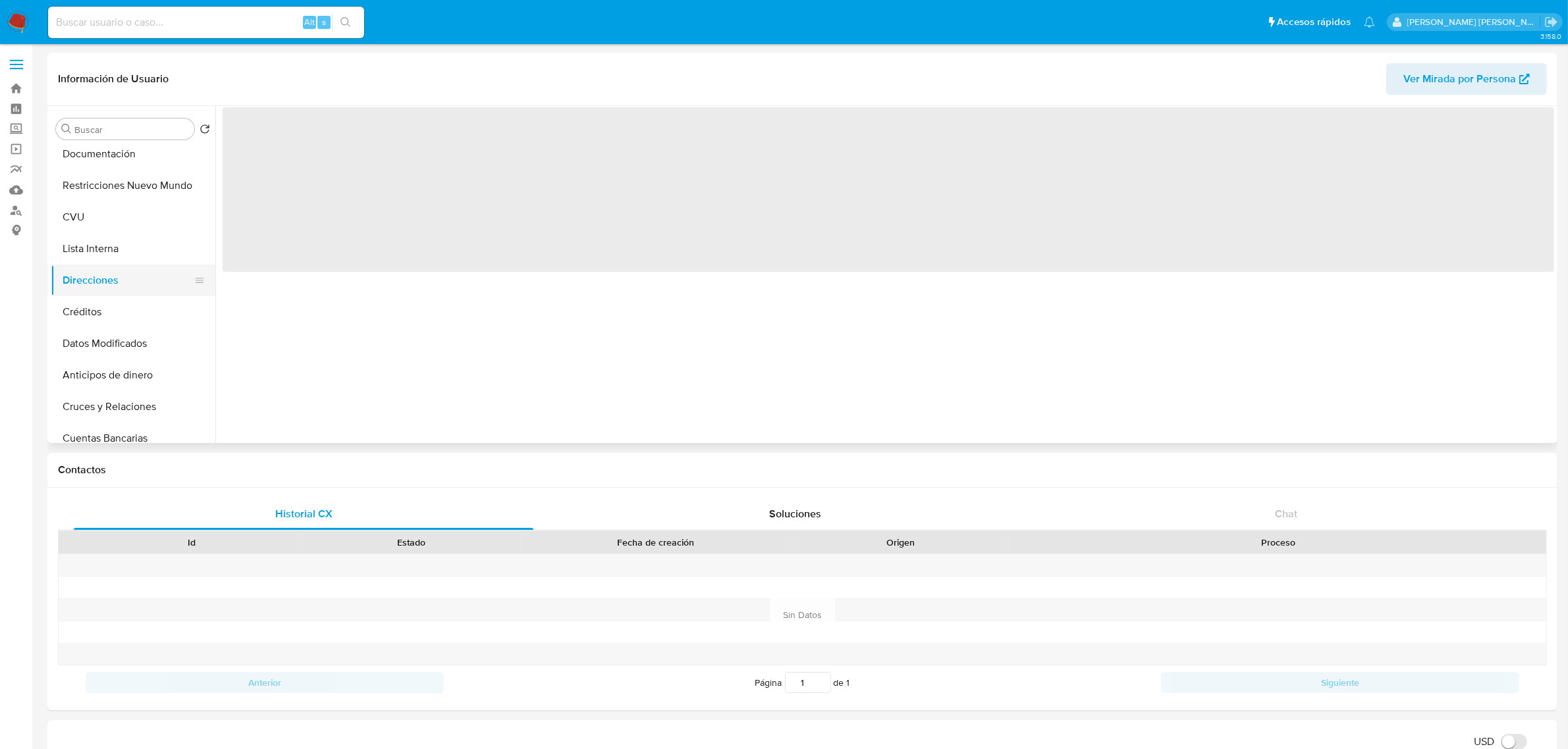
scroll to position [0, 0]
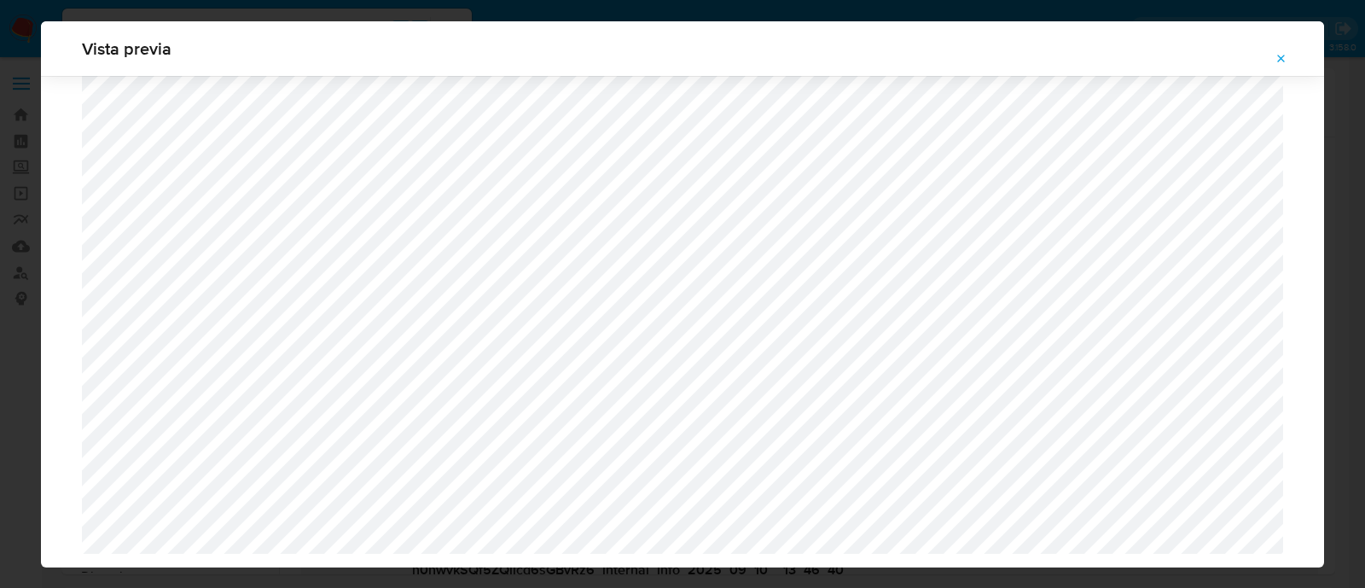
select select "10"
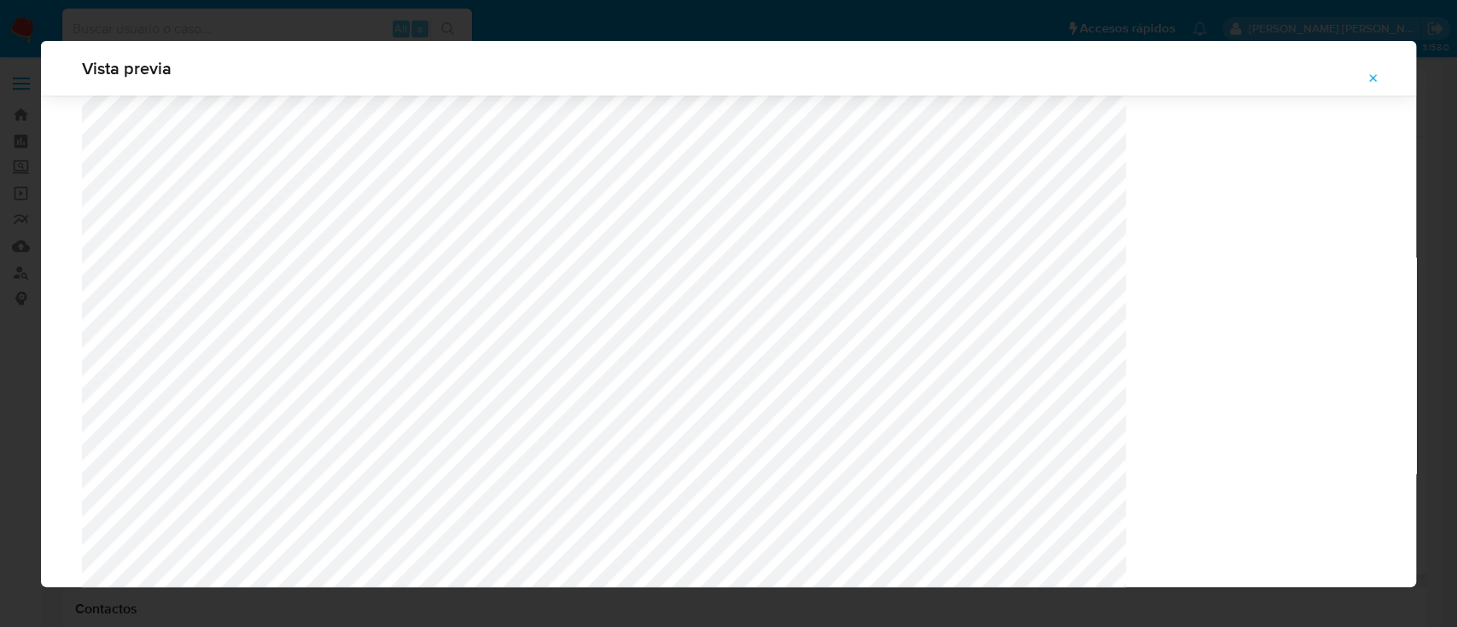
scroll to position [1566, 0]
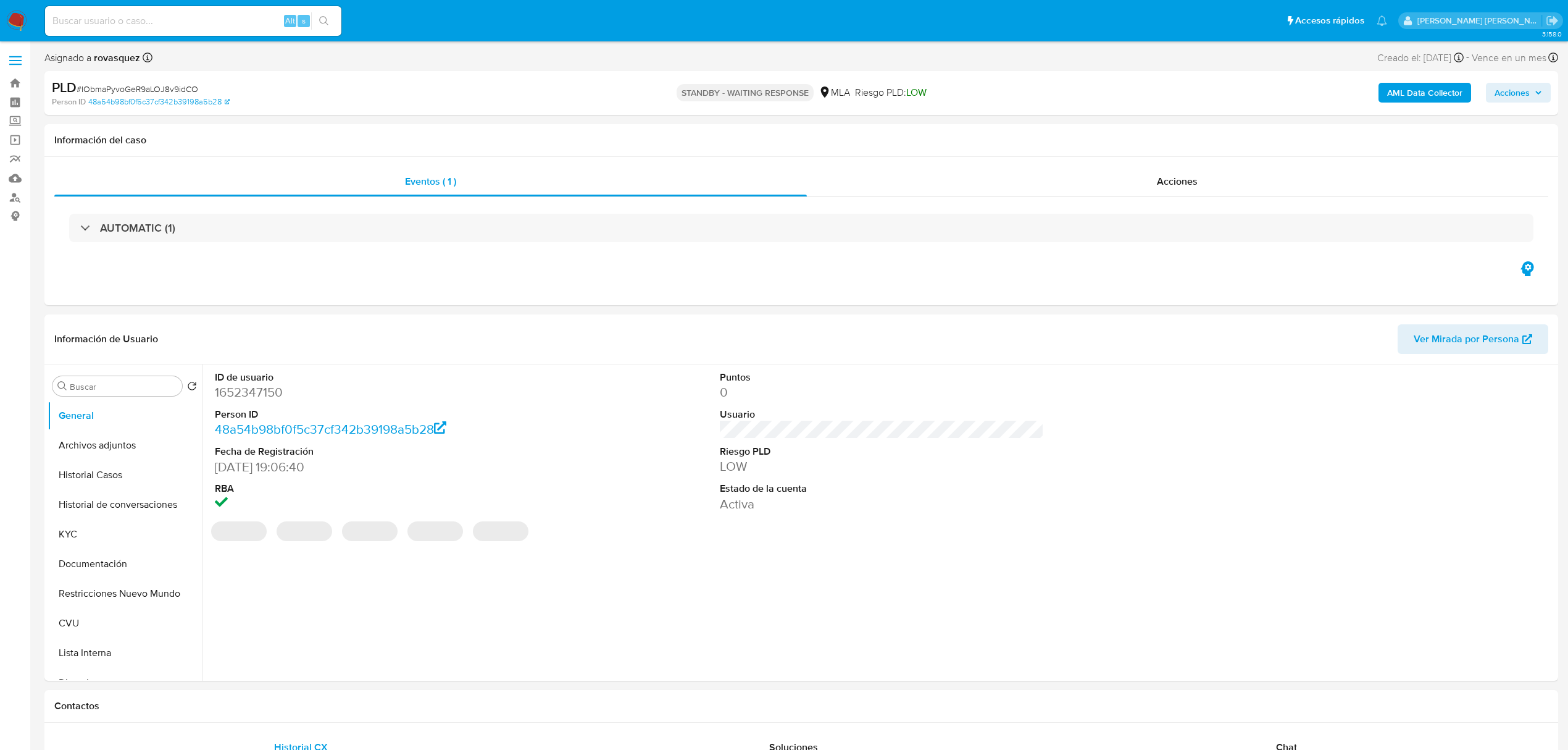
select select "10"
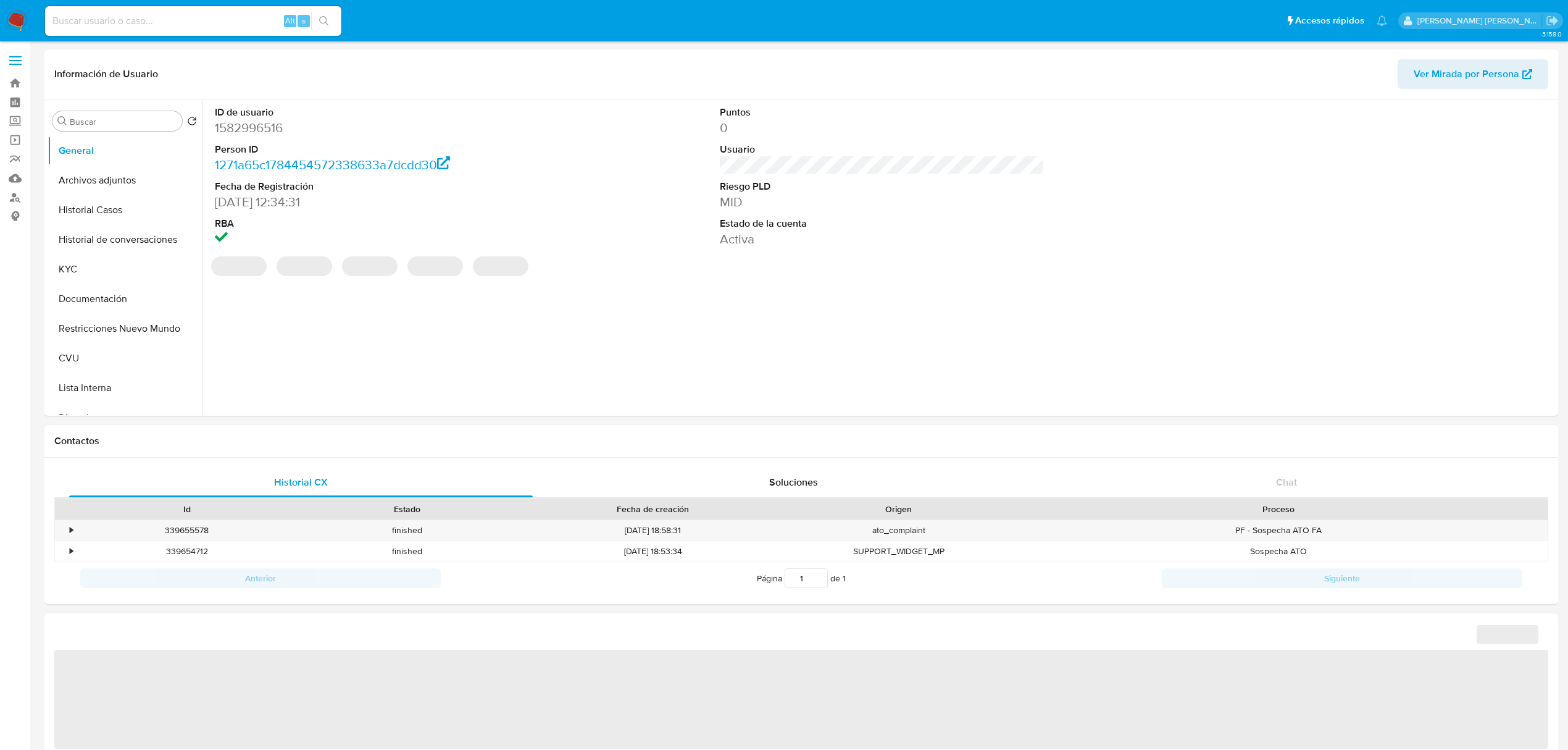
select select "10"
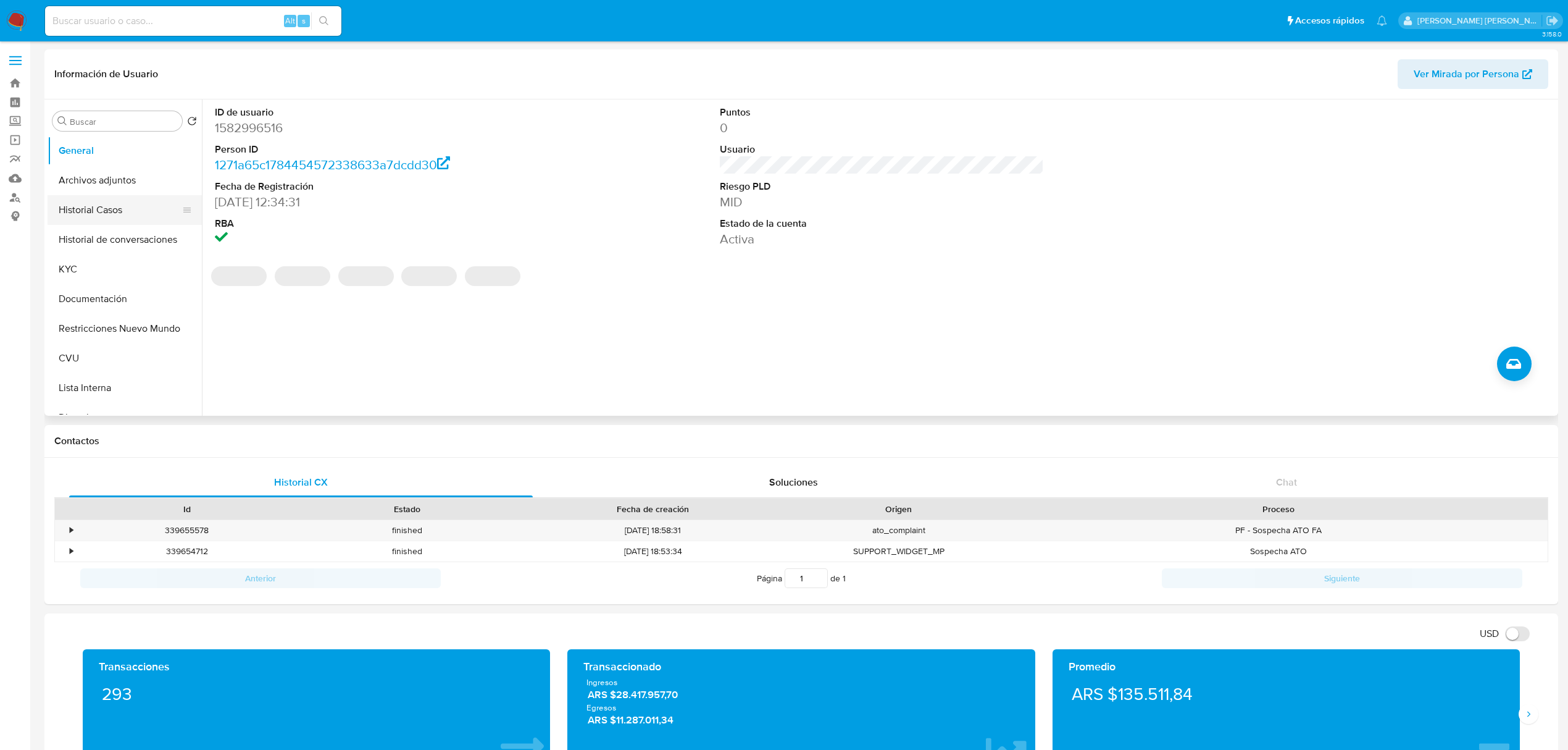
click at [116, 221] on button "Historial Casos" at bounding box center [120, 210] width 145 height 30
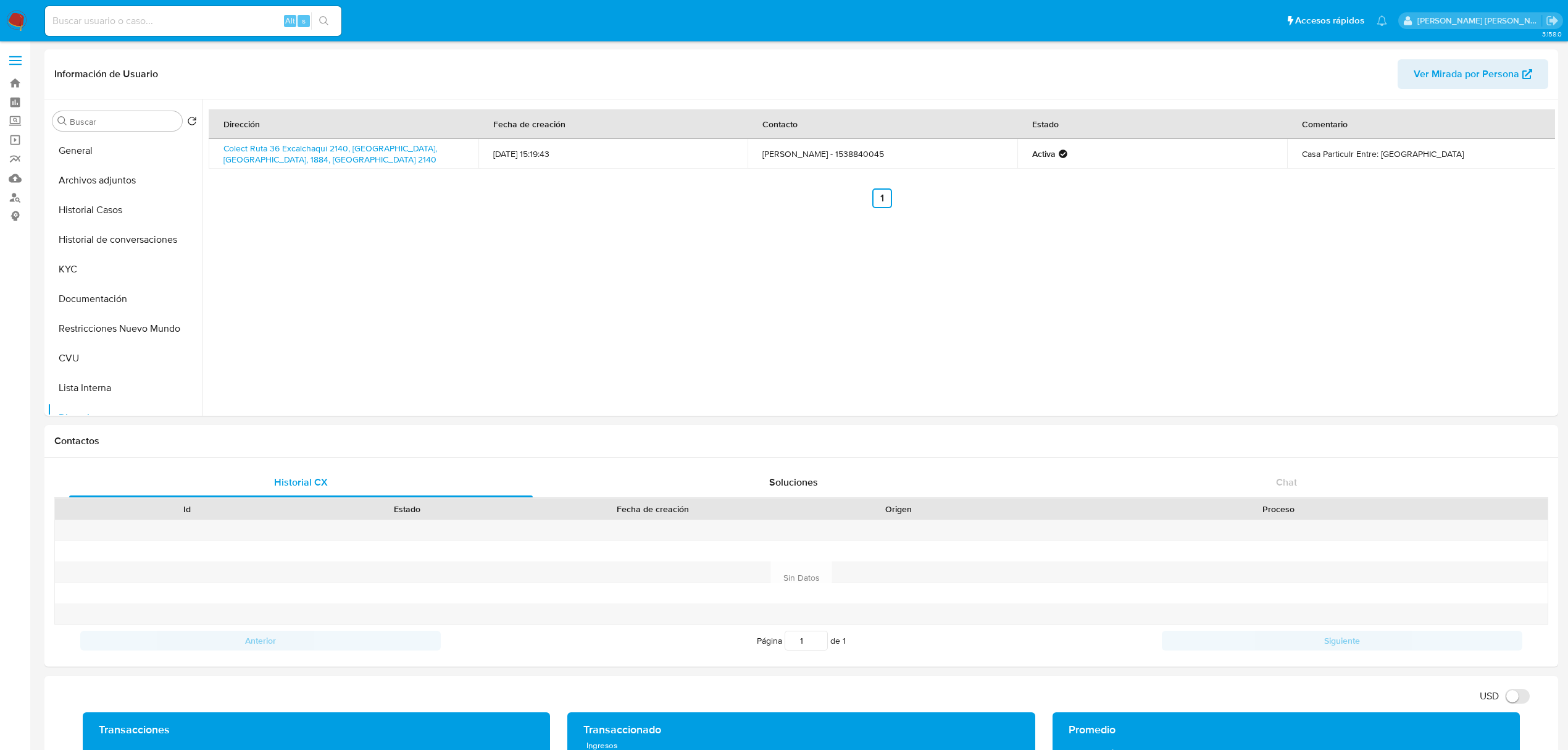
select select "10"
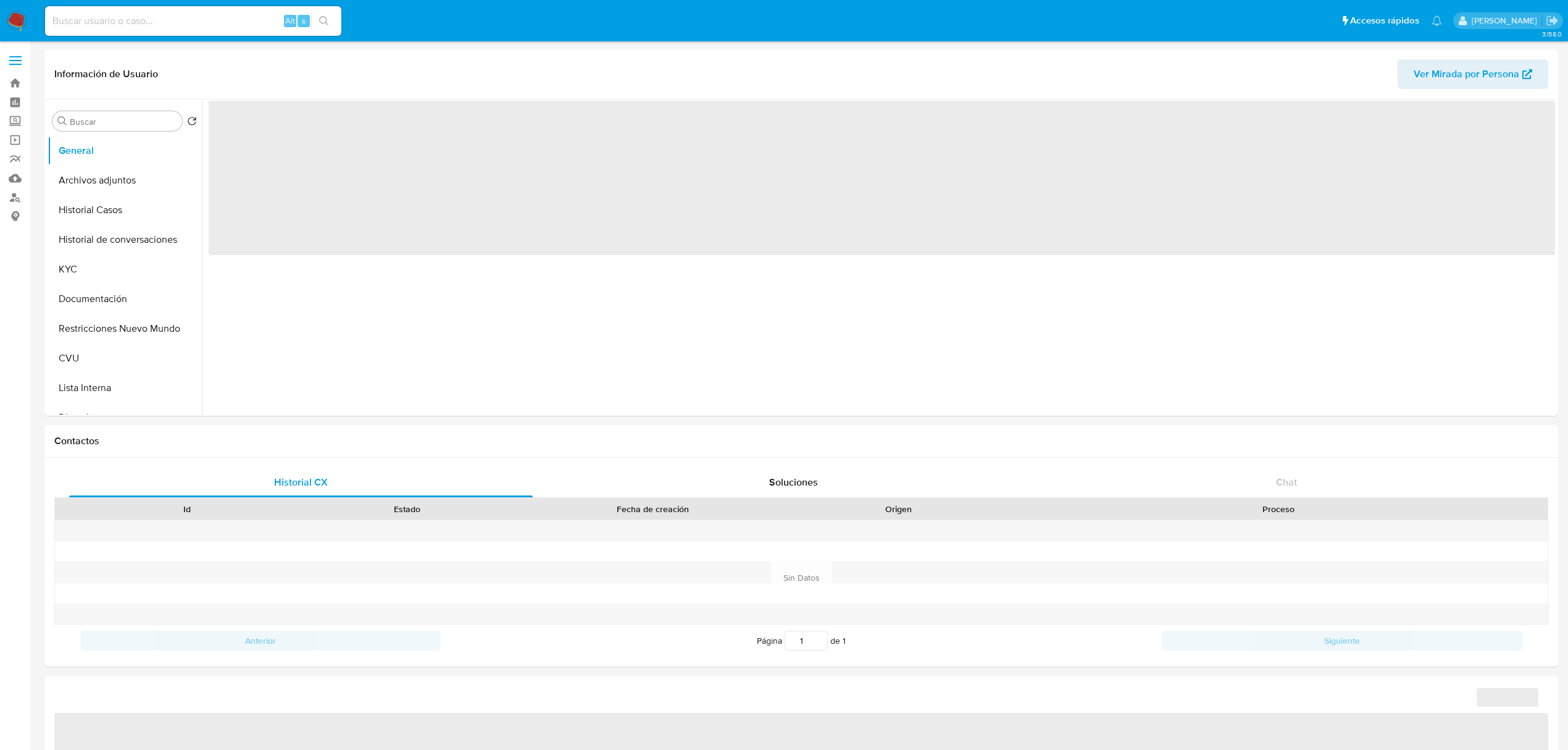
select select "10"
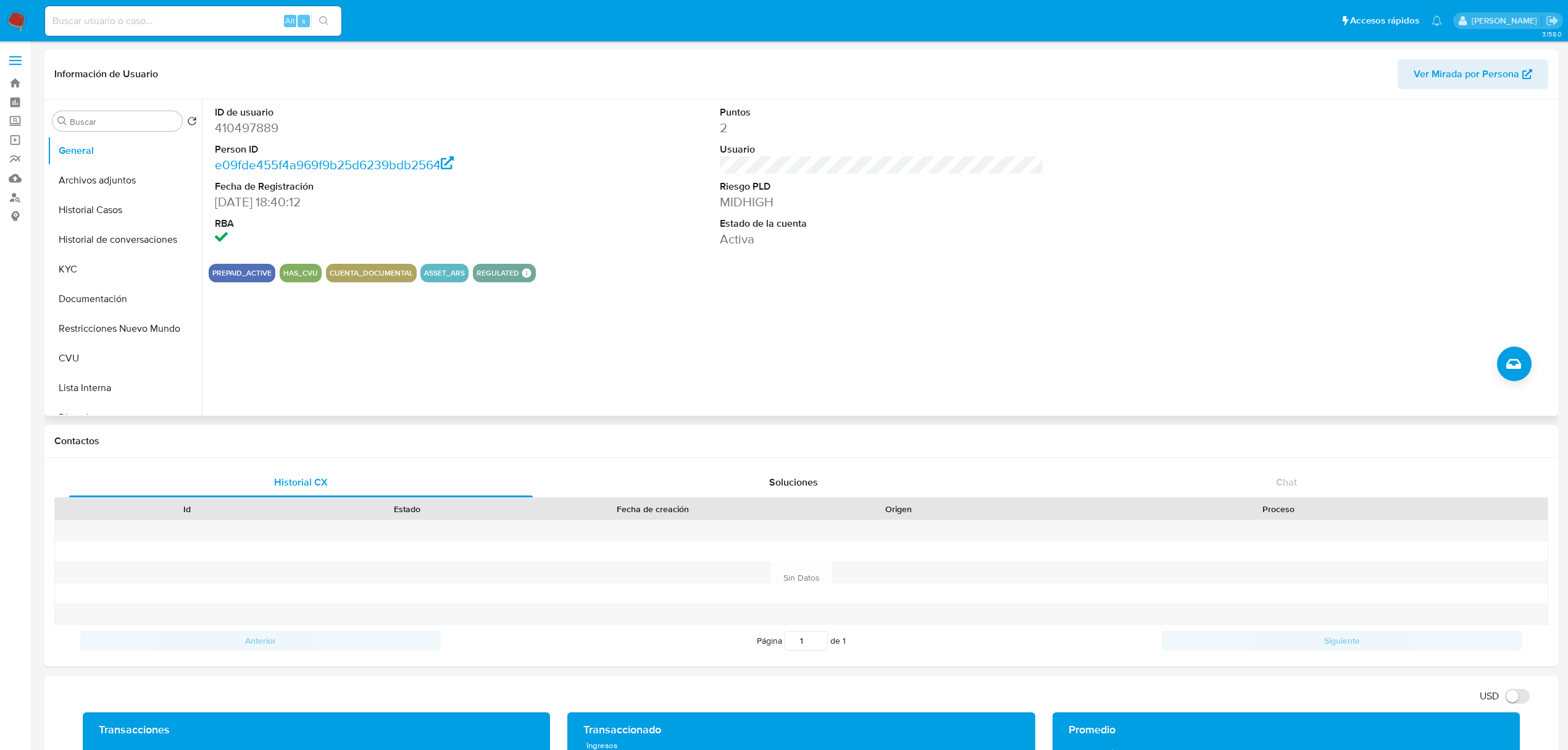
click at [628, 250] on div "ID de usuario 410497889 Person ID e09fde455f4a969f9b25d6239bdb2564 Fecha de Reg…" at bounding box center [881, 176] width 1347 height 154
click at [141, 242] on button "Historial de conversaciones" at bounding box center [120, 240] width 145 height 30
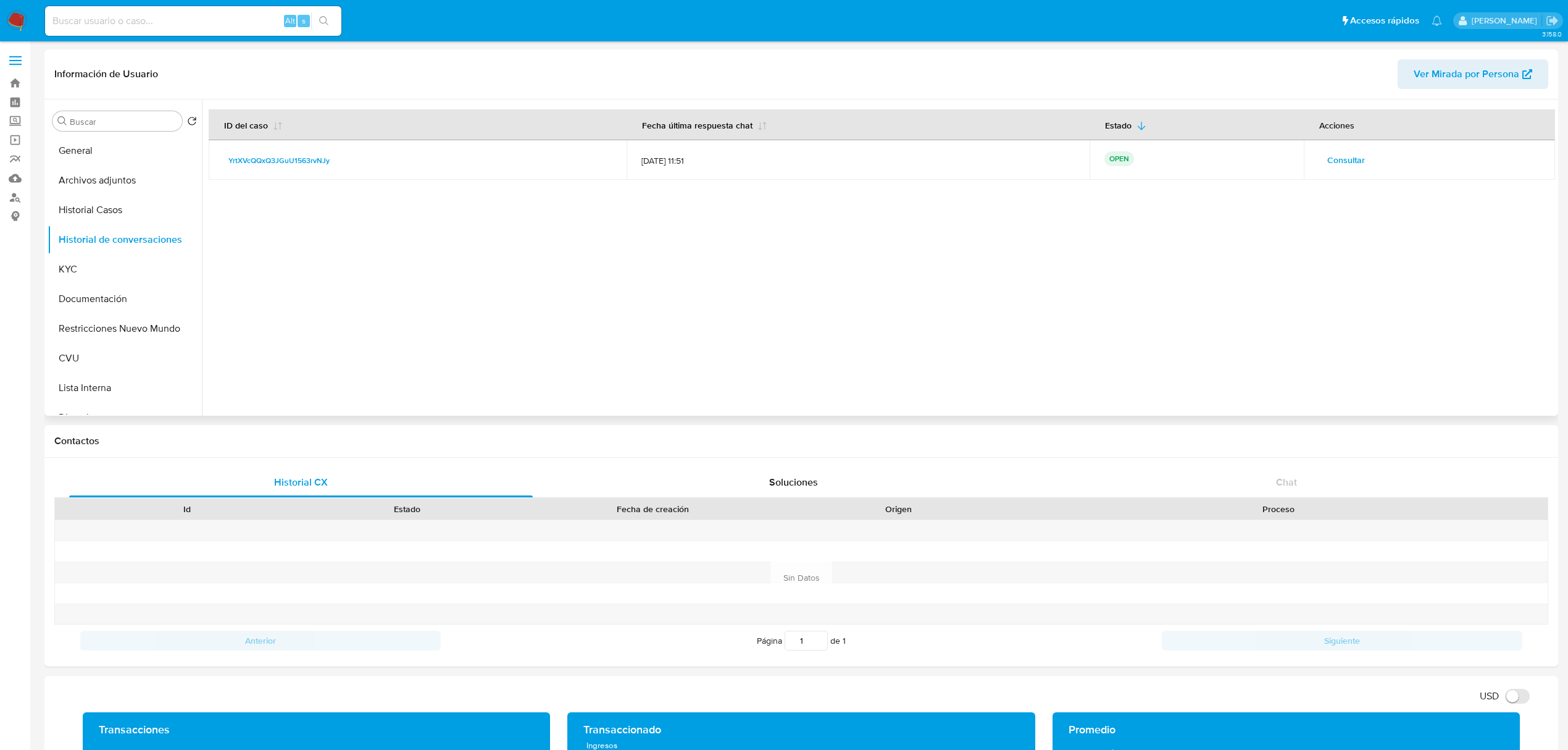
click at [1336, 163] on span "Consultar" at bounding box center [1347, 160] width 38 height 17
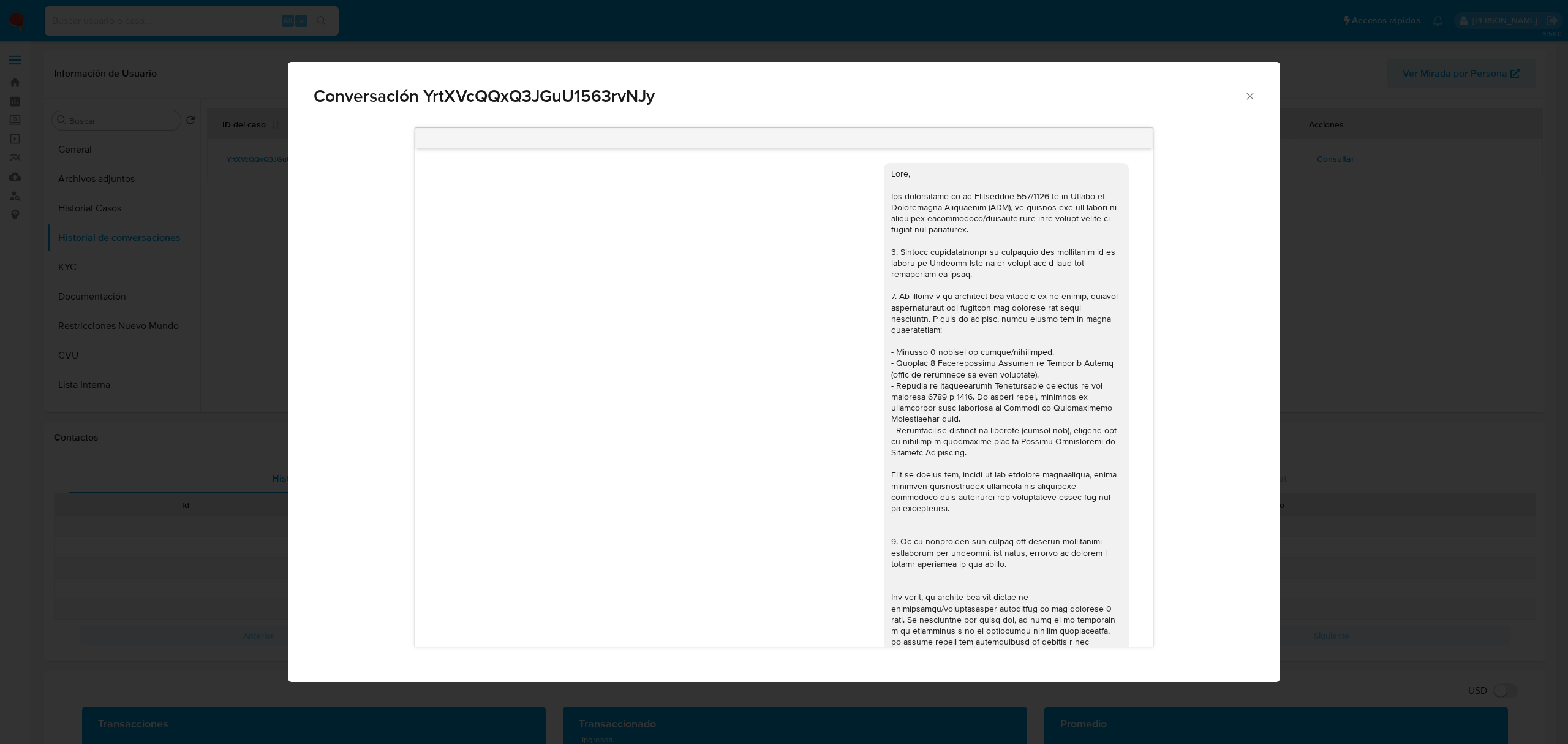
scroll to position [1184, 0]
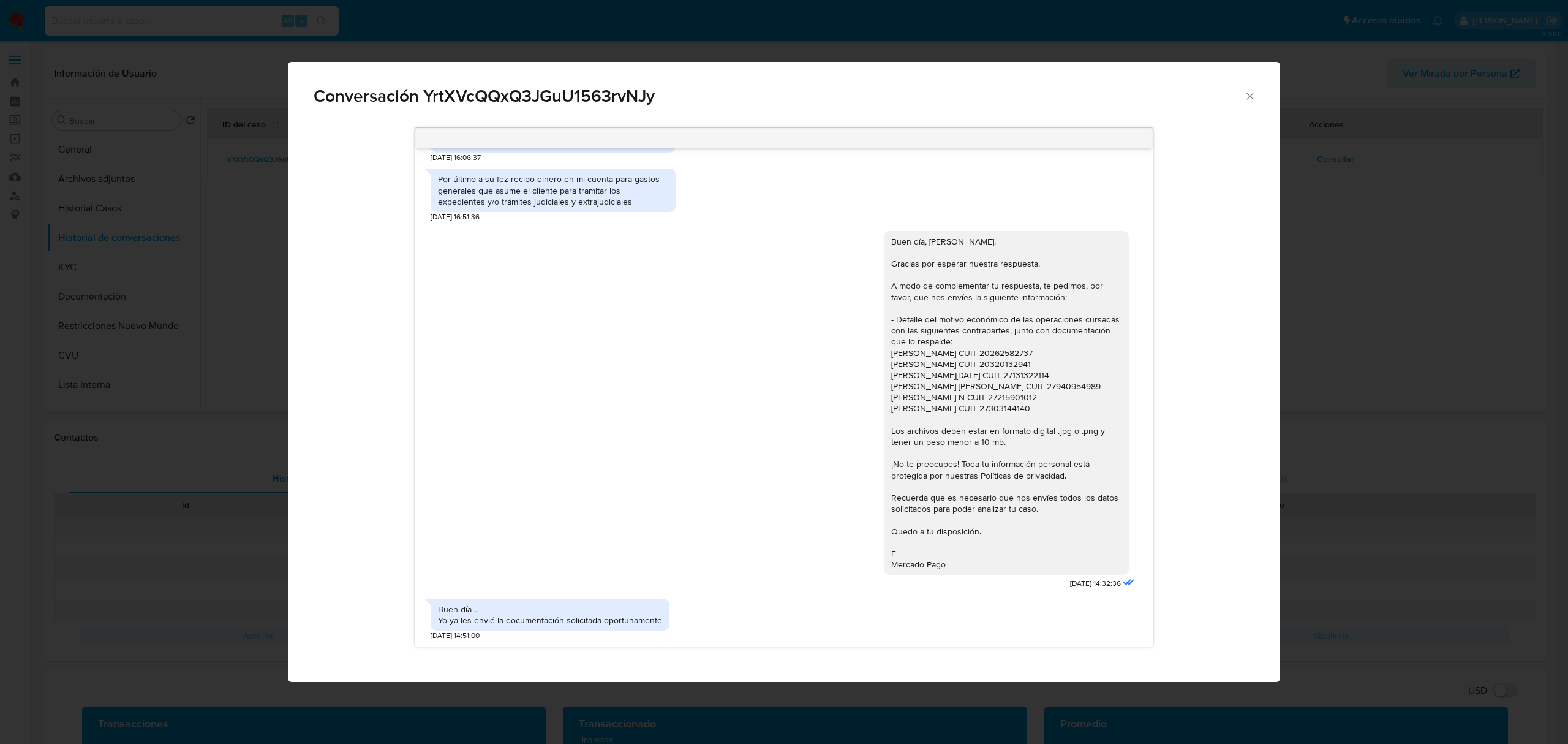
click at [572, 624] on div "Buen día .. Yo ya les envié la documentación solicitada oportunamente" at bounding box center [550, 614] width 224 height 22
click at [683, 626] on div "Buen día .. Yo ya les envié la documentación solicitada oportunamente 11/09/202…" at bounding box center [784, 616] width 707 height 48
click at [1254, 97] on icon "Cerrar" at bounding box center [1250, 96] width 12 height 12
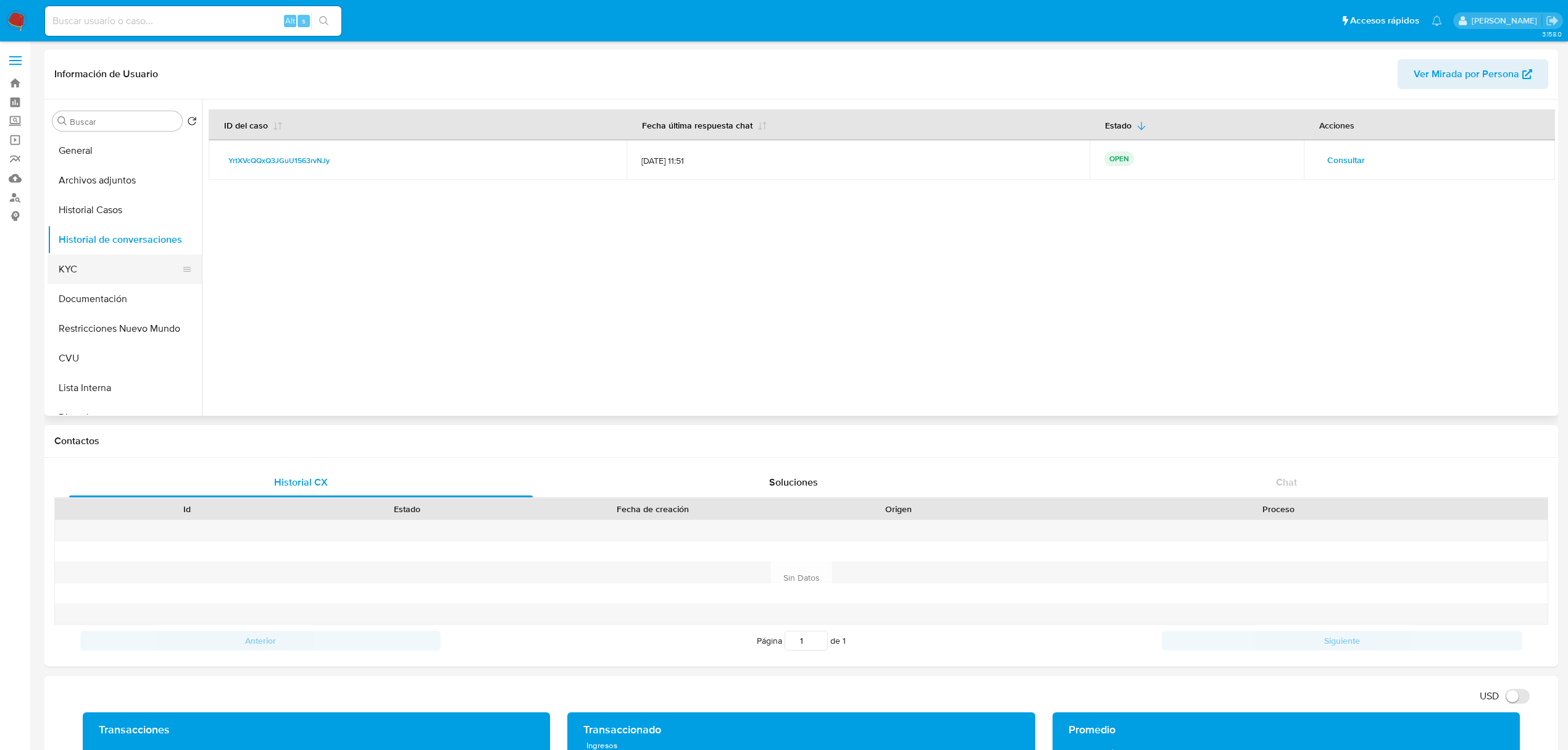
click at [86, 272] on button "KYC" at bounding box center [120, 269] width 145 height 30
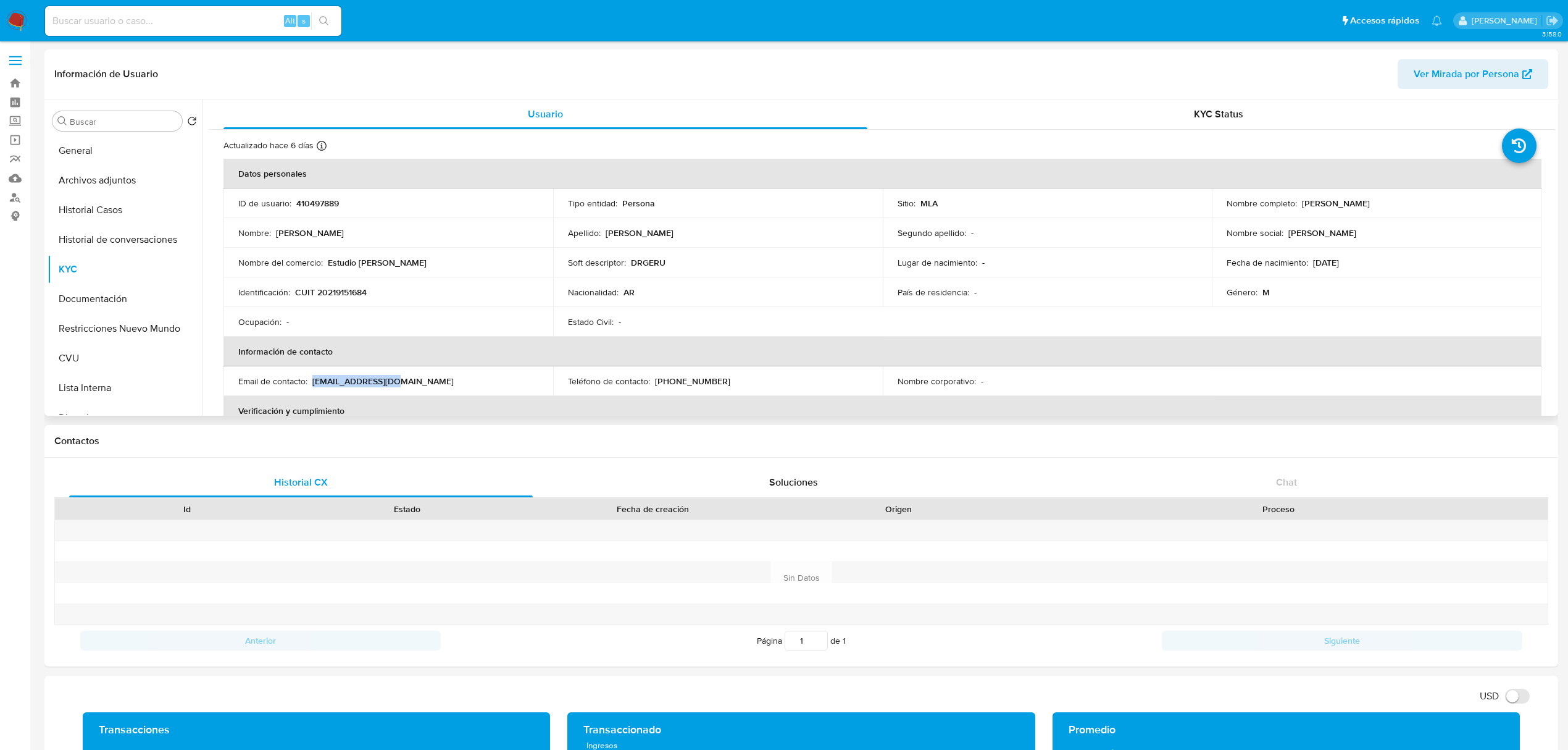
drag, startPoint x: 313, startPoint y: 382, endPoint x: 423, endPoint y: 382, distance: 110.0
click at [423, 382] on div "Email de contacto : drgerula@gmail.com" at bounding box center [388, 381] width 300 height 11
copy p "drgerula@gmail.com"
click at [715, 272] on td "Soft descriptor : DRGERU" at bounding box center [719, 262] width 330 height 30
click at [98, 243] on button "Historial de conversaciones" at bounding box center [120, 240] width 145 height 30
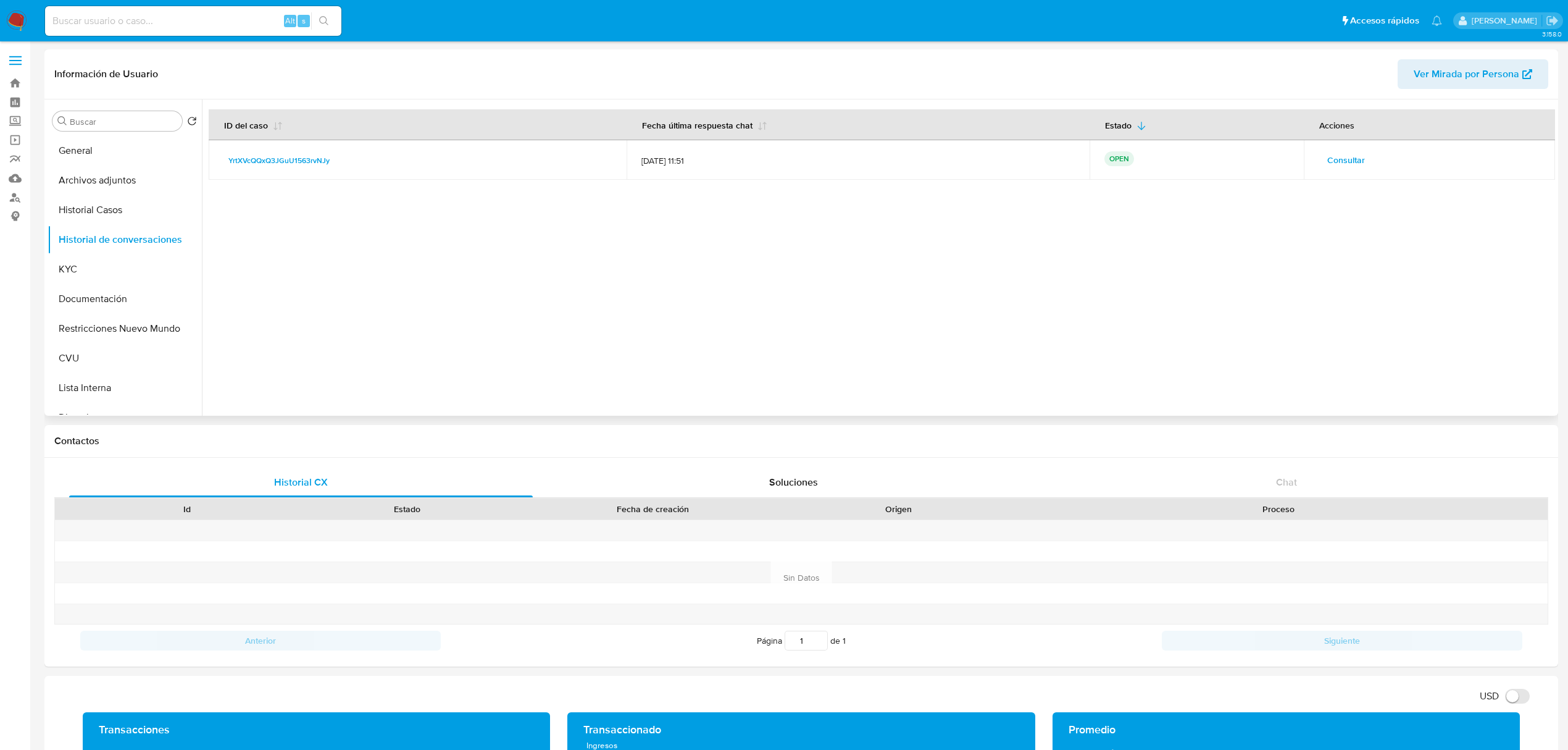
click at [1357, 164] on span "Consultar" at bounding box center [1347, 160] width 38 height 17
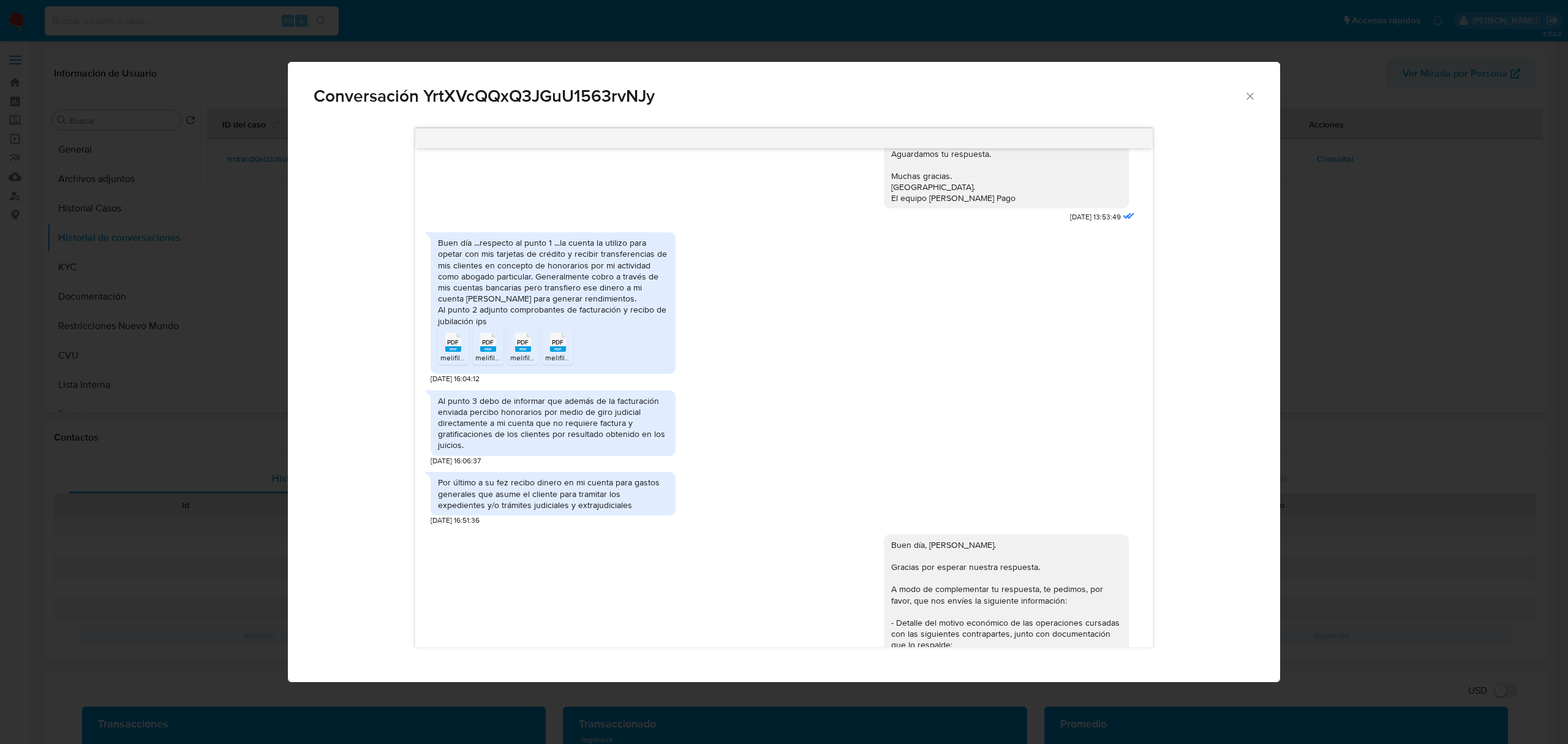
scroll to position [857, 0]
click at [570, 322] on div "Buen día ...respecto al punto 1 ...la cuenta la utilizo para opetar con mis tar…" at bounding box center [553, 284] width 230 height 90
click at [538, 322] on div "Buen día ...respecto al punto 1 ...la cuenta la utilizo para opetar con mis tar…" at bounding box center [553, 284] width 230 height 90
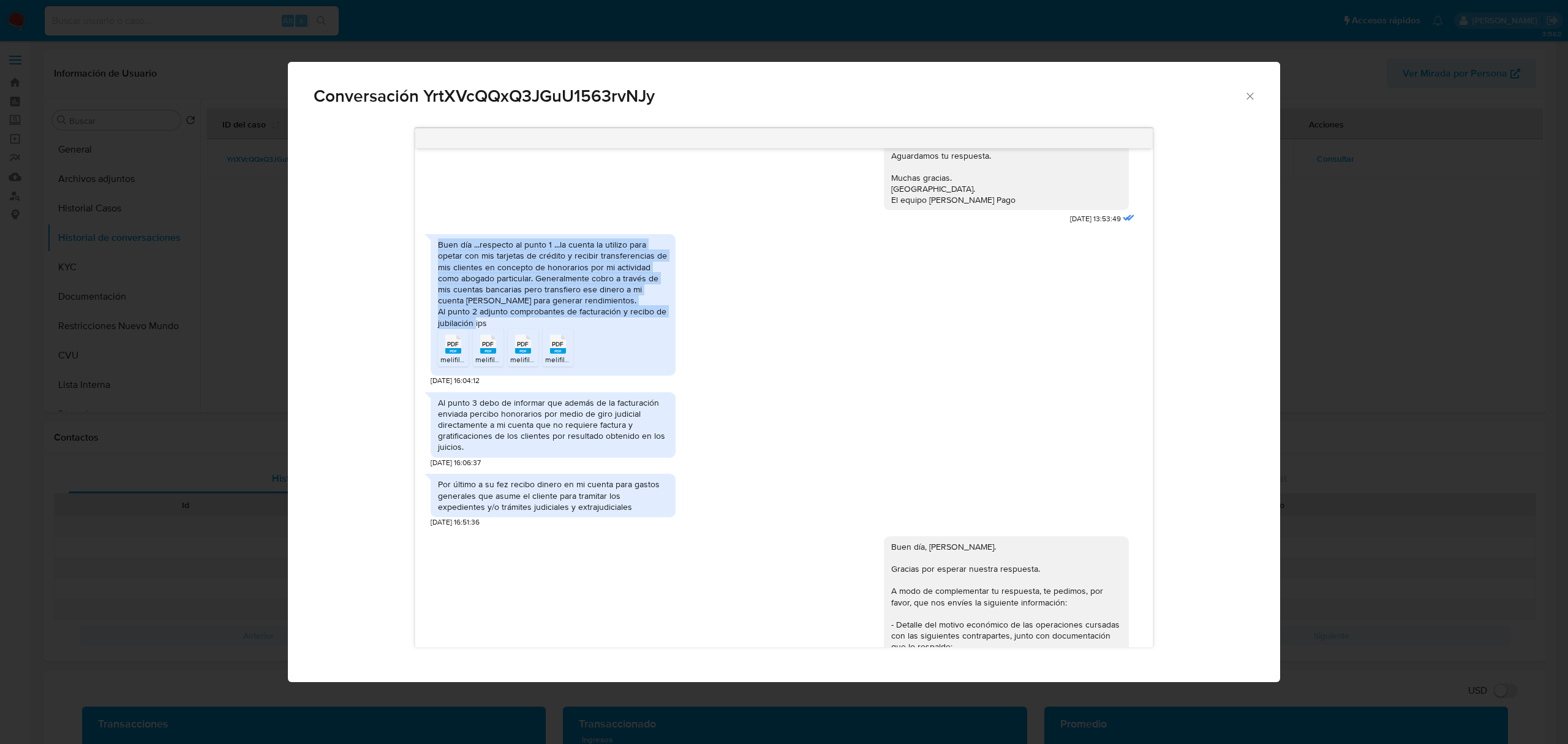
drag, startPoint x: 499, startPoint y: 342, endPoint x: 424, endPoint y: 264, distance: 108.2
click at [431, 264] on div "Buen día ...respecto al punto 1 ...la cuenta la utilizo para opetar con mis tar…" at bounding box center [553, 304] width 245 height 141
copy div "Buen día ...respecto al punto 1 ...la cuenta la utilizo para opetar con mis tar…"
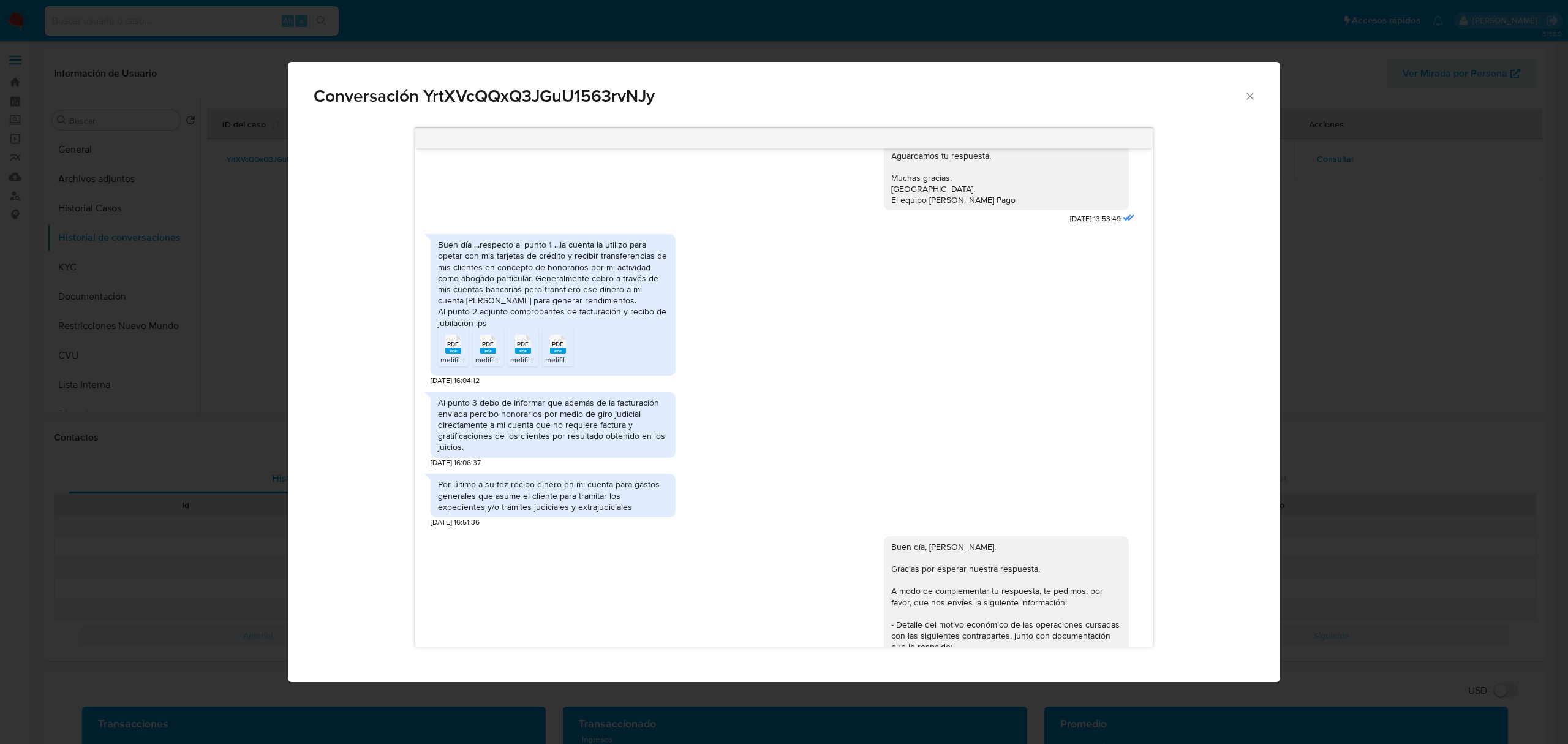
click at [490, 453] on div "Al punto 3 debo de informar que además de la facturación enviada percibo honora…" at bounding box center [553, 425] width 230 height 56
drag, startPoint x: 484, startPoint y: 472, endPoint x: 424, endPoint y: 410, distance: 86.3
click at [424, 410] on div "17/07/2025 20:08:53 Hola, Esperamos que te encuentres muy bien. Te consultamos …" at bounding box center [784, 397] width 737 height 499
copy div "Al punto 3 debo de informar que además de la facturación enviada percibo honora…"
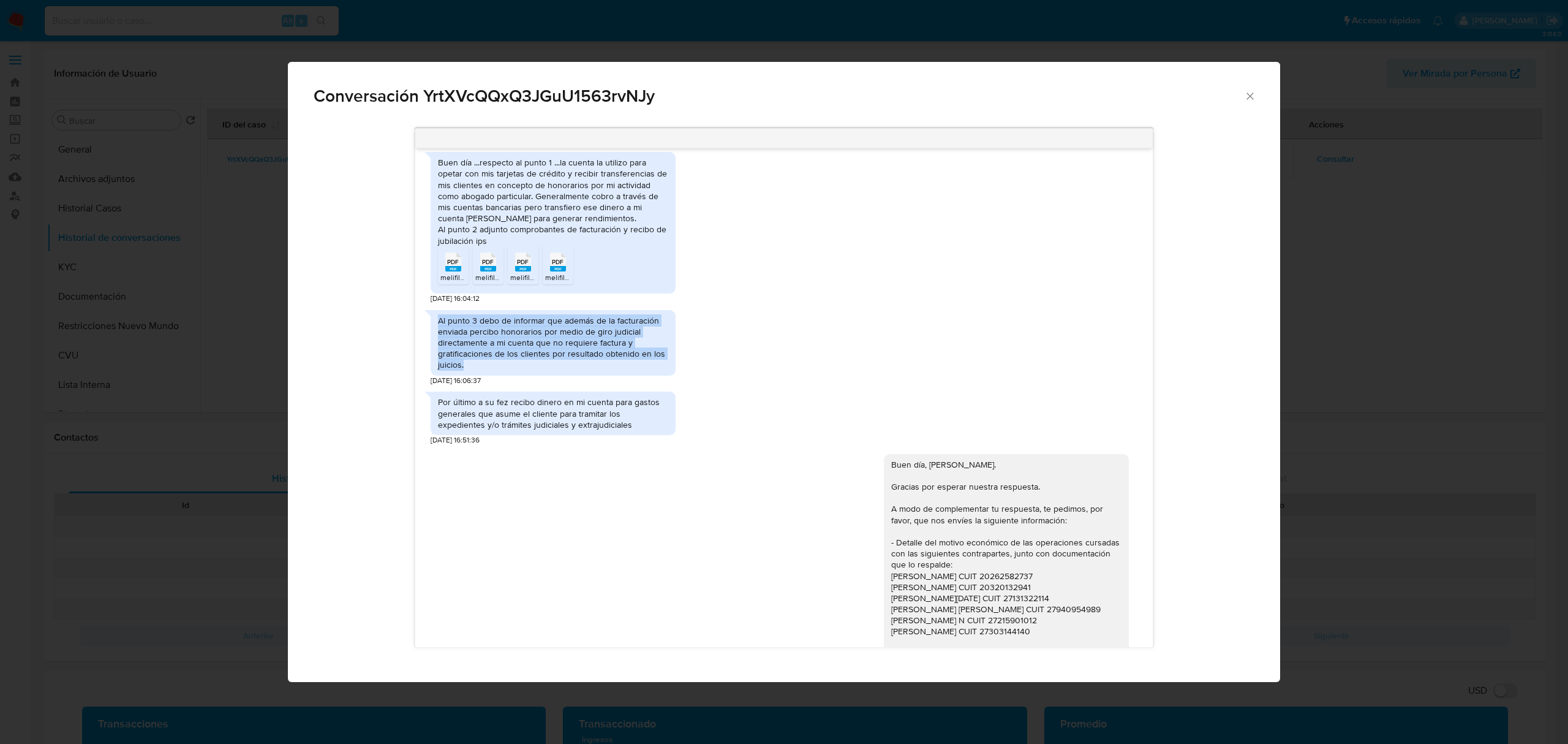
click at [550, 430] on div "Por último a su fez recibo dinero en mi cuenta para gastos generales que asume …" at bounding box center [553, 413] width 230 height 34
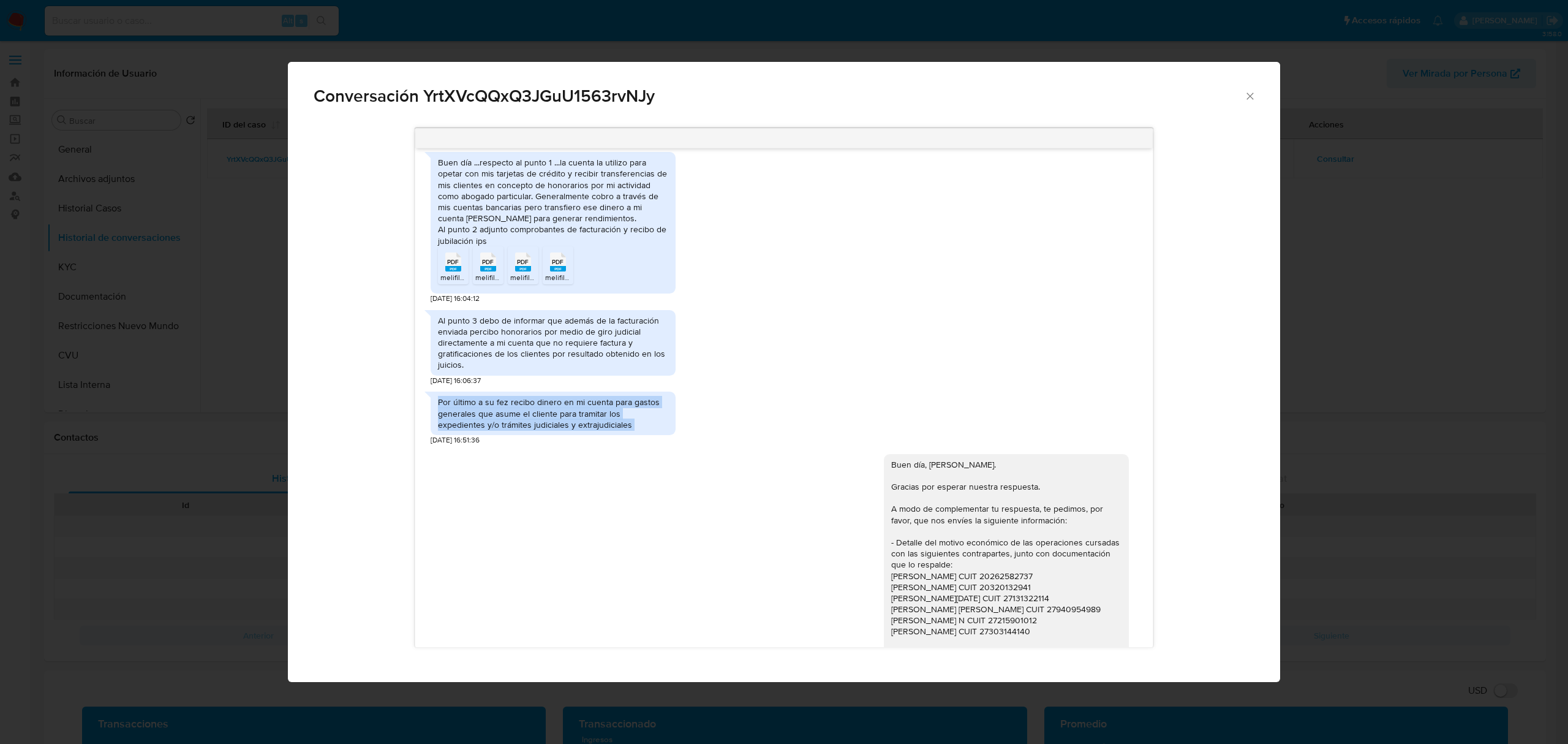
click at [550, 430] on div "Por último a su fez recibo dinero en mi cuenta para gastos generales que asume …" at bounding box center [553, 413] width 230 height 34
copy div "Por último a su fez recibo dinero en mi cuenta para gastos generales que asume …"
click at [562, 266] on span "PDF" at bounding box center [558, 261] width 11 height 8
click at [452, 266] on span "PDF" at bounding box center [453, 261] width 11 height 8
click at [534, 105] on span "Conversación YrtXVcQQxQ3JGuU1563rvNJy" at bounding box center [779, 96] width 930 height 17
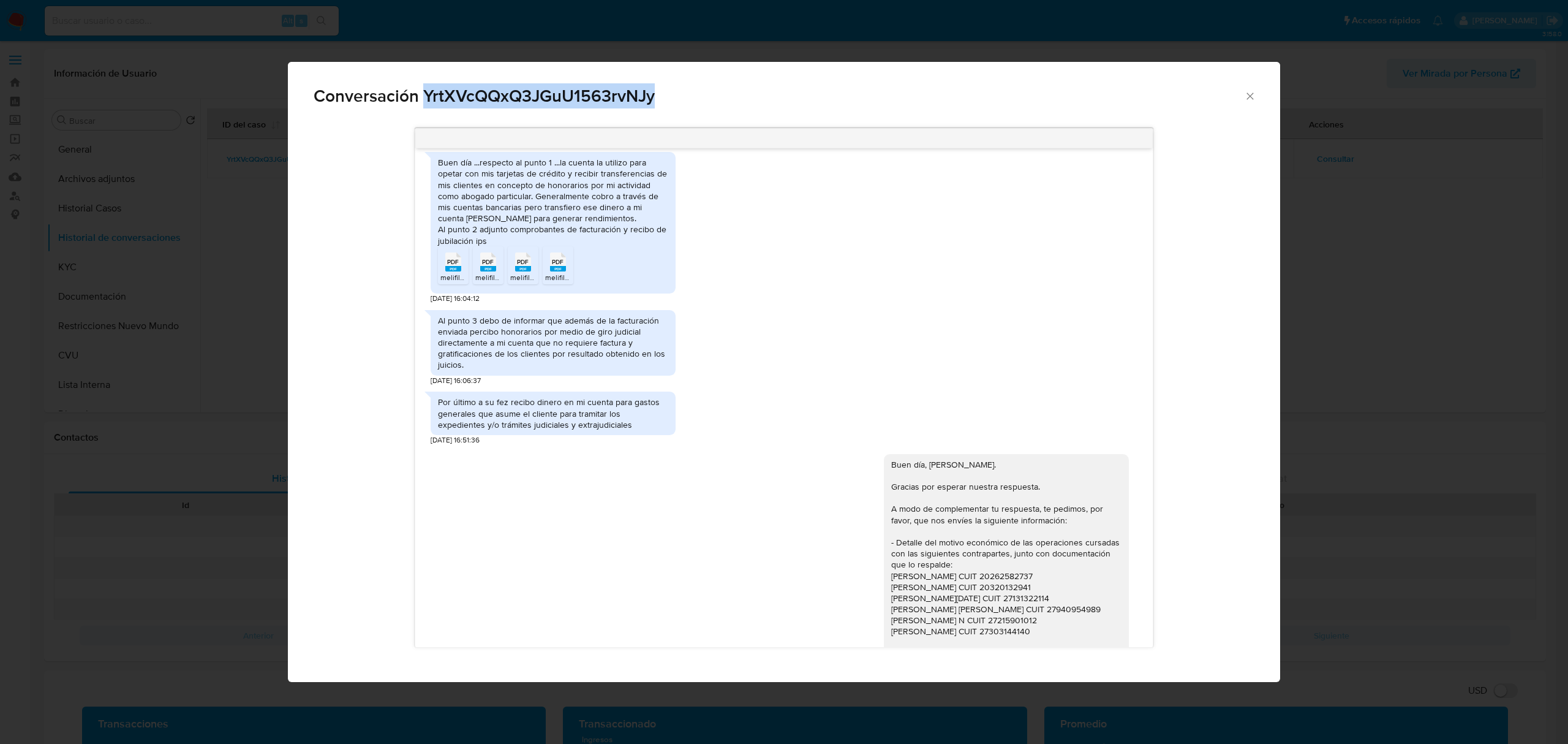
click at [534, 105] on span "Conversación YrtXVcQQxQ3JGuU1563rvNJy" at bounding box center [779, 96] width 930 height 17
copy span "YrtXVcQQxQ3JGuU1563rvNJy"
click at [1258, 98] on div "Conversación YrtXVcQQxQ3JGuU1563rvNJy" at bounding box center [784, 90] width 992 height 58
click at [1252, 94] on icon "Cerrar" at bounding box center [1250, 96] width 12 height 12
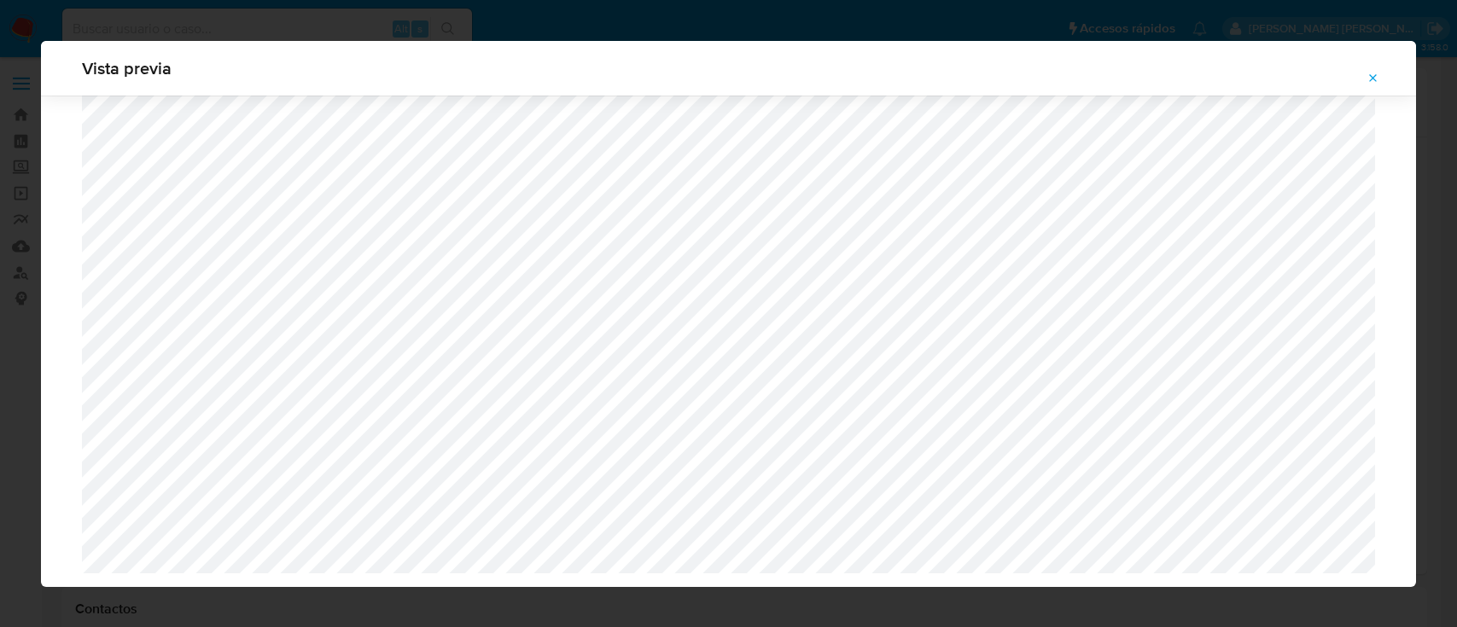
select select "10"
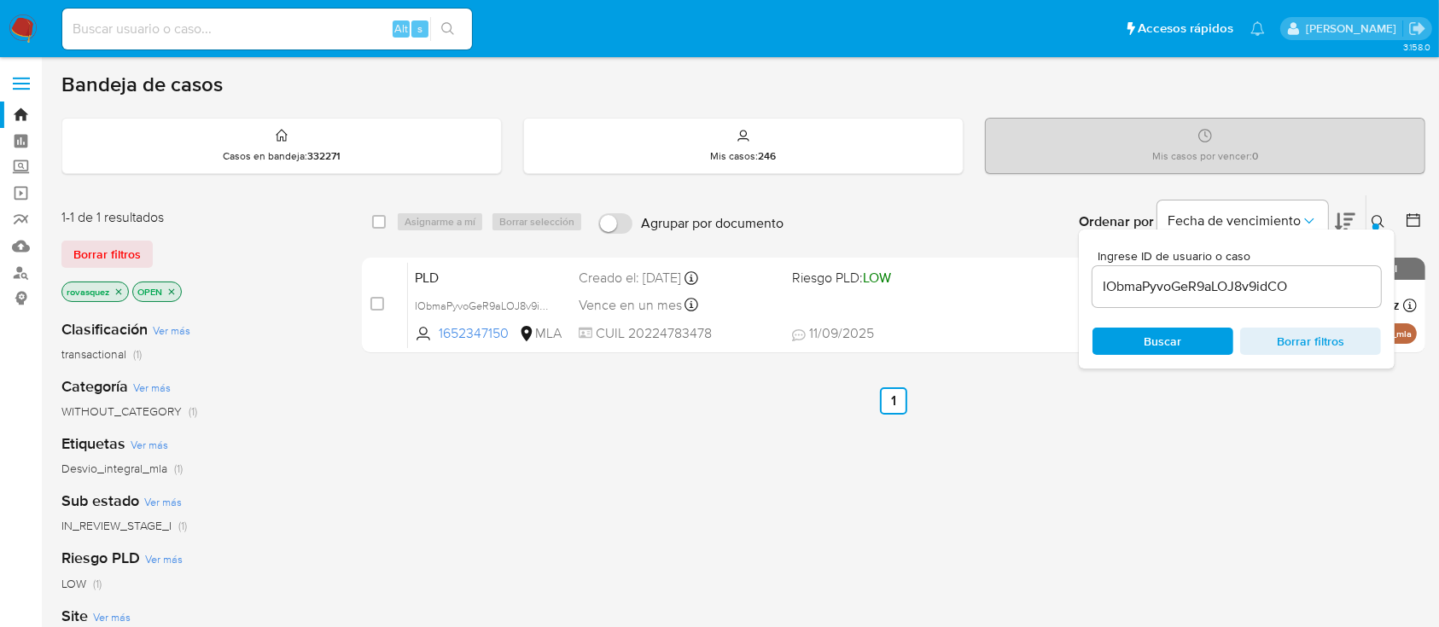
click at [1235, 287] on input "IObmaPyvoGeR9aLOJ8v9idCO" at bounding box center [1236, 287] width 288 height 22
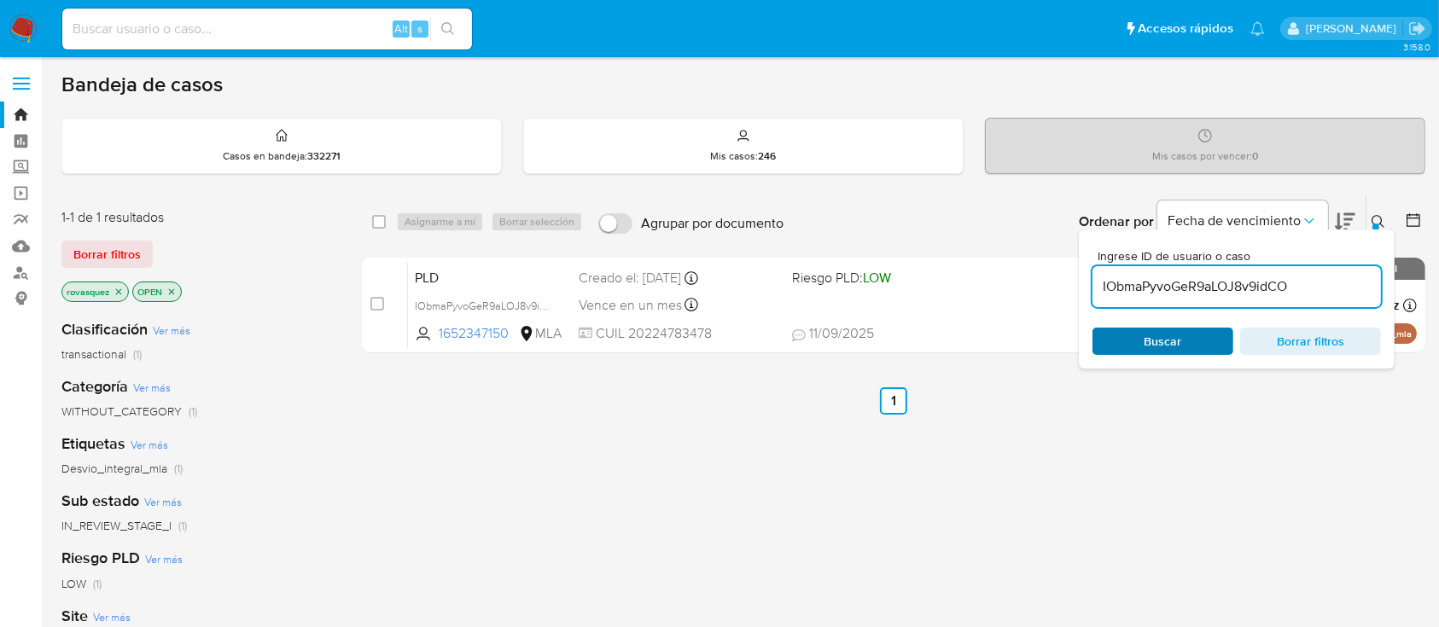
paste input "YrtXVcQQxQ3JGuU1563rvNJy"
type input "YrtXVcQQxQ3JGuU1563rvNJy"
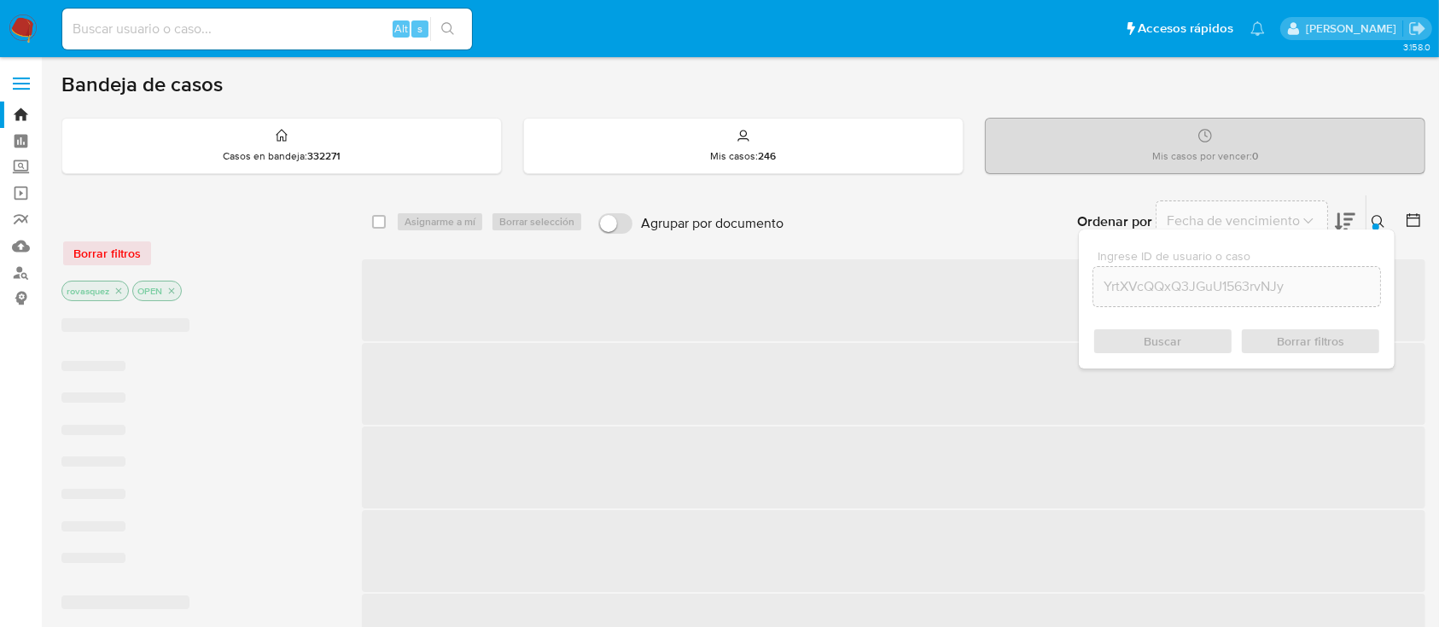
click at [1147, 346] on div "Buscar Borrar filtros" at bounding box center [1236, 341] width 288 height 27
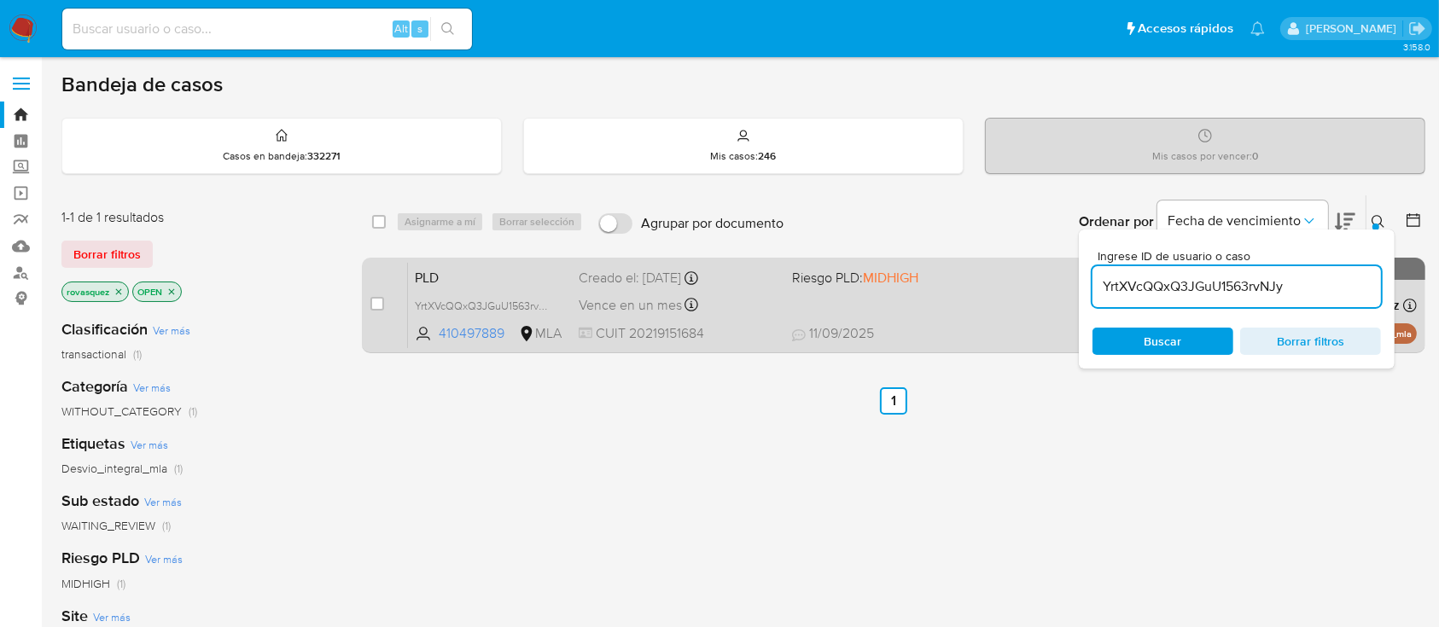
drag, startPoint x: 372, startPoint y: 305, endPoint x: 385, endPoint y: 297, distance: 15.4
click at [372, 305] on input "checkbox" at bounding box center [377, 304] width 14 height 14
checkbox input "true"
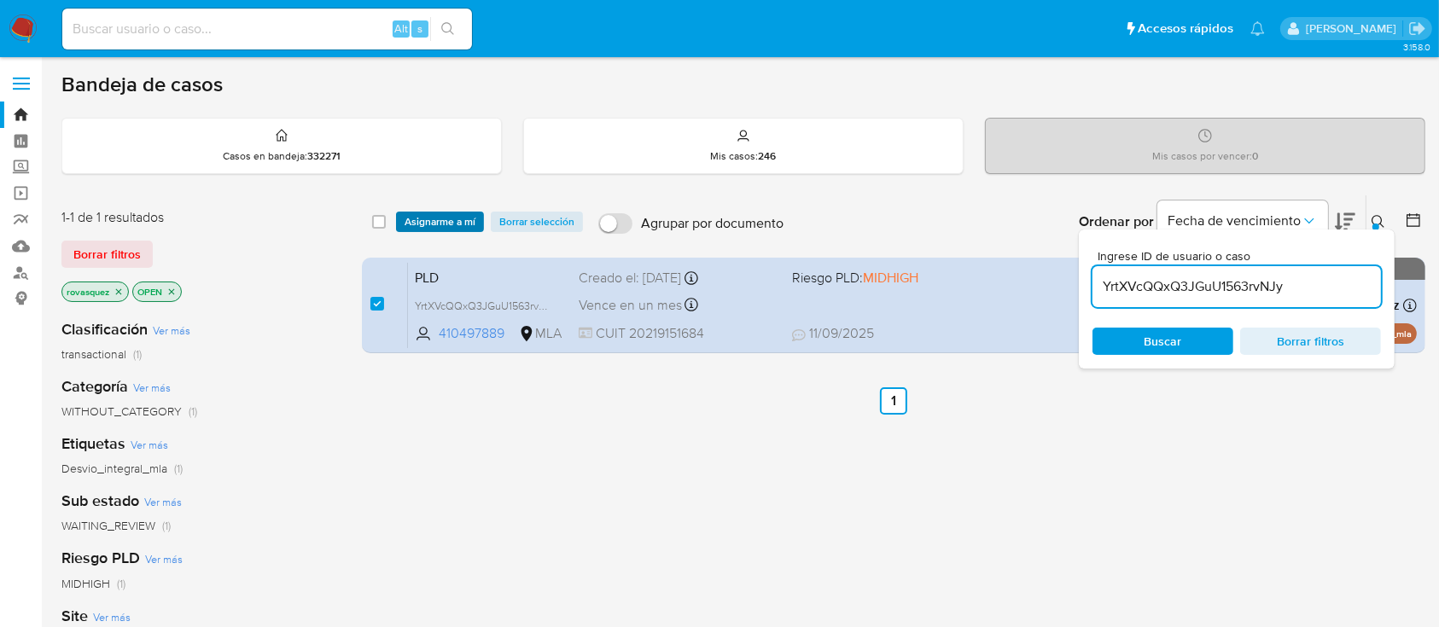
click at [451, 222] on span "Asignarme a mí" at bounding box center [439, 221] width 71 height 17
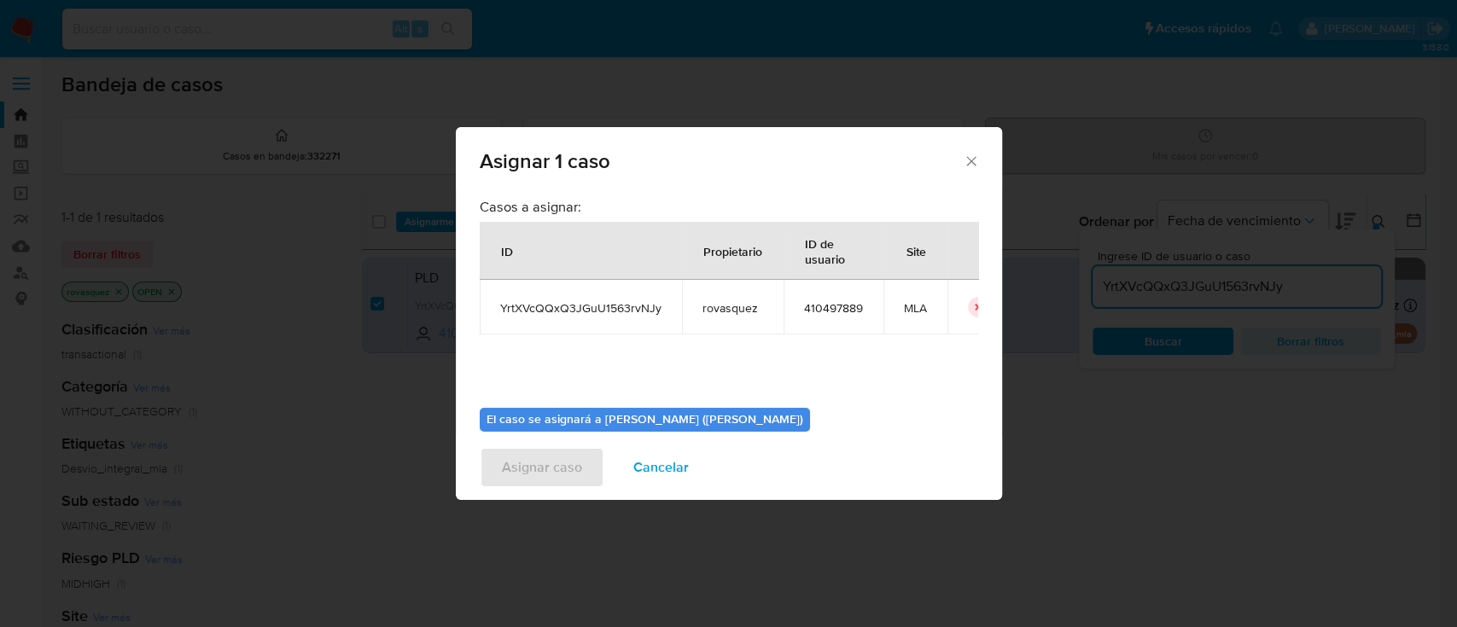
scroll to position [87, 0]
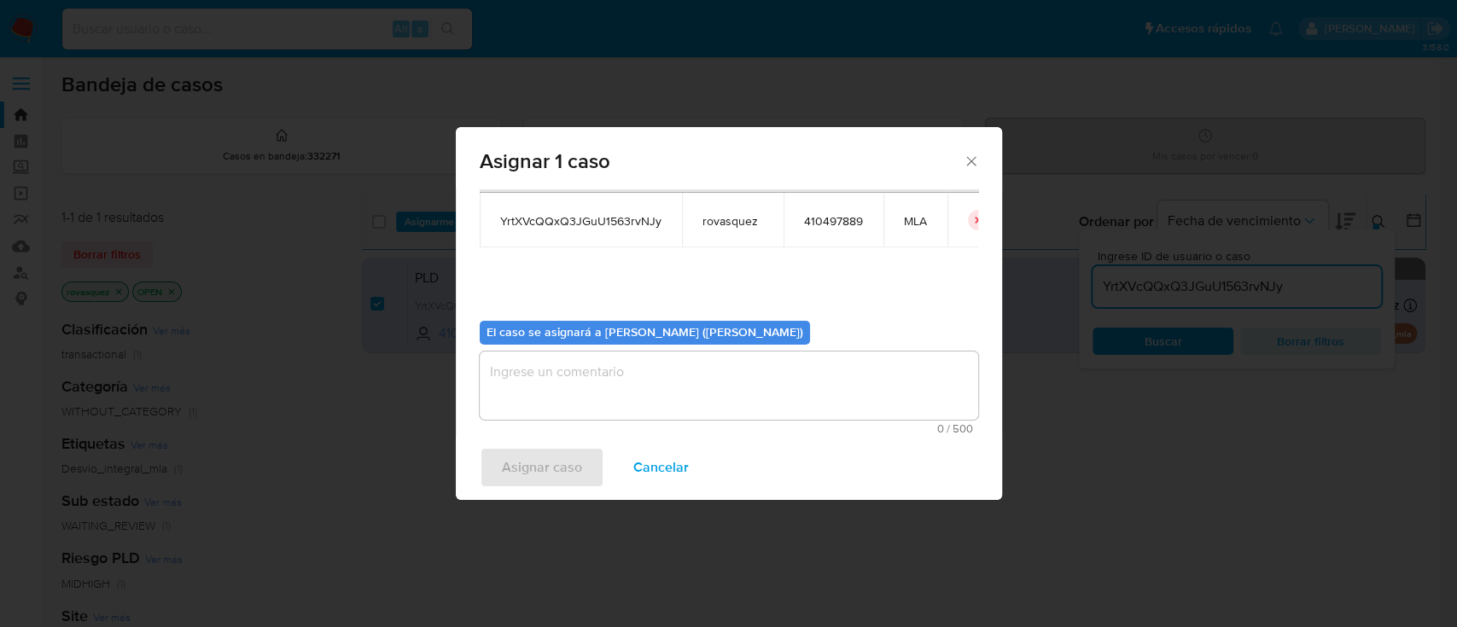
click at [588, 384] on textarea "assign-modal" at bounding box center [729, 386] width 498 height 68
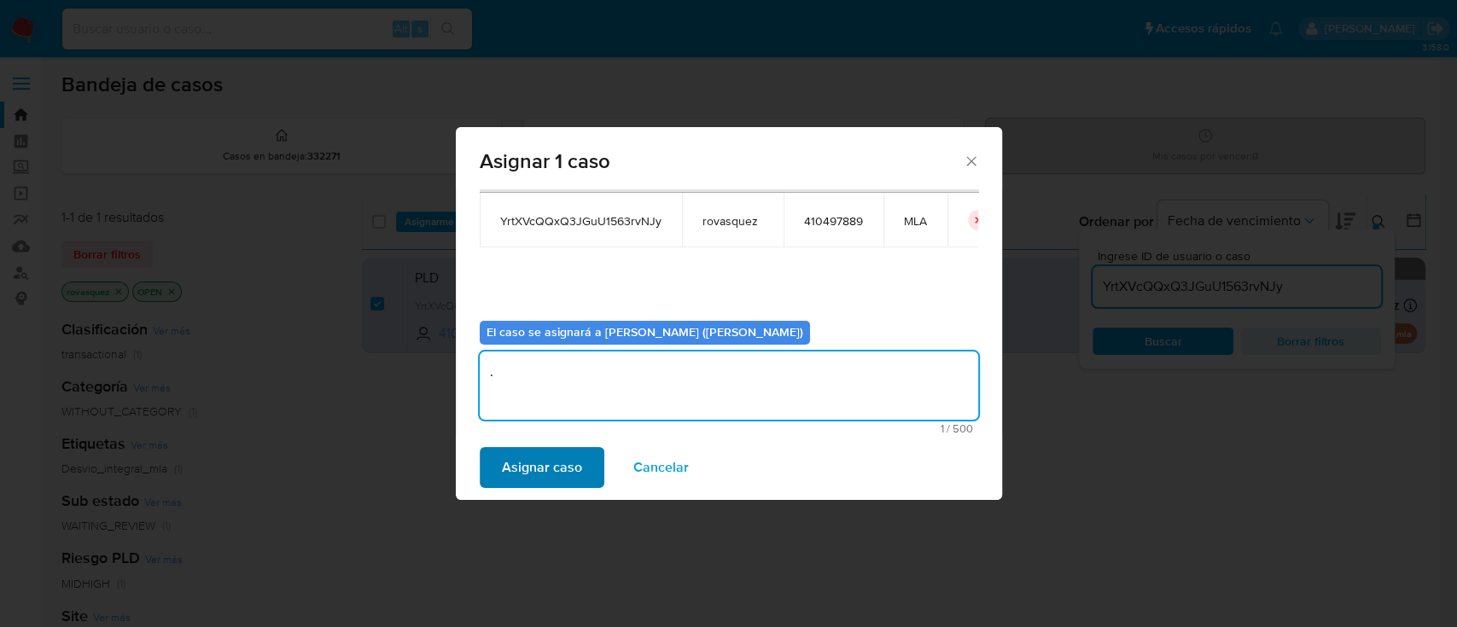
type textarea "."
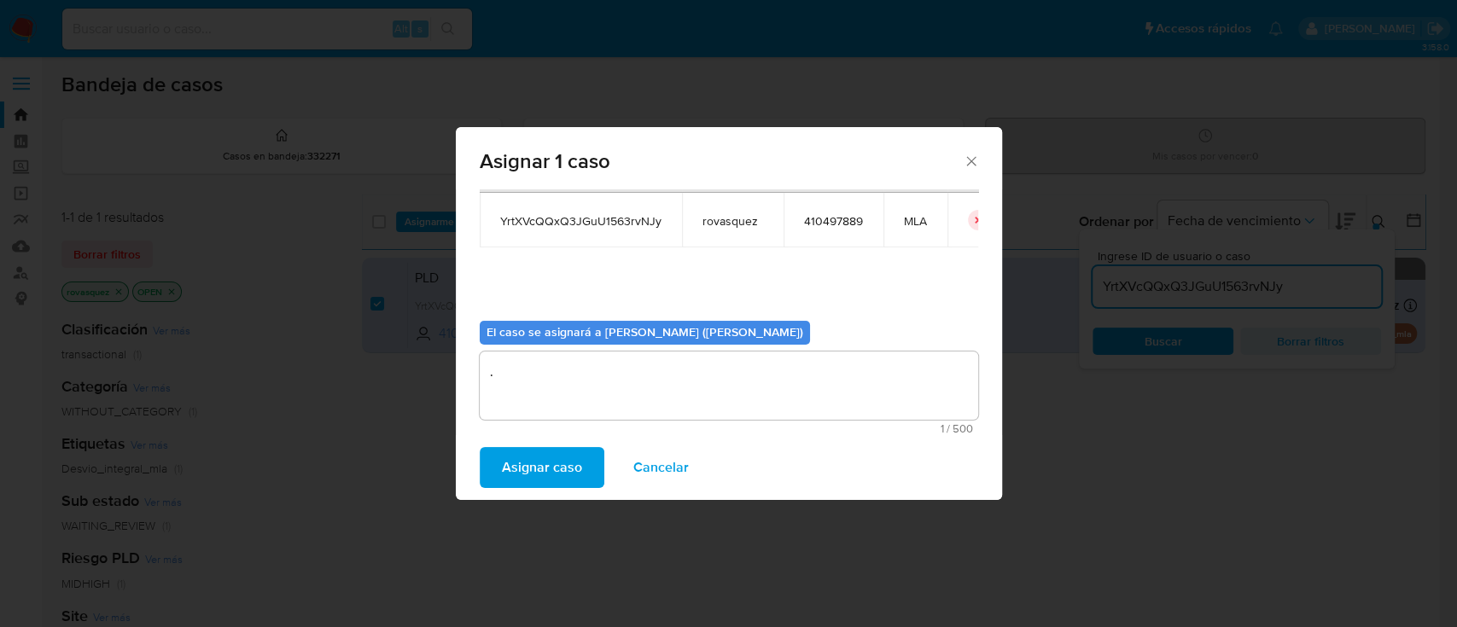
click at [538, 468] on span "Asignar caso" at bounding box center [542, 468] width 80 height 38
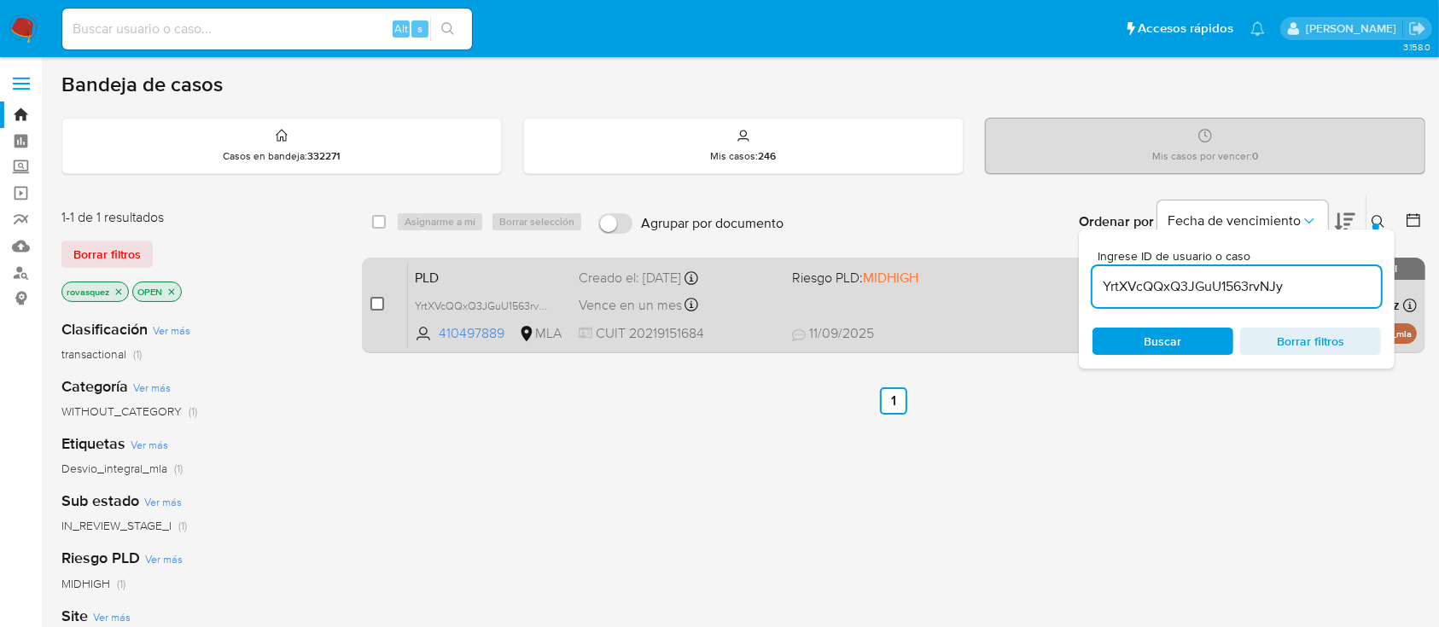
click at [378, 305] on input "checkbox" at bounding box center [377, 304] width 14 height 14
checkbox input "true"
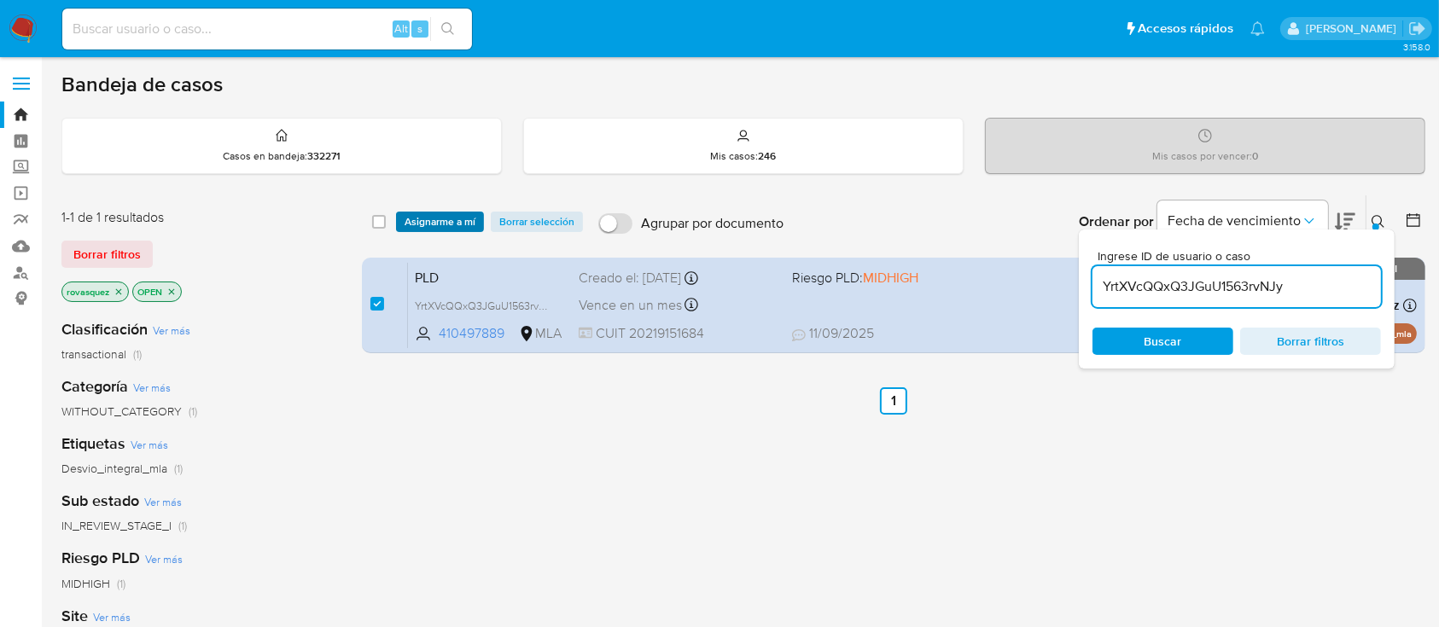
click at [470, 221] on span "Asignarme a mí" at bounding box center [439, 221] width 71 height 17
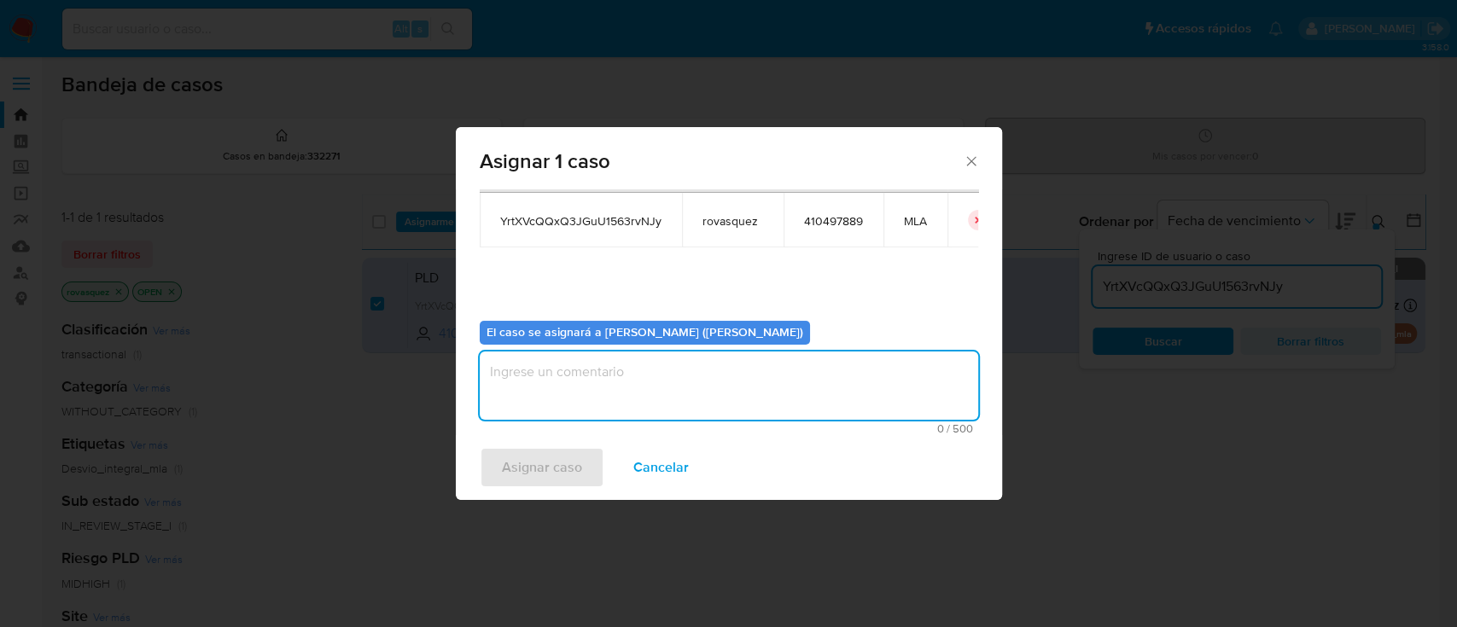
click at [546, 396] on textarea "assign-modal" at bounding box center [729, 386] width 498 height 68
type textarea "."
click at [515, 477] on span "Asignar caso" at bounding box center [542, 468] width 80 height 38
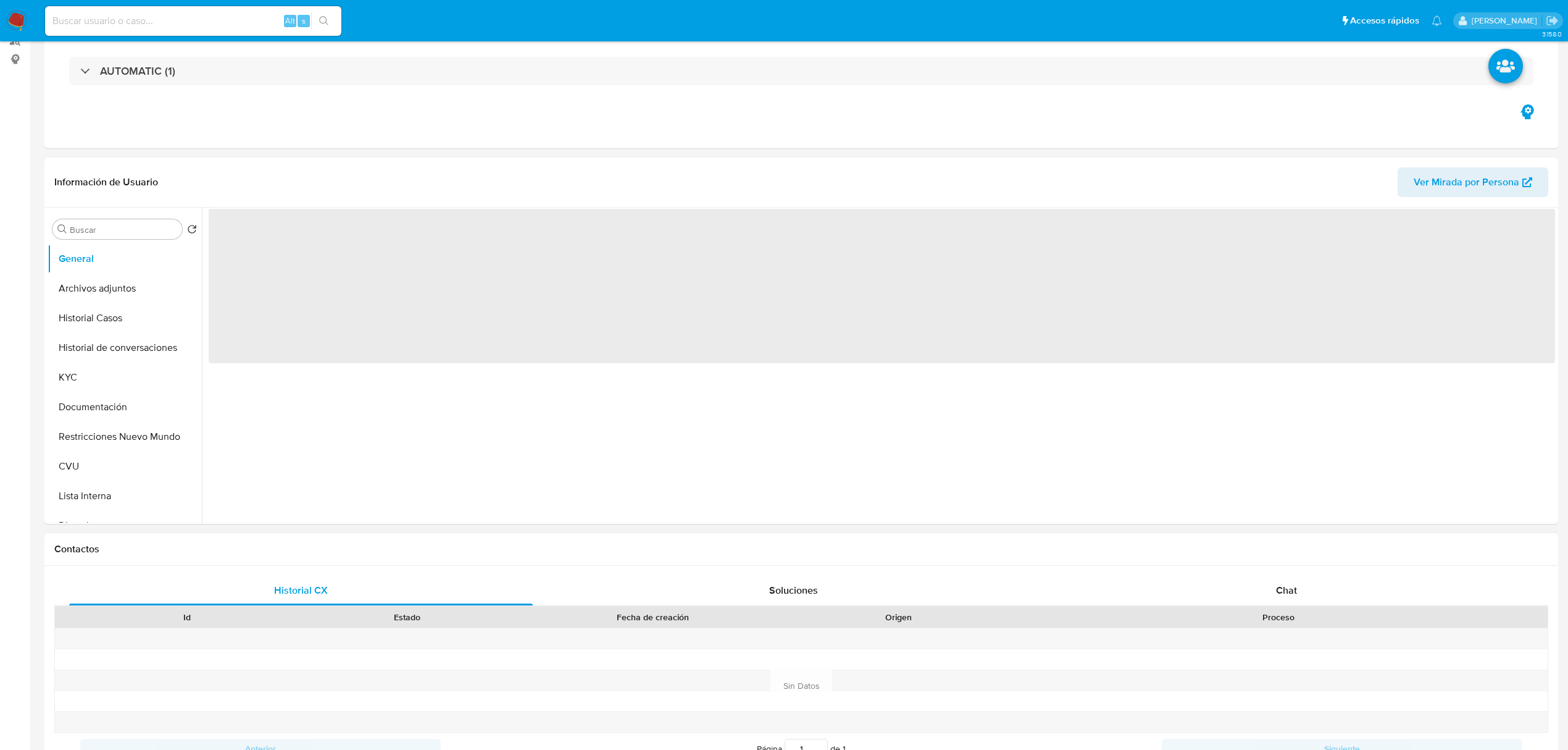
scroll to position [411, 0]
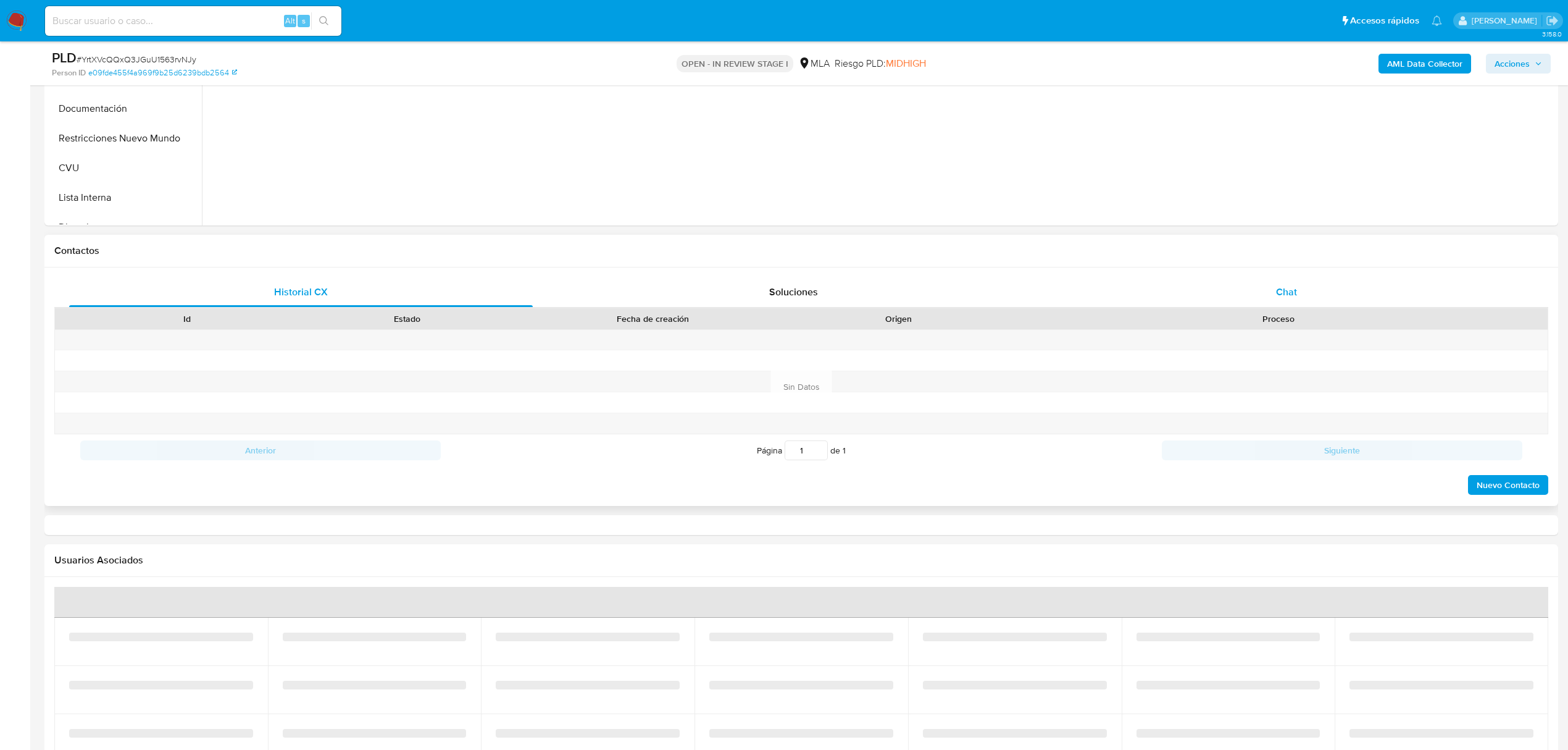
click at [1306, 295] on div "Chat" at bounding box center [1287, 292] width 464 height 30
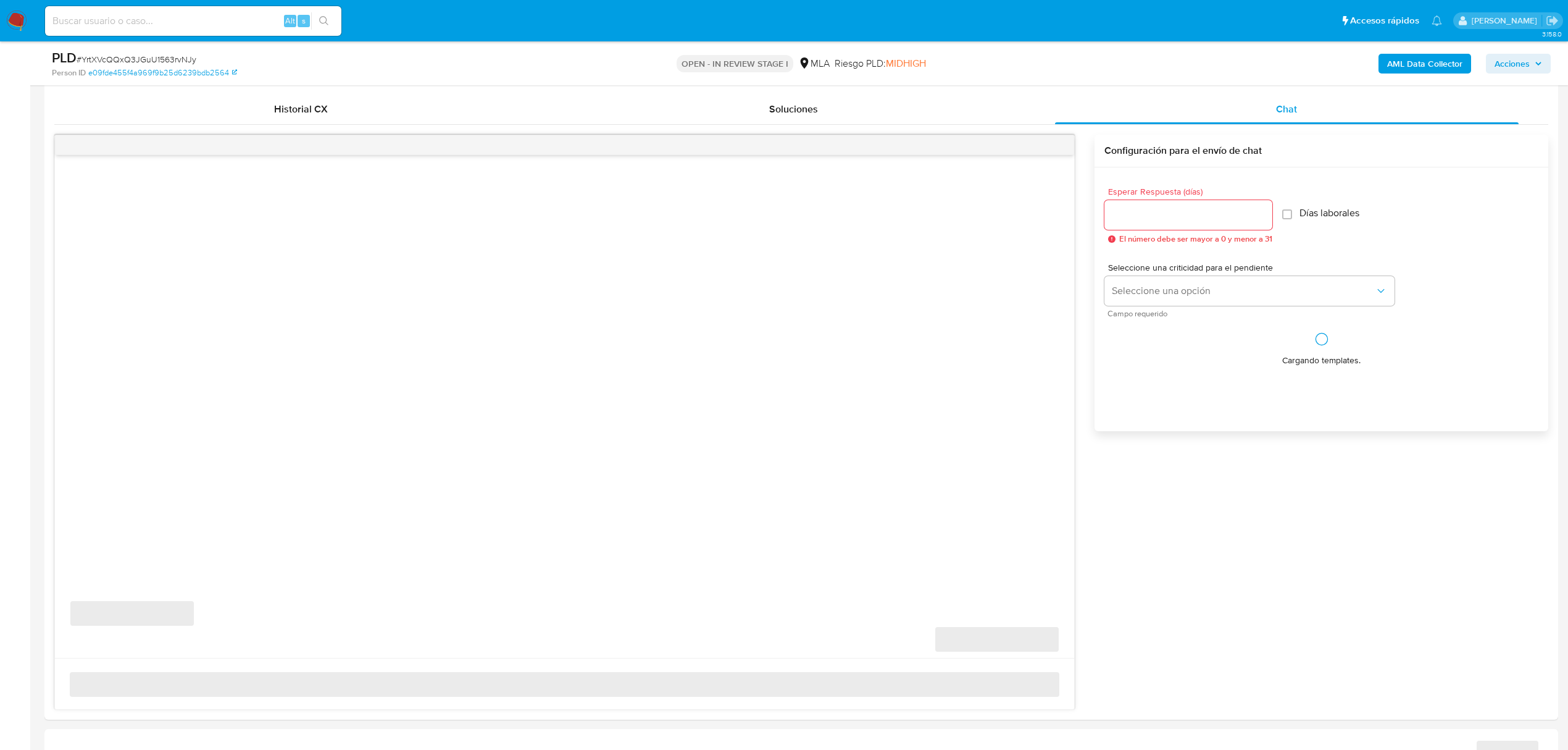
scroll to position [659, 0]
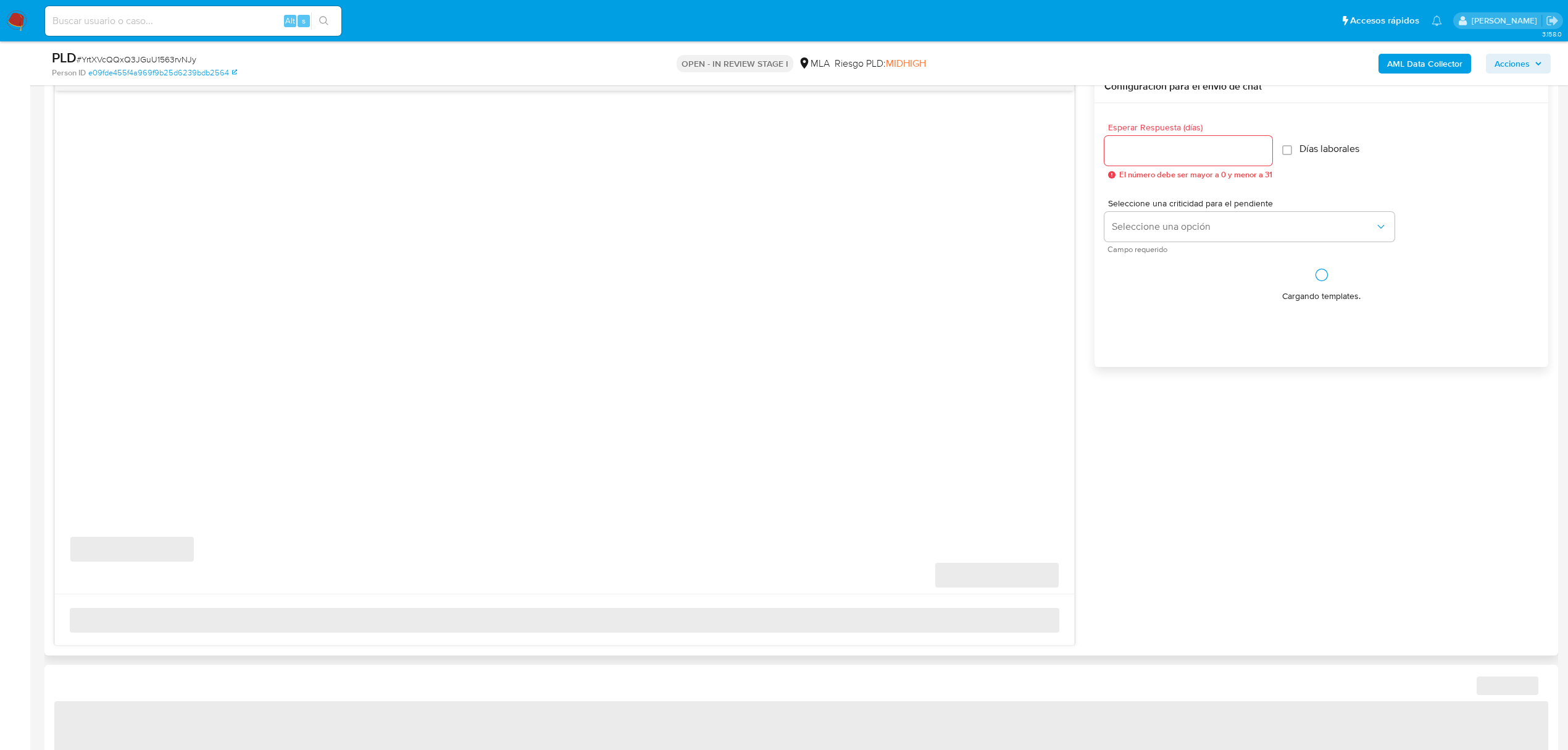
select select "10"
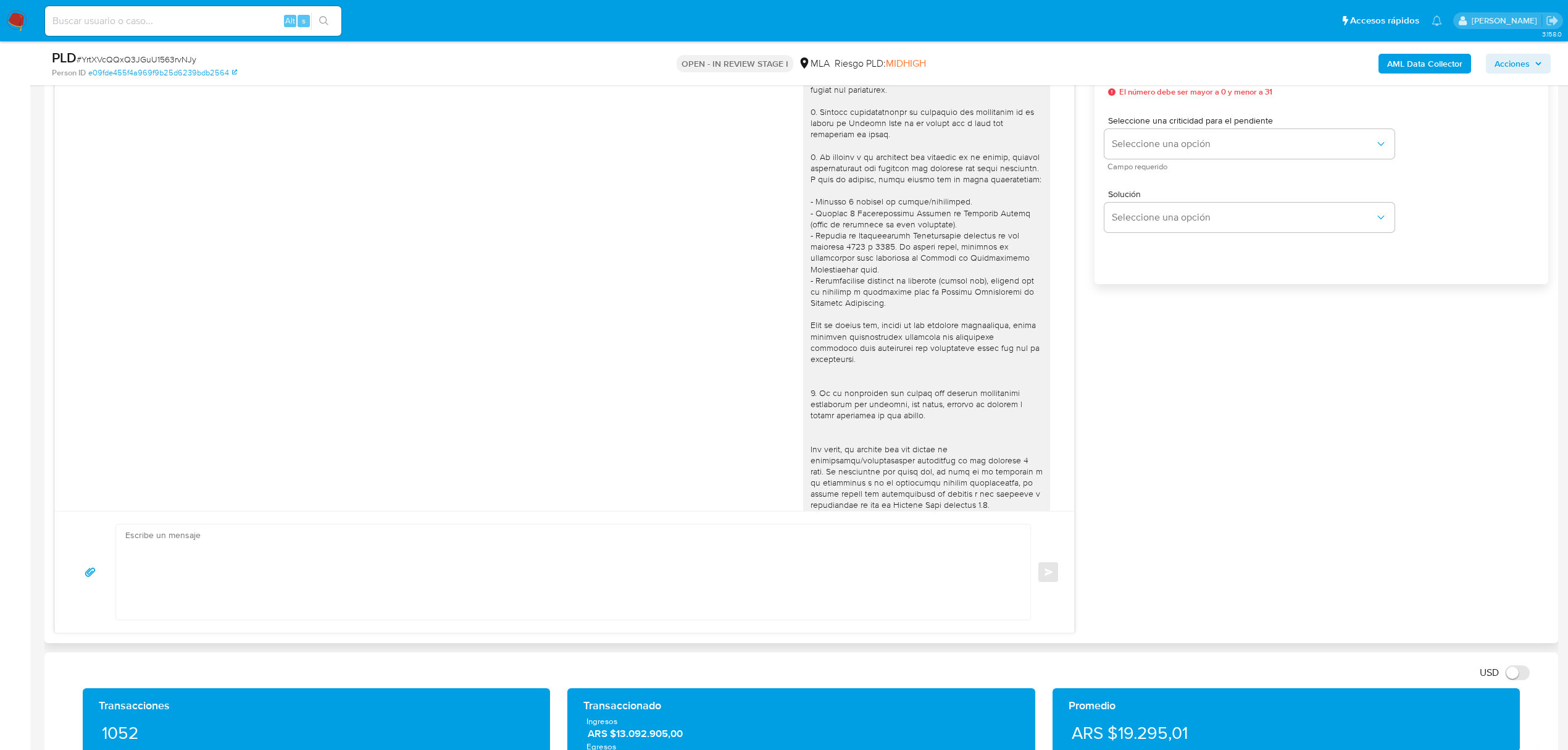
scroll to position [1191, 0]
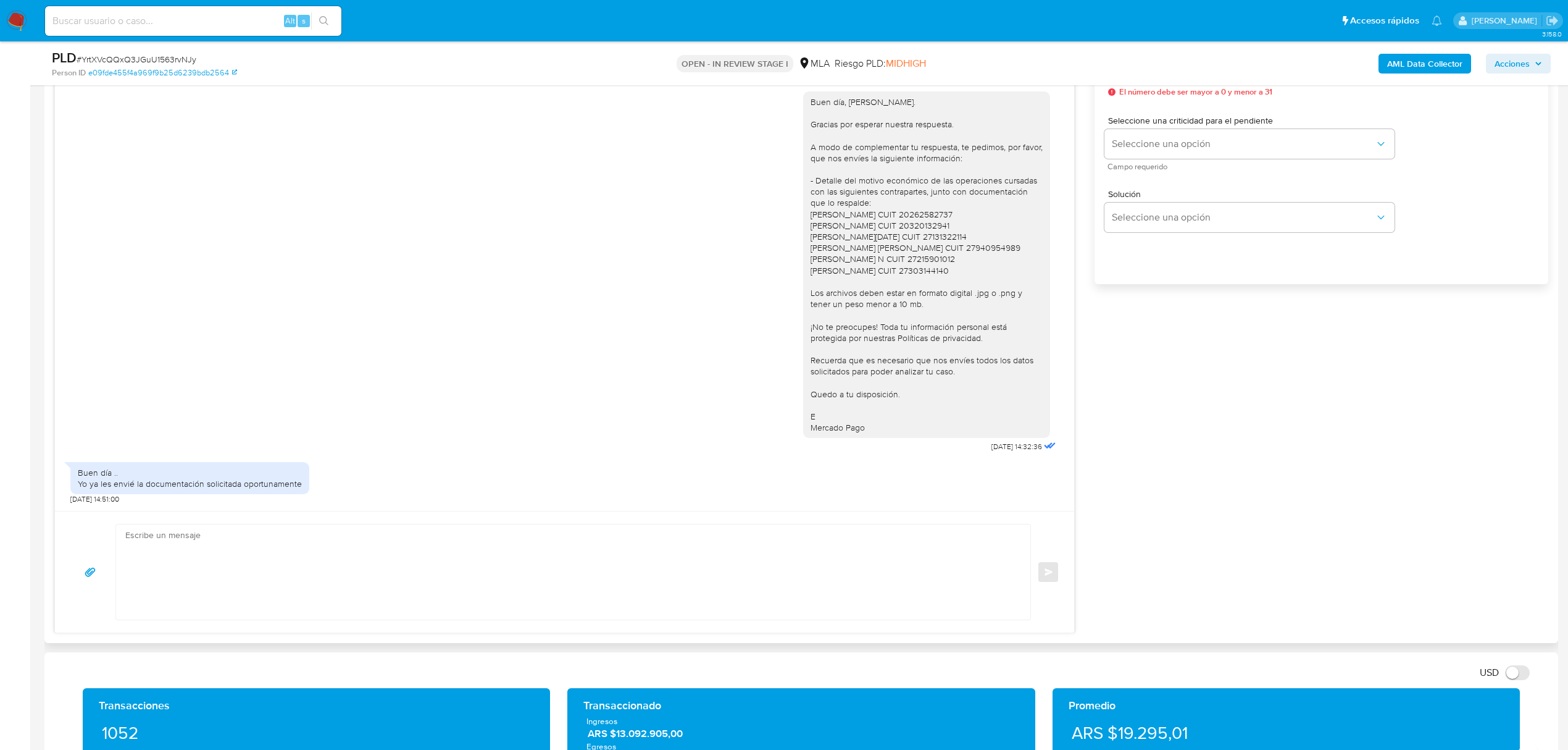
click at [294, 549] on textarea at bounding box center [570, 571] width 890 height 95
click at [245, 573] on textarea at bounding box center [570, 571] width 890 height 95
paste textarea "Hola, ¡Muchas gracias por tu respuesta! Confirmamos la recepción de la document…"
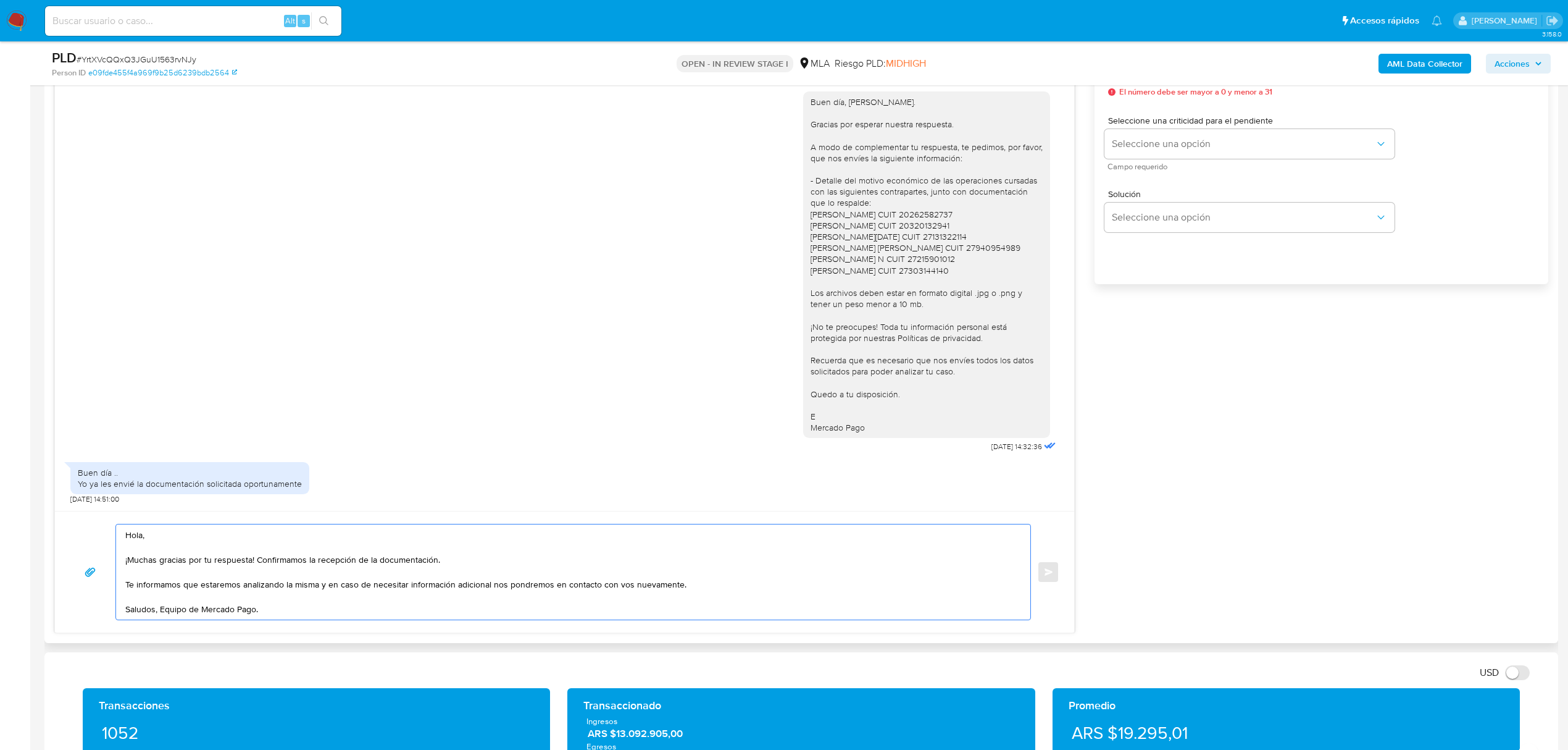
click at [163, 613] on textarea "Hola, ¡Muchas gracias por tu respuesta! Confirmamos la recepción de la document…" at bounding box center [570, 571] width 890 height 95
click at [161, 612] on textarea "Hola, ¡Muchas gracias por tu respuesta! Confirmamos la recepción de la document…" at bounding box center [570, 571] width 890 height 95
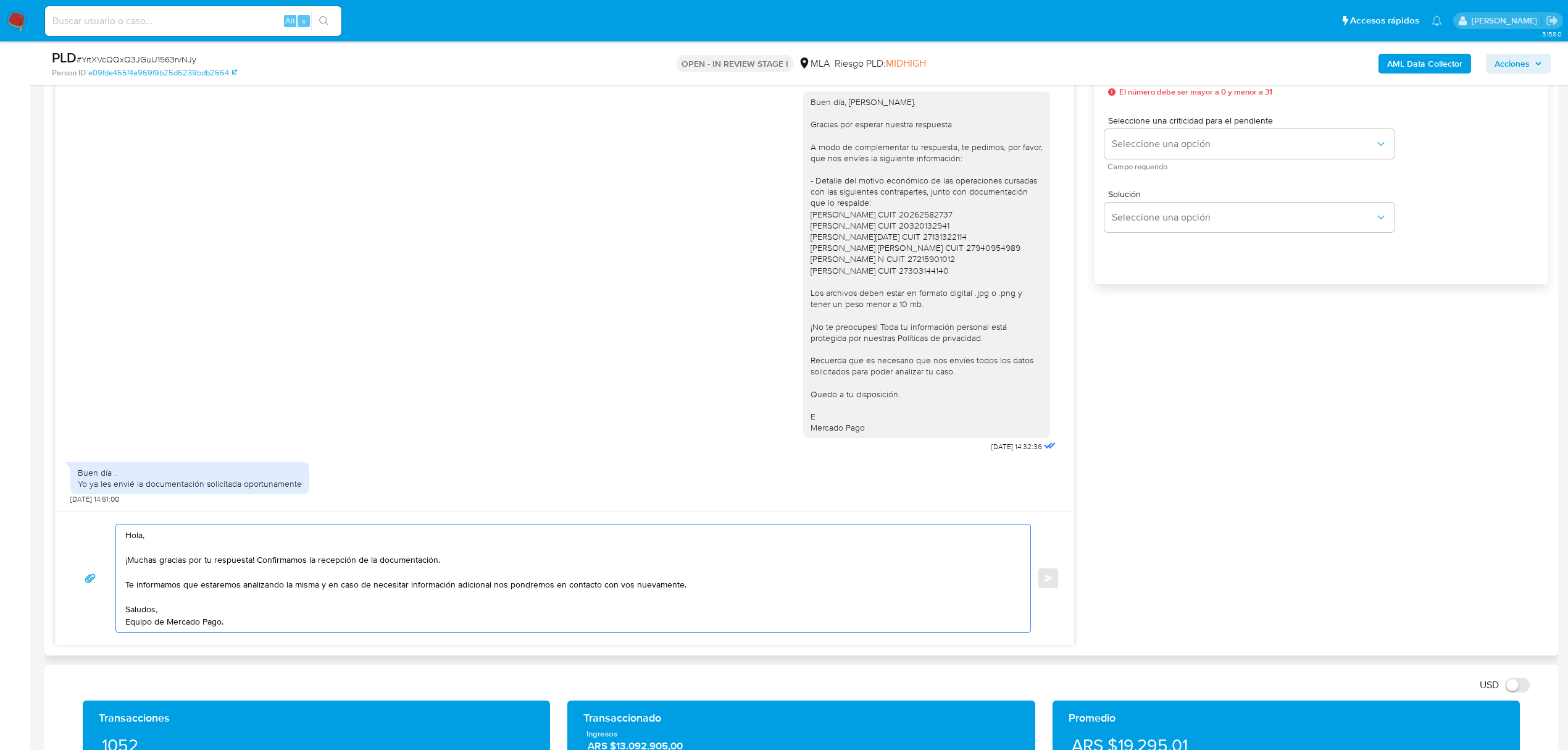
click at [187, 537] on textarea "Hola, ¡Muchas gracias por tu respuesta! Confirmamos la recepción de la document…" at bounding box center [570, 578] width 890 height 107
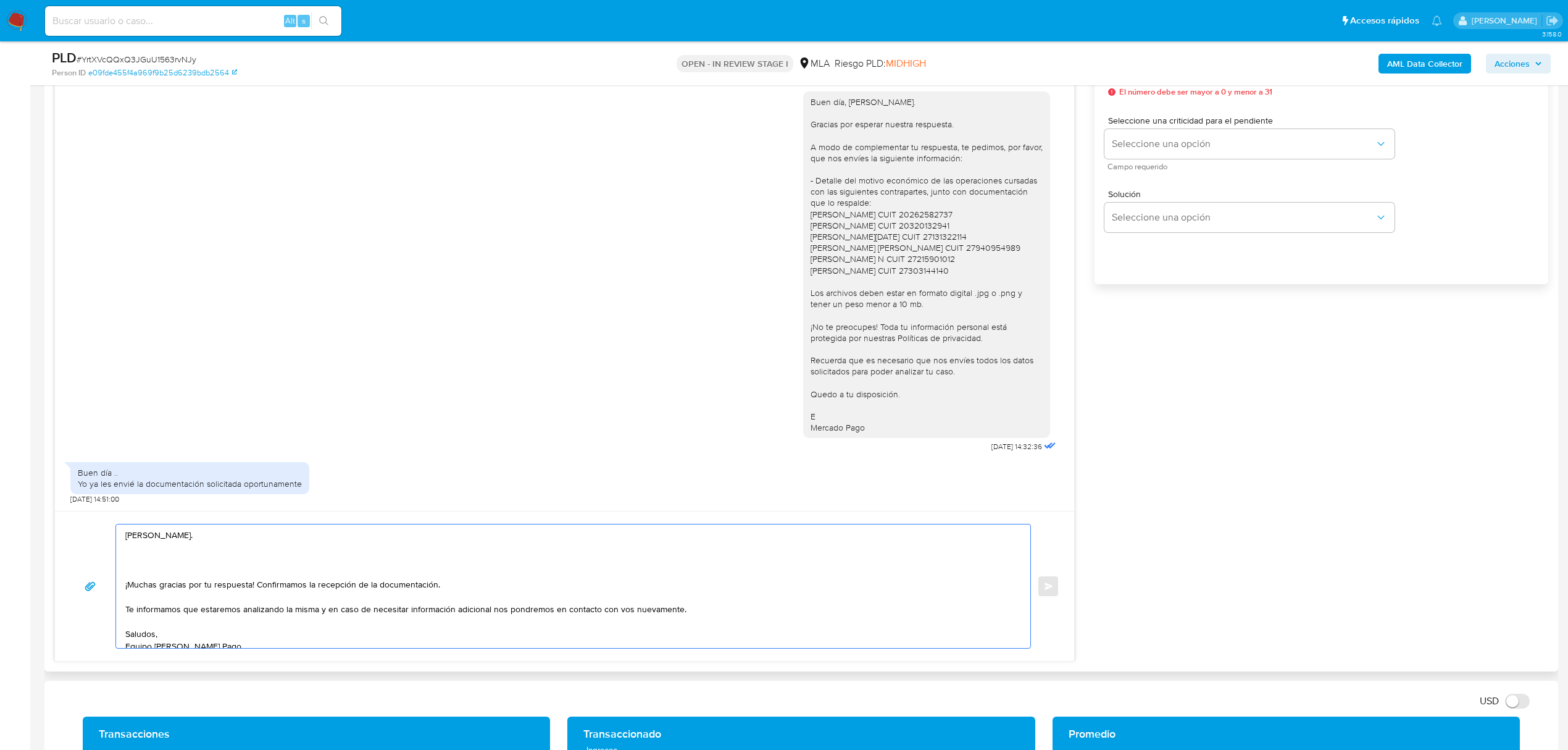
paste textarea "Le escribimos para recordarle que, de acuerdo con la normativa vigente de la AF…"
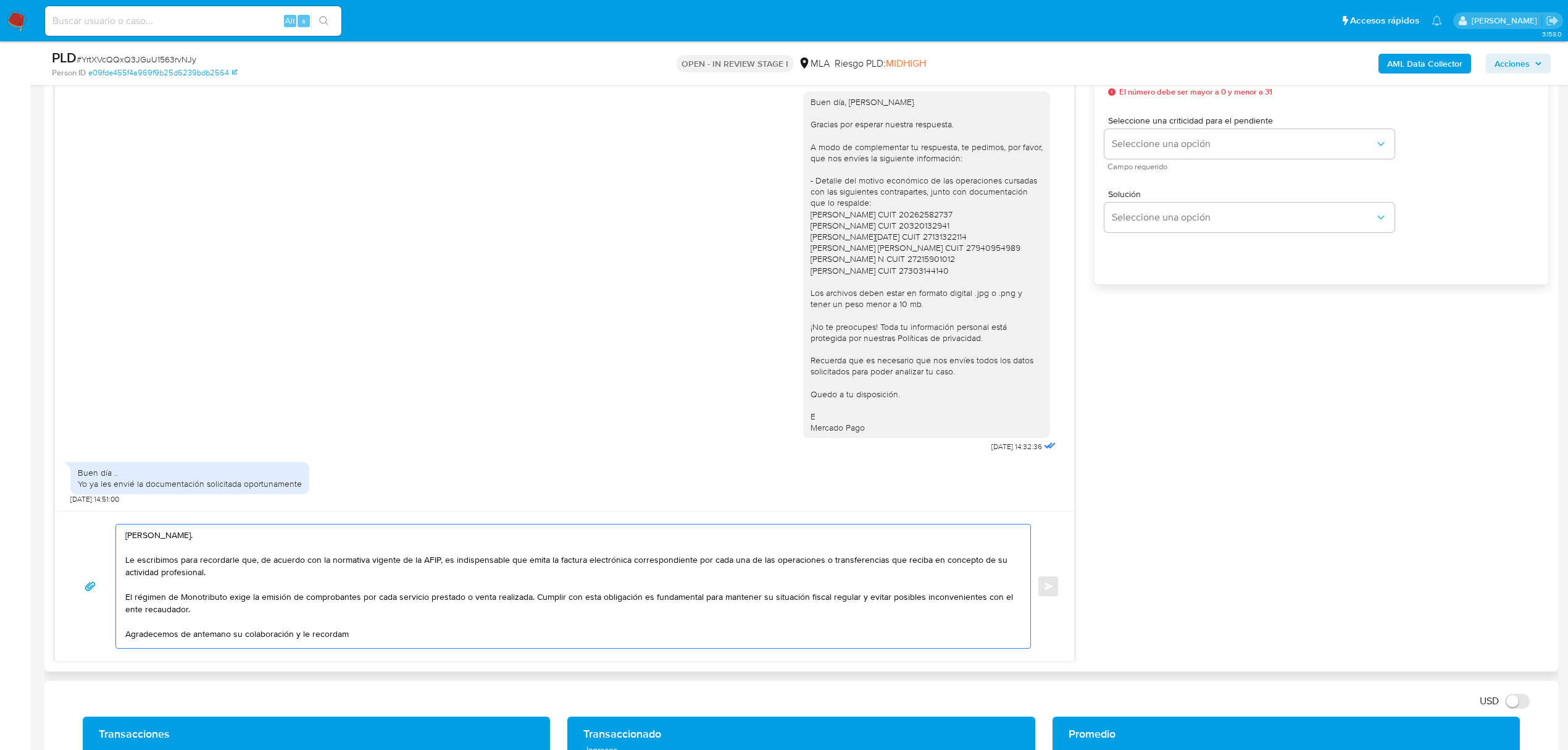
click at [248, 549] on textarea "Hola, Luis. Le escribimos para recordarle que, de acuerdo con la normativa vige…" at bounding box center [570, 586] width 890 height 124
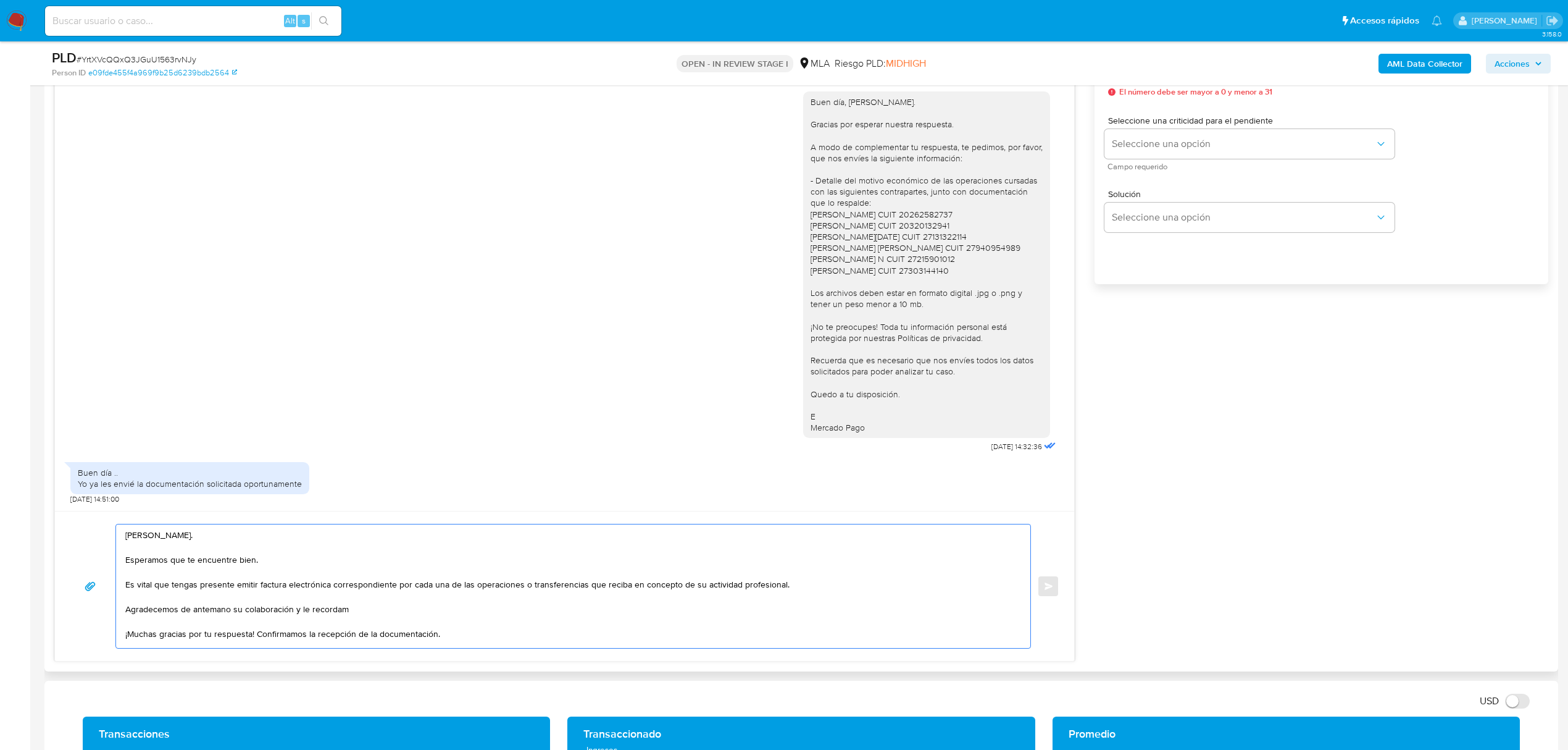
click at [360, 614] on textarea "Hola, Luis. Esperamos que te encuentre bien. Es vital que tengas presente emiti…" at bounding box center [570, 586] width 890 height 124
click at [789, 582] on textarea "Hola, Luis. Esperamos que te encuentre bien. Es vital que tengas presente emiti…" at bounding box center [570, 586] width 890 height 124
drag, startPoint x: 356, startPoint y: 612, endPoint x: 99, endPoint y: 603, distance: 257.2
click at [99, 603] on div "Hola, Luis. Esperamos que te encuentre bien. Es vital que tengas presente emiti…" at bounding box center [564, 586] width 990 height 125
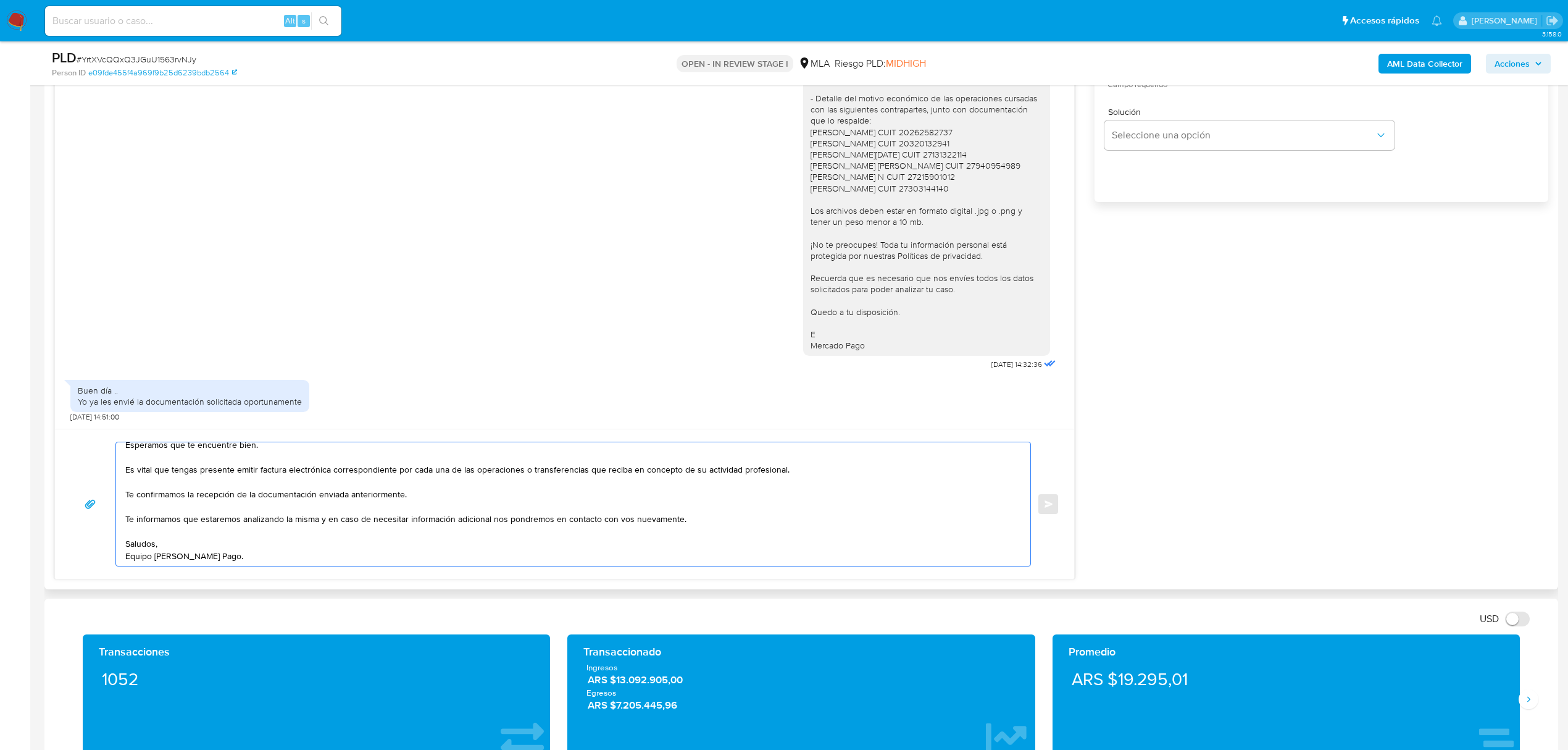
scroll to position [659, 0]
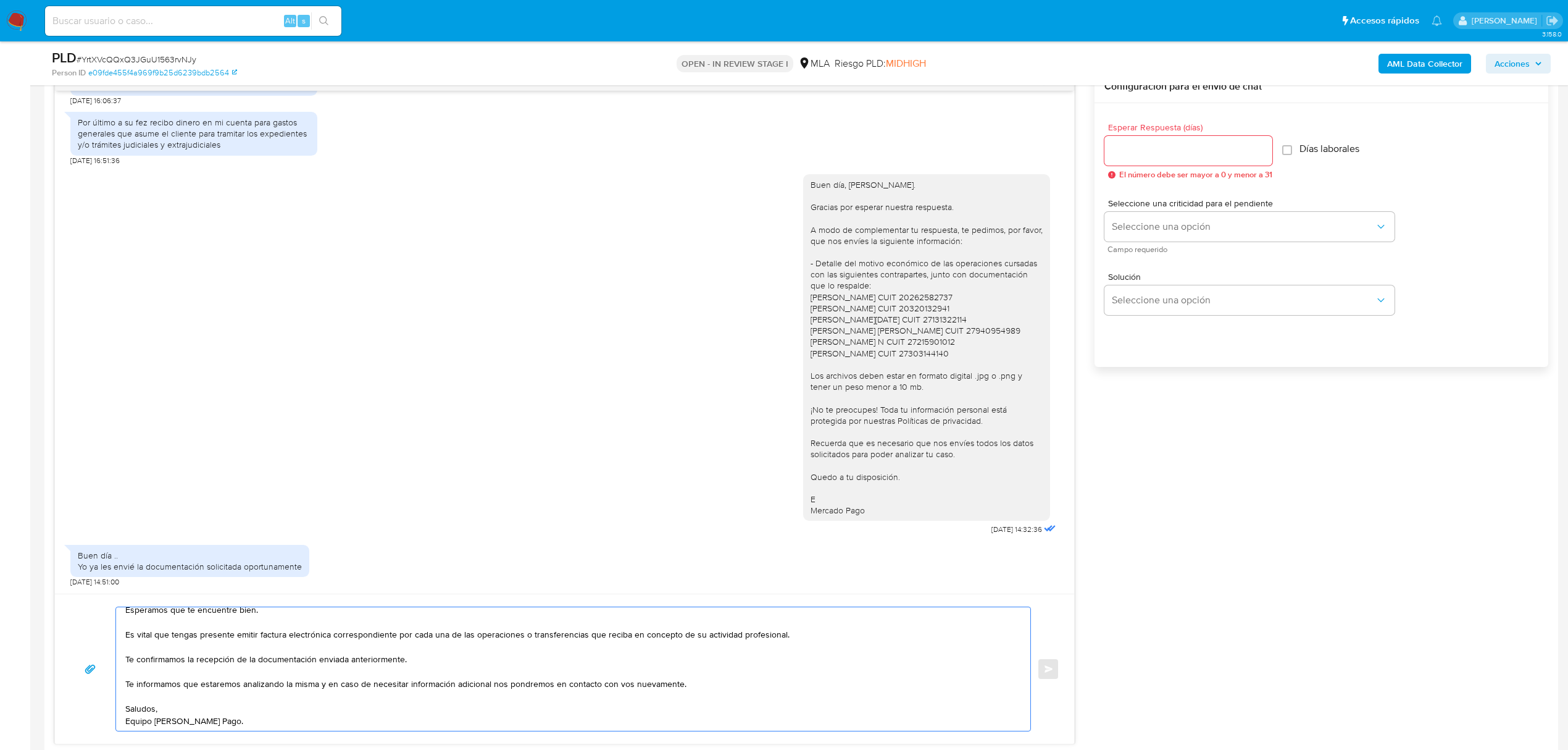
type textarea "Hola, Luis. Esperamos que te encuentre bien. Es vital que tengas presente emiti…"
click at [1161, 156] on input "Esperar Respuesta (días)" at bounding box center [1188, 151] width 168 height 16
type input "0"
click at [1047, 670] on span "Enviar" at bounding box center [1049, 669] width 9 height 7
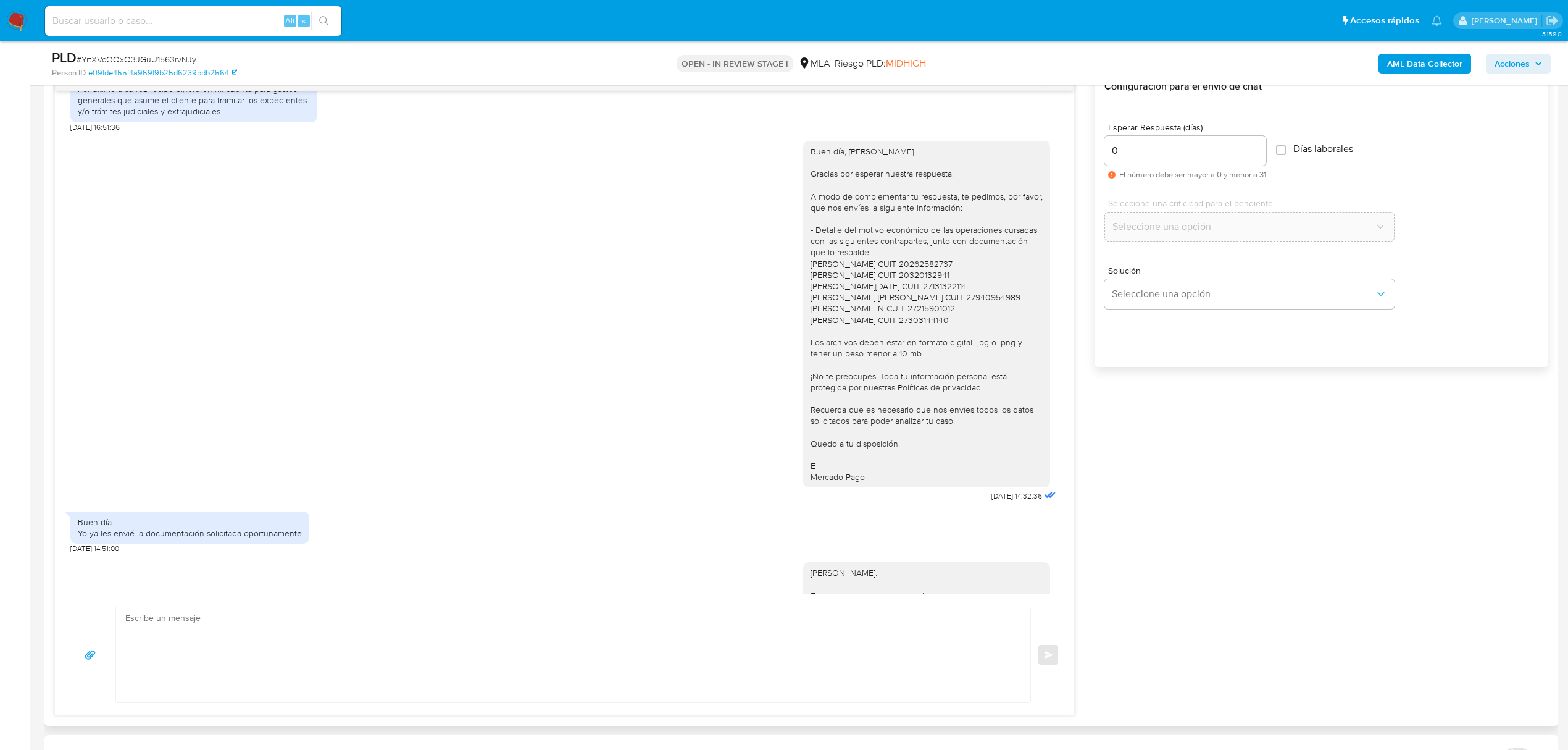
scroll to position [0, 0]
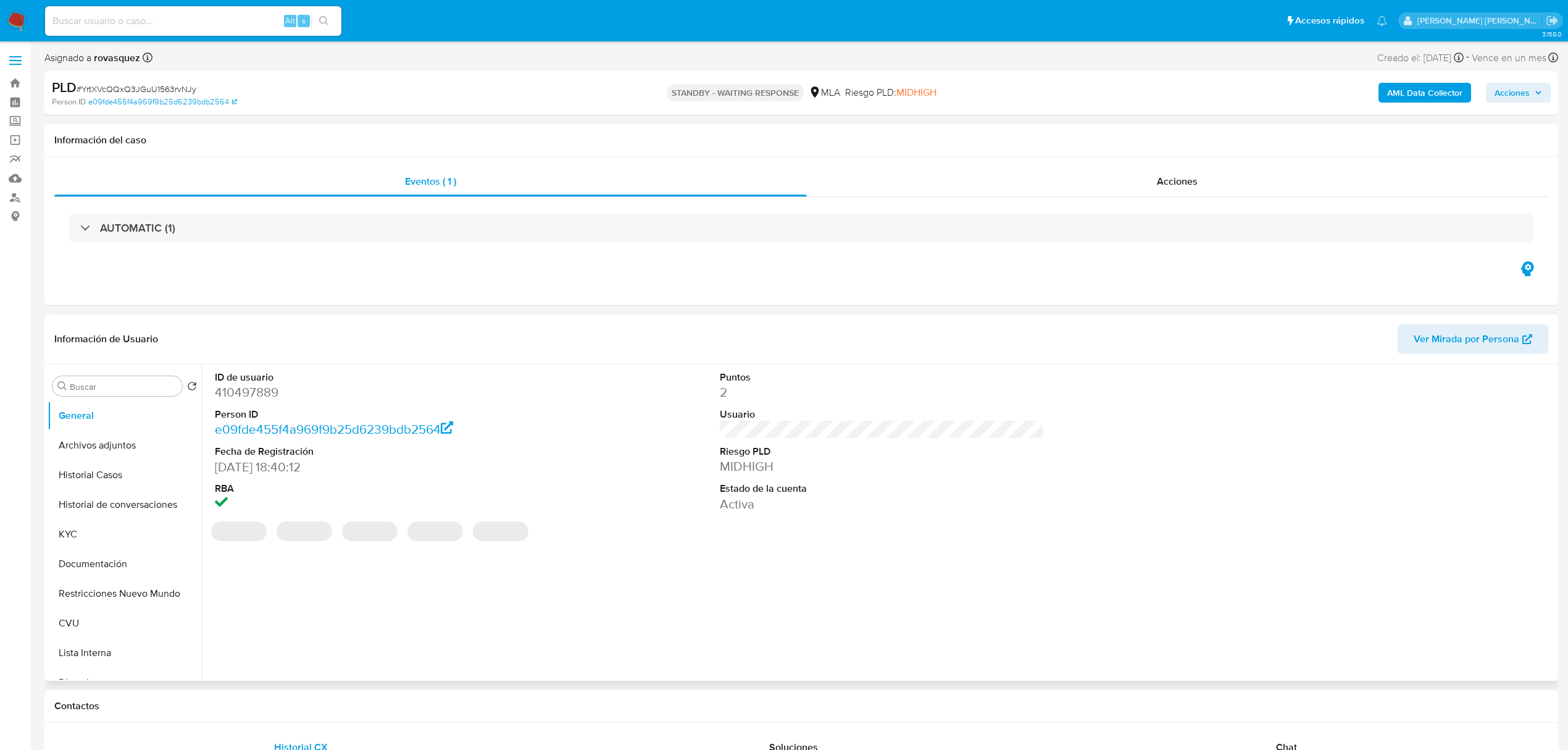
select select "10"
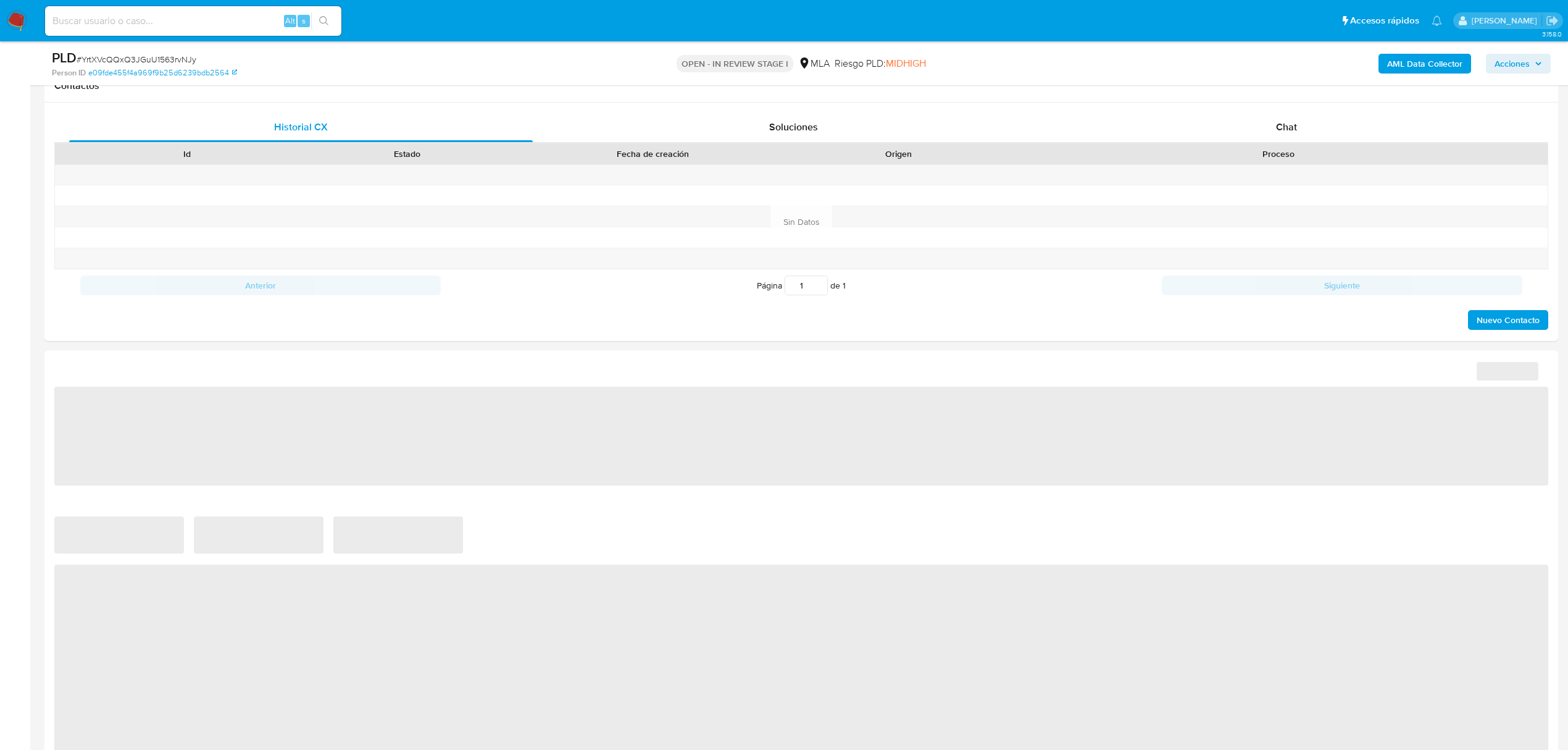
select select "10"
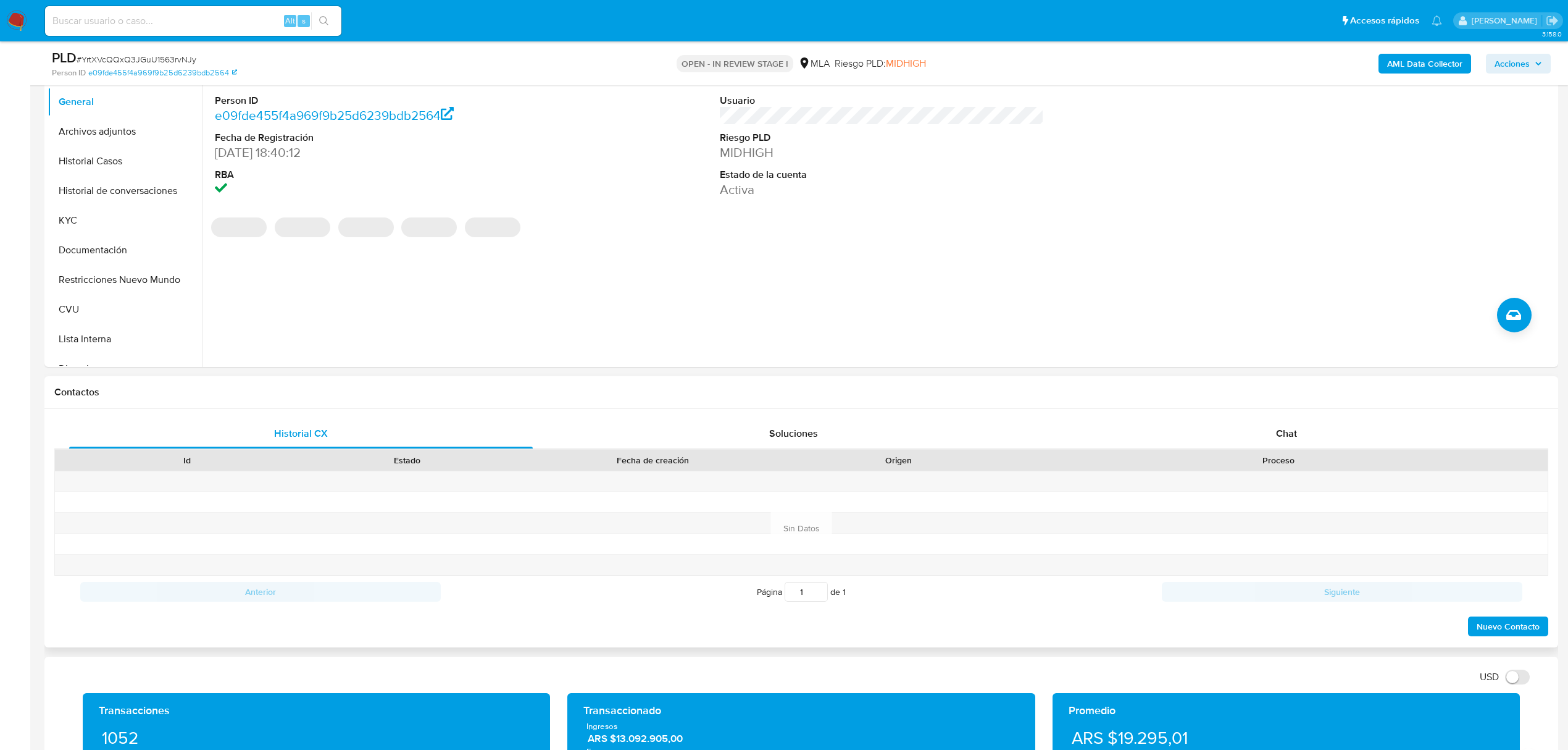
scroll to position [247, 0]
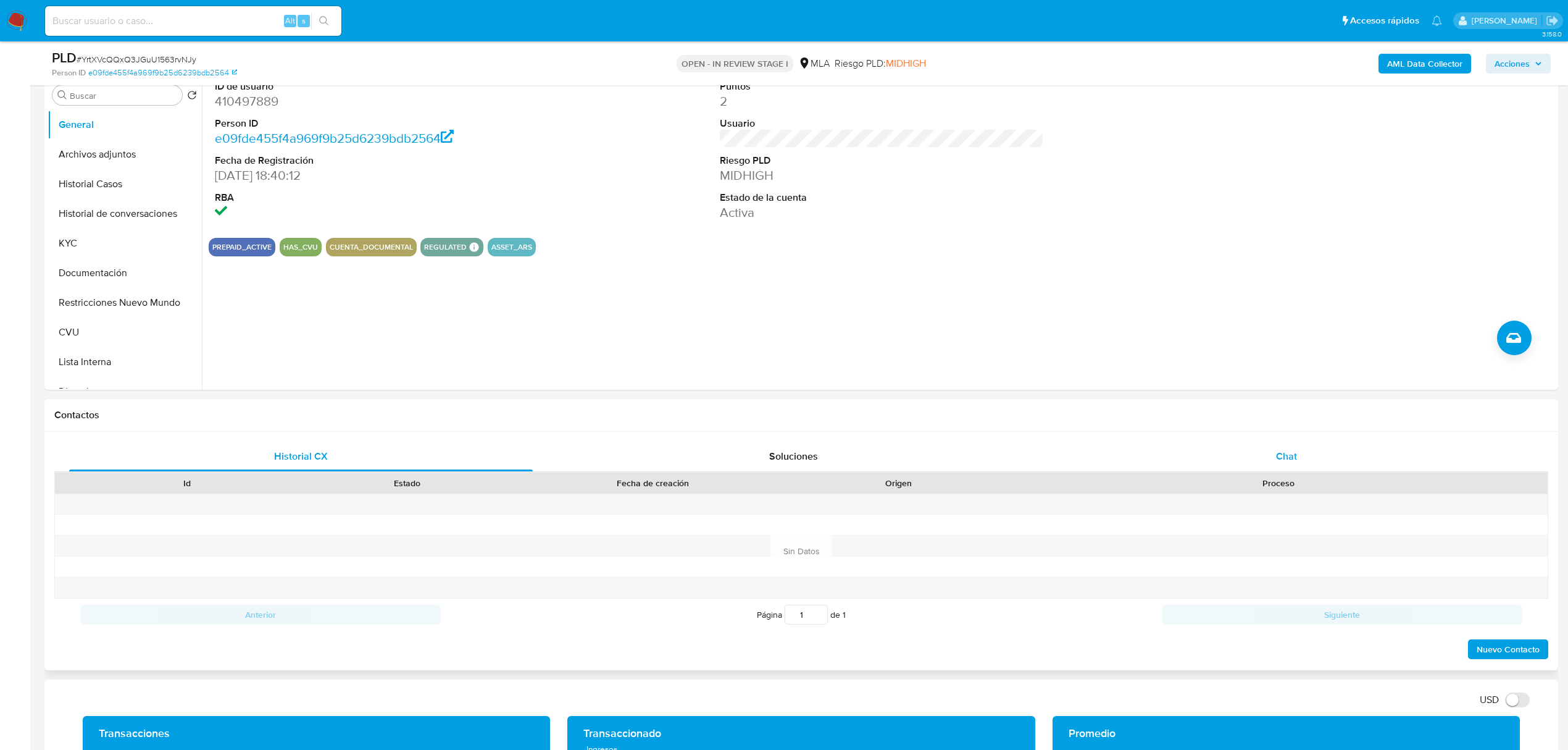
click at [1287, 460] on span "Chat" at bounding box center [1287, 456] width 21 height 14
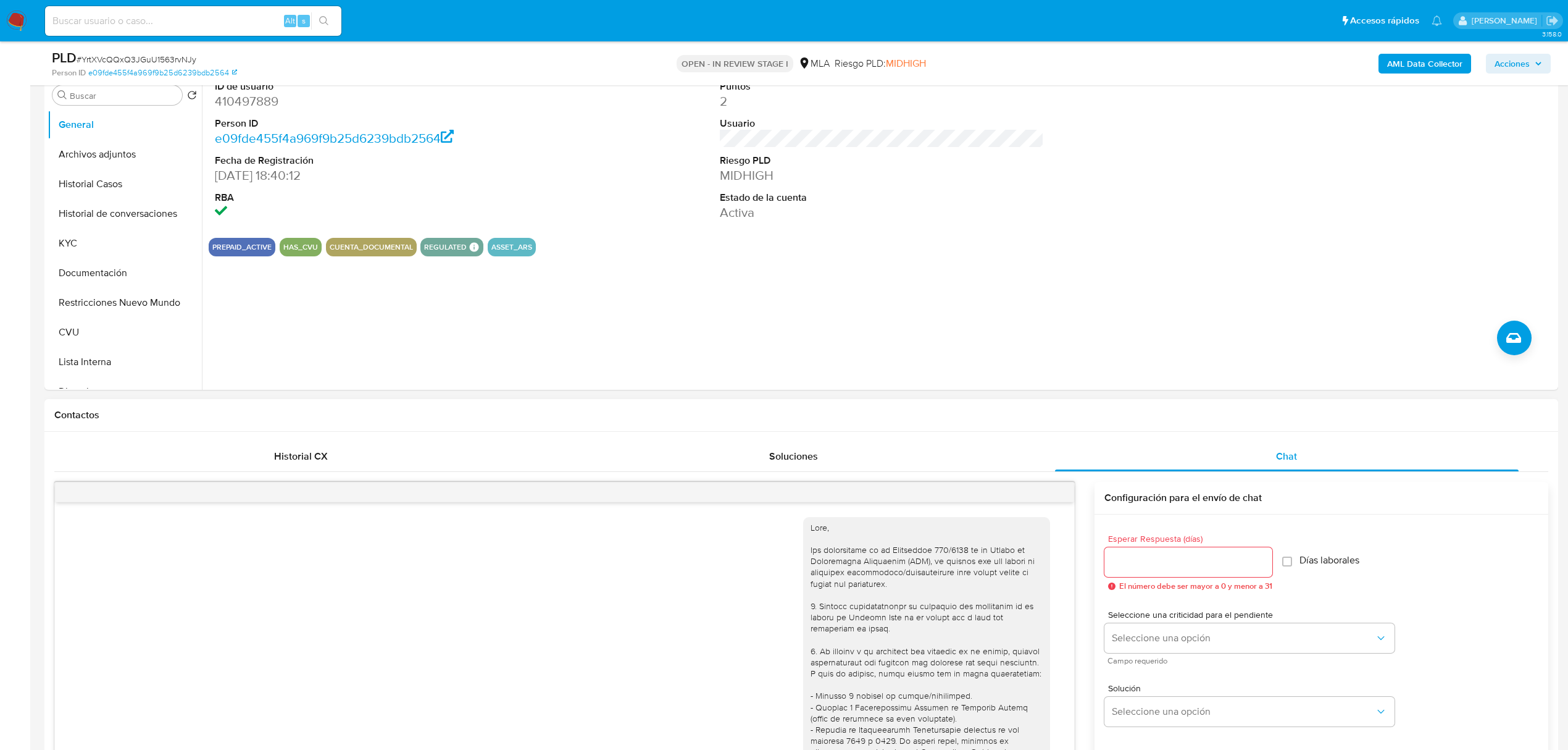
scroll to position [1429, 0]
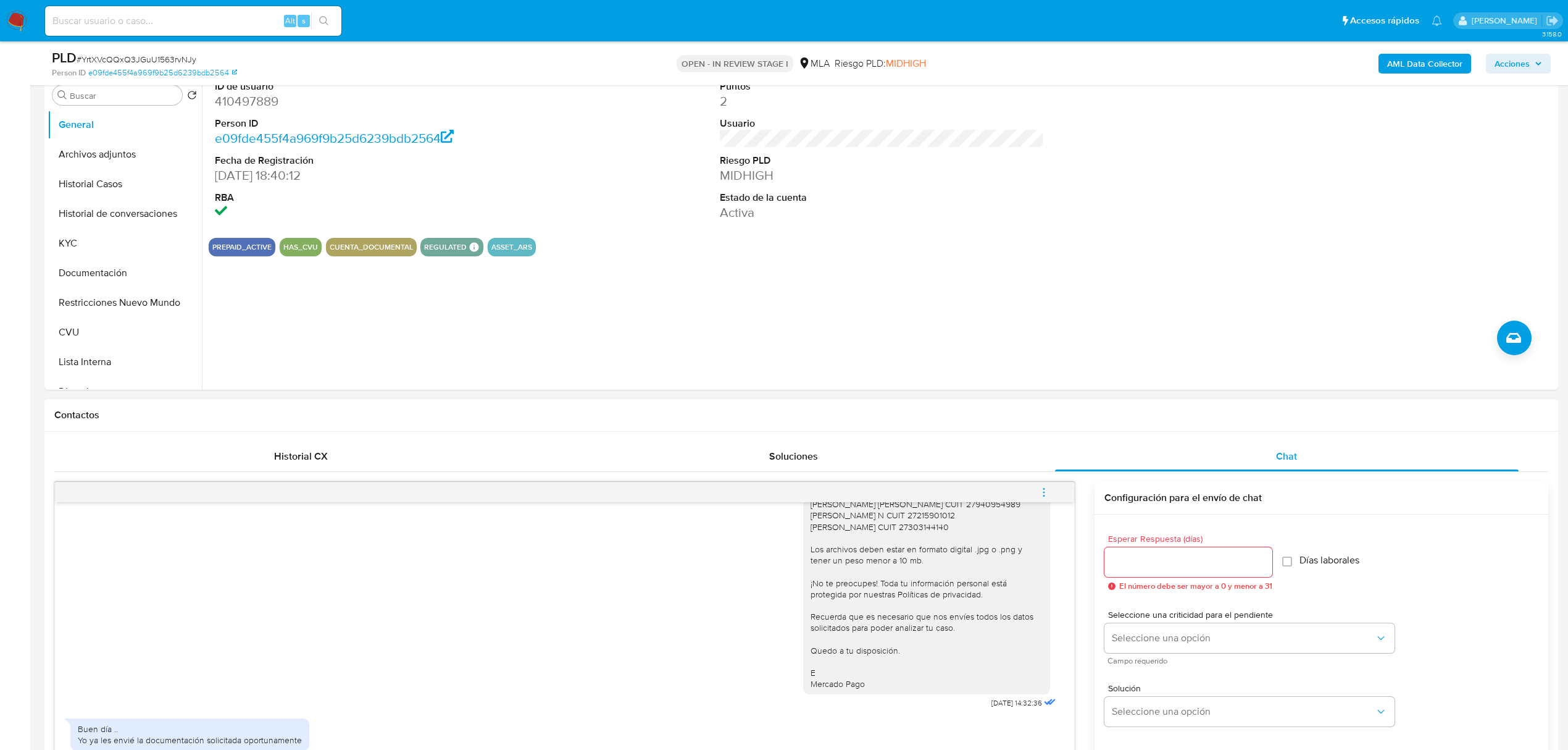
click at [1041, 493] on icon "menu-action" at bounding box center [1043, 492] width 11 height 11
click at [989, 473] on li "Cerrar conversación" at bounding box center [960, 469] width 127 height 22
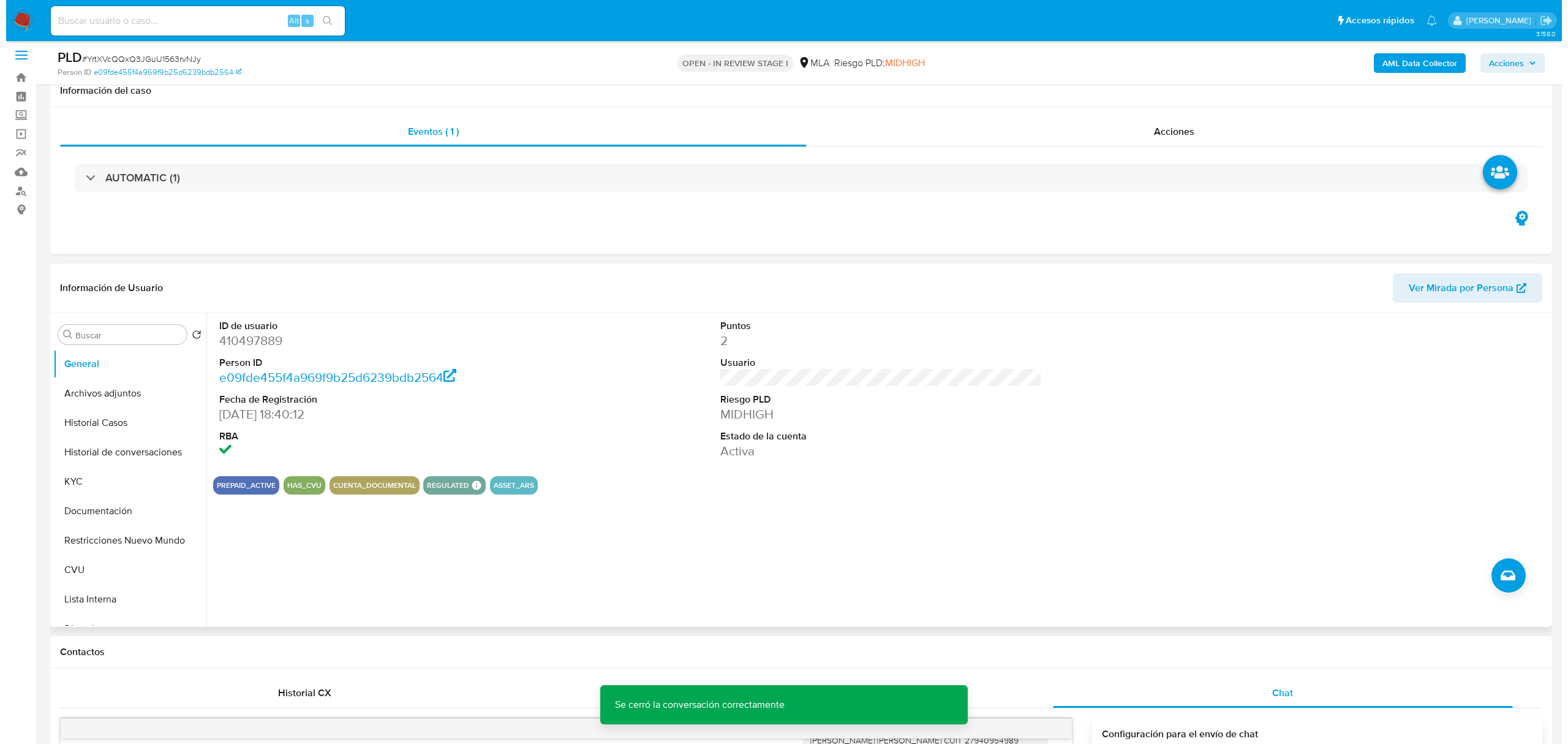
scroll to position [0, 0]
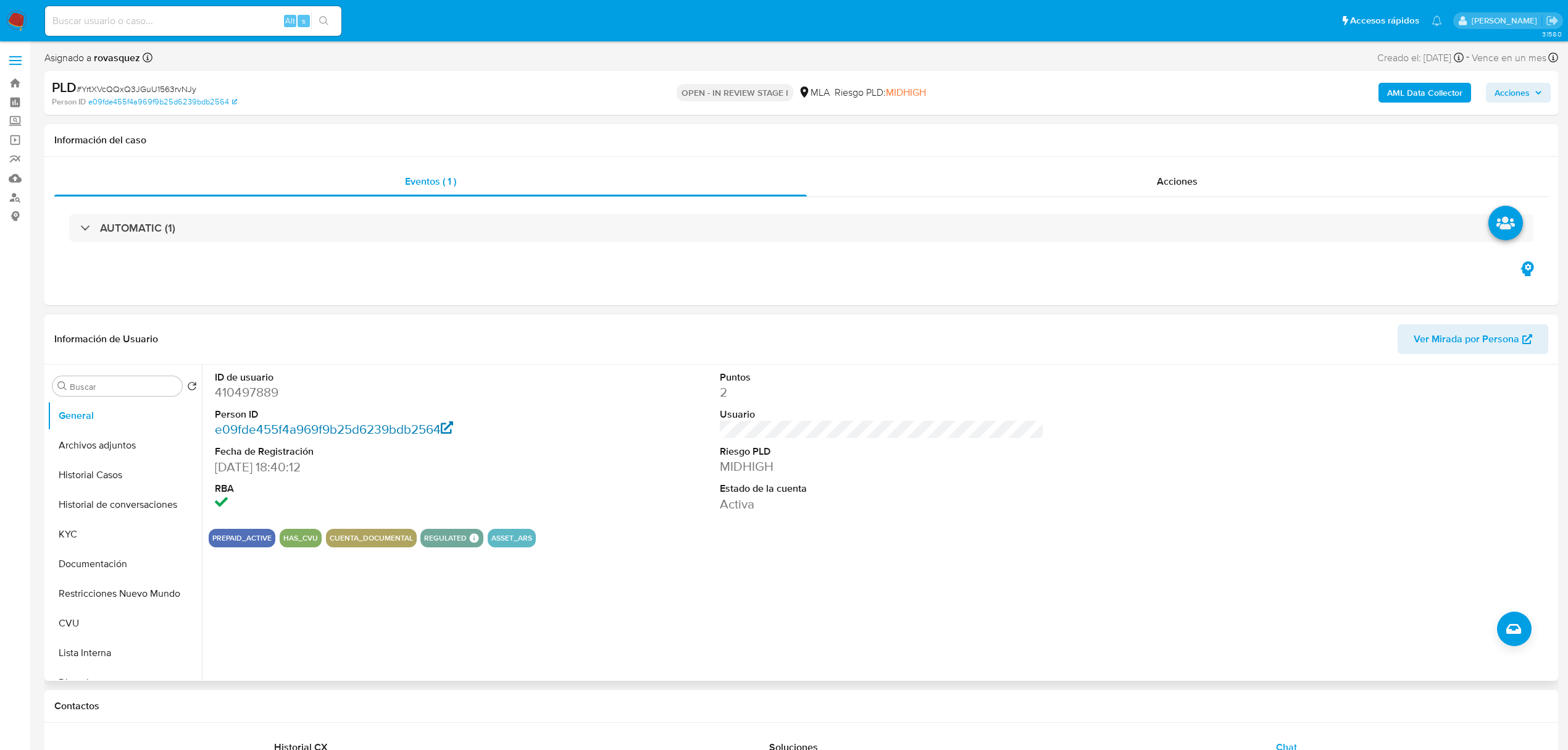
click at [415, 423] on link "e09fde455f4a969f9b25d6239bdb2564" at bounding box center [334, 429] width 239 height 18
click at [109, 431] on button "Archivos adjuntos" at bounding box center [120, 445] width 145 height 30
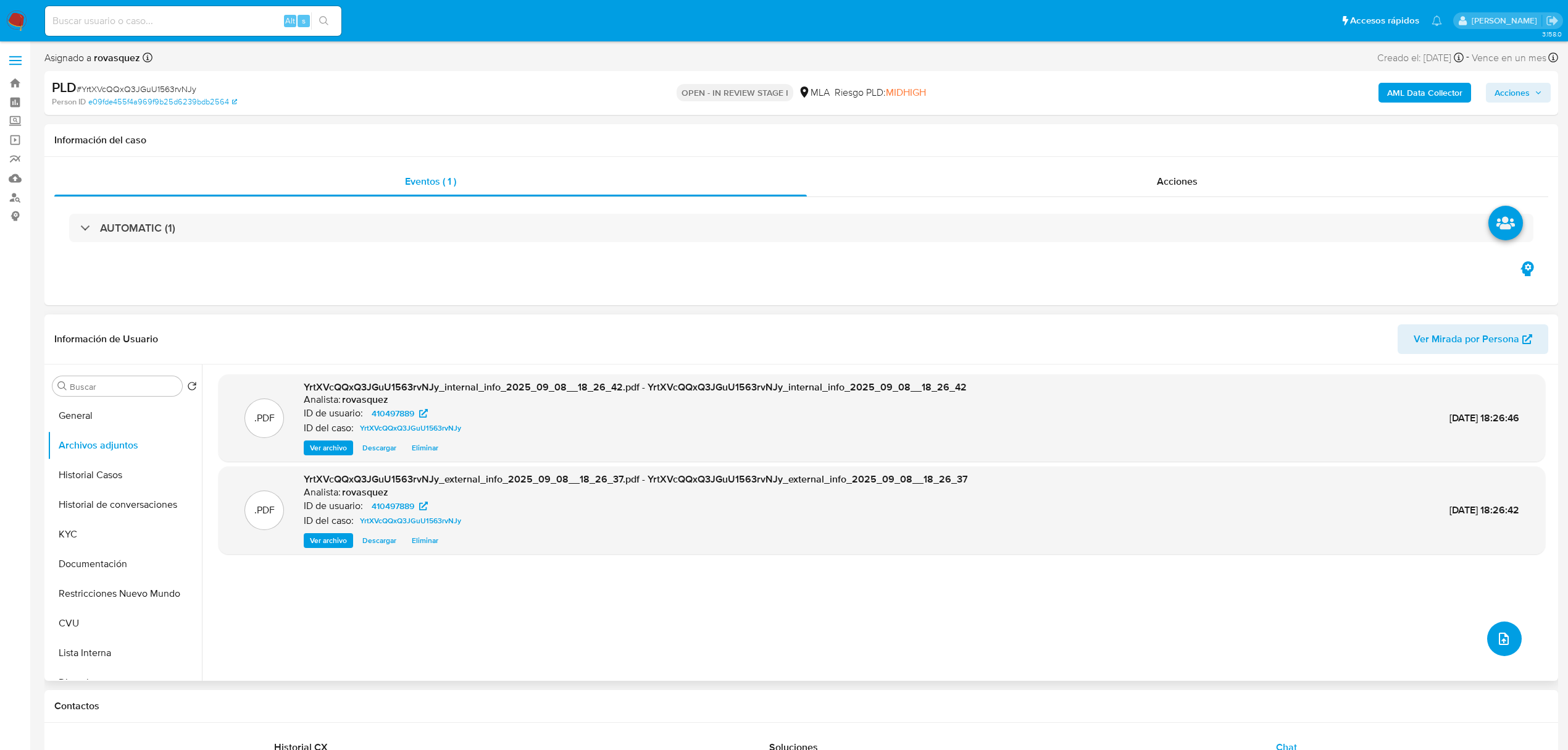
click at [1501, 631] on icon "upload-file" at bounding box center [1504, 639] width 14 height 14
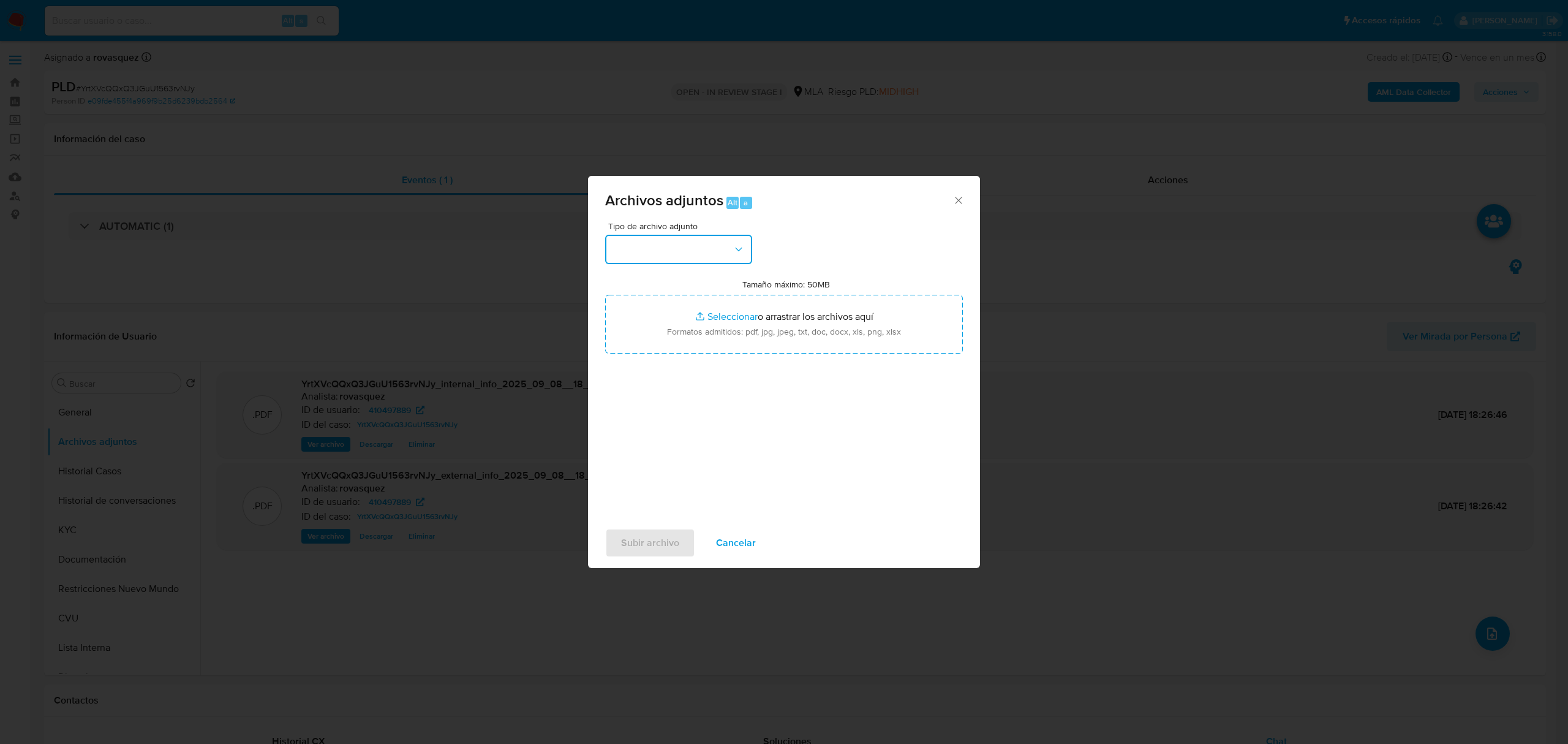
click at [714, 240] on button "button" at bounding box center [678, 249] width 147 height 29
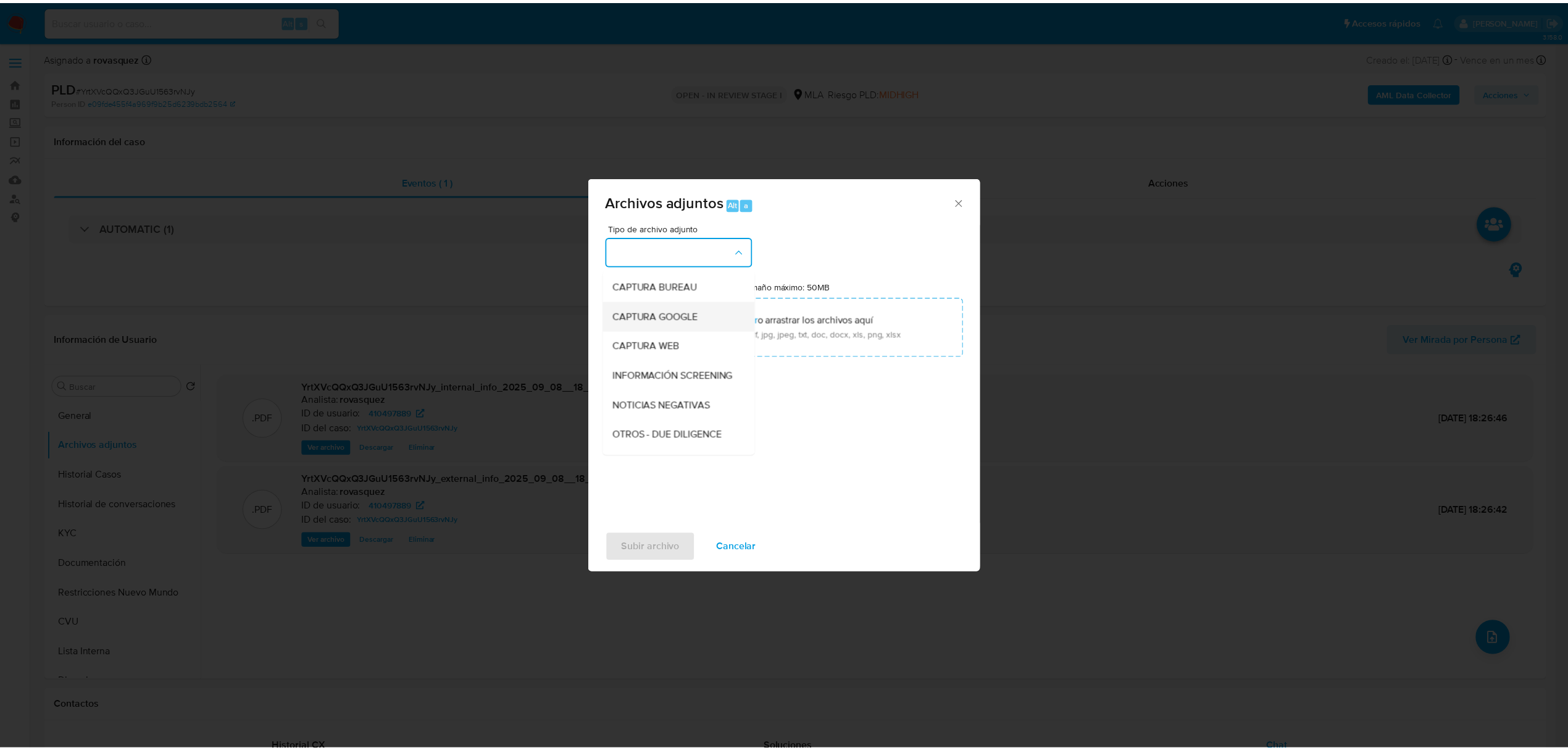
scroll to position [82, 0]
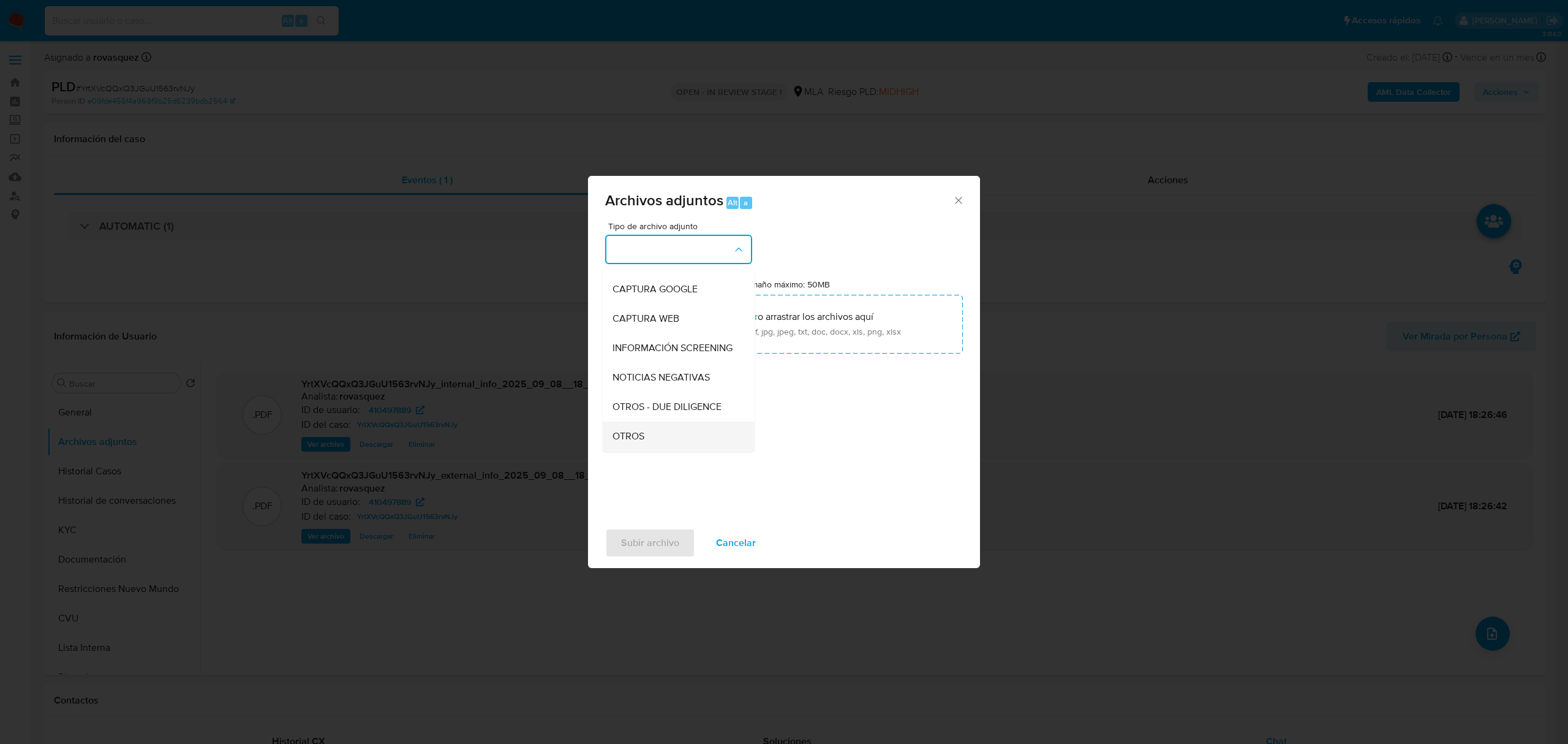
click at [663, 445] on div "OTROS" at bounding box center [675, 436] width 125 height 29
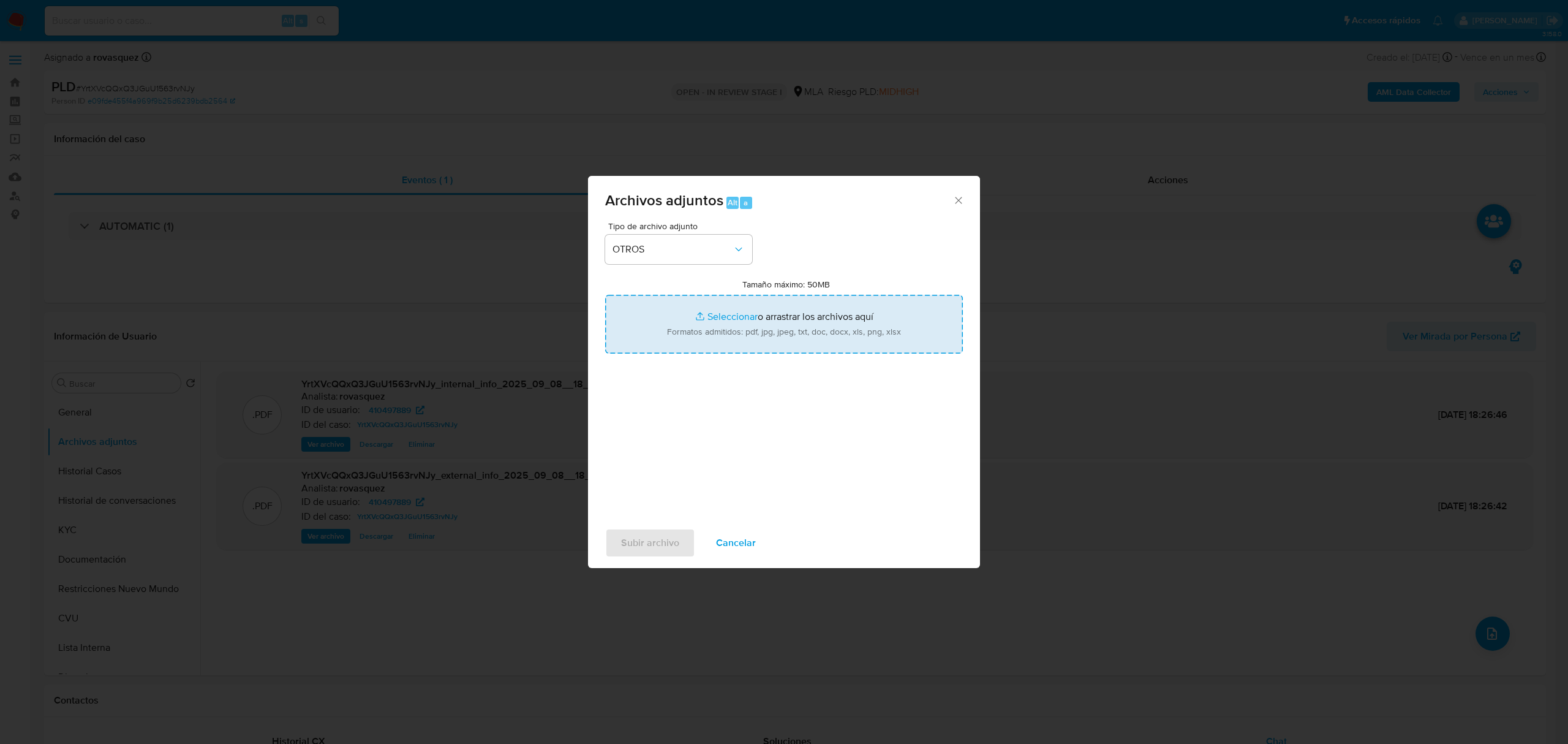
click at [732, 319] on input "Tamaño máximo: 50MB Seleccionar archivos" at bounding box center [784, 324] width 358 height 59
type input "C:\fakepath\Caselog YrtXVcQQxQ3JGuU1563rvNJy_2025_09_08_17_34_12.docx"
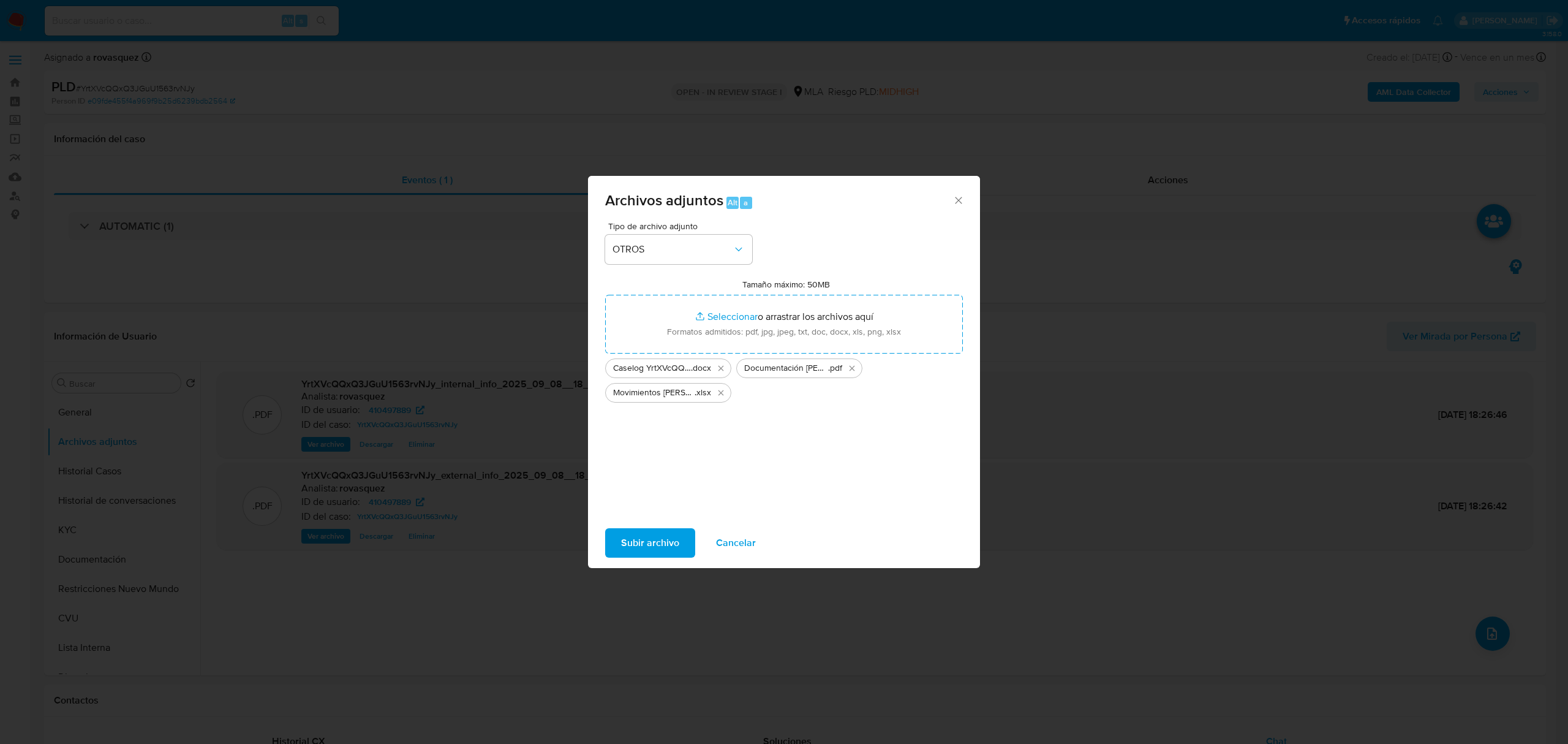
click at [650, 547] on span "Subir archivo" at bounding box center [650, 543] width 58 height 27
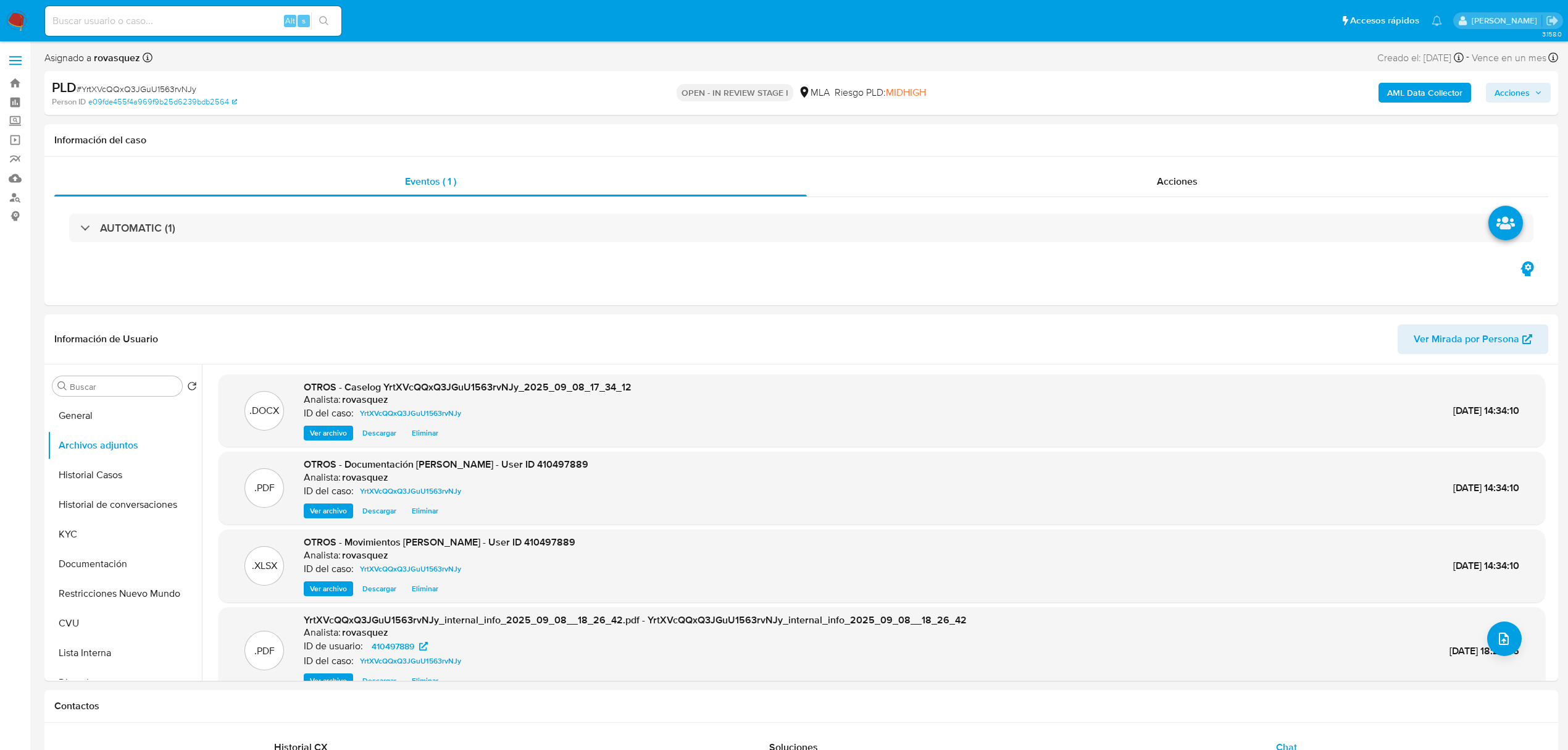
click at [1505, 99] on span "Acciones" at bounding box center [1512, 92] width 35 height 20
click at [1192, 137] on span "Resolución del caso" at bounding box center [1168, 132] width 88 height 14
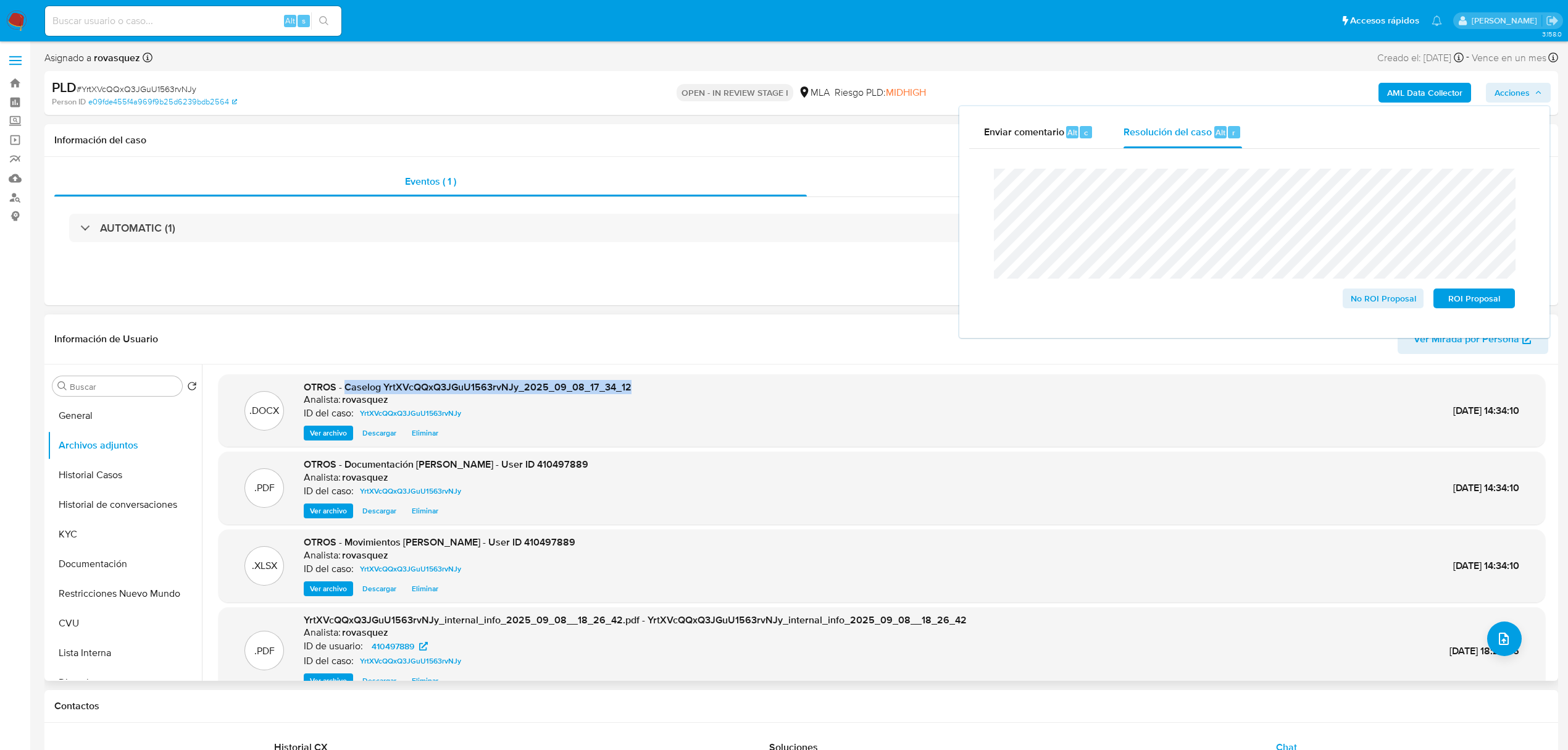
drag, startPoint x: 344, startPoint y: 387, endPoint x: 640, endPoint y: 381, distance: 296.1
click at [640, 381] on div ".DOCX OTROS - Caselog YrtXVcQQxQ3JGuU1563rvNJy_2025_09_08_17_34_12 Analista: ro…" at bounding box center [882, 411] width 1315 height 61
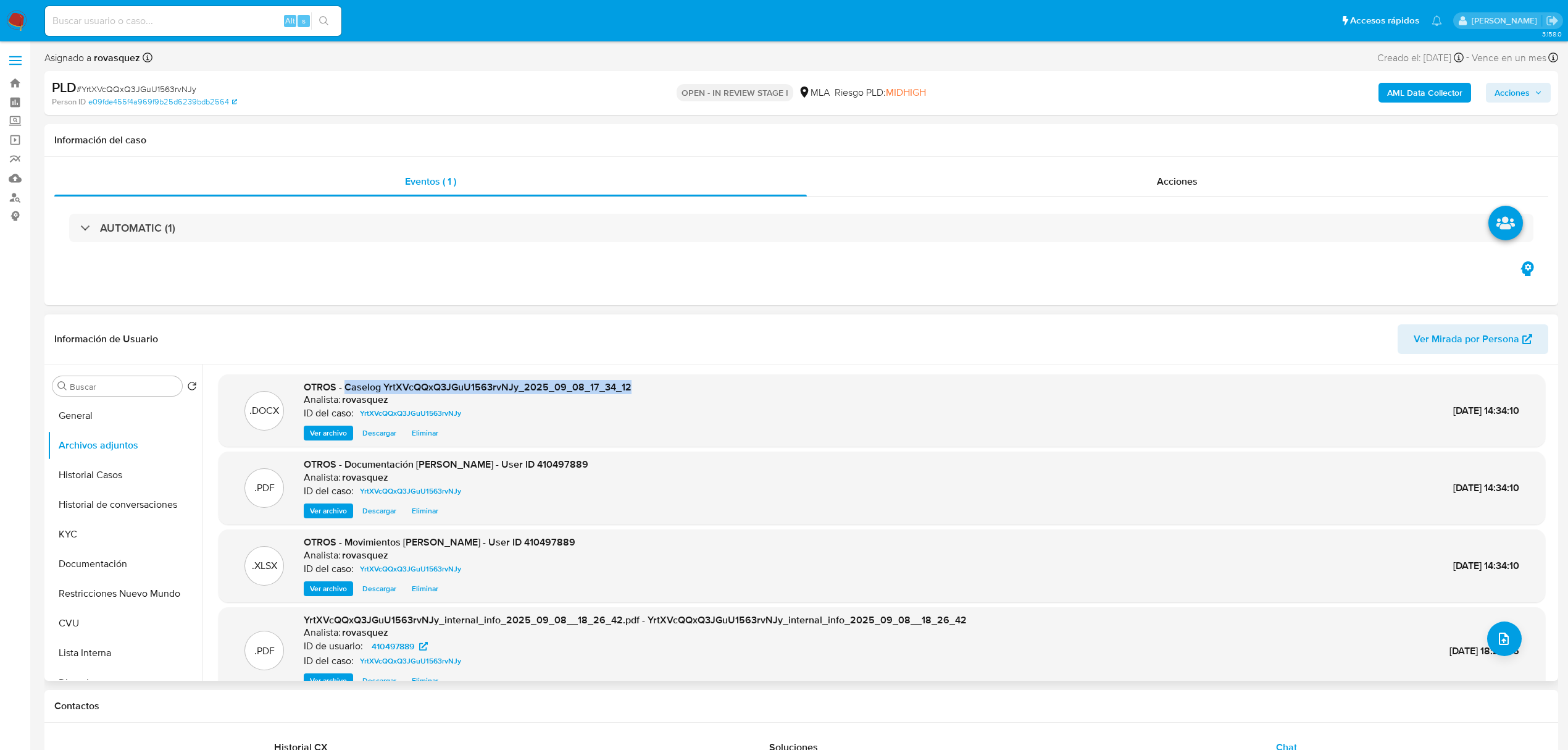
copy span "Caselog YrtXVcQQxQ3JGuU1563rvNJy_2025_09_08_17_34_12"
click at [1517, 89] on span "Acciones" at bounding box center [1512, 92] width 35 height 20
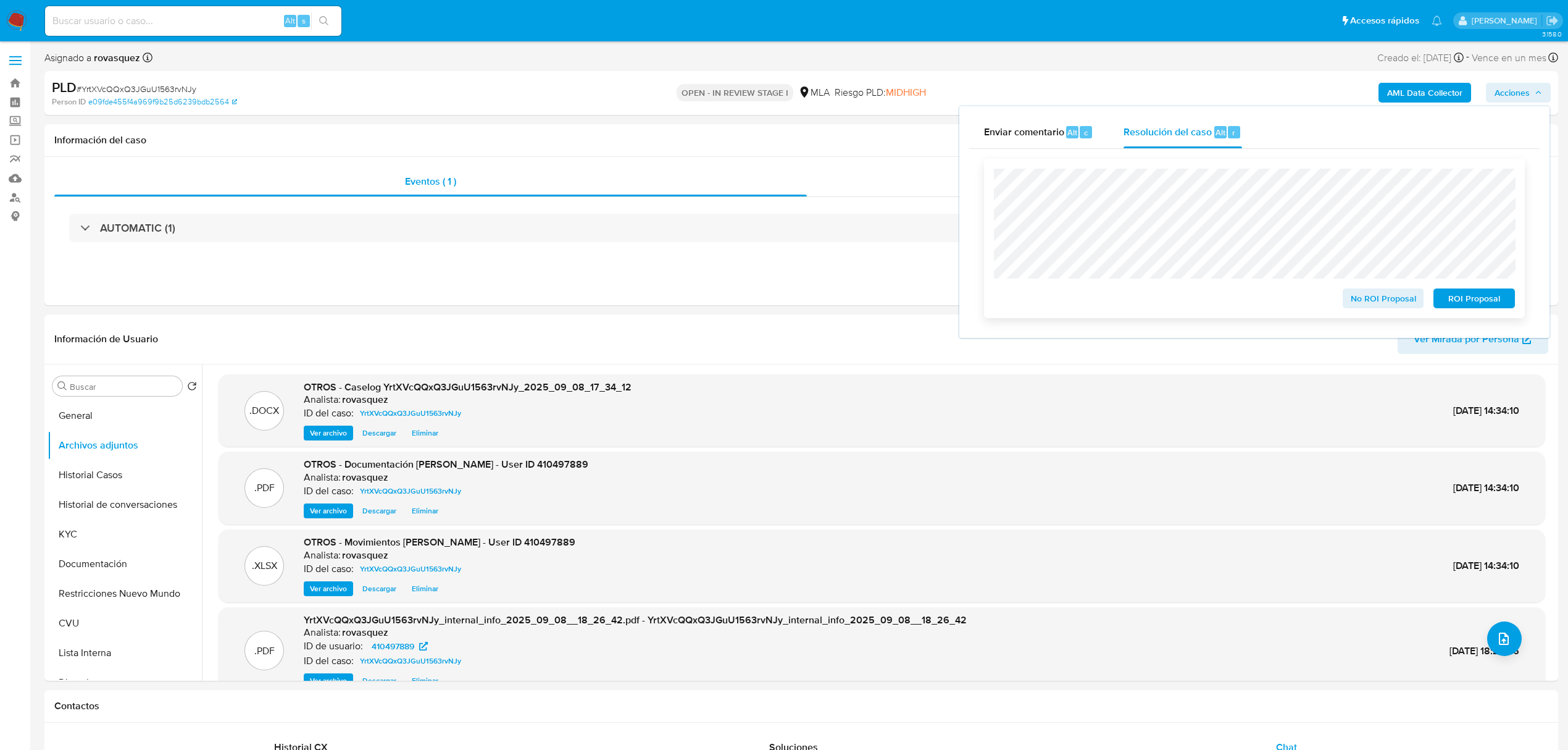
click at [1388, 302] on span "No ROI Proposal" at bounding box center [1383, 298] width 64 height 17
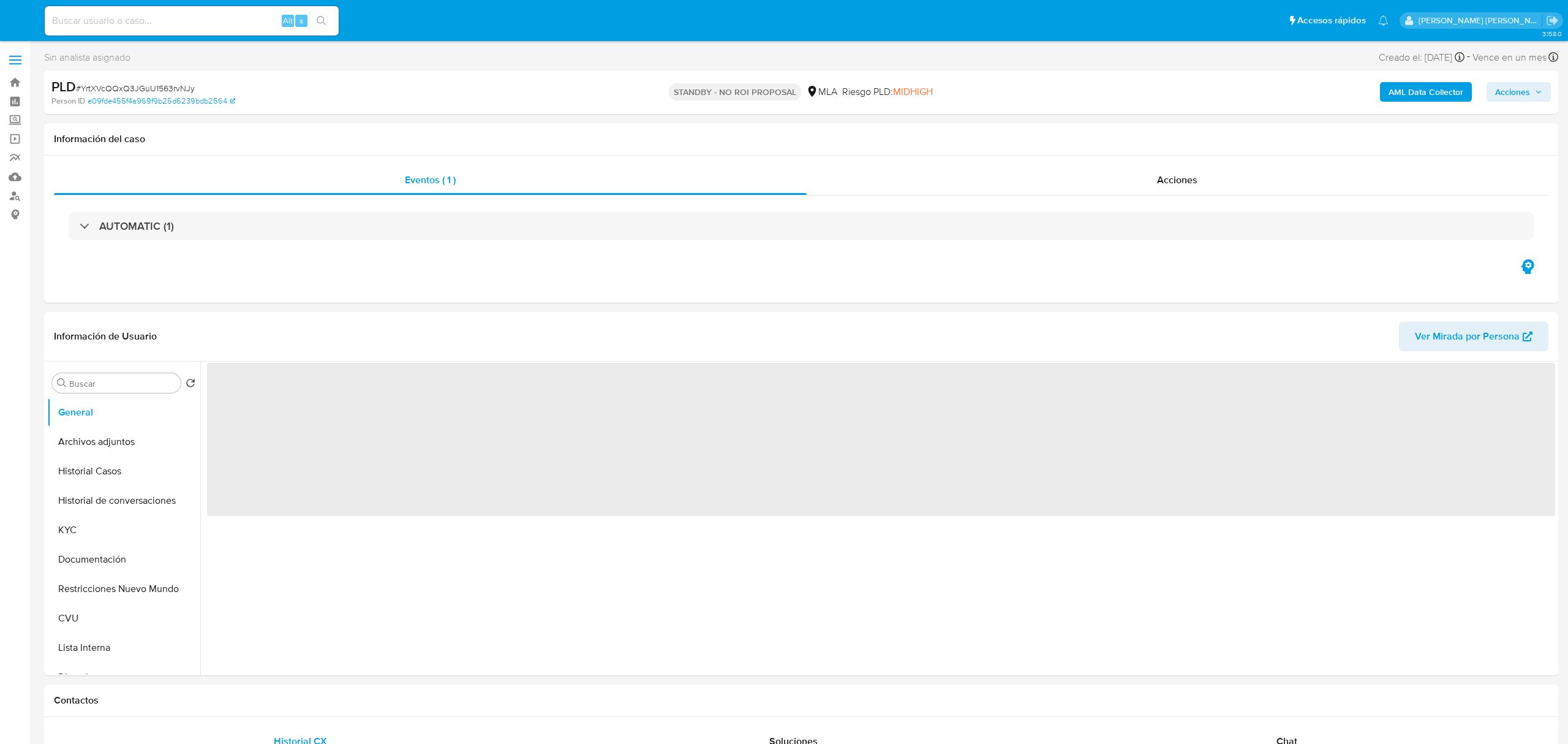
select select "10"
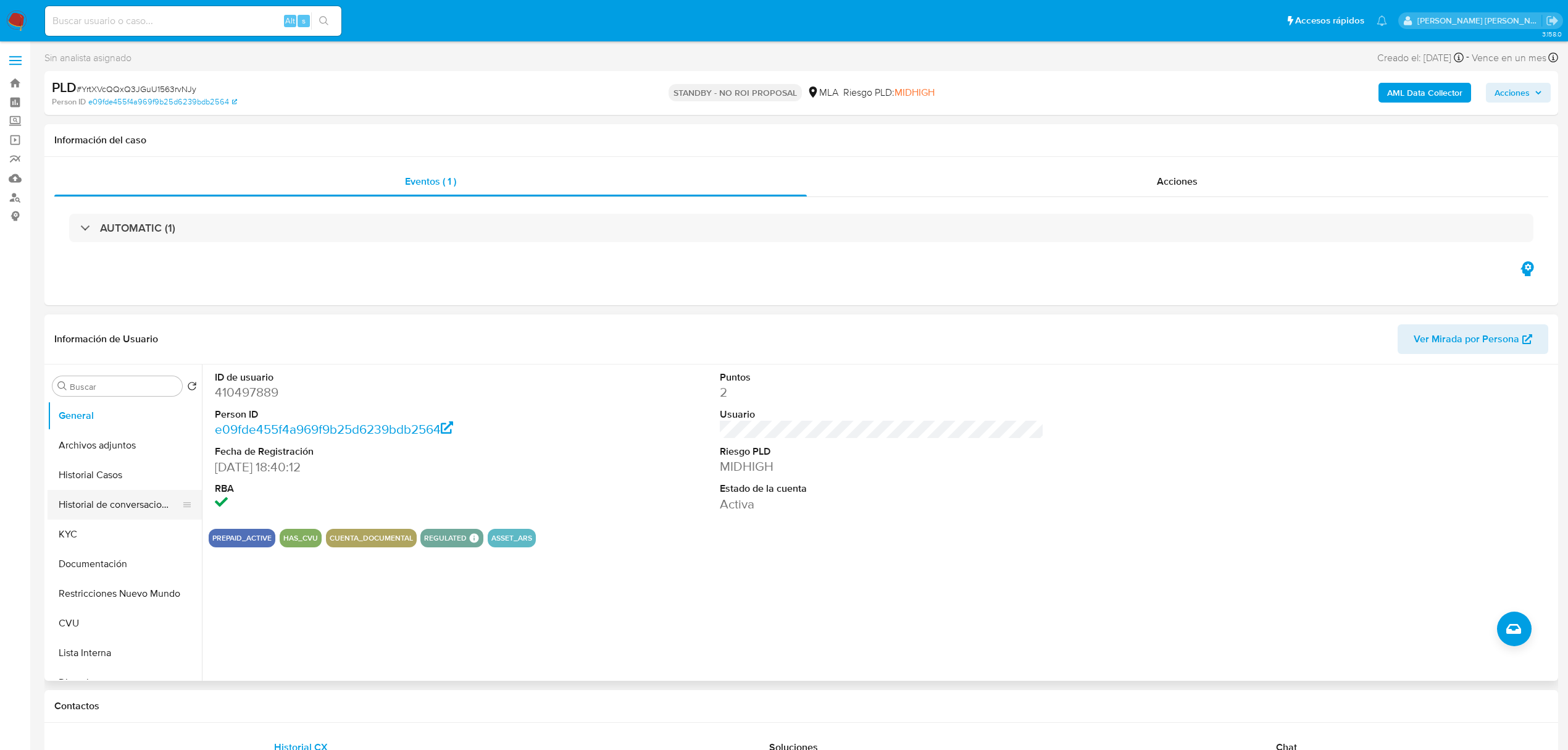
click at [115, 510] on button "Historial de conversaciones" at bounding box center [120, 505] width 145 height 30
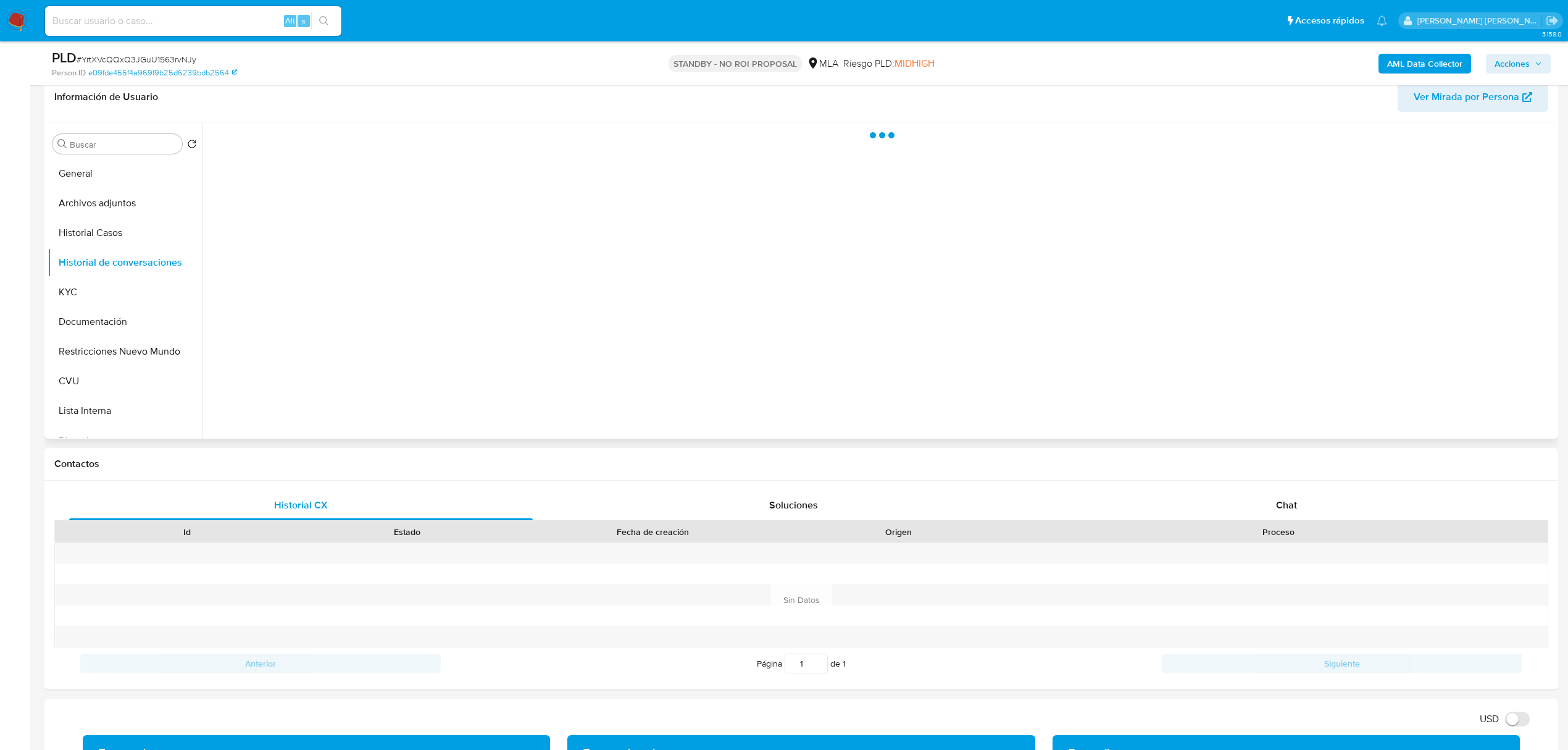
scroll to position [247, 0]
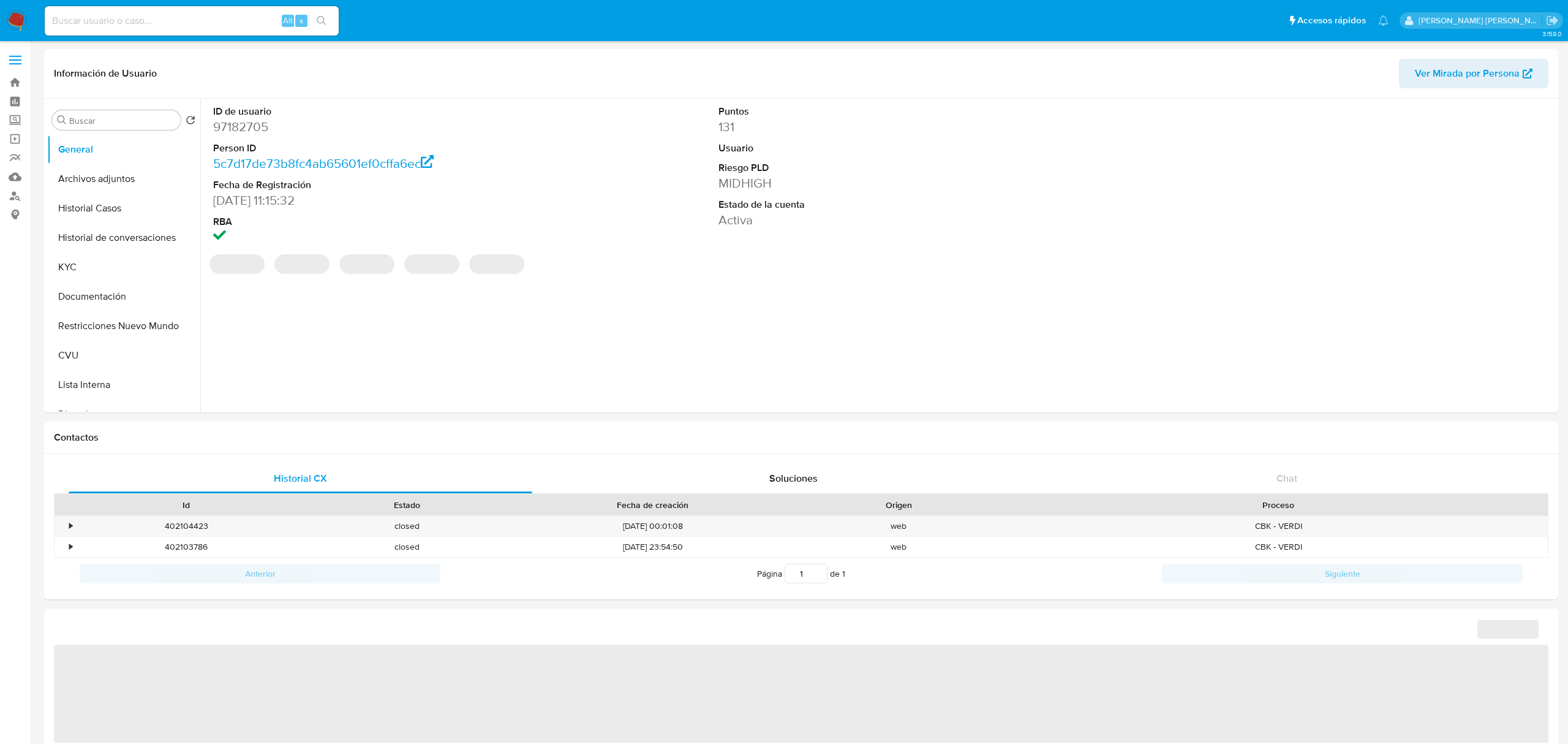
select select "10"
